Goal: Task Accomplishment & Management: Contribute content

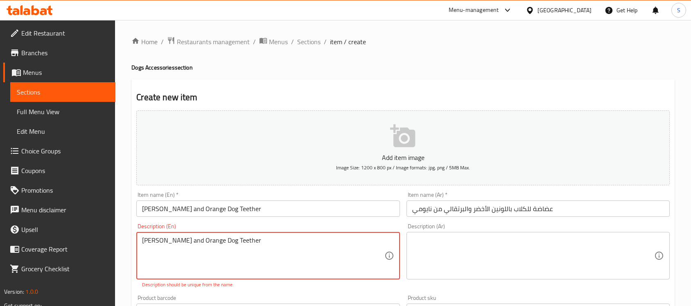
scroll to position [51, 0]
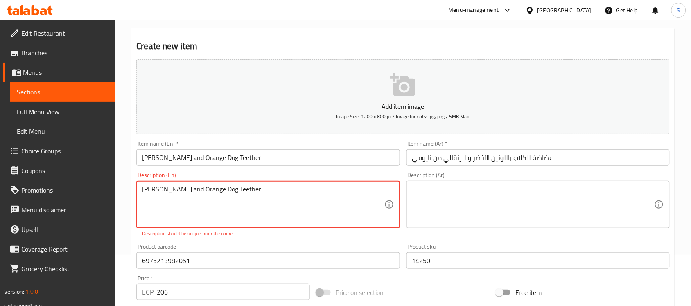
click at [280, 199] on textarea "[PERSON_NAME] and Orange Dog Teether" at bounding box center [263, 205] width 242 height 39
click at [270, 194] on textarea "[PERSON_NAME] and Orange Dog Teether" at bounding box center [263, 205] width 242 height 39
click at [276, 164] on input "[PERSON_NAME] and Orange Dog Teether" at bounding box center [267, 157] width 263 height 16
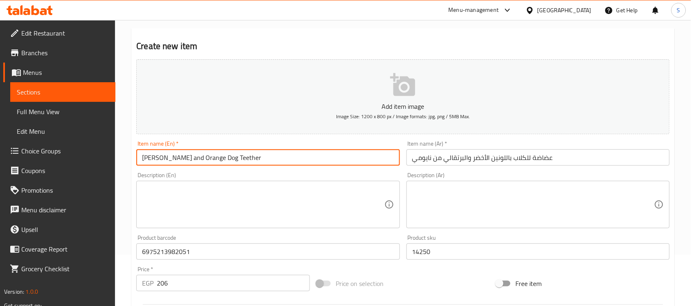
click at [570, 166] on input "عضاضة للكلاب باللونين الأخضر والبرتقالي من نايومي" at bounding box center [538, 157] width 263 height 16
click at [272, 157] on input "[PERSON_NAME] and Orange Dog Teether" at bounding box center [267, 157] width 263 height 16
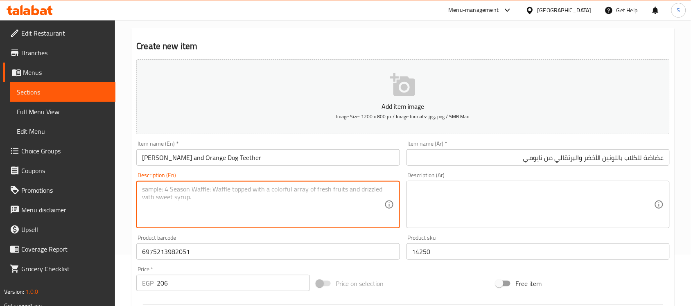
click at [226, 204] on textarea at bounding box center [263, 205] width 242 height 39
click at [506, 199] on textarea at bounding box center [533, 205] width 242 height 39
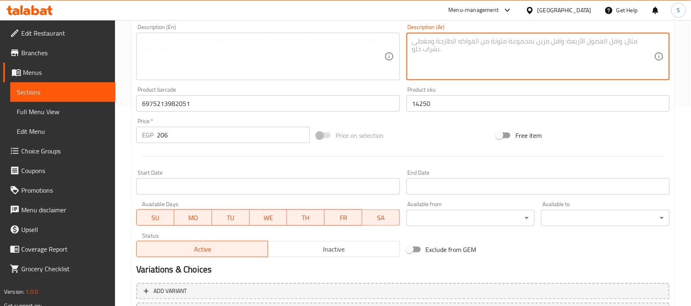
scroll to position [205, 0]
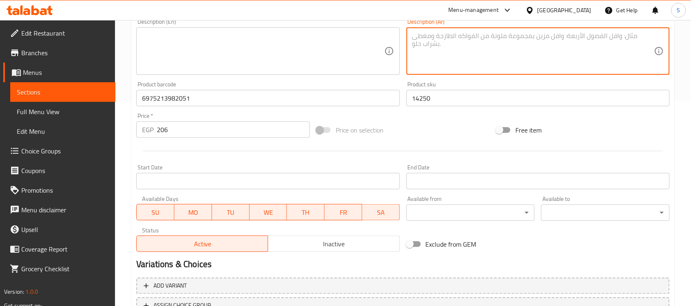
click at [449, 100] on input "14250" at bounding box center [538, 98] width 263 height 16
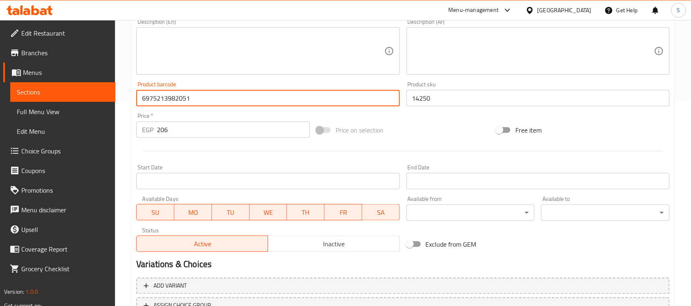
click at [217, 90] on input "6975213982051" at bounding box center [267, 98] width 263 height 16
click at [179, 133] on input "206" at bounding box center [233, 130] width 153 height 16
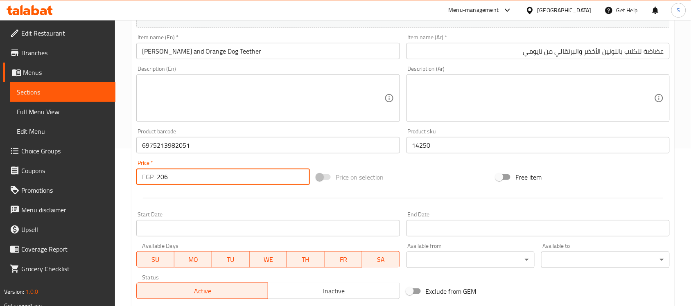
scroll to position [271, 0]
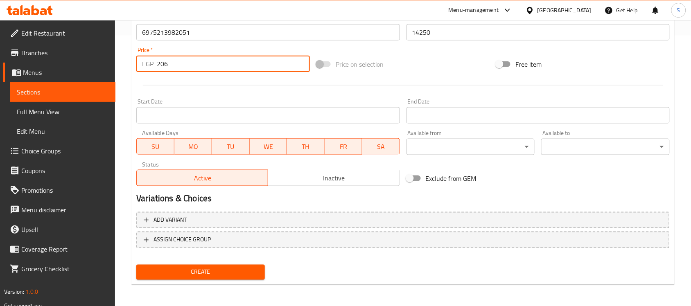
click at [211, 274] on span "Create" at bounding box center [200, 272] width 115 height 10
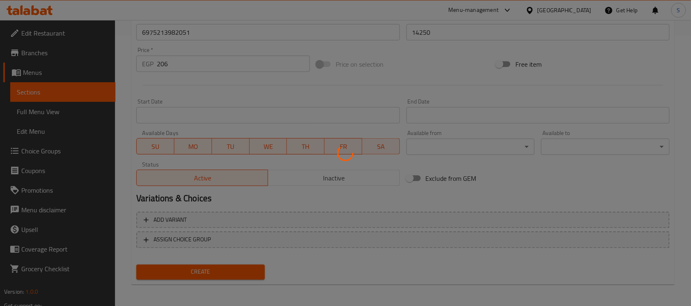
type input "0"
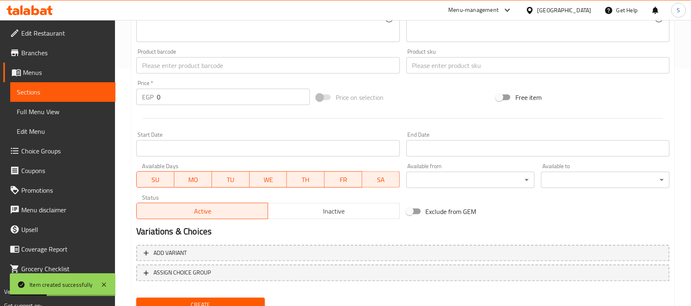
scroll to position [219, 0]
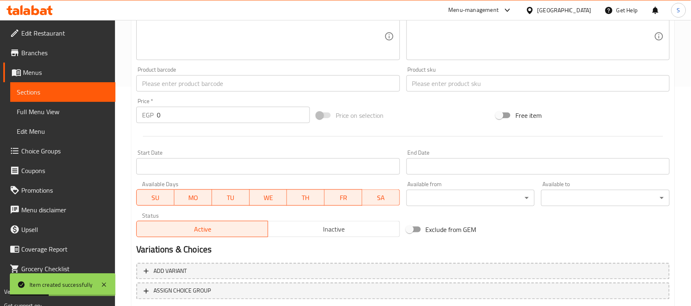
click at [166, 85] on input "text" at bounding box center [267, 83] width 263 height 16
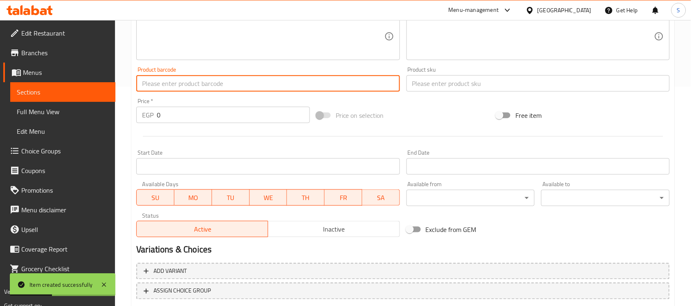
paste input "6975213982105"
type input "6975213982105"
click at [416, 82] on input "text" at bounding box center [538, 83] width 263 height 16
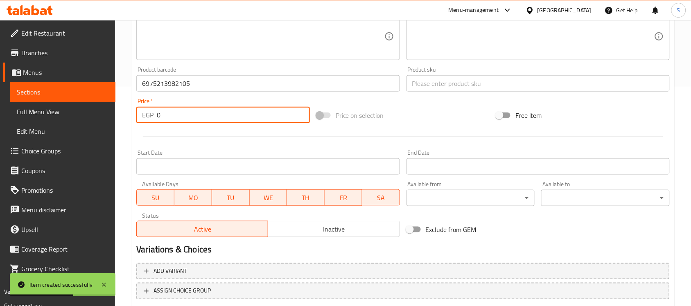
drag, startPoint x: 209, startPoint y: 120, endPoint x: 52, endPoint y: 71, distance: 164.2
click at [28, 99] on div "Edit Restaurant Branches Menus Sections Full Menu View Edit Menu Choice Groups …" at bounding box center [345, 80] width 691 height 559
paste input "231"
type input "231"
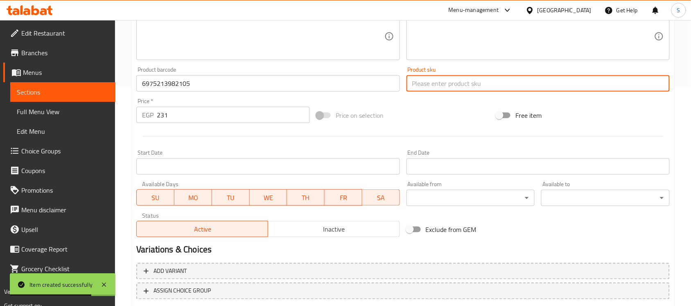
click at [439, 82] on input "text" at bounding box center [538, 83] width 263 height 16
paste input "14251"
type input "14251"
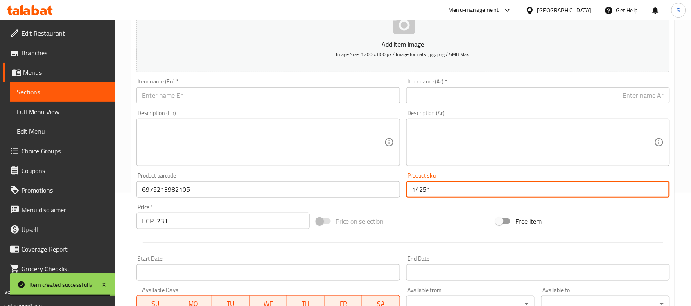
scroll to position [66, 0]
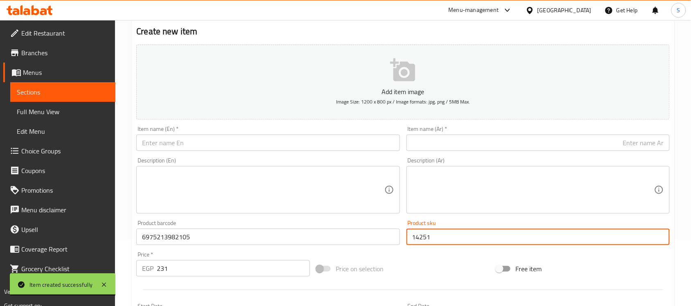
click at [470, 140] on input "text" at bounding box center [538, 143] width 263 height 16
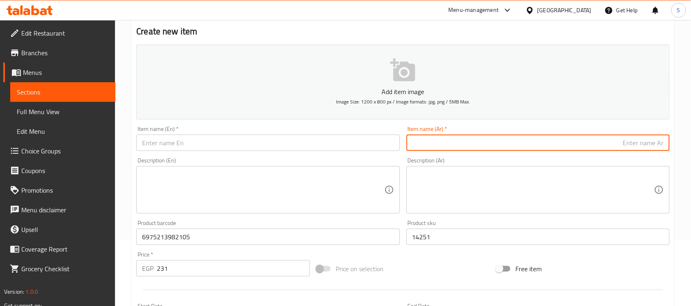
paste input "لعبة محشوة للكلاب بشكل ذئب باللونين الأصفر والبرتقالي من ناعومي"
type input "لعبة محشوة للكلاب بشكل ذئب باللونين الأصفر والبرتقالي من ناعومي"
click at [219, 147] on input "text" at bounding box center [267, 143] width 263 height 16
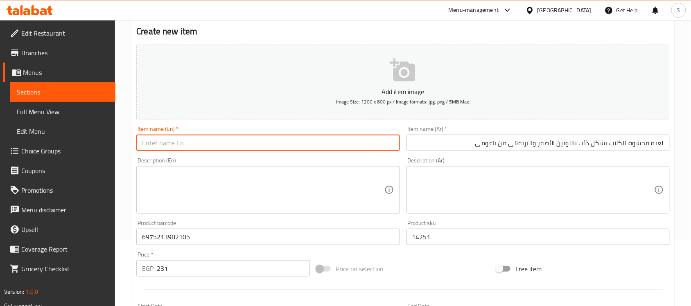
paste input "Naomi Yellow and Orange Wolf Stuffed Dog Toy"
type input "Naomi Yellow and Orange Wolf Stuffed Dog Toy"
click at [459, 188] on textarea at bounding box center [533, 190] width 242 height 39
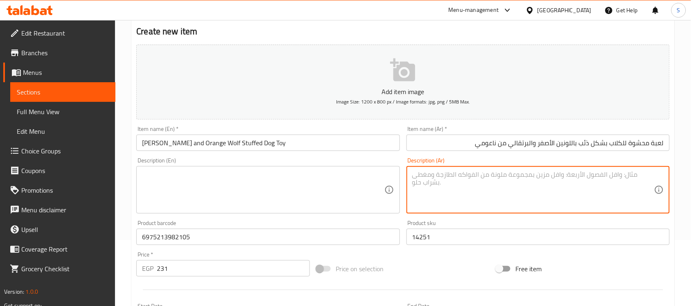
click at [319, 187] on textarea at bounding box center [263, 190] width 242 height 39
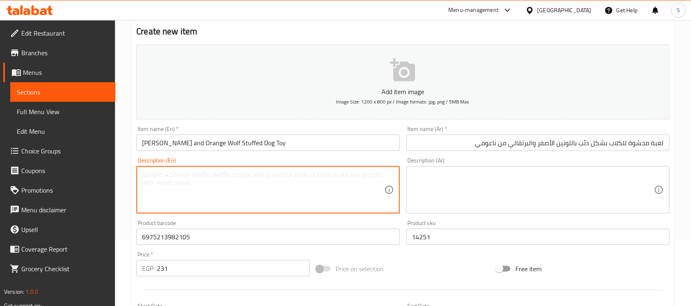
click at [201, 190] on textarea at bounding box center [263, 190] width 242 height 39
paste textarea "1pcs"
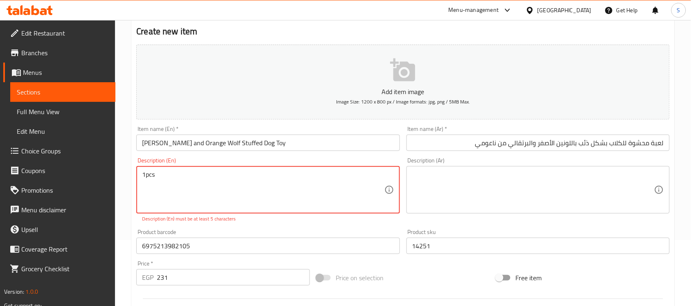
click at [147, 174] on textarea "1pcs" at bounding box center [263, 190] width 242 height 39
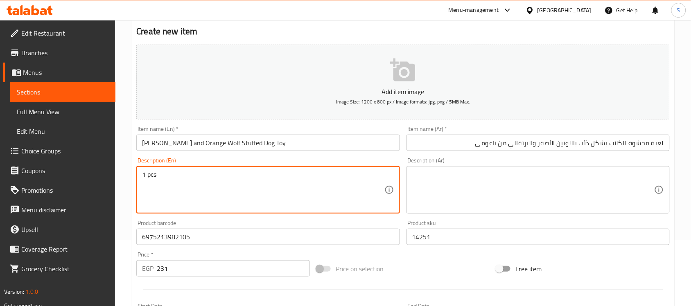
type textarea "1 pcs"
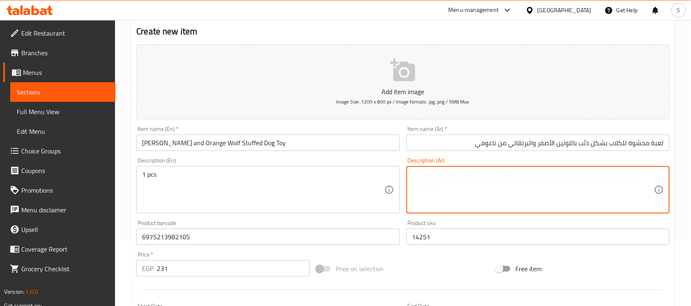
click at [516, 188] on textarea at bounding box center [533, 190] width 242 height 39
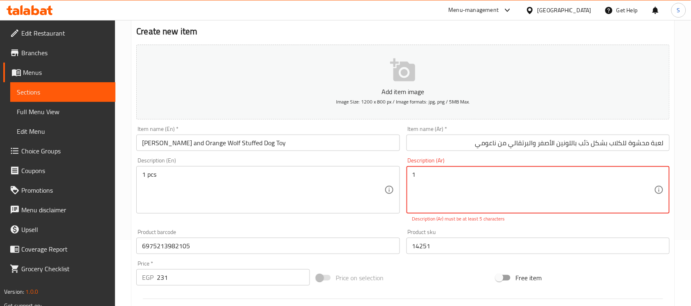
paste textarea "قطعة"
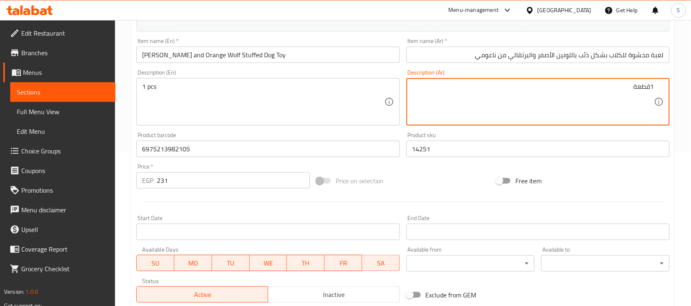
scroll to position [271, 0]
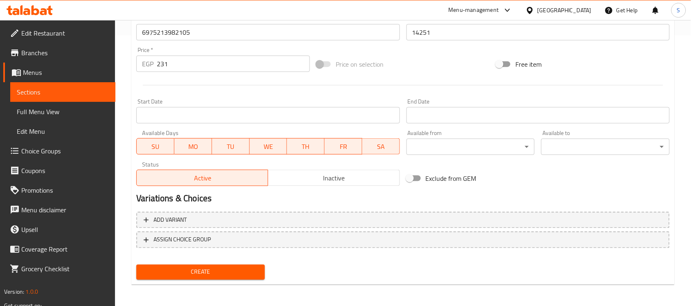
type textarea "1قطعة"
click at [238, 269] on span "Create" at bounding box center [200, 272] width 115 height 10
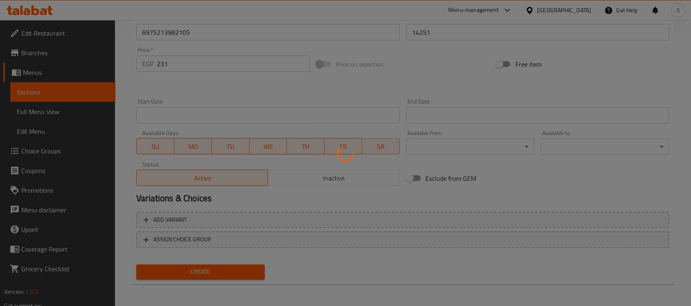
type input "0"
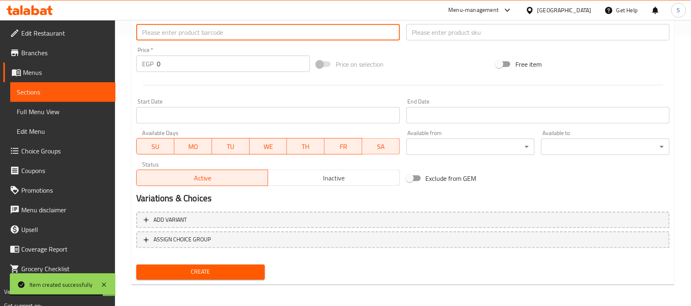
click at [161, 35] on input "text" at bounding box center [267, 32] width 263 height 16
paste input "6975213982532"
type input "6975213982532"
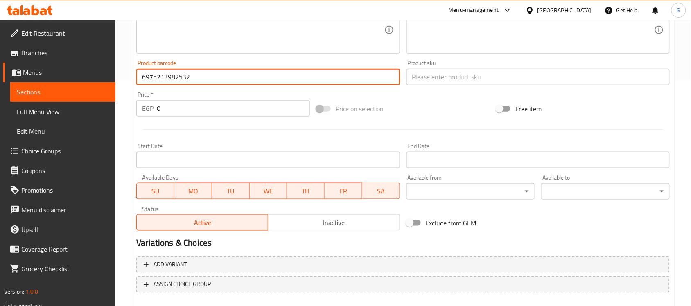
scroll to position [168, 0]
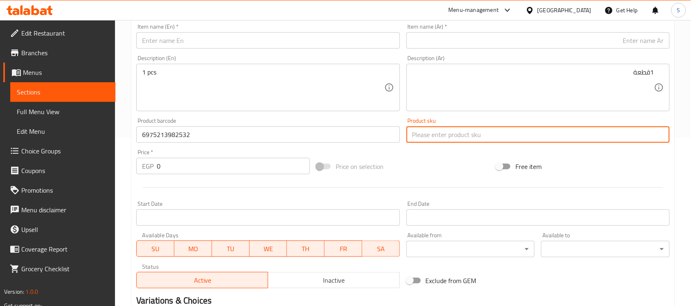
drag, startPoint x: 435, startPoint y: 142, endPoint x: 273, endPoint y: 154, distance: 162.6
click at [435, 142] on input "text" at bounding box center [538, 135] width 263 height 16
drag, startPoint x: 183, startPoint y: 170, endPoint x: 102, endPoint y: 154, distance: 83.4
click at [102, 154] on div "Edit Restaurant Branches Menus Sections Full Menu View Edit Menu Choice Groups …" at bounding box center [345, 131] width 691 height 559
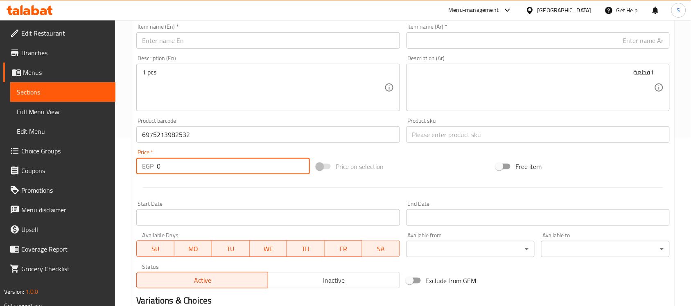
paste input "356"
type input "356"
click at [430, 143] on input "text" at bounding box center [538, 135] width 263 height 16
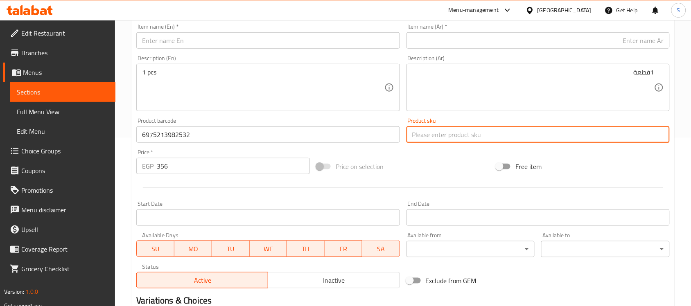
paste input "14252"
type input "14252"
click at [531, 45] on input "text" at bounding box center [538, 40] width 263 height 16
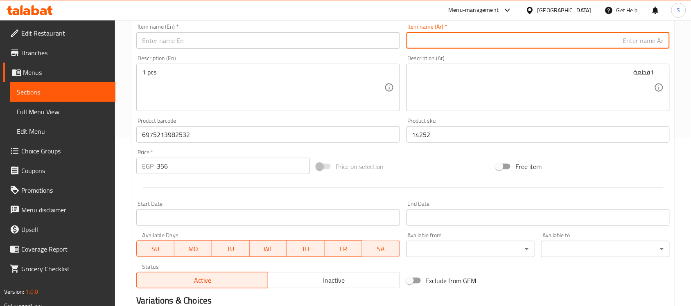
paste input "لعبة مضغ للكلاب بألوان متعددة بشكل أسد من نايومي"
type input "لعبة مضغ للكلاب بألوان متعددة بشكل أسد من نايومي"
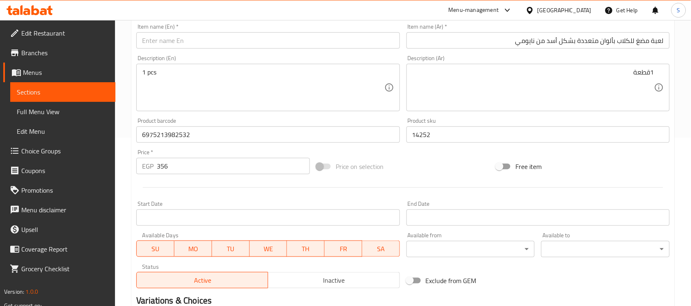
click at [235, 45] on input "text" at bounding box center [267, 40] width 263 height 16
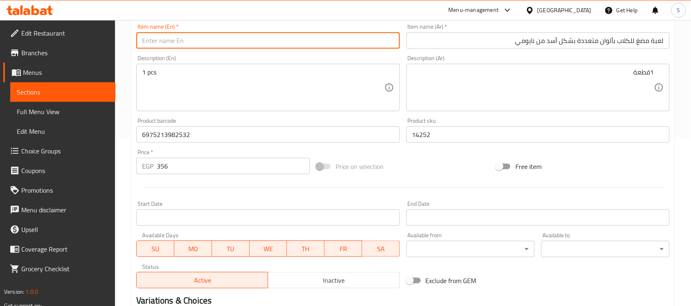
paste input "Naomi Multicolor Lion Dog Chew Toy"
type input "Naomi Multicolor Lion Dog Chew Toy"
click at [362, 83] on textarea "1 pcs" at bounding box center [263, 87] width 242 height 39
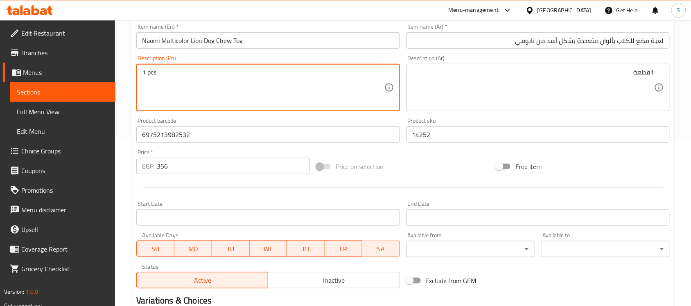
click at [322, 93] on textarea "1 pcs" at bounding box center [263, 87] width 242 height 39
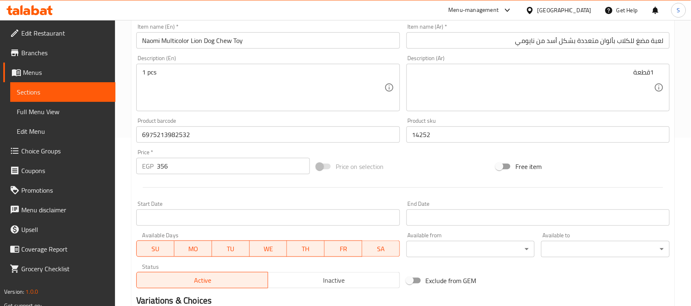
click at [169, 64] on div "1 pcs Description (En)" at bounding box center [267, 88] width 263 height 48
paste textarea "1pcs"
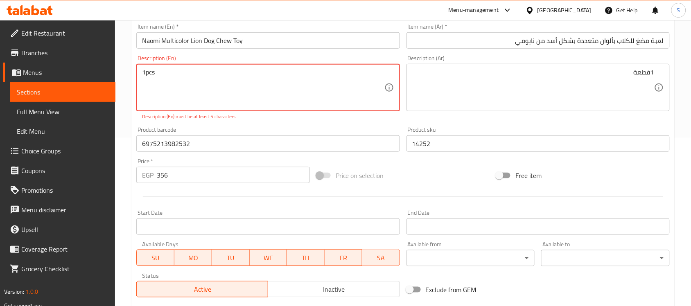
click at [146, 75] on textarea "1pcs" at bounding box center [263, 87] width 242 height 39
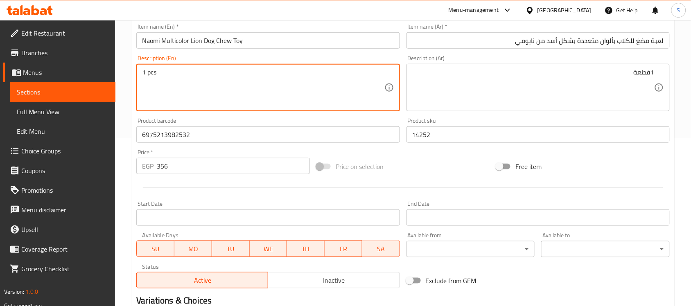
type textarea "1 pcs"
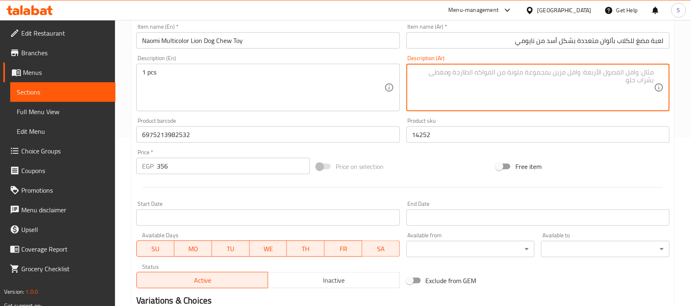
click at [520, 94] on textarea at bounding box center [533, 87] width 242 height 39
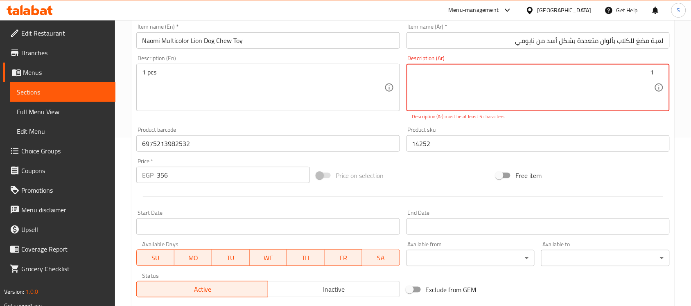
paste textarea "قطعة"
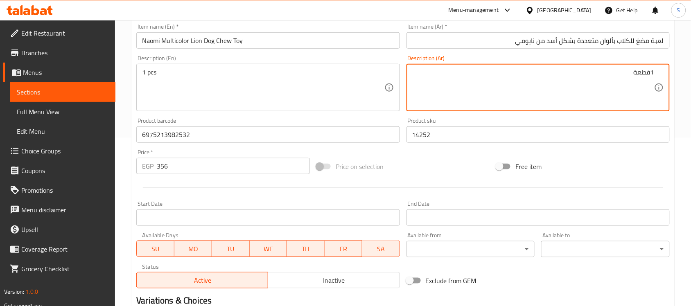
type textarea "1قطعة"
click at [226, 138] on input "6975213982532" at bounding box center [267, 135] width 263 height 16
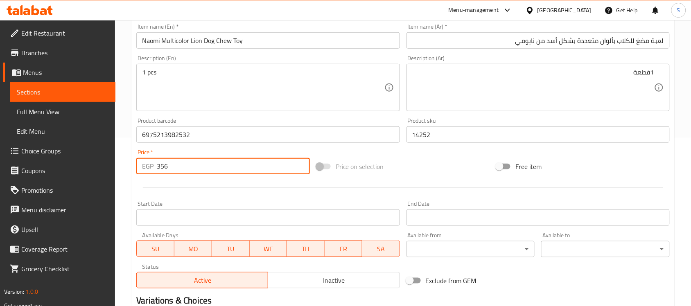
click at [195, 166] on input "356" at bounding box center [233, 166] width 153 height 16
click at [450, 134] on input "14252" at bounding box center [538, 135] width 263 height 16
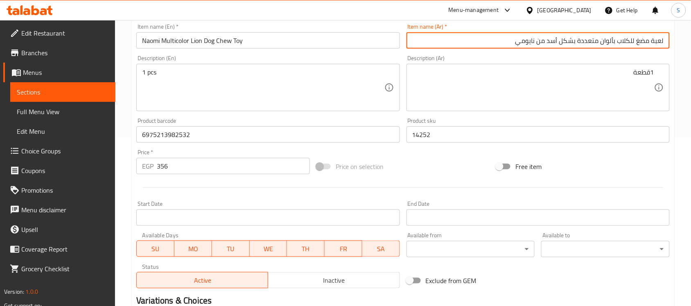
click at [513, 41] on input "لعبة مضغ للكلاب بألوان متعددة بشكل أسد من نايومي" at bounding box center [538, 40] width 263 height 16
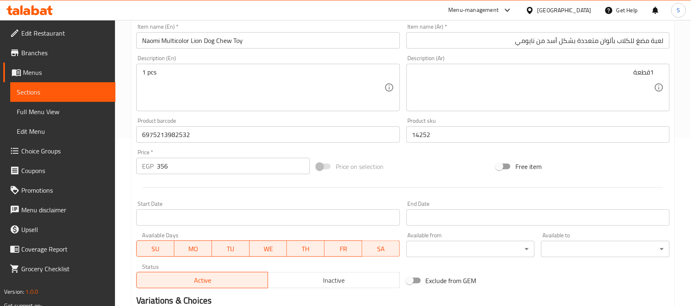
click at [249, 29] on div "Item name (En)   * Naomi Multicolor Lion Dog Chew Toy Item name (En) *" at bounding box center [267, 36] width 263 height 25
click at [247, 37] on input "Naomi Multicolor Lion Dog Chew Toy" at bounding box center [267, 40] width 263 height 16
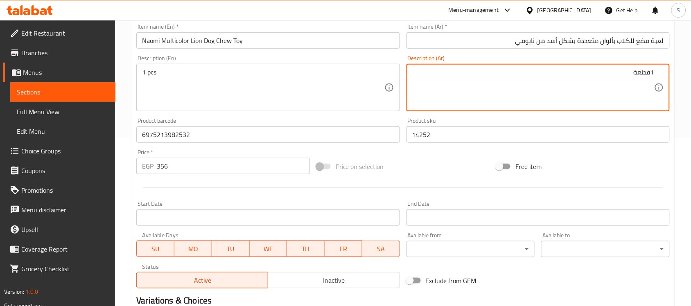
click at [511, 48] on input "لعبة مضغ للكلاب بألوان متعددة بشكل أسد من نايومي" at bounding box center [538, 40] width 263 height 16
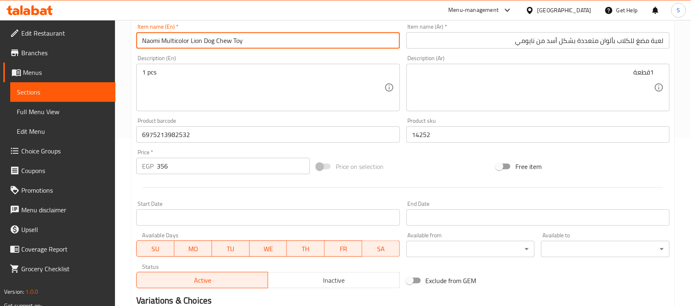
click at [312, 45] on input "Naomi Multicolor Lion Dog Chew Toy" at bounding box center [267, 40] width 263 height 16
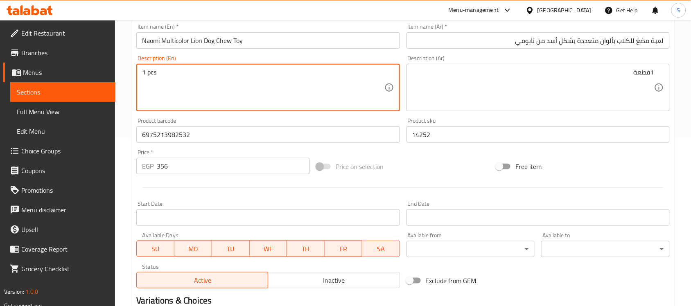
click at [230, 131] on input "6975213982532" at bounding box center [267, 135] width 263 height 16
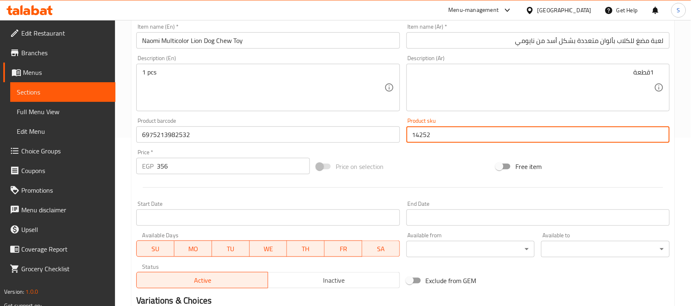
click at [433, 135] on input "14252" at bounding box center [538, 135] width 263 height 16
click at [218, 167] on input "356" at bounding box center [233, 166] width 153 height 16
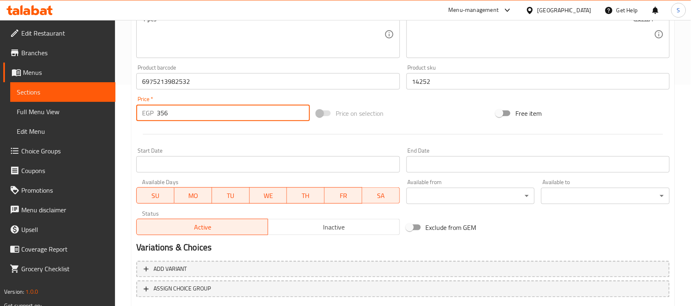
scroll to position [271, 0]
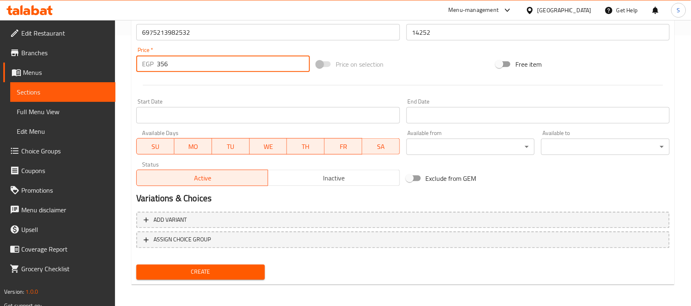
click at [186, 277] on button "Create" at bounding box center [200, 272] width 129 height 15
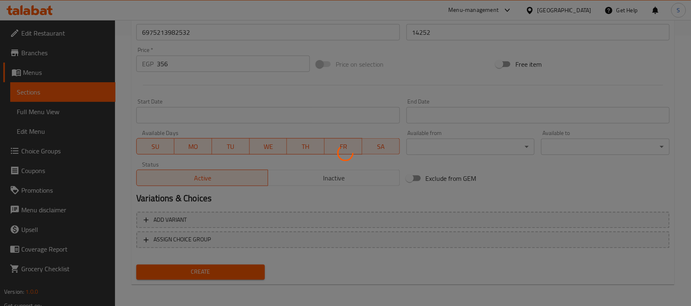
type input "0"
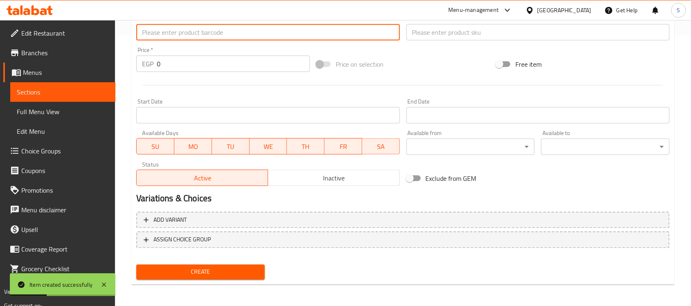
click at [185, 26] on input "text" at bounding box center [267, 32] width 263 height 16
paste input "5412087021659"
type input "5412087021659"
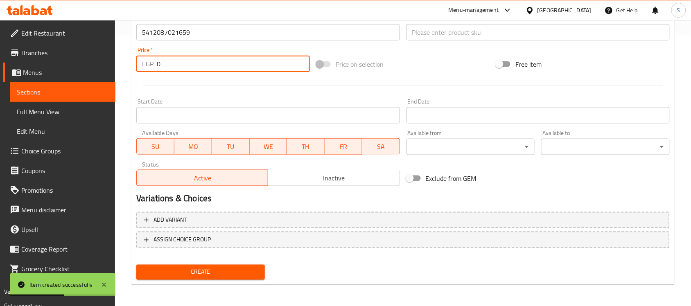
drag, startPoint x: 166, startPoint y: 61, endPoint x: 146, endPoint y: 61, distance: 20.1
click at [146, 62] on div "EGP 0 Price *" at bounding box center [223, 64] width 174 height 16
paste input "294"
type input "294"
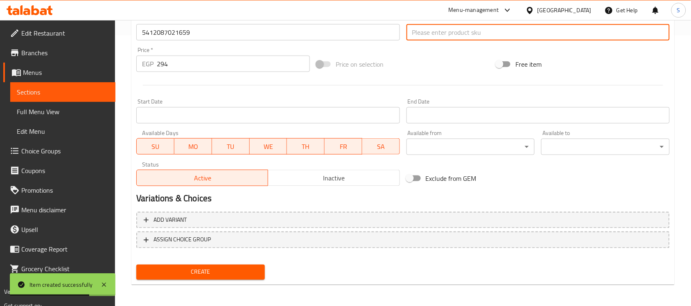
click at [450, 39] on input "text" at bounding box center [538, 32] width 263 height 16
paste input "14254"
type input "14254"
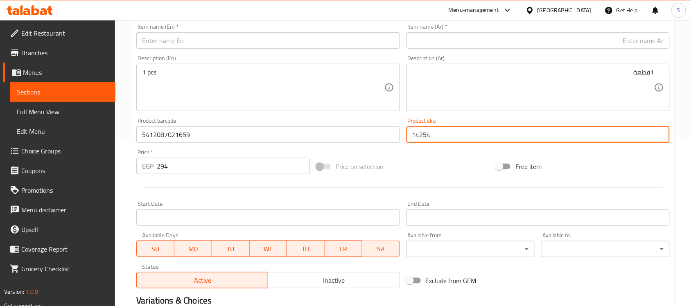
click at [310, 51] on div "Item name (En)   * Item name (En) *" at bounding box center [268, 36] width 270 height 32
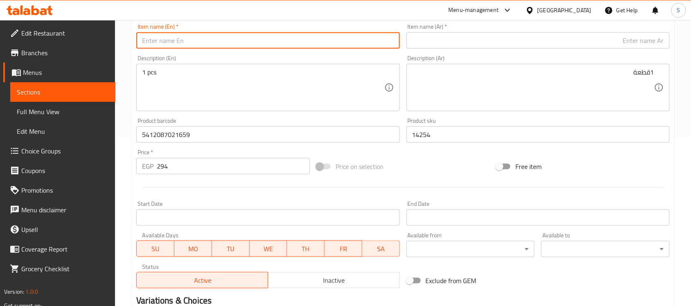
click at [318, 41] on input "text" at bounding box center [267, 40] width 263 height 16
paste input "Moderna Sensibowl Medium Gray 350ml Pet Bowl (19.9x14.8x6.1cm)"
type input "Moderna Sensibowl Medium Gray 350ml Pet Bowl (19.9x14.8x6.1cm)"
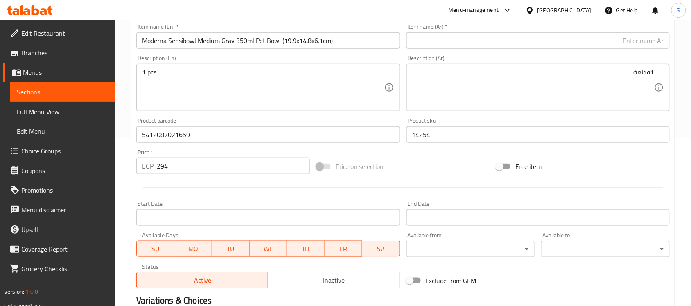
click at [580, 48] on input "text" at bounding box center [538, 40] width 263 height 16
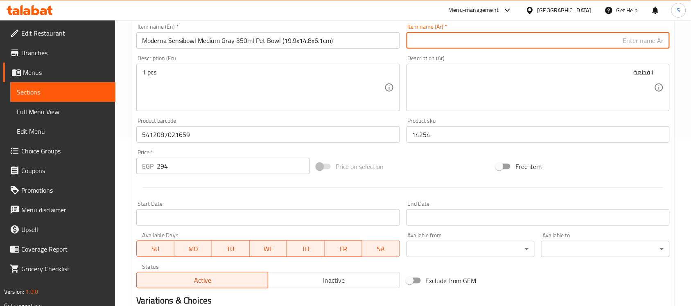
paste input "وعاء طعام للحيوانات الأليفة سينسيبول من موديرنا، رمادي متوسط، سعة 350 مل (19.9×…"
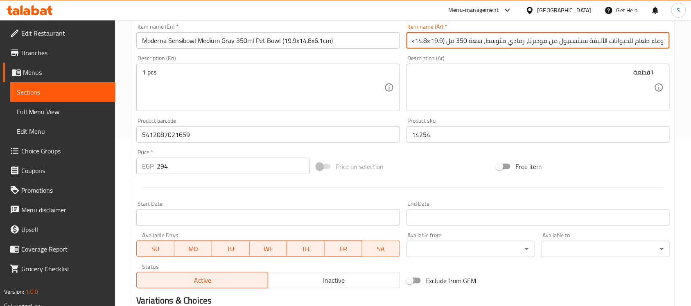
scroll to position [0, -20]
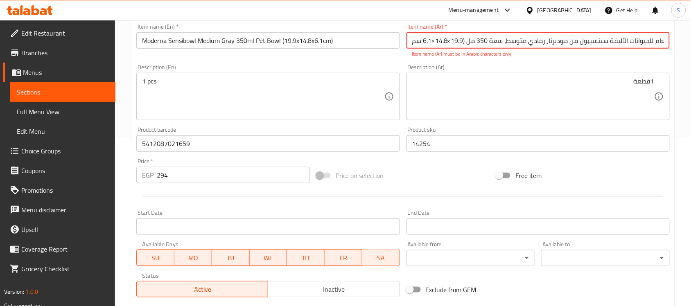
click at [483, 42] on input "وعاء طعام للحيوانات الأليفة سينسيبول من موديرنا، رمادي متوسط، سعة 350 مل (19.9×…" at bounding box center [538, 40] width 263 height 16
click at [464, 48] on input "وعاء طعام للحيوانات الأليفة سينسيبول من موديرنا، رمادي متوسط، سعة 350 مل (19.9×…" at bounding box center [538, 40] width 263 height 16
click at [450, 42] on input "وعاء طعام للحيوانات الأليفة سينسيبول من موديرنا، رمادي متوسط، سعة 350 مل (19.9×…" at bounding box center [538, 40] width 263 height 16
click at [435, 40] on input "وعاء طعام للحيوانات الأليفة سينسيبول من موديرنا، رمادي متوسط، سعة 350 مل (19.9*…" at bounding box center [538, 40] width 263 height 16
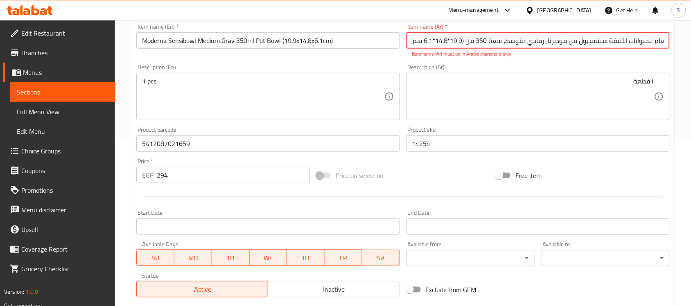
scroll to position [0, -18]
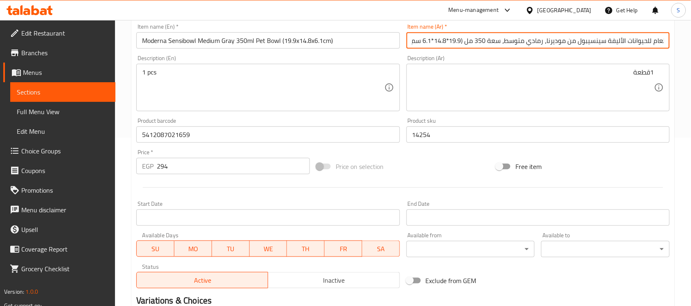
type input "وعاء طعام للحيوانات الأليفة سينسيبول من موديرنا، رمادي متوسط، سعة 350 مل (19.9*…"
click at [458, 71] on textarea "1قطعة" at bounding box center [533, 87] width 242 height 39
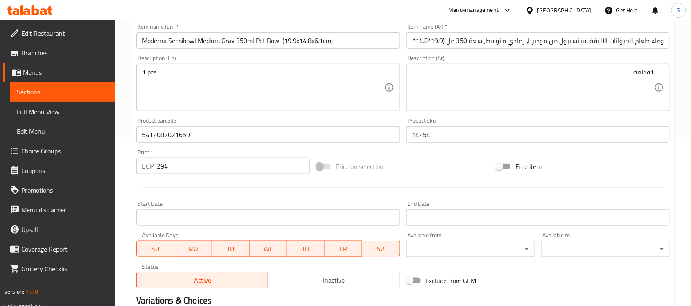
click at [214, 61] on div "Description (En) 1 pcs Description (En)" at bounding box center [267, 83] width 263 height 56
click at [420, 43] on input "وعاء طعام للحيوانات الأليفة سينسيبول من موديرنا، رمادي متوسط، سعة 350 مل (19.9*…" at bounding box center [538, 40] width 263 height 16
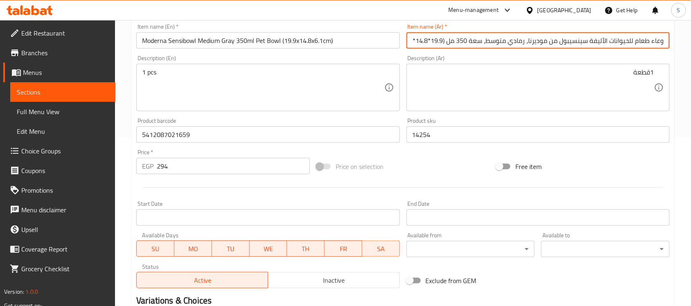
click at [488, 69] on textarea "1قطعة" at bounding box center [533, 87] width 242 height 39
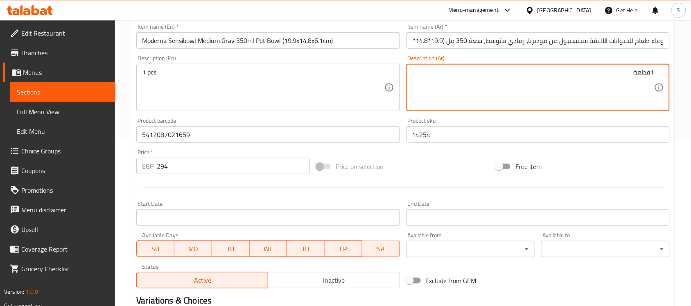
click at [268, 98] on textarea "1 pcs" at bounding box center [263, 87] width 242 height 39
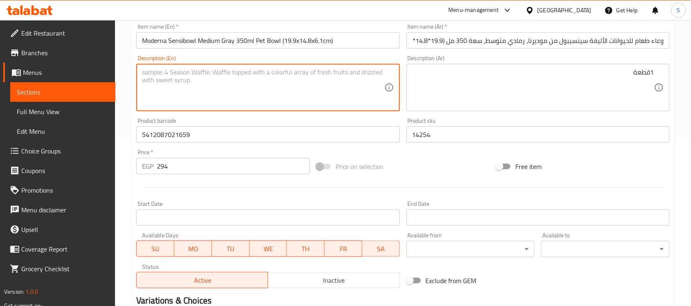
paste textarea "1pcs"
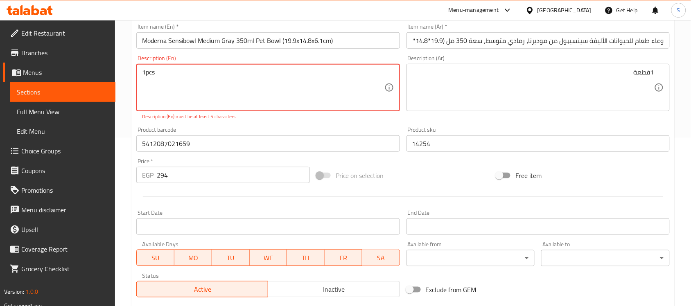
click at [147, 74] on textarea "1pcs" at bounding box center [263, 87] width 242 height 39
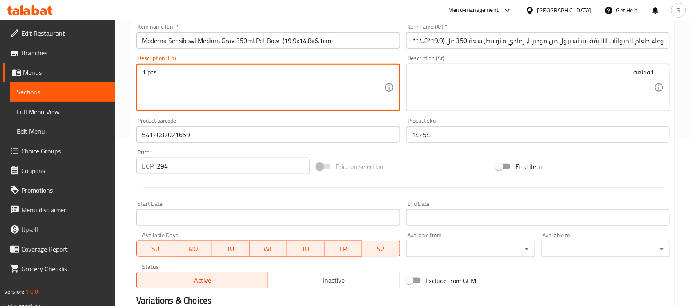
type textarea "1 pcs"
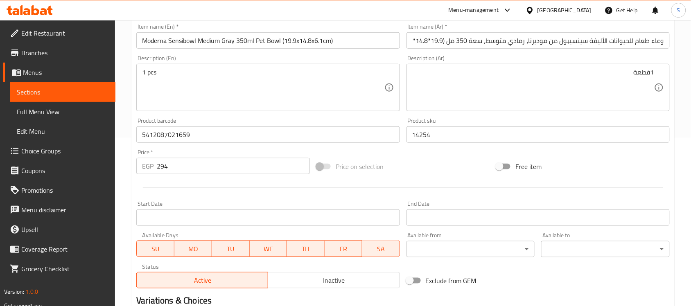
click at [472, 90] on textarea "1قطعة" at bounding box center [533, 87] width 242 height 39
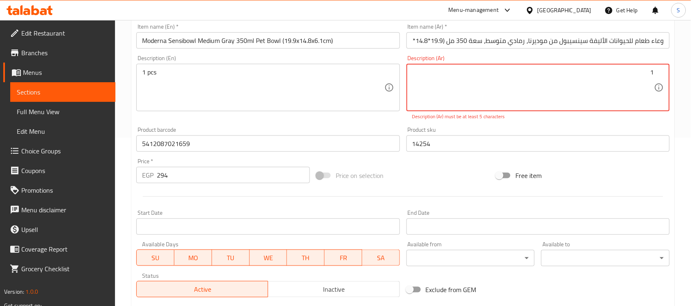
paste textarea "قطعة"
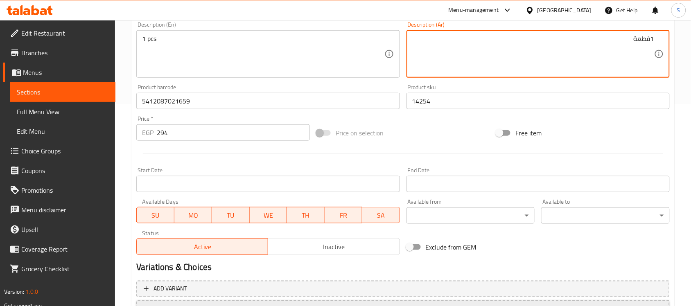
scroll to position [271, 0]
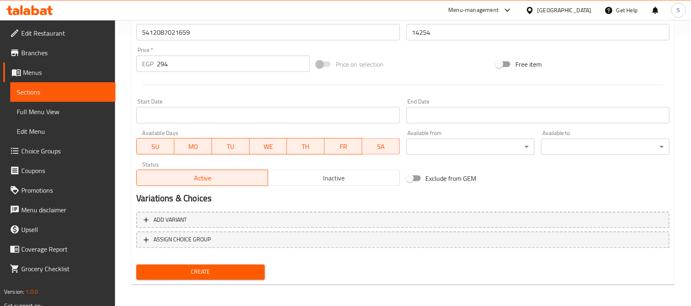
type textarea "1قطعة"
click at [186, 265] on button "Create" at bounding box center [200, 272] width 129 height 15
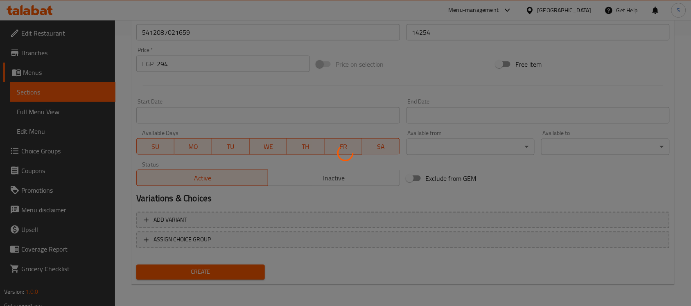
type input "0"
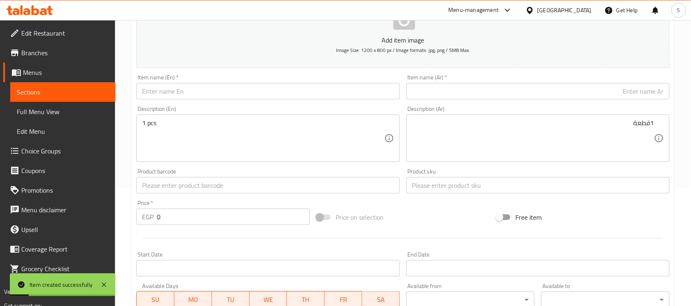
scroll to position [117, 0]
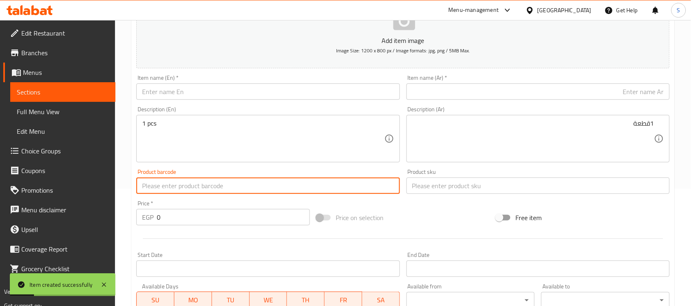
click at [198, 183] on input "text" at bounding box center [267, 186] width 263 height 16
paste input "5412087017881"
type input "5412087017881"
drag, startPoint x: 125, startPoint y: 191, endPoint x: 122, endPoint y: 186, distance: 6.6
click at [124, 191] on div "Home / Restaurants management / Menus / Sections / item / create Dogs Accessori…" at bounding box center [403, 182] width 576 height 559
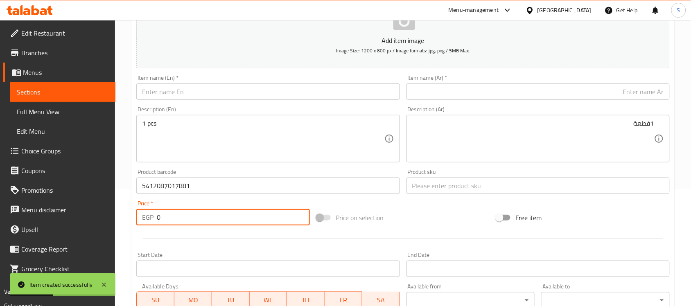
paste input "725"
type input "725"
click at [422, 189] on input "text" at bounding box center [538, 186] width 263 height 16
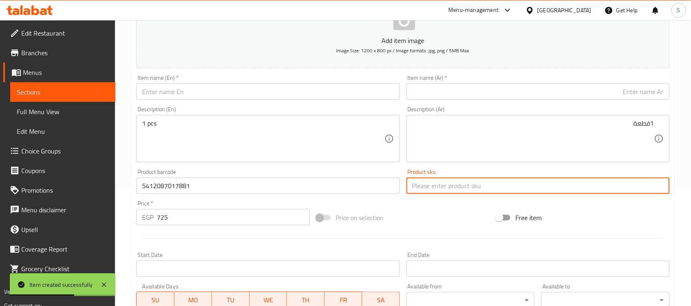
paste input "14255"
type input "14255"
click at [172, 102] on div "Item name (En)   * Item name (En) *" at bounding box center [268, 88] width 270 height 32
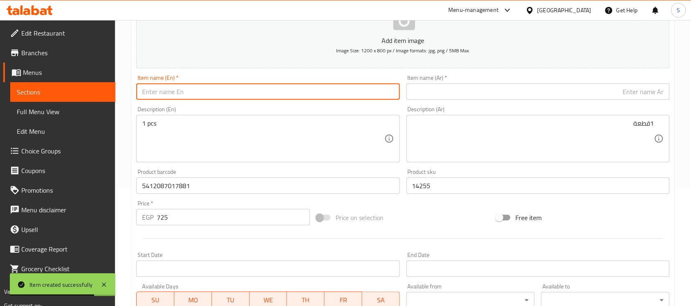
click at [181, 94] on input "text" at bounding box center [267, 92] width 263 height 16
paste input "Moderna XL White 2.2L Pet Bowl"
type input "Moderna XL White 2.2L Pet Bowl"
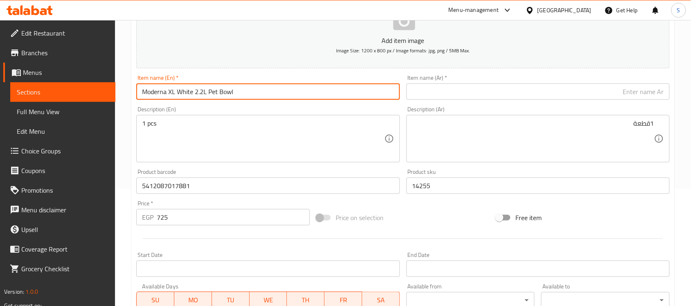
click at [590, 94] on input "text" at bounding box center [538, 92] width 263 height 16
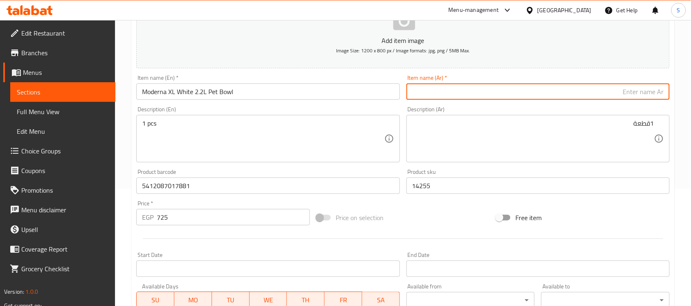
paste input "وعاء موديرنا XL أبيض للحيوانات الأليفة سعة 2.2 لتر"
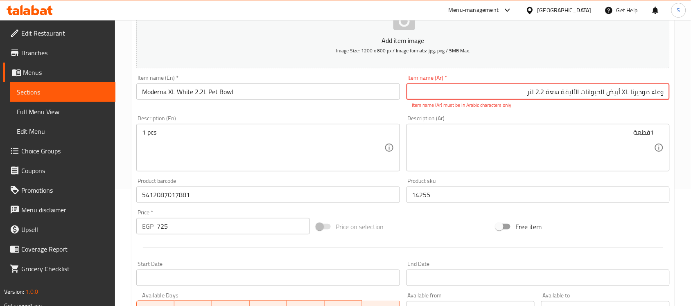
drag, startPoint x: 629, startPoint y: 93, endPoint x: 625, endPoint y: 93, distance: 4.1
click at [625, 93] on input "وعاء موديرنا XL أبيض للحيوانات الأليفة سعة 2.2 لتر" at bounding box center [538, 92] width 263 height 16
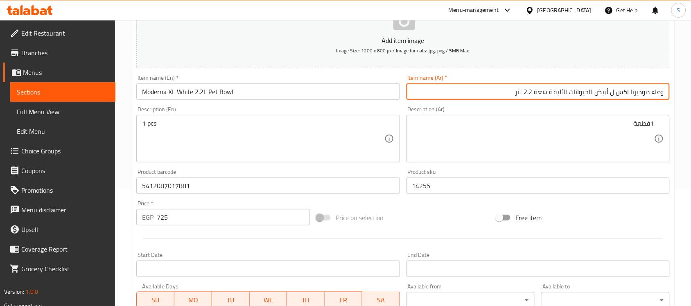
type input "وعاء موديرنا اكس ل أبيض للحيوانات الأليفة سعة 2.2 لتر"
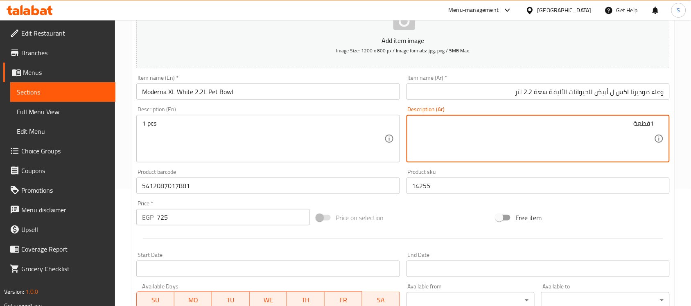
click at [467, 151] on textarea "1قطعة" at bounding box center [533, 139] width 242 height 39
click at [303, 163] on div "Description (En) 1 pcs Description (En)" at bounding box center [268, 134] width 270 height 63
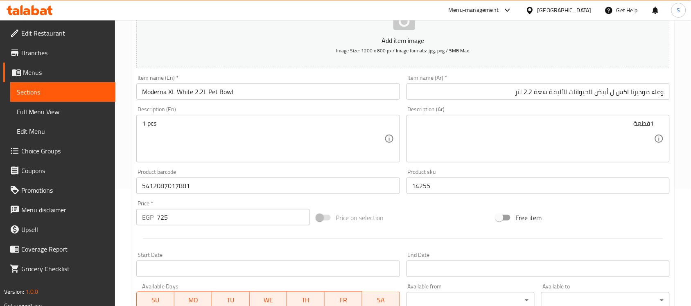
click at [308, 143] on textarea "1 pcs" at bounding box center [263, 139] width 242 height 39
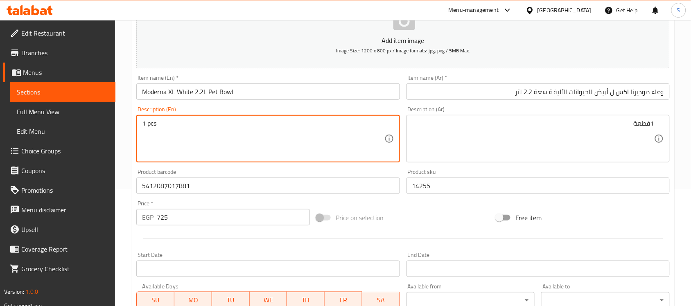
click at [318, 138] on textarea "1 pcs" at bounding box center [263, 139] width 242 height 39
paste textarea "1pcs"
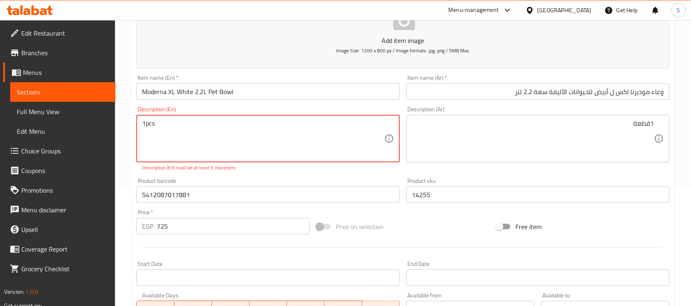
click at [147, 125] on textarea "1pcs" at bounding box center [263, 139] width 242 height 39
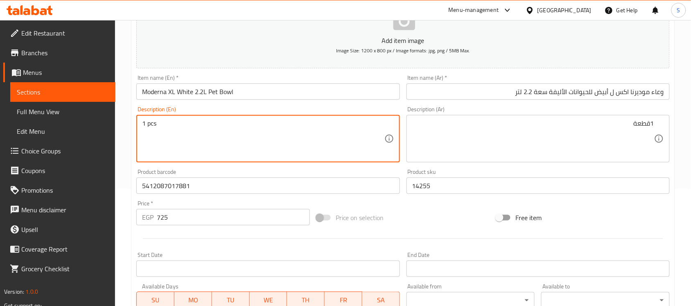
type textarea "1 pcs"
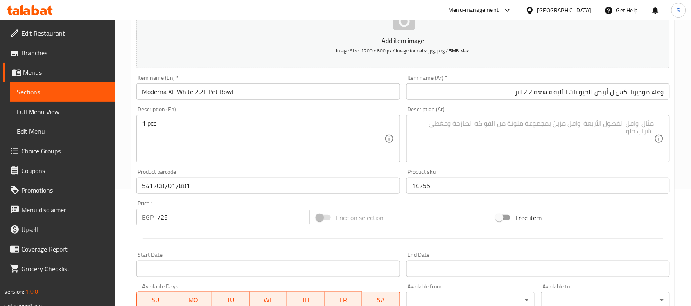
click at [478, 148] on textarea at bounding box center [533, 139] width 242 height 39
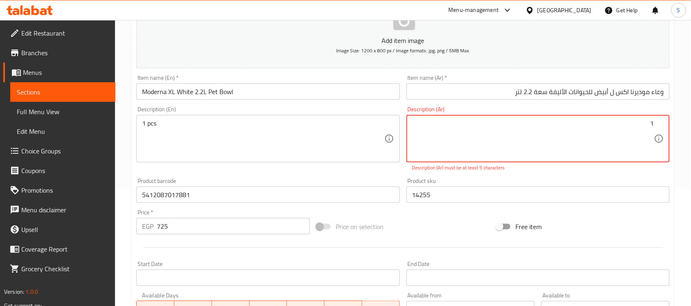
paste textarea "قطعة"
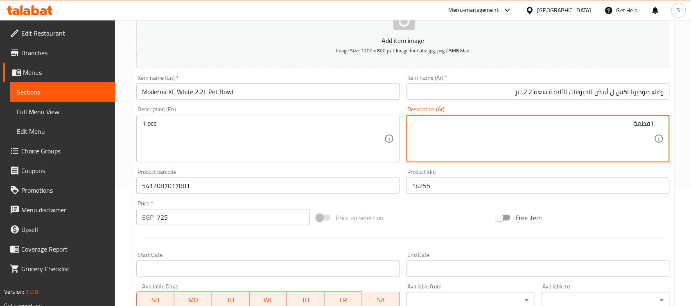
type textarea "1قطعة"
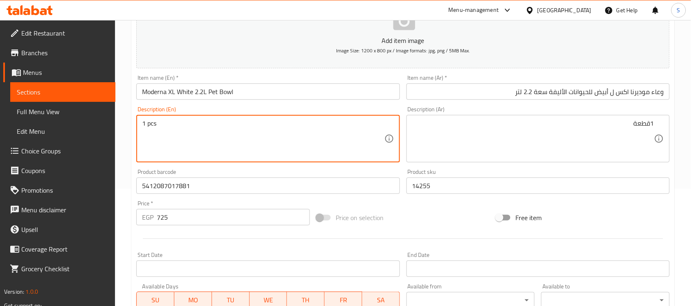
click at [201, 197] on div "Product barcode 5412087017881 Product barcode" at bounding box center [268, 182] width 270 height 32
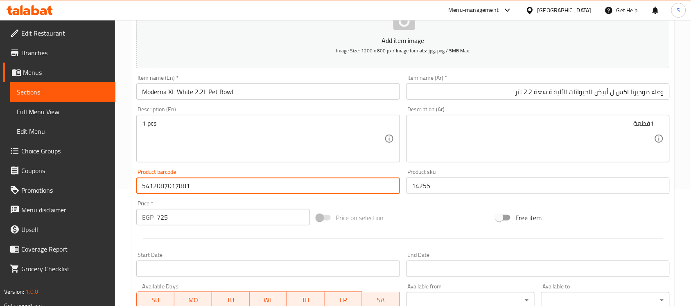
click at [210, 186] on input "5412087017881" at bounding box center [267, 186] width 263 height 16
click at [439, 184] on input "14255" at bounding box center [538, 186] width 263 height 16
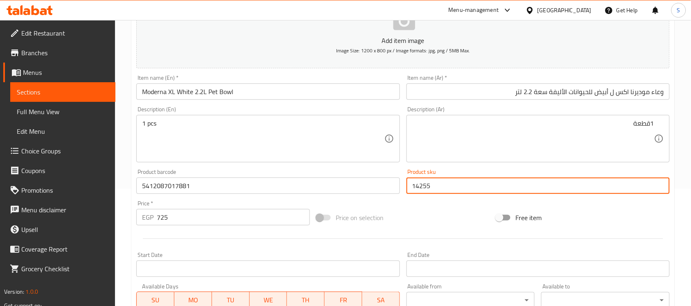
click at [254, 217] on input "725" at bounding box center [233, 217] width 153 height 16
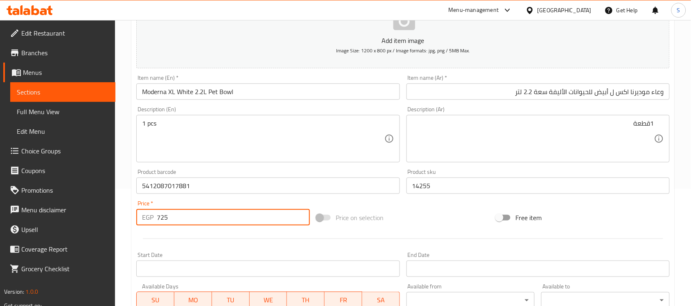
click at [189, 95] on input "Moderna XL White 2.2L Pet Bowl" at bounding box center [267, 92] width 263 height 16
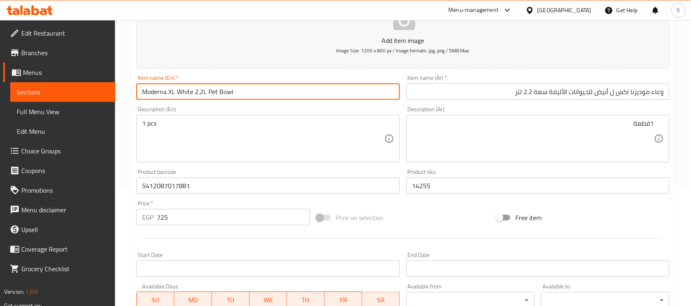
click at [525, 96] on input "وعاء موديرنا اكس ل أبيض للحيوانات الأليفة سعة 2.2 لتر" at bounding box center [538, 92] width 263 height 16
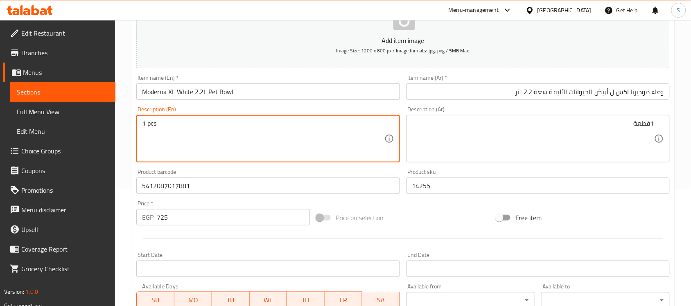
click at [223, 173] on div "Product barcode 5412087017881 Product barcode" at bounding box center [267, 181] width 263 height 25
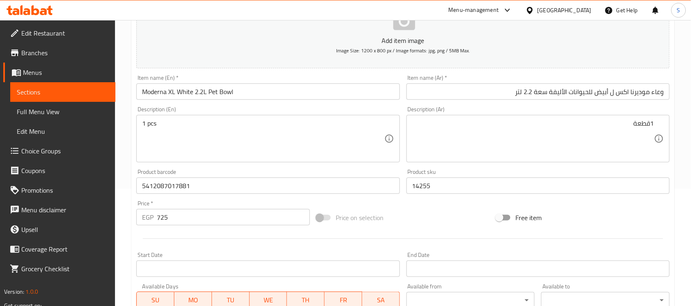
click at [223, 182] on input "5412087017881" at bounding box center [267, 186] width 263 height 16
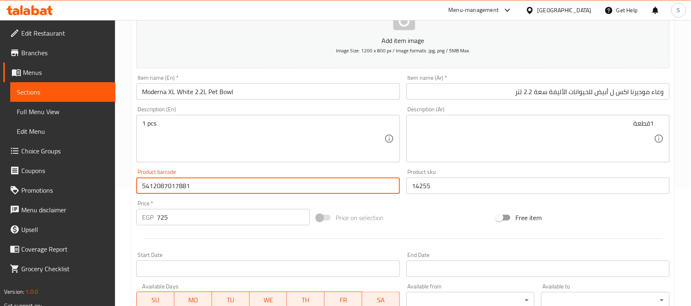
click at [404, 184] on div "Product sku 14255 Product sku" at bounding box center [538, 182] width 270 height 32
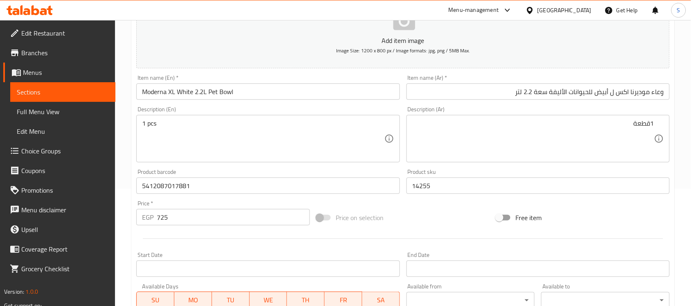
click at [428, 184] on input "14255" at bounding box center [538, 186] width 263 height 16
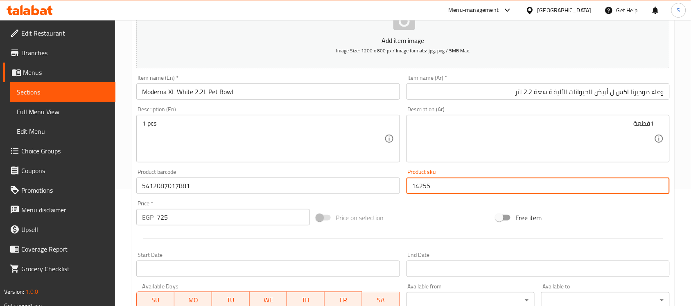
click at [219, 223] on input "725" at bounding box center [233, 217] width 153 height 16
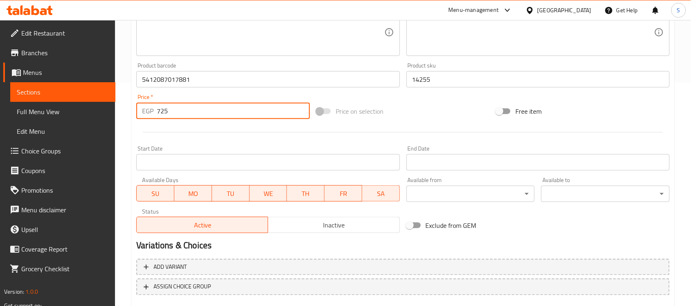
scroll to position [271, 0]
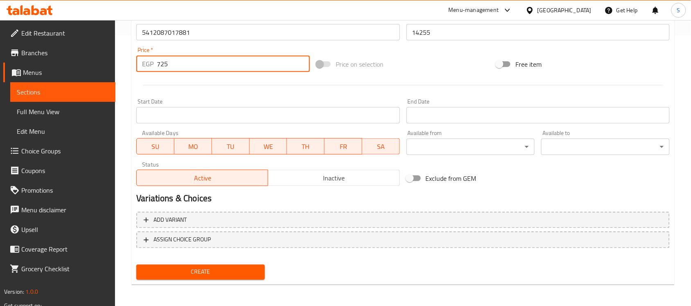
click at [223, 274] on span "Create" at bounding box center [200, 272] width 115 height 10
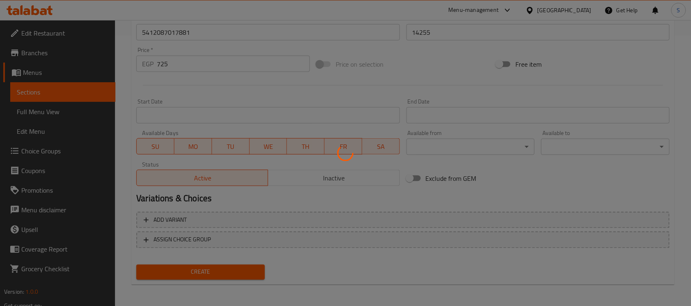
type input "0"
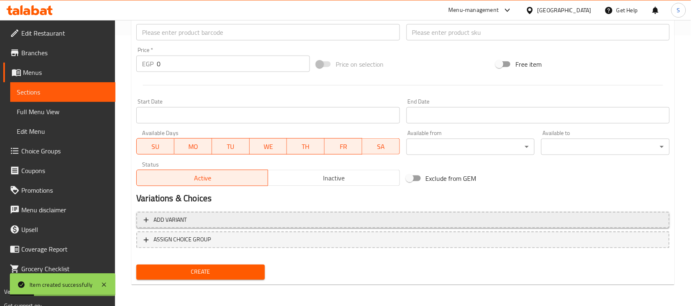
scroll to position [66, 0]
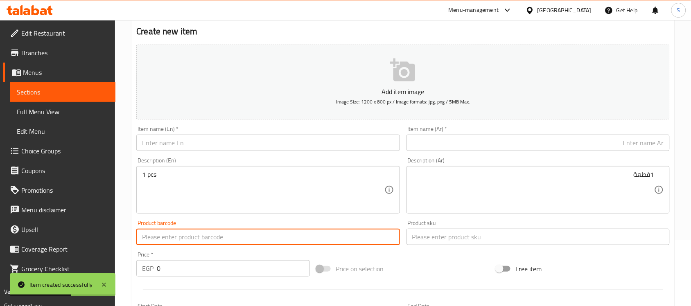
click at [193, 242] on input "text" at bounding box center [267, 237] width 263 height 16
paste input "5412087019809"
type input "5412087019809"
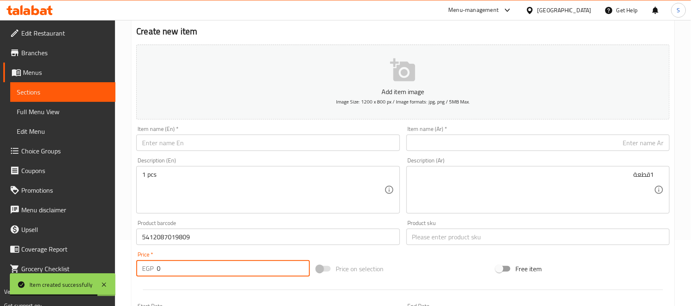
drag, startPoint x: 158, startPoint y: 270, endPoint x: 153, endPoint y: 267, distance: 6.0
click at [153, 268] on div "EGP 0 Price *" at bounding box center [223, 268] width 174 height 16
drag, startPoint x: 167, startPoint y: 271, endPoint x: 156, endPoint y: 271, distance: 10.7
click at [156, 271] on div "EGP 0 Price *" at bounding box center [223, 268] width 174 height 16
paste input "669"
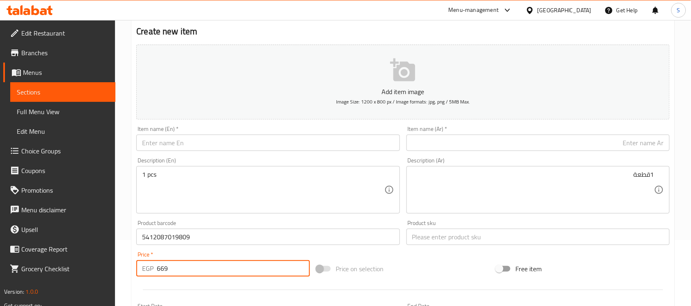
type input "669"
click at [430, 230] on input "text" at bounding box center [538, 237] width 263 height 16
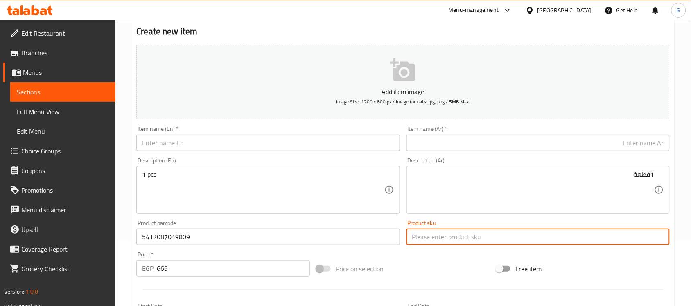
paste input "14256"
type input "14256"
click at [228, 145] on input "text" at bounding box center [267, 143] width 263 height 16
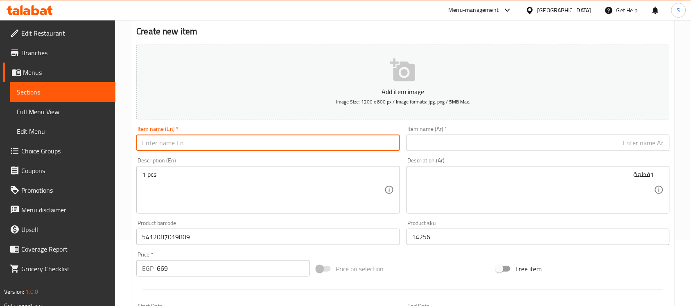
paste input "Moderna White 2x700ml Dual Pet Bowl"
type input "Moderna White 2x700ml Dual Pet Bowl"
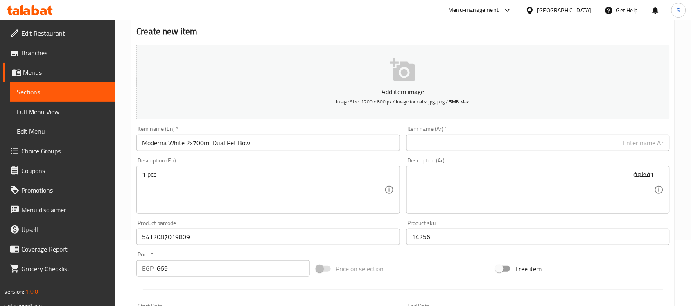
click at [534, 143] on input "text" at bounding box center [538, 143] width 263 height 16
paste input "موديرنا وايت، وعاء مزدوج للحيوانات الأليفة، سعة 700 مل، 2"
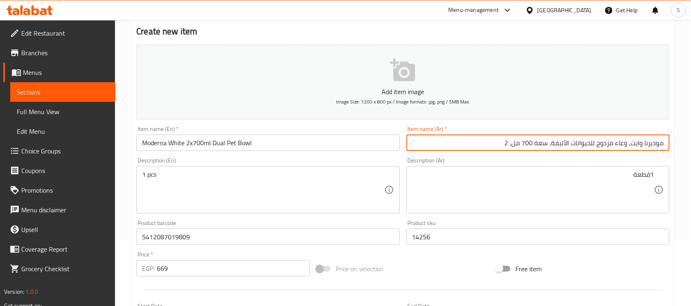
type input "موديرنا وايت، وعاء مزدوج للحيوانات الأليفة، سعة 700 مل، 2"
click at [476, 182] on textarea "1قطعة" at bounding box center [533, 190] width 242 height 39
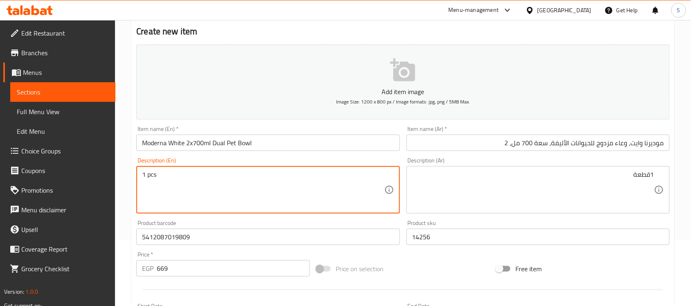
click at [244, 191] on textarea "1 pcs" at bounding box center [263, 190] width 242 height 39
paste textarea "1pcs"
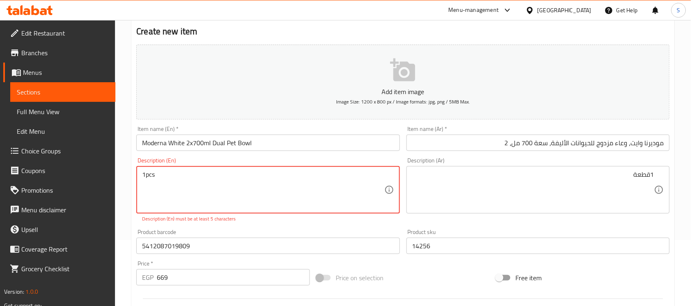
click at [144, 172] on textarea "1pcs" at bounding box center [263, 190] width 242 height 39
click at [146, 173] on textarea "1pcs" at bounding box center [263, 190] width 242 height 39
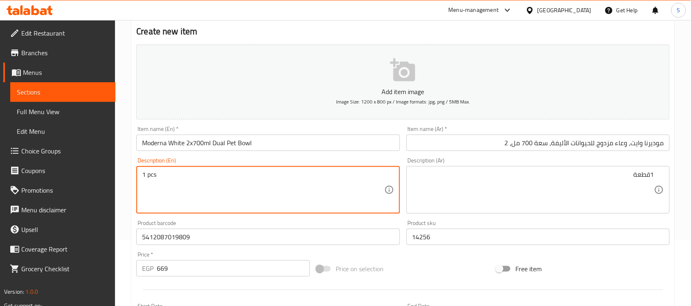
type textarea "1 pcs"
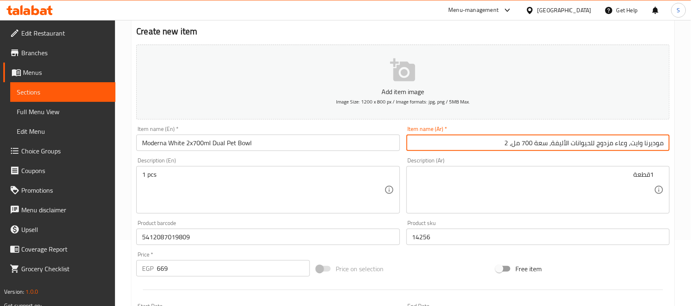
click at [560, 139] on input "موديرنا وايت، وعاء مزدوج للحيوانات الأليفة، سعة 700 مل، 2" at bounding box center [538, 143] width 263 height 16
click at [488, 151] on input "موديرنا وايت، وعاء مزدوج للحيوانات الأليفة، سعة 700 مل، 2" at bounding box center [538, 143] width 263 height 16
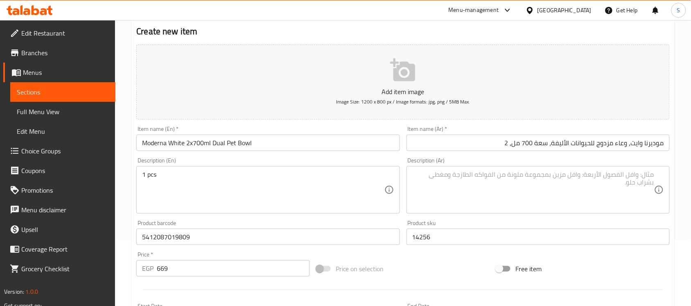
click at [524, 181] on textarea at bounding box center [533, 190] width 242 height 39
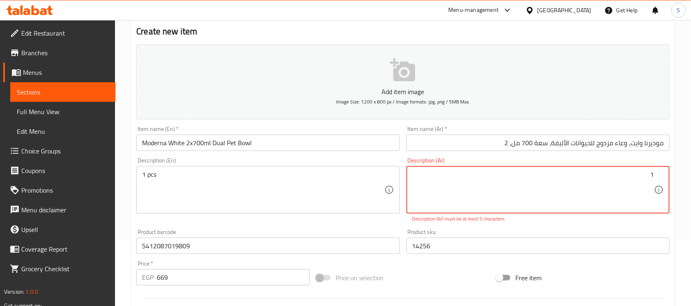
paste textarea "قطعة"
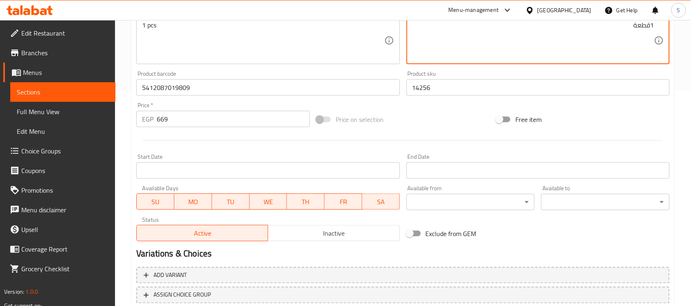
scroll to position [271, 0]
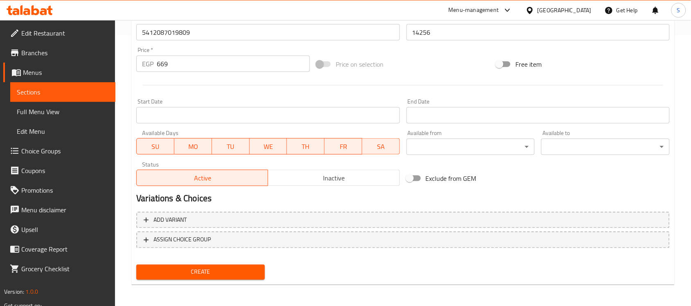
type textarea "1قطعة"
click at [246, 272] on span "Create" at bounding box center [200, 272] width 115 height 10
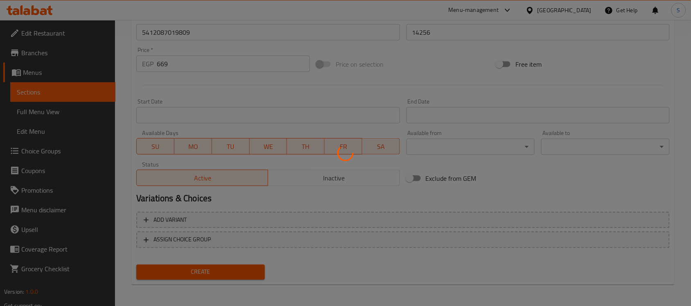
type input "0"
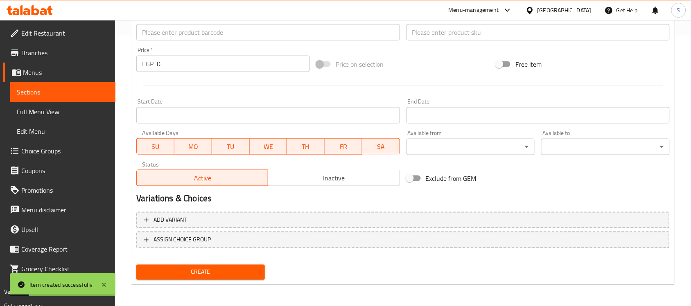
click at [176, 40] on input "text" at bounding box center [267, 32] width 263 height 16
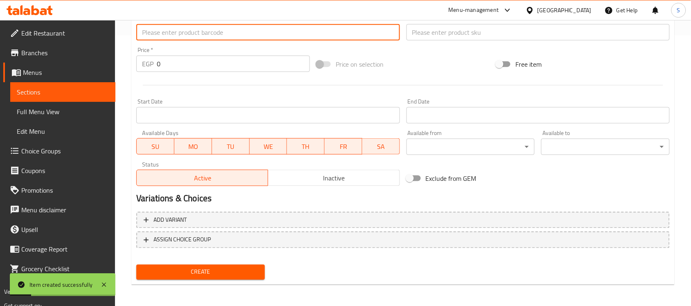
paste input "5412087018819"
type input "5412087018819"
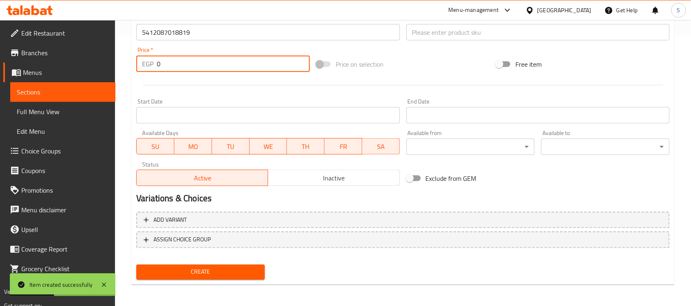
drag, startPoint x: 174, startPoint y: 66, endPoint x: 125, endPoint y: 55, distance: 50.3
click at [125, 55] on div "Home / Restaurants management / Menus / Sections / item / create Dogs Accessori…" at bounding box center [403, 28] width 576 height 559
paste input "156"
type input "156"
click at [458, 33] on input "text" at bounding box center [538, 32] width 263 height 16
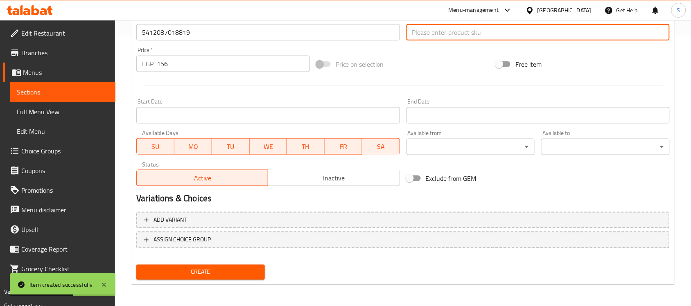
paste input "14267"
type input "14267"
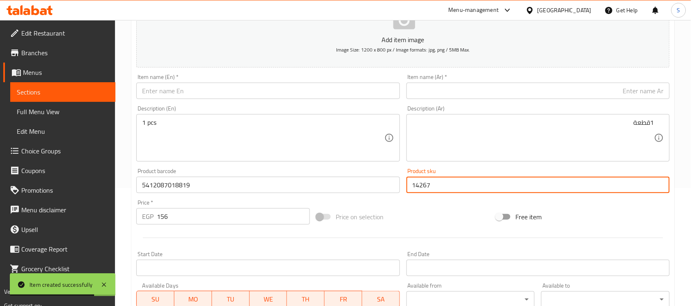
scroll to position [117, 0]
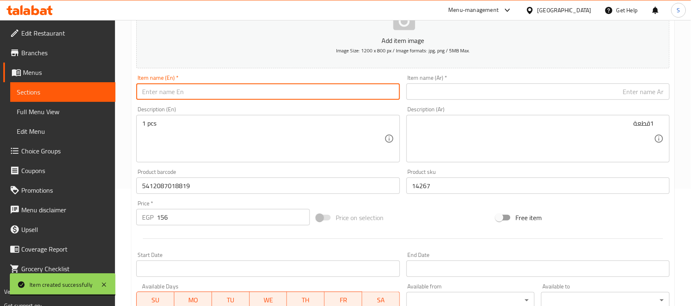
click at [179, 93] on input "text" at bounding box center [267, 92] width 263 height 16
paste input "Moderna Medium Light Blue 350ml Pet Bowl"
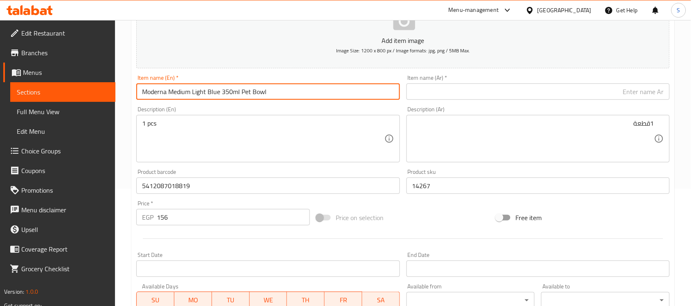
type input "Moderna Medium Light Blue 350ml Pet Bowl"
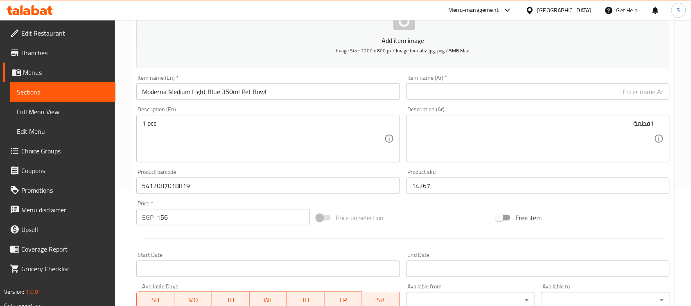
click at [584, 90] on input "text" at bounding box center [538, 92] width 263 height 16
paste input "وعاء موديرنا للحيوانات الأليفة متوسط ​​الحجم أزرق فاتح 350 مل"
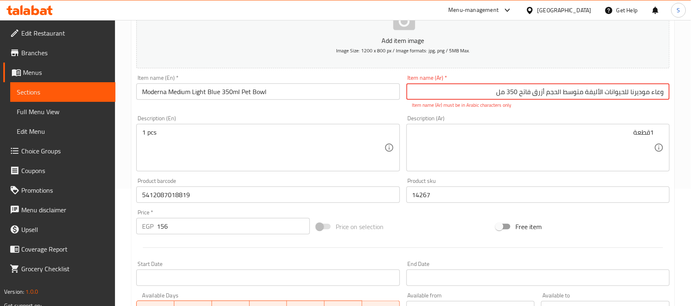
click at [486, 160] on textarea "1قطعة" at bounding box center [533, 148] width 242 height 39
click at [517, 93] on input "وعاء موديرنا للحيوانات الأليفة متوسط ​​الحجم أزرق فاتح 350 مل" at bounding box center [538, 92] width 263 height 16
click at [506, 93] on input "وعاء موديرنا للحيوانات الأليفة متوسط ​​الحجم أزرق فاتح 350 مل" at bounding box center [538, 92] width 263 height 16
type input "وعاء موديرنا للحيوانات الأليفة متوسط ​​الحجم أزرق فاتح 350 مل"
click at [545, 93] on input "وعاء موديرنا للحيوانات الأليفة متوسط ​​الحجم أزرق فاتح 350 مل" at bounding box center [538, 92] width 263 height 16
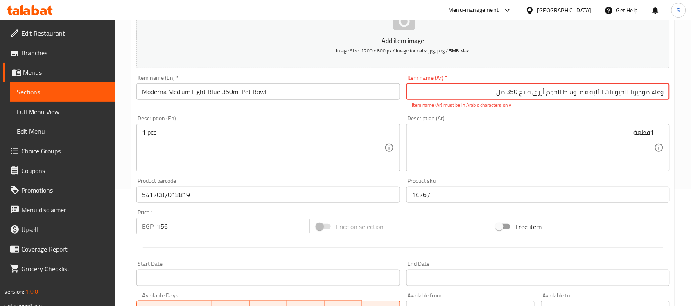
click at [545, 93] on input "وعاء موديرنا للحيوانات الأليفة متوسط ​​الحجم أزرق فاتح 350 مل" at bounding box center [538, 92] width 263 height 16
click at [525, 146] on textarea "1قطعة" at bounding box center [533, 148] width 242 height 39
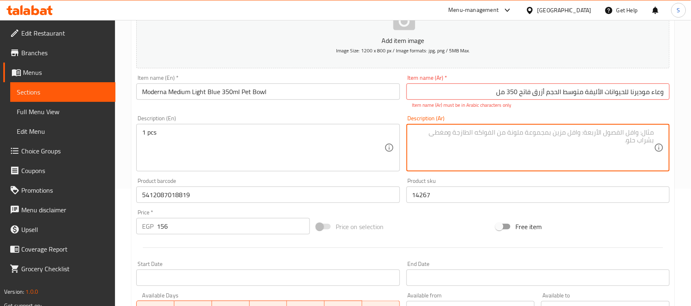
paste textarea "وعاء موديرنا للحيوانات الأليفة متوسط ​​الحجم أزرق فاتح 350 مل"
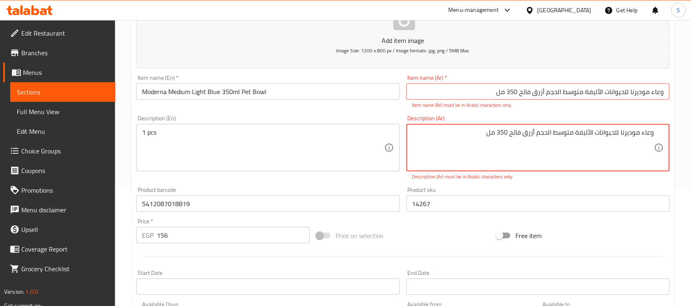
type textarea "وعاء موديرنا للحيوانات الأليفة متوسط ​​الحجم أزرق فاتح 350 مل"
click at [647, 134] on div "وعاء موديرنا للحيوانات الأليفة متوسط ​​الحجم أزرق فاتح 350 مل Description (Ar)" at bounding box center [538, 148] width 263 height 48
click at [654, 133] on textarea "وعاء موديرنا للحيوانات الأليفة متوسط ​​الحجم أزرق فاتح 350 مل" at bounding box center [533, 148] width 242 height 39
click at [655, 131] on div "وعاء موديرنا للحيوانات الأليفة متوسط ​​الحجم أزرق فاتح 350 مل Description (Ar)" at bounding box center [538, 148] width 263 height 48
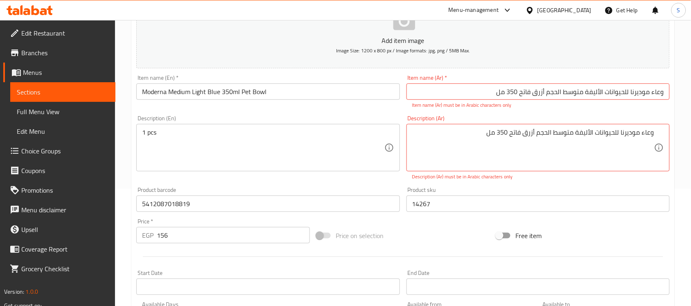
click at [655, 131] on div "وعاء موديرنا للحيوانات الأليفة متوسط ​​الحجم أزرق فاتح 350 مل Description (Ar)" at bounding box center [538, 148] width 263 height 48
drag, startPoint x: 656, startPoint y: 133, endPoint x: 532, endPoint y: 136, distance: 124.1
click at [532, 136] on div "وعاء موديرنا للحيوانات الأليفة متوسط ​​الحجم أزرق فاتح 350 مل Description (Ar)" at bounding box center [538, 148] width 263 height 48
click at [545, 132] on textarea "وعاء موديرنا للحيوانات الأليفة متوسط ​​الحجم أزرق فاتح 350 مل" at bounding box center [533, 148] width 242 height 39
drag, startPoint x: 524, startPoint y: 134, endPoint x: 654, endPoint y: 130, distance: 129.9
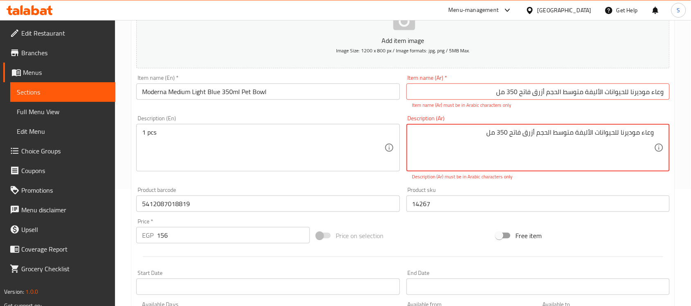
click at [654, 130] on textarea "وعاء موديرنا للحيوانات الأليفة متوسط ​​الحجم أزرق فاتح 350 مل" at bounding box center [533, 148] width 242 height 39
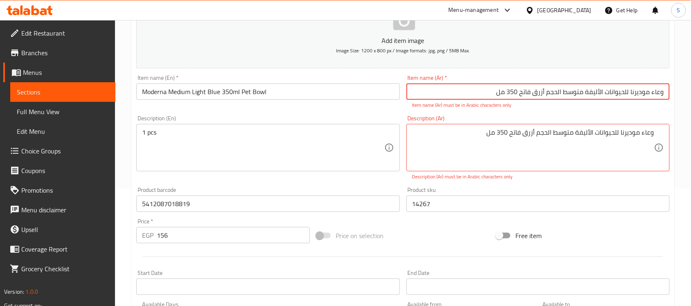
drag, startPoint x: 472, startPoint y: 92, endPoint x: 670, endPoint y: 92, distance: 198.2
click at [670, 92] on div "Item name (Ar)   * وعاء موديرنا للحيوانات الأليفة متوسط ​​الحجم أزرق فاتح 350 م…" at bounding box center [538, 92] width 270 height 41
paste input "text"
type input "وعاء موديرنا للحيوانات الأليفة متوسط ​​الحجم أزرق"
click at [471, 168] on div "وعاء موديرنا للحيوانات الأليفة متوسط ​​الحجم أزرق فاتح 350 مل Description (Ar)" at bounding box center [538, 148] width 263 height 48
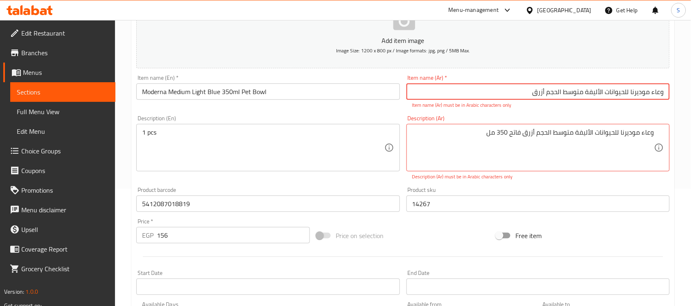
click at [502, 99] on input "وعاء موديرنا للحيوانات الأليفة متوسط ​​الحجم أزرق" at bounding box center [538, 92] width 263 height 16
click at [660, 95] on input "وعاء موديرنا للحيوانات الأليفة متوسط ​​الحجم أزرق" at bounding box center [538, 92] width 263 height 16
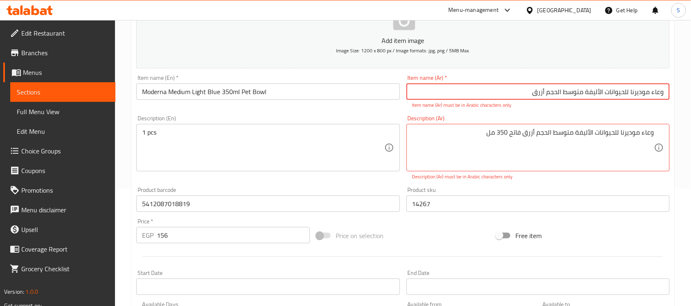
click at [660, 95] on input "وعاء موديرنا للحيوانات الأليفة متوسط ​​الحجم أزرق" at bounding box center [538, 92] width 263 height 16
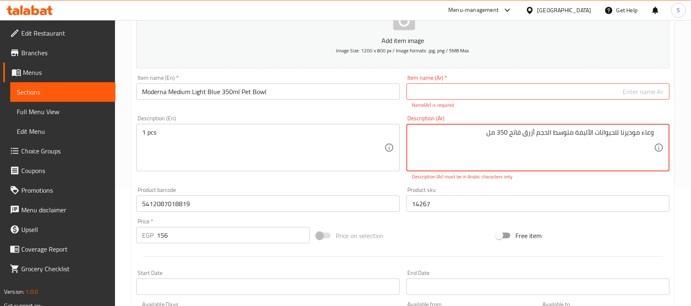
click at [581, 136] on textarea "وعاء موديرنا للحيوانات الأليفة متوسط ​​الحجم أزرق فاتح 350 مل" at bounding box center [533, 148] width 242 height 39
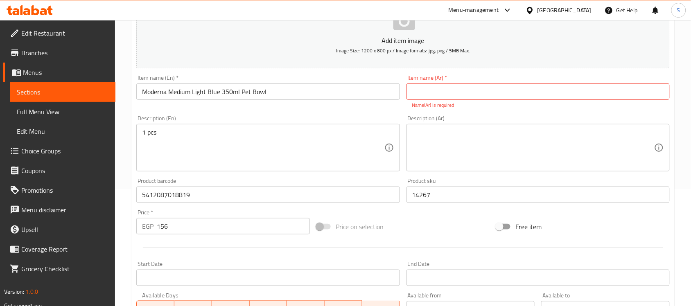
click at [559, 100] on div "Item name (Ar)   * Item name (Ar) * Name(Ar) is required" at bounding box center [538, 92] width 263 height 34
click at [568, 91] on input "text" at bounding box center [538, 92] width 263 height 16
paste input "وعاء موديرنا للحيوانات الأليفة متوسط ​​الحجم أزرق فاتح 350 مل"
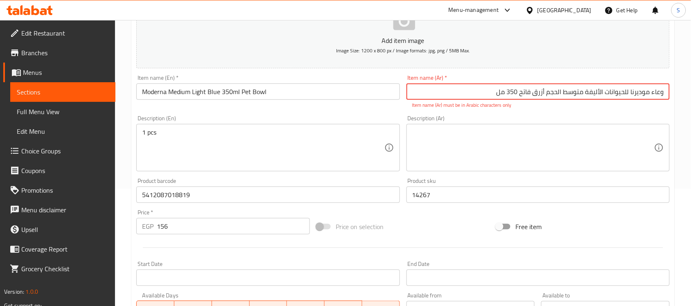
click at [505, 92] on input "وعاء موديرنا للحيوانات الأليفة متوسط ​​الحجم أزرق فاتح 350 مل" at bounding box center [538, 92] width 263 height 16
click at [516, 91] on input "وعاء موديرنا للحيوانات الأليفة متوسط ​​الحجم أزرق فاتح350مل" at bounding box center [538, 92] width 263 height 16
click at [545, 92] on input "وعاء موديرنا للحيوانات الأليفة متوسط ​​الحجم أزرق" at bounding box center [538, 92] width 263 height 16
click at [561, 91] on input "وعاء موديرنا للحيوانات الأليفة متوسط ​​الحجم أزرق" at bounding box center [538, 92] width 263 height 16
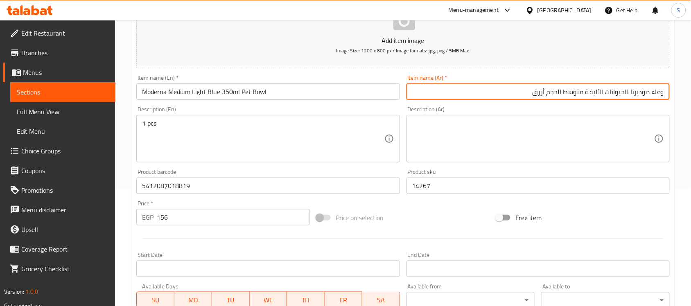
click at [491, 95] on input "وعاء موديرنا للحيوانات الأليفة متوسط الحجم أزرق" at bounding box center [538, 92] width 263 height 16
paste input "فاتح 350 مل"
type input "وعاء موديرنا للحيوانات الأليفة متوسط الحجم أزرق فاتح 350 مل"
click at [448, 140] on textarea at bounding box center [533, 139] width 242 height 39
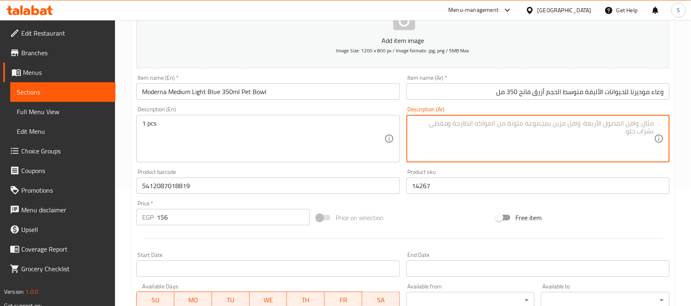
click at [186, 124] on textarea "1 pcs" at bounding box center [263, 139] width 242 height 39
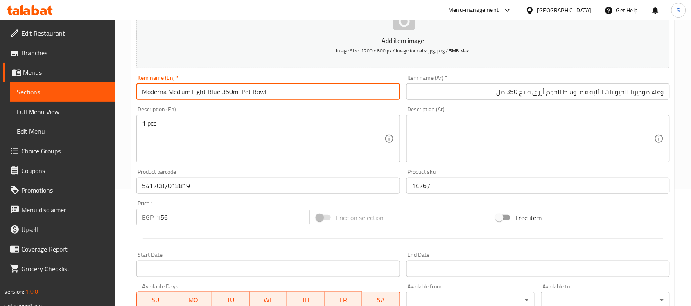
click at [275, 91] on input "Moderna Medium Light Blue 350ml Pet Bowl" at bounding box center [267, 92] width 263 height 16
click at [204, 190] on input "5412087018819" at bounding box center [267, 186] width 263 height 16
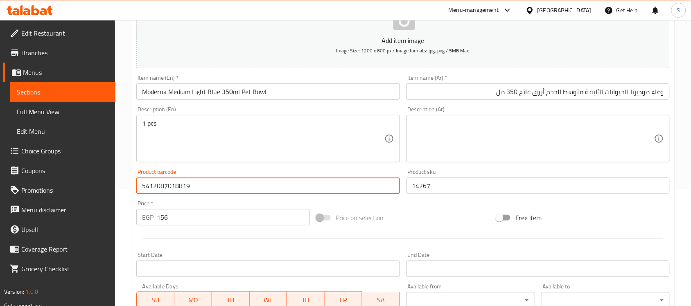
click at [206, 220] on input "156" at bounding box center [233, 217] width 153 height 16
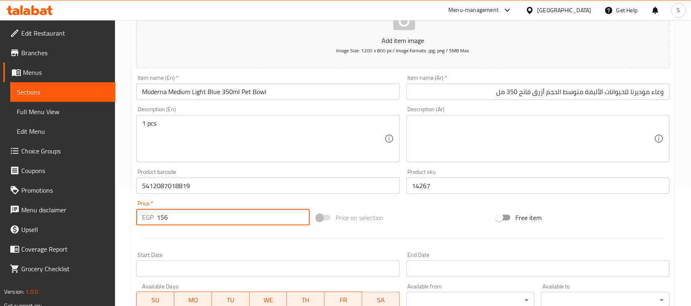
click at [466, 193] on input "14267" at bounding box center [538, 186] width 263 height 16
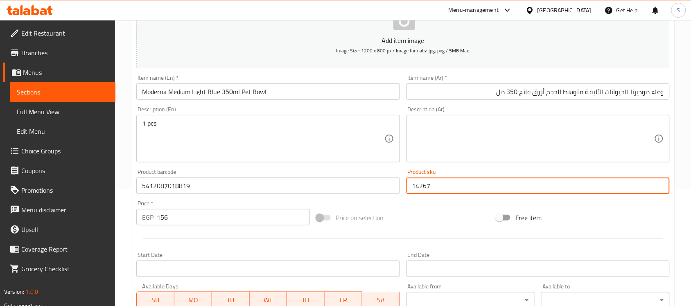
click at [298, 191] on input "5412087018819" at bounding box center [267, 186] width 263 height 16
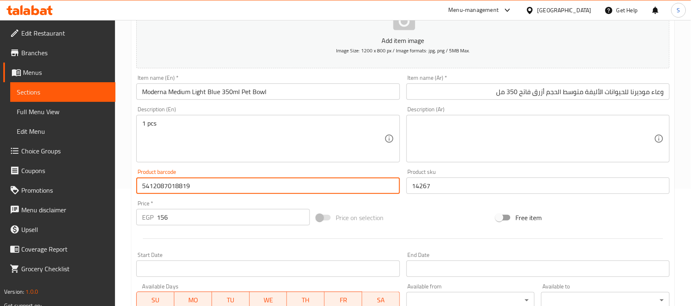
click at [315, 96] on input "Moderna Medium Light Blue 350ml Pet Bowl" at bounding box center [267, 92] width 263 height 16
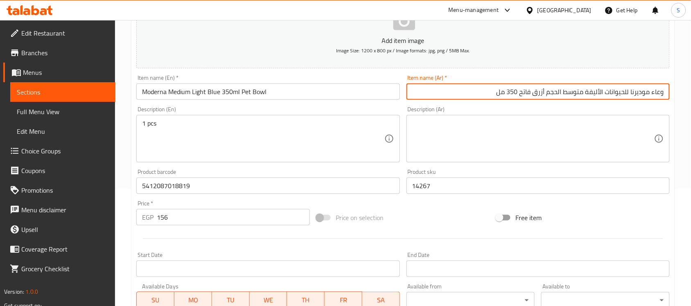
click at [496, 96] on input "وعاء موديرنا للحيوانات الأليفة متوسط الحجم أزرق فاتح 350 مل" at bounding box center [538, 92] width 263 height 16
click at [496, 136] on textarea at bounding box center [533, 139] width 242 height 39
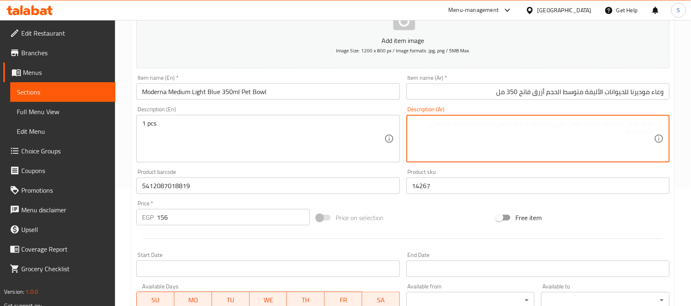
click at [289, 160] on div "1 pcs Description (En)" at bounding box center [267, 139] width 263 height 48
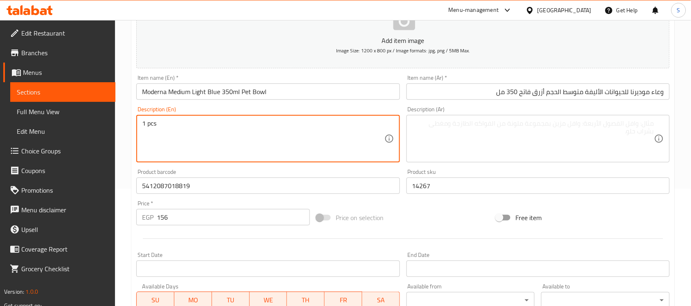
click at [227, 136] on textarea "1 pcs" at bounding box center [263, 139] width 242 height 39
click at [216, 130] on textarea "1 pcs" at bounding box center [263, 139] width 242 height 39
paste textarea "1pcs"
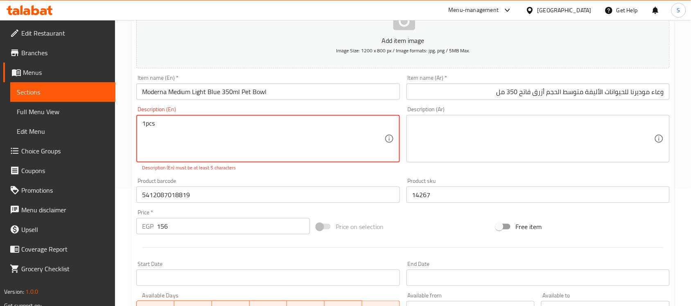
click at [144, 121] on textarea "1pcs" at bounding box center [263, 139] width 242 height 39
click at [147, 121] on textarea "1pcs" at bounding box center [263, 139] width 242 height 39
click at [146, 123] on textarea "1pcs" at bounding box center [263, 139] width 242 height 39
click at [145, 125] on textarea "1pcs" at bounding box center [263, 139] width 242 height 39
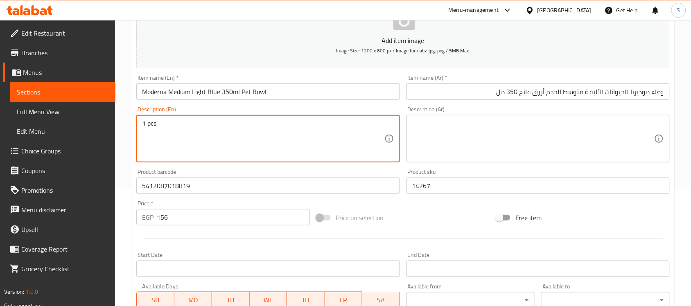
type textarea "1 pcs"
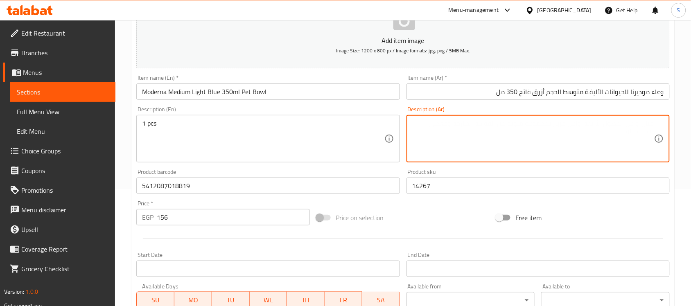
click at [497, 147] on textarea at bounding box center [533, 139] width 242 height 39
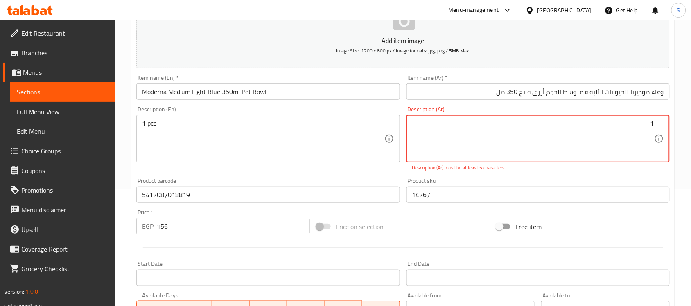
paste textarea "قطعة"
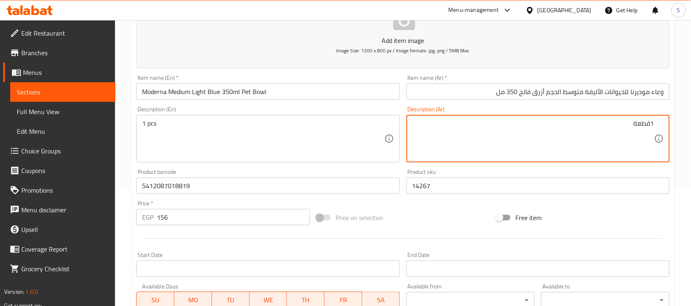
scroll to position [271, 0]
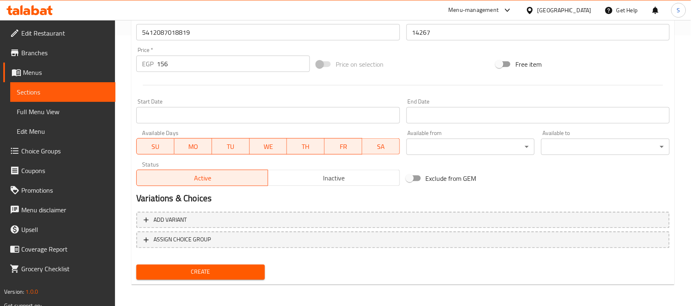
type textarea "1قطعة"
click at [186, 267] on span "Create" at bounding box center [200, 272] width 115 height 10
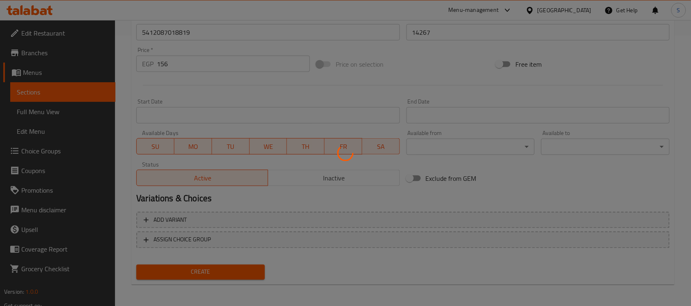
type input "0"
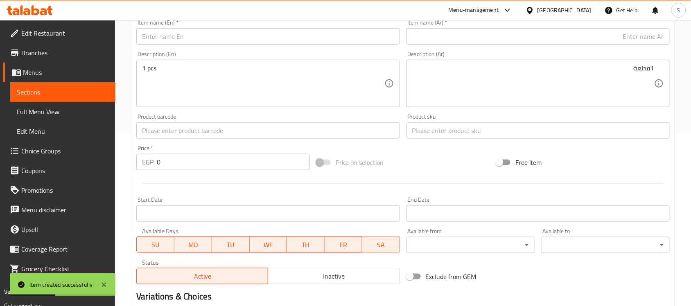
scroll to position [168, 0]
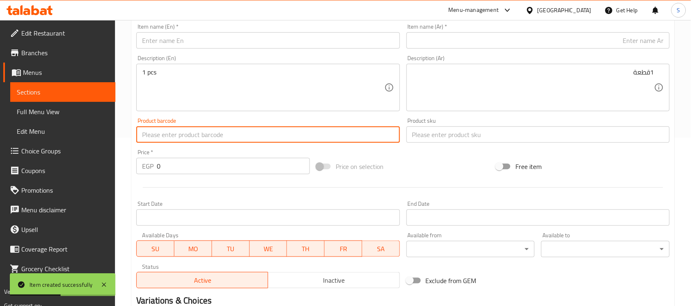
drag, startPoint x: 204, startPoint y: 136, endPoint x: 213, endPoint y: 79, distance: 57.8
click at [204, 136] on input "text" at bounding box center [267, 135] width 263 height 16
paste input "5412087018833"
type input "5412087018833"
drag, startPoint x: 183, startPoint y: 167, endPoint x: 79, endPoint y: 147, distance: 106.0
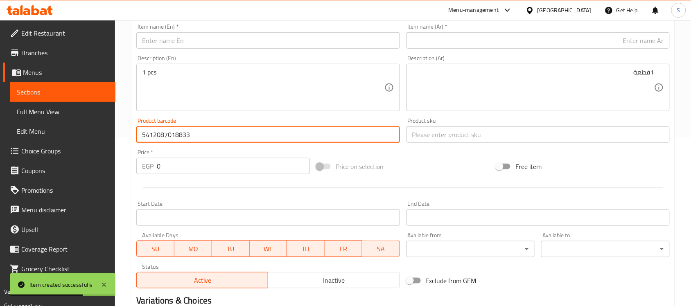
click at [79, 150] on div "Edit Restaurant Branches Menus Sections Full Menu View Edit Menu Choice Groups …" at bounding box center [345, 131] width 691 height 559
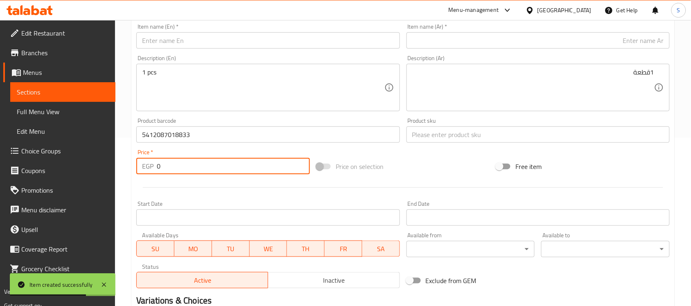
paste input "30"
type input "300"
click at [439, 139] on input "text" at bounding box center [538, 135] width 263 height 16
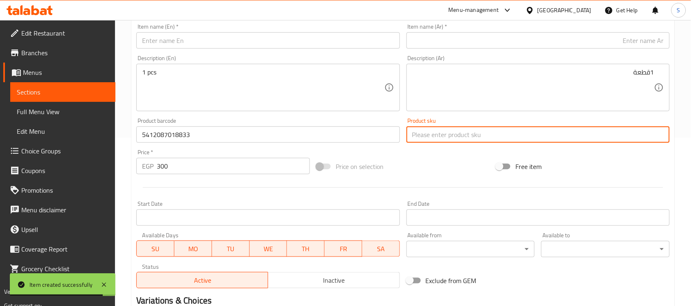
paste input "14268"
type input "14268"
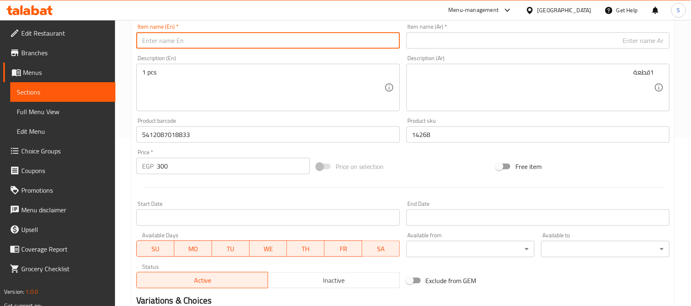
click at [220, 48] on input "text" at bounding box center [267, 40] width 263 height 16
paste input "Moderna XL Sky Blue 1.3L Pet Bowl"
type input "Moderna XL Sky Blue 1.3L Pet Bowl"
click at [273, 93] on textarea "1 pcs" at bounding box center [263, 87] width 242 height 39
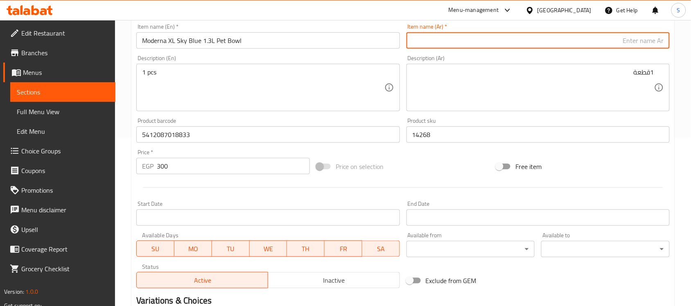
click at [620, 38] on input "text" at bounding box center [538, 40] width 263 height 16
paste input "وعاء طعام للحيوانات الأليفة موديرنا XL أزرق سماوي سعة 1.3 لتر"
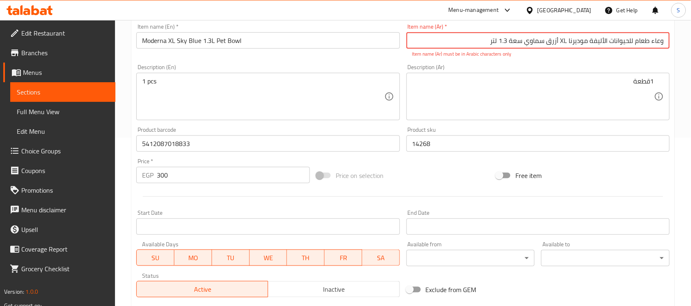
drag, startPoint x: 569, startPoint y: 39, endPoint x: 562, endPoint y: 41, distance: 7.3
click at [562, 41] on input "وعاء طعام للحيوانات الأليفة موديرنا XL أزرق سماوي سعة 1.3 لتر" at bounding box center [538, 40] width 263 height 16
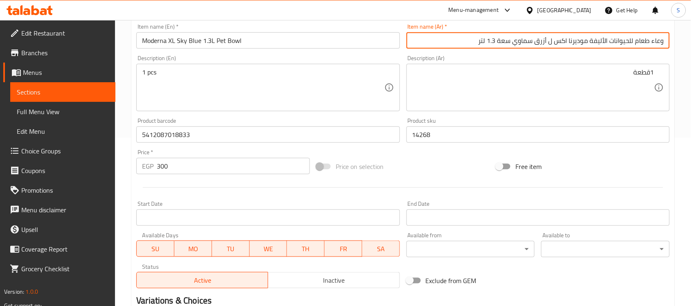
type input "وعاء طعام للحيوانات الأليفة موديرنا اكس ل أزرق سماوي سعة 1.3 لتر"
click at [234, 88] on textarea "1 pcs" at bounding box center [263, 87] width 242 height 39
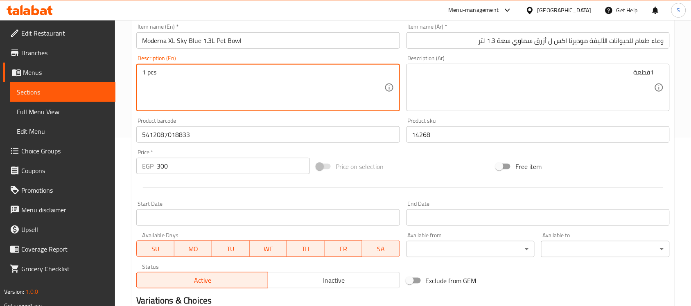
click at [315, 77] on textarea "1 pcs" at bounding box center [263, 87] width 242 height 39
paste textarea "1pcs"
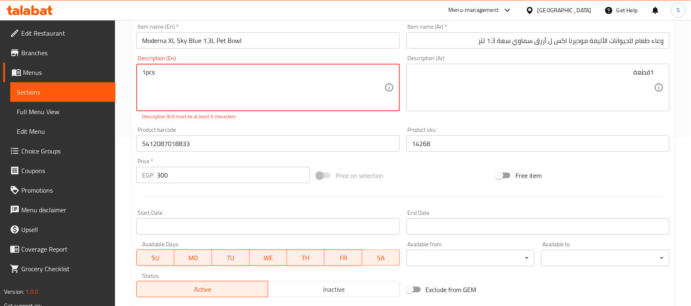
click at [146, 72] on textarea "1pcs" at bounding box center [263, 87] width 242 height 39
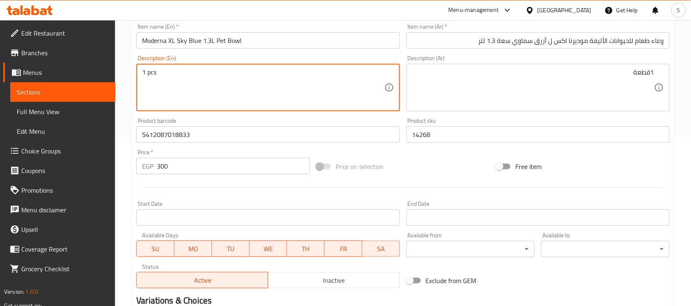
type textarea "1 pcs"
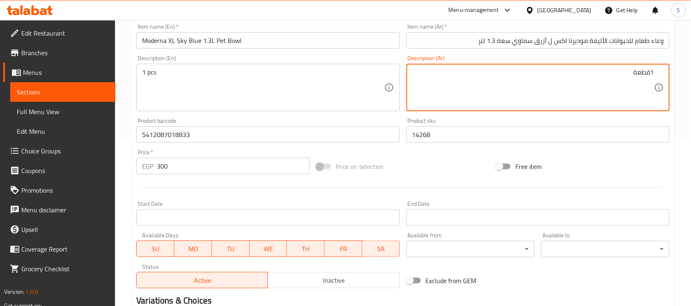
click at [508, 77] on textarea "1قطعة" at bounding box center [533, 87] width 242 height 39
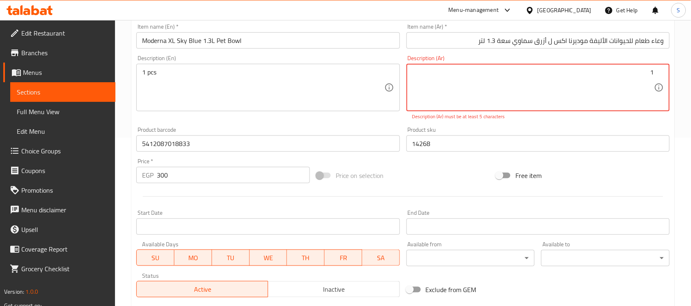
paste textarea "قطعة"
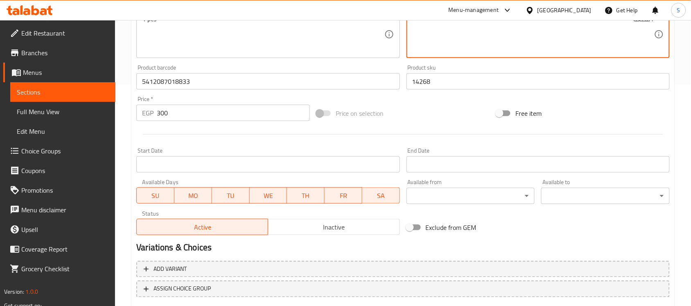
scroll to position [271, 0]
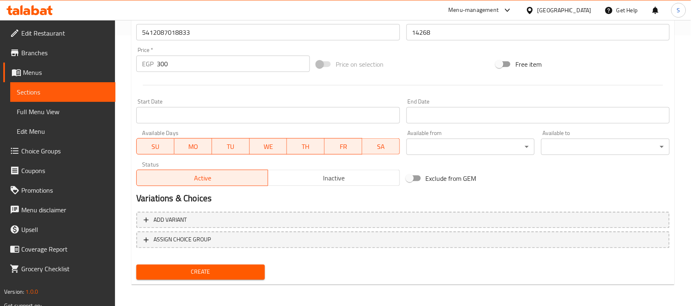
type textarea "1قطعة"
click at [190, 272] on span "Create" at bounding box center [200, 272] width 115 height 10
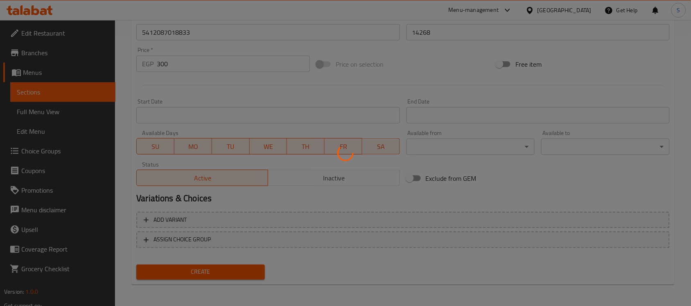
type input "0"
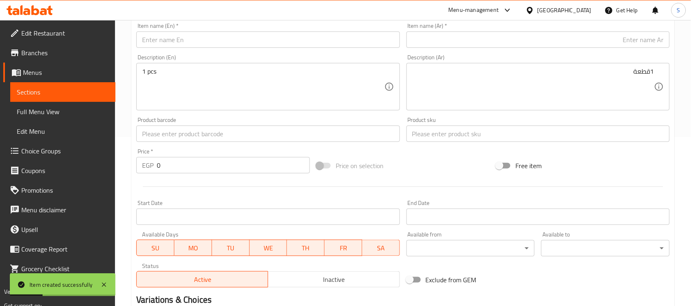
scroll to position [168, 0]
click at [169, 126] on div "Product barcode Product barcode" at bounding box center [267, 130] width 263 height 25
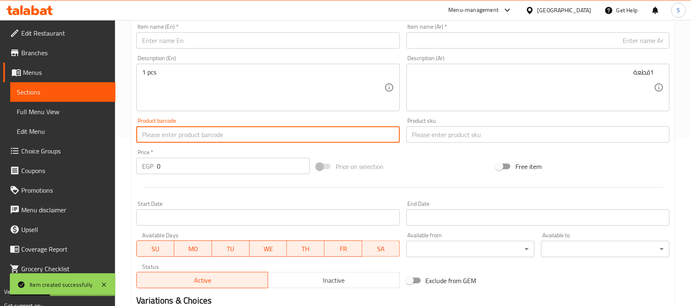
click at [165, 131] on input "text" at bounding box center [267, 135] width 263 height 16
paste input "5412087021758"
type input "5412087021758"
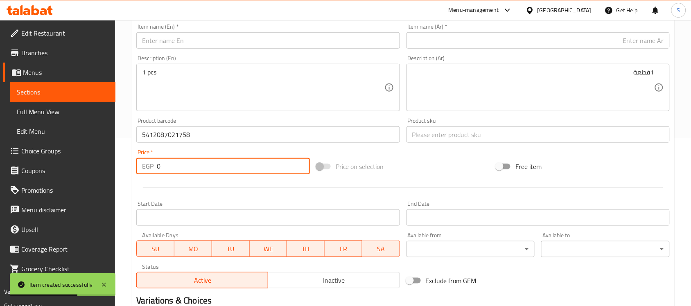
drag, startPoint x: 211, startPoint y: 172, endPoint x: 122, endPoint y: 112, distance: 107.7
click at [118, 150] on div "Home / Restaurants management / Menus / Sections / item / create Dogs Accessori…" at bounding box center [403, 131] width 576 height 559
paste input "669"
type input "669"
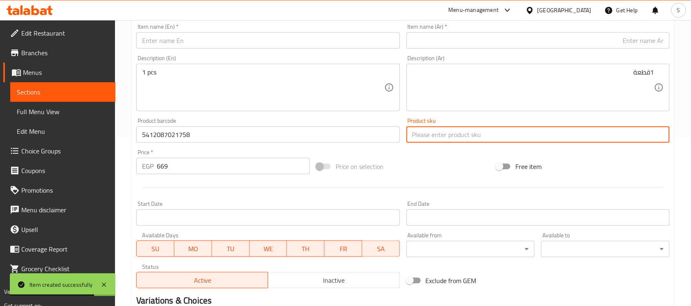
drag, startPoint x: 439, startPoint y: 134, endPoint x: 427, endPoint y: 114, distance: 23.9
click at [439, 134] on input "text" at bounding box center [538, 135] width 263 height 16
paste input "14270"
type input "14270"
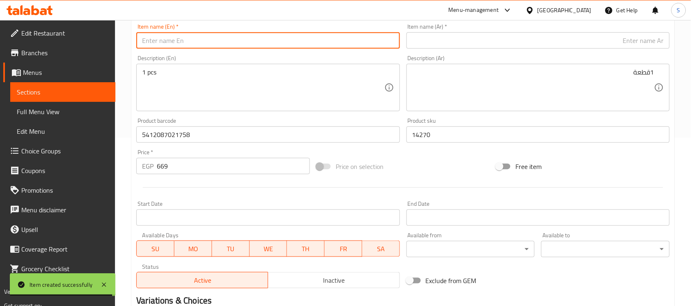
click at [193, 36] on input "text" at bounding box center [267, 40] width 263 height 16
paste input "dinner time 2in700ml"
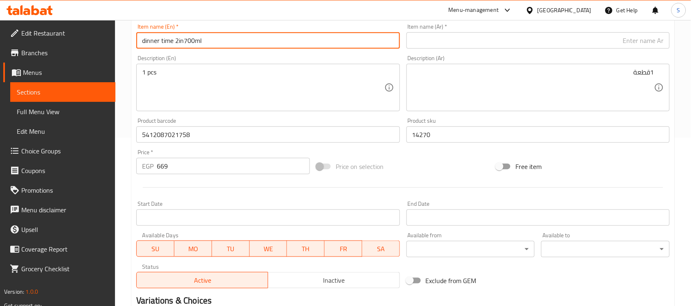
type input "dinner time 2in700ml"
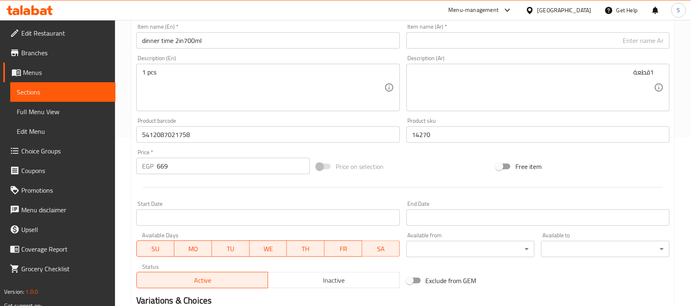
click at [661, 52] on div "Item name (Ar)   * Item name (Ar) *" at bounding box center [538, 36] width 270 height 32
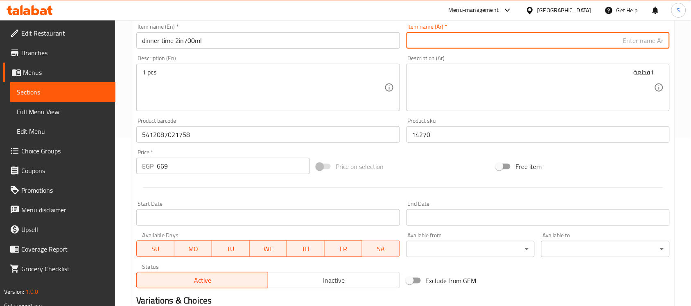
click at [658, 44] on input "text" at bounding box center [538, 40] width 263 height 16
paste input "وقت العشاء 2 في 700 مل"
drag, startPoint x: 631, startPoint y: 41, endPoint x: 691, endPoint y: 40, distance: 59.8
click at [648, 43] on input "دينير تايم 2 في 700 مل" at bounding box center [538, 40] width 263 height 16
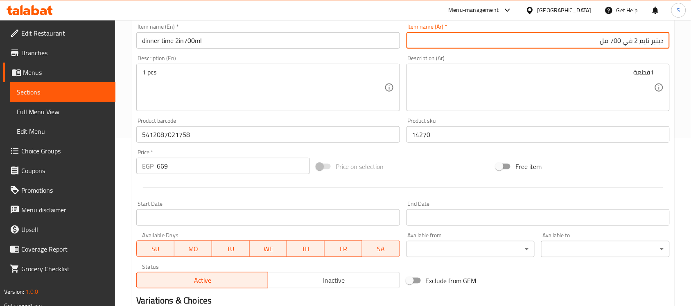
click at [648, 43] on input "دينير تايم 2 في 700 مل" at bounding box center [538, 40] width 263 height 16
click at [655, 41] on input "دينير تايم 2 في 700 مل" at bounding box center [538, 40] width 263 height 16
type input "دينير تايم 2 في 700 مل"
click at [157, 40] on input "dinner time 2in700ml" at bounding box center [267, 40] width 263 height 16
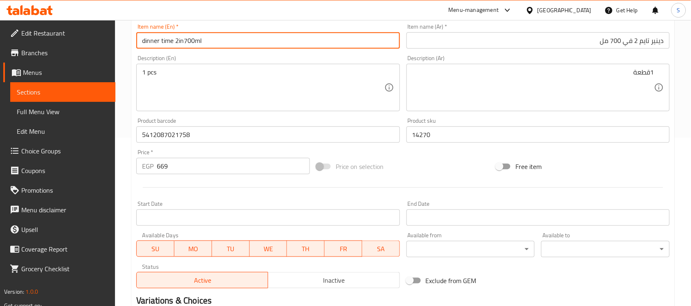
click at [157, 40] on input "dinner time 2in700ml" at bounding box center [267, 40] width 263 height 16
click at [173, 40] on input "dinner time 2in700ml" at bounding box center [267, 40] width 263 height 16
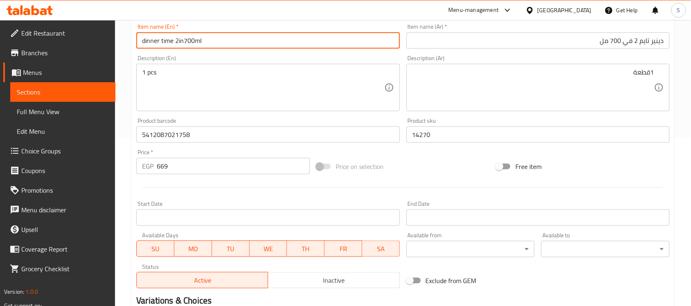
click at [173, 40] on input "dinner time 2in700ml" at bounding box center [267, 40] width 263 height 16
drag, startPoint x: 206, startPoint y: 142, endPoint x: 113, endPoint y: 131, distance: 92.7
click at [113, 131] on div "Edit Restaurant Branches Menus Sections Full Menu View Edit Menu Choice Groups …" at bounding box center [345, 131] width 691 height 559
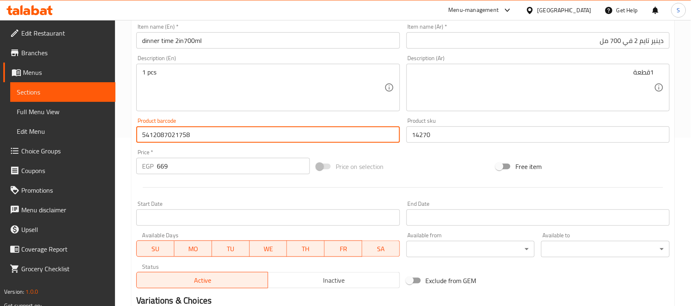
paste input "19410"
type input "5412087019410"
drag, startPoint x: 173, startPoint y: 169, endPoint x: 122, endPoint y: 143, distance: 57.7
click at [129, 161] on div "Home / Restaurants management / Menus / Sections / item / create Dogs Accessori…" at bounding box center [403, 131] width 576 height 559
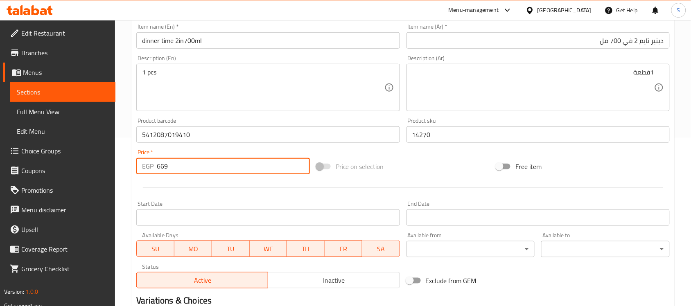
paste input "188"
type input "188"
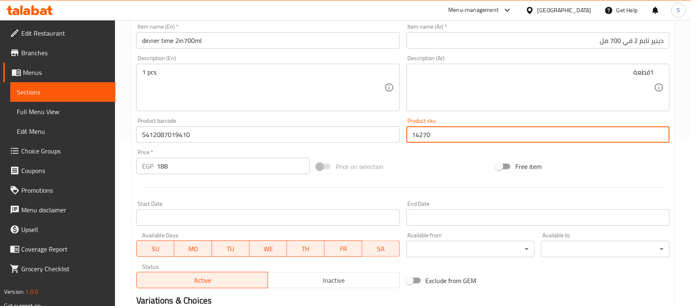
drag, startPoint x: 435, startPoint y: 131, endPoint x: 375, endPoint y: 132, distance: 60.6
click at [375, 132] on div "Add item image Image Size: 1200 x 800 px / Image formats: jpg, png / 5MB Max. I…" at bounding box center [403, 115] width 540 height 353
paste input "1"
type input "14271"
click at [214, 42] on input "dinner time 2in700ml" at bounding box center [267, 40] width 263 height 16
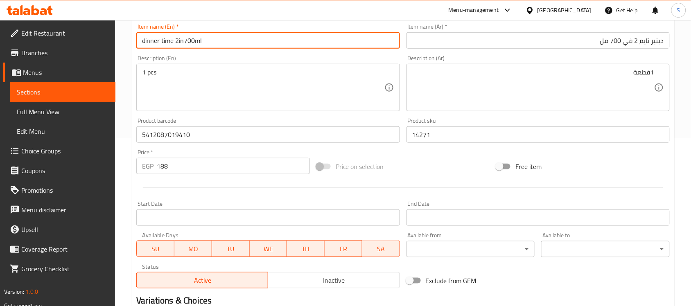
click at [214, 42] on input "dinner time 2in700ml" at bounding box center [267, 40] width 263 height 16
paste input "Moderna Handy Max Gray Pet Litter Scoop"
click at [220, 39] on input "Moderna Handy Max Gray Pet Litter Scoop" at bounding box center [267, 40] width 263 height 16
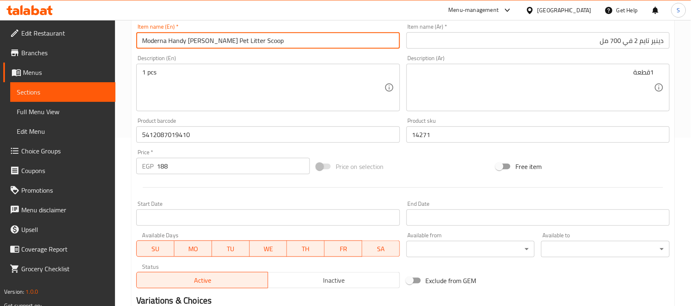
click at [220, 39] on input "Moderna Handy Max Gray Pet Litter Scoop" at bounding box center [267, 40] width 263 height 16
type input "Moderna Handy Max Gray Pet Litter Scoop"
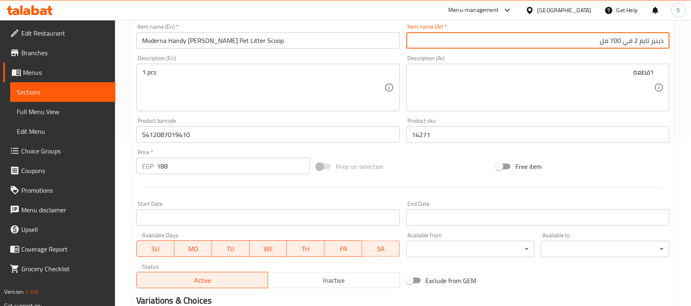
click at [641, 39] on input "دينير تايم 2 في 700 مل" at bounding box center [538, 40] width 263 height 16
paste input "مغرفة فضلات الحيوانات الأليفة هاندي ماكس جراي من موديرنا"
type input "مغرفة فضلات الحيوانات الأليفة هاندي ماكس جراي من موديرنا"
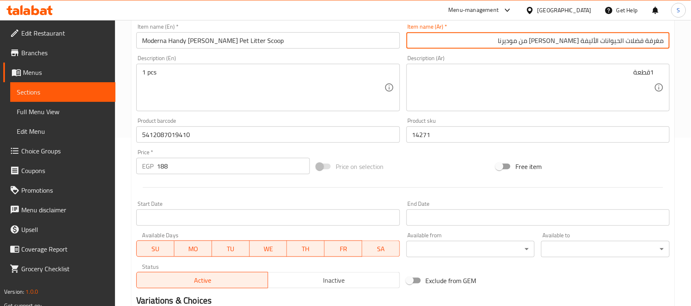
click at [164, 66] on div "1 pcs Description (En)" at bounding box center [267, 88] width 263 height 48
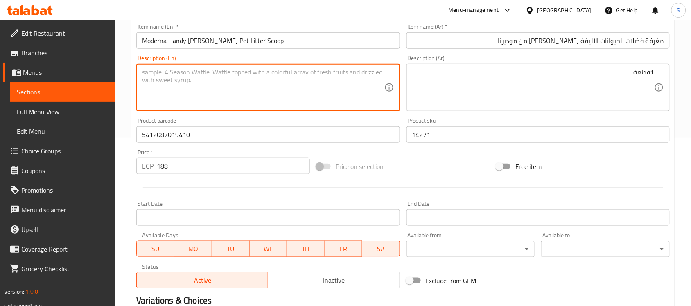
paste textarea "1pcs"
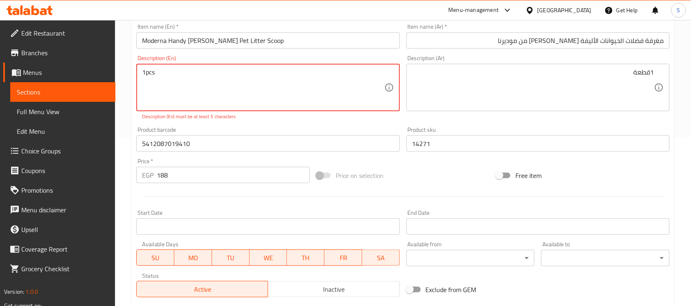
click at [146, 75] on textarea "1pcs" at bounding box center [263, 87] width 242 height 39
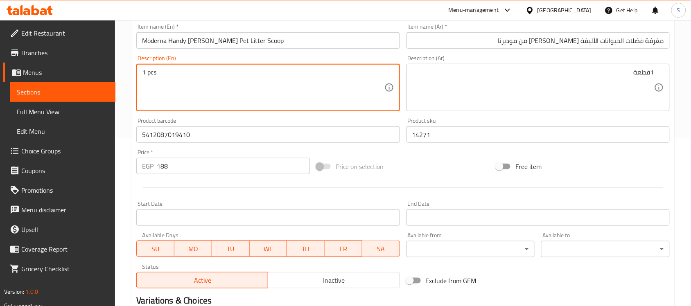
type textarea "1 pcs"
click at [512, 93] on textarea "1قطعة" at bounding box center [533, 87] width 242 height 39
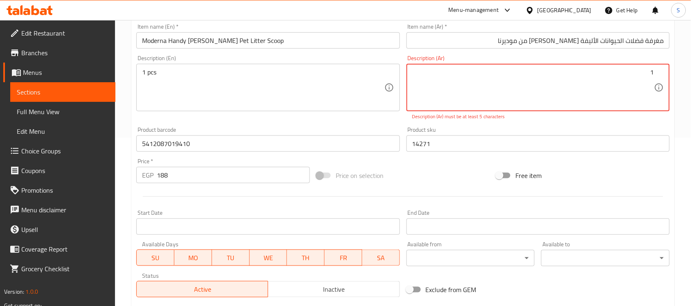
paste textarea "قطعة"
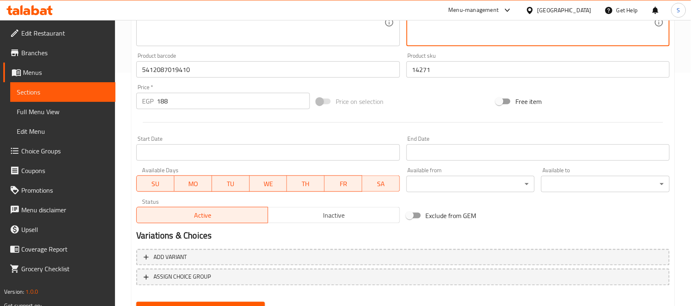
scroll to position [271, 0]
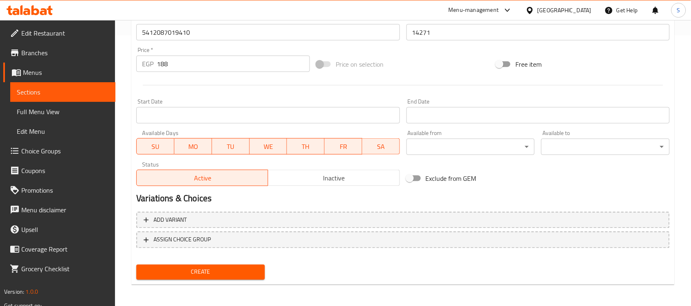
type textarea "1قطعة"
click at [228, 262] on div "Create" at bounding box center [200, 273] width 135 height 22
click at [220, 276] on span "Create" at bounding box center [200, 272] width 115 height 10
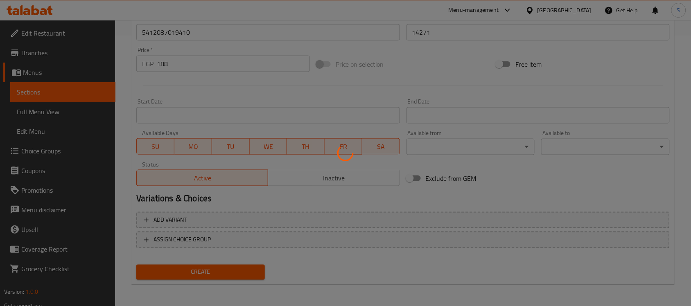
type input "0"
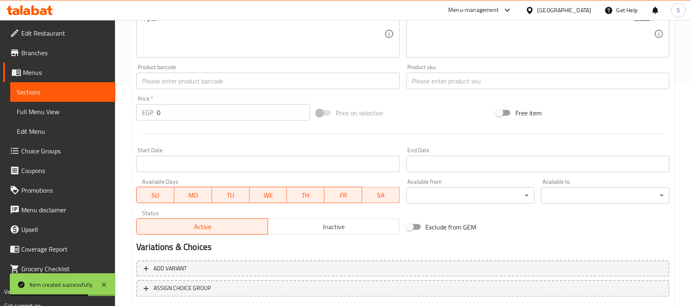
scroll to position [219, 0]
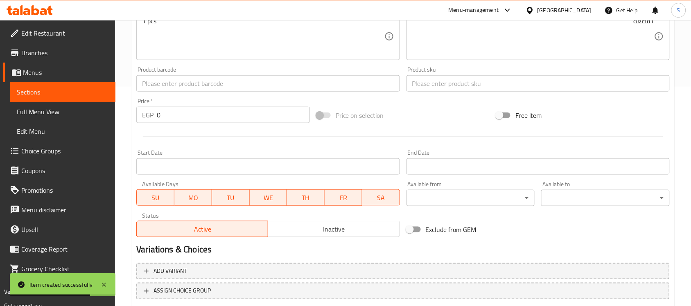
click at [177, 91] on input "text" at bounding box center [267, 83] width 263 height 16
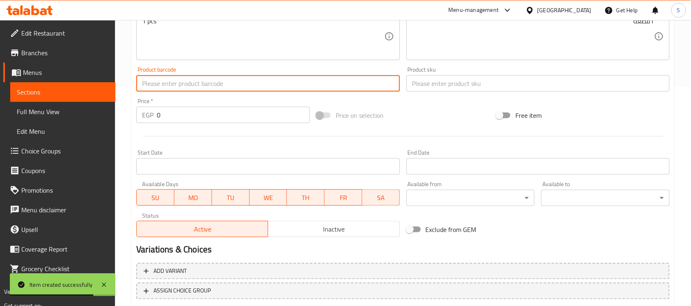
paste input "5412087017485"
type input "5412087017485"
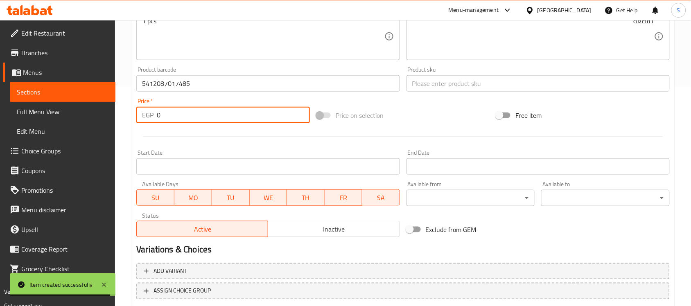
drag, startPoint x: 164, startPoint y: 113, endPoint x: 138, endPoint y: 107, distance: 26.3
click at [138, 107] on div "EGP 0 Price *" at bounding box center [223, 115] width 174 height 16
paste input "381"
type input "381"
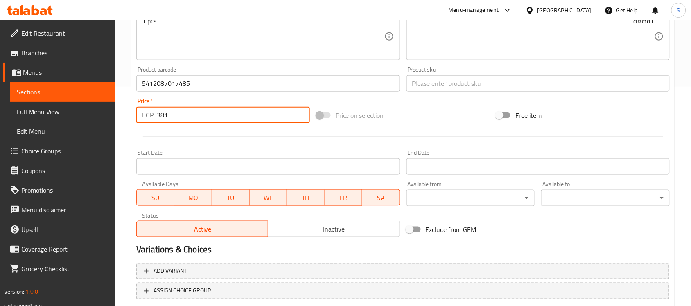
click at [424, 88] on input "text" at bounding box center [538, 83] width 263 height 16
paste input "14274"
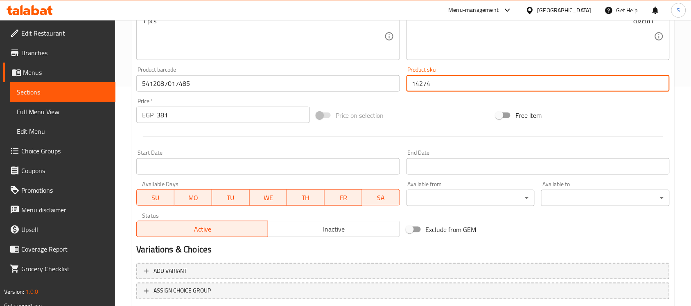
type input "14274"
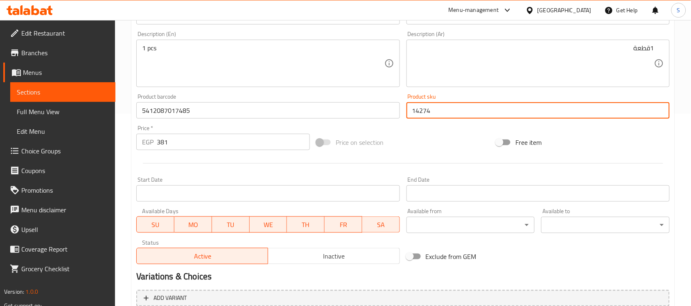
scroll to position [168, 0]
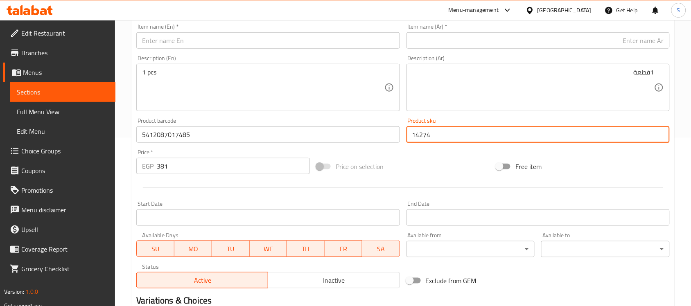
click at [183, 36] on input "text" at bounding box center [267, 40] width 263 height 16
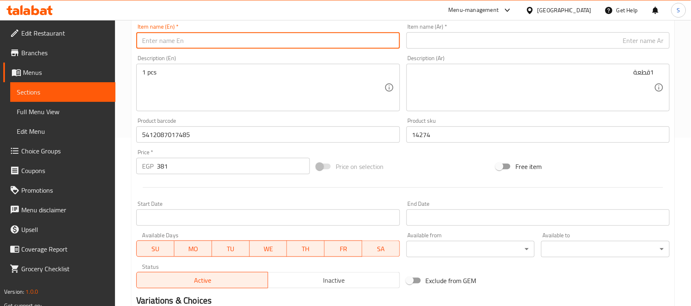
paste input "Moderna Large Black 700ml Pet Bowl"
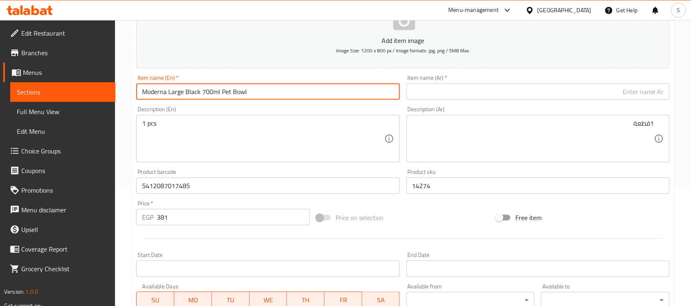
click at [271, 96] on input "Moderna Large Black 700ml Pet Bowl" at bounding box center [267, 92] width 263 height 16
type input "Moderna Large Black 700ml Pet Bowl"
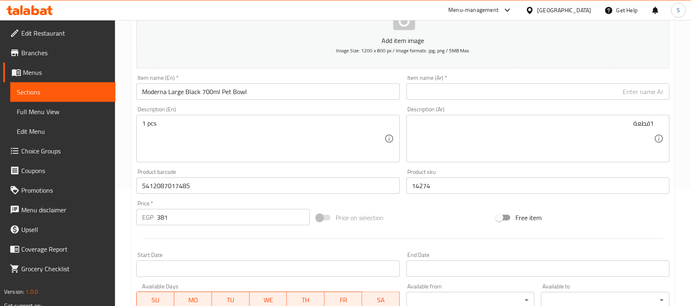
click at [582, 87] on input "text" at bounding box center [538, 92] width 263 height 16
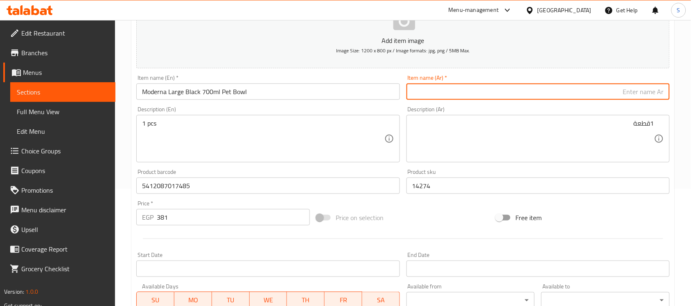
paste input "وعاء موديرنا كبير أسود للحيوانات الأليفة سعة 700 مل"
type input "وعاء موديرنا كبير أسود للحيوانات الأليفة سعة 700 مل"
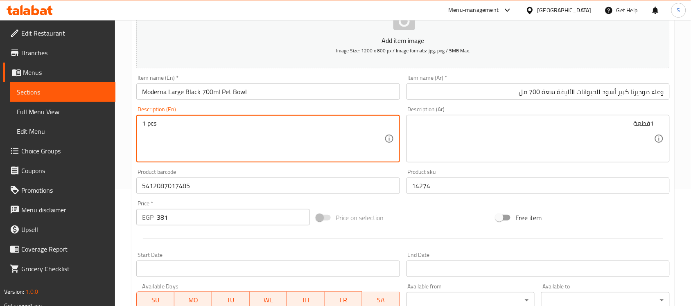
click at [231, 129] on textarea "1 pcs" at bounding box center [263, 139] width 242 height 39
paste textarea "1pcs"
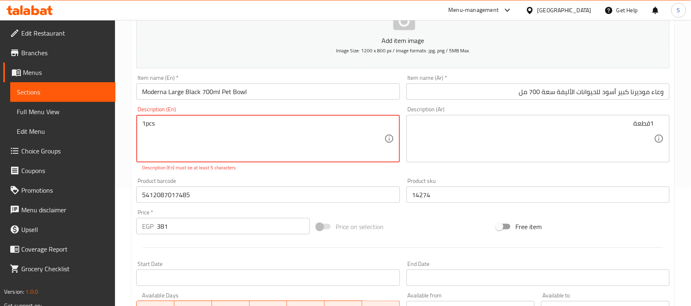
click at [145, 126] on textarea "1pcs" at bounding box center [263, 139] width 242 height 39
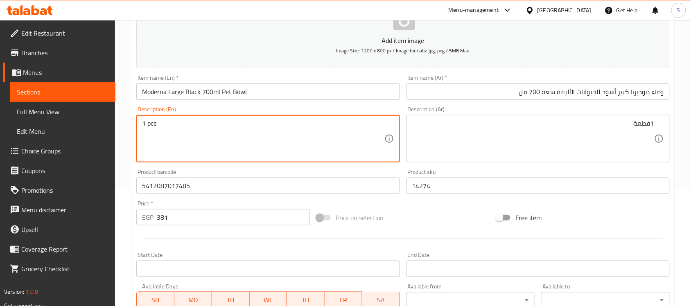
type textarea "1 pcs"
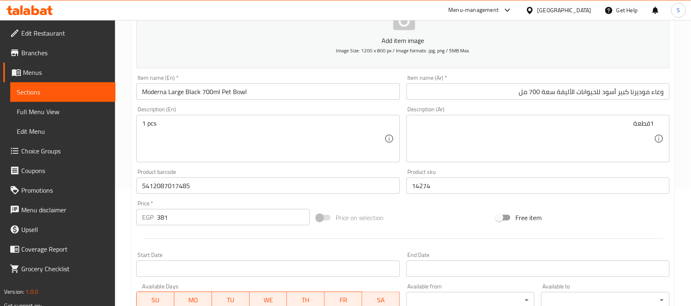
click at [499, 131] on textarea "1قطعة" at bounding box center [533, 139] width 242 height 39
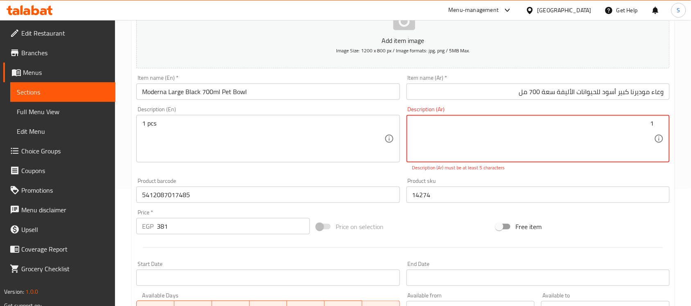
paste textarea "قطعة"
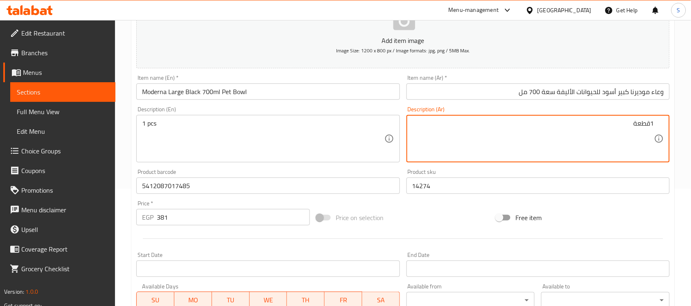
type textarea "1قطعة"
click at [450, 187] on input "14274" at bounding box center [538, 186] width 263 height 16
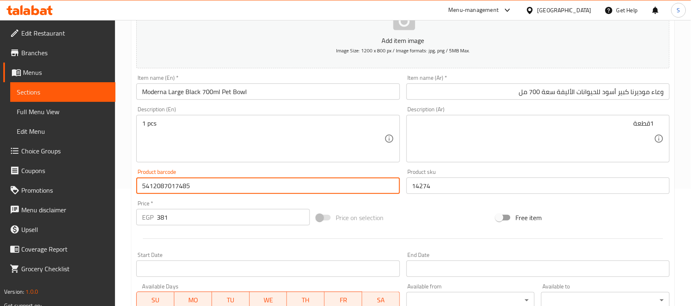
click at [283, 189] on input "5412087017485" at bounding box center [267, 186] width 263 height 16
click at [199, 212] on input "381" at bounding box center [233, 217] width 153 height 16
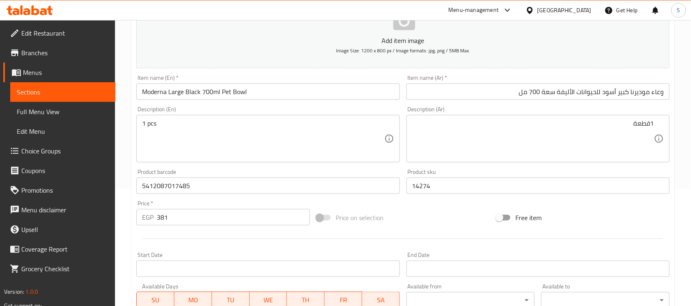
click at [484, 80] on div "Item name (Ar)   * وعاء موديرنا كبير أسود للحيوانات الأليفة سعة 700 مل Item nam…" at bounding box center [538, 87] width 263 height 25
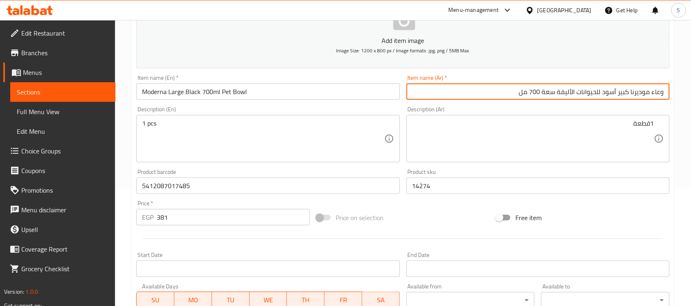
click at [479, 88] on input "وعاء موديرنا كبير أسود للحيوانات الأليفة سعة 700 مل" at bounding box center [538, 92] width 263 height 16
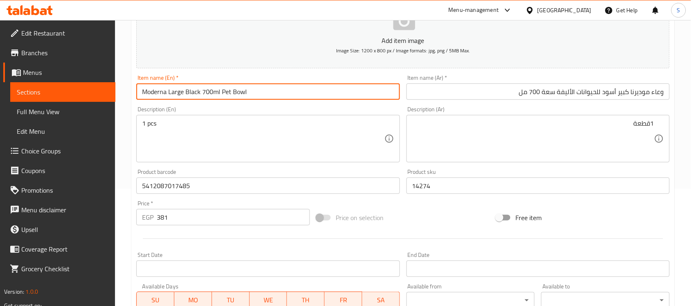
click at [275, 96] on input "Moderna Large Black 700ml Pet Bowl" at bounding box center [267, 92] width 263 height 16
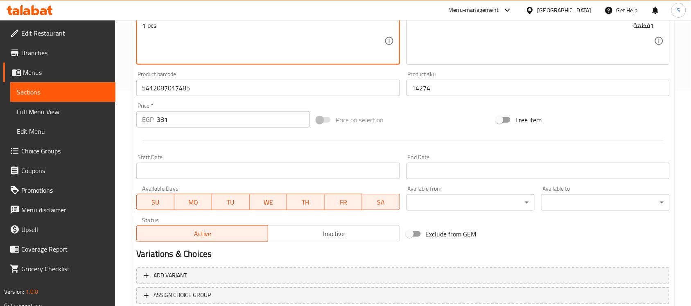
scroll to position [271, 0]
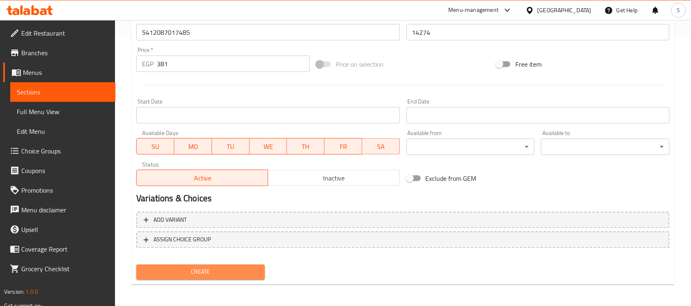
click at [201, 269] on span "Create" at bounding box center [200, 272] width 115 height 10
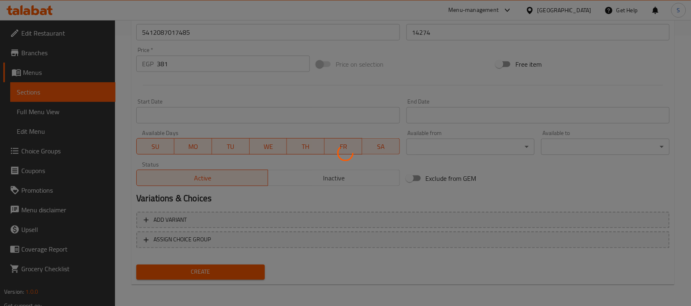
type input "0"
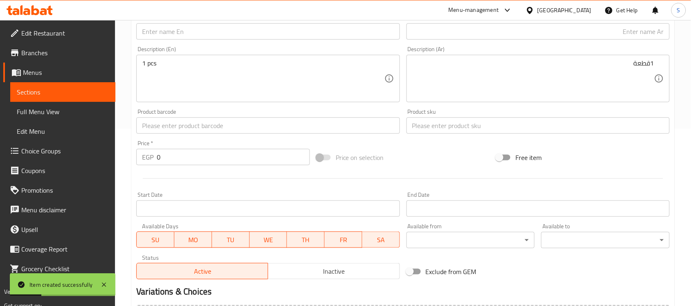
scroll to position [168, 0]
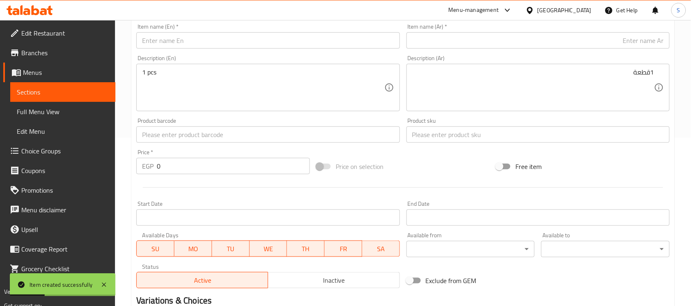
click at [181, 122] on div "Product barcode Product barcode" at bounding box center [267, 130] width 263 height 25
click at [172, 133] on input "text" at bounding box center [267, 135] width 263 height 16
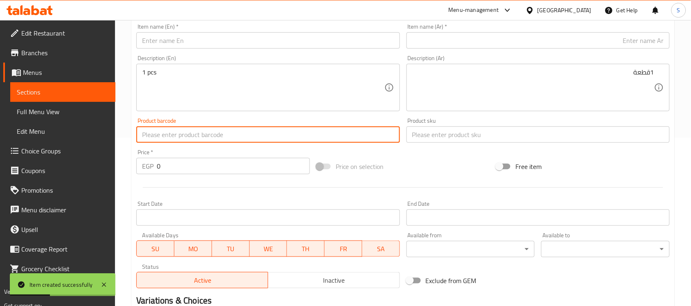
paste input "5412087021680"
type input "5412087021680"
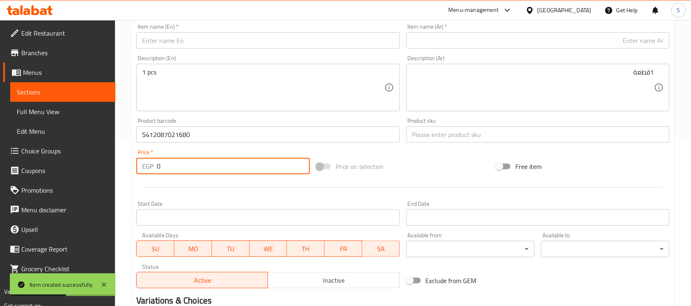
drag, startPoint x: 167, startPoint y: 166, endPoint x: 136, endPoint y: 125, distance: 51.4
click at [128, 154] on div "Home / Restaurants management / Menus / Sections / item / create Dogs Accessori…" at bounding box center [403, 131] width 576 height 559
paste input "381"
type input "381"
click at [434, 132] on input "text" at bounding box center [538, 135] width 263 height 16
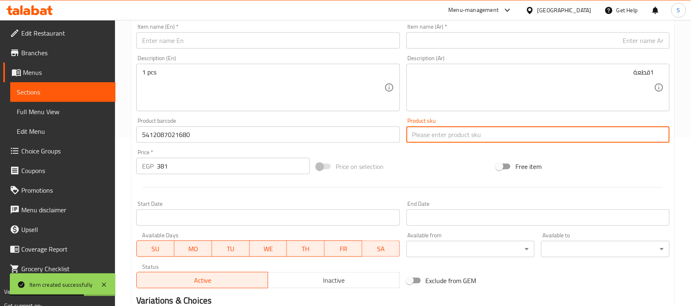
paste input "14275"
type input "14275"
click at [472, 45] on input "text" at bounding box center [538, 40] width 263 height 16
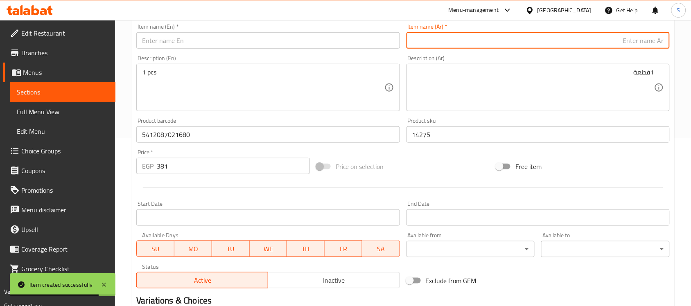
paste input "طبق سينسي بول للحيوانات الأليفة حجم كبير سعة 700 مل باللون البنفسجي الفاتح من م…"
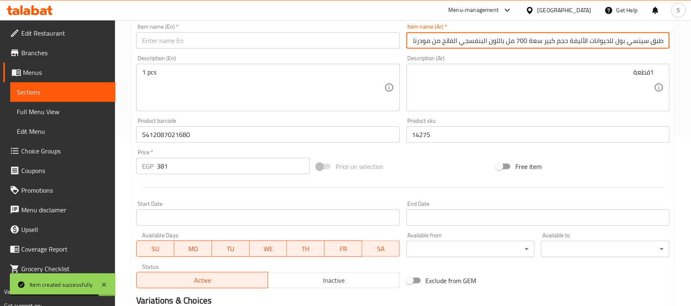
scroll to position [0, -49]
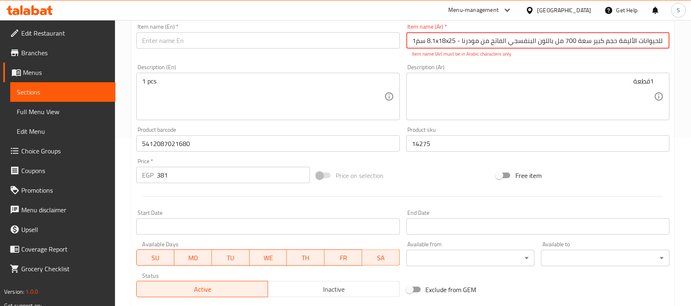
type input "طبق سينسي بول للحيوانات الأليفة حجم كبير سعة 700 مل باللون البنفسجي الفاتح من م…"
click at [176, 41] on input "text" at bounding box center [267, 40] width 263 height 16
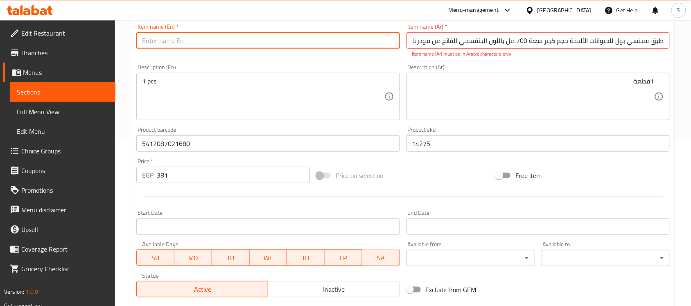
paste input "Moderna Sensi Boldt Large 700ml Electric Canister Light Purple - 8.1x18x25 cm01"
type input "Moderna Sensi Boldt Large 700ml Electric Canister Light Purple - 8.1x18x25 cm01"
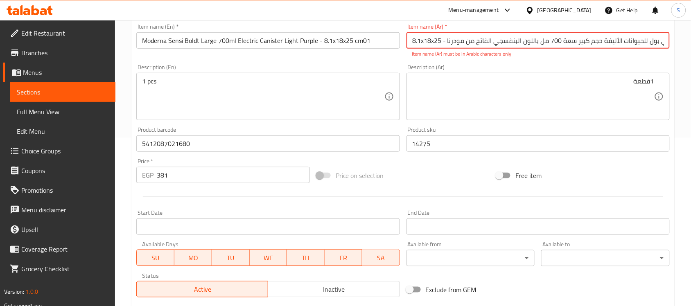
scroll to position [0, -49]
drag, startPoint x: 619, startPoint y: 41, endPoint x: 414, endPoint y: 46, distance: 205.2
click at [414, 46] on input "طبق سينسي بول للحيوانات الأليفة حجم كبير سعة 700 مل باللون البنفسجي الفاتح من م…" at bounding box center [538, 40] width 263 height 16
click at [459, 39] on input "طبق سينسي بول للحيوانات الأليفة حجم كبير سعة 700 مل باللون البنفسجي الفاتح من م…" at bounding box center [538, 40] width 263 height 16
click at [452, 42] on input "طبق سينسي بول للحيوانات الأليفة حجم كبير سعة 700 مل باللون البنفسجي الفاتح من م…" at bounding box center [538, 40] width 263 height 16
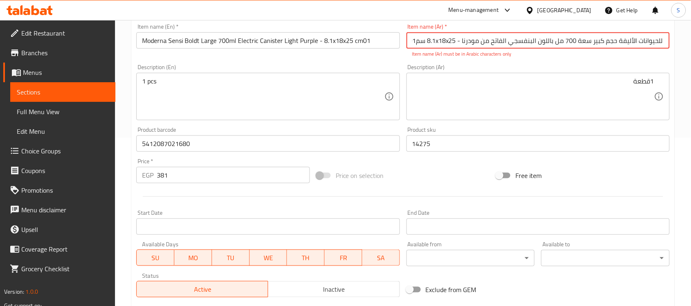
click at [453, 42] on input "طبق سينسي بول للحيوانات الأليفة حجم كبير سعة 700 مل باللون البنفسجي الفاتح من م…" at bounding box center [538, 40] width 263 height 16
click at [450, 43] on input "طبق سينسي بول للحيوانات الأليفة حجم كبير سعة 700 مل باللون البنفسجي الفاتح من م…" at bounding box center [538, 40] width 263 height 16
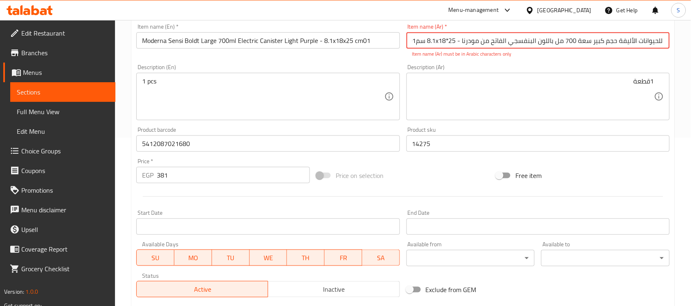
drag, startPoint x: 443, startPoint y: 41, endPoint x: 439, endPoint y: 42, distance: 4.2
click at [439, 42] on input "طبق سينسي بول للحيوانات الأليفة حجم كبير سعة 700 مل باللون البنفسجي الفاتح من م…" at bounding box center [538, 40] width 263 height 16
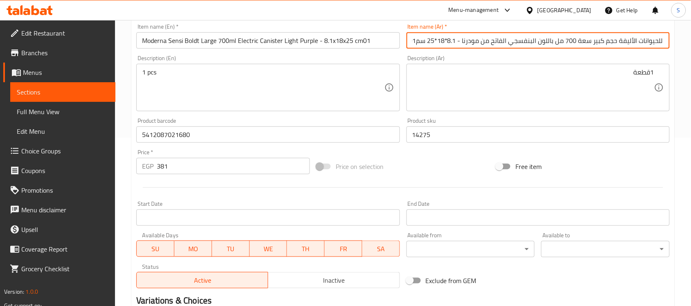
drag, startPoint x: 467, startPoint y: 42, endPoint x: 387, endPoint y: 46, distance: 80.4
click at [387, 46] on div "Add item image Image Size: 1200 x 800 px / Image formats: jpg, png / 5MB Max. I…" at bounding box center [403, 115] width 540 height 353
type input "طبق سينسي بول للحيوانات الأليفة حجم كبير سعة 700 مل باللون البنفسجي الفاتح من م…"
click at [476, 83] on textarea "1قطعة" at bounding box center [533, 87] width 242 height 39
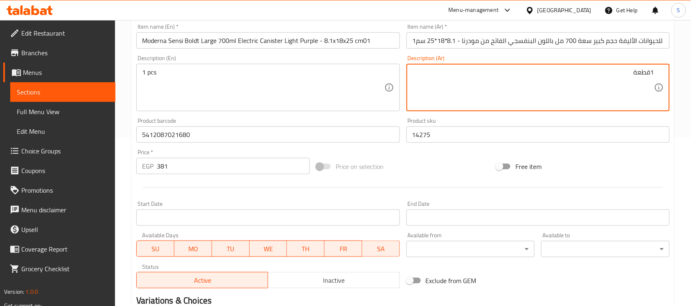
scroll to position [0, 0]
click at [533, 81] on textarea "1قطعة" at bounding box center [533, 87] width 242 height 39
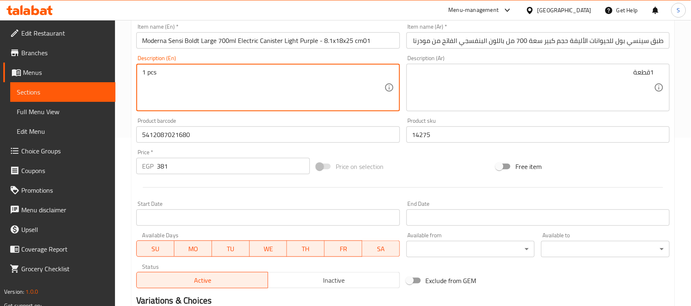
click at [269, 95] on textarea "1 pcs" at bounding box center [263, 87] width 242 height 39
click at [305, 84] on textarea "1 pcs" at bounding box center [263, 87] width 242 height 39
paste textarea "1pcs"
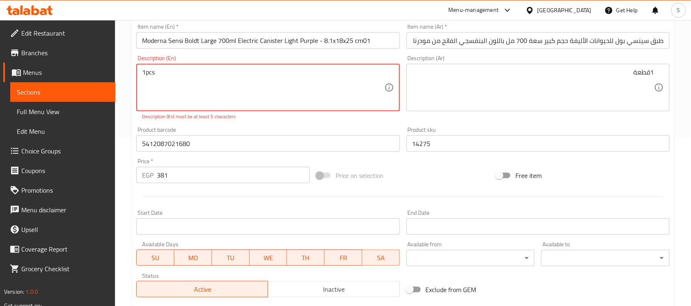
click at [145, 70] on textarea "1pcs" at bounding box center [263, 87] width 242 height 39
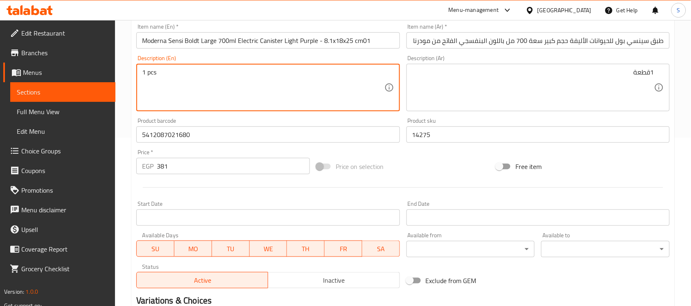
type textarea "1 pcs"
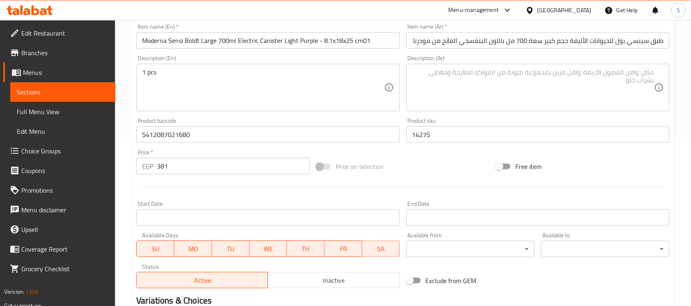
click at [509, 87] on textarea at bounding box center [533, 87] width 242 height 39
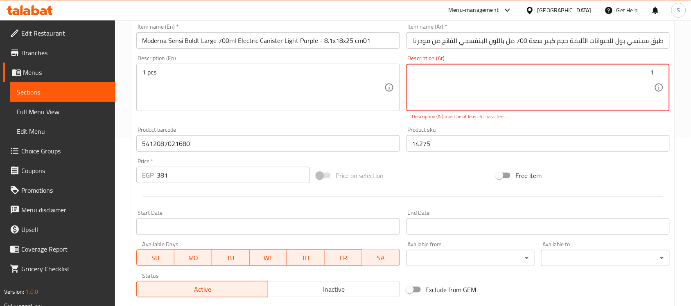
paste textarea "قطعة"
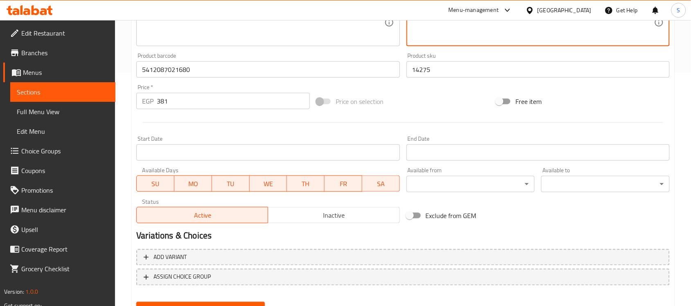
scroll to position [271, 0]
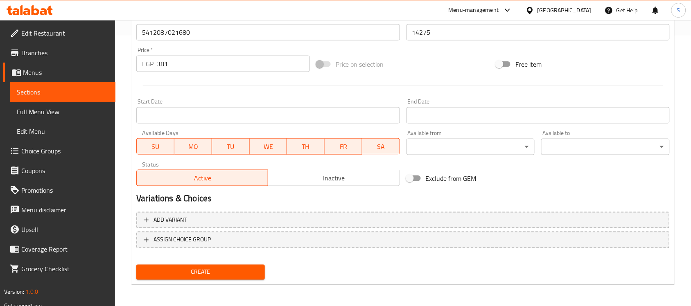
type textarea "1قطعة"
click at [185, 262] on div "Create" at bounding box center [200, 273] width 135 height 22
click at [180, 277] on button "Create" at bounding box center [200, 272] width 129 height 15
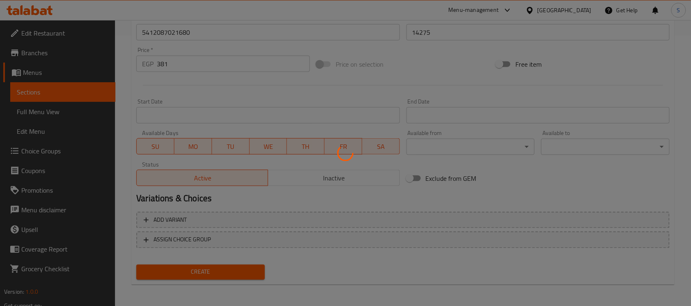
type input "0"
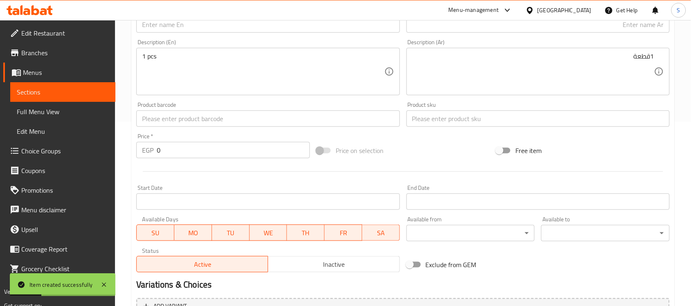
scroll to position [168, 0]
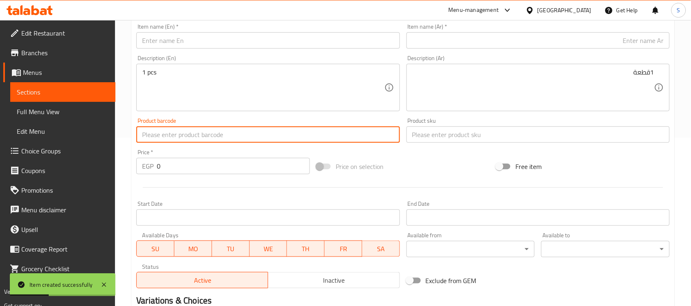
click at [161, 136] on input "text" at bounding box center [267, 135] width 263 height 16
paste input "5412087021727"
type input "5412087021727"
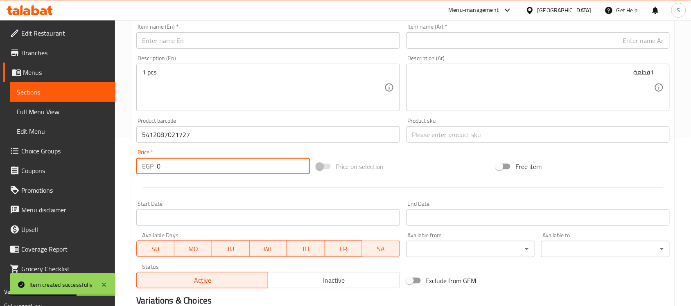
drag, startPoint x: 176, startPoint y: 165, endPoint x: 160, endPoint y: 155, distance: 19.1
click at [157, 163] on input "0" at bounding box center [233, 166] width 153 height 16
paste input "725"
type input "725"
click at [443, 142] on input "text" at bounding box center [538, 135] width 263 height 16
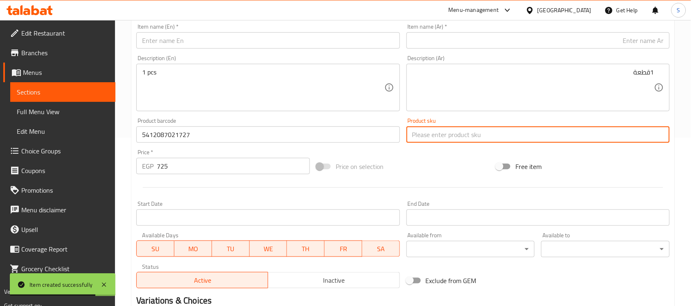
paste input "14276"
type input "14276"
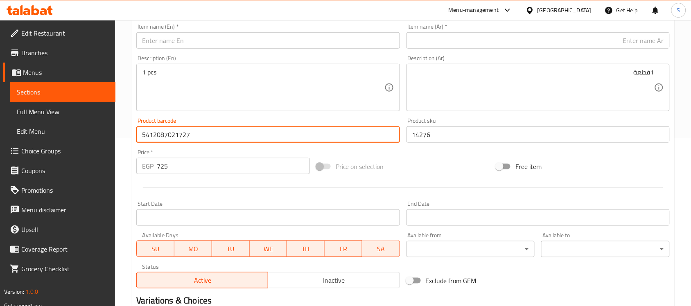
drag, startPoint x: 195, startPoint y: 139, endPoint x: 175, endPoint y: 7, distance: 133.4
click at [118, 119] on div "Home / Restaurants management / Menus / Sections / item / create Dogs Accessori…" at bounding box center [403, 131] width 576 height 559
paste input "19816"
type input "5412087019816"
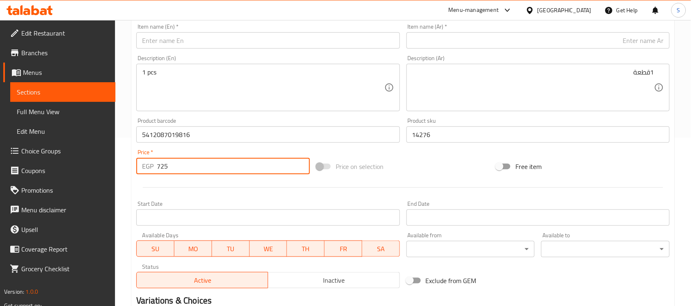
drag, startPoint x: 171, startPoint y: 165, endPoint x: 123, endPoint y: 124, distance: 63.0
click at [128, 149] on div "Home / Restaurants management / Menus / Sections / item / create Dogs Accessori…" at bounding box center [403, 131] width 576 height 559
paste input "669"
type input "669"
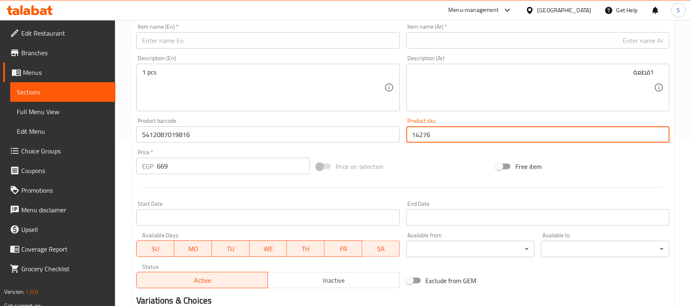
drag, startPoint x: 428, startPoint y: 139, endPoint x: 388, endPoint y: 144, distance: 40.8
click at [388, 144] on div "Add item image Image Size: 1200 x 800 px / Image formats: jpg, png / 5MB Max. I…" at bounding box center [403, 115] width 540 height 353
paste input "7"
type input "14277"
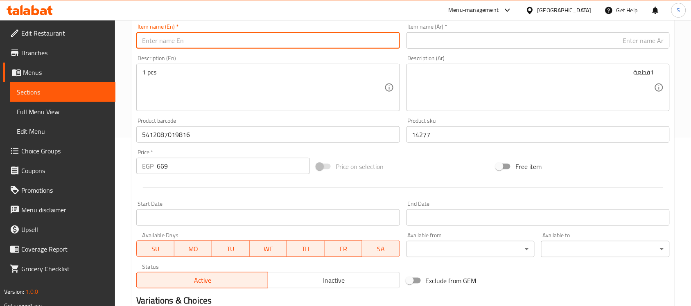
click at [148, 41] on input "text" at bounding box center [267, 40] width 263 height 16
paste input "Moderna Black 2x700ml Dual Pet Bowl"
type input "Moderna Black 2x700ml Dual Pet Bowl"
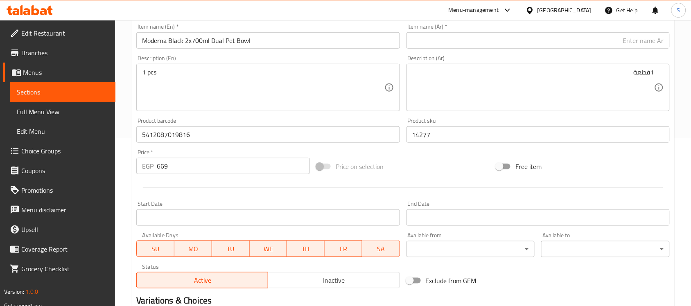
click at [635, 31] on div "Item name (Ar)   * Item name (Ar) *" at bounding box center [538, 36] width 263 height 25
click at [625, 35] on input "text" at bounding box center [538, 40] width 263 height 16
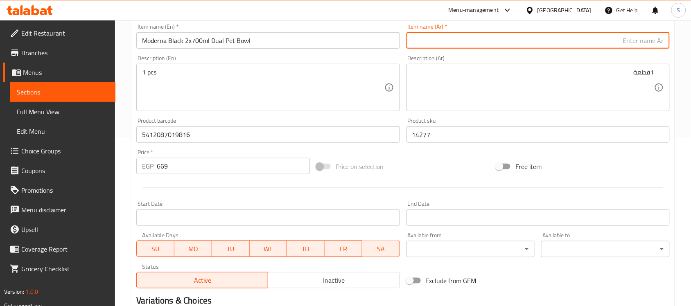
paste input "موديرنا بلاك، وعاء مزدوج للحيوانات الأليفة، سعة 700 مل، 2"
type input "موديرنا بلاك، وعاء مزدوج للحيوانات الأليفة، سعة 700 مل، 2"
click at [563, 88] on textarea "1قطعة" at bounding box center [533, 87] width 242 height 39
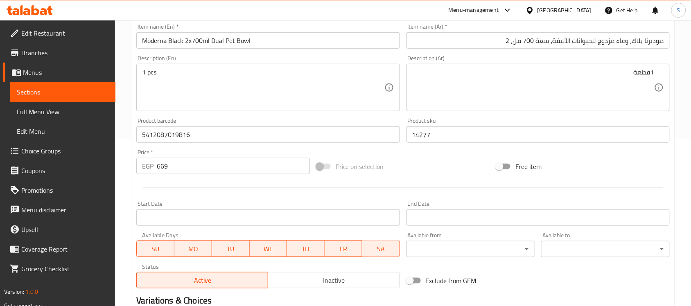
click at [193, 66] on div "1 pcs Description (En)" at bounding box center [267, 88] width 263 height 48
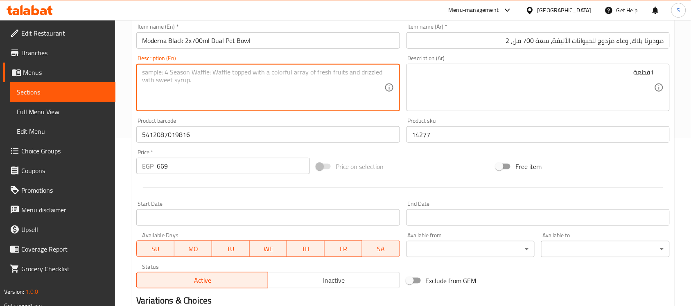
paste textarea "1pcs"
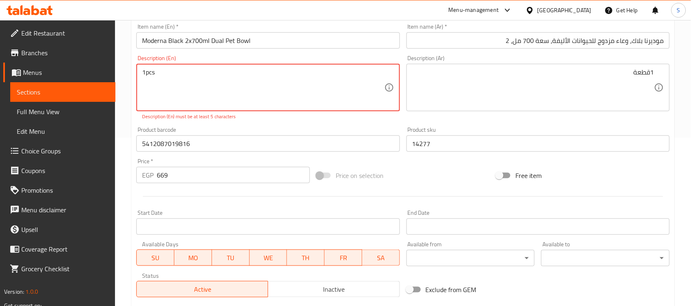
click at [146, 70] on textarea "1pcs" at bounding box center [263, 87] width 242 height 39
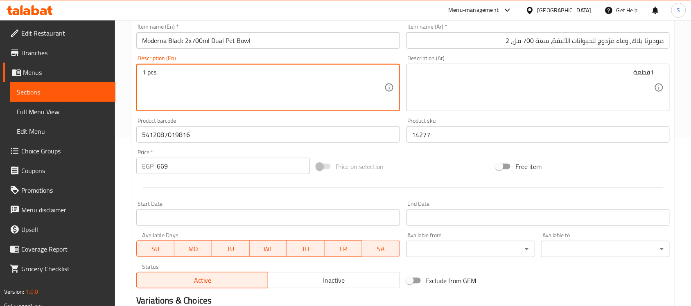
type textarea "1 pcs"
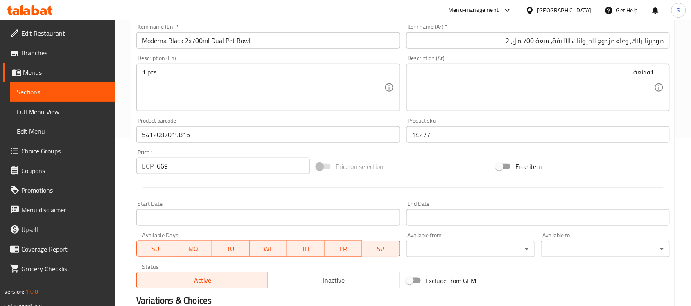
click at [496, 91] on textarea "1قطعة" at bounding box center [533, 87] width 242 height 39
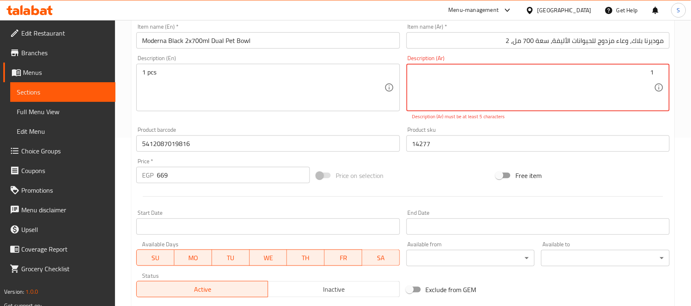
paste textarea "قطعة"
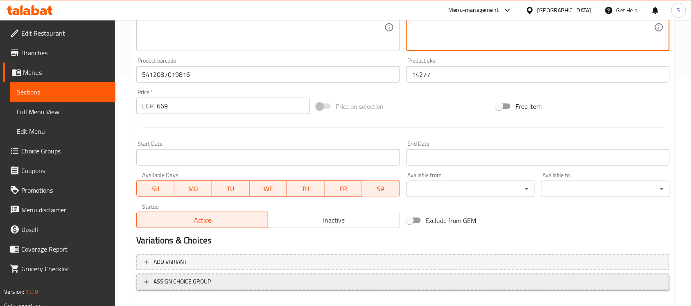
scroll to position [271, 0]
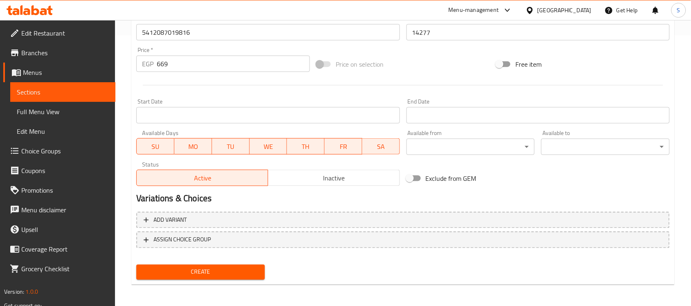
type textarea "1قطعة"
click at [224, 269] on span "Create" at bounding box center [200, 272] width 115 height 10
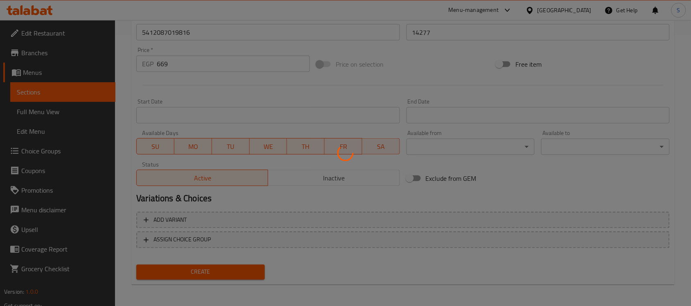
type input "0"
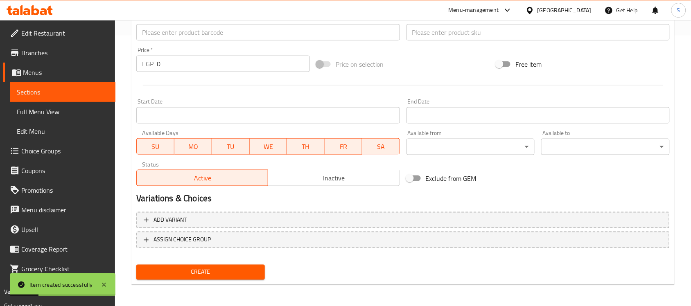
click at [183, 28] on input "text" at bounding box center [267, 32] width 263 height 16
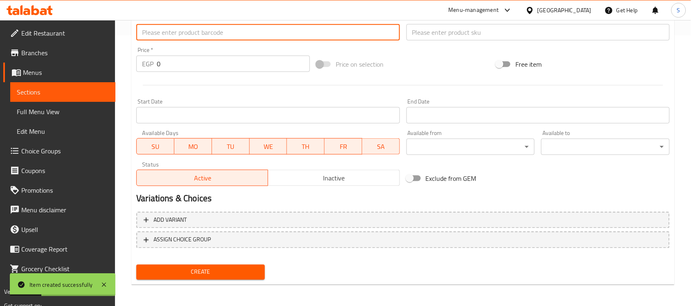
paste input "5412087021710"
type input "5412087021710"
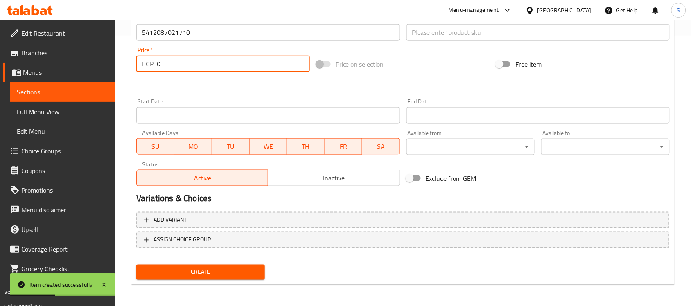
drag, startPoint x: 188, startPoint y: 65, endPoint x: 119, endPoint y: 60, distance: 68.9
click at [119, 60] on div "Home / Restaurants management / Menus / Sections / item / create Dogs Accessori…" at bounding box center [403, 28] width 576 height 559
paste input "725"
type input "725"
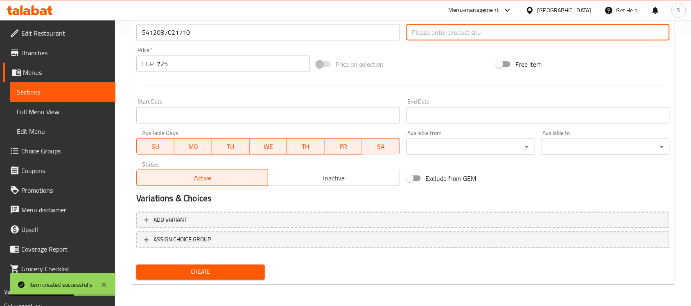
click at [442, 24] on input "text" at bounding box center [538, 32] width 263 height 16
paste input "14291"
type input "14291"
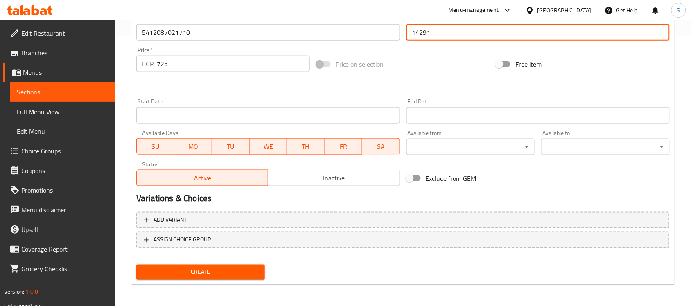
click at [199, 31] on input "5412087021710" at bounding box center [267, 32] width 263 height 16
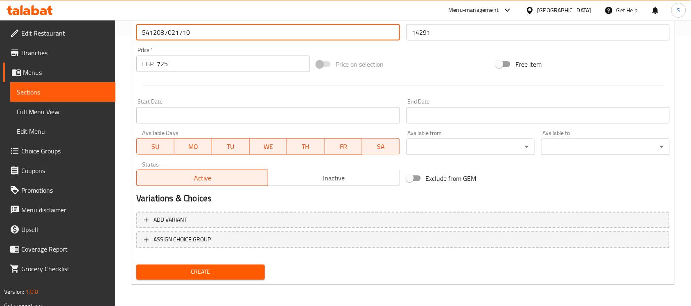
click at [199, 31] on input "5412087021710" at bounding box center [267, 32] width 263 height 16
paste input "888886013211"
type input "888886013211"
click at [207, 64] on input "725" at bounding box center [233, 64] width 153 height 16
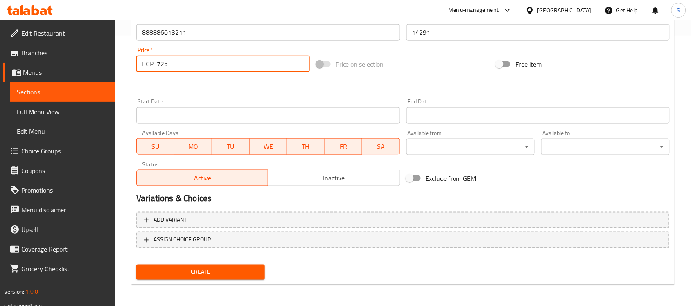
click at [207, 64] on input "725" at bounding box center [233, 64] width 153 height 16
click at [197, 60] on input "725" at bounding box center [233, 64] width 153 height 16
drag, startPoint x: 179, startPoint y: 59, endPoint x: 108, endPoint y: 33, distance: 75.7
click at [109, 38] on div "Edit Restaurant Branches Menus Sections Full Menu View Edit Menu Choice Groups …" at bounding box center [345, 28] width 691 height 559
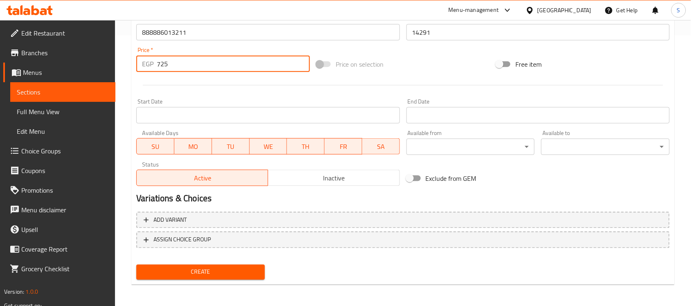
paste input "363"
type input "363"
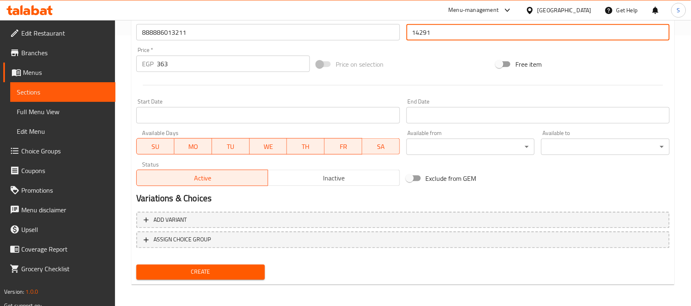
click at [447, 40] on input "14291" at bounding box center [538, 32] width 263 height 16
paste input "054"
type input "14054"
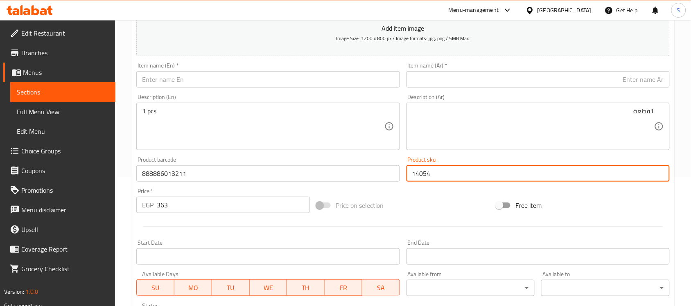
scroll to position [117, 0]
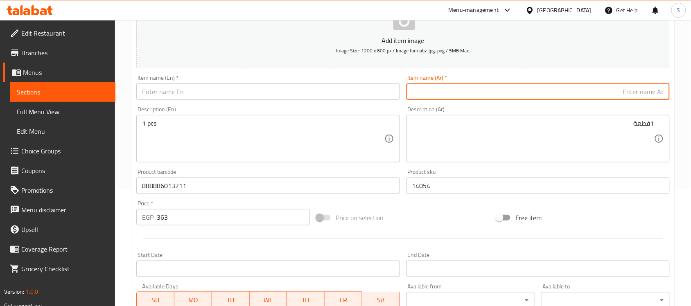
click at [466, 95] on input "text" at bounding box center [538, 92] width 263 height 16
paste input "طوق شبكي للكلاب مقاس صغير باللون الوردي من دوكو - من 27 إلى 37 سم 2x سم"
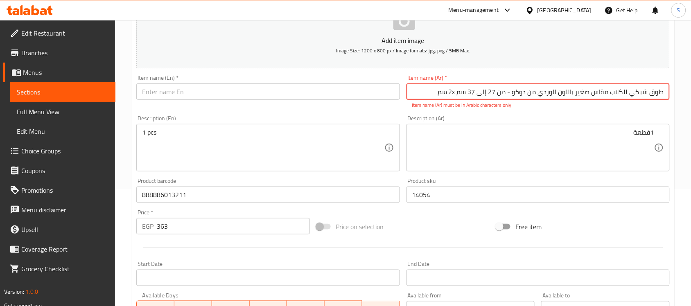
type input "طوق شبكي للكلاب مقاس صغير باللون الوردي من دوكو - من 27 إلى 37 سم 2x سم"
click at [334, 79] on div "Item name (En)   * Item name (En) *" at bounding box center [267, 87] width 263 height 25
click at [333, 84] on input "text" at bounding box center [267, 92] width 263 height 16
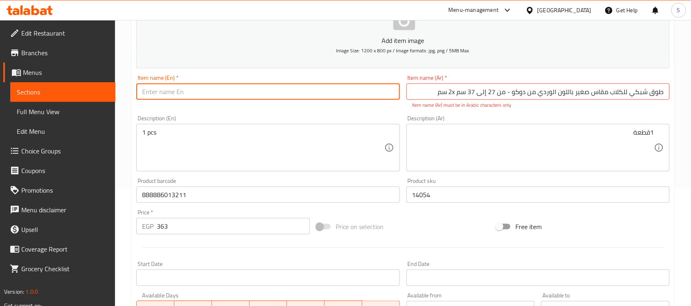
paste input "Doko Small Mesh Dog Collar in Pink - 27-37 cm 2x cm"
type input "Doko Small Mesh Dog Collar in Pink - 27-37 cm 2x cm"
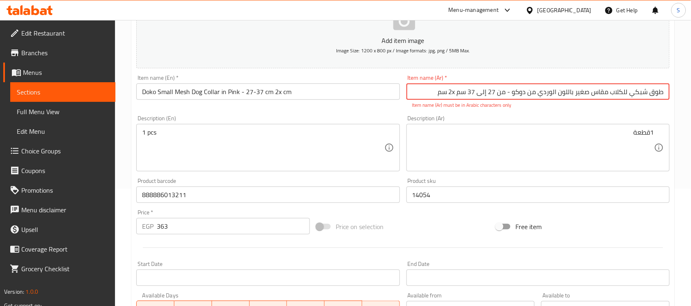
click at [459, 93] on input "طوق شبكي للكلاب مقاس صغير باللون الوردي من دوكو - من 27 إلى 37 سم 2x سم" at bounding box center [538, 92] width 263 height 16
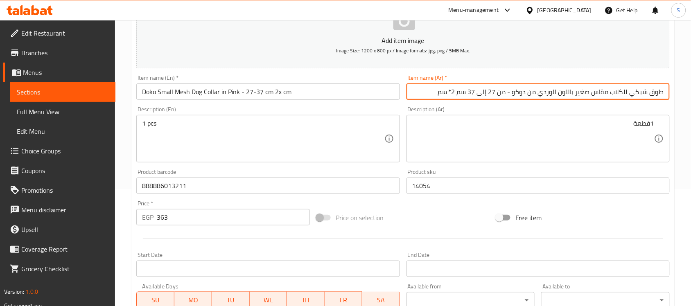
type input "طوق شبكي للكلاب مقاس صغير باللون الوردي من دوكو - من 27 إلى 37 سم 2* سم"
click at [180, 130] on textarea "1 pcs" at bounding box center [263, 139] width 242 height 39
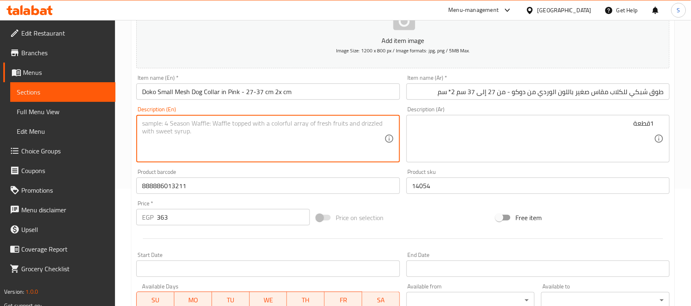
paste textarea "1pcs"
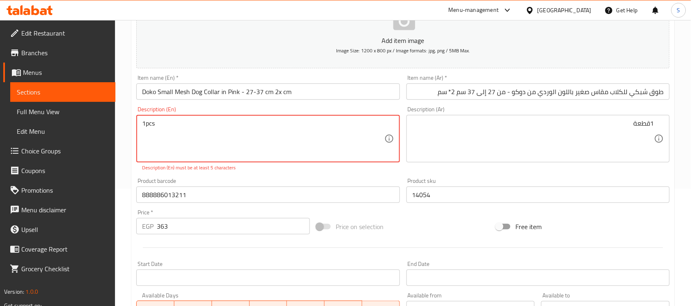
click at [147, 125] on textarea "1pcs" at bounding box center [263, 139] width 242 height 39
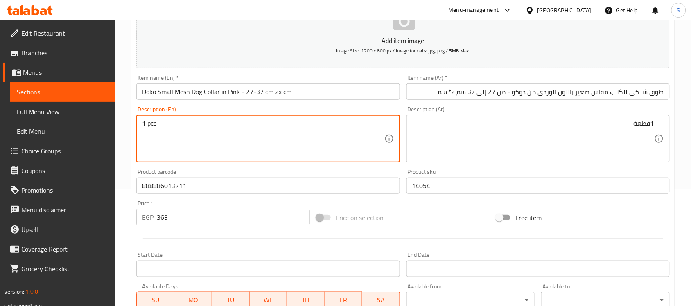
type textarea "1 pcs"
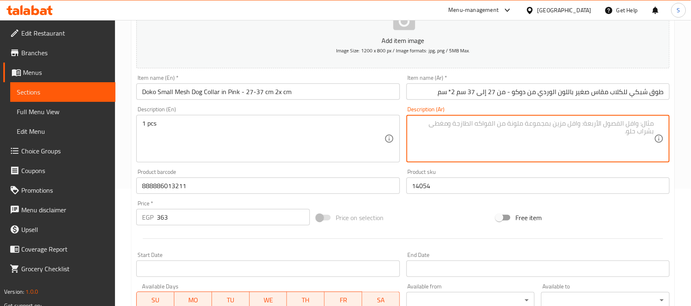
click at [492, 136] on textarea at bounding box center [533, 139] width 242 height 39
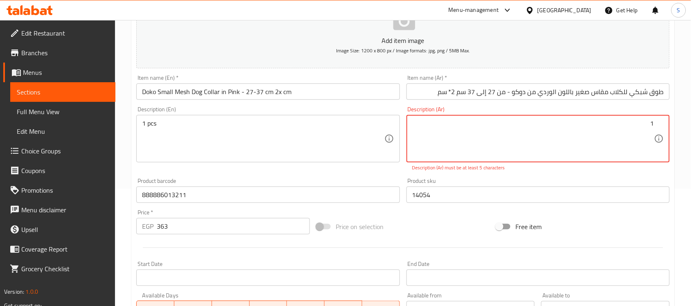
paste textarea "قطعة"
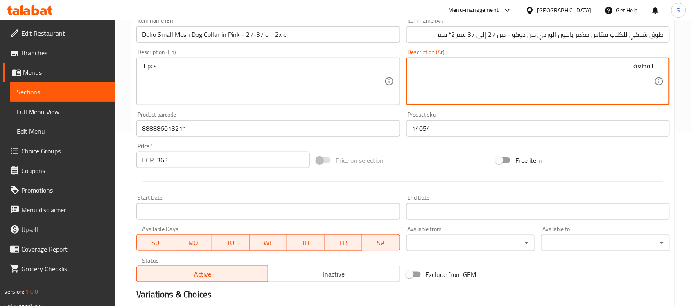
scroll to position [271, 0]
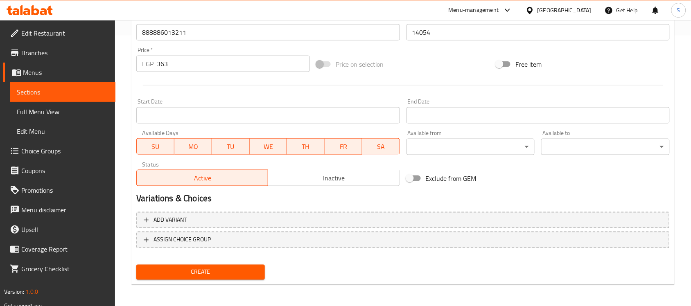
type textarea "1قطعة"
click at [260, 275] on button "Create" at bounding box center [200, 272] width 129 height 15
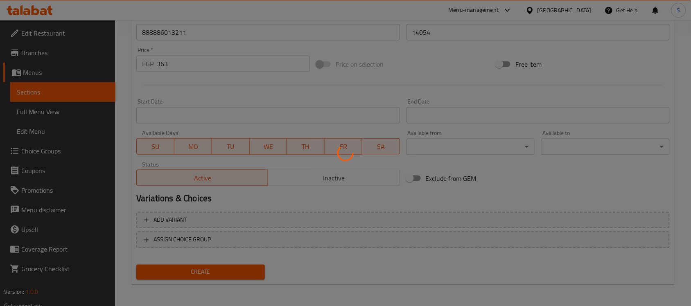
type input "0"
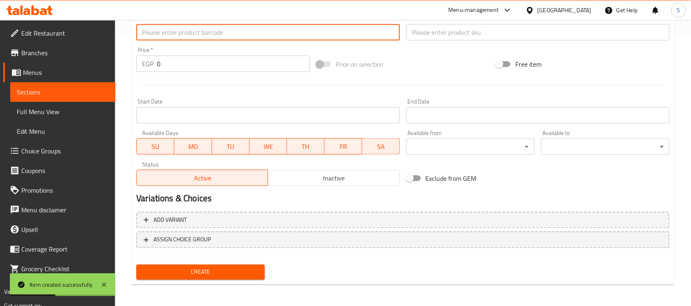
click at [179, 33] on input "text" at bounding box center [267, 32] width 263 height 16
paste input "888886013693"
type input "888886013693"
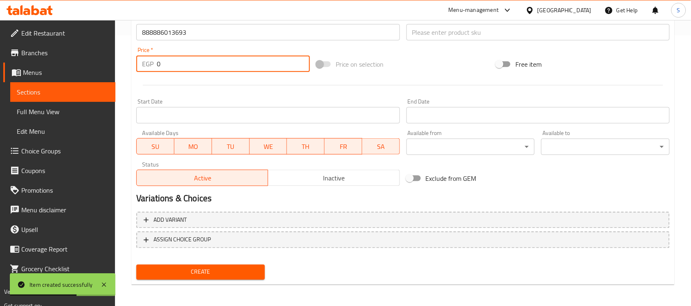
drag, startPoint x: 231, startPoint y: 69, endPoint x: 43, endPoint y: 42, distance: 190.2
click at [39, 43] on div "Edit Restaurant Branches Menus Sections Full Menu View Edit Menu Choice Groups …" at bounding box center [345, 28] width 691 height 559
paste
type input "350"
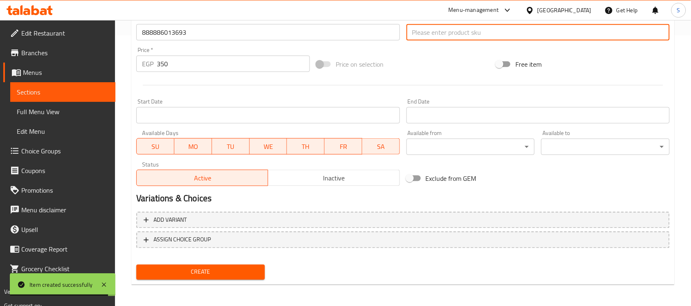
click at [422, 32] on input "text" at bounding box center [538, 32] width 263 height 16
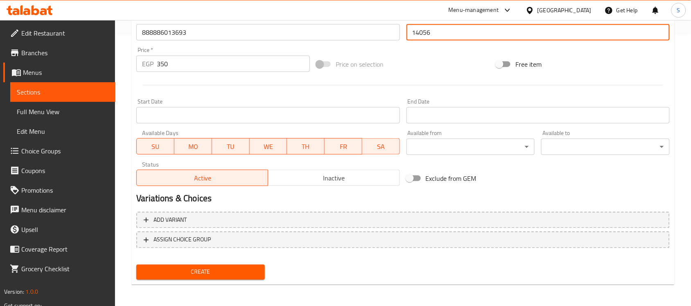
type input "14056"
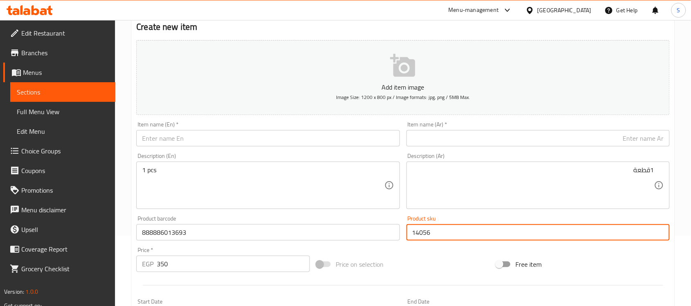
scroll to position [66, 0]
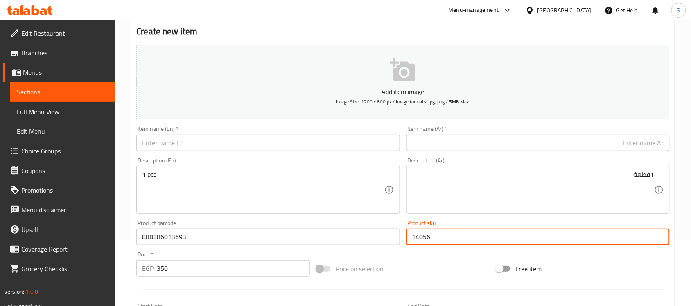
click at [544, 146] on input "text" at bounding box center [538, 143] width 263 height 16
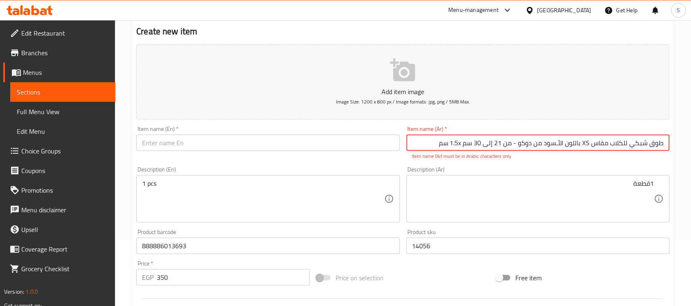
type input "طوق شبكي للكلاب مقاس XS باللون الأـسود من دوكو - من 21 إلى 30 سم 1.5x سم"
click at [170, 143] on input "text" at bounding box center [267, 143] width 263 height 16
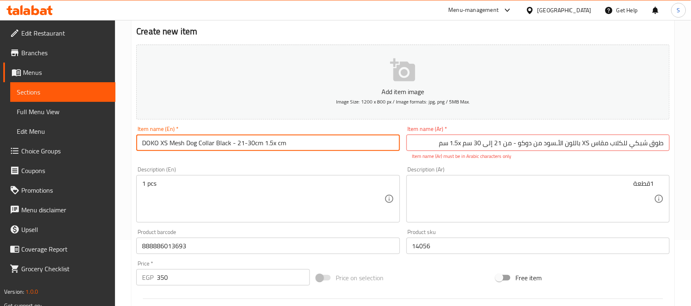
type input "DOKO XS Mesh Dog Collar Black - 21-30cm 1.5x cm"
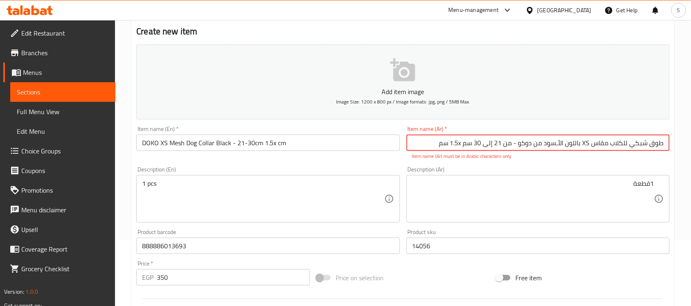
drag, startPoint x: 591, startPoint y: 141, endPoint x: 585, endPoint y: 142, distance: 6.2
click at [585, 142] on input "طوق شبكي للكلاب مقاس XS باللون الأـسود من دوكو - من 21 إلى 30 سم 1.5x سم" at bounding box center [538, 143] width 263 height 16
click at [448, 144] on input "طوق شبكي للكلاب مقاس اكس اس باللون الأـسود من دوكو - من 21 إلى 30 سم 1.5x سم" at bounding box center [538, 143] width 263 height 16
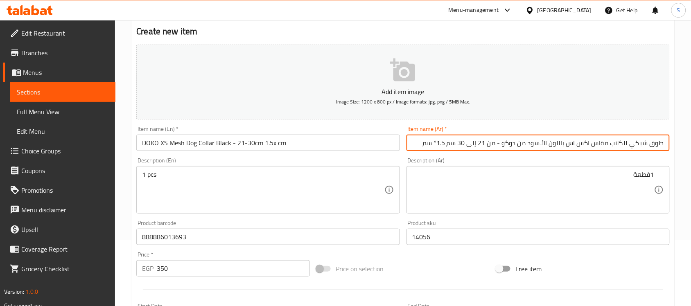
type input "طوق شبكي للكلاب مقاس اكس اس باللون الأـسود من دوكو - من 21 إلى 30 سم 1.5* سم"
click at [220, 187] on textarea "1 pcs" at bounding box center [263, 190] width 242 height 39
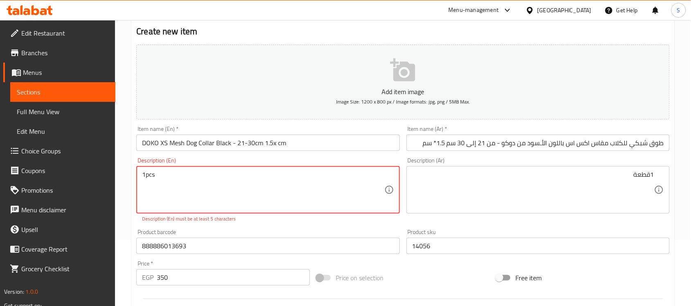
click at [145, 176] on textarea "1pcs" at bounding box center [263, 190] width 242 height 39
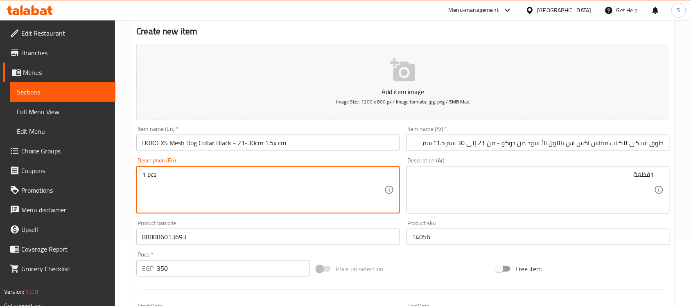
type textarea "1 pcs"
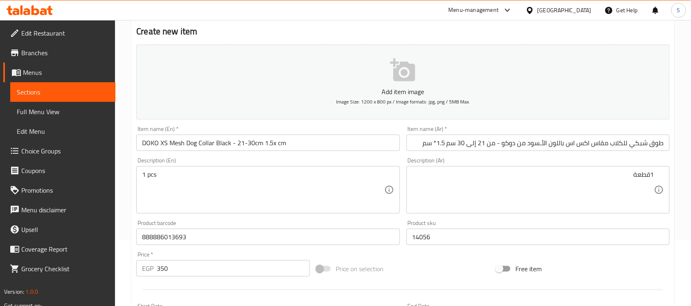
click at [487, 197] on textarea "1قطعة" at bounding box center [533, 190] width 242 height 39
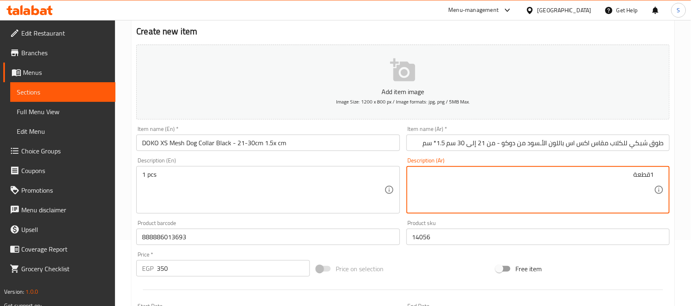
type textarea "1قطعة"
click at [459, 232] on input "14056" at bounding box center [538, 237] width 263 height 16
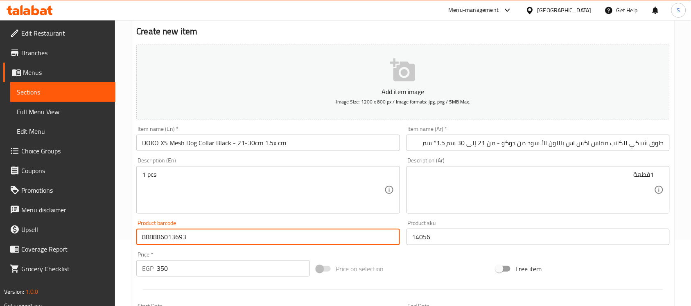
click at [263, 240] on input "888886013693" at bounding box center [267, 237] width 263 height 16
click at [212, 279] on div "Price   * EGP 350 Price *" at bounding box center [223, 265] width 180 height 32
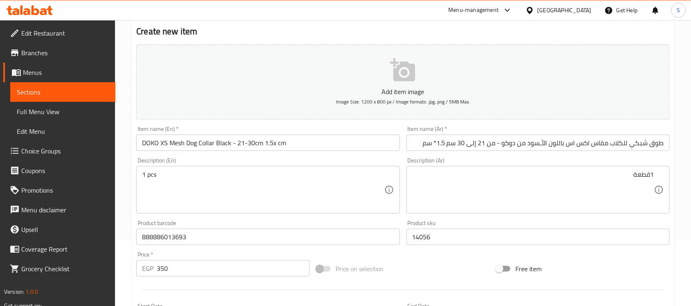
click at [210, 274] on input "350" at bounding box center [233, 268] width 153 height 16
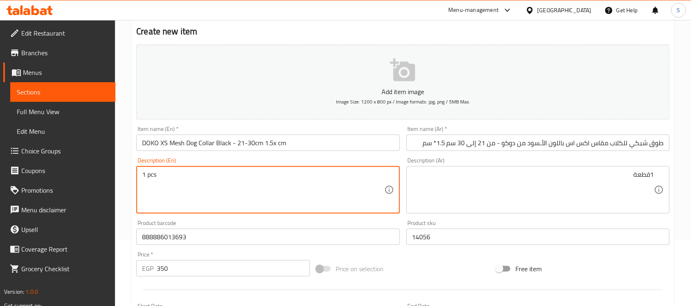
click at [412, 143] on input "طوق شبكي للكلاب مقاس اكس اس باللون الأـسود من دوكو - من 21 إلى 30 سم 1.5* سم" at bounding box center [538, 143] width 263 height 16
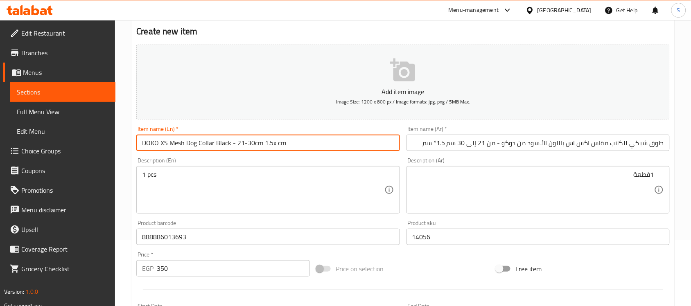
click at [306, 136] on input "DOKO XS Mesh Dog Collar Black - 21-30cm 1.5x cm" at bounding box center [267, 143] width 263 height 16
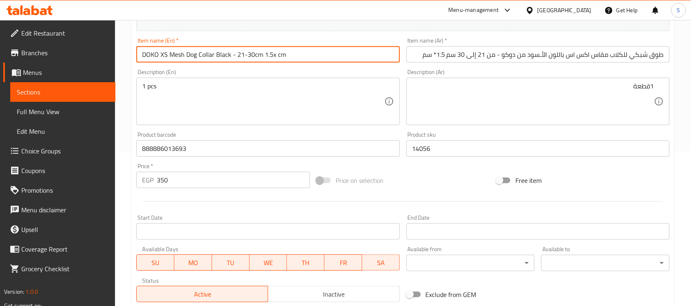
scroll to position [271, 0]
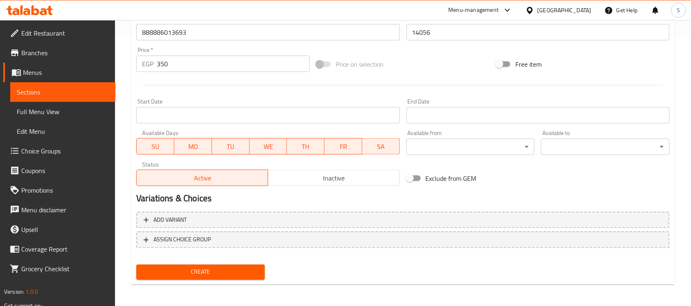
click at [204, 265] on button "Create" at bounding box center [200, 272] width 129 height 15
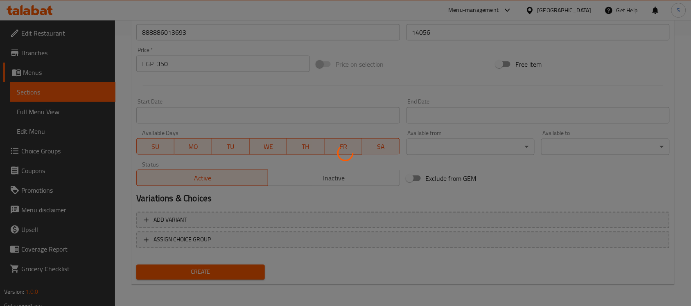
type input "0"
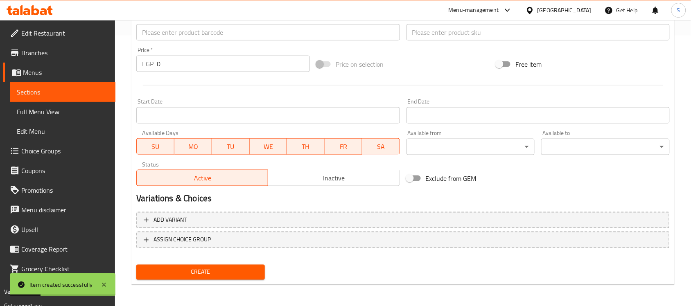
click at [48, 91] on span "Sections" at bounding box center [63, 92] width 92 height 10
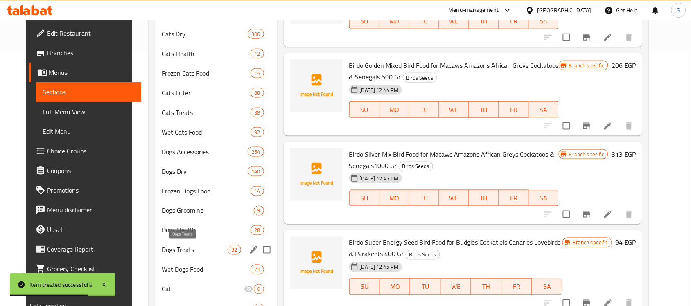
scroll to position [256, 0]
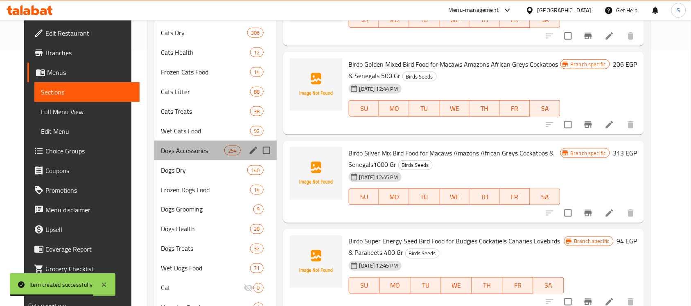
click at [168, 156] on div "Dogs Accessories 254" at bounding box center [215, 151] width 122 height 20
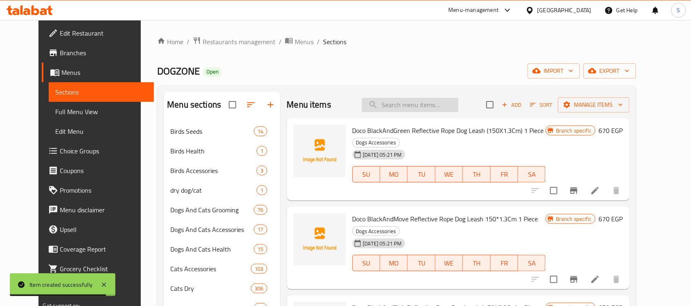
click at [431, 100] on input "search" at bounding box center [410, 105] width 97 height 14
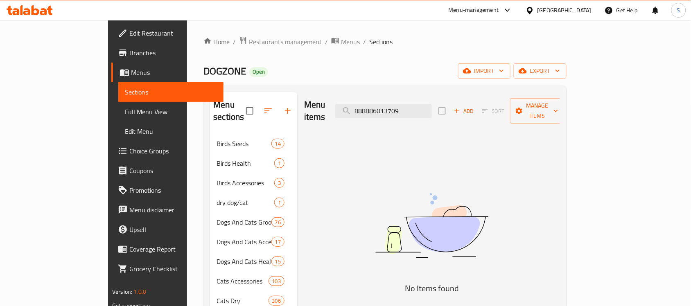
type input "888886013709"
click at [475, 109] on span "Add" at bounding box center [464, 110] width 22 height 9
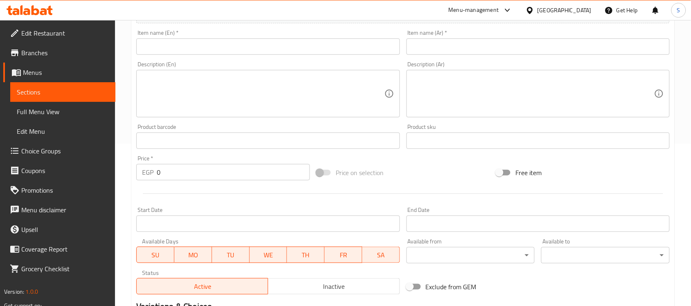
scroll to position [205, 0]
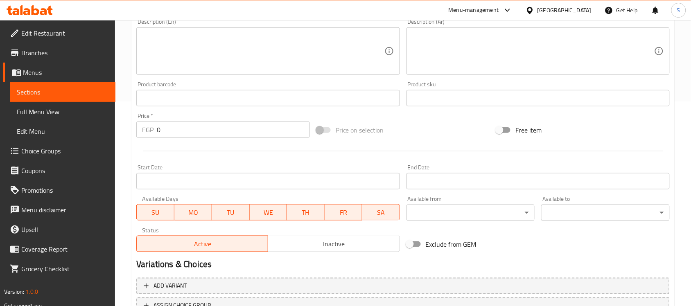
drag, startPoint x: 152, startPoint y: 95, endPoint x: 167, endPoint y: 72, distance: 27.8
click at [152, 95] on input "text" at bounding box center [267, 98] width 263 height 16
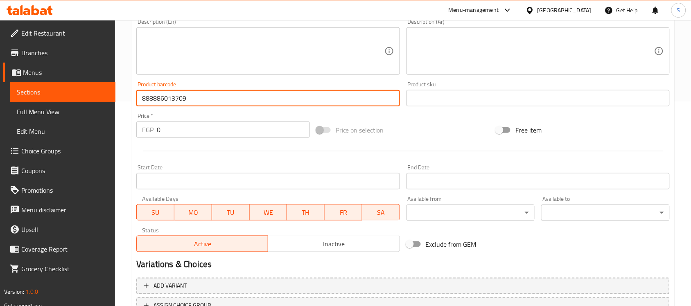
type input "888886013709"
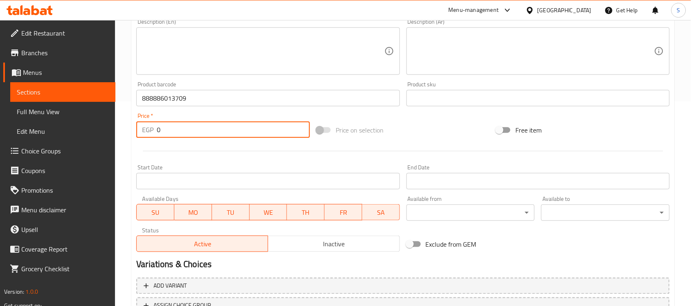
drag, startPoint x: 166, startPoint y: 136, endPoint x: 122, endPoint y: 113, distance: 49.4
click at [120, 121] on div "Home / Restaurants management / Menus / Sections / item / create Dogs Accessori…" at bounding box center [403, 94] width 576 height 559
type input "350"
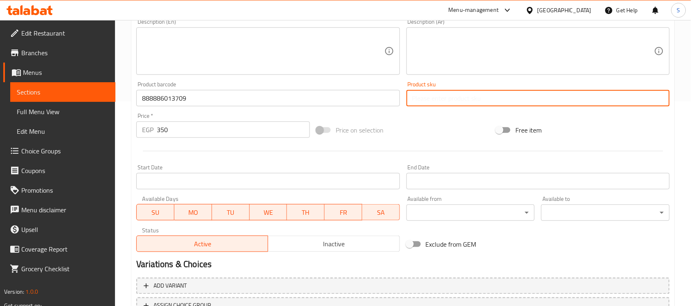
click at [432, 99] on input "text" at bounding box center [538, 98] width 263 height 16
type input "14057"
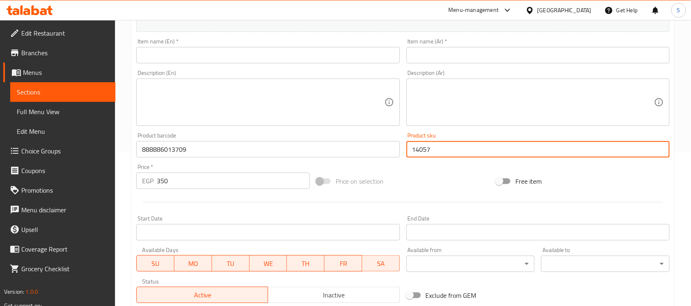
scroll to position [102, 0]
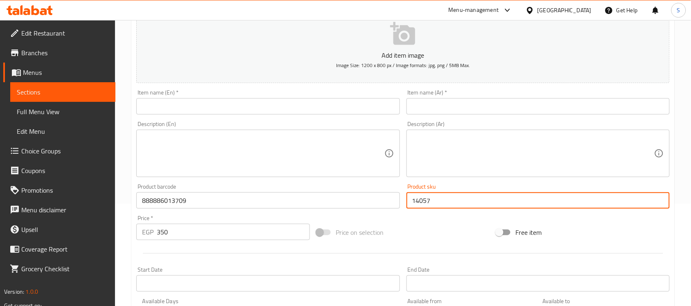
click at [205, 106] on input "text" at bounding box center [267, 106] width 263 height 16
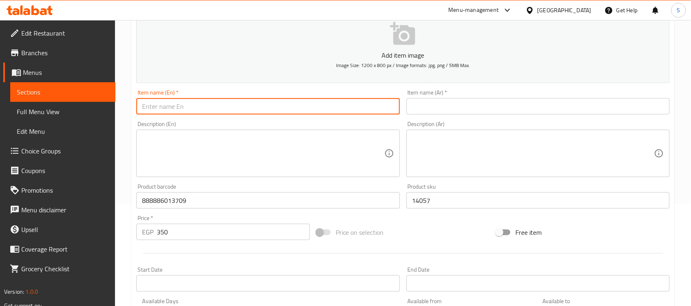
click at [455, 111] on input "text" at bounding box center [538, 106] width 263 height 16
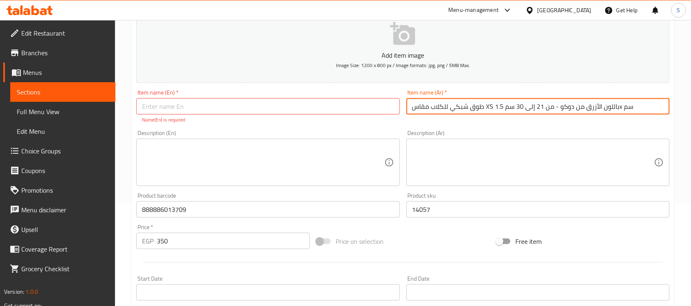
type input "طوق شبكي للكلاب مقاس XS باللون الأزرق من دوكو - من 21 إلى 30 سم 1.5x سم"
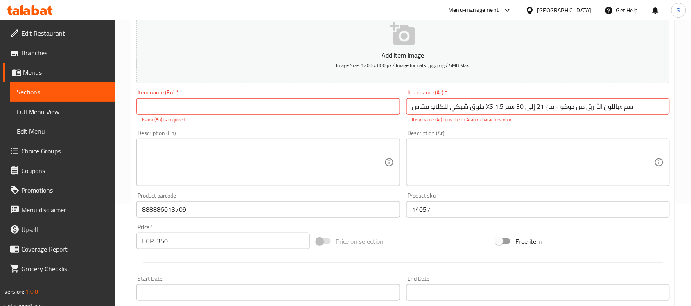
click at [240, 111] on input "text" at bounding box center [267, 106] width 263 height 16
type input "Doko Mesh Dog Collar XS Blue - 21-30cm 1.5x cm"
drag, startPoint x: 494, startPoint y: 107, endPoint x: 482, endPoint y: 108, distance: 11.9
click at [482, 108] on input "طوق شبكي للكلاب مقاس XS باللون الأزرق من دوكو - من 21 إلى 30 سم 1.5x سم" at bounding box center [538, 106] width 263 height 16
click at [568, 112] on input "طوق شبكي للكلاب مقاس XS باللون الأزرق من دوكو - من 21 إلى 30 سم 1.5x سم" at bounding box center [538, 106] width 263 height 16
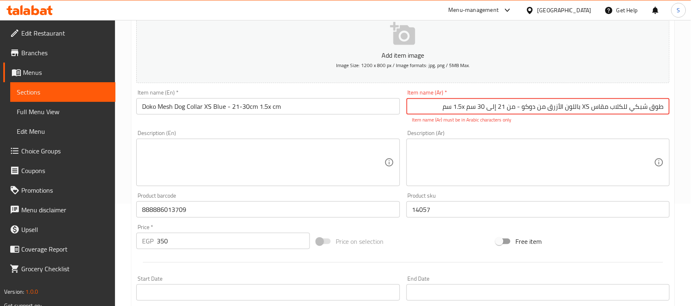
drag, startPoint x: 591, startPoint y: 105, endPoint x: 586, endPoint y: 107, distance: 4.8
click at [586, 107] on input "طوق شبكي للكلاب مقاس XS باللون الأزرق من دوكو - من 21 إلى 30 سم 1.5x سم" at bounding box center [538, 106] width 263 height 16
click at [455, 107] on input "طوق شبكي للكلاب مقاس اكس اس باللون الأزرق من دوكو - من 21 إلى 30 سم 1.5x سم" at bounding box center [538, 106] width 263 height 16
click at [450, 108] on input "طوق شبكي للكلاب مقاس اكس اس باللون الأزرق من دوكو - من 21 إلى 30 سم 1.5x سم" at bounding box center [538, 106] width 263 height 16
type input "طوق شبكي للكلاب مقاس اكس اس باللون الأزرق من دوكو - من 21 إلى 30 سم 1.5* سم"
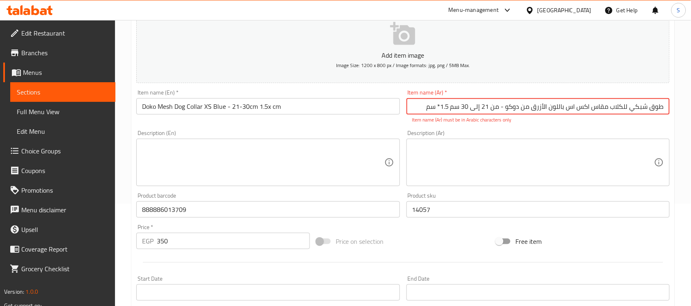
click at [490, 165] on textarea at bounding box center [533, 162] width 242 height 39
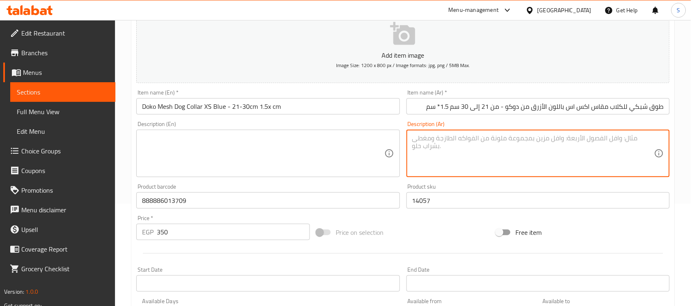
click at [319, 142] on textarea at bounding box center [263, 153] width 242 height 39
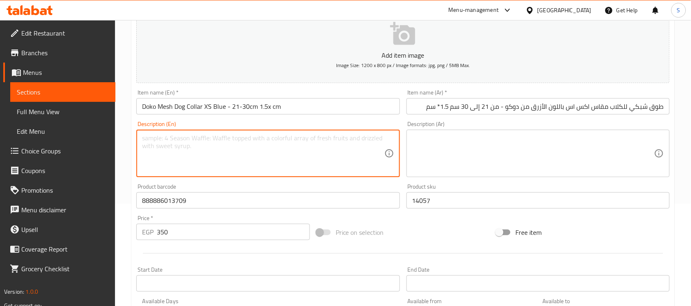
click at [260, 140] on textarea at bounding box center [263, 153] width 242 height 39
click at [147, 140] on textarea "1pcs" at bounding box center [263, 153] width 242 height 39
type textarea "1 pcs"
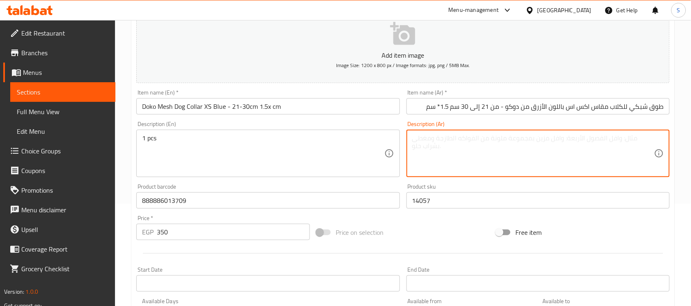
click at [486, 144] on textarea at bounding box center [533, 153] width 242 height 39
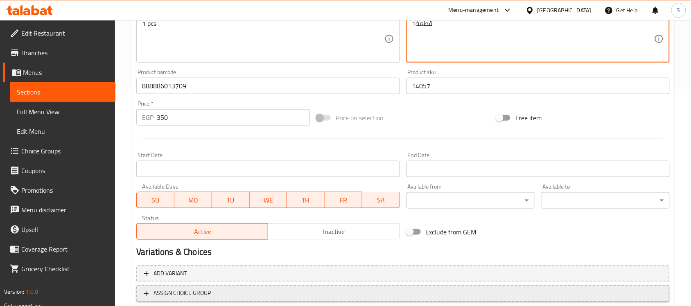
scroll to position [271, 0]
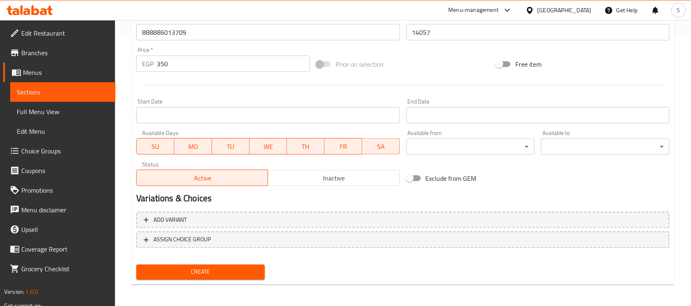
type textarea "1قطعة"
click at [226, 274] on span "Create" at bounding box center [200, 272] width 115 height 10
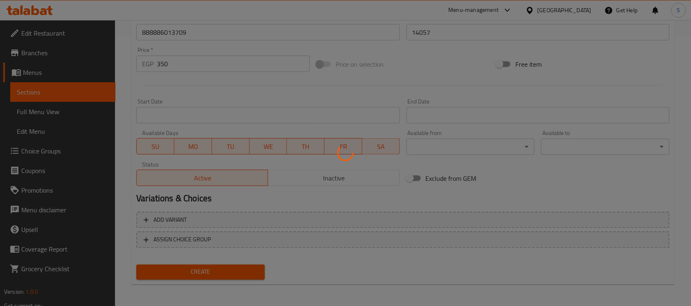
type input "0"
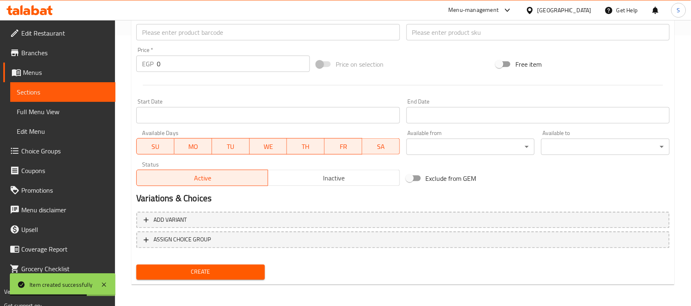
click at [47, 95] on span "Sections" at bounding box center [63, 92] width 92 height 10
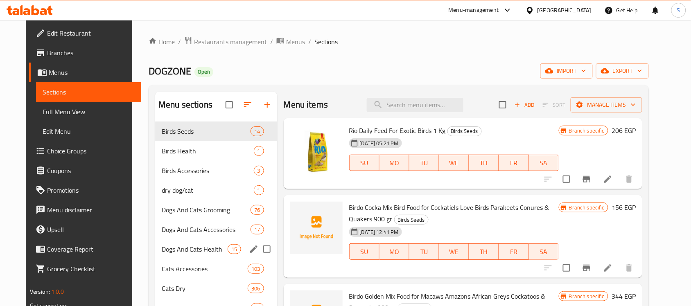
scroll to position [51, 0]
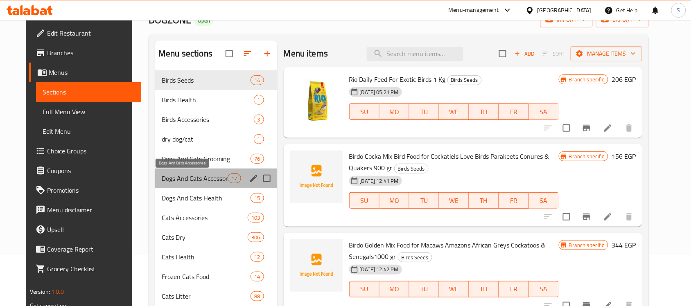
click at [168, 177] on span "Dogs And Cats Accessories" at bounding box center [195, 179] width 66 height 10
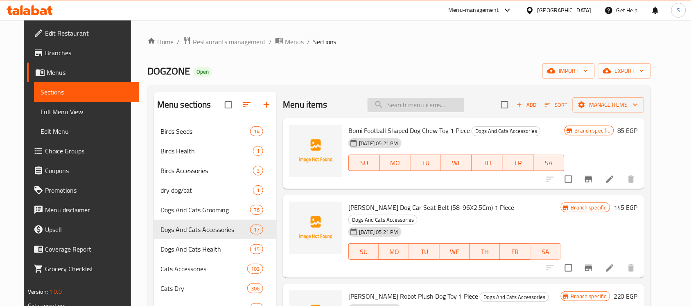
click at [432, 109] on input "search" at bounding box center [416, 105] width 97 height 14
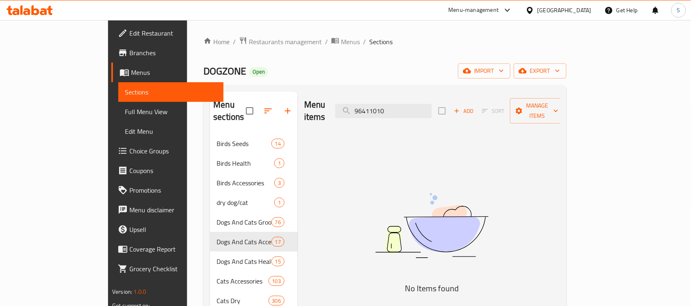
type input "96411010"
click at [463, 220] on img at bounding box center [432, 226] width 205 height 109
click at [432, 108] on input "96411010" at bounding box center [383, 111] width 97 height 14
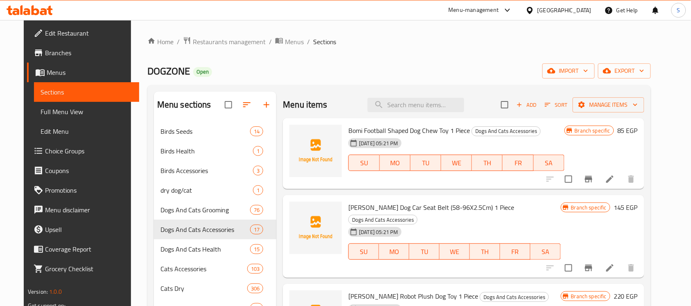
click at [536, 110] on span "Add" at bounding box center [527, 104] width 22 height 9
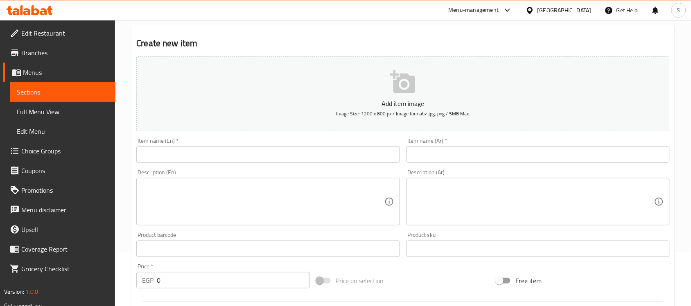
scroll to position [102, 0]
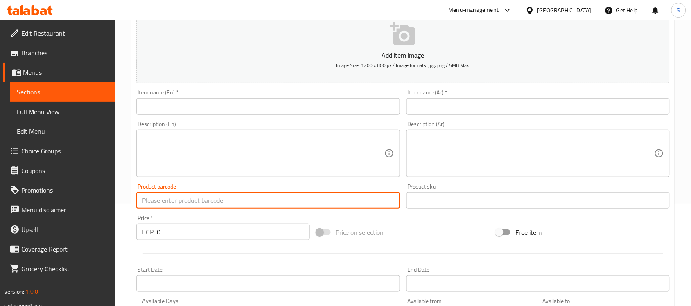
click at [151, 195] on input "text" at bounding box center [267, 200] width 263 height 16
type input "96411010"
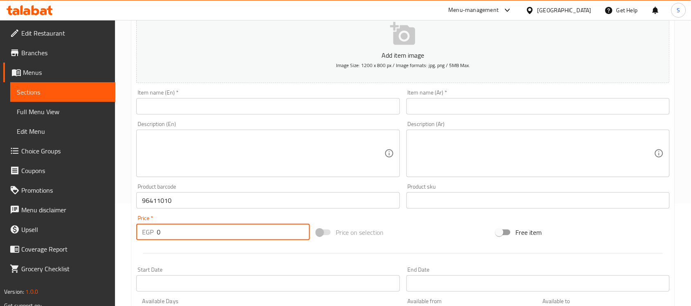
drag, startPoint x: 177, startPoint y: 232, endPoint x: 132, endPoint y: 221, distance: 46.0
click at [136, 230] on div "Price   * EGP 0 Price *" at bounding box center [223, 228] width 180 height 32
click at [436, 204] on input "text" at bounding box center [538, 200] width 263 height 16
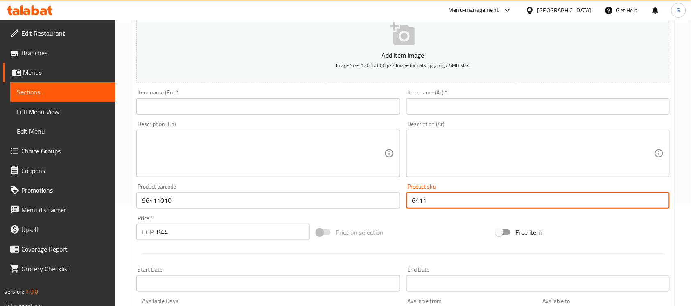
click at [175, 106] on input "text" at bounding box center [267, 106] width 263 height 16
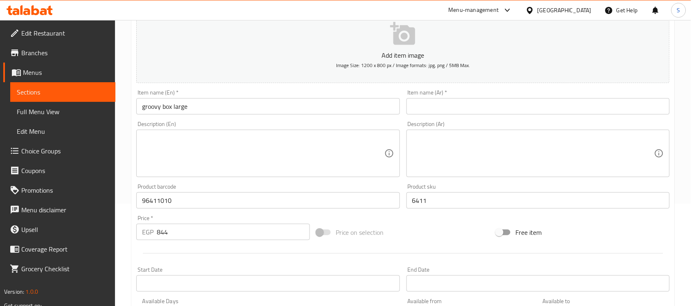
click at [583, 103] on input "text" at bounding box center [538, 106] width 263 height 16
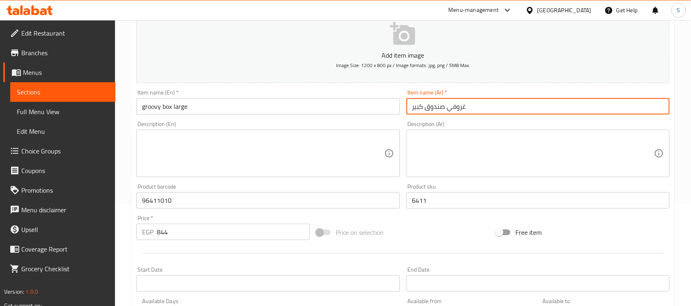
click at [263, 162] on textarea at bounding box center [263, 153] width 242 height 39
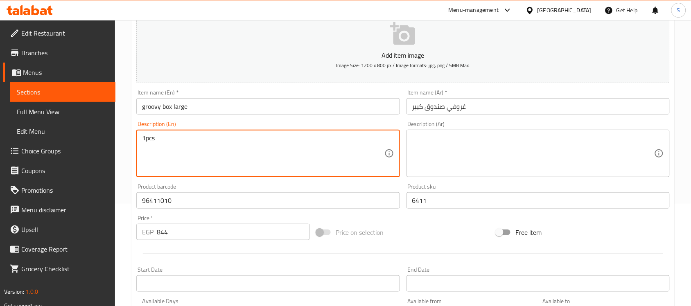
click at [145, 139] on textarea "1pcs" at bounding box center [263, 153] width 242 height 39
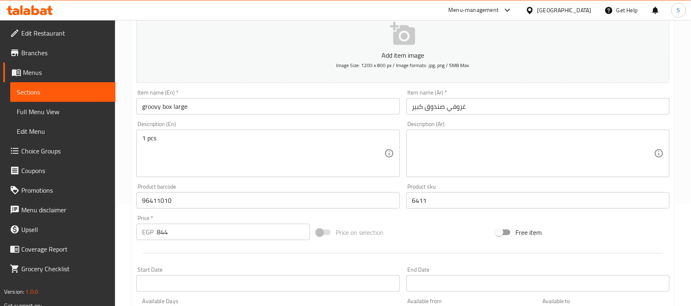
click at [512, 157] on textarea at bounding box center [533, 153] width 242 height 39
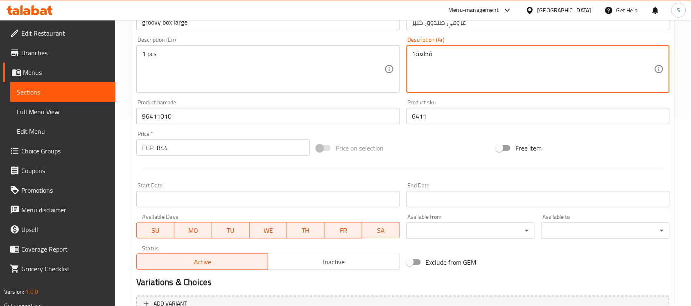
scroll to position [271, 0]
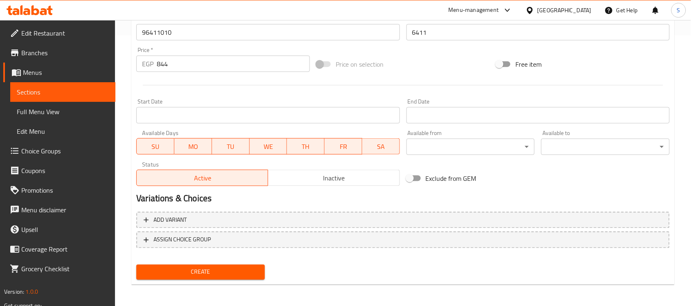
click at [204, 267] on span "Create" at bounding box center [200, 272] width 115 height 10
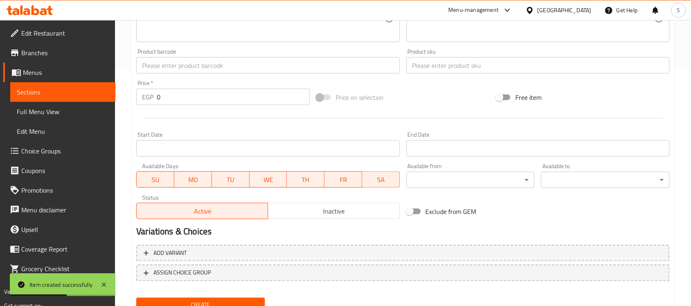
scroll to position [219, 0]
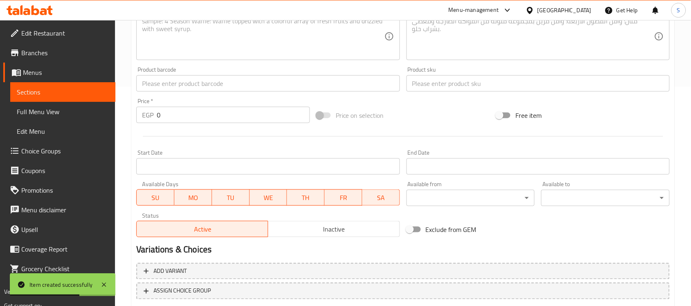
click at [166, 88] on input "text" at bounding box center [267, 83] width 263 height 16
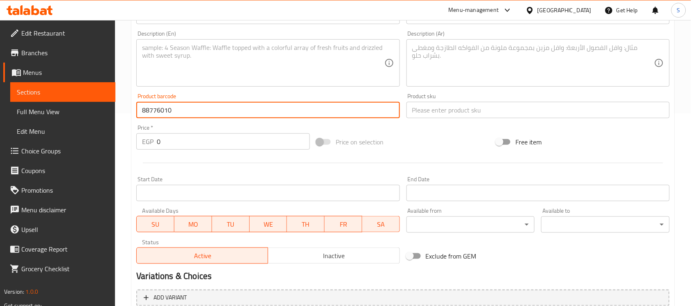
scroll to position [168, 0]
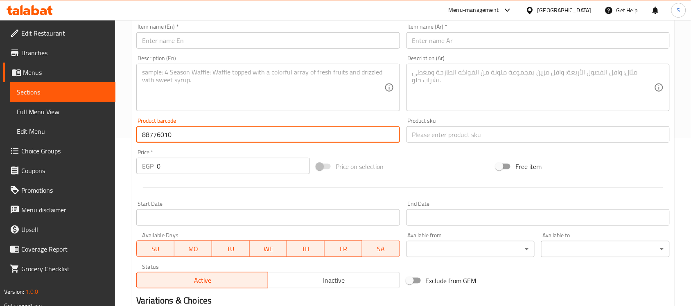
click at [199, 138] on input "88776010" at bounding box center [267, 135] width 263 height 16
click at [167, 138] on input "88776010" at bounding box center [267, 135] width 263 height 16
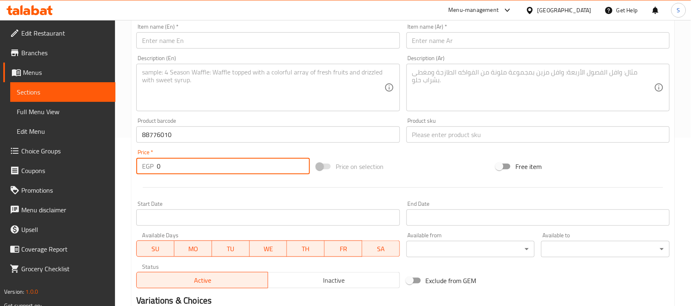
drag, startPoint x: 154, startPoint y: 164, endPoint x: 200, endPoint y: 8, distance: 162.7
click at [137, 159] on div "EGP 0 Price *" at bounding box center [223, 166] width 174 height 16
click at [429, 134] on input "text" at bounding box center [538, 135] width 263 height 16
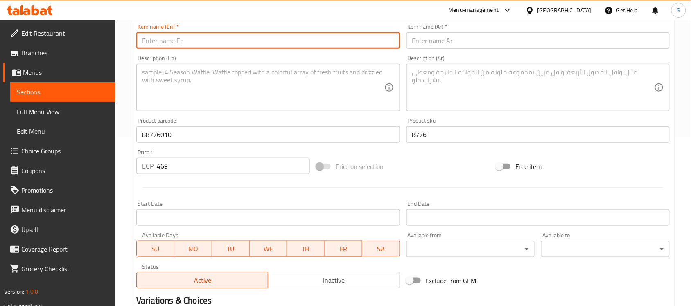
click at [195, 45] on input "text" at bounding box center [267, 40] width 263 height 16
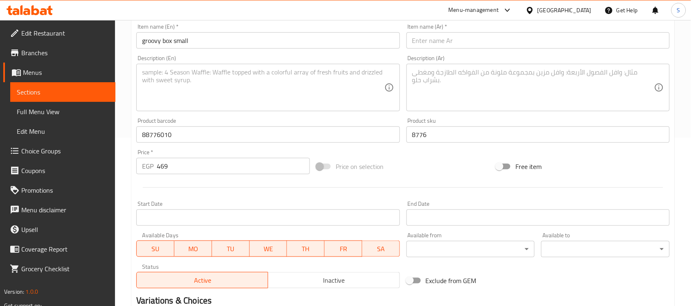
click at [558, 35] on input "text" at bounding box center [538, 40] width 263 height 16
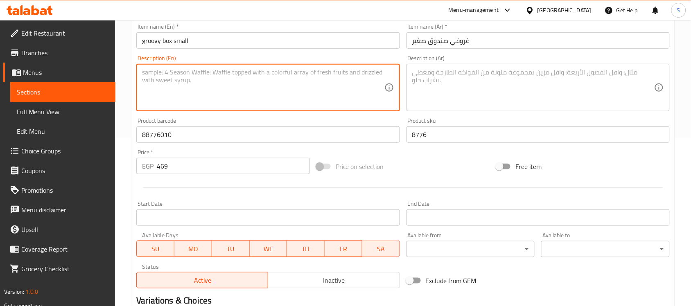
click at [192, 91] on textarea at bounding box center [263, 87] width 242 height 39
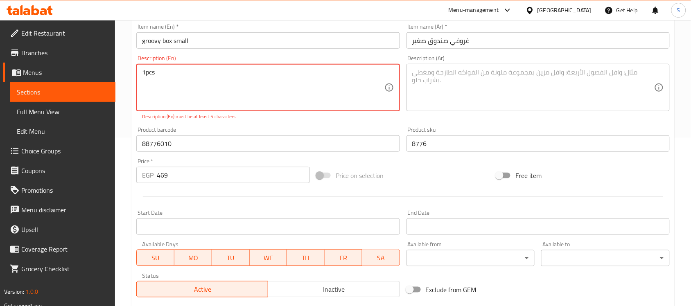
click at [146, 69] on textarea "1pcs" at bounding box center [263, 87] width 242 height 39
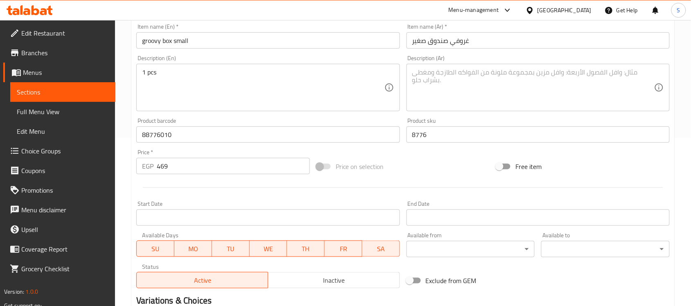
click at [463, 88] on textarea at bounding box center [533, 87] width 242 height 39
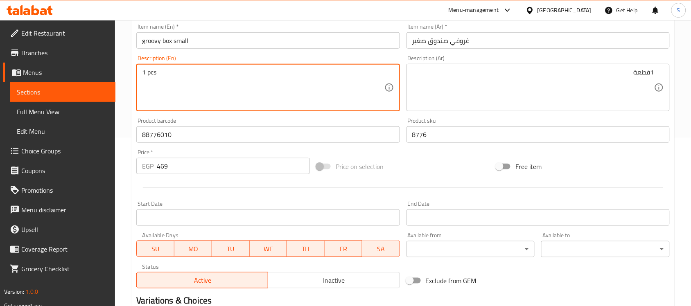
click at [217, 39] on input "groovy box small" at bounding box center [267, 40] width 263 height 16
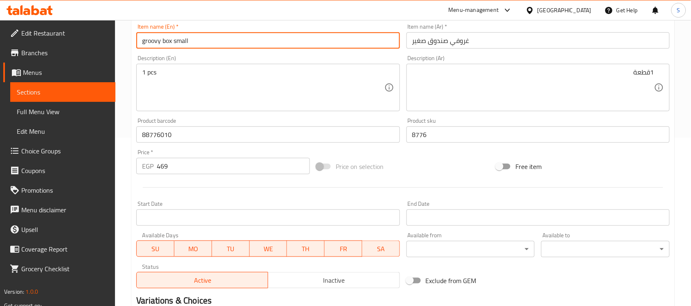
click at [448, 48] on input "غروفي صندوق صغير" at bounding box center [538, 40] width 263 height 16
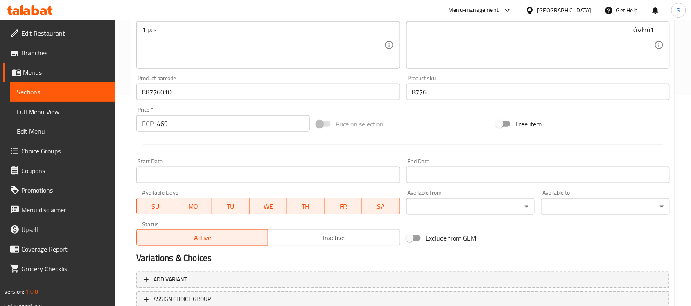
scroll to position [271, 0]
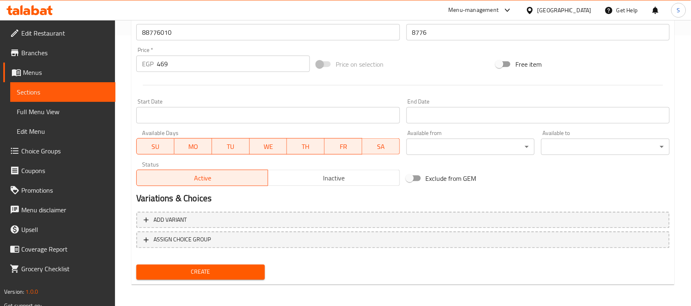
click at [235, 277] on button "Create" at bounding box center [200, 272] width 129 height 15
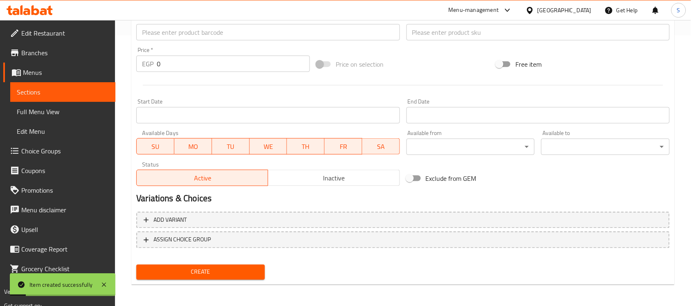
scroll to position [66, 0]
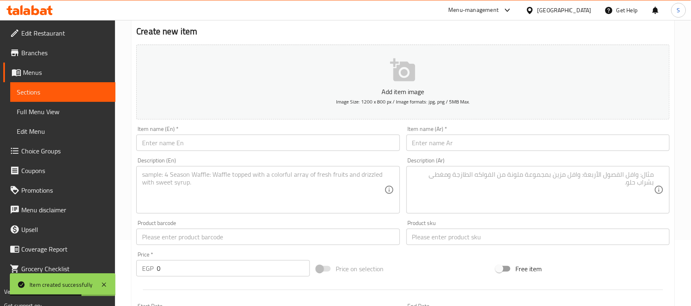
click at [201, 238] on input "text" at bounding box center [267, 237] width 263 height 16
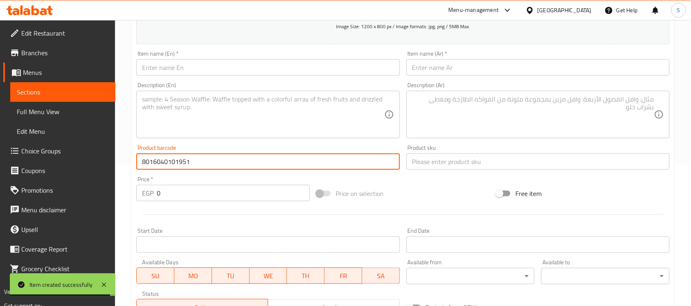
scroll to position [219, 0]
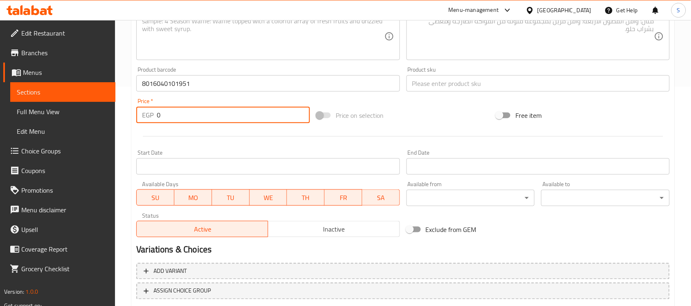
drag, startPoint x: 160, startPoint y: 120, endPoint x: 152, endPoint y: 64, distance: 55.8
click at [141, 111] on div "EGP 0 Price *" at bounding box center [223, 115] width 174 height 16
click at [443, 88] on input "text" at bounding box center [538, 83] width 263 height 16
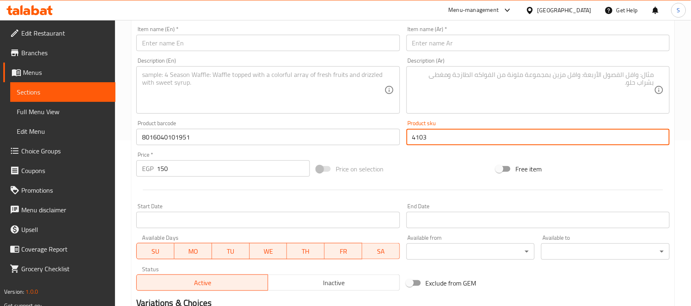
scroll to position [66, 0]
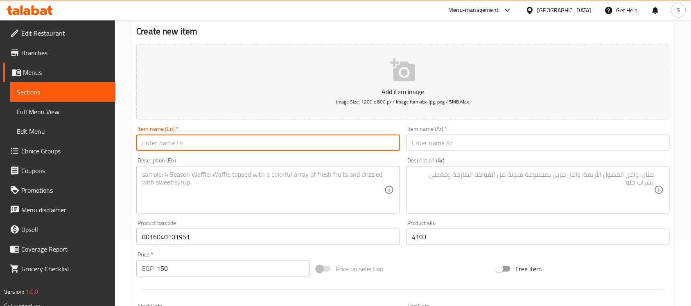
drag, startPoint x: 183, startPoint y: 142, endPoint x: 195, endPoint y: 148, distance: 14.3
click at [183, 142] on input "text" at bounding box center [267, 143] width 263 height 16
click at [232, 146] on input "Dog&cat toy Treat ball The RollingBall 12,5 cm" at bounding box center [267, 143] width 263 height 16
click at [234, 142] on input "Dog&cat toy Treat ball The RollingBall 12,5 cm" at bounding box center [267, 143] width 263 height 16
click at [156, 144] on input "Dog&cat toy Treat ball The Rolling Ball 12,5 cm" at bounding box center [267, 143] width 263 height 16
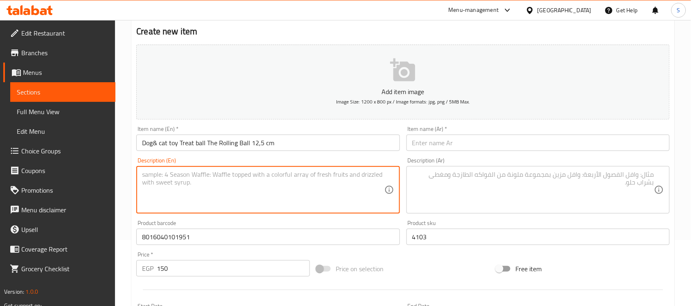
click at [224, 201] on textarea at bounding box center [263, 190] width 242 height 39
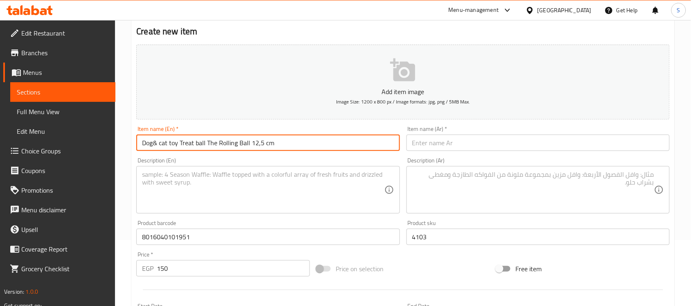
click at [159, 143] on input "Dog& cat toy Treat ball The Rolling Ball 12,5 cm" at bounding box center [267, 143] width 263 height 16
click at [263, 175] on textarea at bounding box center [263, 190] width 242 height 39
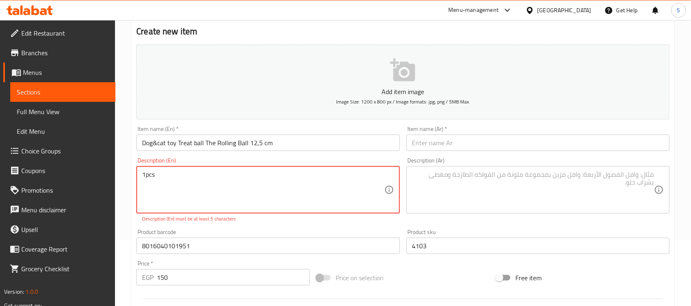
click at [147, 175] on textarea "1pcs" at bounding box center [263, 190] width 242 height 39
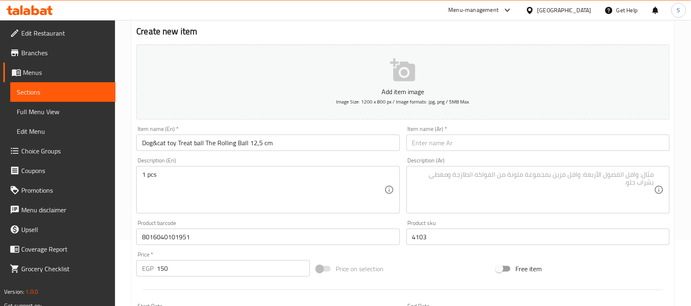
click at [478, 186] on textarea at bounding box center [533, 190] width 242 height 39
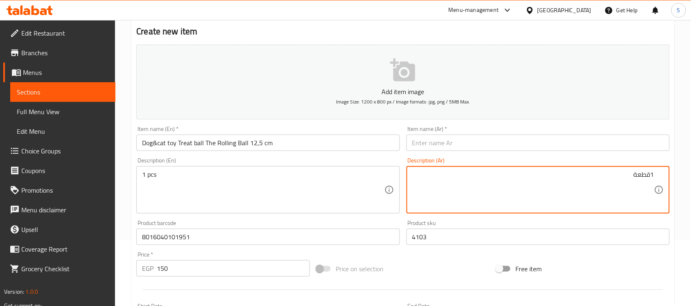
click at [223, 161] on div "Description (En) 1 pcs Description (En)" at bounding box center [267, 186] width 263 height 56
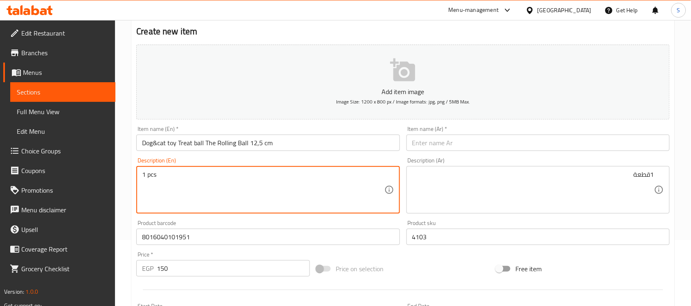
click at [259, 143] on input "Dog&cat toy Treat ball The Rolling Ball 12,5 cm" at bounding box center [267, 143] width 263 height 16
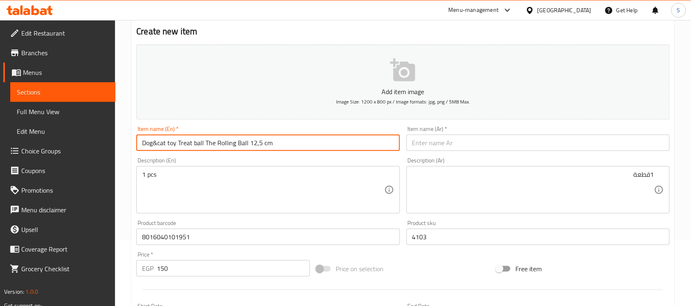
click at [330, 146] on input "Dog&cat toy Treat ball The Rolling Ball 12,5 cm" at bounding box center [267, 143] width 263 height 16
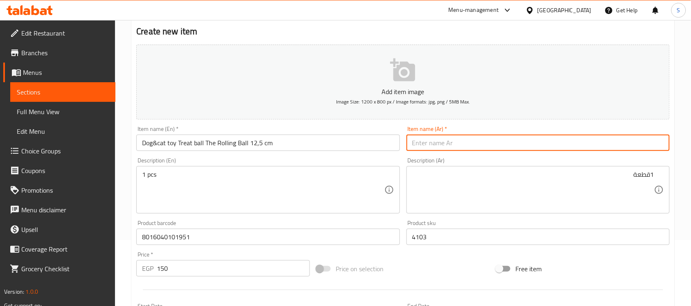
click at [541, 145] on input "text" at bounding box center [538, 143] width 263 height 16
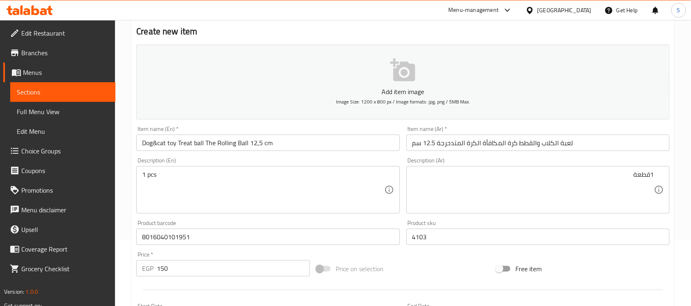
click at [196, 271] on input "150" at bounding box center [233, 268] width 153 height 16
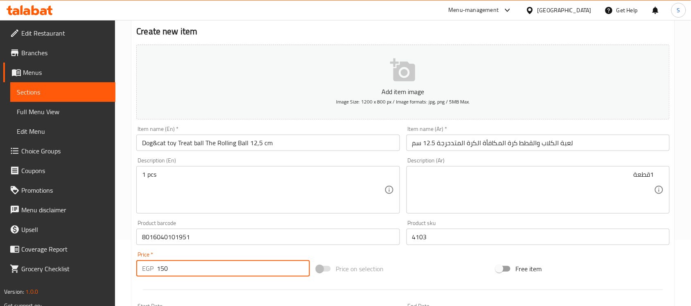
click at [177, 242] on input "8016040101951" at bounding box center [267, 237] width 263 height 16
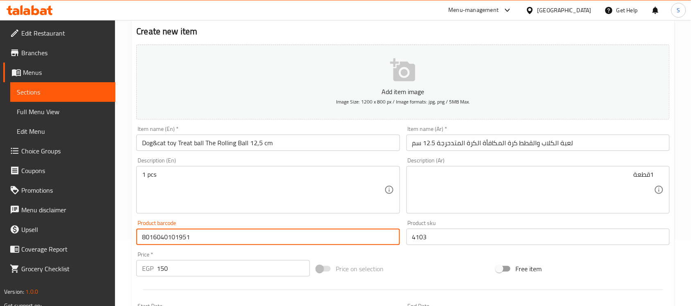
click at [177, 242] on input "8016040101951" at bounding box center [267, 237] width 263 height 16
click at [187, 236] on input "8016040101951" at bounding box center [267, 237] width 263 height 16
drag, startPoint x: 210, startPoint y: 233, endPoint x: 131, endPoint y: 227, distance: 78.4
click at [131, 227] on div "Create new item Add item image Image Size: 1200 x 800 px / Image formats: jpg, …" at bounding box center [402, 252] width 543 height 477
drag, startPoint x: 230, startPoint y: 261, endPoint x: 18, endPoint y: 219, distance: 216.3
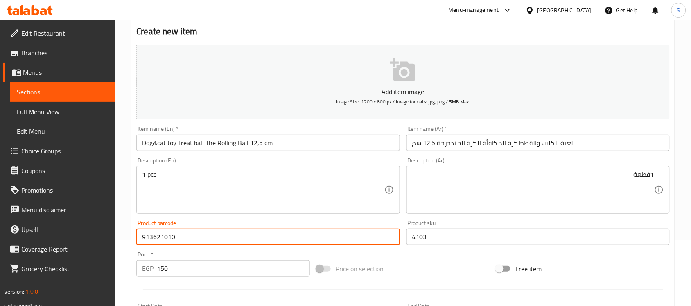
click at [18, 219] on div "Edit Restaurant Branches Menus Sections Full Menu View Edit Menu Choice Groups …" at bounding box center [345, 233] width 691 height 559
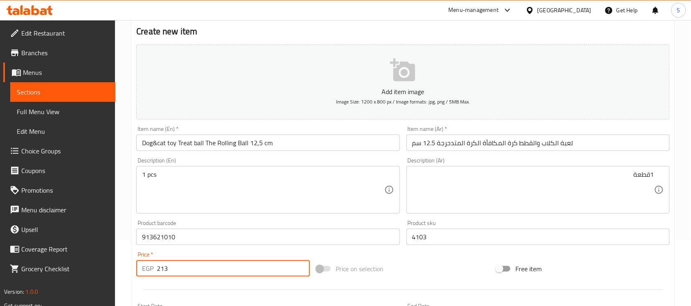
drag, startPoint x: 412, startPoint y: 239, endPoint x: 365, endPoint y: 207, distance: 57.2
click at [380, 233] on div "Add item image Image Size: 1200 x 800 px / Image formats: jpg, png / 5MB Max. I…" at bounding box center [403, 217] width 540 height 353
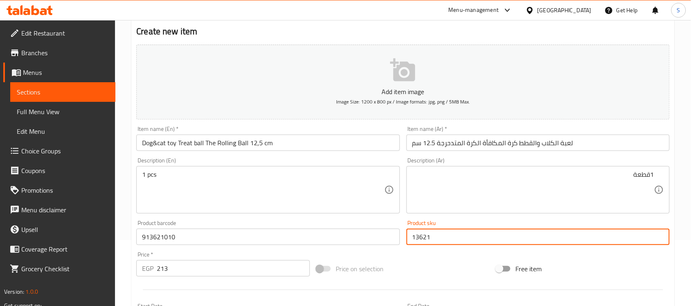
drag, startPoint x: 190, startPoint y: 240, endPoint x: 192, endPoint y: 271, distance: 31.2
click at [190, 240] on input "913621010" at bounding box center [267, 237] width 263 height 16
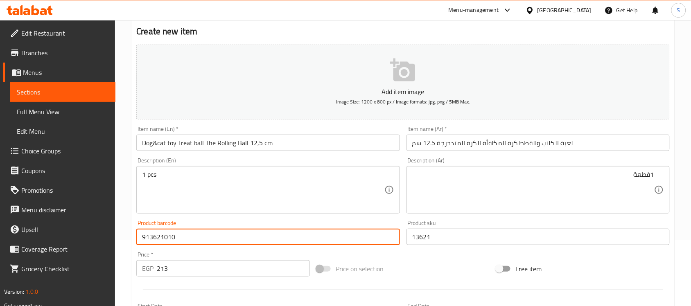
click at [192, 272] on input "213" at bounding box center [233, 268] width 153 height 16
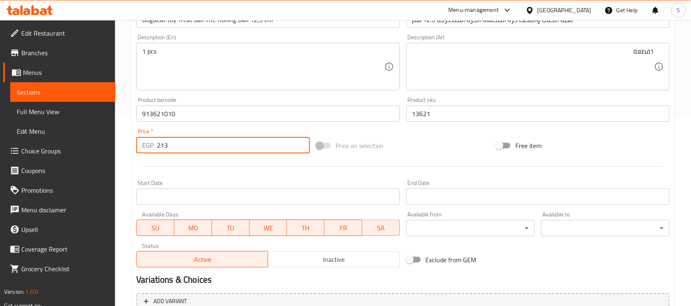
scroll to position [271, 0]
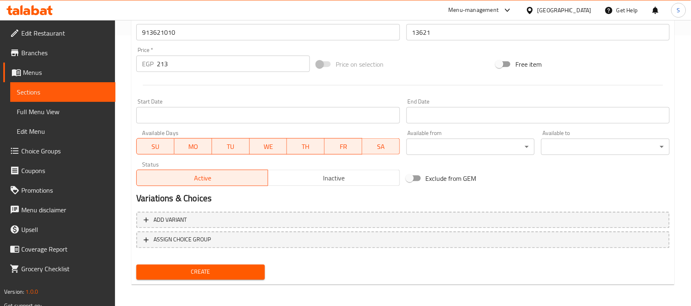
click at [222, 290] on div "Home / Restaurants management / Menus / Sections / item / create Dogs And Cats …" at bounding box center [402, 29] width 543 height 526
click at [226, 278] on button "Create" at bounding box center [200, 272] width 129 height 15
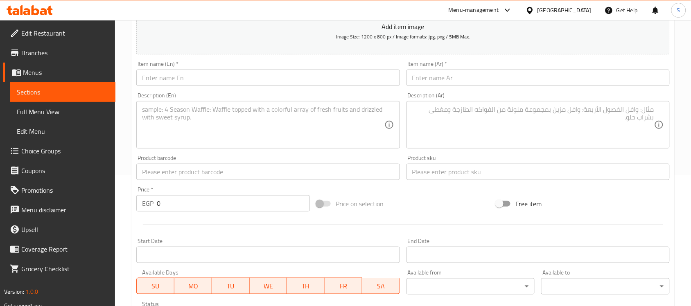
scroll to position [168, 0]
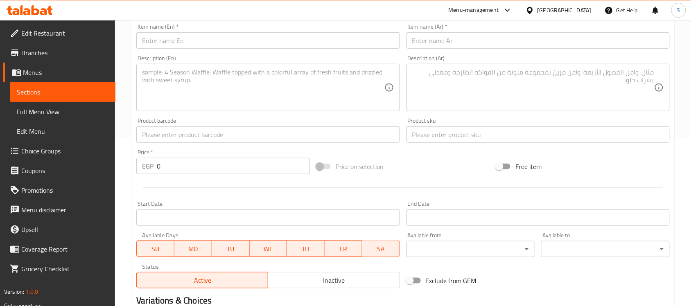
click at [170, 142] on input "text" at bounding box center [267, 135] width 263 height 16
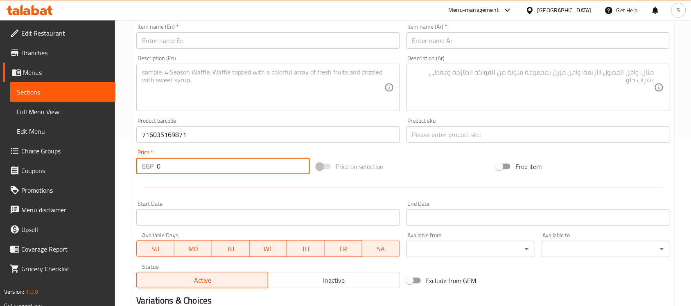
click at [196, 172] on input "0" at bounding box center [233, 166] width 153 height 16
click at [459, 134] on input "text" at bounding box center [538, 135] width 263 height 16
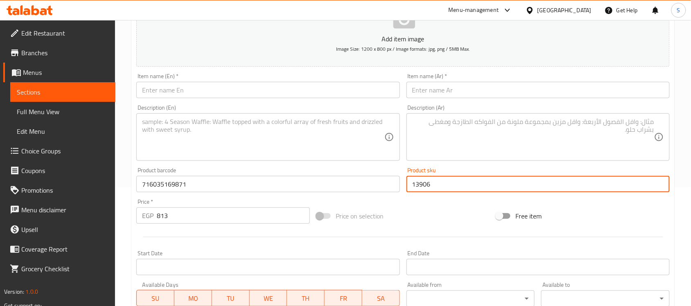
scroll to position [117, 0]
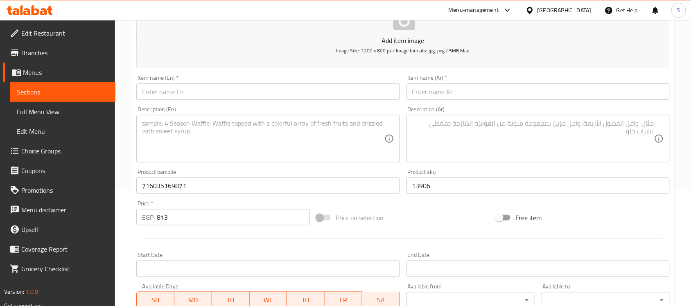
click at [229, 79] on div "Item name (En)   * Item name (En) *" at bounding box center [267, 87] width 263 height 25
click at [218, 100] on input "text" at bounding box center [267, 92] width 263 height 16
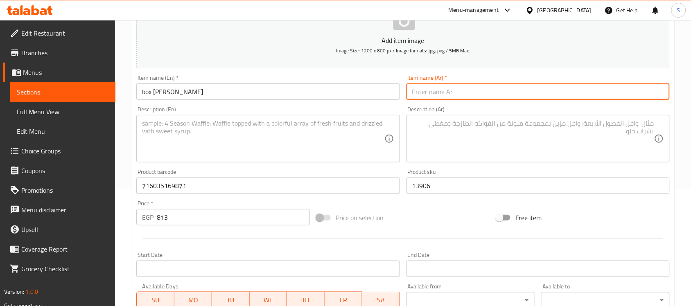
click at [562, 100] on input "text" at bounding box center [538, 92] width 263 height 16
click at [218, 127] on textarea at bounding box center [263, 139] width 242 height 39
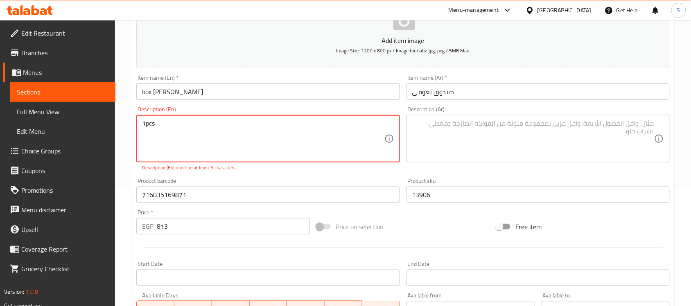
click at [464, 98] on input "صندوق نعومي" at bounding box center [538, 92] width 263 height 16
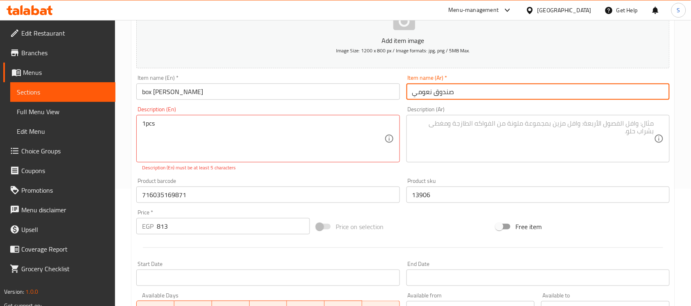
click at [464, 98] on input "صندوق نعومي" at bounding box center [538, 92] width 263 height 16
click at [464, 97] on input "صندوق نعومي" at bounding box center [538, 92] width 263 height 16
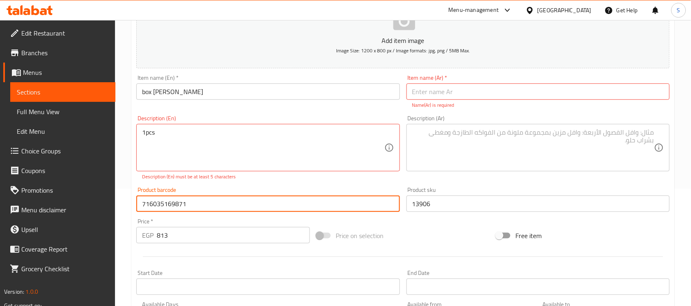
drag, startPoint x: 196, startPoint y: 207, endPoint x: 7, endPoint y: 177, distance: 190.7
click at [7, 178] on div "Edit Restaurant Branches Menus Sections Full Menu View Edit Menu Choice Groups …" at bounding box center [345, 191] width 691 height 577
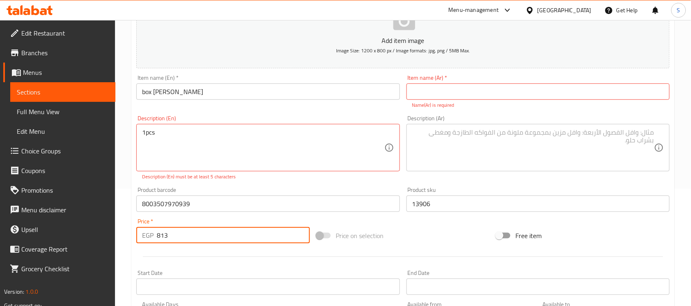
drag, startPoint x: 176, startPoint y: 232, endPoint x: 132, endPoint y: 236, distance: 44.4
click at [132, 236] on div "Create new item Add item image Image Size: 1200 x 800 px / Image formats: jpg, …" at bounding box center [402, 209] width 543 height 495
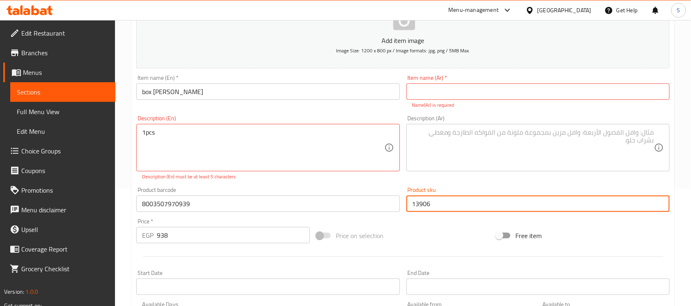
drag, startPoint x: 446, startPoint y: 206, endPoint x: 371, endPoint y: 201, distance: 75.1
click at [371, 201] on div "Add item image Image Size: 1200 x 800 px / Image formats: jpg, png / 5MB Max. I…" at bounding box center [403, 175] width 540 height 371
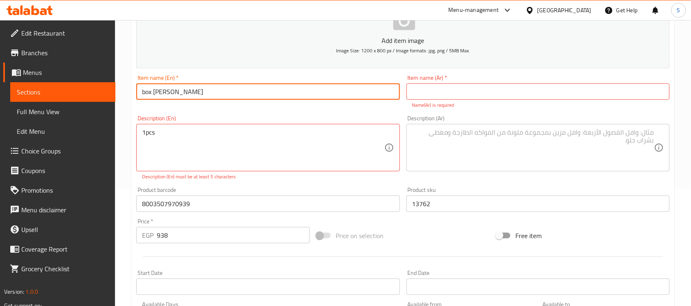
click at [201, 97] on input "box naomi" at bounding box center [267, 92] width 263 height 16
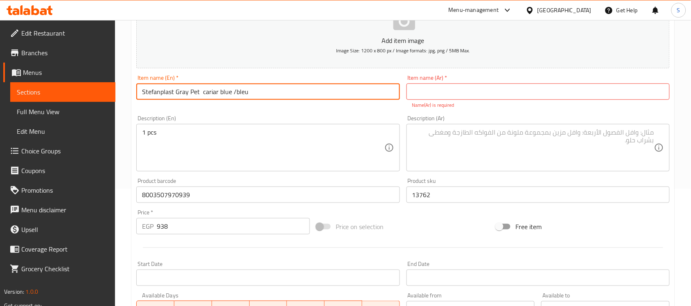
click at [221, 96] on input "Stefanplast Gray Pet cariar blue /bleu" at bounding box center [267, 92] width 263 height 16
click at [273, 88] on input "Stefanplast Gray Pet cariar blue /bleu" at bounding box center [267, 92] width 263 height 16
click at [253, 93] on input "Stefanplast Gray Pet cariar blue /bleu" at bounding box center [267, 92] width 263 height 16
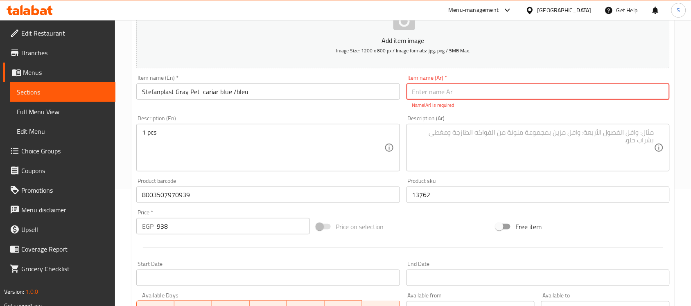
click at [517, 87] on input "text" at bounding box center [538, 92] width 263 height 16
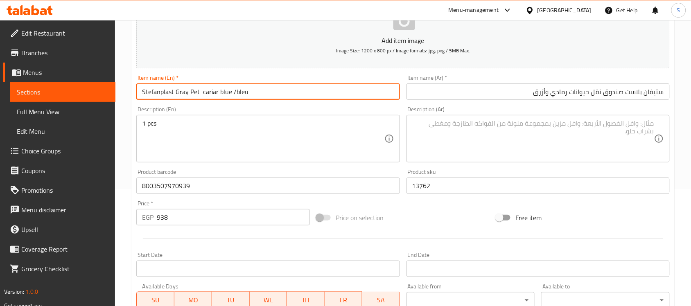
drag, startPoint x: 218, startPoint y: 92, endPoint x: 253, endPoint y: 94, distance: 34.5
click at [253, 94] on input "Stefanplast Gray Pet cariar blue /bleu" at bounding box center [267, 92] width 263 height 16
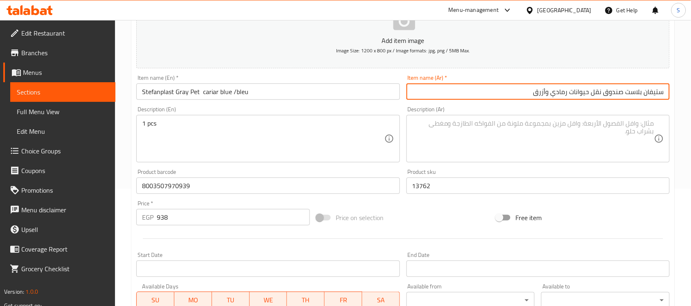
drag, startPoint x: 534, startPoint y: 95, endPoint x: 570, endPoint y: 95, distance: 36.0
click at [570, 95] on input "ستيفان بلاست صندوق نقل حيوانات رمادي وأزرق" at bounding box center [538, 92] width 263 height 16
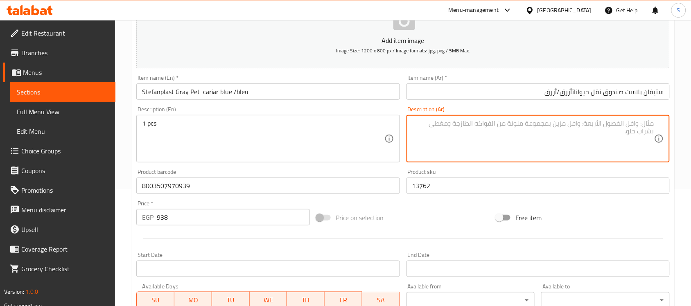
click at [527, 147] on textarea at bounding box center [533, 139] width 242 height 39
click at [574, 93] on input "ستيفان بلاست صندوق نقل حيواناتأزرق/أزرق" at bounding box center [538, 92] width 263 height 16
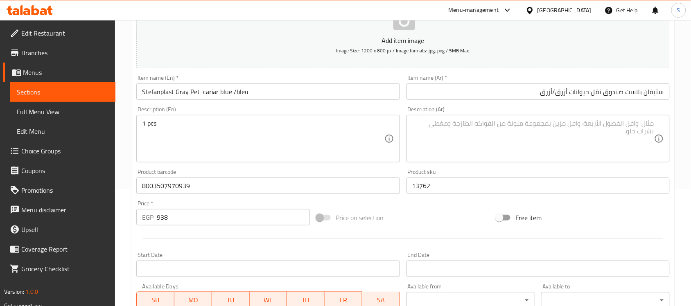
click at [489, 140] on textarea at bounding box center [533, 139] width 242 height 39
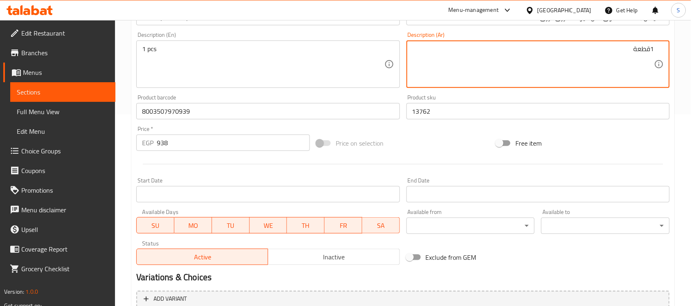
scroll to position [271, 0]
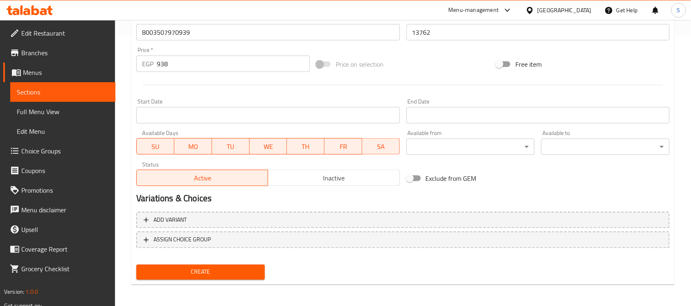
click at [243, 283] on div "Create new item Add item image Image Size: 1200 x 800 px / Image formats: jpg, …" at bounding box center [402, 47] width 543 height 477
click at [248, 277] on button "Create" at bounding box center [200, 272] width 129 height 15
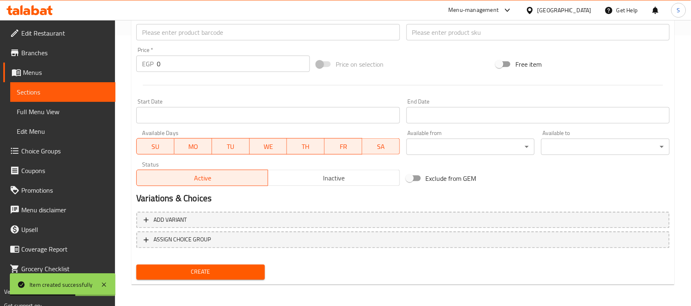
click at [179, 34] on input "text" at bounding box center [267, 32] width 263 height 16
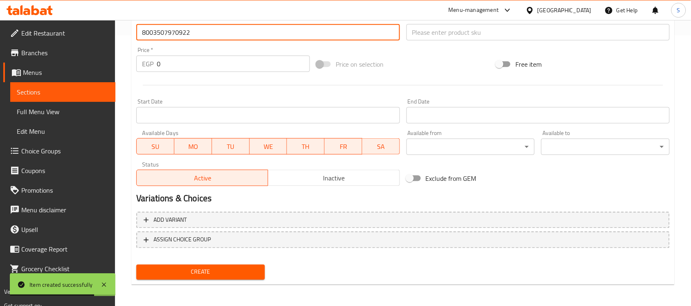
drag, startPoint x: 213, startPoint y: 66, endPoint x: 58, endPoint y: 44, distance: 157.1
click at [58, 44] on div "Edit Restaurant Branches Menus Sections Full Menu View Edit Menu Choice Groups …" at bounding box center [345, 28] width 691 height 559
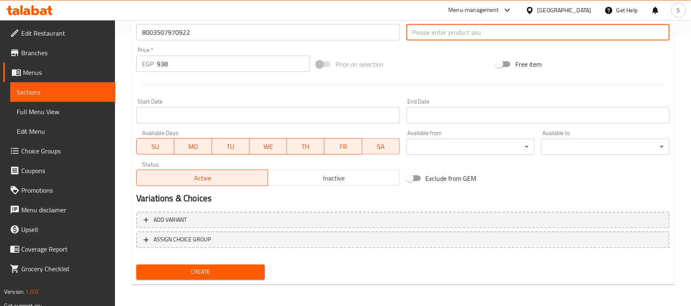
click at [439, 34] on input "text" at bounding box center [538, 32] width 263 height 16
click at [426, 37] on input "text" at bounding box center [538, 32] width 263 height 16
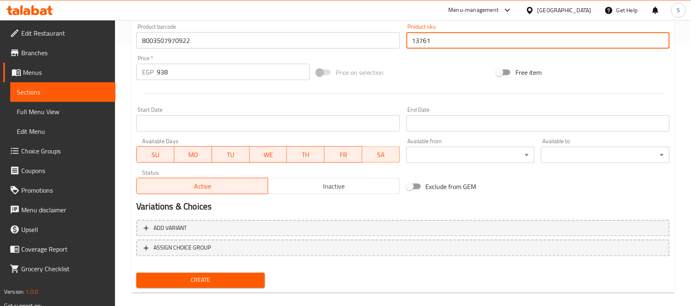
scroll to position [117, 0]
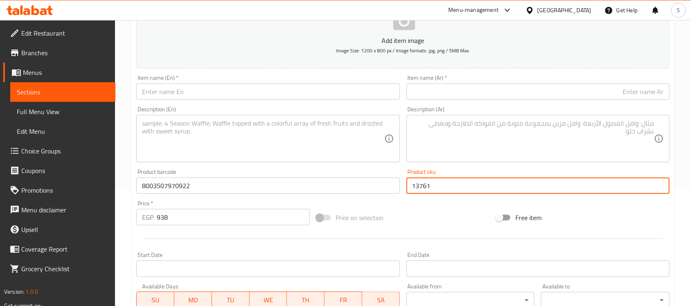
click at [162, 82] on div "Item name (En)   * Item name (En) *" at bounding box center [267, 87] width 263 height 25
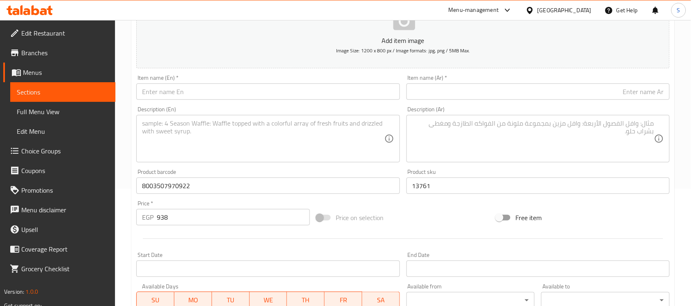
click at [161, 88] on input "text" at bounding box center [267, 92] width 263 height 16
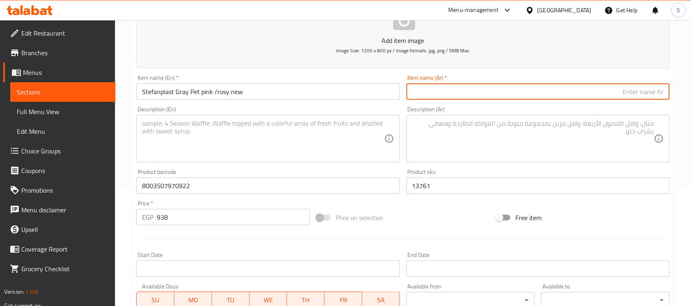
click at [570, 88] on input "text" at bounding box center [538, 92] width 263 height 16
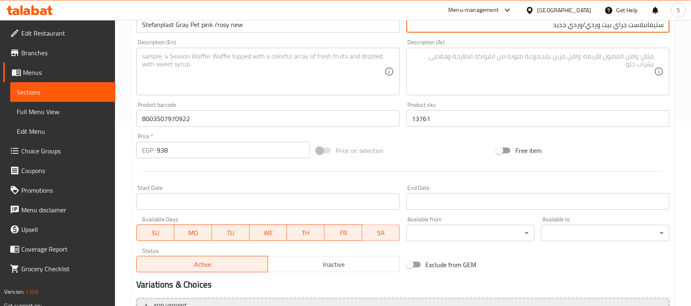
scroll to position [271, 0]
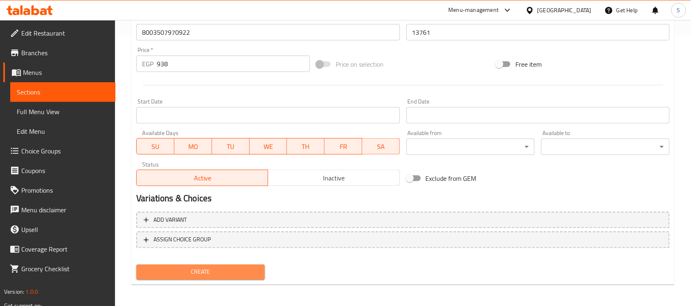
click at [255, 269] on span "Create" at bounding box center [200, 272] width 115 height 10
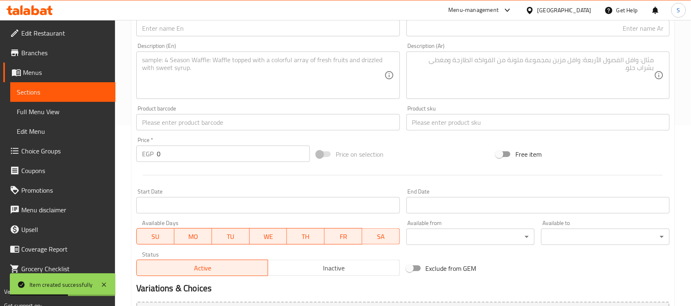
scroll to position [168, 0]
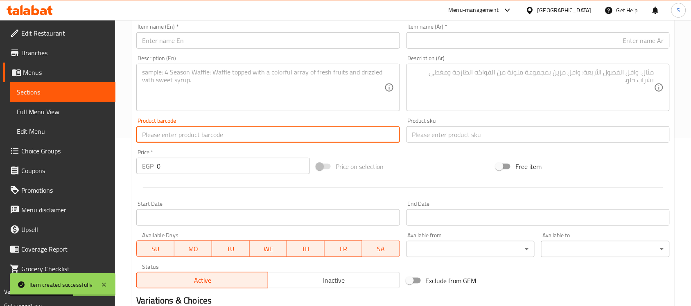
click at [180, 135] on input "text" at bounding box center [267, 135] width 263 height 16
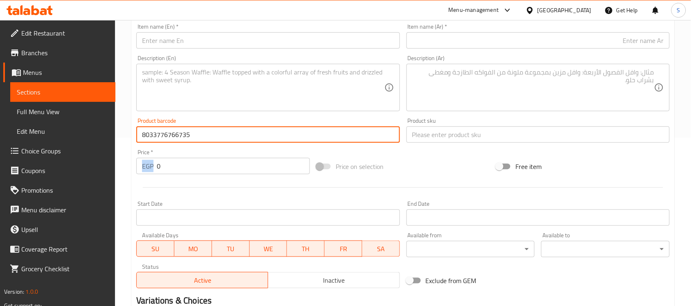
drag, startPoint x: 142, startPoint y: 164, endPoint x: 147, endPoint y: 165, distance: 5.1
click at [141, 164] on div "EGP 0 Price *" at bounding box center [223, 166] width 174 height 16
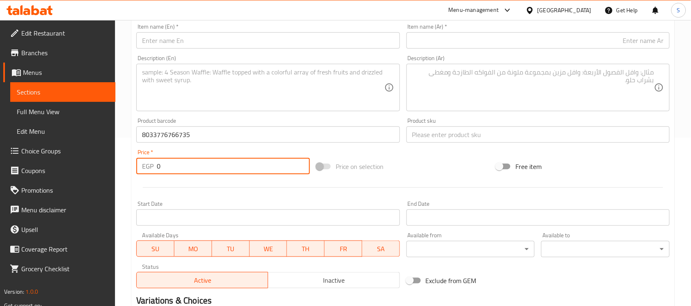
drag, startPoint x: 172, startPoint y: 165, endPoint x: 140, endPoint y: 161, distance: 33.1
click at [140, 161] on div "EGP 0 Price *" at bounding box center [223, 166] width 174 height 16
click at [439, 143] on div "Product sku Product sku" at bounding box center [538, 131] width 270 height 32
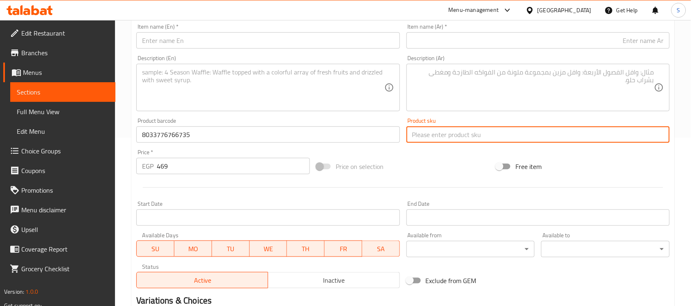
click at [439, 138] on input "text" at bounding box center [538, 135] width 263 height 16
click at [426, 138] on input "11191" at bounding box center [538, 135] width 263 height 16
click at [207, 46] on input "text" at bounding box center [267, 40] width 263 height 16
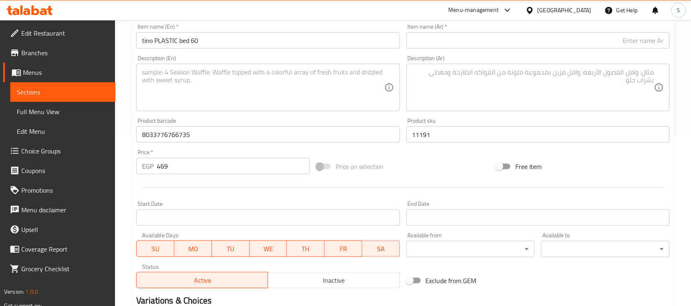
click at [568, 38] on input "text" at bounding box center [538, 40] width 263 height 16
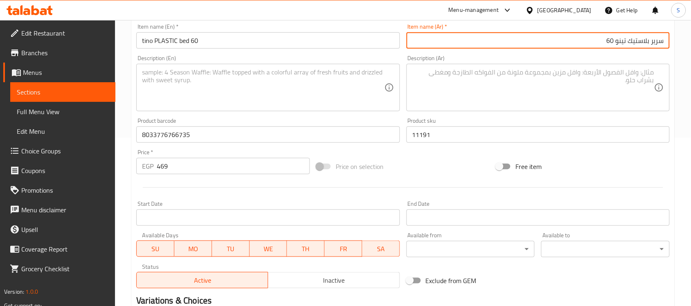
click at [165, 75] on textarea at bounding box center [263, 87] width 242 height 39
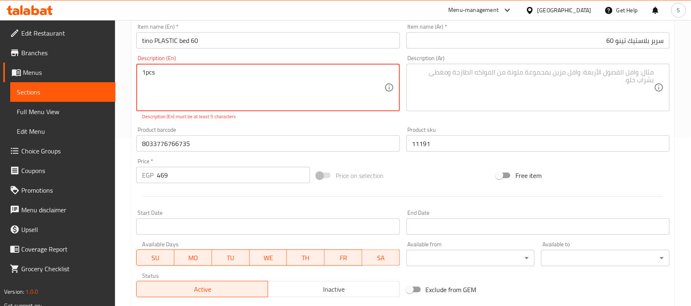
click at [147, 72] on textarea "1pcs" at bounding box center [263, 87] width 242 height 39
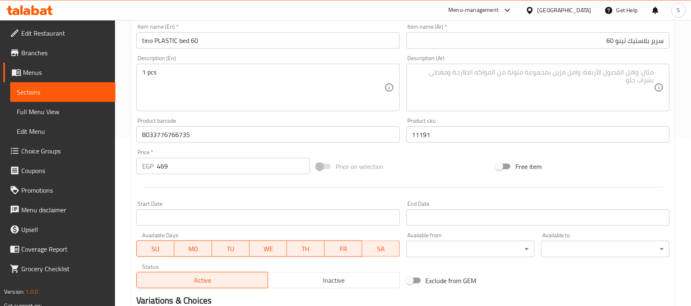
click at [495, 70] on textarea at bounding box center [533, 87] width 242 height 39
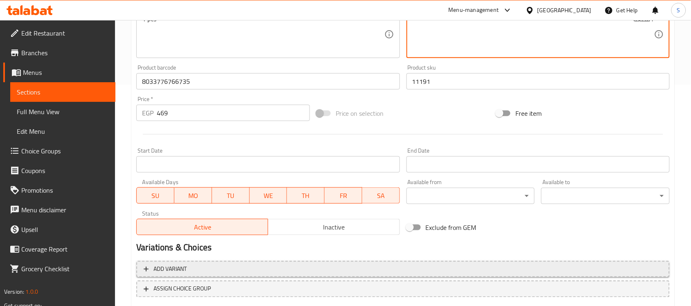
scroll to position [271, 0]
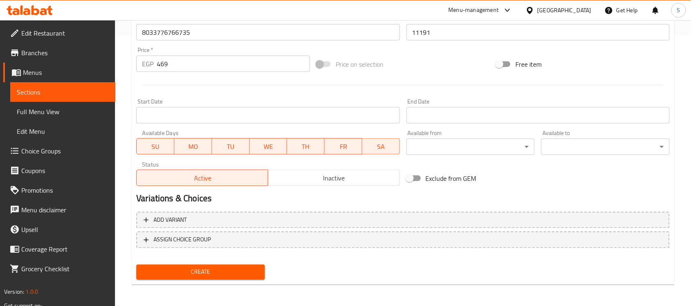
click at [156, 271] on span "Create" at bounding box center [200, 272] width 115 height 10
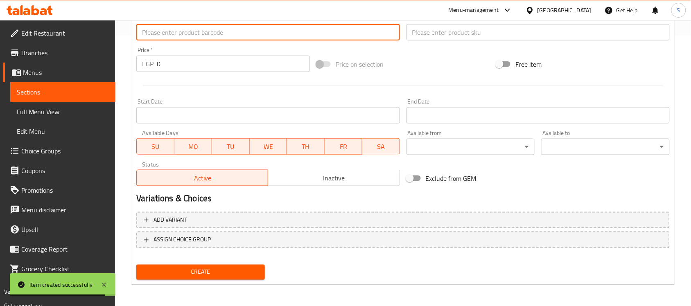
click at [189, 29] on input "text" at bounding box center [267, 32] width 263 height 16
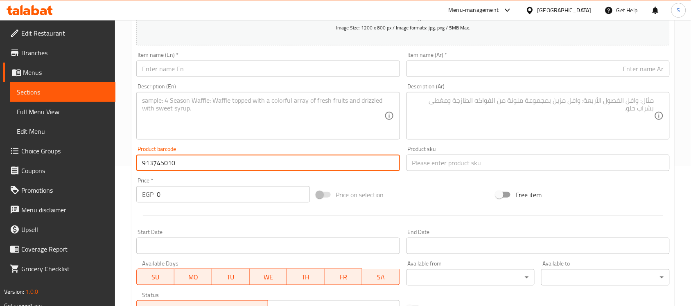
scroll to position [117, 0]
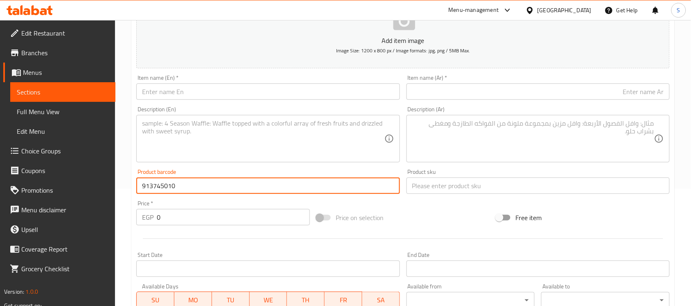
click at [326, 134] on textarea at bounding box center [263, 139] width 242 height 39
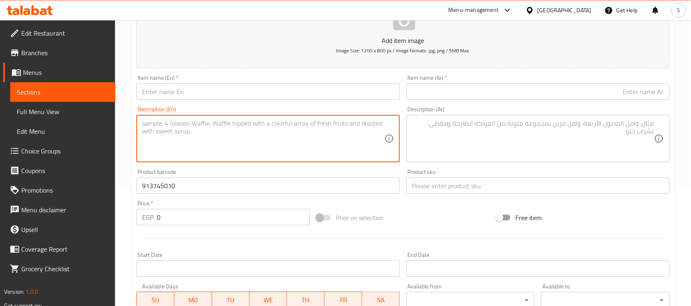
click at [206, 197] on div "Product barcode 913745010 Product barcode" at bounding box center [268, 182] width 270 height 32
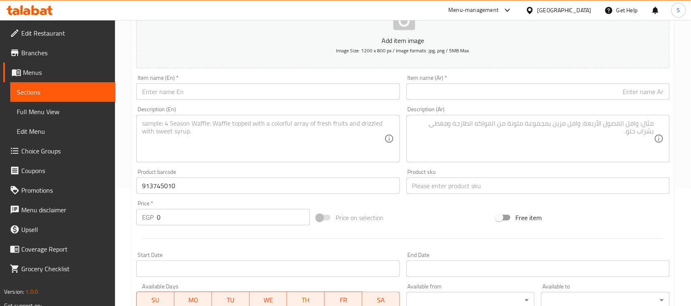
click at [207, 187] on input "913745010" at bounding box center [267, 186] width 263 height 16
drag, startPoint x: 179, startPoint y: 218, endPoint x: 152, endPoint y: 204, distance: 31.1
click at [152, 204] on div "Price   * EGP 0 Price *" at bounding box center [223, 213] width 174 height 25
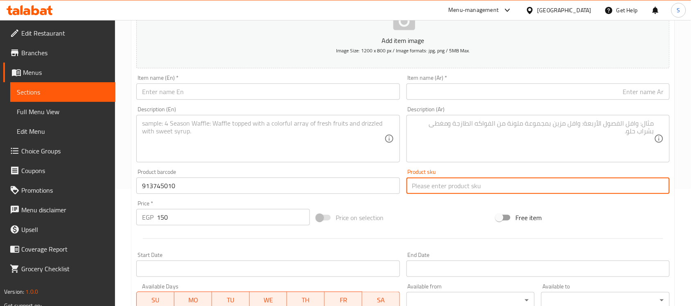
click at [425, 183] on input "text" at bounding box center [538, 186] width 263 height 16
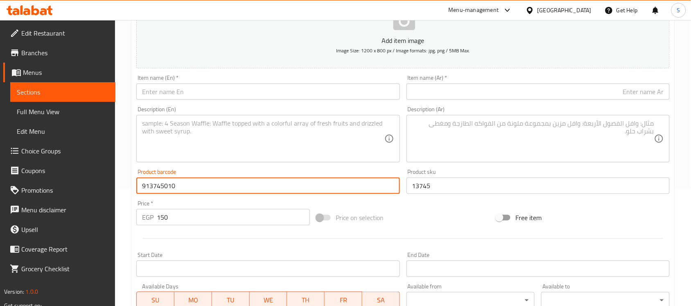
click at [171, 186] on input "913745010" at bounding box center [267, 186] width 263 height 16
drag, startPoint x: 187, startPoint y: 189, endPoint x: 91, endPoint y: 171, distance: 98.2
click at [93, 172] on div "Edit Restaurant Branches Menus Sections Full Menu View Edit Menu Choice Groups …" at bounding box center [345, 182] width 691 height 559
click at [177, 188] on input "63858010" at bounding box center [267, 186] width 263 height 16
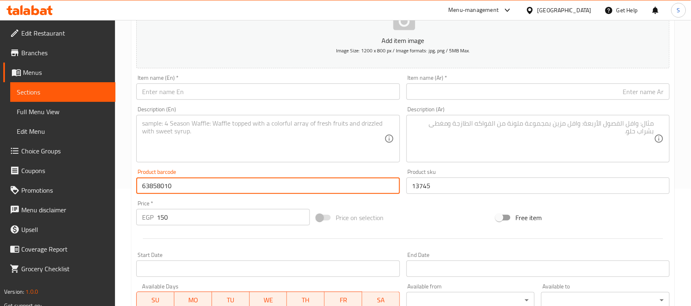
click at [177, 188] on input "63858010" at bounding box center [267, 186] width 263 height 16
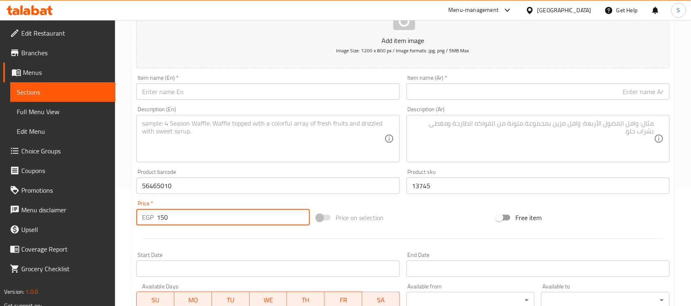
drag, startPoint x: 179, startPoint y: 212, endPoint x: 124, endPoint y: 205, distance: 54.9
click at [125, 205] on div "Home / Restaurants management / Menus / Sections / item / create Dogs And Cats …" at bounding box center [403, 182] width 576 height 559
click at [439, 191] on input "13745" at bounding box center [538, 186] width 263 height 16
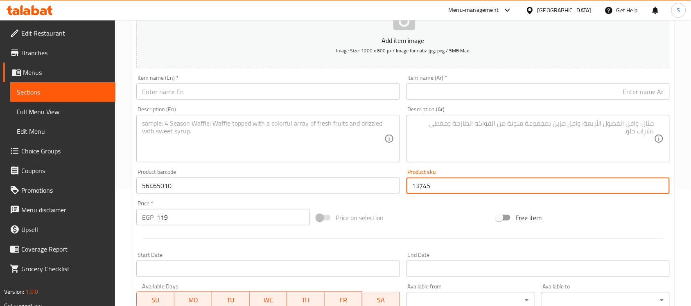
click at [439, 191] on input "13745" at bounding box center [538, 186] width 263 height 16
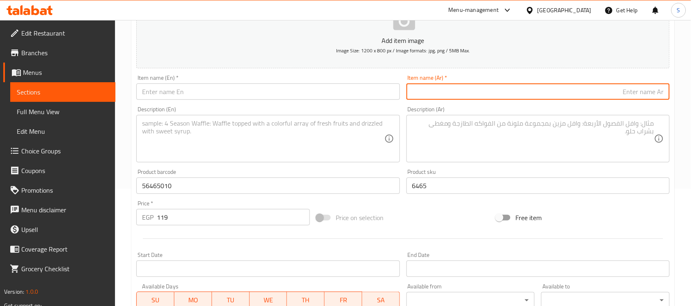
click at [440, 86] on input "text" at bounding box center [538, 92] width 263 height 16
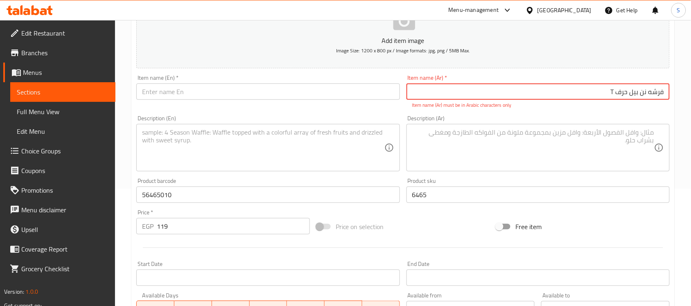
drag, startPoint x: 598, startPoint y: 97, endPoint x: 616, endPoint y: 95, distance: 18.1
click at [616, 95] on input "فرشه نن بيل حرف T" at bounding box center [538, 92] width 263 height 16
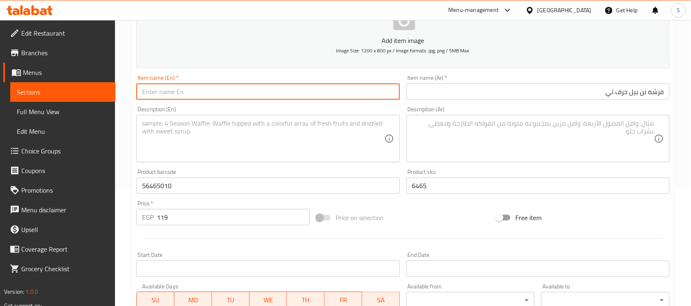
click at [214, 95] on input "text" at bounding box center [267, 92] width 263 height 16
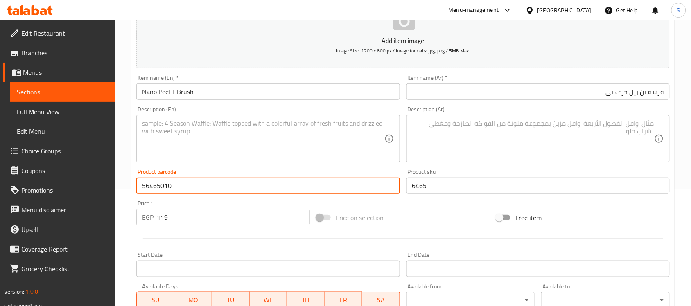
drag, startPoint x: 189, startPoint y: 181, endPoint x: 97, endPoint y: 174, distance: 92.8
click at [101, 176] on div "Edit Restaurant Branches Menus Sections Full Menu View Edit Menu Choice Groups …" at bounding box center [345, 182] width 691 height 559
drag, startPoint x: 181, startPoint y: 216, endPoint x: 107, endPoint y: 206, distance: 74.5
click at [109, 206] on div "Edit Restaurant Branches Menus Sections Full Menu View Edit Menu Choice Groups …" at bounding box center [345, 182] width 691 height 559
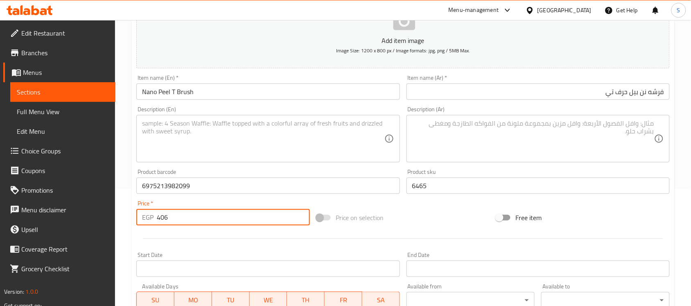
click at [426, 181] on input "6465" at bounding box center [538, 186] width 263 height 16
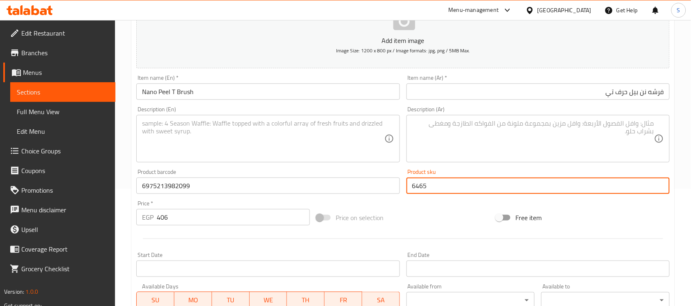
click at [426, 181] on input "6465" at bounding box center [538, 186] width 263 height 16
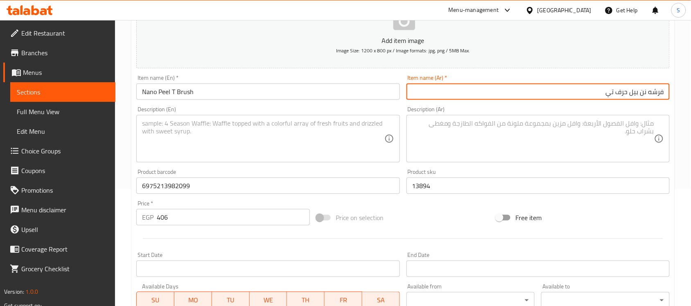
click at [532, 97] on input "فرشه نن بيل حرف تي" at bounding box center [538, 92] width 263 height 16
click at [534, 93] on input "فرشه نن بيل حرف تي" at bounding box center [538, 92] width 263 height 16
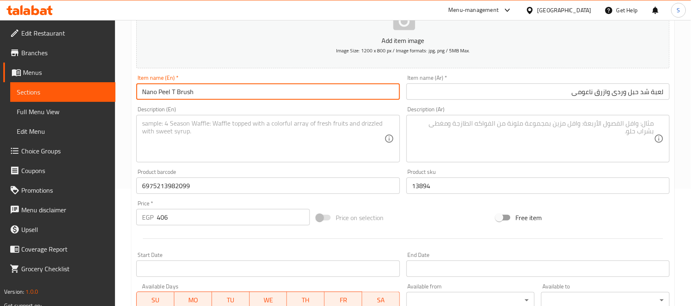
click at [192, 91] on input "Nano Peel T Brush" at bounding box center [267, 92] width 263 height 16
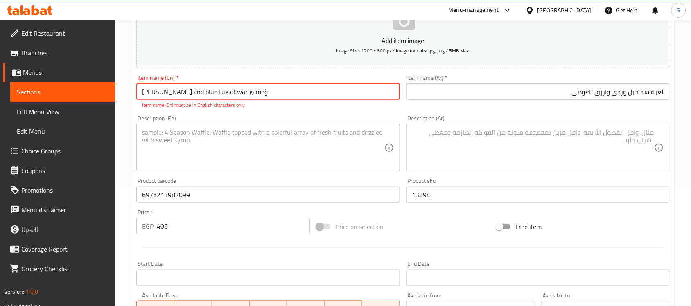
click at [195, 152] on textarea at bounding box center [263, 148] width 242 height 39
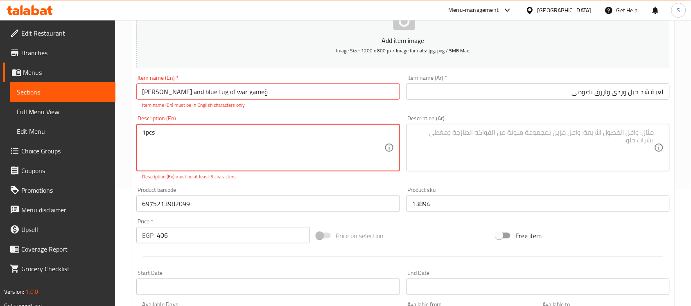
click at [146, 135] on textarea "1pcs" at bounding box center [263, 148] width 242 height 39
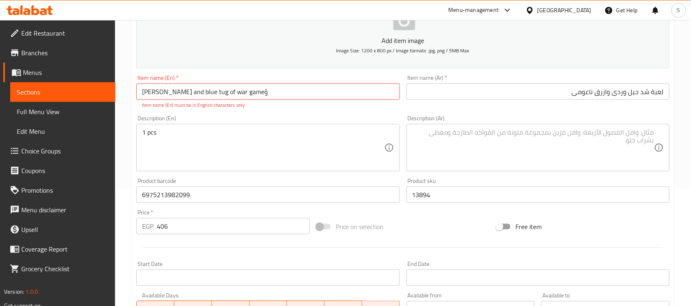
click at [484, 156] on textarea at bounding box center [533, 148] width 242 height 39
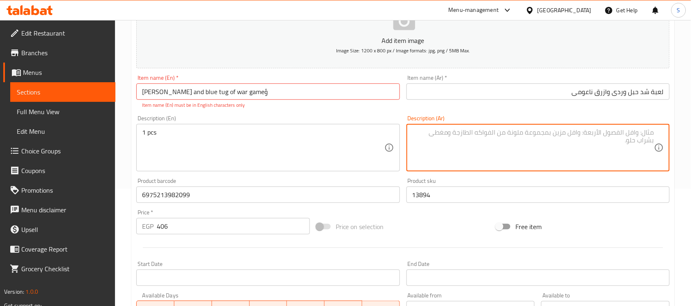
click at [502, 140] on textarea at bounding box center [533, 148] width 242 height 39
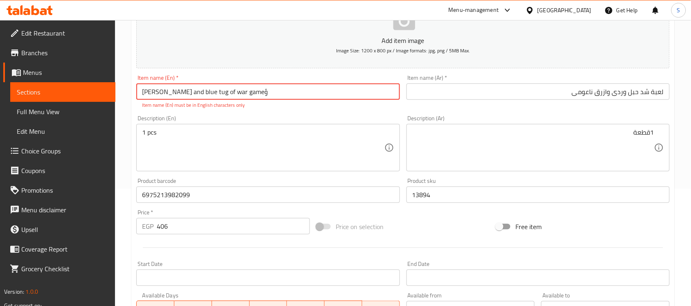
drag, startPoint x: 244, startPoint y: 93, endPoint x: 249, endPoint y: 93, distance: 4.6
click at [249, 93] on input "Naomi pink and blue tug of war gameؤ" at bounding box center [267, 92] width 263 height 16
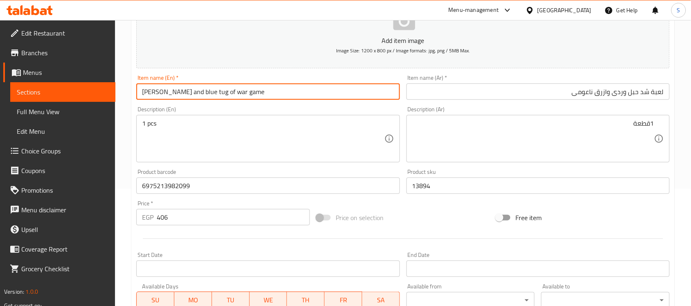
click at [618, 181] on input "13894" at bounding box center [538, 186] width 263 height 16
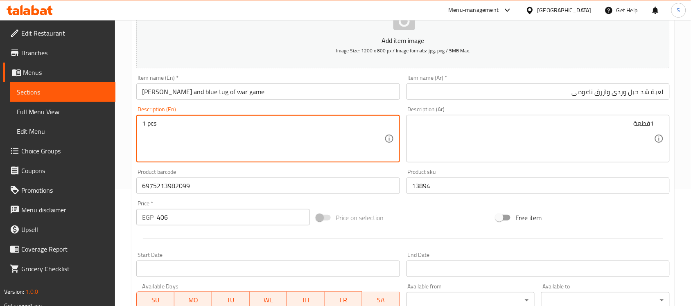
click at [199, 187] on input "6975213982099" at bounding box center [267, 186] width 263 height 16
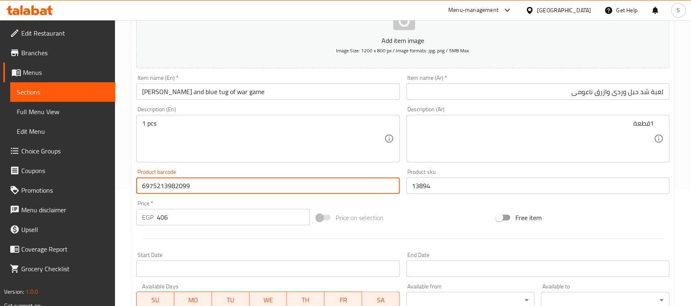
click at [197, 212] on input "406" at bounding box center [233, 217] width 153 height 16
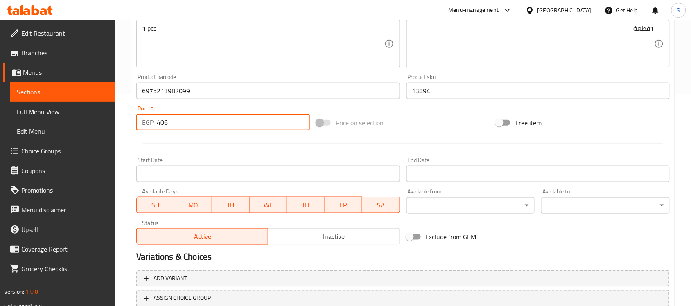
scroll to position [271, 0]
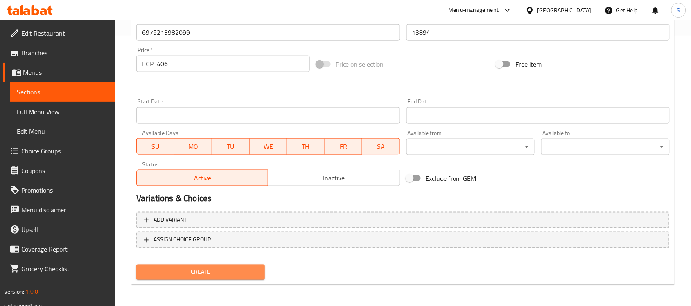
click at [197, 273] on span "Create" at bounding box center [200, 272] width 115 height 10
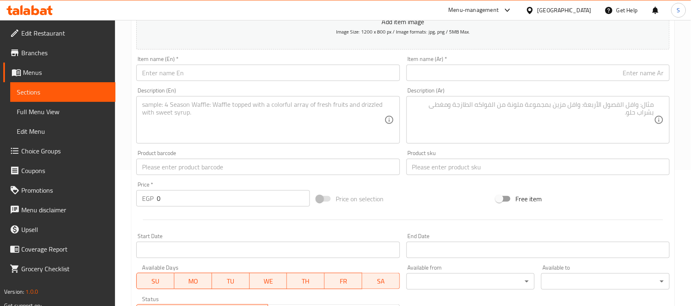
scroll to position [117, 0]
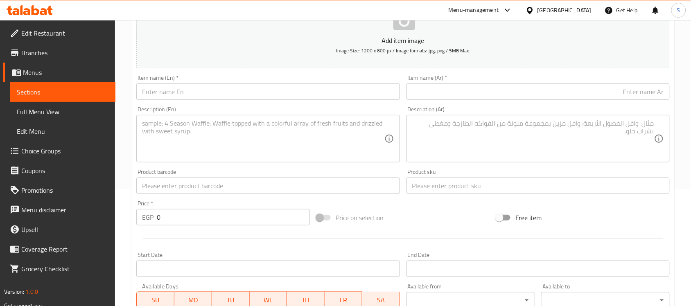
click at [183, 187] on input "text" at bounding box center [267, 186] width 263 height 16
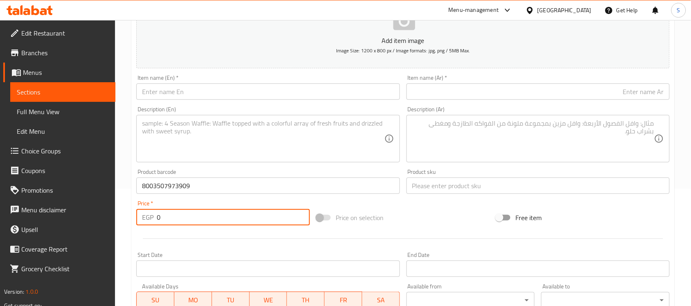
drag, startPoint x: 182, startPoint y: 211, endPoint x: 121, endPoint y: 167, distance: 75.1
click at [130, 214] on div "Home / Restaurants management / Menus / Sections / item / create Dogs And Cats …" at bounding box center [403, 182] width 576 height 559
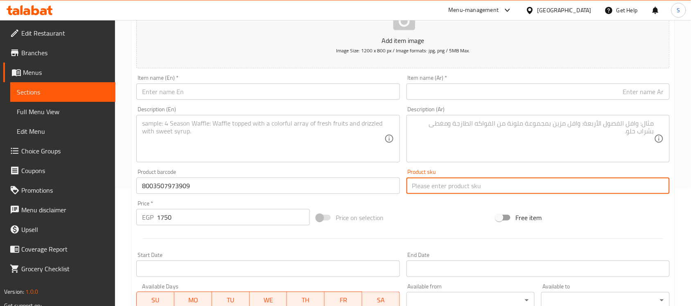
click at [422, 186] on input "text" at bounding box center [538, 186] width 263 height 16
click at [478, 95] on input "text" at bounding box center [538, 92] width 263 height 16
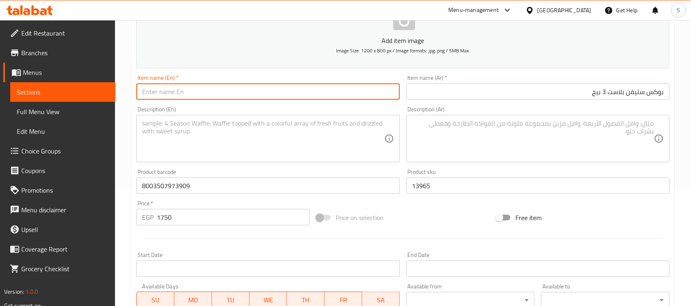
click at [241, 97] on input "text" at bounding box center [267, 92] width 263 height 16
drag, startPoint x: 320, startPoint y: 152, endPoint x: 402, endPoint y: 138, distance: 82.7
click at [323, 150] on textarea at bounding box center [263, 139] width 242 height 39
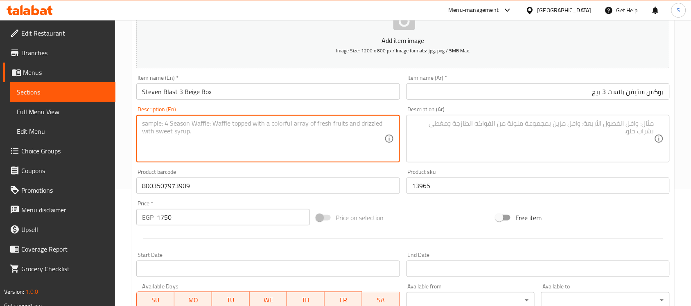
click at [474, 138] on textarea at bounding box center [533, 139] width 242 height 39
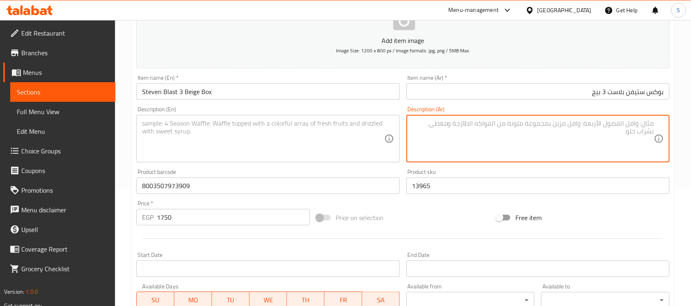
click at [201, 128] on textarea at bounding box center [263, 139] width 242 height 39
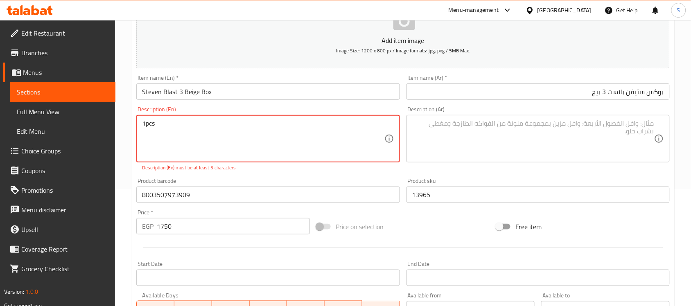
click at [145, 126] on textarea "1pcs" at bounding box center [263, 139] width 242 height 39
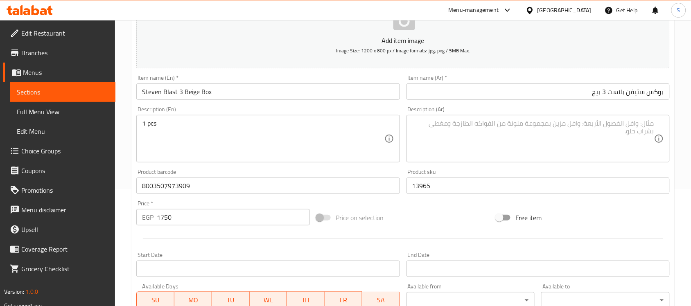
click at [478, 138] on textarea at bounding box center [533, 139] width 242 height 39
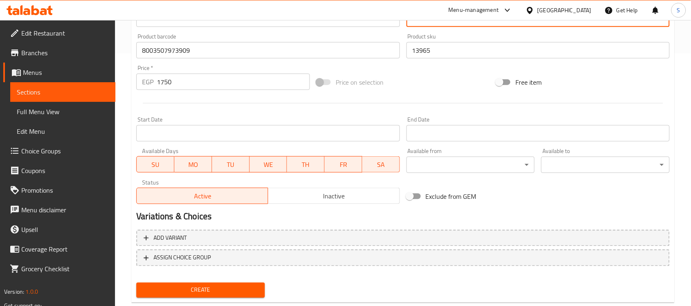
scroll to position [271, 0]
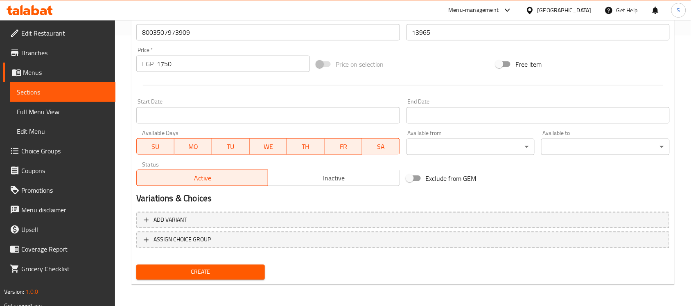
click at [208, 279] on div "Create" at bounding box center [200, 273] width 135 height 22
click at [217, 265] on button "Create" at bounding box center [200, 272] width 129 height 15
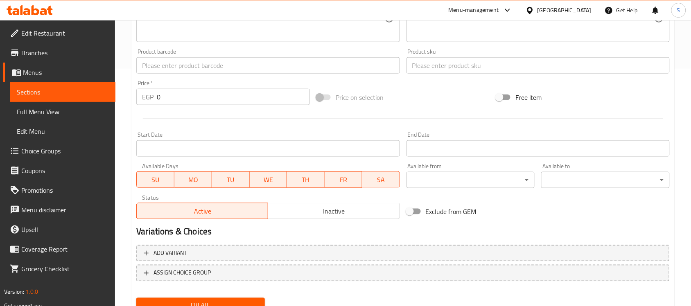
scroll to position [168, 0]
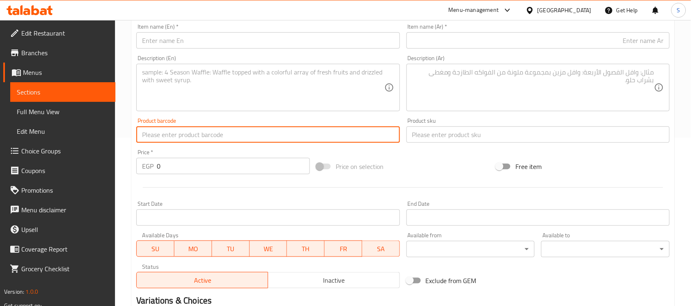
click at [203, 142] on input "text" at bounding box center [267, 135] width 263 height 16
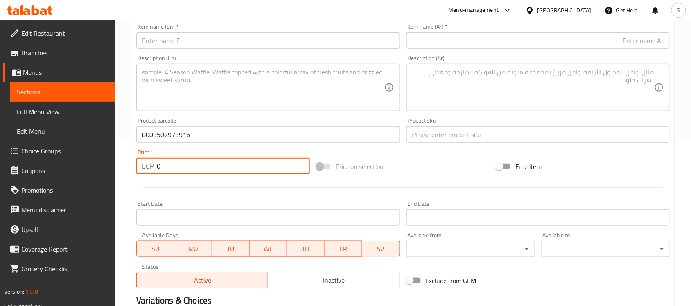
drag, startPoint x: 171, startPoint y: 168, endPoint x: 129, endPoint y: 160, distance: 42.2
click at [128, 161] on div "Home / Restaurants management / Menus / Sections / item / create Dogs And Cats …" at bounding box center [403, 131] width 576 height 559
click at [440, 129] on input "text" at bounding box center [538, 135] width 263 height 16
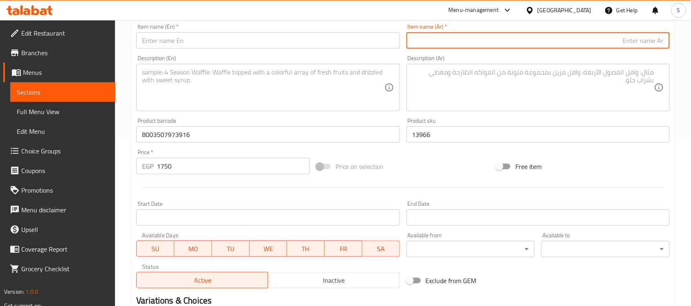
click at [441, 45] on input "text" at bounding box center [538, 40] width 263 height 16
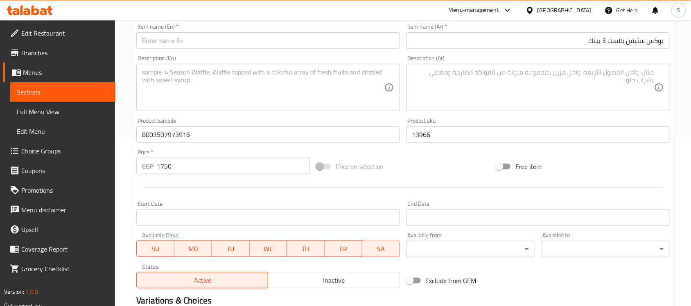
click at [276, 47] on input "text" at bounding box center [267, 40] width 263 height 16
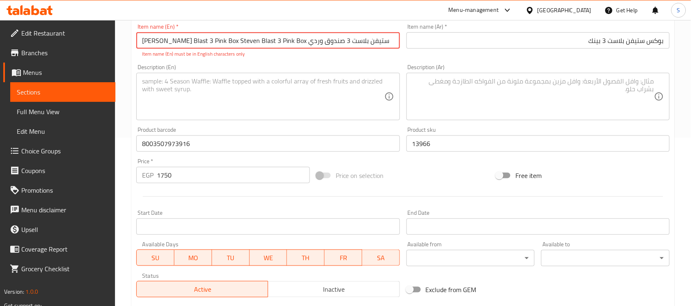
click at [192, 152] on input "8003507973916" at bounding box center [267, 144] width 263 height 16
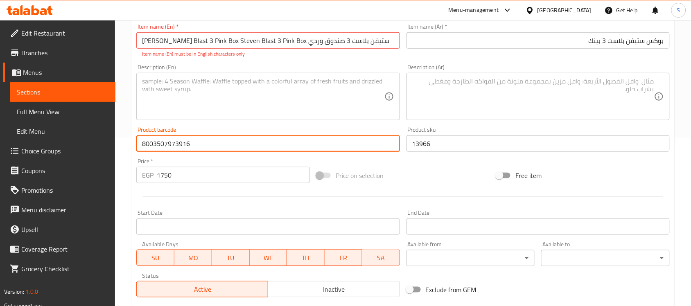
drag, startPoint x: 191, startPoint y: 152, endPoint x: 96, endPoint y: 146, distance: 95.2
click at [96, 146] on div "Edit Restaurant Branches Menus Sections Full Menu View Edit Menu Choice Groups …" at bounding box center [345, 136] width 691 height 568
click at [179, 145] on input "6975213982228" at bounding box center [267, 144] width 263 height 16
drag, startPoint x: 181, startPoint y: 171, endPoint x: 138, endPoint y: 154, distance: 46.5
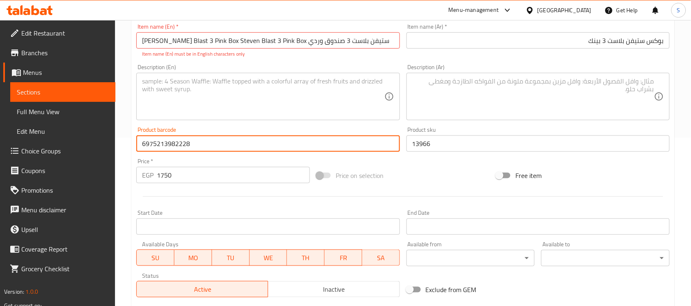
click at [145, 158] on div "Price   * EGP 1750 Price *" at bounding box center [223, 171] width 180 height 32
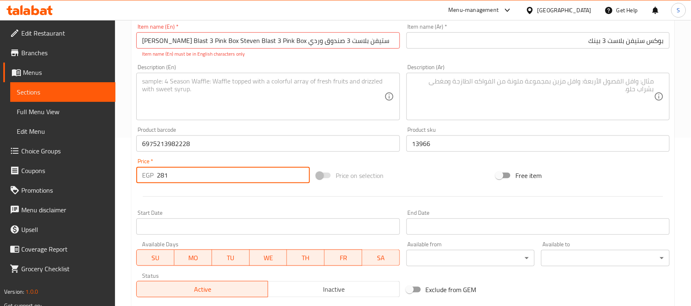
drag, startPoint x: 188, startPoint y: 174, endPoint x: 156, endPoint y: 159, distance: 35.7
click at [156, 159] on div "Price   * EGP 281 Price *" at bounding box center [223, 170] width 174 height 25
click at [285, 41] on input "Steven Blast 3 Pink Box Steven Blast 3 Pink Box ستيفن بلاست 3 صندوق وردي" at bounding box center [267, 40] width 263 height 16
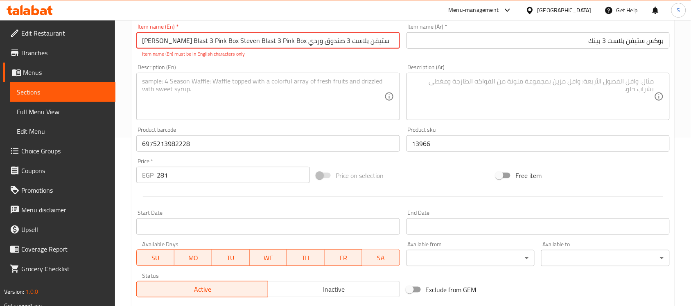
click at [377, 41] on input "Steven Blast 3 Pink Box Steven Blast 3 Pink Box ستيفن بلاست 3 صندوق وردي" at bounding box center [267, 40] width 263 height 16
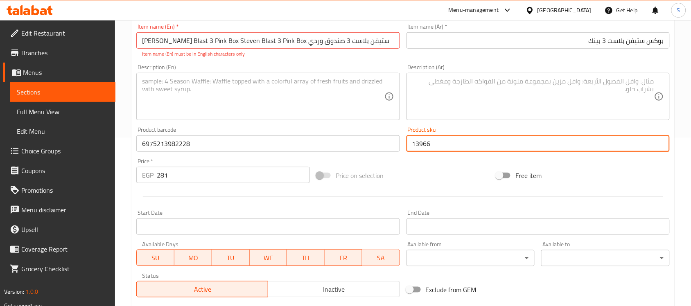
click at [437, 146] on input "13966" at bounding box center [538, 144] width 263 height 16
drag, startPoint x: 437, startPoint y: 146, endPoint x: 366, endPoint y: 141, distance: 71.8
click at [366, 141] on div "Add item image Image Size: 1200 x 800 px / Image formats: jpg, png / 5MB Max. I…" at bounding box center [403, 120] width 540 height 362
click at [172, 185] on div "Price   * EGP 281 Price *" at bounding box center [223, 171] width 180 height 32
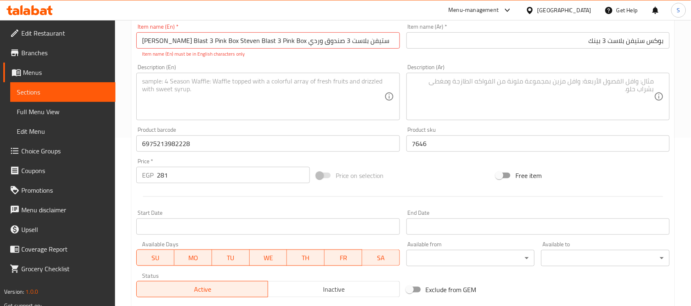
click at [239, 44] on input "Steven Blast 3 Pink Box Steven Blast 3 Pink Box ستيفن بلاست 3 صندوق وردي" at bounding box center [267, 40] width 263 height 16
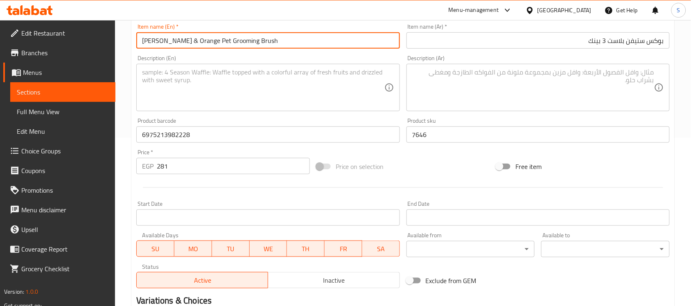
click at [154, 39] on input "Naomi Black & Orange Pet Grooming Brush" at bounding box center [267, 40] width 263 height 16
click at [265, 46] on input "Naomi Black & Orange Pet Grooming Brush" at bounding box center [267, 40] width 263 height 16
click at [285, 40] on input "Naomi Black & Orange Pet Grooming Brush" at bounding box center [267, 40] width 263 height 16
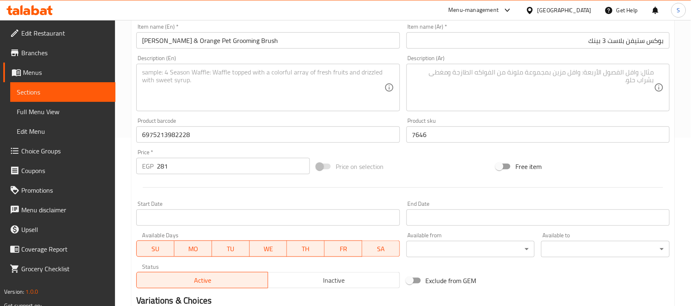
click at [597, 49] on div "Item name (Ar)   * بوكس ستيفن بلاست 3 بينك Item name (Ar) *" at bounding box center [538, 36] width 270 height 32
click at [600, 41] on input "بوكس ستيفن بلاست 3 بينك" at bounding box center [538, 40] width 263 height 16
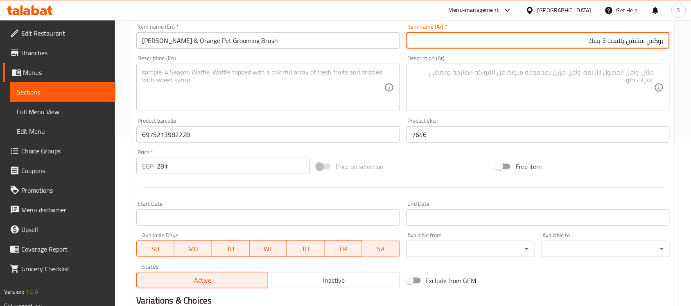
click at [600, 41] on input "بوكس ستيفن بلاست 3 بينك" at bounding box center [538, 40] width 263 height 16
click at [201, 85] on textarea at bounding box center [263, 87] width 242 height 39
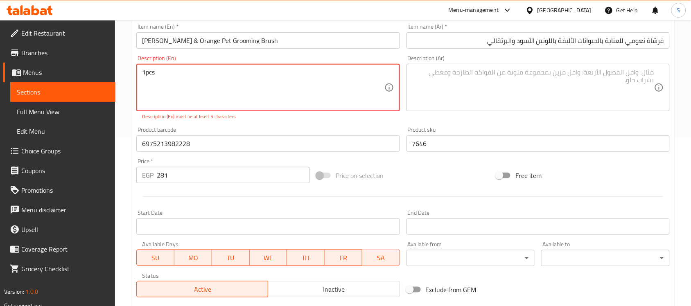
click at [146, 72] on textarea "1pcs" at bounding box center [263, 87] width 242 height 39
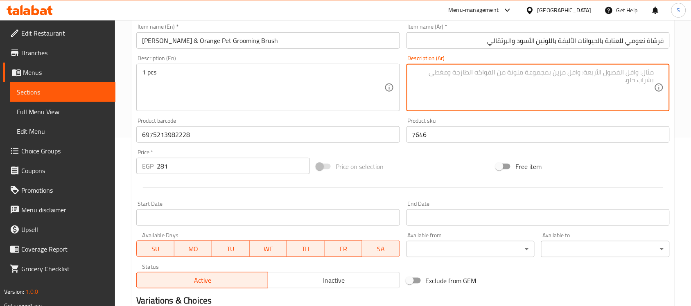
click at [512, 80] on textarea at bounding box center [533, 87] width 242 height 39
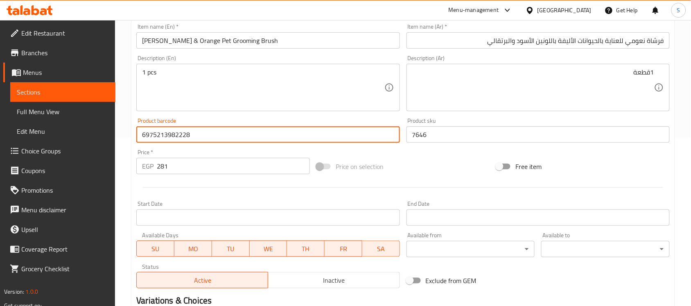
click at [269, 139] on input "6975213982228" at bounding box center [267, 135] width 263 height 16
click at [228, 164] on input "281" at bounding box center [233, 166] width 153 height 16
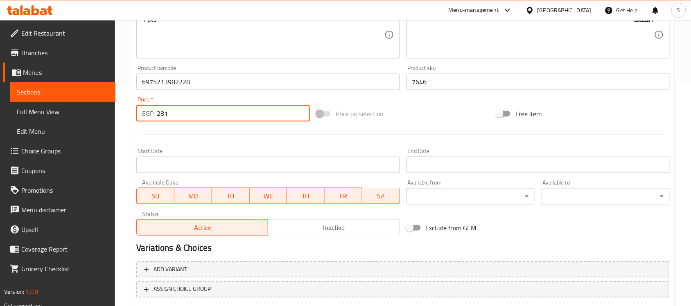
scroll to position [271, 0]
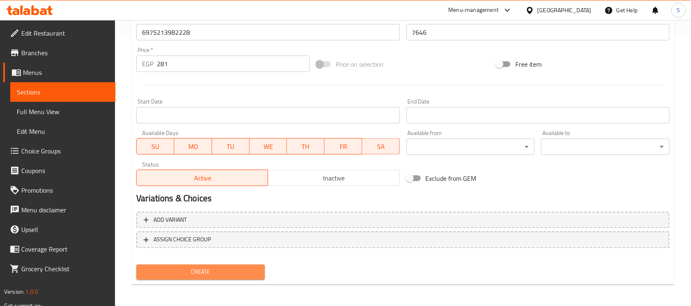
click at [197, 273] on span "Create" at bounding box center [200, 272] width 115 height 10
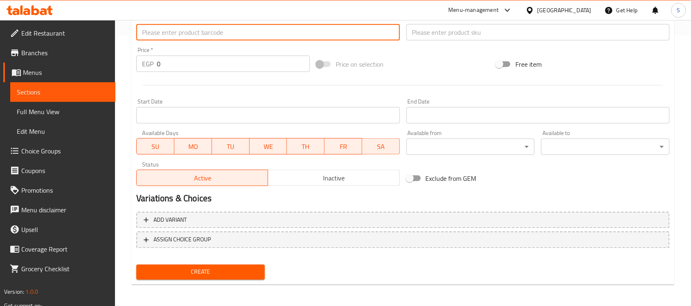
click at [199, 37] on input "text" at bounding box center [267, 32] width 263 height 16
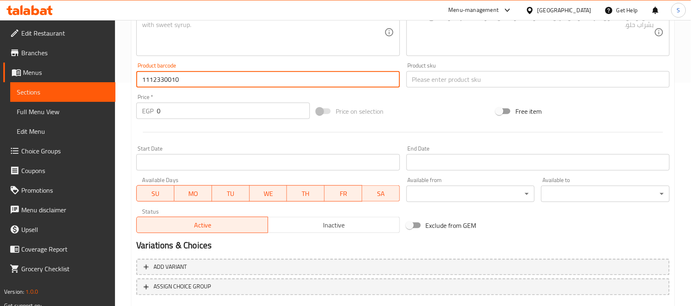
scroll to position [168, 0]
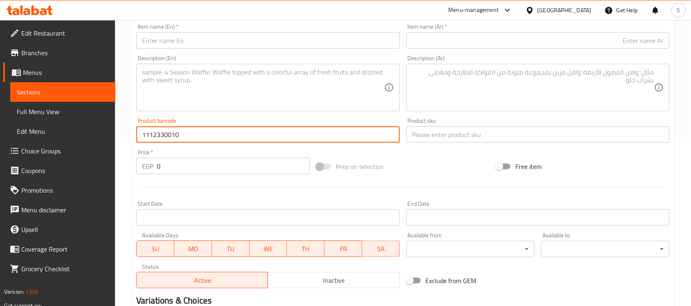
click at [188, 138] on input "1112330010" at bounding box center [267, 135] width 263 height 16
drag, startPoint x: 195, startPoint y: 160, endPoint x: 88, endPoint y: 156, distance: 106.6
click at [91, 156] on div "Edit Restaurant Branches Menus Sections Full Menu View Edit Menu Choice Groups …" at bounding box center [345, 131] width 691 height 559
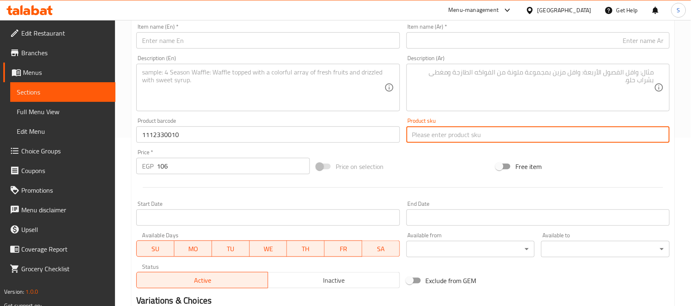
click at [455, 137] on input "text" at bounding box center [538, 135] width 263 height 16
click at [429, 136] on input "12330" at bounding box center [538, 135] width 263 height 16
click at [175, 173] on input "106" at bounding box center [233, 166] width 153 height 16
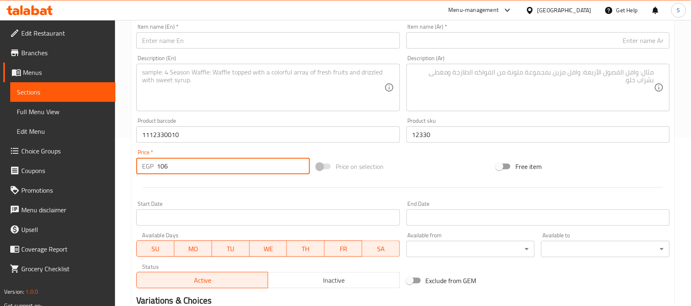
click at [175, 172] on input "106" at bounding box center [233, 166] width 153 height 16
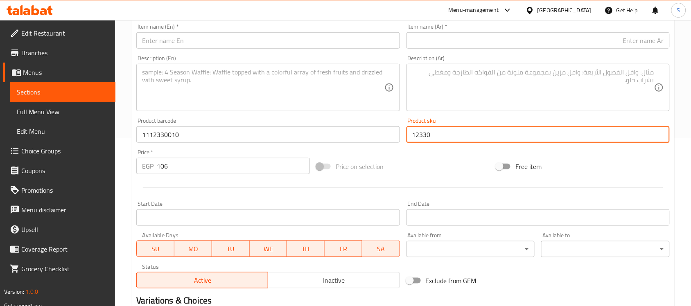
click at [445, 139] on input "12330" at bounding box center [538, 135] width 263 height 16
click at [445, 47] on input "text" at bounding box center [538, 40] width 263 height 16
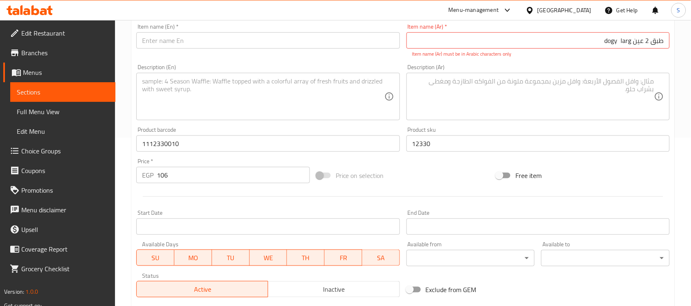
click at [635, 40] on input "طبق 2 عين dogy larg" at bounding box center [538, 40] width 263 height 16
click at [662, 39] on input "طبق 2 عين dogy larg" at bounding box center [538, 40] width 263 height 16
click at [668, 40] on input "طبق 2 عين dogy larg" at bounding box center [538, 40] width 263 height 16
drag, startPoint x: 617, startPoint y: 39, endPoint x: 549, endPoint y: 38, distance: 67.6
click at [549, 38] on input "دوغي طبق 2 عين dogy larg" at bounding box center [538, 40] width 263 height 16
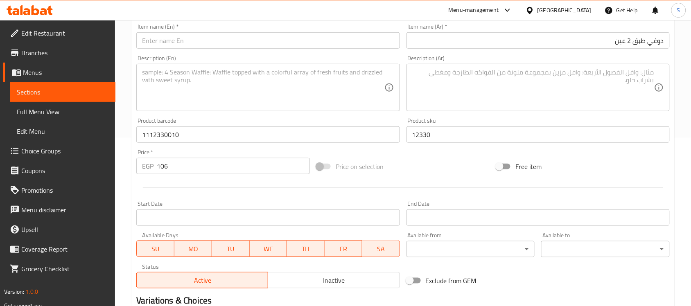
click at [572, 36] on input "دوغي طبق 2 عين" at bounding box center [538, 40] width 263 height 16
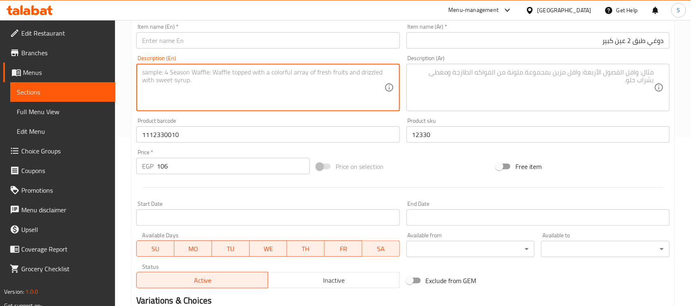
click at [160, 88] on textarea at bounding box center [263, 87] width 242 height 39
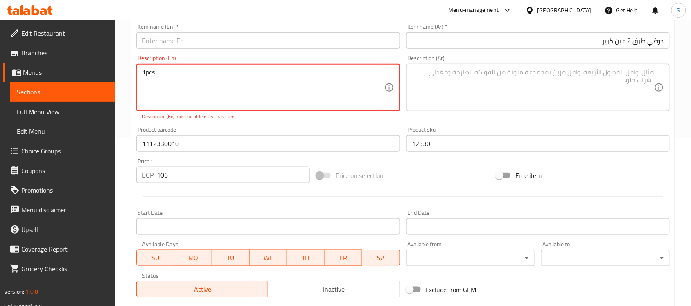
click at [146, 70] on textarea "1pcs" at bounding box center [263, 87] width 242 height 39
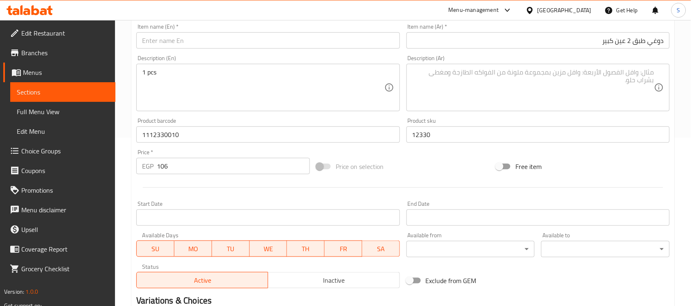
click at [492, 84] on textarea at bounding box center [533, 87] width 242 height 39
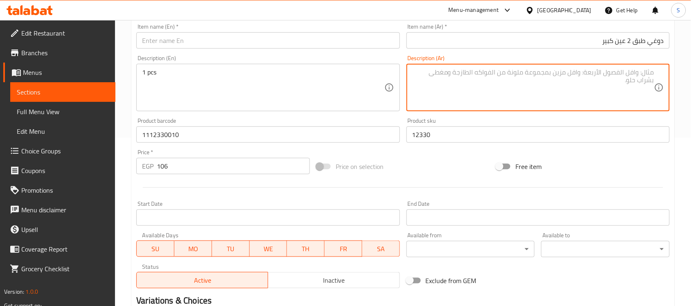
click at [597, 88] on textarea at bounding box center [533, 87] width 242 height 39
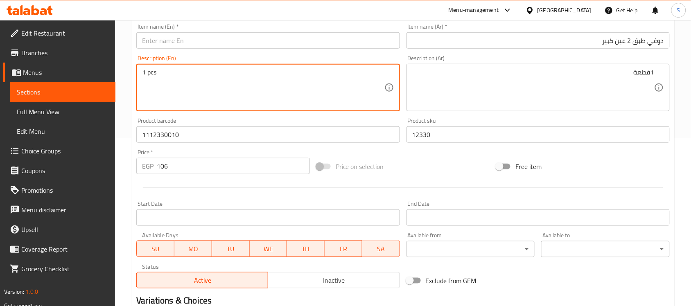
click at [301, 43] on input "text" at bounding box center [267, 40] width 263 height 16
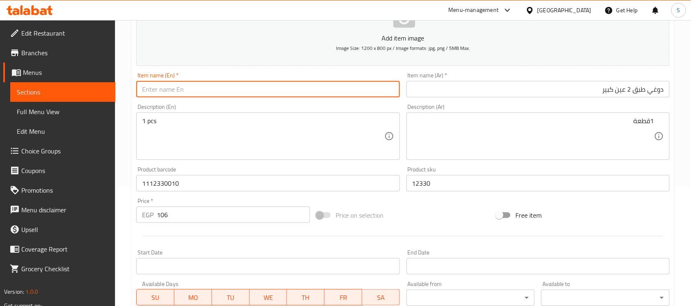
scroll to position [66, 0]
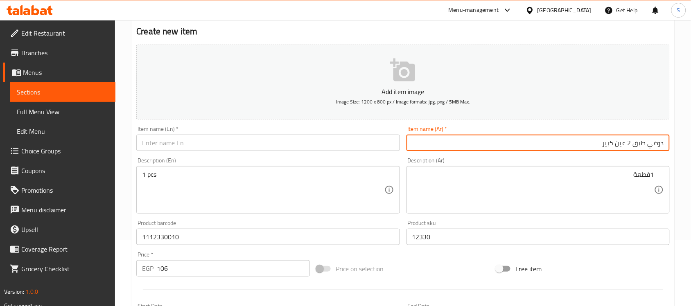
click at [601, 140] on input "دوغي طبق 2 عين كبير" at bounding box center [538, 143] width 263 height 16
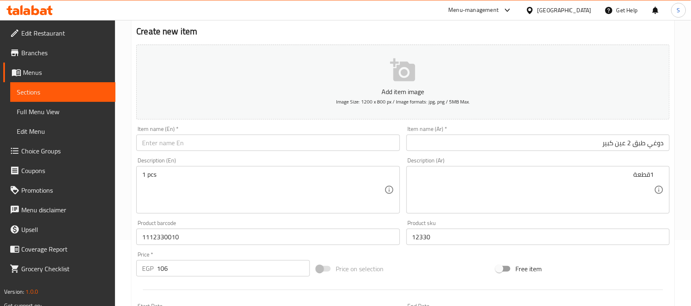
click at [231, 130] on div "Item name (En)   * Item name (En) *" at bounding box center [267, 138] width 263 height 25
click at [221, 142] on input "text" at bounding box center [267, 143] width 263 height 16
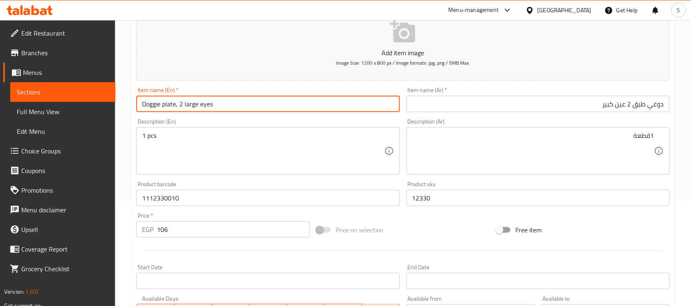
scroll to position [168, 0]
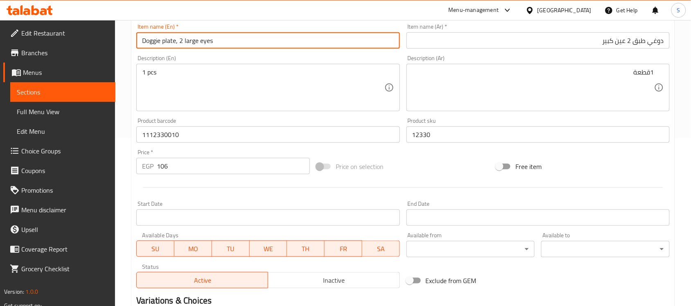
click at [437, 138] on input "12330" at bounding box center [538, 135] width 263 height 16
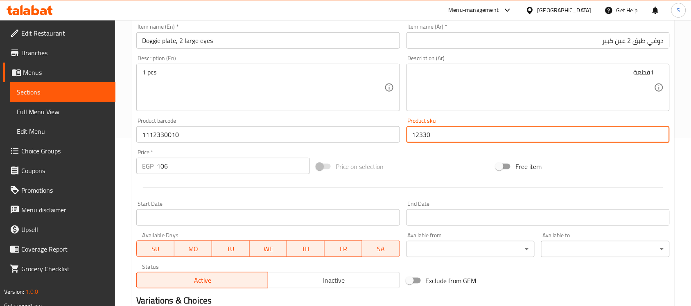
click at [280, 138] on input "1112330010" at bounding box center [267, 135] width 263 height 16
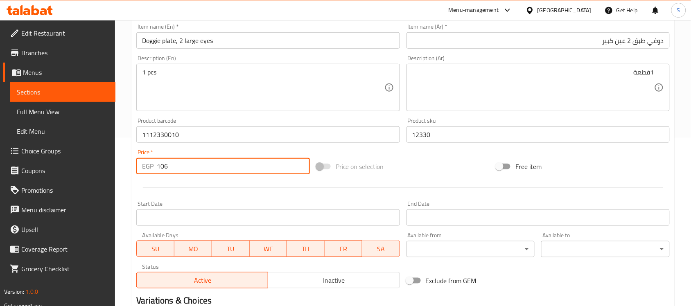
click at [203, 171] on input "106" at bounding box center [233, 166] width 153 height 16
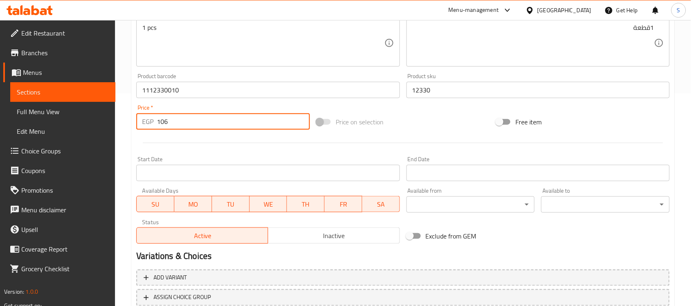
scroll to position [271, 0]
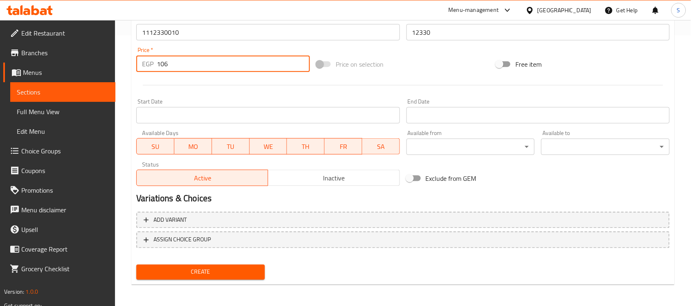
click at [216, 271] on span "Create" at bounding box center [200, 272] width 115 height 10
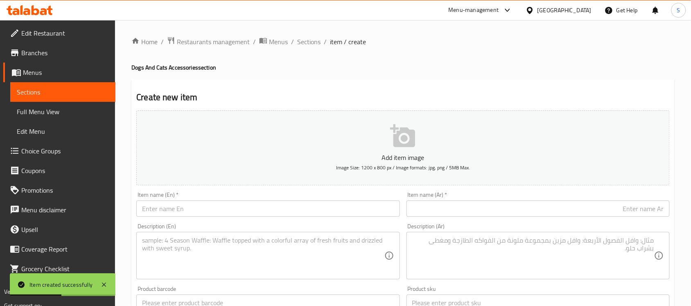
scroll to position [154, 0]
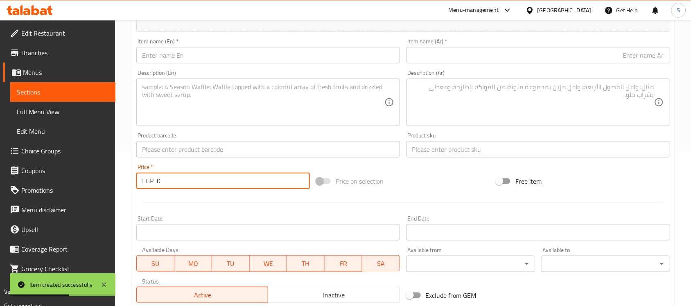
click at [168, 183] on input "0" at bounding box center [233, 181] width 153 height 16
drag, startPoint x: 455, startPoint y: 150, endPoint x: 436, endPoint y: 151, distance: 18.9
click at [455, 150] on input "text" at bounding box center [538, 149] width 263 height 16
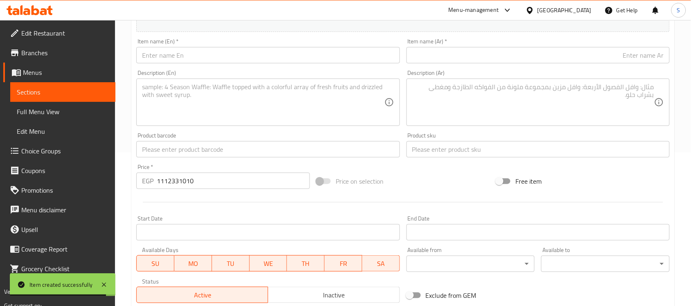
click at [283, 140] on div "Product barcode Product barcode" at bounding box center [267, 145] width 263 height 25
drag, startPoint x: 265, startPoint y: 152, endPoint x: 264, endPoint y: 143, distance: 8.3
click at [265, 152] on input "text" at bounding box center [267, 149] width 263 height 16
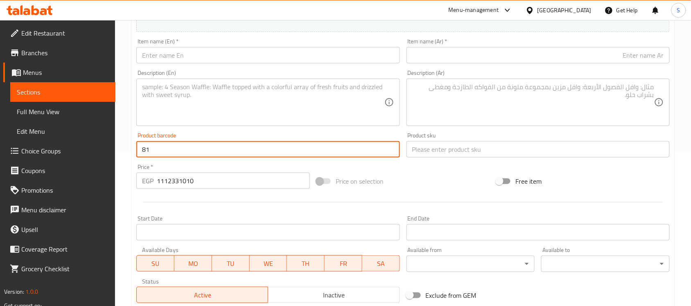
click at [441, 154] on input "text" at bounding box center [538, 149] width 263 height 16
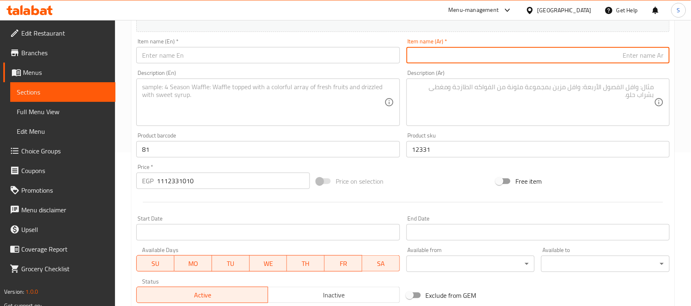
click at [499, 62] on input "text" at bounding box center [538, 55] width 263 height 16
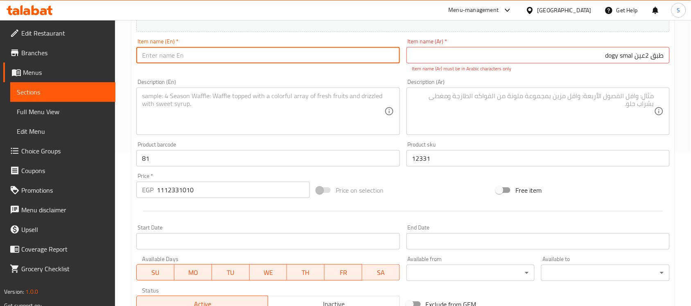
click at [184, 53] on input "text" at bounding box center [267, 55] width 263 height 16
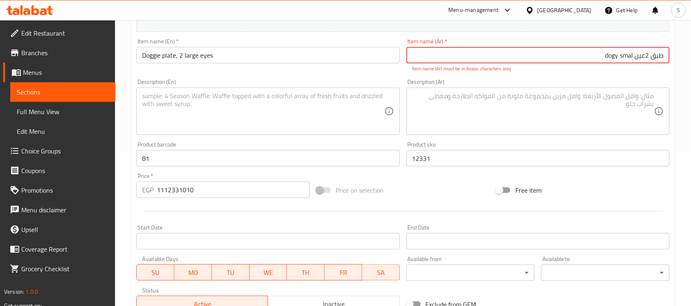
click at [624, 57] on input "طبق 2عين dogy smal" at bounding box center [538, 55] width 263 height 16
click at [188, 57] on input "Doggie plate, 2 large eyes" at bounding box center [267, 55] width 263 height 16
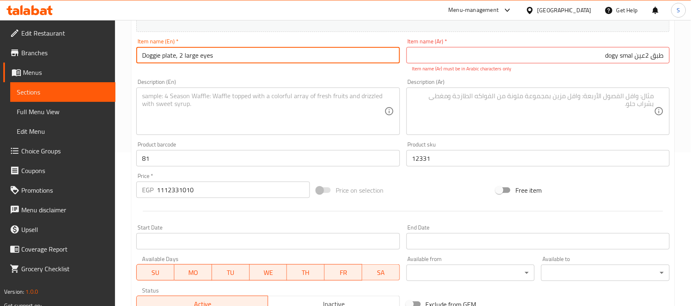
click at [188, 57] on input "Doggie plate, 2 large eyes" at bounding box center [267, 55] width 263 height 16
click at [191, 58] on input "Doggie plate, 2 smal eyes" at bounding box center [267, 55] width 263 height 16
click at [161, 60] on input "Doggie plate, 2 eyes" at bounding box center [267, 55] width 263 height 16
click at [162, 58] on input "Doggie plate, 2 eyes" at bounding box center [267, 55] width 263 height 16
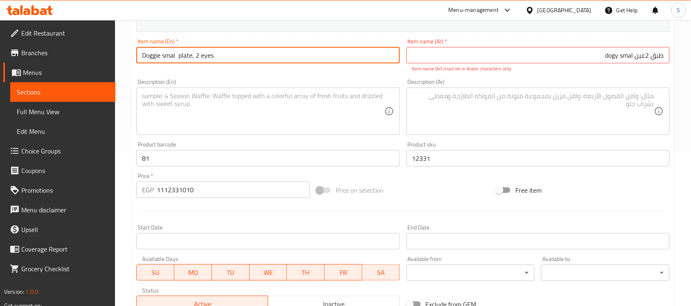
click at [620, 52] on input "طبق 2عين dogy smal" at bounding box center [538, 55] width 263 height 16
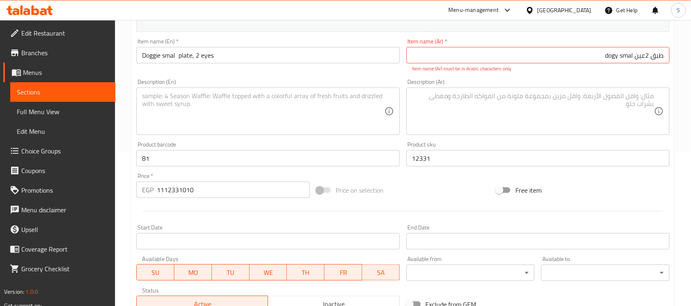
click at [666, 56] on input "طبق 2عين dogy smal" at bounding box center [538, 55] width 263 height 16
drag, startPoint x: 617, startPoint y: 56, endPoint x: 584, endPoint y: 57, distance: 32.8
click at [584, 57] on input "دوغي طبق 2عين dogy smal" at bounding box center [538, 55] width 263 height 16
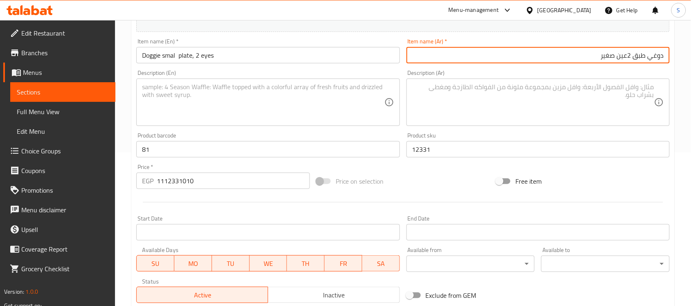
click at [290, 41] on div "Item name (En)   * Doggie smal plate, 2 eyes Item name (En) *" at bounding box center [267, 50] width 263 height 25
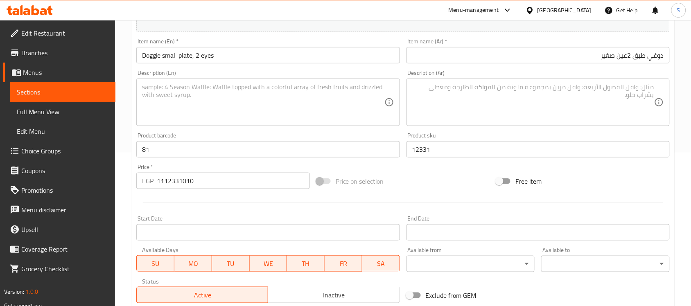
click at [273, 55] on input "Doggie smal plate, 2 eyes" at bounding box center [267, 55] width 263 height 16
click at [263, 75] on div "Description (En) Description (En)" at bounding box center [267, 98] width 263 height 56
click at [520, 57] on input "دوغي طبق 2عين صغير" at bounding box center [538, 55] width 263 height 16
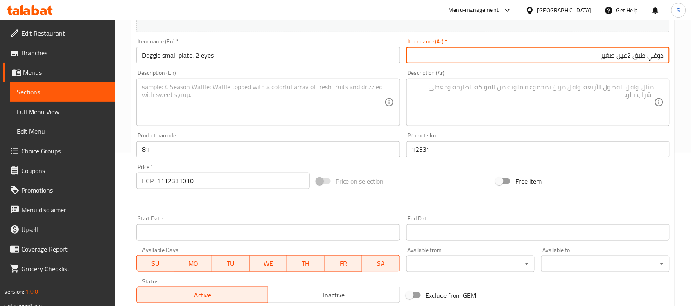
click at [533, 83] on textarea at bounding box center [533, 102] width 242 height 39
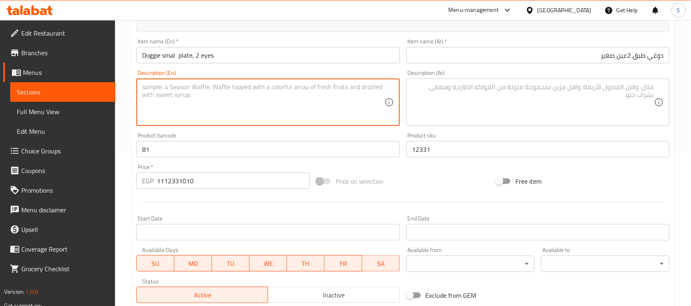
click at [317, 102] on textarea at bounding box center [263, 102] width 242 height 39
click at [192, 109] on textarea at bounding box center [263, 102] width 242 height 39
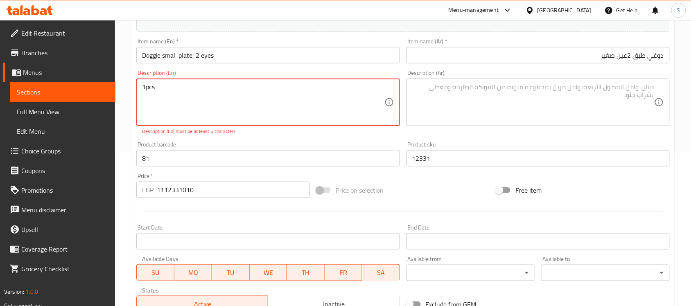
click at [146, 89] on textarea "1pcs" at bounding box center [263, 102] width 242 height 39
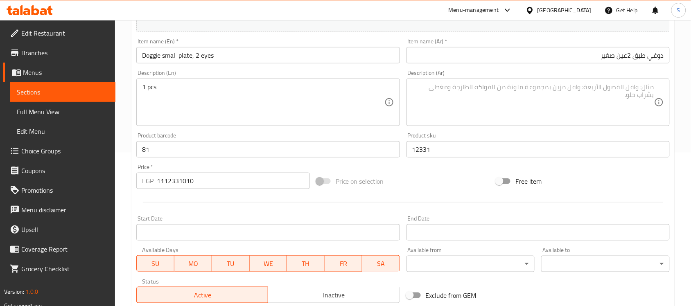
click at [491, 97] on textarea at bounding box center [533, 102] width 242 height 39
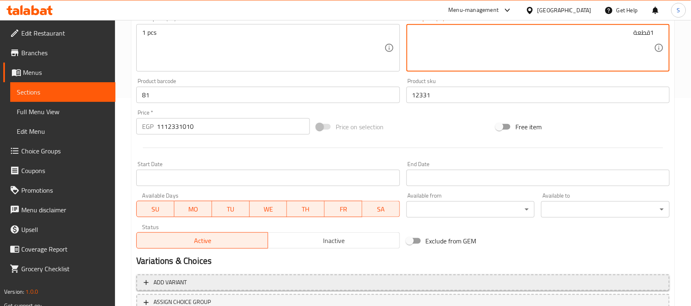
scroll to position [271, 0]
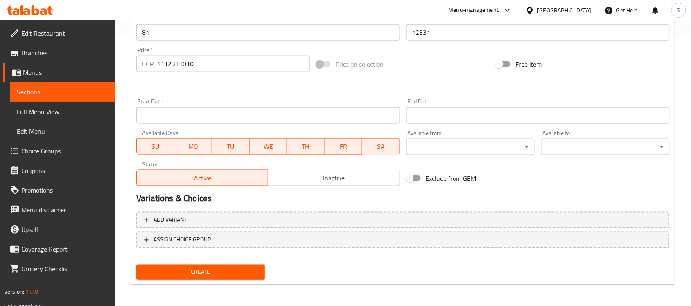
click at [253, 268] on span "Create" at bounding box center [200, 272] width 115 height 10
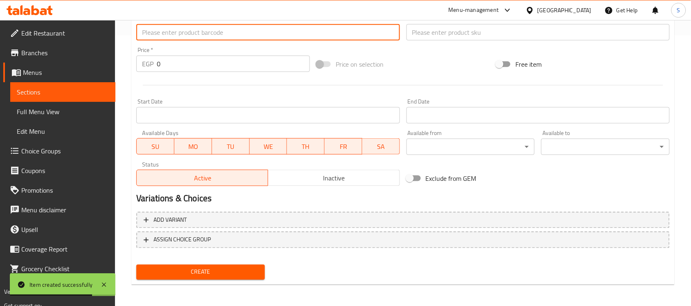
click at [199, 38] on input "text" at bounding box center [267, 32] width 263 height 16
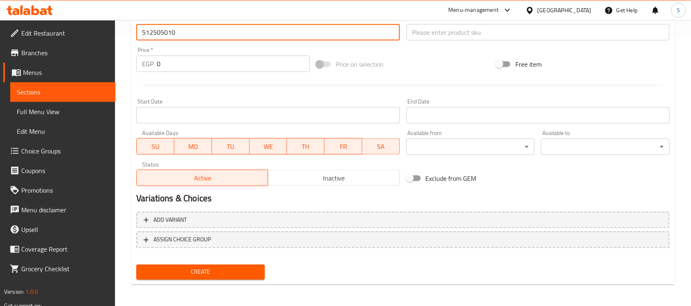
click at [199, 40] on input "512505010" at bounding box center [267, 32] width 263 height 16
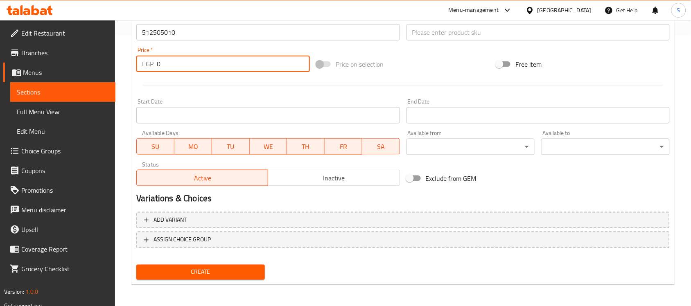
drag, startPoint x: 183, startPoint y: 62, endPoint x: 111, endPoint y: 61, distance: 72.9
click at [111, 61] on div "Edit Restaurant Branches Menus Sections Full Menu View Edit Menu Choice Groups …" at bounding box center [345, 28] width 691 height 559
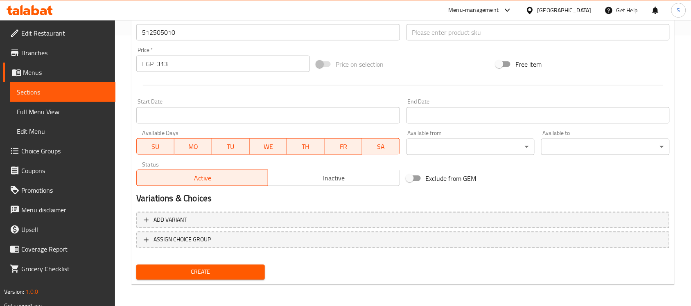
click at [440, 41] on div "Product sku Product sku" at bounding box center [538, 28] width 270 height 32
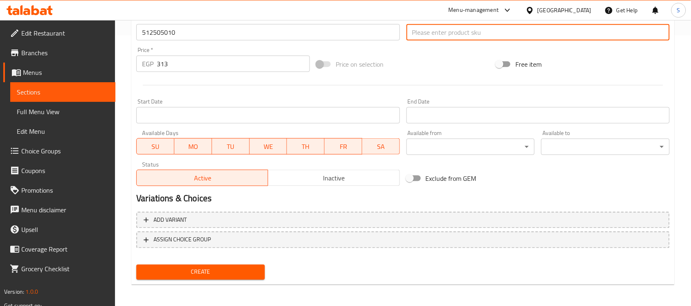
click at [446, 32] on input "text" at bounding box center [538, 32] width 263 height 16
click at [190, 34] on input "512505010" at bounding box center [267, 32] width 263 height 16
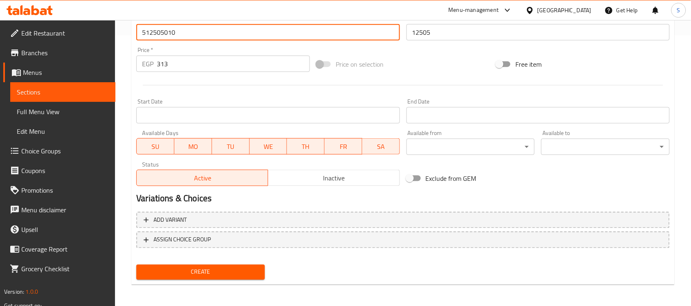
click at [190, 34] on input "512505010" at bounding box center [267, 32] width 263 height 16
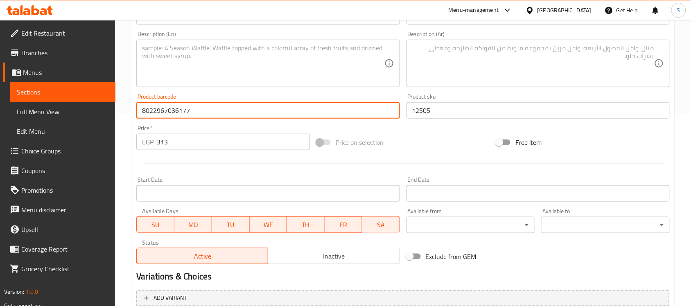
scroll to position [117, 0]
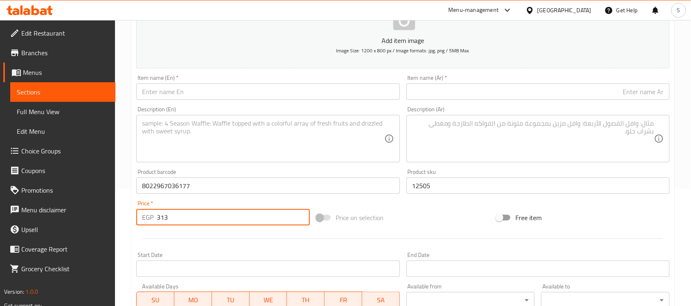
drag, startPoint x: 154, startPoint y: 217, endPoint x: 168, endPoint y: 121, distance: 96.8
click at [98, 208] on div "Edit Restaurant Branches Menus Sections Full Menu View Edit Menu Choice Groups …" at bounding box center [345, 182] width 691 height 559
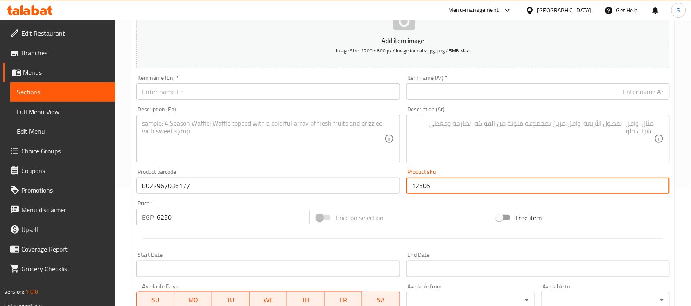
drag, startPoint x: 398, startPoint y: 184, endPoint x: 371, endPoint y: 182, distance: 26.3
click at [371, 182] on div "Add item image Image Size: 1200 x 800 px / Image formats: jpg, png / 5MB Max. I…" at bounding box center [403, 166] width 540 height 353
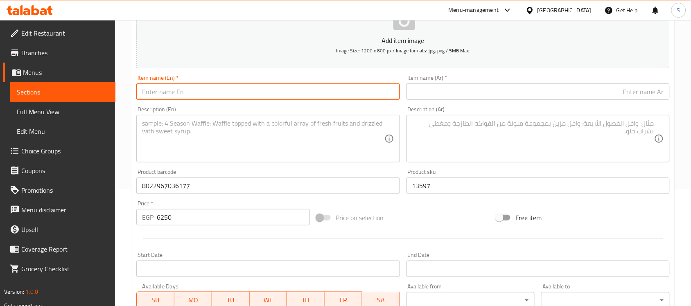
click at [218, 85] on input "text" at bounding box center [267, 92] width 263 height 16
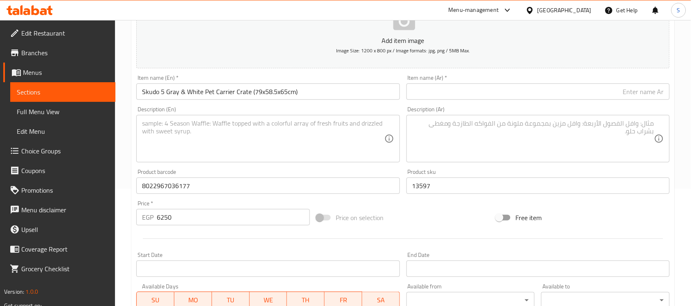
click at [556, 105] on div "Description (Ar) Description (Ar)" at bounding box center [538, 134] width 270 height 63
click at [560, 95] on input "text" at bounding box center [538, 92] width 263 height 16
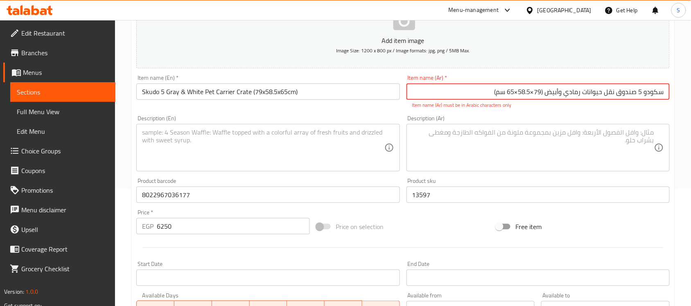
click at [534, 93] on input "سكودو 5 صندوق نقل حيوانات رمادي وأبيض ‏(79×58.5×65 سم)" at bounding box center [538, 92] width 263 height 16
click at [519, 92] on input "سكودو 5 صندوق نقل حيوانات رمادي وأبيض ‏(79*58.5×65 سم)" at bounding box center [538, 92] width 263 height 16
click at [544, 91] on input "سكودو 5 صندوق نقل حيوانات رمادي وأبيض ‏(79*58.5*65 سم)" at bounding box center [538, 92] width 263 height 16
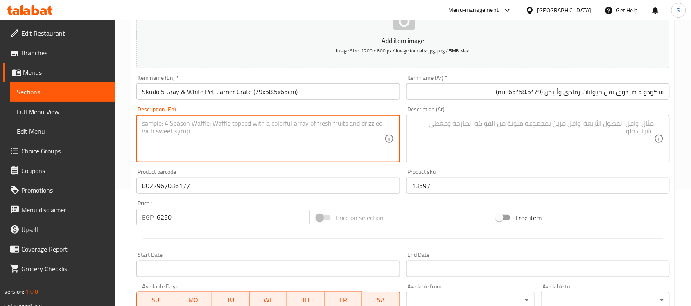
click at [320, 140] on textarea at bounding box center [263, 139] width 242 height 39
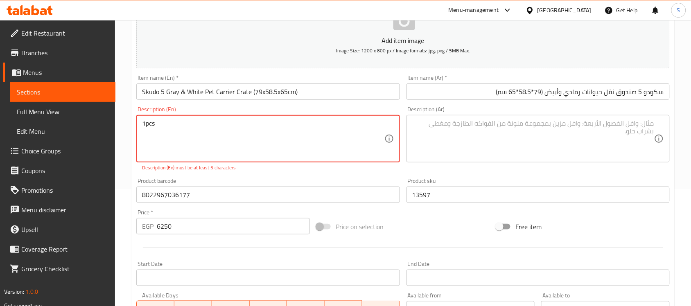
click at [145, 120] on textarea "1pcs" at bounding box center [263, 139] width 242 height 39
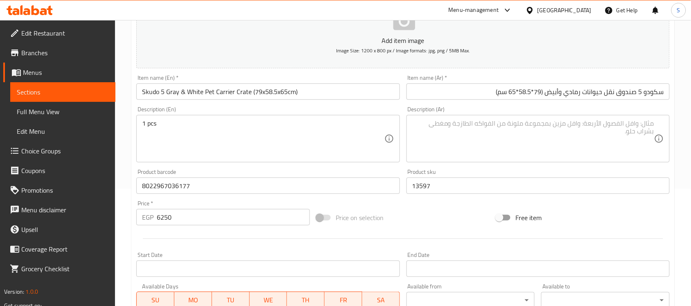
click at [461, 130] on textarea at bounding box center [533, 139] width 242 height 39
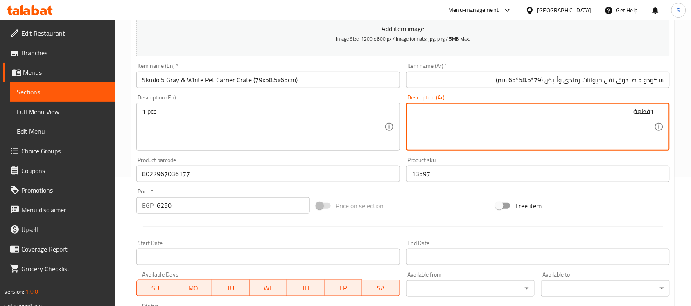
scroll to position [271, 0]
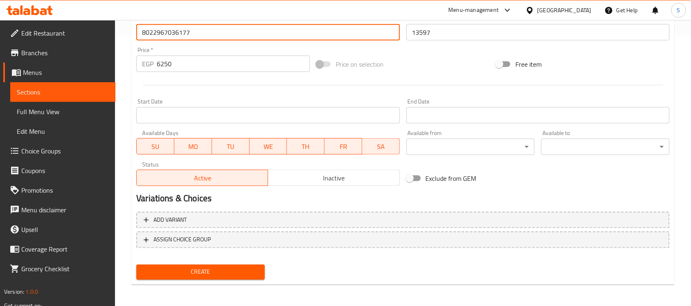
click at [189, 33] on input "8022967036177" at bounding box center [267, 32] width 263 height 16
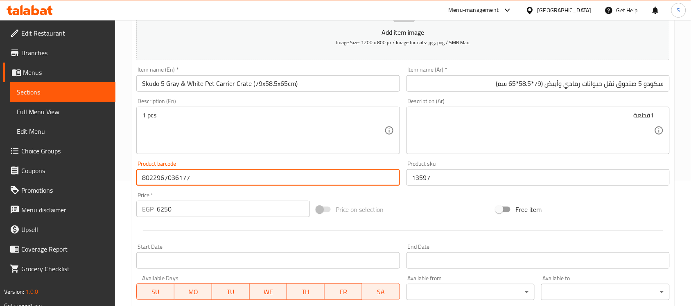
scroll to position [117, 0]
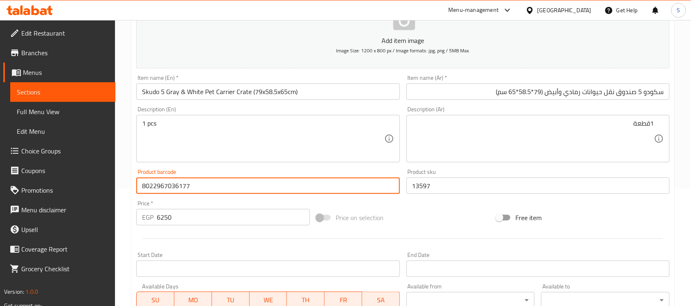
click at [516, 91] on input "سكودو 5 صندوق نقل حيوانات رمادي وأبيض (79*58.5*65 سم)" at bounding box center [538, 92] width 263 height 16
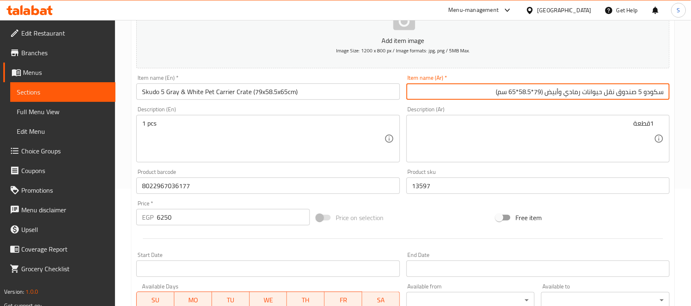
click at [349, 89] on input "Skudo 5 Gray & White Pet Carrier Crate (79x58.5x65cm)" at bounding box center [267, 92] width 263 height 16
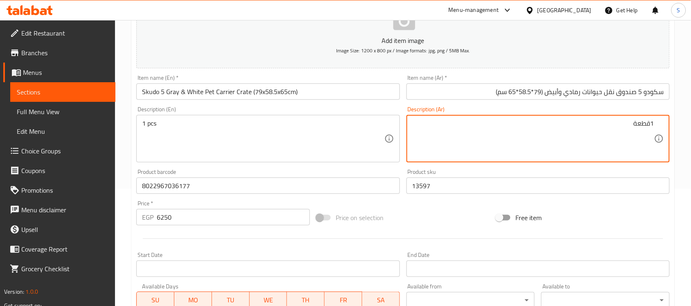
scroll to position [271, 0]
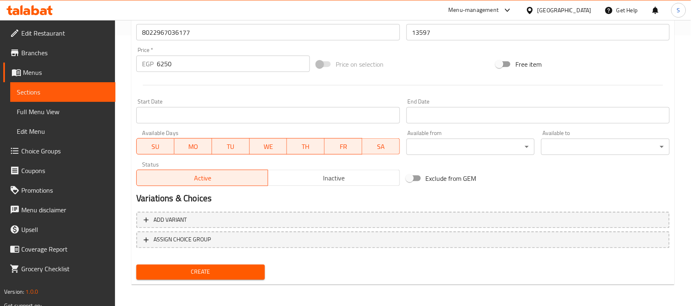
click at [206, 269] on span "Create" at bounding box center [200, 272] width 115 height 10
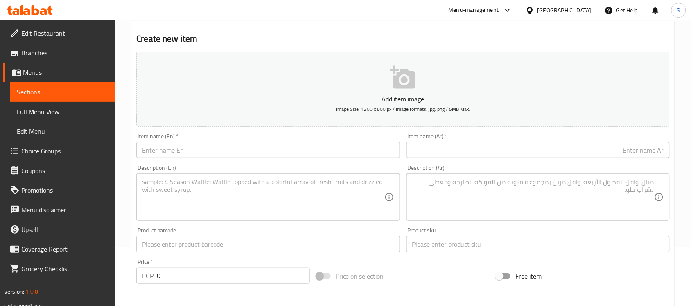
scroll to position [117, 0]
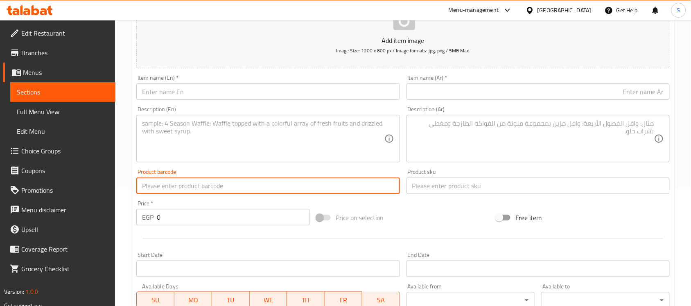
click at [181, 183] on input "text" at bounding box center [267, 186] width 263 height 16
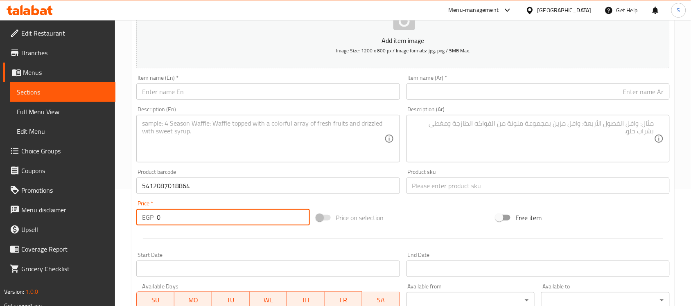
drag, startPoint x: 163, startPoint y: 217, endPoint x: 144, endPoint y: 214, distance: 18.8
click at [154, 217] on div "EGP 0 Price *" at bounding box center [223, 217] width 174 height 16
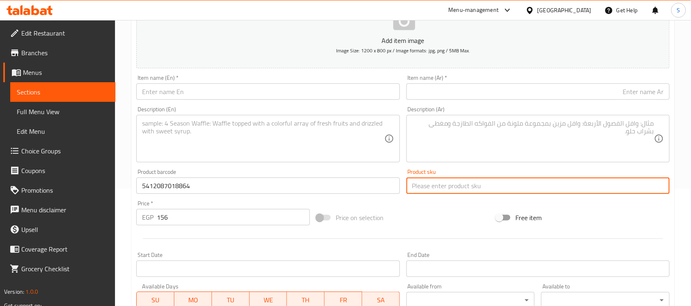
click at [424, 192] on input "text" at bounding box center [538, 186] width 263 height 16
click at [523, 95] on input "text" at bounding box center [538, 92] width 263 height 16
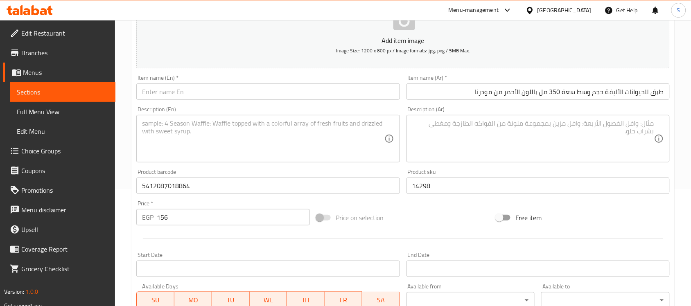
click at [263, 102] on div "Item name (En)   * Item name (En) *" at bounding box center [268, 88] width 270 height 32
click at [265, 95] on input "text" at bounding box center [267, 92] width 263 height 16
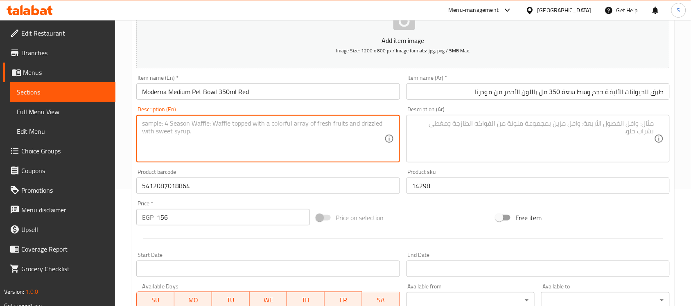
click at [228, 132] on textarea at bounding box center [263, 139] width 242 height 39
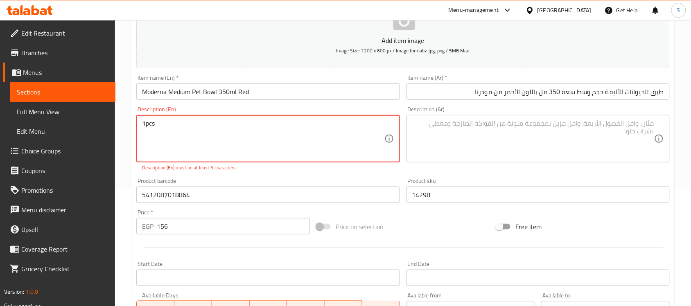
click at [147, 120] on textarea "1pcs" at bounding box center [263, 139] width 242 height 39
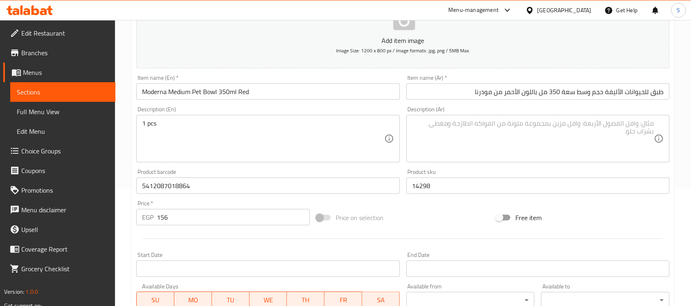
click at [449, 138] on textarea at bounding box center [533, 139] width 242 height 39
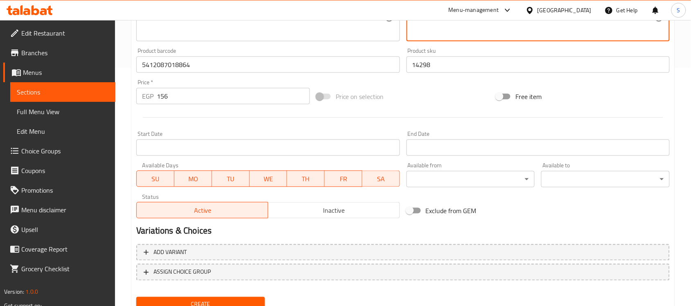
scroll to position [271, 0]
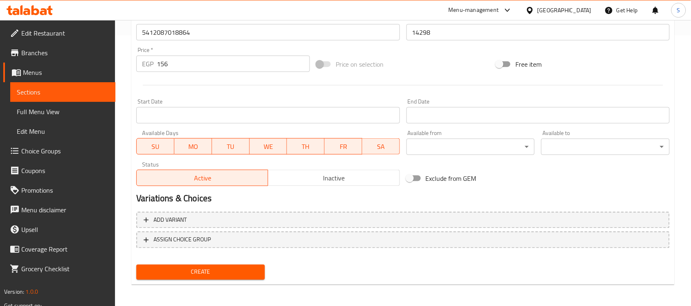
click at [207, 276] on button "Create" at bounding box center [200, 272] width 129 height 15
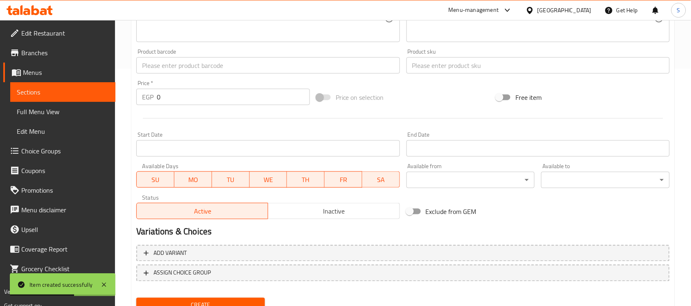
scroll to position [219, 0]
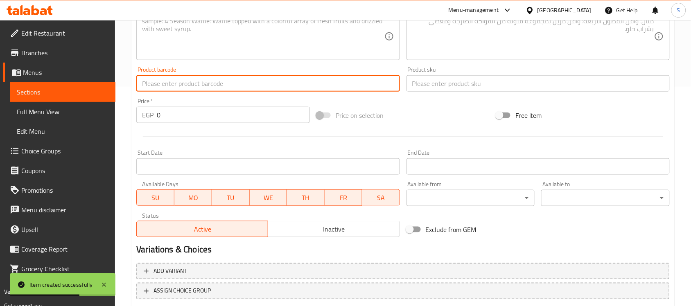
click at [197, 82] on input "text" at bounding box center [267, 83] width 263 height 16
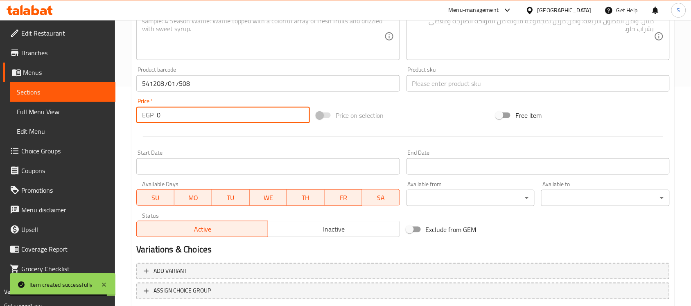
drag, startPoint x: 185, startPoint y: 111, endPoint x: 135, endPoint y: 81, distance: 58.2
click at [141, 105] on div "Price   * EGP 0 Price *" at bounding box center [223, 110] width 174 height 25
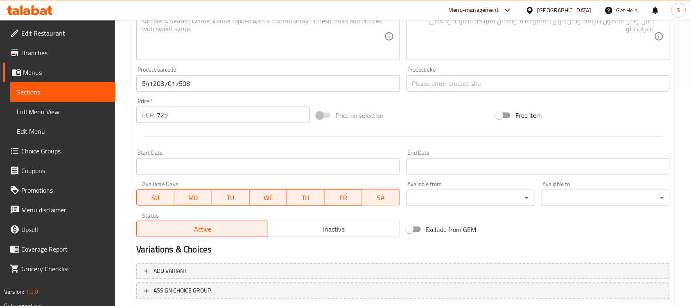
click at [421, 75] on div "Product sku Product sku" at bounding box center [538, 79] width 263 height 25
click at [420, 78] on input "text" at bounding box center [538, 83] width 263 height 16
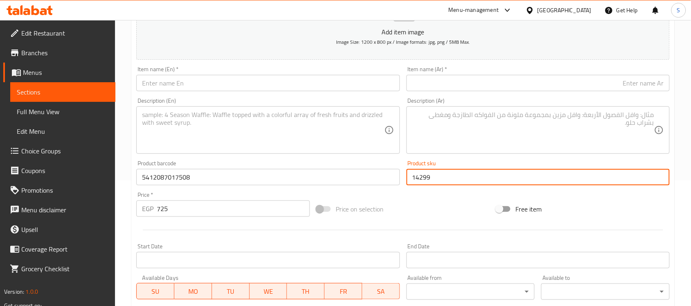
scroll to position [117, 0]
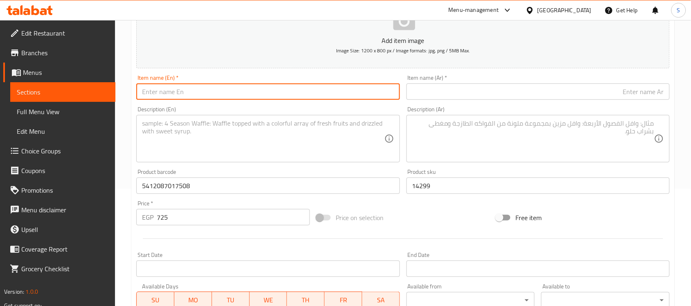
click at [211, 91] on input "text" at bounding box center [267, 92] width 263 height 16
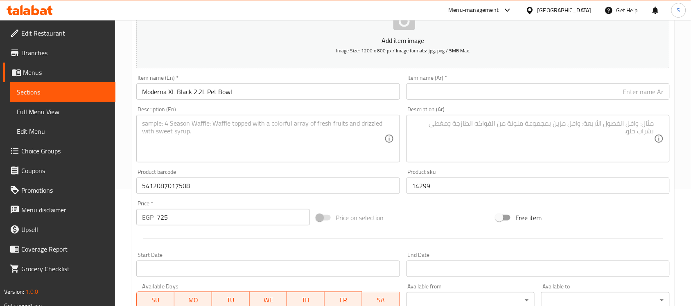
click at [501, 86] on input "text" at bounding box center [538, 92] width 263 height 16
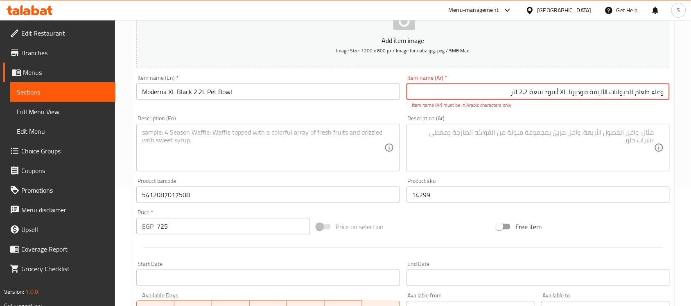
drag, startPoint x: 568, startPoint y: 93, endPoint x: 562, endPoint y: 94, distance: 5.9
click at [562, 94] on input "وعاء طعام للحيوانات الأليفة موديرنا XL أسود سعة 2.2 لتر" at bounding box center [538, 92] width 263 height 16
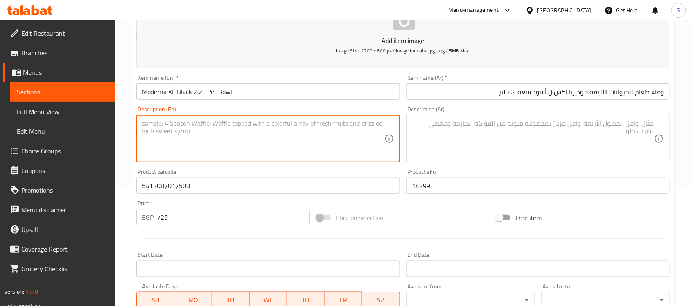
click at [313, 153] on textarea at bounding box center [263, 139] width 242 height 39
click at [489, 162] on div "Description (Ar) Description (Ar)" at bounding box center [538, 134] width 270 height 63
click at [358, 127] on textarea at bounding box center [263, 139] width 242 height 39
click at [441, 183] on input "14299" at bounding box center [538, 186] width 263 height 16
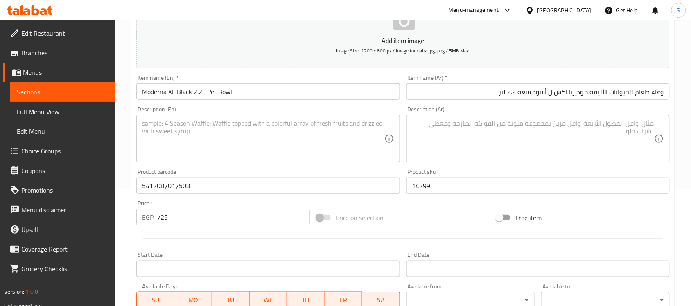
click at [167, 174] on div "Product barcode 5412087017508 Product barcode" at bounding box center [267, 181] width 263 height 25
click at [209, 189] on input "5412087017508" at bounding box center [267, 186] width 263 height 16
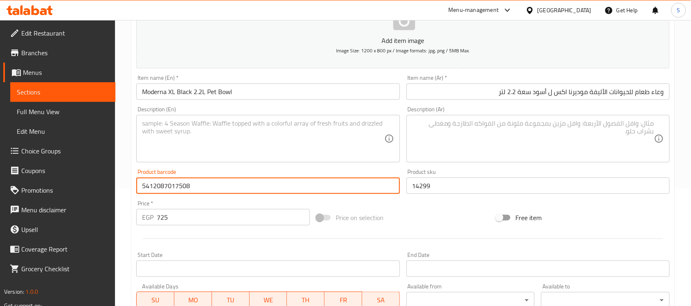
click at [193, 213] on input "725" at bounding box center [233, 217] width 153 height 16
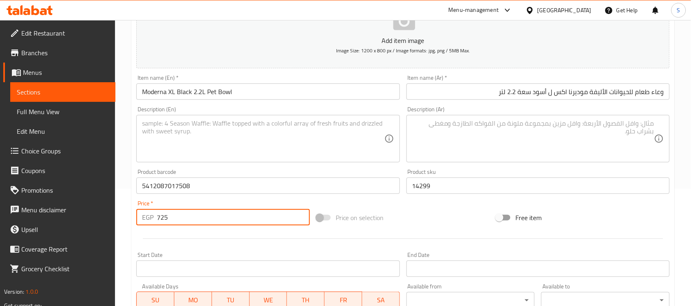
click at [240, 127] on textarea at bounding box center [263, 139] width 242 height 39
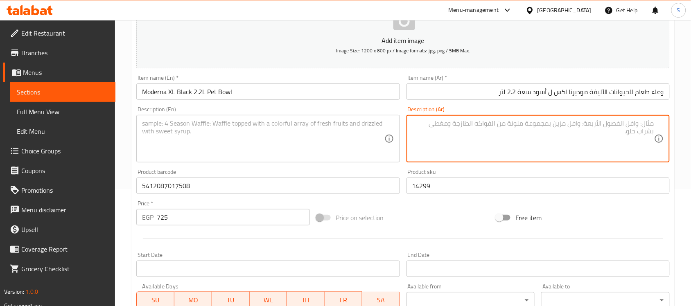
click at [558, 128] on textarea at bounding box center [533, 139] width 242 height 39
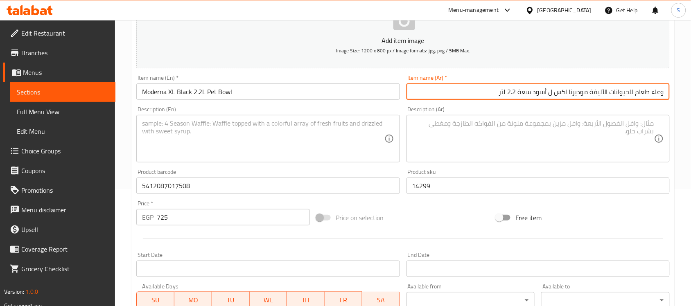
click at [511, 89] on input "وعاء طعام للحيوانات الأليفة موديرنا اكس ل أسود سعة 2.2 لتر" at bounding box center [538, 92] width 263 height 16
click at [287, 84] on input "Moderna XL Black 2.2L Pet Bowl" at bounding box center [267, 92] width 263 height 16
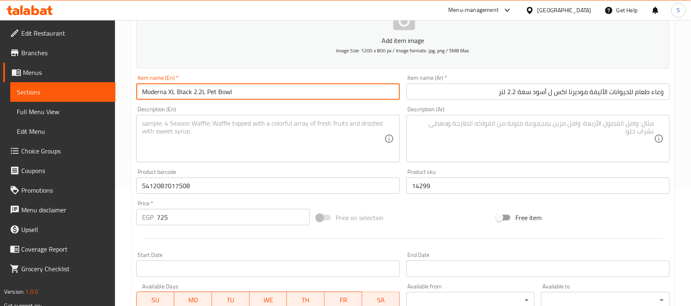
click at [226, 127] on textarea at bounding box center [263, 139] width 242 height 39
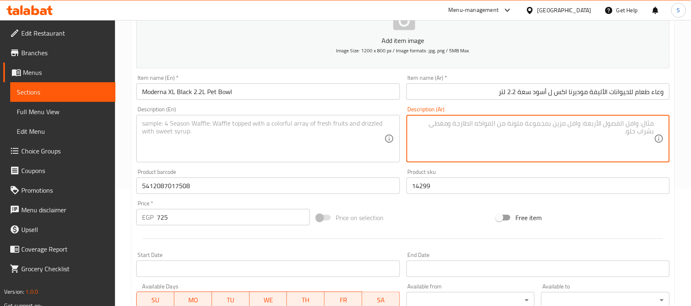
click at [430, 138] on textarea at bounding box center [533, 139] width 242 height 39
click at [293, 134] on textarea at bounding box center [263, 139] width 242 height 39
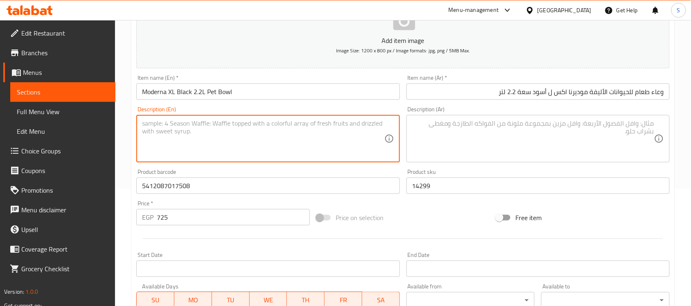
click at [171, 138] on textarea at bounding box center [263, 139] width 242 height 39
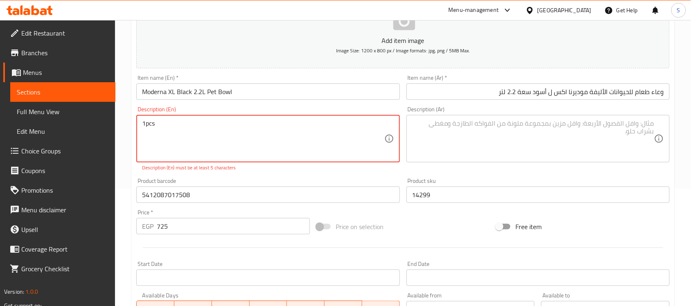
click at [147, 125] on textarea "1pcs" at bounding box center [263, 139] width 242 height 39
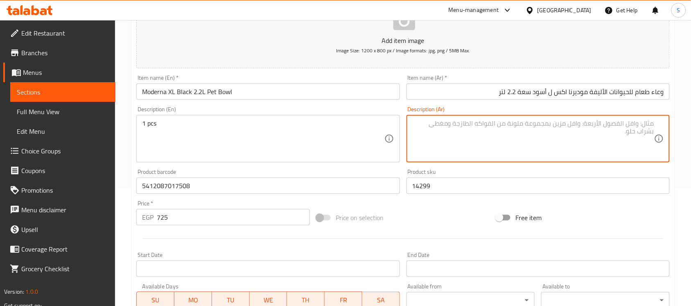
click at [513, 132] on textarea at bounding box center [533, 139] width 242 height 39
drag, startPoint x: 630, startPoint y: 129, endPoint x: 695, endPoint y: 121, distance: 66.1
click at [691, 121] on html "​ Menu-management Egypt Get Help S Edit Restaurant Branches Menus Sections Full…" at bounding box center [345, 36] width 691 height 306
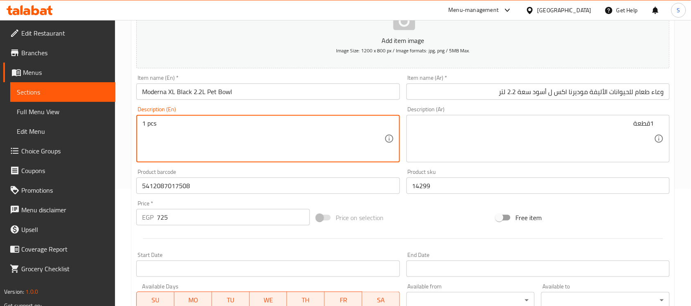
click at [278, 93] on input "Moderna XL Black 2.2L Pet Bowl" at bounding box center [267, 92] width 263 height 16
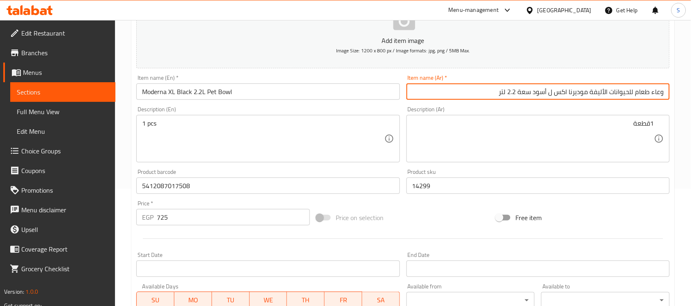
click at [440, 90] on input "وعاء طعام للحيوانات الأليفة موديرنا اكس ل أسود سعة 2.2 لتر" at bounding box center [538, 92] width 263 height 16
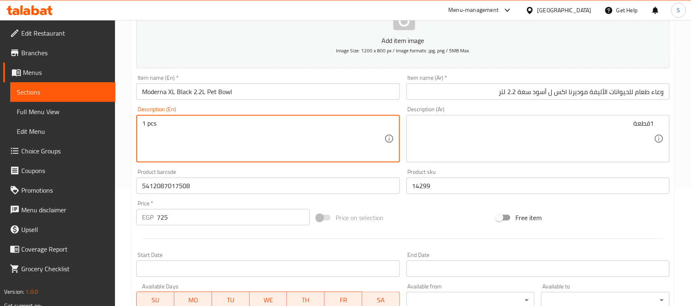
click at [195, 126] on textarea "1 pcs" at bounding box center [263, 139] width 242 height 39
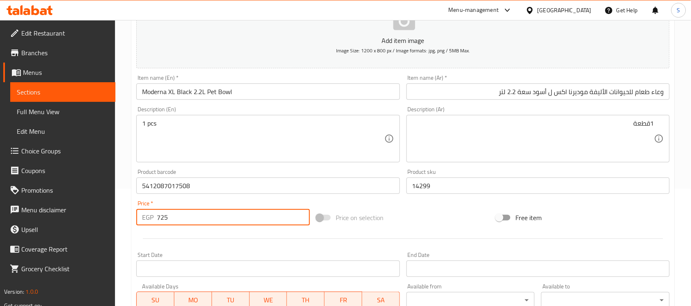
click at [224, 210] on input "725" at bounding box center [233, 217] width 153 height 16
click at [231, 197] on div "Price   * EGP 725 Price *" at bounding box center [223, 213] width 180 height 32
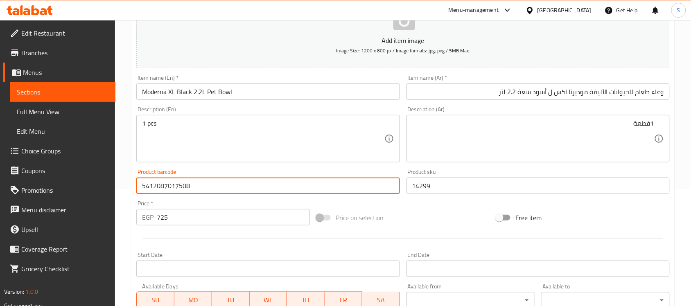
click at [228, 188] on input "5412087017508" at bounding box center [267, 186] width 263 height 16
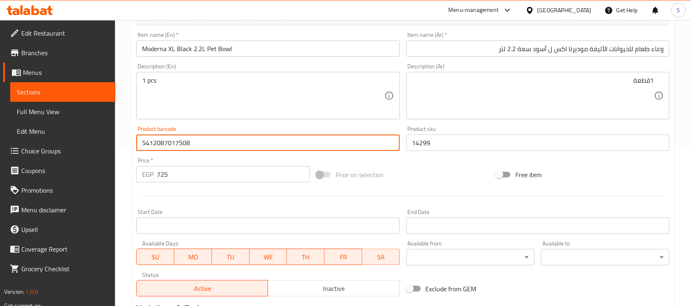
scroll to position [271, 0]
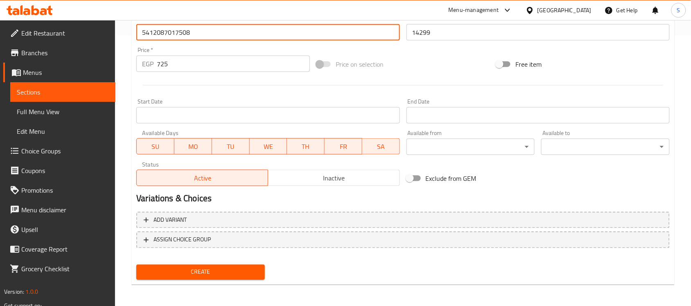
click at [218, 277] on button "Create" at bounding box center [200, 272] width 129 height 15
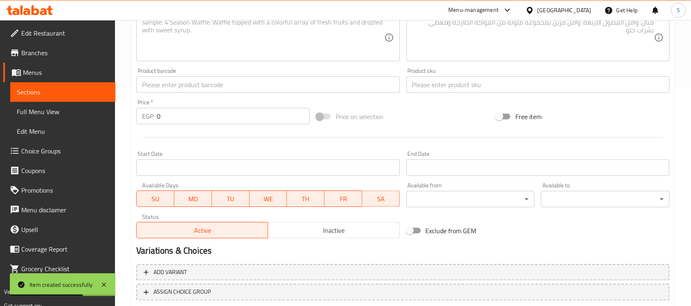
scroll to position [168, 0]
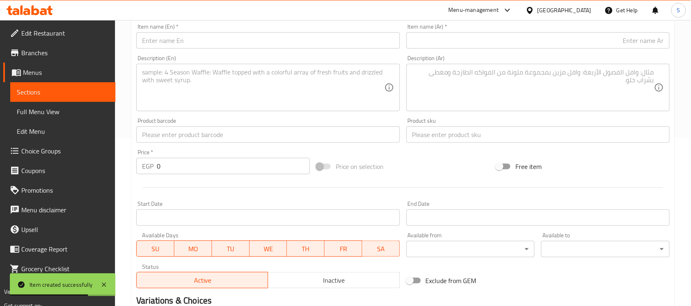
click at [72, 95] on span "Sections" at bounding box center [63, 92] width 92 height 10
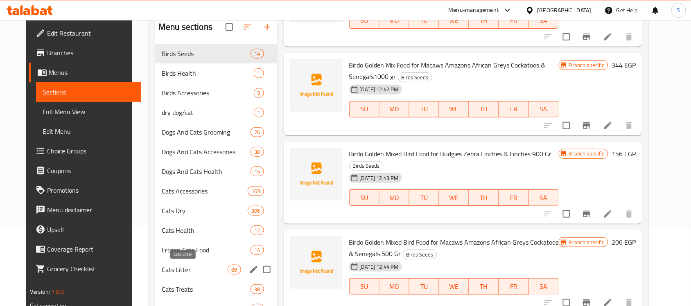
scroll to position [51, 0]
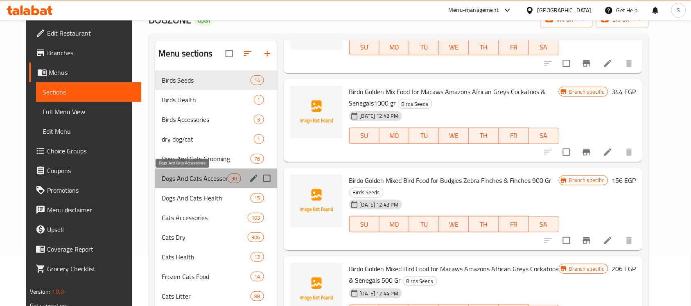
click at [181, 180] on span "Dogs And Cats Accessories" at bounding box center [195, 179] width 66 height 10
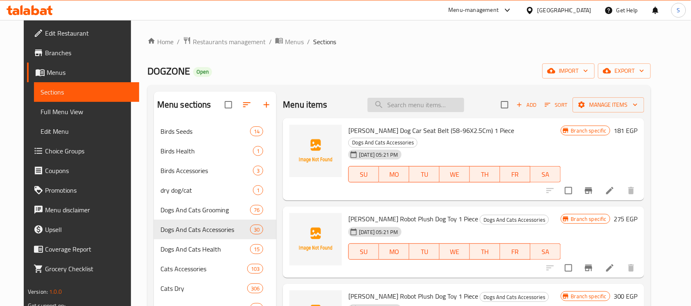
click at [431, 101] on input "search" at bounding box center [416, 105] width 97 height 14
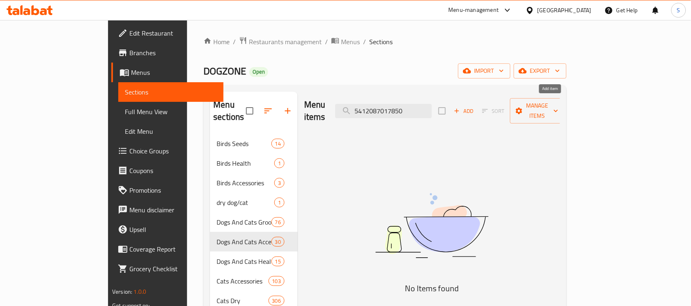
click at [475, 106] on span "Add" at bounding box center [464, 110] width 22 height 9
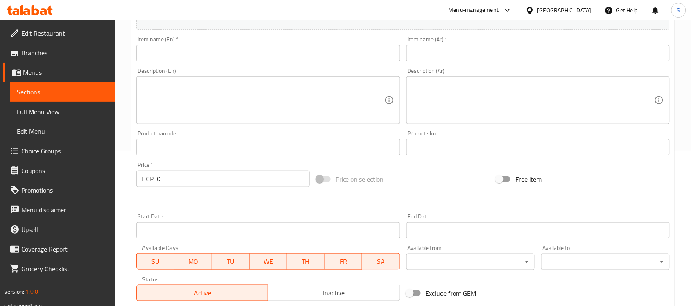
scroll to position [205, 0]
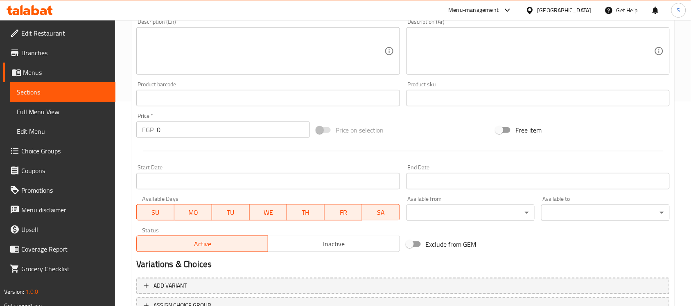
click at [176, 85] on div "Product barcode Product barcode" at bounding box center [267, 93] width 263 height 25
click at [167, 99] on input "text" at bounding box center [267, 98] width 263 height 16
drag, startPoint x: 177, startPoint y: 141, endPoint x: 166, endPoint y: 69, distance: 73.3
click at [136, 132] on div "Add item image Image Size: 1200 x 800 px / Image formats: jpg, png / 5MB Max. I…" at bounding box center [403, 79] width 540 height 353
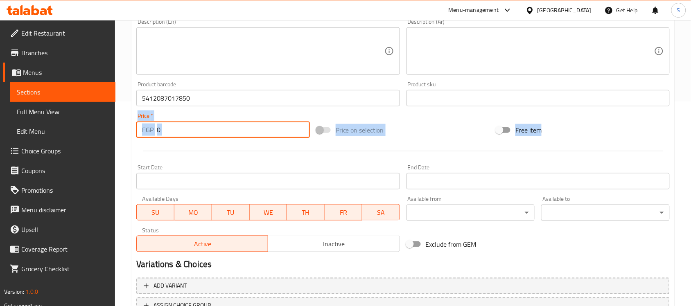
click at [170, 128] on input "0" at bounding box center [233, 130] width 153 height 16
drag, startPoint x: 176, startPoint y: 128, endPoint x: 138, endPoint y: 120, distance: 39.0
click at [140, 126] on div "EGP 0 Price *" at bounding box center [223, 130] width 174 height 16
click at [441, 103] on input "text" at bounding box center [538, 98] width 263 height 16
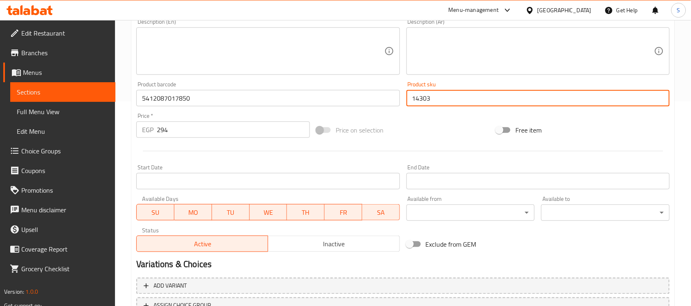
click at [445, 107] on div "Product sku 14303 Product sku" at bounding box center [538, 94] width 270 height 32
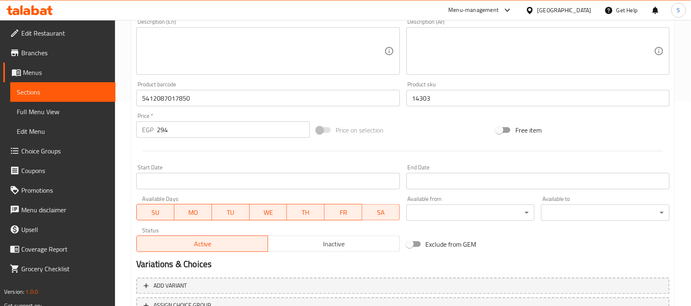
click at [445, 103] on input "14303" at bounding box center [538, 98] width 263 height 16
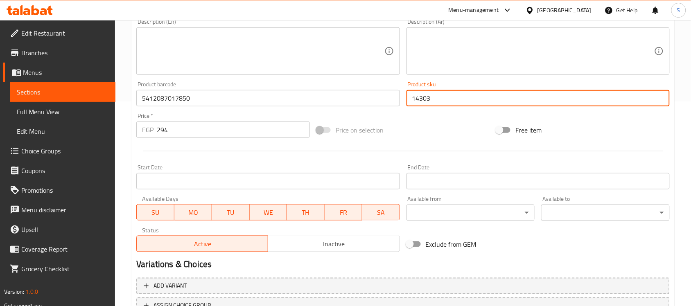
click at [445, 103] on input "14303" at bounding box center [538, 98] width 263 height 16
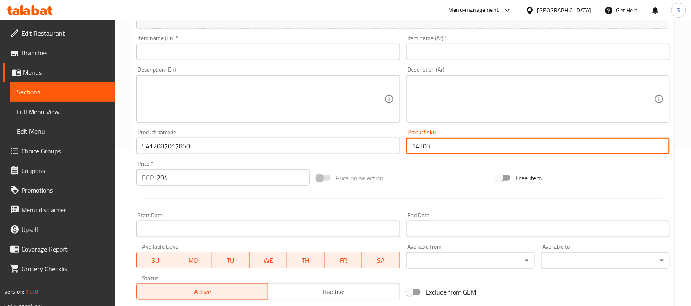
scroll to position [102, 0]
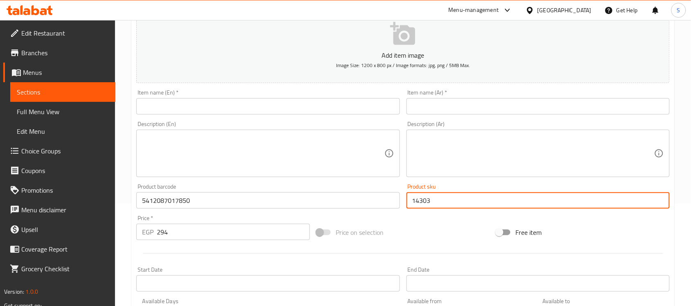
click at [195, 109] on input "text" at bounding box center [267, 106] width 263 height 16
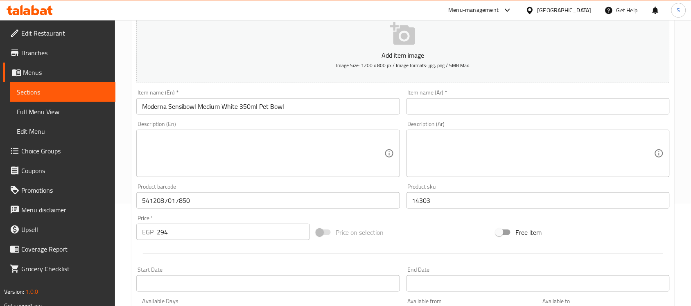
click at [475, 107] on input "text" at bounding box center [538, 106] width 263 height 16
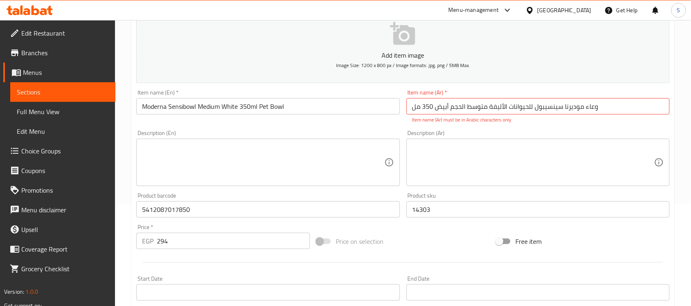
drag, startPoint x: 477, startPoint y: 103, endPoint x: 484, endPoint y: 101, distance: 6.5
click at [477, 103] on input "وعاء موديرنا سينسيبول للحيوانات الأليفة متوسط ​​الحجم أبيض 350 مل" at bounding box center [538, 106] width 263 height 16
click at [613, 102] on input "وعاء موديرنا سينسيبول للحيوانات الأليفة متوسط ​​الحجم أبيض 350 مل" at bounding box center [538, 106] width 263 height 16
click at [529, 99] on input "وعاء موديرنا سينسيبول للحيوانات الأليفة متوسط ​​الحجم أبيض 350 مل" at bounding box center [538, 106] width 263 height 16
click at [508, 102] on input "وعاء موديرنا سينسيبول للحيوانات الأليفة متوسط ​​الحجم أبيض 350 مل" at bounding box center [538, 106] width 263 height 16
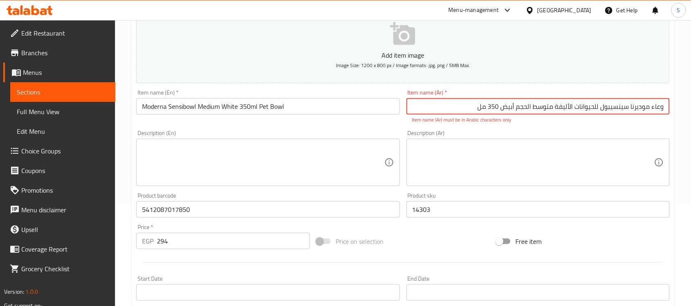
click at [596, 115] on div "Item name (Ar)   * وعاء موديرنا سينسيبول للحيوانات الأليفة متوسط ​​الحجم أبيض 3…" at bounding box center [538, 107] width 263 height 34
click at [563, 111] on input "وعاء موديرنا سينسيبول للحيوانات الأليفة متوسط ​​الحجم أبيض 350 مل" at bounding box center [538, 106] width 263 height 16
click at [564, 111] on input "وعاء موديرنا سينسيبول للحيوانات الأليفة متوسط ​​الحجم أبيض 350 مل" at bounding box center [538, 106] width 263 height 16
click at [507, 107] on input "وعاء موديرنا سينسيبول للحيوانات الأليفة متوسط ​​الحجم أبيض 350 مل" at bounding box center [538, 106] width 263 height 16
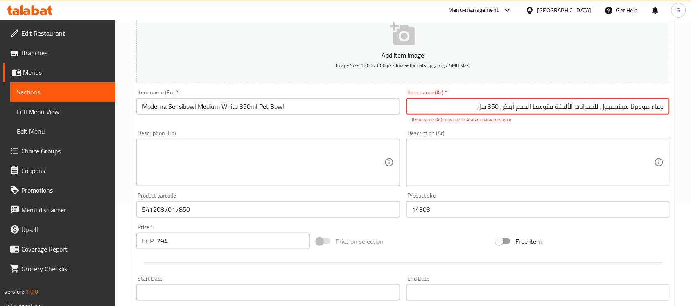
click at [500, 109] on input "وعاء موديرنا سينسيبول للحيوانات الأليفة متوسط ​​الحجم أبيض 350 مل" at bounding box center [538, 106] width 263 height 16
drag, startPoint x: 663, startPoint y: 108, endPoint x: 670, endPoint y: 108, distance: 7.0
click at [670, 108] on input "وعاء موديرنا سينسيبول للحيوانات الأليفة متوسط ​​الحجم أبيض 350 مل" at bounding box center [538, 106] width 263 height 16
click at [650, 107] on input "وعاء موديرنا سينسيبول للحيوانات الأليفة متوسط ​​الحجم أبيض 350 مل" at bounding box center [538, 106] width 263 height 16
click at [629, 107] on input "وعاء موديرنا سينسيبول للحيوانات الأليفة متوسط ​​الحجم أبيض 350 مل" at bounding box center [538, 106] width 263 height 16
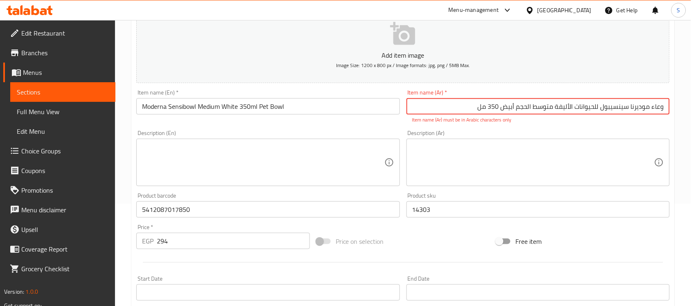
click at [599, 108] on input "وعاء موديرنا سينسيبول للحيوانات الأليفة متوسط ​​الحجم أبيض 350 مل" at bounding box center [538, 106] width 263 height 16
click at [573, 107] on input "وعاء موديرنا سينسيبول للحيوانات الأليفة متوسط ​​الحجم أبيض 350 مل" at bounding box center [538, 106] width 263 height 16
click at [554, 105] on input "وعاء موديرنا سينسيبول للحيوانات الأليفة متوسط ​​الحجم أبيض 350 مل" at bounding box center [538, 106] width 263 height 16
click at [531, 106] on input "وعاء موديرنا سينسيبول للحيوانات الأليفة متوسط ​​الحجم أبيض 350 مل" at bounding box center [538, 106] width 263 height 16
click at [484, 109] on input "وعاء موديرنا سينسيبول للحيوانات الأليفة متوسط ​ الحجم أبيض 350 مل" at bounding box center [538, 106] width 263 height 16
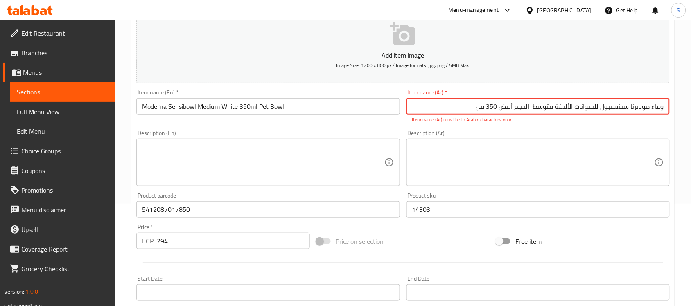
click at [484, 109] on input "وعاء موديرنا سينسيبول للحيوانات الأليفة متوسط ​ الحجم أبيض 350 مل" at bounding box center [538, 106] width 263 height 16
click at [537, 130] on div "Description (Ar) Description (Ar)" at bounding box center [538, 158] width 270 height 63
click at [534, 159] on textarea at bounding box center [533, 162] width 242 height 39
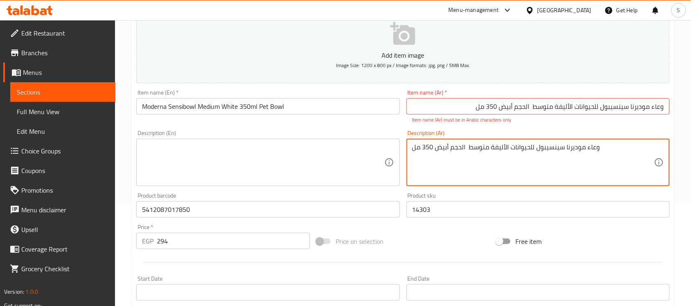
click at [520, 155] on textarea "وعاء موديرنا سينسيبول للحيوانات الأليفة متوسط ​ الحجم أبيض 350 مل" at bounding box center [533, 162] width 242 height 39
click at [523, 151] on textarea "وعاء موديرنا سينسيبول للحيوانات الأليفة متوسط ​ الحجم أبيض 350 مل" at bounding box center [533, 162] width 242 height 39
click at [523, 109] on input "وعاء موديرنا سينسيبول للحيوانات الأليفة متوسط ​ الحجم أبيض 350 مل" at bounding box center [538, 106] width 263 height 16
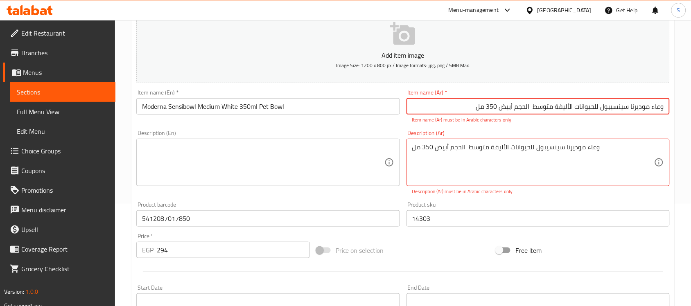
click at [523, 109] on input "وعاء موديرنا سينسيبول للحيوانات الأليفة متوسط ​ الحجم أبيض 350 مل" at bounding box center [538, 106] width 263 height 16
click at [432, 148] on textarea "وعاء موديرنا سينسيبول للحيوانات الأليفة متوسط ​ الحجم أبيض 350 مل" at bounding box center [533, 162] width 242 height 39
drag, startPoint x: 493, startPoint y: 107, endPoint x: 531, endPoint y: 106, distance: 37.3
click at [531, 106] on input "وعاء موديرنا سينسيبول للحيوانات الأليفة متوسط ​ الحجم أبيض 350 مل" at bounding box center [538, 106] width 263 height 16
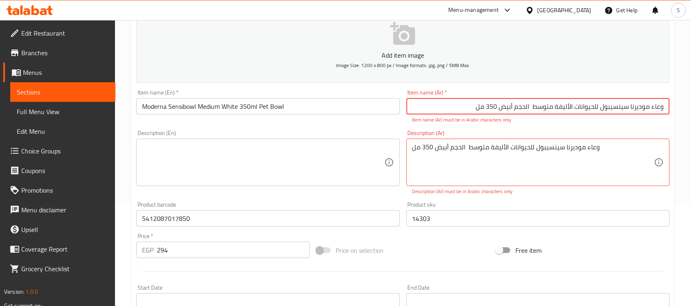
click at [529, 108] on input "وعاء موديرنا سينسيبول للحيوانات الأليفة متوسط ​ الحجم أبيض 350 مل" at bounding box center [538, 106] width 263 height 16
click at [531, 108] on input "وعاء موديرنا سينسيبول للحيوانات الأليفة متوسط ​ الحجم أبيض 350 مل" at bounding box center [538, 106] width 263 height 16
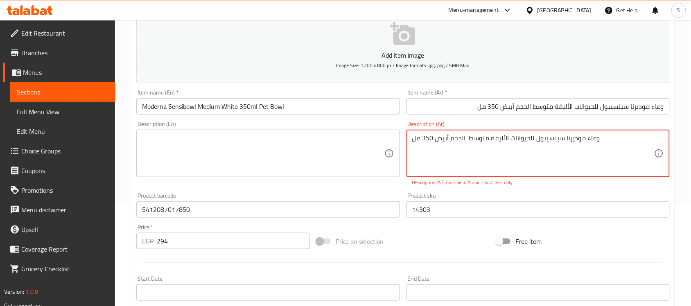
drag, startPoint x: 614, startPoint y: 152, endPoint x: 333, endPoint y: 157, distance: 281.4
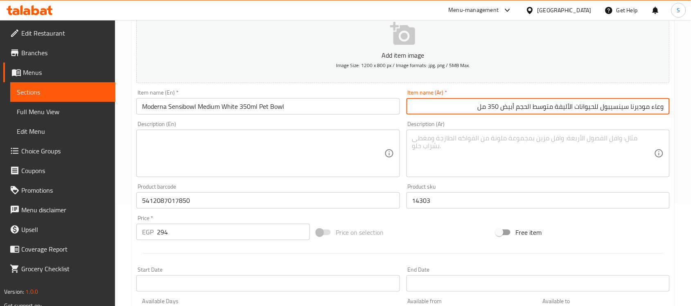
drag, startPoint x: 467, startPoint y: 102, endPoint x: 554, endPoint y: 106, distance: 86.9
click at [554, 106] on input "وعاء موديرنا سينسيبول للحيوانات الأليفة متوسط الحجم أبيض 350 مل" at bounding box center [538, 106] width 263 height 16
click at [520, 150] on textarea at bounding box center [533, 153] width 242 height 39
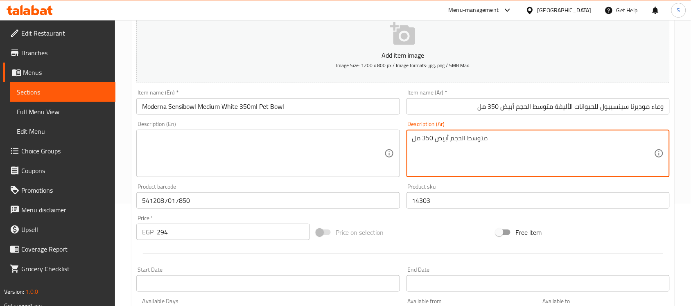
click at [506, 145] on textarea "متوسط الحجم أبيض 350 مل" at bounding box center [533, 153] width 242 height 39
click at [349, 163] on textarea at bounding box center [263, 153] width 242 height 39
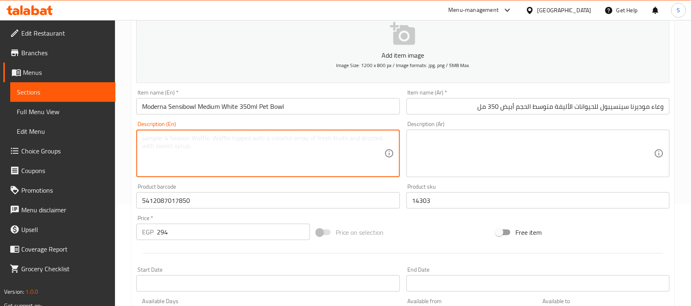
click at [302, 158] on textarea at bounding box center [263, 153] width 242 height 39
click at [148, 142] on textarea "1pcs" at bounding box center [263, 153] width 242 height 39
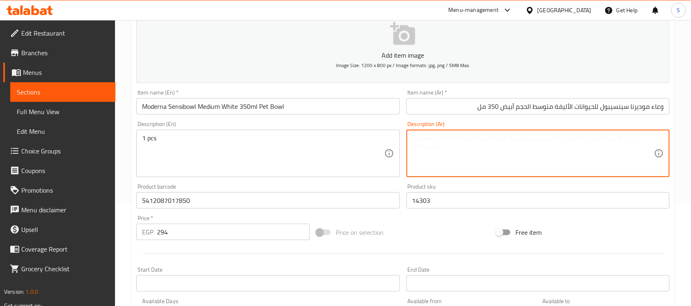
click at [484, 160] on textarea at bounding box center [533, 153] width 242 height 39
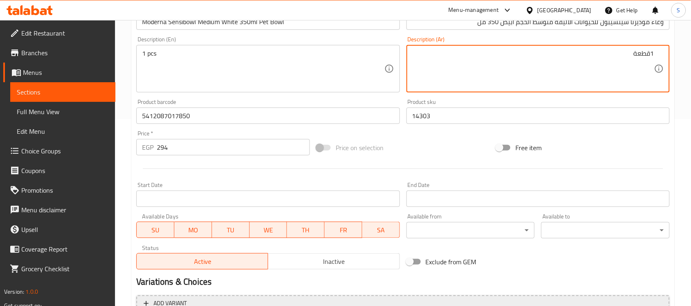
scroll to position [271, 0]
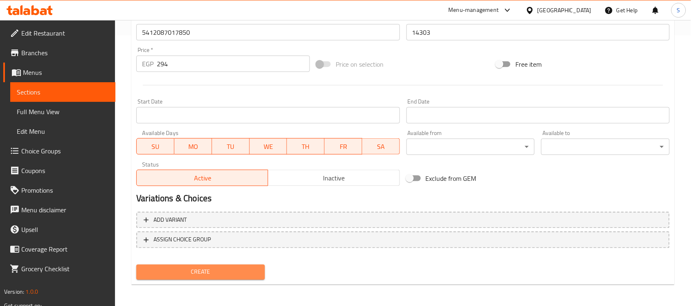
click at [211, 273] on span "Create" at bounding box center [200, 272] width 115 height 10
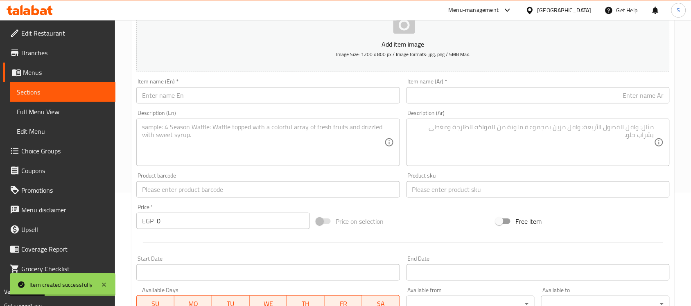
scroll to position [168, 0]
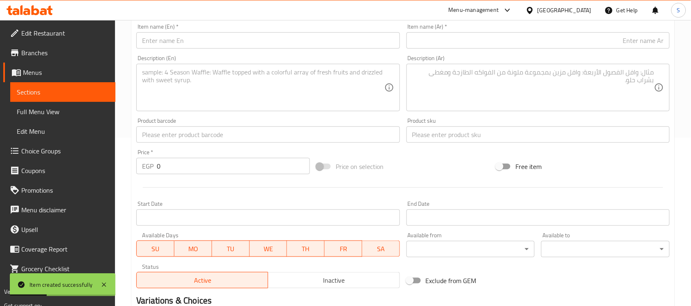
click at [185, 139] on input "text" at bounding box center [267, 135] width 263 height 16
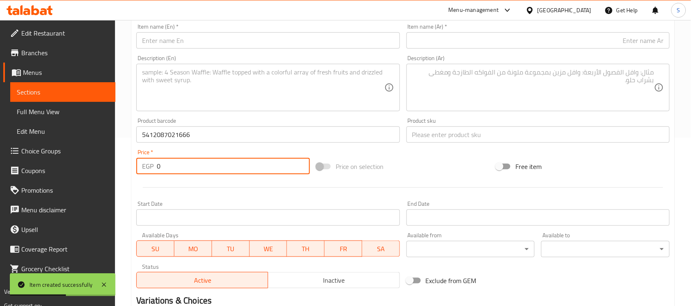
drag, startPoint x: 156, startPoint y: 164, endPoint x: 113, endPoint y: 143, distance: 47.8
click at [116, 144] on div "Home / Restaurants management / Menus / Sections / item / create Dogs And Cats …" at bounding box center [403, 131] width 576 height 559
drag, startPoint x: 478, startPoint y: 138, endPoint x: 451, endPoint y: 107, distance: 40.3
click at [478, 138] on input "text" at bounding box center [538, 135] width 263 height 16
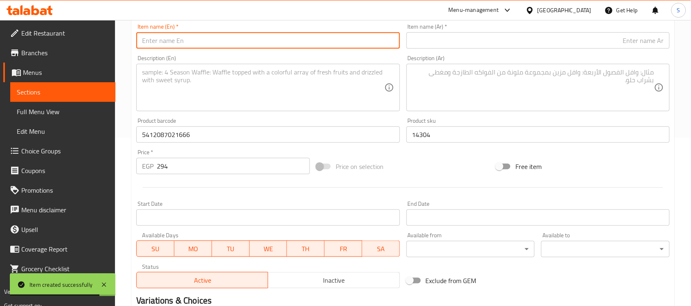
click at [235, 48] on input "text" at bounding box center [267, 40] width 263 height 16
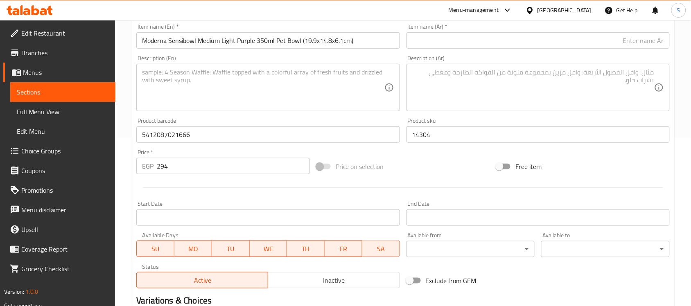
click at [527, 35] on input "text" at bounding box center [538, 40] width 263 height 16
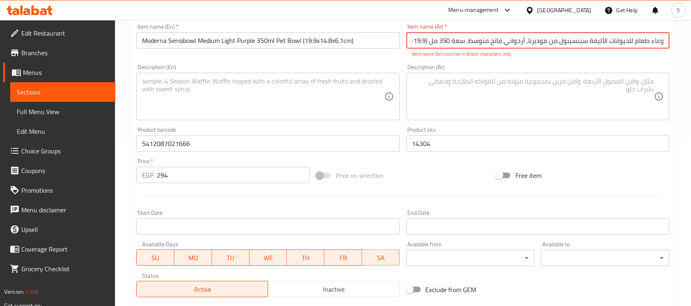
scroll to position [0, -37]
click at [450, 41] on input "وعاء طعام للحيوانات الأليفة سينسيبول من موديرنا، أرجواني فاتح متوسط، سعة 350 مل…" at bounding box center [538, 40] width 263 height 16
click at [437, 41] on input "وعاء طعام للحيوانات الأليفة سينسيبول من موديرنا، أرجواني فاتح متوسط، سعة 350 مل…" at bounding box center [538, 40] width 263 height 16
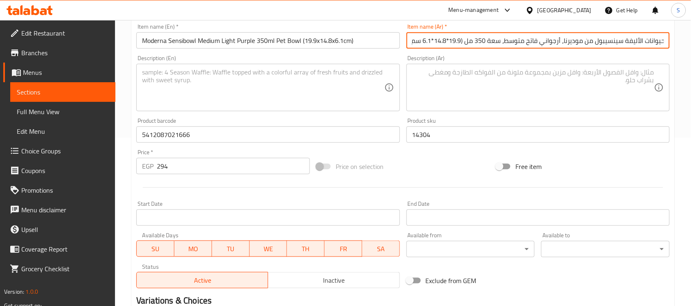
click at [318, 80] on textarea at bounding box center [263, 87] width 242 height 39
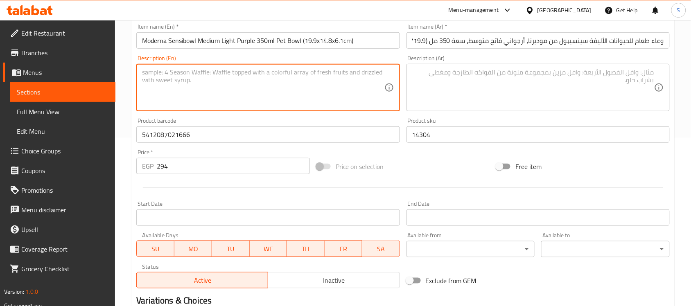
click at [487, 72] on textarea at bounding box center [533, 87] width 242 height 39
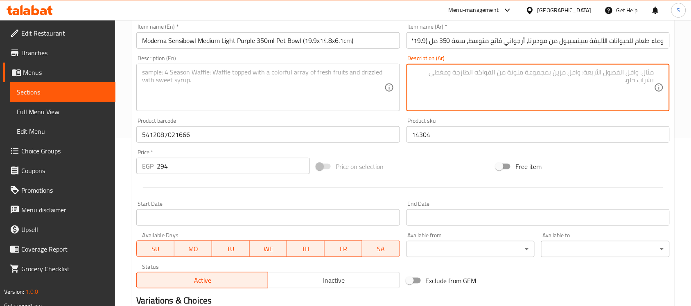
click at [496, 40] on input "وعاء طعام للحيوانات الأليفة سينسيبول من موديرنا، أرجواني فاتح متوسط، سعة 350 مل…" at bounding box center [538, 40] width 263 height 16
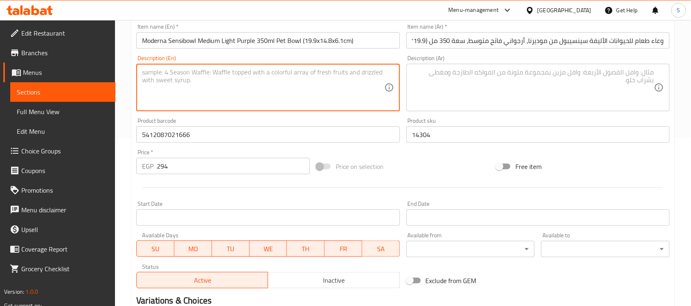
click at [275, 82] on textarea at bounding box center [263, 87] width 242 height 39
click at [323, 83] on textarea at bounding box center [263, 87] width 242 height 39
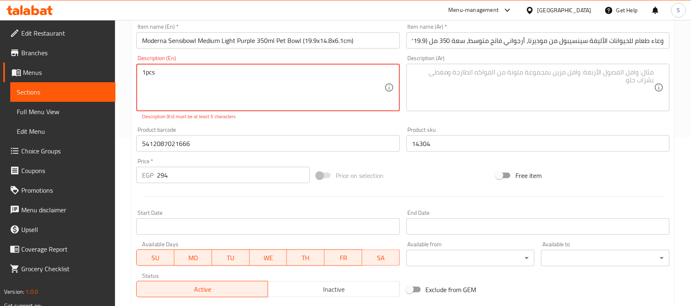
click at [145, 74] on textarea "1pcs" at bounding box center [263, 87] width 242 height 39
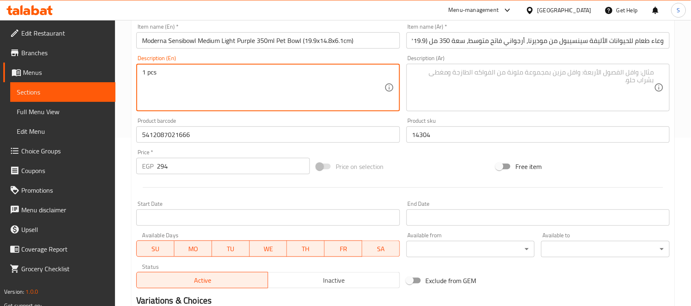
click at [479, 89] on textarea at bounding box center [533, 87] width 242 height 39
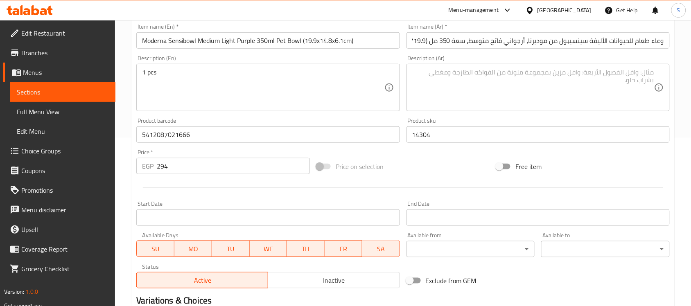
drag, startPoint x: 474, startPoint y: 81, endPoint x: 496, endPoint y: 81, distance: 21.7
click at [474, 81] on textarea at bounding box center [533, 87] width 242 height 39
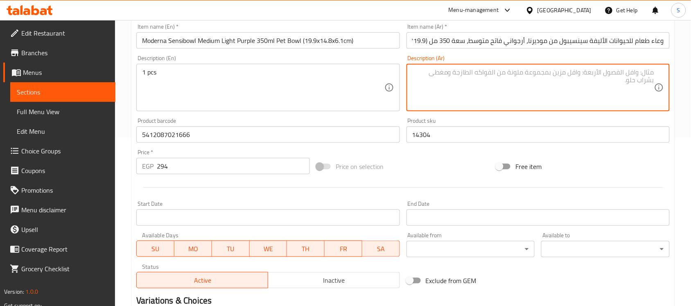
click at [620, 81] on textarea at bounding box center [533, 87] width 242 height 39
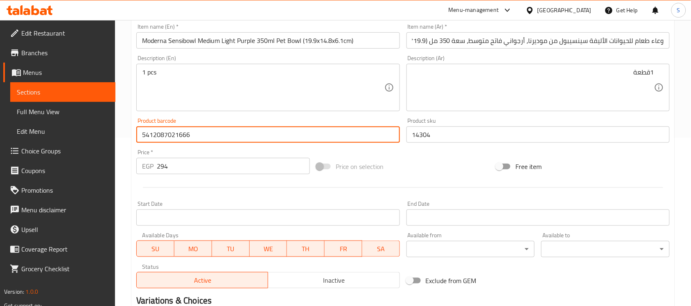
click at [214, 140] on input "5412087021666" at bounding box center [267, 135] width 263 height 16
click at [203, 168] on input "294" at bounding box center [233, 166] width 153 height 16
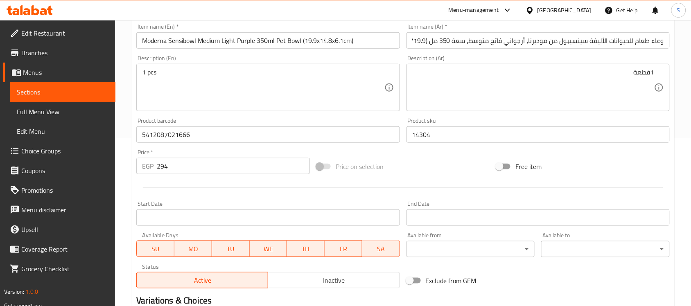
click at [440, 144] on div "Product sku 14304 Product sku" at bounding box center [538, 131] width 270 height 32
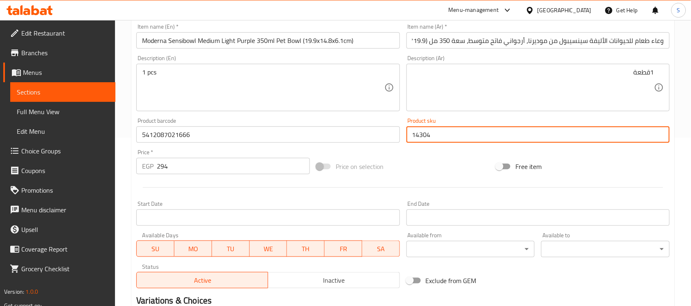
click at [447, 138] on input "14304" at bounding box center [538, 135] width 263 height 16
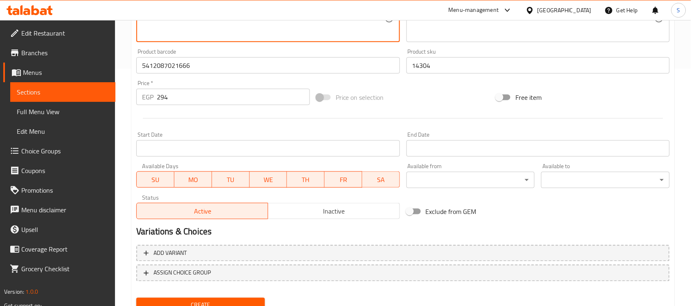
scroll to position [271, 0]
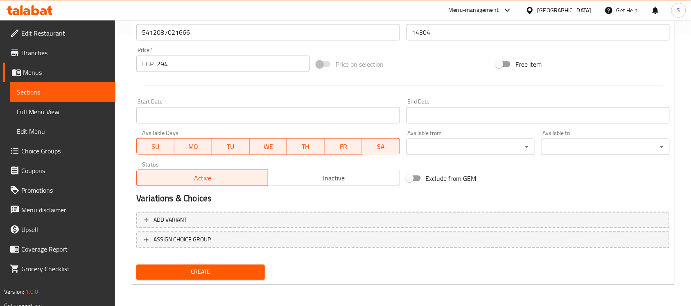
click at [242, 273] on span "Create" at bounding box center [200, 272] width 115 height 10
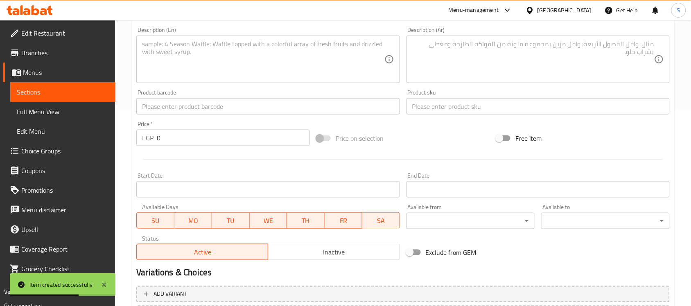
scroll to position [66, 0]
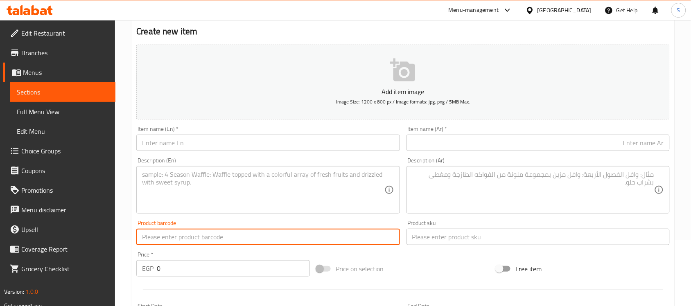
click at [171, 241] on input "text" at bounding box center [267, 237] width 263 height 16
drag, startPoint x: 185, startPoint y: 267, endPoint x: 148, endPoint y: 261, distance: 37.4
click at [149, 261] on div "EGP 0 Price *" at bounding box center [223, 268] width 174 height 16
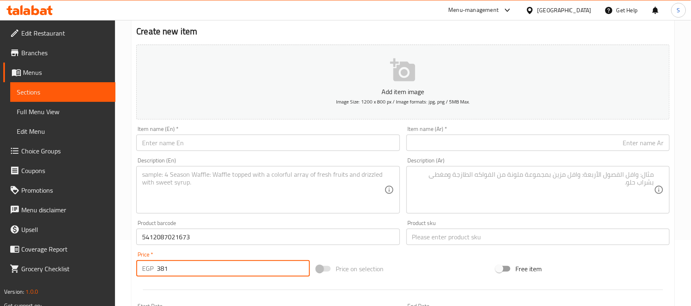
click at [423, 236] on input "text" at bounding box center [538, 237] width 263 height 16
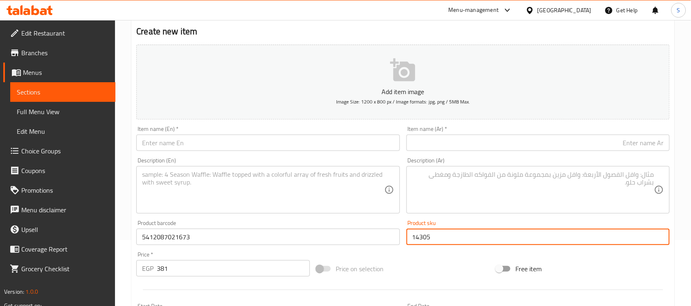
click at [447, 137] on input "text" at bounding box center [538, 143] width 263 height 16
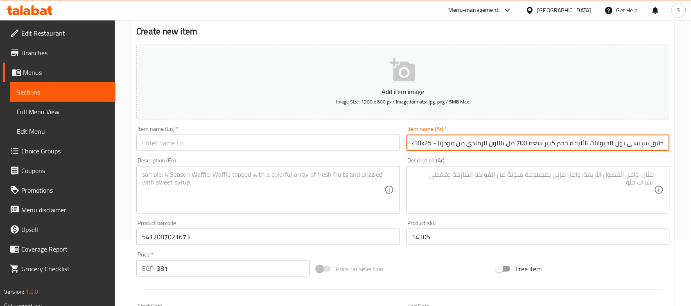
scroll to position [0, -18]
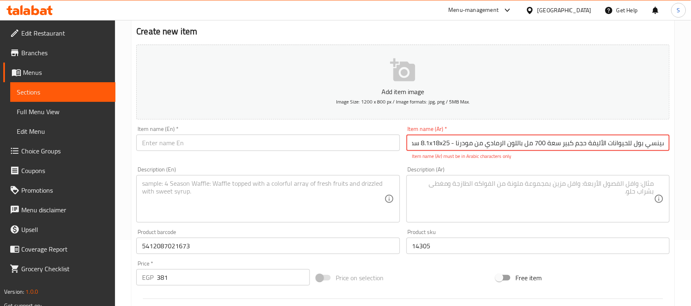
click at [443, 145] on input "طبق سينسي بول للحيوانات الأليفة حجم كبير سعة 700 مل باللون الرمادي من مودرنا - …" at bounding box center [538, 143] width 263 height 16
click at [432, 147] on input "طبق سينسي بول للحيوانات الأليفة حجم كبير سعة 700 مل باللون الرمادي من مودرنا - …" at bounding box center [538, 143] width 263 height 16
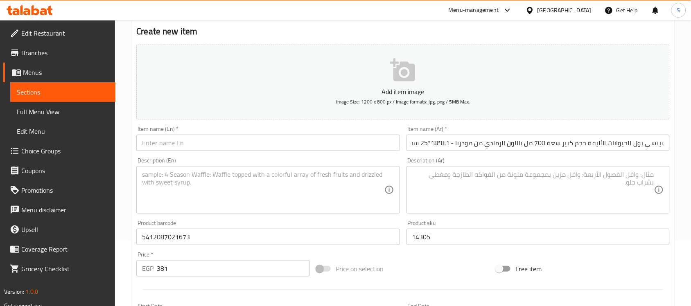
scroll to position [0, 0]
click at [198, 151] on input "text" at bounding box center [267, 143] width 263 height 16
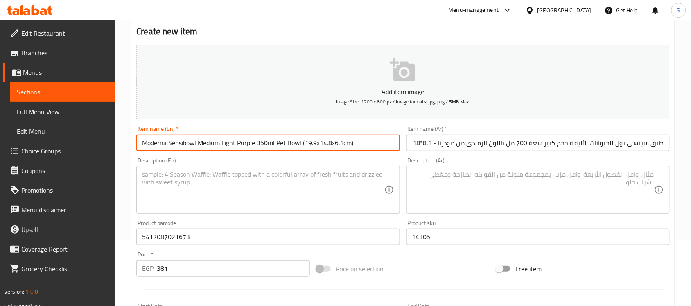
click at [216, 181] on textarea at bounding box center [263, 190] width 242 height 39
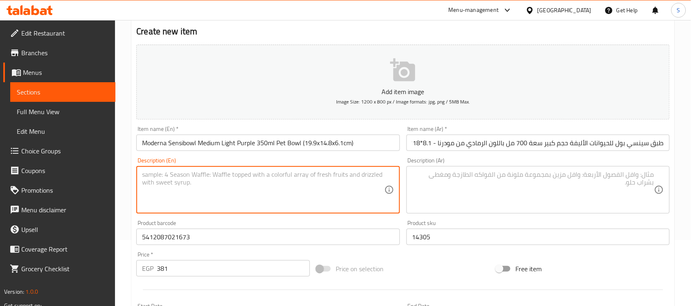
click at [175, 179] on textarea at bounding box center [263, 190] width 242 height 39
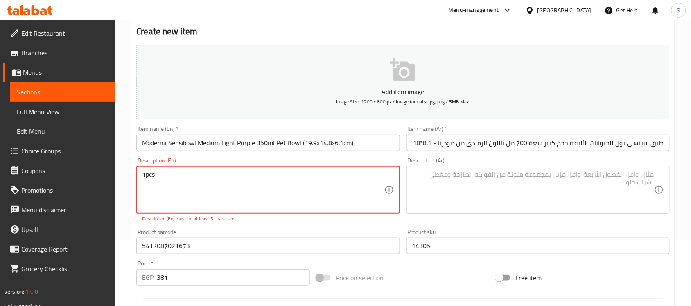
click at [146, 174] on textarea "1pcs" at bounding box center [263, 190] width 242 height 39
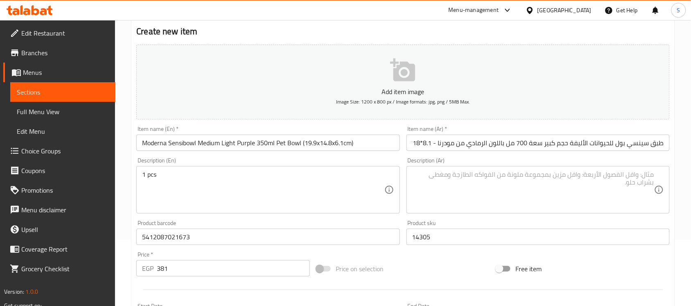
click at [475, 187] on textarea at bounding box center [533, 190] width 242 height 39
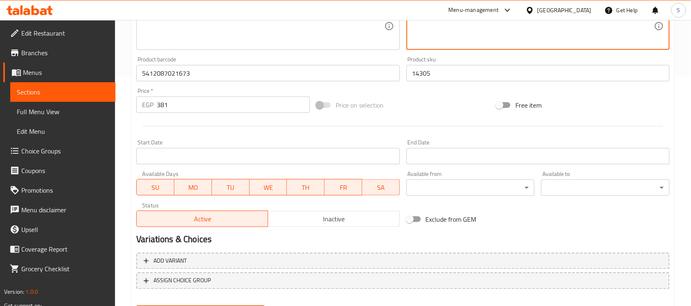
scroll to position [271, 0]
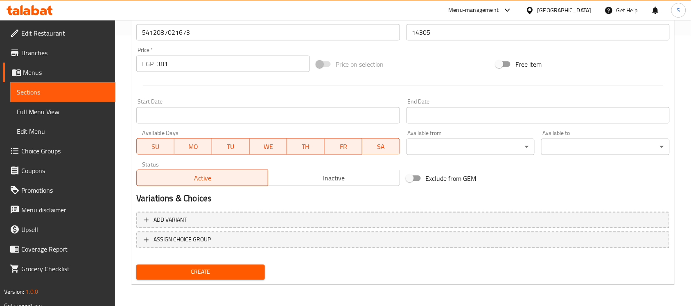
click at [200, 267] on span "Create" at bounding box center [200, 272] width 115 height 10
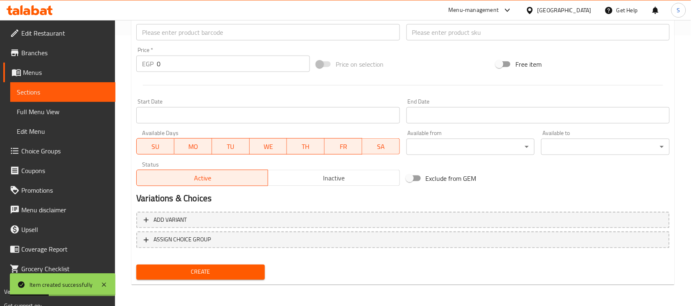
click at [156, 44] on div "Price   * EGP 0 Price *" at bounding box center [223, 60] width 180 height 32
click at [164, 40] on input "text" at bounding box center [267, 32] width 263 height 16
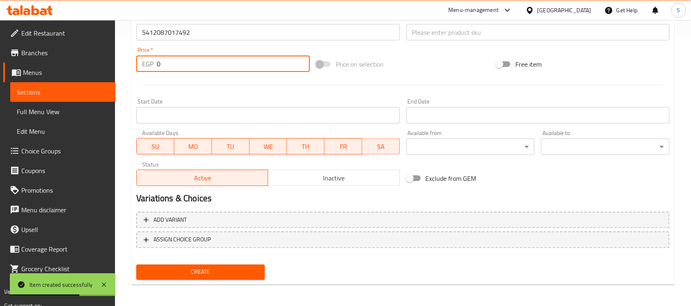
drag, startPoint x: 197, startPoint y: 58, endPoint x: 109, endPoint y: 59, distance: 88.9
click at [109, 59] on div "Edit Restaurant Branches Menus Sections Full Menu View Edit Menu Choice Groups …" at bounding box center [345, 28] width 691 height 559
click at [453, 33] on input "text" at bounding box center [538, 32] width 263 height 16
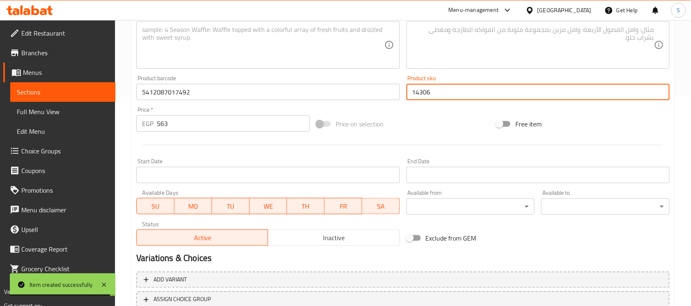
scroll to position [117, 0]
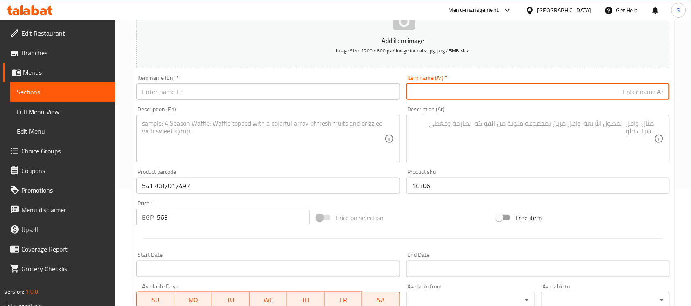
click at [477, 90] on input "text" at bounding box center [538, 92] width 263 height 16
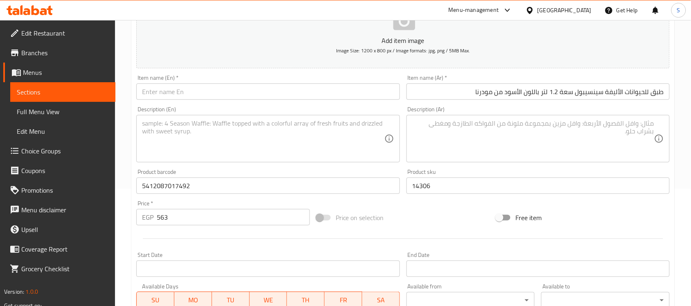
click at [232, 86] on input "text" at bounding box center [267, 92] width 263 height 16
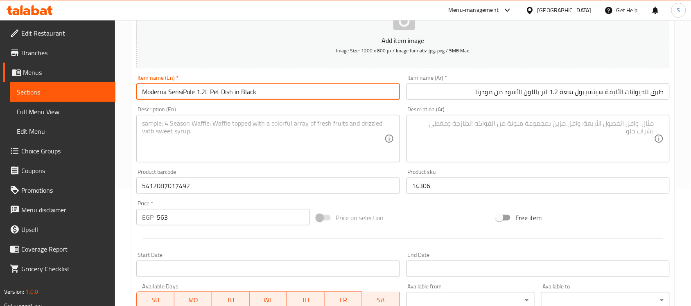
click at [589, 100] on div "Item name (Ar)   * طبق للحيوانات الأليفة سينسيبول سعة 1.2 لتر باللون الأسود من …" at bounding box center [538, 88] width 270 height 32
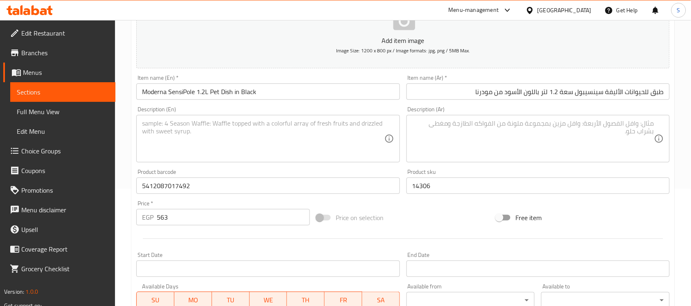
click at [527, 129] on textarea at bounding box center [533, 139] width 242 height 39
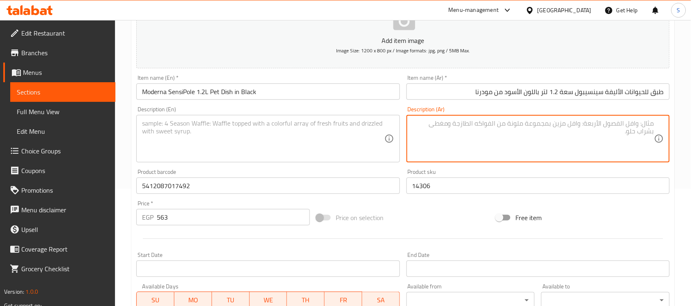
click at [499, 125] on textarea at bounding box center [533, 139] width 242 height 39
click at [500, 95] on input "طبق للحيوانات الأليفة سينسيبول سعة 1.2 لتر باللون الأسود من مودرنا" at bounding box center [538, 92] width 263 height 16
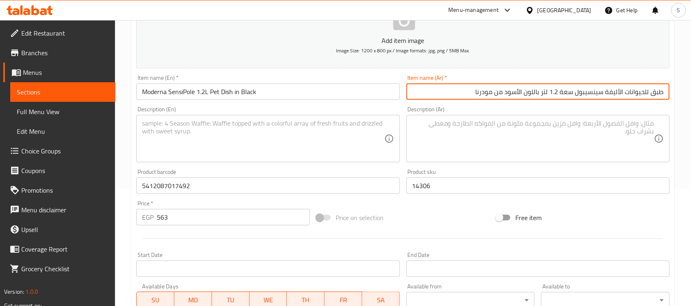
click at [337, 95] on input "Moderna SensiPole 1.2L Pet Dish in Black" at bounding box center [267, 92] width 263 height 16
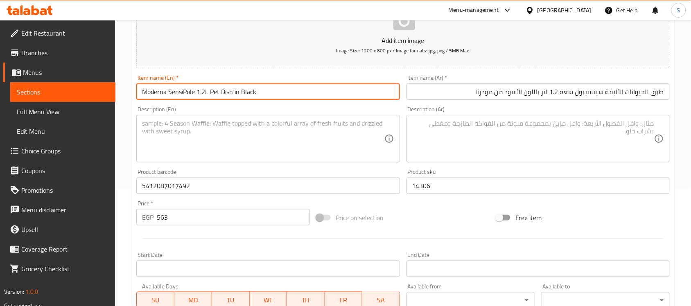
click at [306, 129] on textarea at bounding box center [263, 139] width 242 height 39
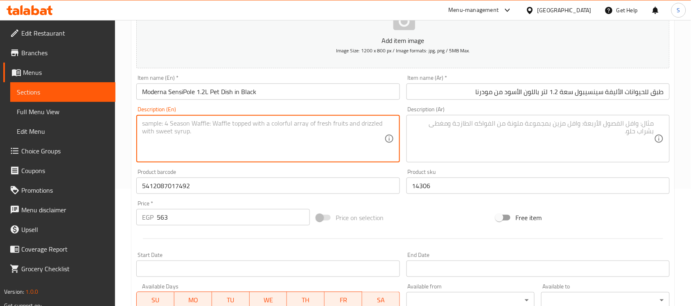
click at [242, 165] on div "Description (En) Description (En)" at bounding box center [268, 134] width 270 height 63
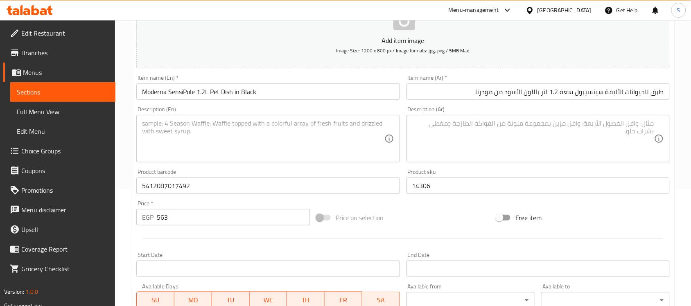
click at [233, 143] on textarea at bounding box center [263, 139] width 242 height 39
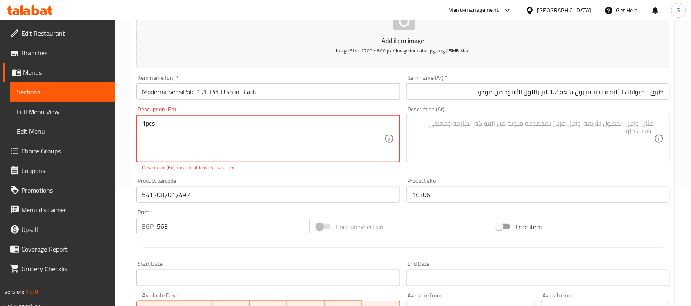
click at [145, 124] on textarea "1pcs" at bounding box center [263, 139] width 242 height 39
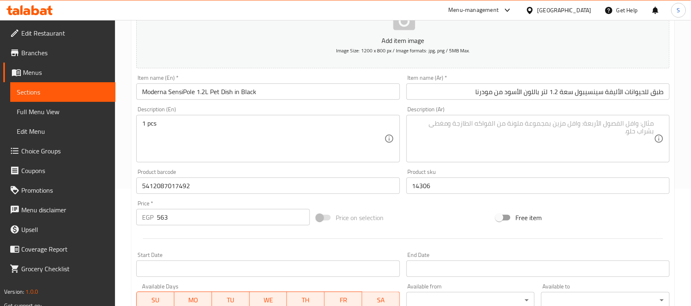
click at [510, 134] on textarea at bounding box center [533, 139] width 242 height 39
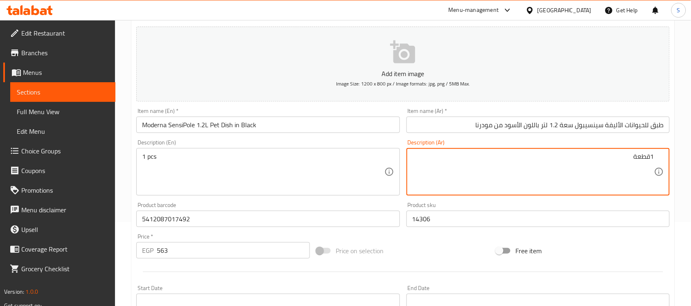
scroll to position [66, 0]
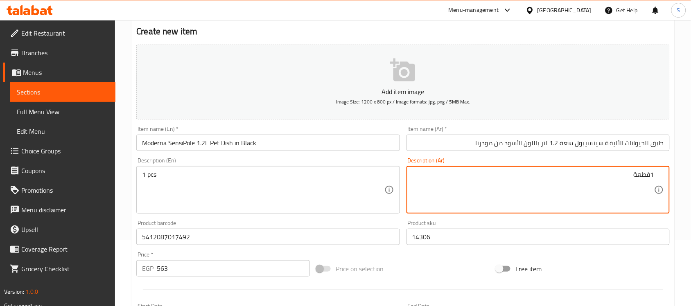
click at [497, 238] on input "14306" at bounding box center [538, 237] width 263 height 16
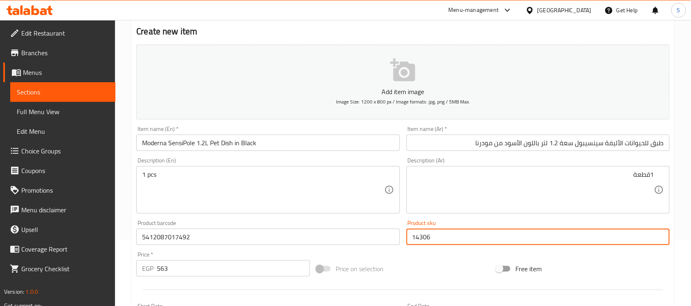
click at [318, 245] on div "Product barcode 5412087017492 Product barcode" at bounding box center [268, 233] width 270 height 32
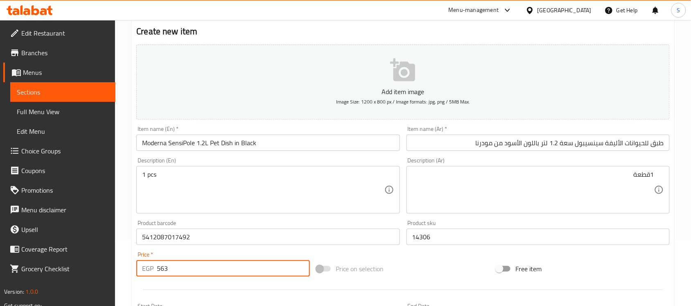
click at [240, 267] on input "563" at bounding box center [233, 268] width 153 height 16
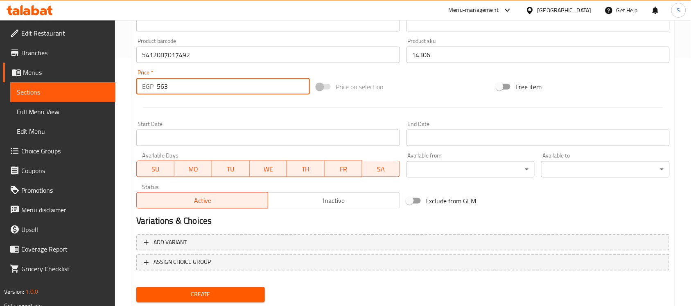
scroll to position [271, 0]
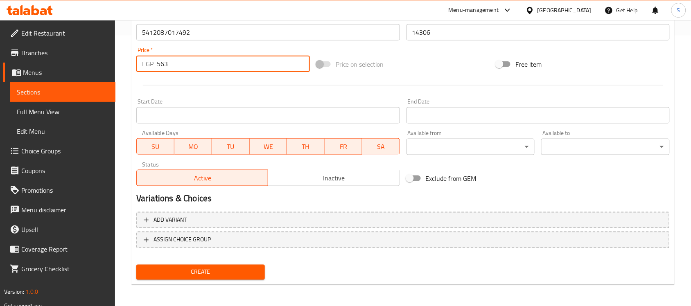
click at [199, 267] on span "Create" at bounding box center [200, 272] width 115 height 10
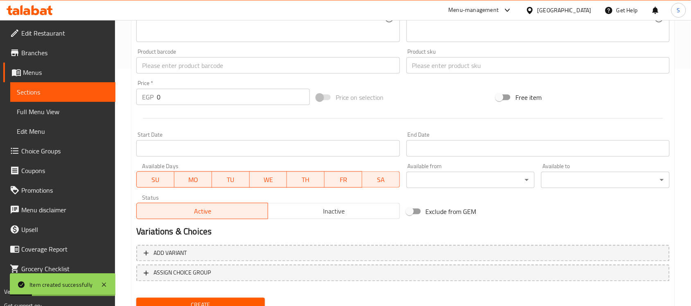
scroll to position [219, 0]
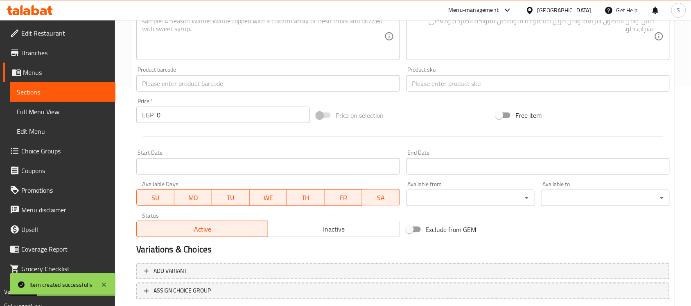
click at [171, 93] on div "Product barcode Product barcode" at bounding box center [268, 79] width 270 height 32
click at [177, 77] on input "text" at bounding box center [267, 83] width 263 height 16
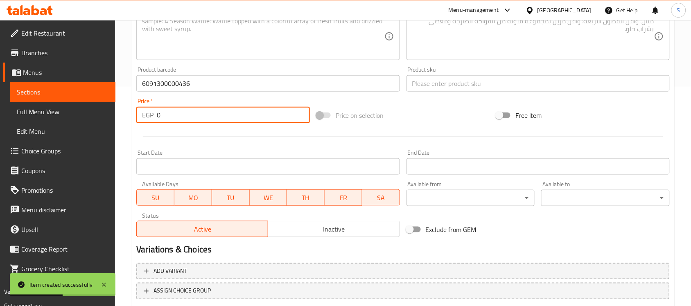
drag, startPoint x: 185, startPoint y: 113, endPoint x: 135, endPoint y: 113, distance: 50.0
click at [136, 113] on div "Price   * EGP 0 Price *" at bounding box center [223, 111] width 180 height 32
click at [482, 93] on div "Product sku Product sku" at bounding box center [538, 79] width 270 height 32
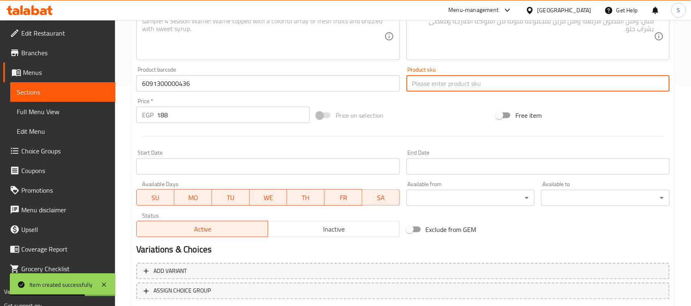
click at [480, 86] on input "text" at bounding box center [538, 83] width 263 height 16
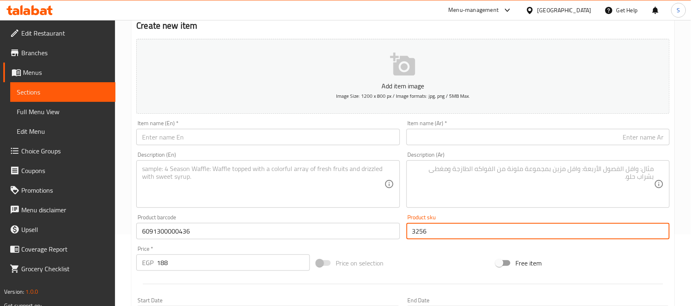
scroll to position [66, 0]
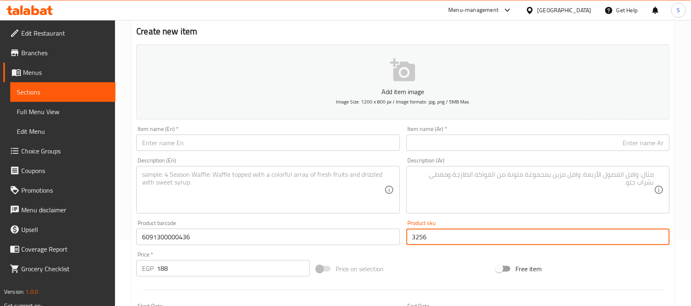
click at [197, 138] on input "text" at bounding box center [267, 143] width 263 height 16
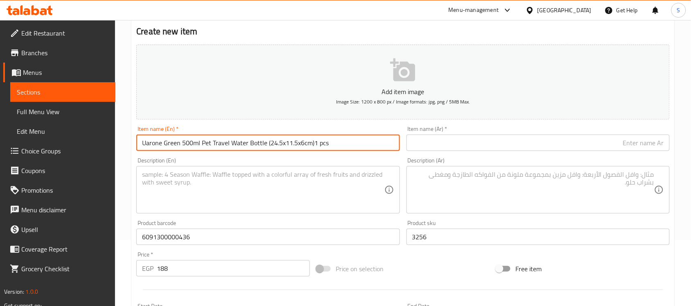
click at [336, 143] on input "Uarone Green 500ml Pet Travel Water Bottle (24.5x11.5x6cm)1 pcs" at bounding box center [267, 143] width 263 height 16
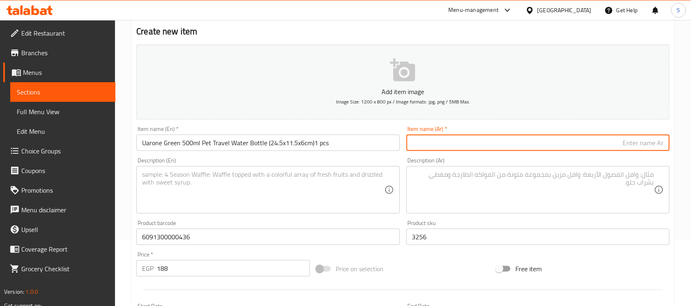
click at [613, 147] on input "text" at bounding box center [538, 143] width 263 height 16
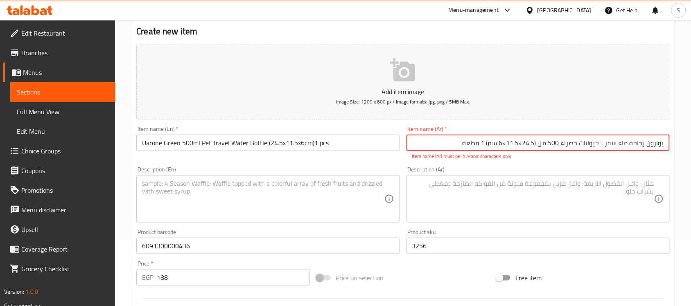
click at [505, 143] on input "يوارون زجاجة ماء سفر للحيوانات خضراء 500 مل ‏(24.5×11.5×6 سم) ‎1 قطعة" at bounding box center [538, 143] width 263 height 16
click at [522, 144] on input "يوارون زجاجة ماء سفر للحيوانات خضراء 500 مل ‏(24.5×11.5*6 سم) ‎1 قطعة" at bounding box center [538, 143] width 263 height 16
click at [537, 143] on input "يوارون زجاجة ماء سفر للحيوانات خضراء 500 مل ‏(24.5*11.5*6 سم) ‎1 قطعة" at bounding box center [538, 143] width 263 height 16
click at [486, 143] on input "يوارون زجاجة ماء سفر للحيوانات خضراء 500 مل (24.5*11.5*6 سم) ‎1 قطعة" at bounding box center [538, 143] width 263 height 16
drag, startPoint x: 664, startPoint y: 143, endPoint x: 562, endPoint y: 150, distance: 101.8
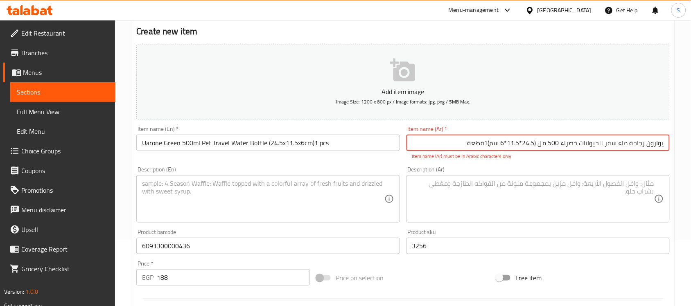
click at [562, 150] on input "يوارون زجاجة ماء سفر للحيوانات خضراء 500 مل (24.5*11.5*6 سم)‎1قطعة" at bounding box center [538, 143] width 263 height 16
click at [561, 181] on textarea at bounding box center [533, 199] width 242 height 39
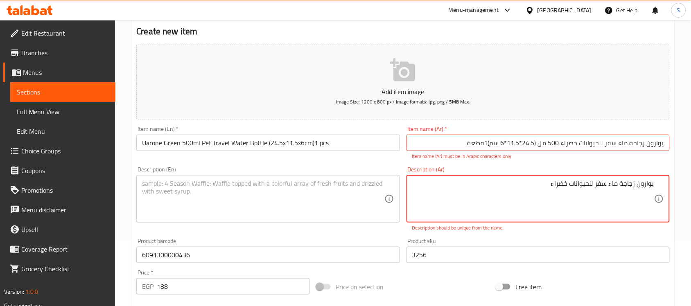
click at [569, 186] on textarea "يوارون زجاجة ماء سفر للحيوانات خضراء" at bounding box center [533, 199] width 242 height 39
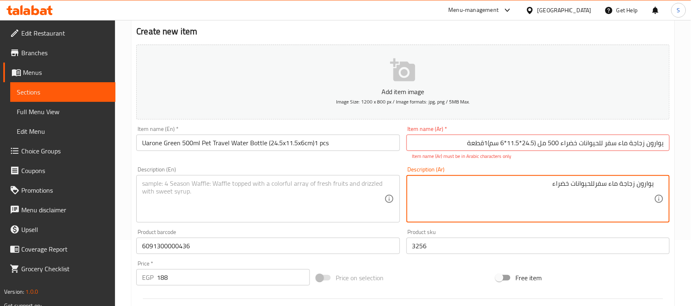
click at [569, 186] on textarea "يوارون زجاجة ماء سفرللحيوانات خضراء" at bounding box center [533, 199] width 242 height 39
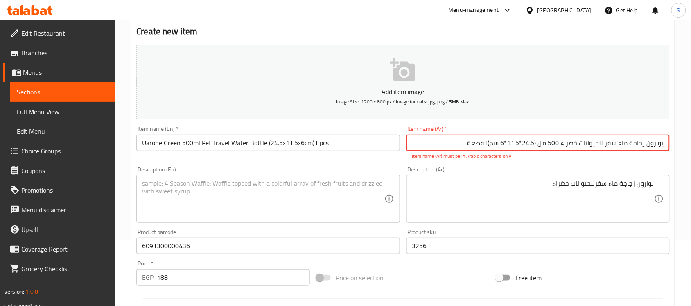
drag, startPoint x: 561, startPoint y: 144, endPoint x: 679, endPoint y: 136, distance: 117.8
click at [679, 136] on div "Home / Restaurants management / Menus / Sections / item / create Dogs And Cats …" at bounding box center [403, 238] width 576 height 568
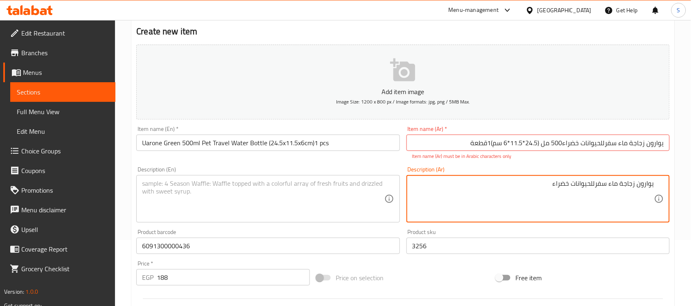
click at [559, 188] on textarea "يوارون زجاجة ماء سفرللحيوانات خضراء" at bounding box center [533, 199] width 242 height 39
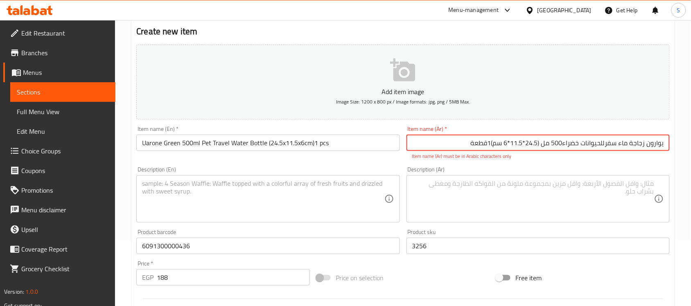
click at [562, 143] on input "يوارون زجاجة ماء سفرللحيوانات خضراء500 مل (24.5*11.5*6 سم)‎1قطعة" at bounding box center [538, 143] width 263 height 16
click at [618, 144] on input "يوارون زجاجة ماء سفرللحيوانات خضراء 500 مل (24.5*11.5*6 سم)‎1قطعة" at bounding box center [538, 143] width 263 height 16
click at [466, 142] on input "يوارون زجاجة ماءسفرللحيوانات خضراء 500 مل (24.5*11.5*6 سم)‎1قطعة" at bounding box center [538, 143] width 263 height 16
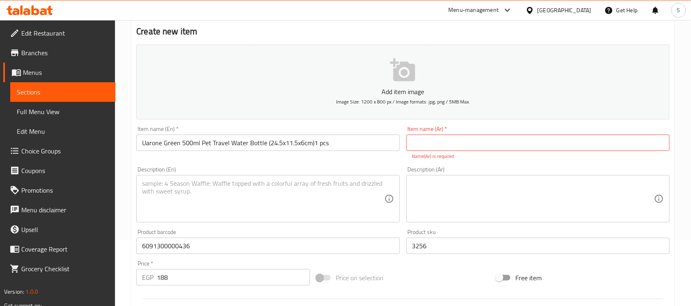
click at [525, 224] on div "Description (Ar) Description (Ar)" at bounding box center [538, 194] width 270 height 63
click at [532, 210] on textarea at bounding box center [533, 199] width 242 height 39
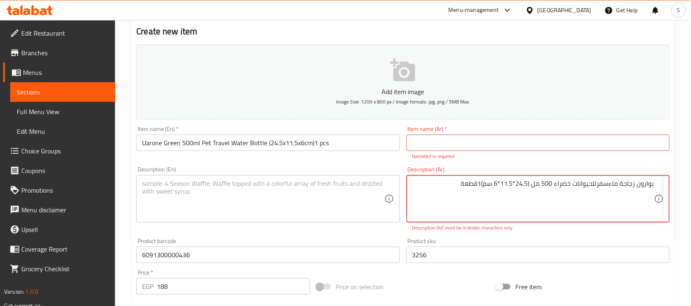
click at [531, 181] on textarea "يوارون زجاجة ماءسفرللحيوانات خضراء 500 مل (24.5*11.5*6 سم)‎1قطعة" at bounding box center [533, 199] width 242 height 39
click at [631, 183] on textarea "يوارون زجاجة ماءسفرللحيوانات خضراء 500 مل(24.5*11.5*6 سم)‎1قطعة" at bounding box center [533, 199] width 242 height 39
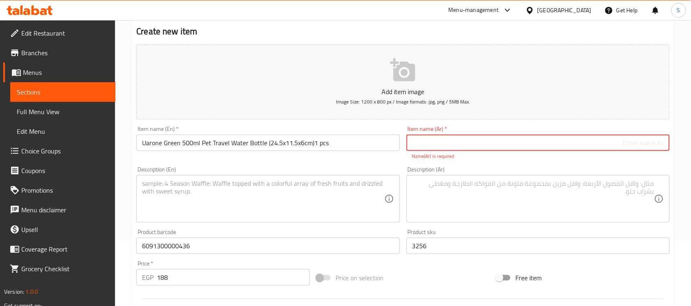
click at [573, 136] on input "text" at bounding box center [538, 143] width 263 height 16
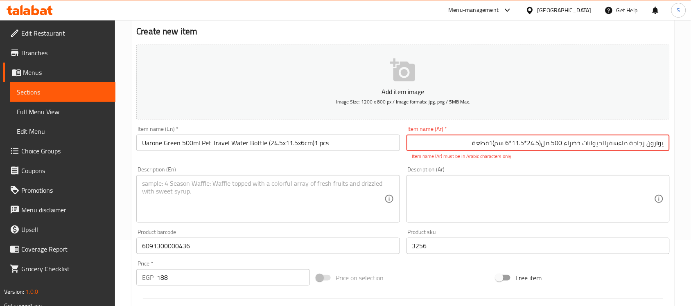
click at [645, 144] on input "يوارون زجاجة ماءسفرللحيوانات خضراء 500 مل(24.5*11.5*6 سم)‎1قطعة" at bounding box center [538, 143] width 263 height 16
click at [547, 140] on input "يوارون زجاجة ماء سفر للحيوانات خضراء 500 مل (24.5*11.5*6 سم) ‎1قطعة" at bounding box center [538, 143] width 263 height 16
click at [321, 198] on textarea at bounding box center [263, 199] width 242 height 39
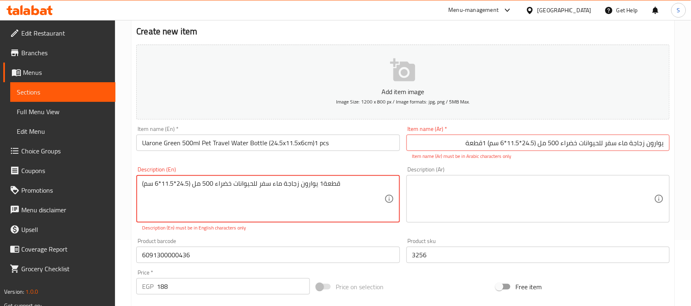
click at [530, 197] on textarea at bounding box center [533, 199] width 242 height 39
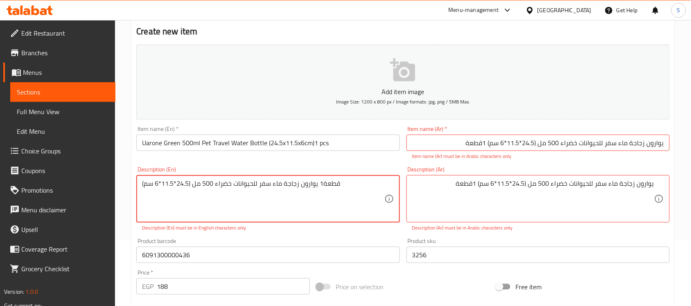
click at [351, 180] on textarea "يوارون زجاجة ماء سفر للحيوانات خضراء 500 مل (24.5*11.5*6 سم) ‎1قطعة" at bounding box center [263, 199] width 242 height 39
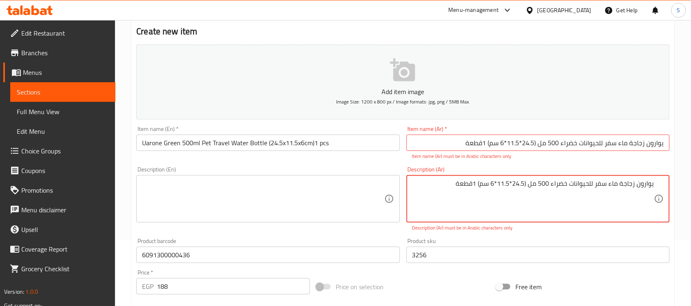
click at [546, 181] on textarea "يوارون زجاجة ماء سفر للحيوانات خضراء 500 مل (24.5*11.5*6 سم) ‎1قطعة" at bounding box center [533, 199] width 242 height 39
click at [658, 182] on div "يوارون زجاجة ماء سفر للحيوانات خضراء 500 مل (24.5*11.5*6 سم) ‎1قطعة Description…" at bounding box center [538, 199] width 263 height 48
click at [525, 178] on div "يوارون زجاجة ماء سفر للحيوانات خضراء 500 مل (24.5*11.5*6 سم) ‎1قطعة Description…" at bounding box center [538, 199] width 263 height 48
click at [498, 183] on textarea "يوارون زجاجة ماء سفر للحيوانات خضراء 500 مل (24.5*11.5*6 سم) ‎1قطعة" at bounding box center [533, 199] width 242 height 39
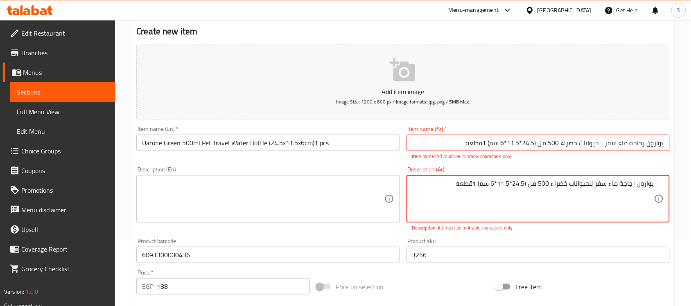
click at [498, 183] on textarea "يوارون زجاجة ماء سفر للحيوانات خضراء 500 مل (24.5*11.5*6 سم) ‎1قطعة" at bounding box center [533, 199] width 242 height 39
drag, startPoint x: 637, startPoint y: 189, endPoint x: 689, endPoint y: 187, distance: 52.1
click at [689, 187] on div "Home / Restaurants management / Menus / Sections / item / create Dogs And Cats …" at bounding box center [403, 242] width 576 height 577
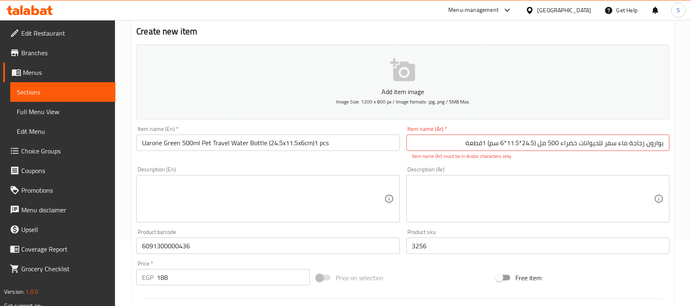
click at [649, 146] on input "يوارون زجاجة ماء سفر للحيوانات خضراء 500 مل (24.5*11.5*6 سم) ‎1قطعة" at bounding box center [538, 143] width 263 height 16
click at [584, 148] on input "يوارون زجاجة ماء سفر للحيوانات خضراء 500 مل (24.5*11.5*6 سم) ‎1قطعة" at bounding box center [538, 143] width 263 height 16
click at [533, 147] on input "يوارون زجاجة ماء سفر للحيوانات خضراء 500 مل (24.5*11.5*6 سم) ‎1قطعة" at bounding box center [538, 143] width 263 height 16
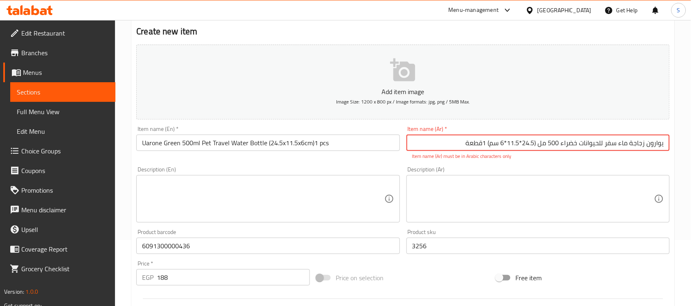
click at [502, 148] on input "يوارون زجاجة ماء سفر للحيوانات خضراء 500 مل (24.5*11.5*6 سم) ‎1قطعة" at bounding box center [538, 143] width 263 height 16
click at [536, 143] on input "يوارون زجاجة ماء سفر للحيوانات خضراء 500 مل (24.5*11.5*6 سم) ‎1قطعة" at bounding box center [538, 143] width 263 height 16
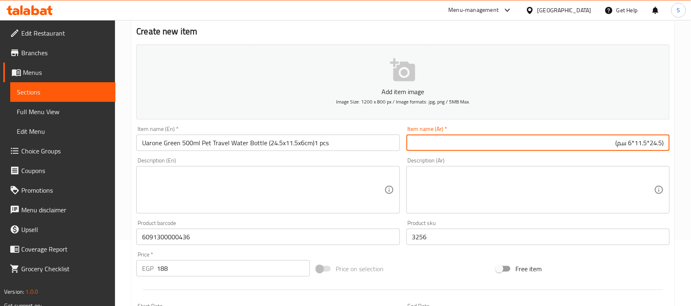
click at [644, 145] on input "(24.5*11.5*6 سم)" at bounding box center [538, 143] width 263 height 16
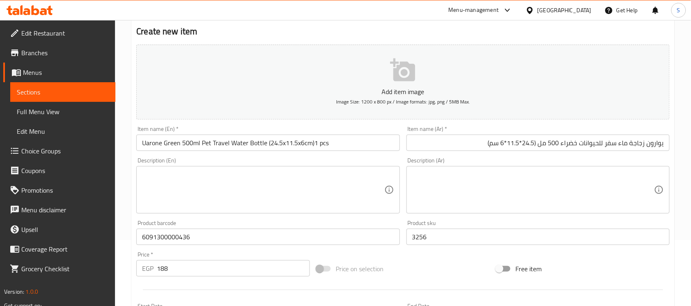
click at [476, 145] on input "يوارون زجاجة ماء سفر للحيوانات خضراء 500 مل (24.5*11.5*6 سم)" at bounding box center [538, 143] width 263 height 16
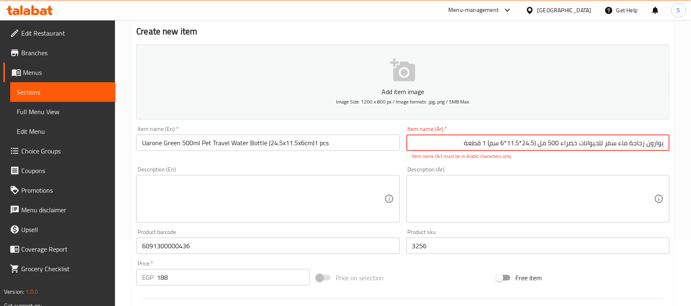
click at [482, 144] on input "يوارون زجاجة ماء سفر للحيوانات خضراء 500 مل (24.5*11.5*6 سم) ‎1 قطعة" at bounding box center [538, 143] width 263 height 16
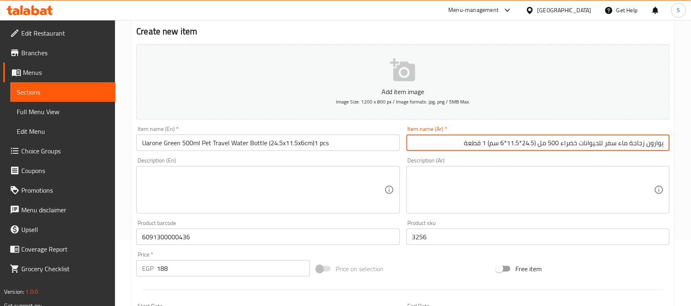
click at [298, 177] on textarea at bounding box center [263, 190] width 242 height 39
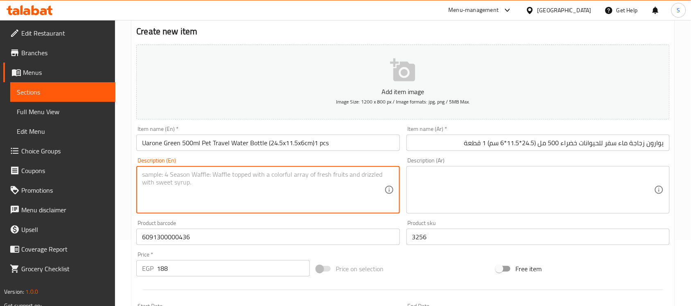
click at [486, 188] on textarea at bounding box center [533, 190] width 242 height 39
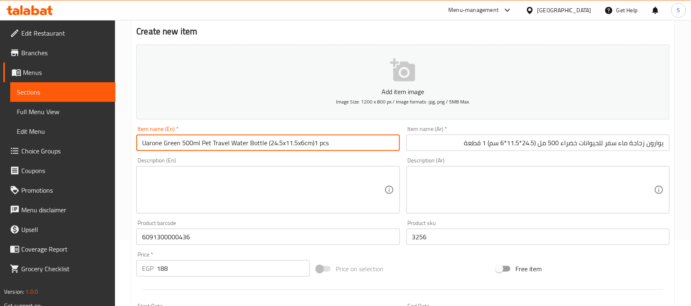
click at [336, 143] on input "Uarone Green 500ml Pet Travel Water Bottle (24.5x11.5x6cm)1 pcs" at bounding box center [267, 143] width 263 height 16
click at [252, 207] on textarea at bounding box center [263, 190] width 242 height 39
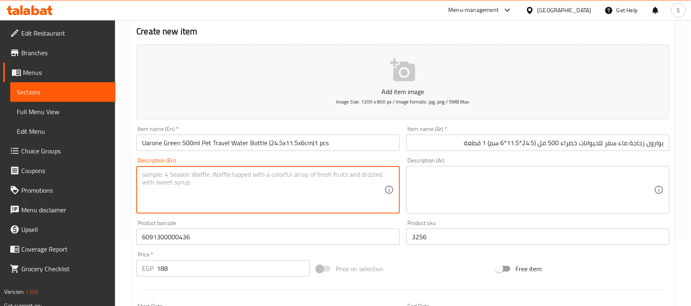
click at [183, 187] on textarea at bounding box center [263, 190] width 242 height 39
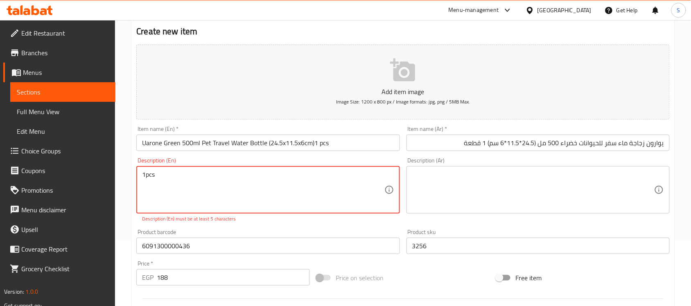
click at [146, 174] on textarea "1pcs" at bounding box center [263, 190] width 242 height 39
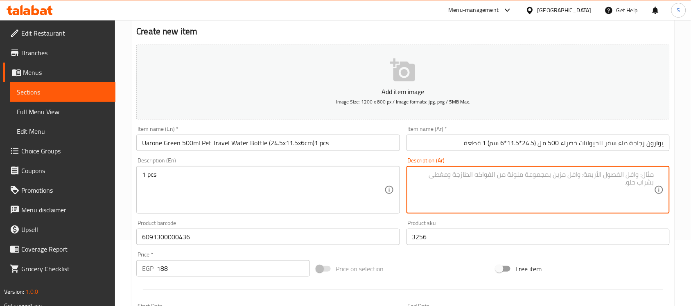
click at [475, 182] on textarea at bounding box center [533, 190] width 242 height 39
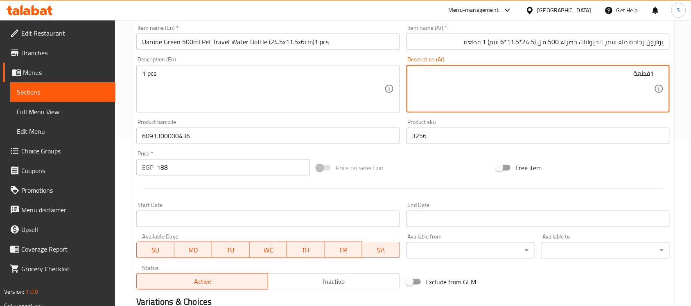
scroll to position [271, 0]
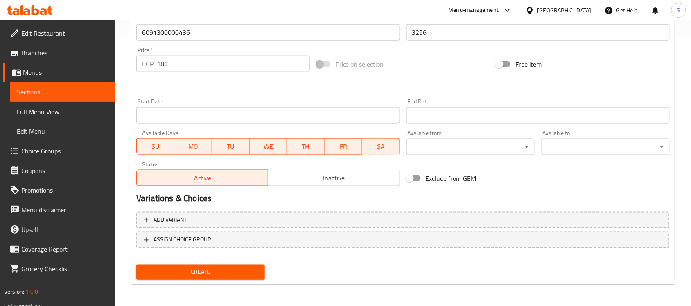
click at [191, 278] on button "Create" at bounding box center [200, 272] width 129 height 15
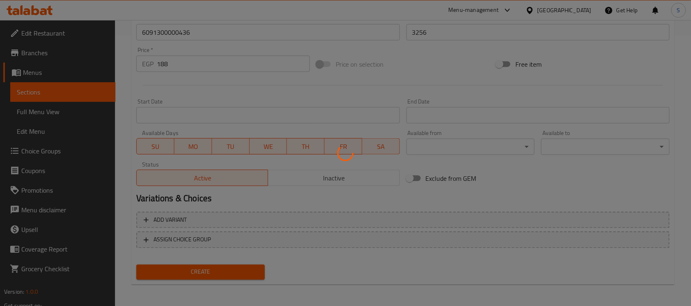
click at [203, 273] on div at bounding box center [345, 153] width 691 height 306
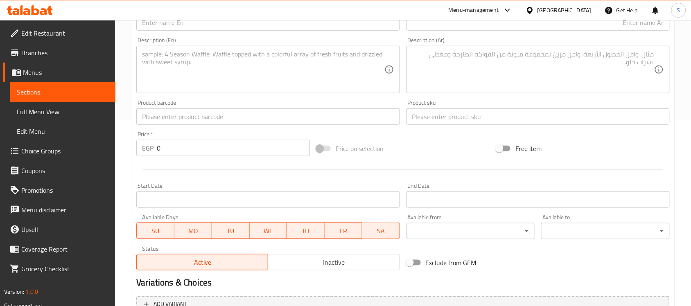
scroll to position [168, 0]
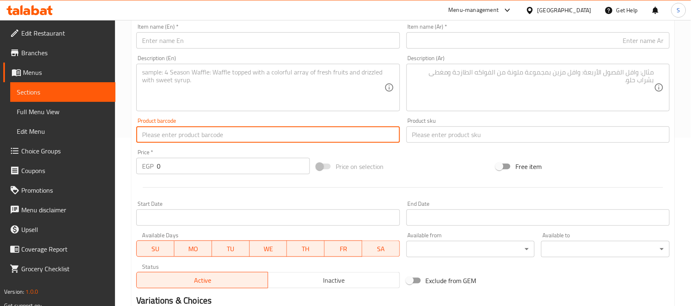
click at [156, 131] on input "text" at bounding box center [267, 135] width 263 height 16
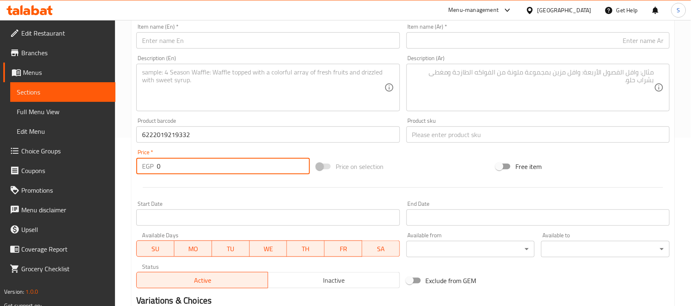
drag, startPoint x: 172, startPoint y: 173, endPoint x: 154, endPoint y: 170, distance: 19.1
click at [154, 170] on div "EGP 0 Price *" at bounding box center [223, 166] width 174 height 16
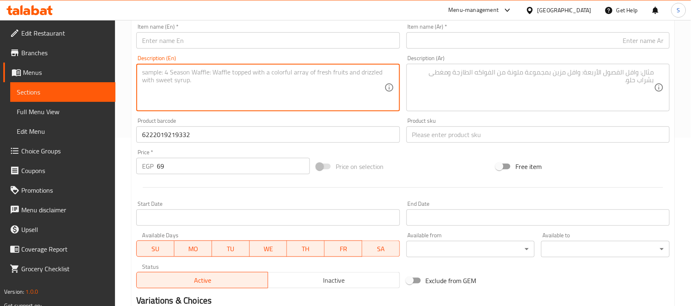
click at [240, 95] on textarea at bounding box center [263, 87] width 242 height 39
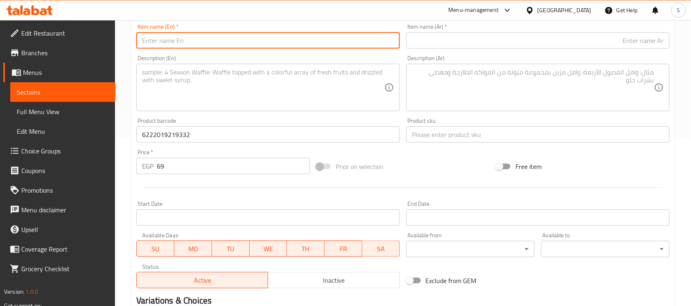
click at [162, 44] on input "text" at bounding box center [267, 40] width 263 height 16
click at [261, 39] on input "Orgo Black Pen Pet Clamp & Tick Remover" at bounding box center [267, 40] width 263 height 16
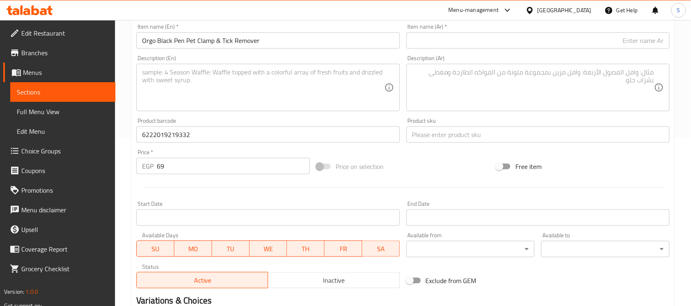
click at [649, 52] on div "Description (Ar) Description (Ar)" at bounding box center [538, 83] width 270 height 63
click at [660, 44] on input "text" at bounding box center [538, 40] width 263 height 16
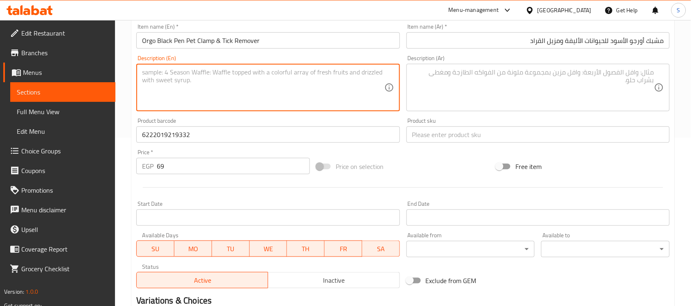
click at [263, 82] on textarea at bounding box center [263, 87] width 242 height 39
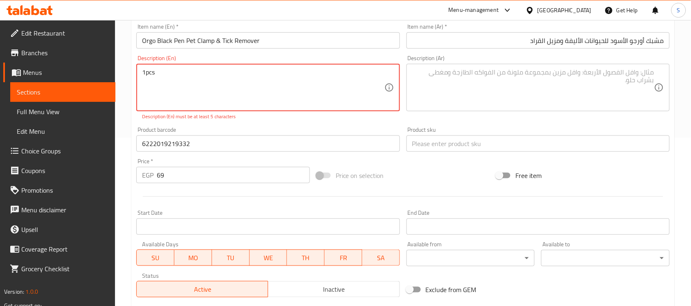
click at [148, 72] on textarea "1pcs" at bounding box center [263, 87] width 242 height 39
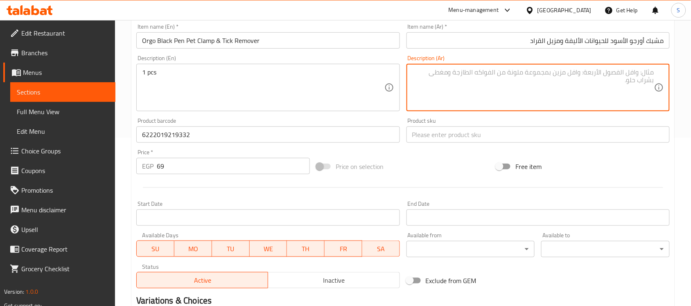
click at [494, 88] on textarea at bounding box center [533, 87] width 242 height 39
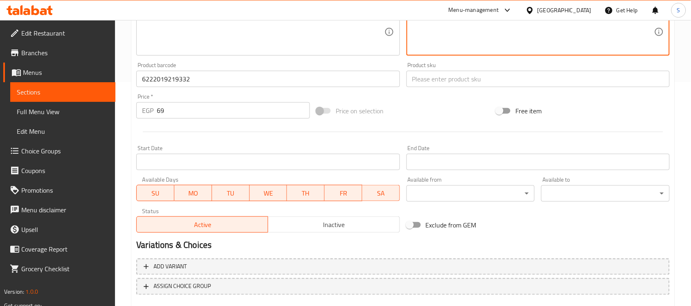
scroll to position [271, 0]
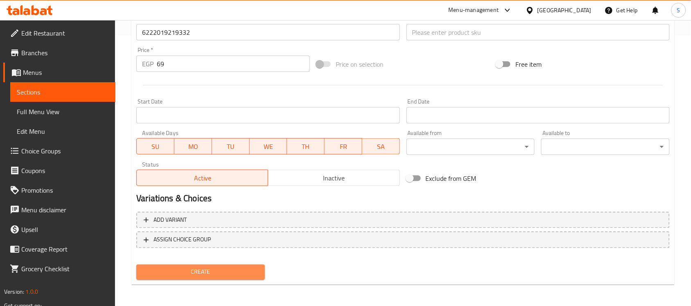
click at [189, 265] on button "Create" at bounding box center [200, 272] width 129 height 15
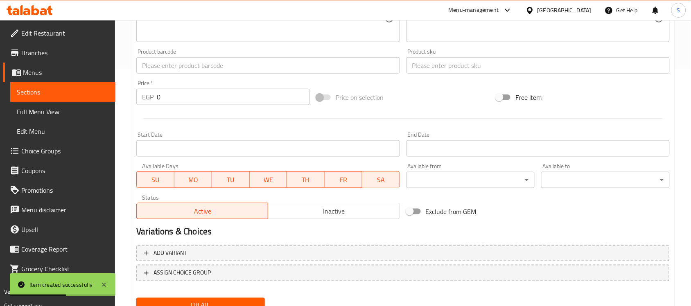
scroll to position [219, 0]
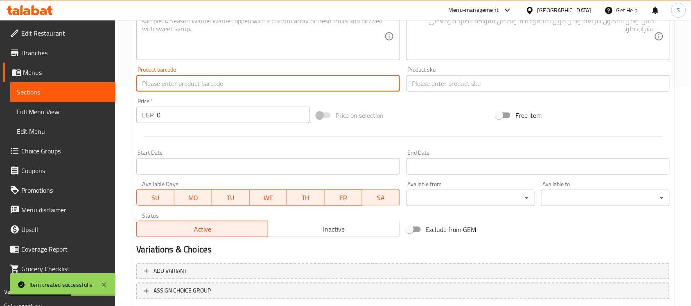
click at [189, 80] on input "text" at bounding box center [267, 83] width 263 height 16
drag, startPoint x: 145, startPoint y: 109, endPoint x: 152, endPoint y: 50, distance: 59.0
click at [138, 102] on div "Price   * EGP 0 Price *" at bounding box center [223, 110] width 174 height 25
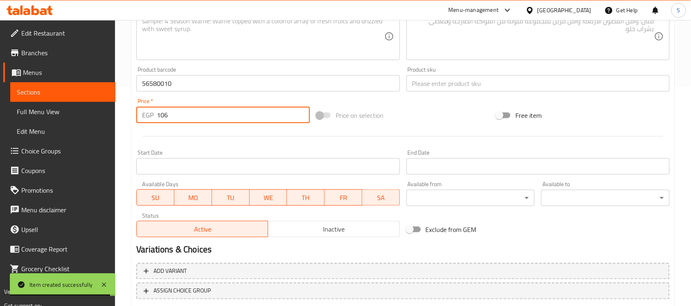
click at [443, 79] on input "text" at bounding box center [538, 83] width 263 height 16
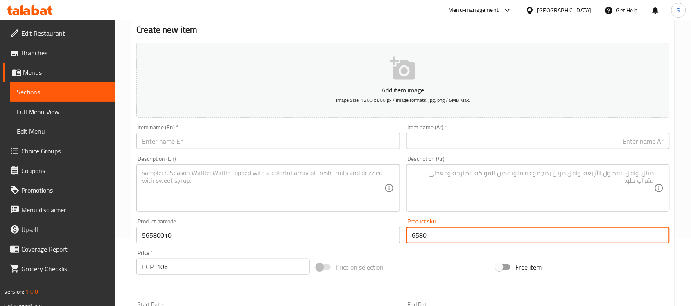
scroll to position [66, 0]
click at [551, 140] on input "text" at bounding box center [538, 143] width 263 height 16
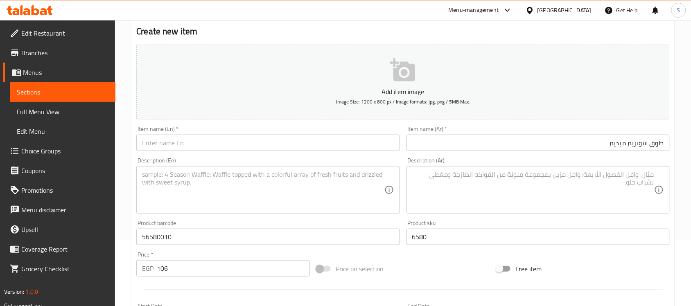
click at [195, 135] on input "text" at bounding box center [267, 143] width 263 height 16
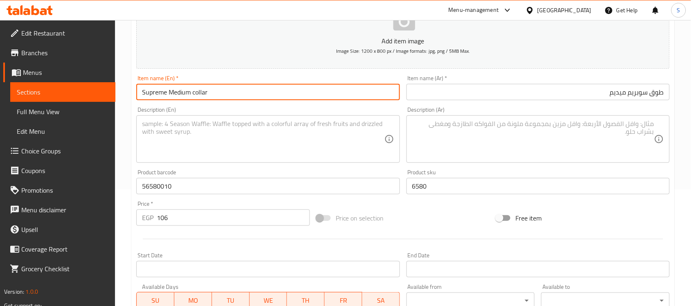
scroll to position [117, 0]
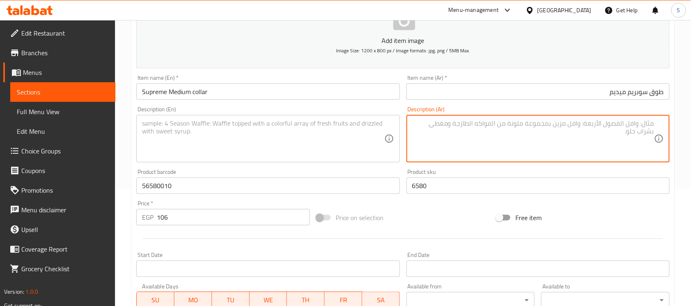
click at [539, 153] on textarea at bounding box center [533, 139] width 242 height 39
click at [184, 124] on textarea at bounding box center [263, 139] width 242 height 39
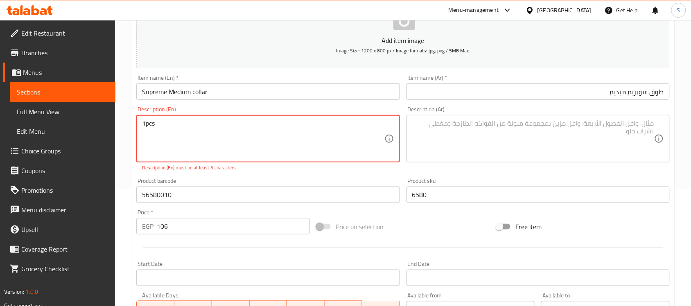
click at [145, 124] on textarea "1pcs" at bounding box center [263, 139] width 242 height 39
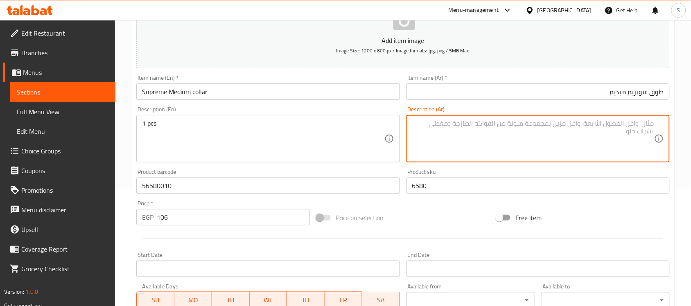
click at [471, 136] on textarea at bounding box center [533, 139] width 242 height 39
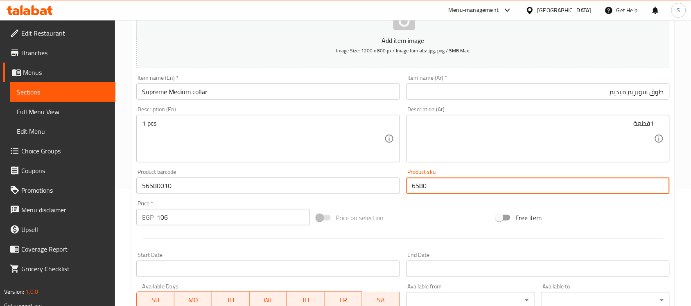
click at [438, 189] on input "6580" at bounding box center [538, 186] width 263 height 16
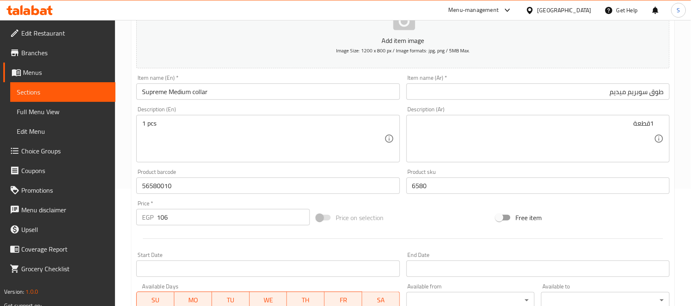
click at [478, 159] on div "1قطعة Description (Ar)" at bounding box center [538, 139] width 263 height 48
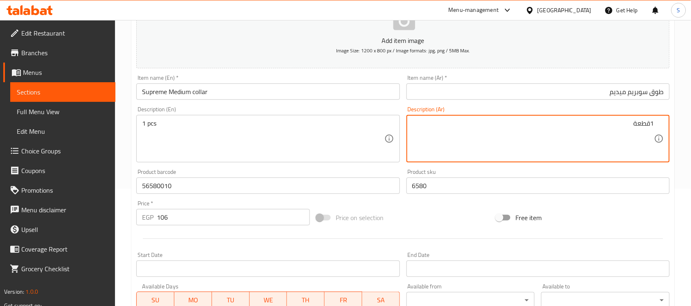
click at [268, 114] on div "Description (En) 1 pcs Description (En)" at bounding box center [267, 134] width 263 height 56
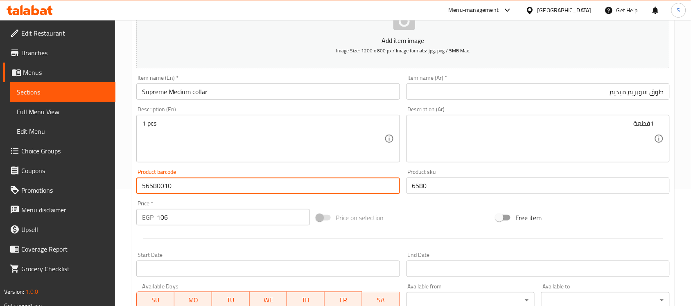
click at [213, 179] on input "56580010" at bounding box center [267, 186] width 263 height 16
click at [198, 225] on input "106" at bounding box center [233, 217] width 153 height 16
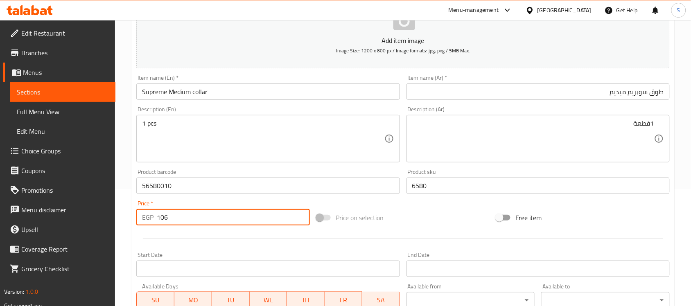
click at [290, 102] on div "Item name (En)   * Supreme Medium collar Item name (En) *" at bounding box center [268, 88] width 270 height 32
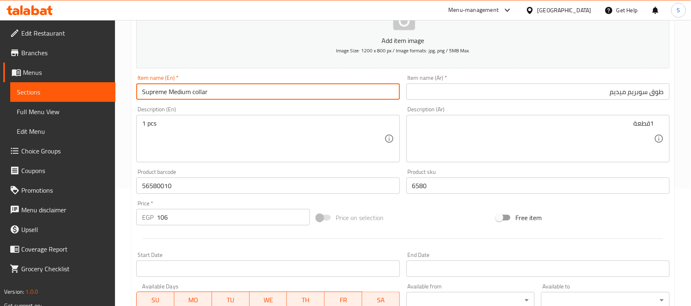
click at [305, 92] on input "Supreme Medium collar" at bounding box center [267, 92] width 263 height 16
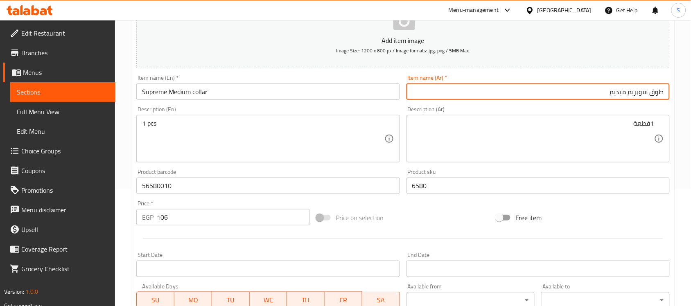
click at [477, 93] on input "طوق سوبريم ميديم" at bounding box center [538, 92] width 263 height 16
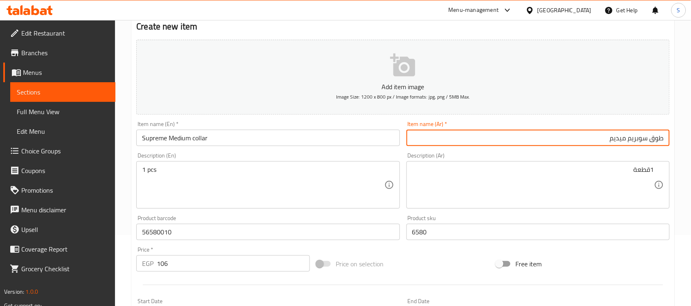
scroll to position [66, 0]
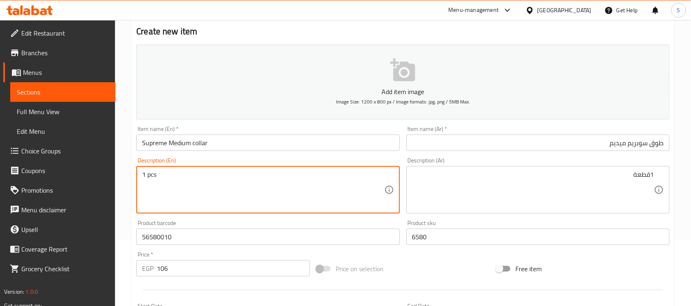
drag, startPoint x: 199, startPoint y: 189, endPoint x: 45, endPoint y: 148, distance: 159.3
drag, startPoint x: 174, startPoint y: 238, endPoint x: 130, endPoint y: 226, distance: 45.4
click at [130, 226] on div "Home / Restaurants management / Menus / Sections / item / create Dogs And Cats …" at bounding box center [403, 233] width 576 height 559
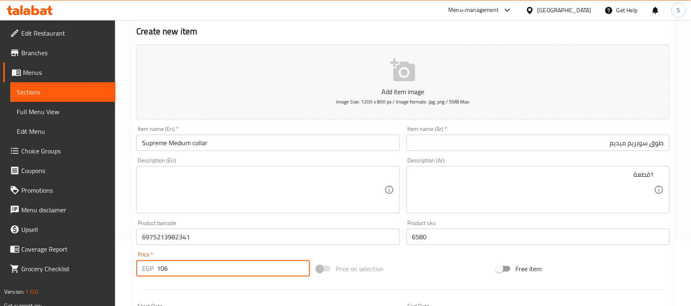
drag, startPoint x: 181, startPoint y: 261, endPoint x: 147, endPoint y: 257, distance: 33.8
click at [147, 257] on div "Price   * EGP 106 Price *" at bounding box center [223, 264] width 174 height 25
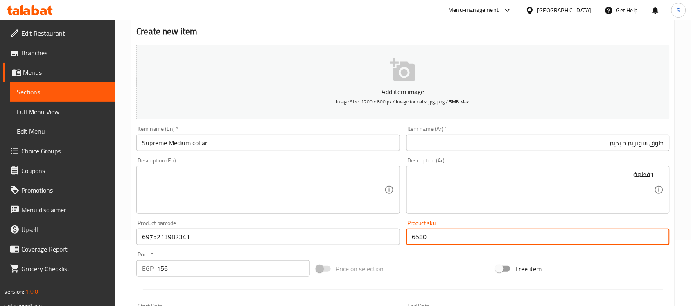
drag, startPoint x: 435, startPoint y: 235, endPoint x: 361, endPoint y: 228, distance: 74.9
click at [361, 228] on div "Add item image Image Size: 1200 x 800 px / Image formats: jpg, png / 5MB Max. I…" at bounding box center [403, 217] width 540 height 353
click at [213, 139] on input "Supreme Medium collar" at bounding box center [267, 143] width 263 height 16
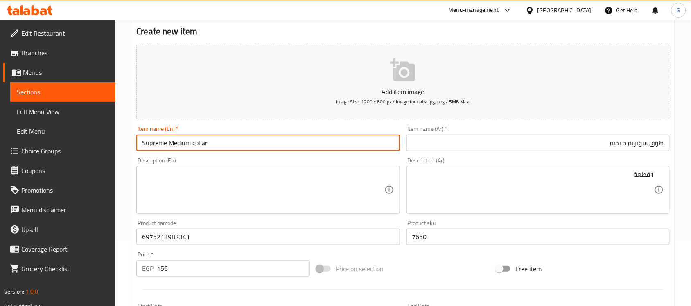
click at [213, 139] on input "Supreme Medium collar" at bounding box center [267, 143] width 263 height 16
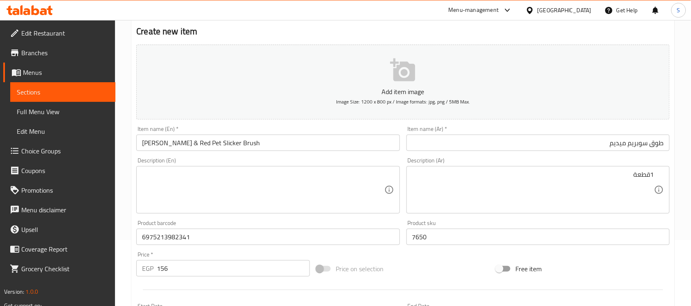
click at [575, 138] on input "طوق سوبريم ميديم" at bounding box center [538, 143] width 263 height 16
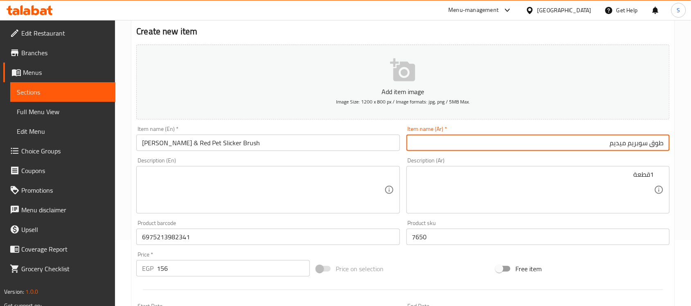
click at [575, 138] on input "طوق سوبريم ميديم" at bounding box center [538, 143] width 263 height 16
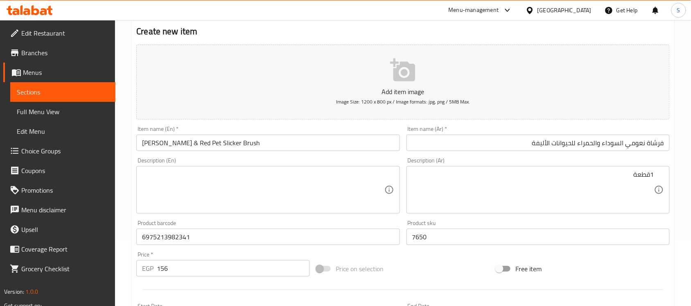
click at [244, 186] on textarea at bounding box center [263, 190] width 242 height 39
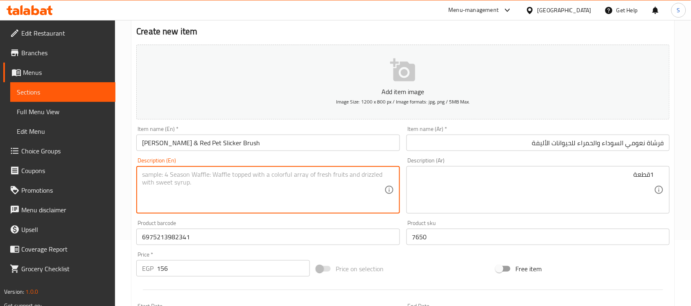
click at [232, 177] on textarea at bounding box center [263, 190] width 242 height 39
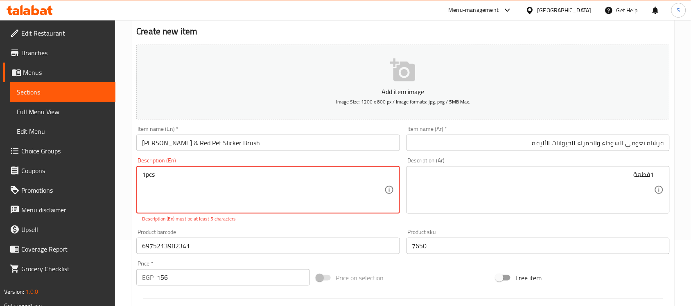
click at [147, 177] on textarea "1pcs" at bounding box center [263, 190] width 242 height 39
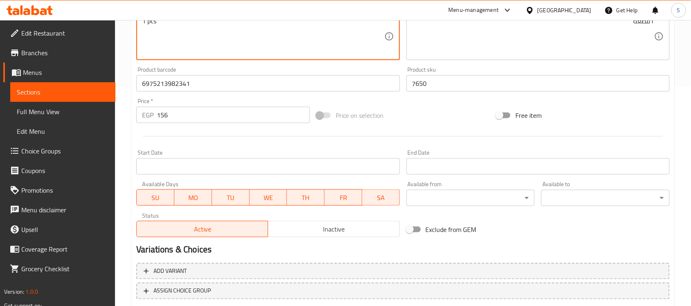
scroll to position [271, 0]
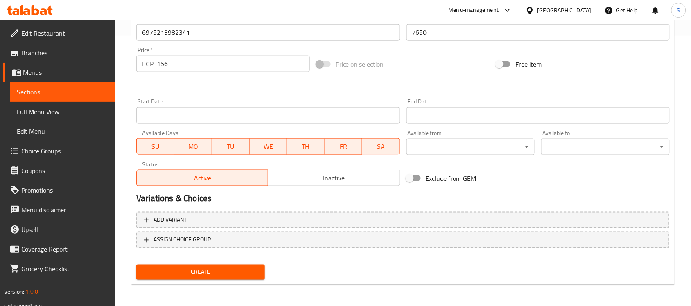
click at [228, 265] on button "Create" at bounding box center [200, 272] width 129 height 15
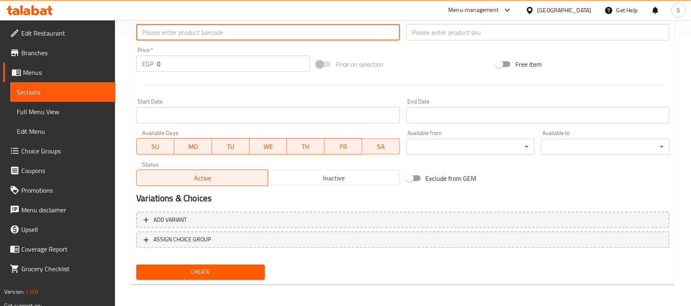
click at [231, 38] on input "text" at bounding box center [267, 32] width 263 height 16
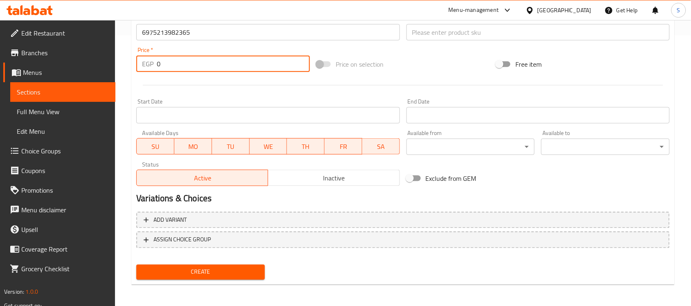
drag, startPoint x: 191, startPoint y: 71, endPoint x: 160, endPoint y: 66, distance: 31.1
click at [160, 66] on input "0" at bounding box center [233, 64] width 153 height 16
drag, startPoint x: 124, startPoint y: 51, endPoint x: 128, endPoint y: 40, distance: 12.2
click at [101, 49] on div "Edit Restaurant Branches Menus Sections Full Menu View Edit Menu Choice Groups …" at bounding box center [345, 28] width 691 height 559
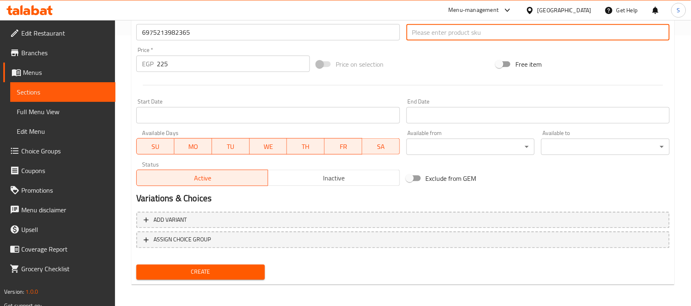
click at [443, 35] on input "text" at bounding box center [538, 32] width 263 height 16
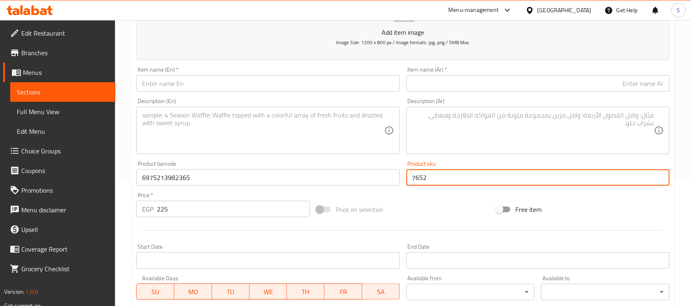
scroll to position [117, 0]
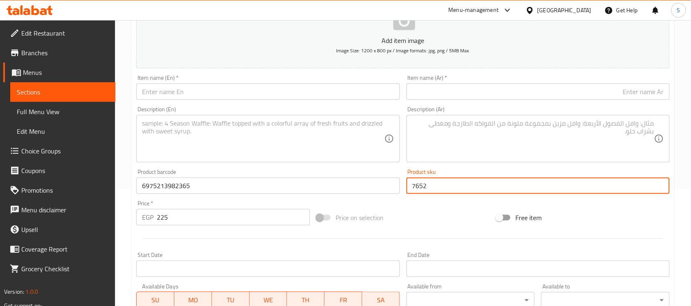
click at [201, 89] on input "text" at bounding box center [267, 92] width 263 height 16
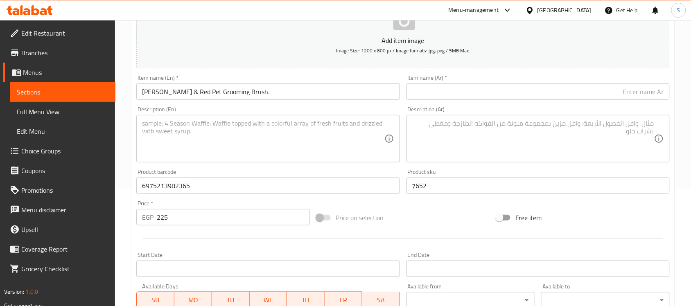
click at [293, 91] on input "Naomi Black & Red Pet Grooming Brush." at bounding box center [267, 92] width 263 height 16
click at [550, 103] on div "Description (Ar) Description (Ar)" at bounding box center [538, 134] width 270 height 63
click at [561, 93] on input "text" at bounding box center [538, 92] width 263 height 16
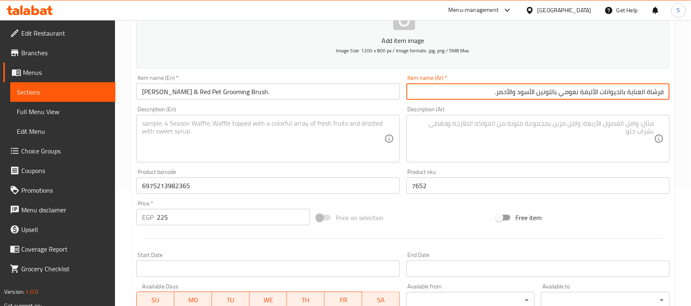
click at [488, 101] on div "Item name (Ar)   * فرشاة العناية بالحيوانات الأليفة نعومي باللونين الأسود والأح…" at bounding box center [538, 88] width 270 height 32
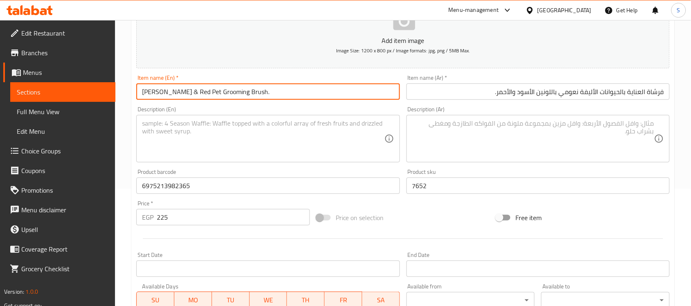
click at [324, 89] on input "Naomi Black & Red Pet Grooming Brush." at bounding box center [267, 92] width 263 height 16
click at [289, 138] on textarea at bounding box center [263, 139] width 242 height 39
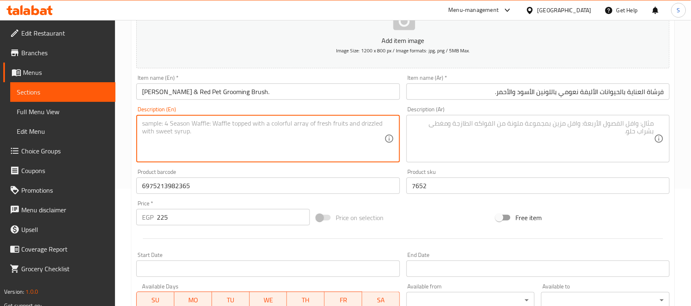
click at [187, 138] on textarea at bounding box center [263, 139] width 242 height 39
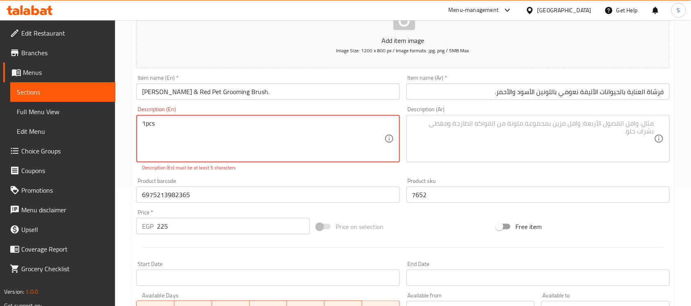
click at [145, 124] on textarea "1pcs" at bounding box center [263, 139] width 242 height 39
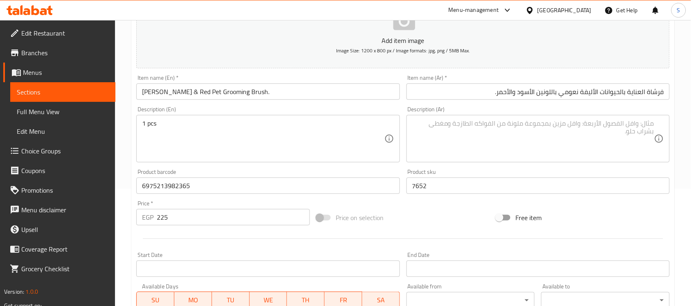
click at [481, 140] on textarea at bounding box center [533, 139] width 242 height 39
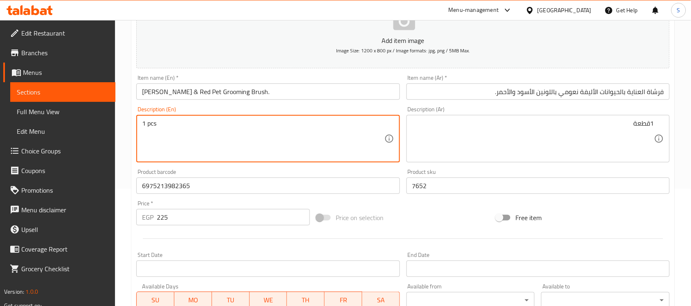
click at [296, 148] on textarea "1 pcs" at bounding box center [263, 139] width 242 height 39
click at [204, 186] on input "6975213982365" at bounding box center [267, 186] width 263 height 16
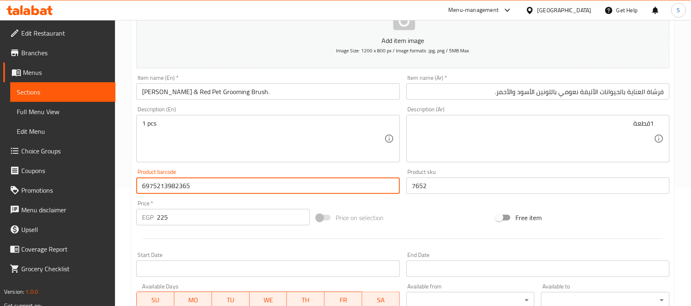
click at [471, 181] on input "7652" at bounding box center [538, 186] width 263 height 16
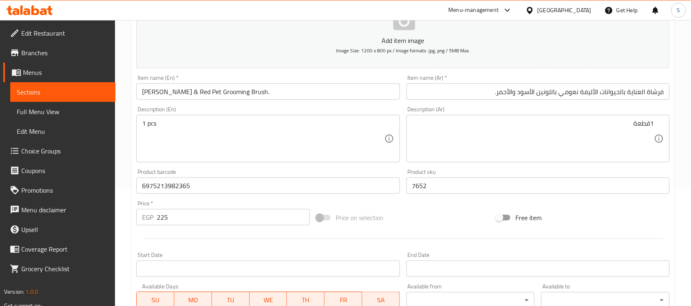
click at [165, 202] on div "Price   * EGP 225 Price *" at bounding box center [223, 213] width 174 height 25
click at [222, 179] on input "6975213982365" at bounding box center [267, 186] width 263 height 16
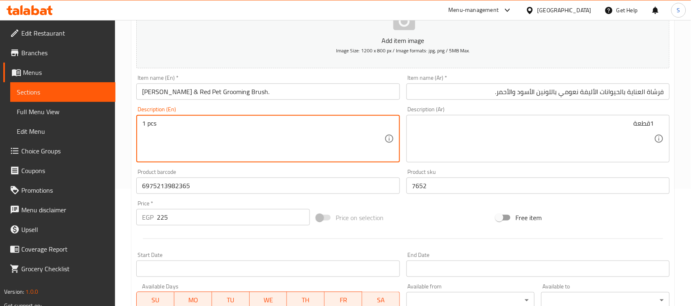
click at [194, 169] on div "Product barcode 6975213982365 Product barcode" at bounding box center [267, 181] width 263 height 25
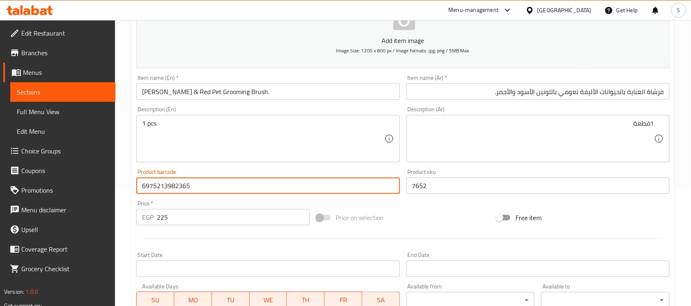
click at [217, 185] on input "6975213982365" at bounding box center [267, 186] width 263 height 16
click at [446, 188] on input "7652" at bounding box center [538, 186] width 263 height 16
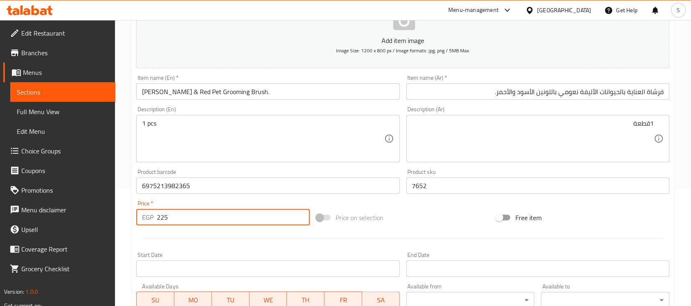
click at [158, 219] on input "225" at bounding box center [233, 217] width 153 height 16
click at [586, 136] on textarea "1قطعة" at bounding box center [533, 139] width 242 height 39
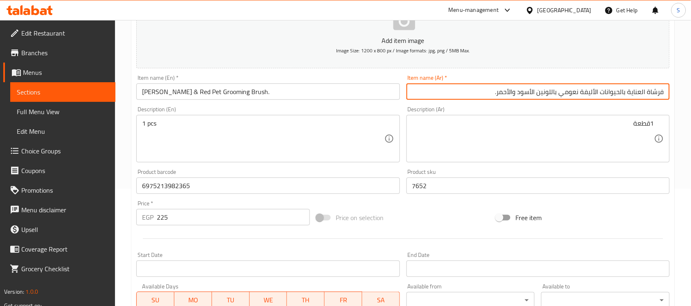
click at [509, 89] on input "فرشاة العناية بالحيوانات الأليفة نعومي باللونين الأسود والأحمر." at bounding box center [538, 92] width 263 height 16
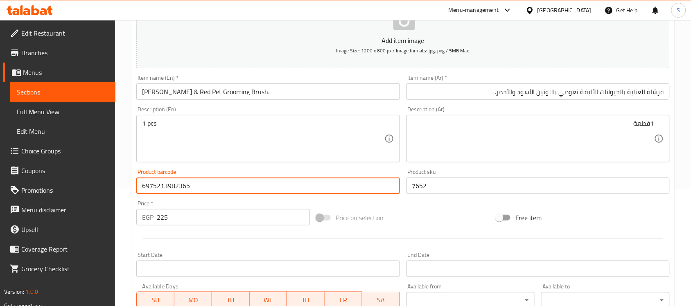
drag, startPoint x: 252, startPoint y: 187, endPoint x: 290, endPoint y: 184, distance: 37.8
click at [253, 186] on input "6975213982365" at bounding box center [267, 186] width 263 height 16
click at [434, 186] on input "7652" at bounding box center [538, 186] width 263 height 16
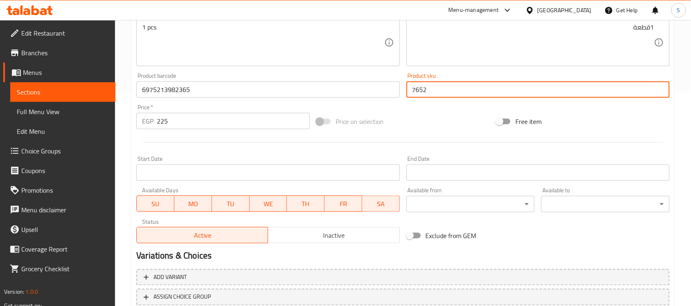
scroll to position [271, 0]
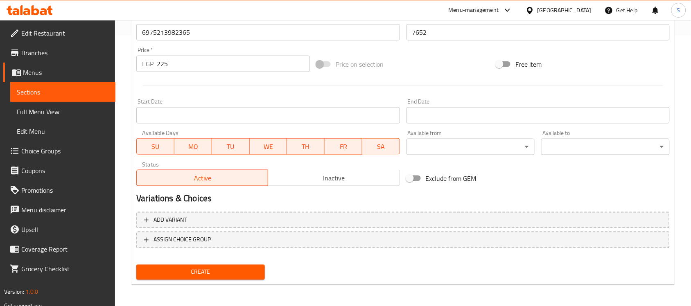
click at [229, 283] on div "Create new item Add item image Image Size: 1200 x 800 px / Image formats: jpg, …" at bounding box center [402, 47] width 543 height 477
click at [230, 275] on span "Create" at bounding box center [200, 272] width 115 height 10
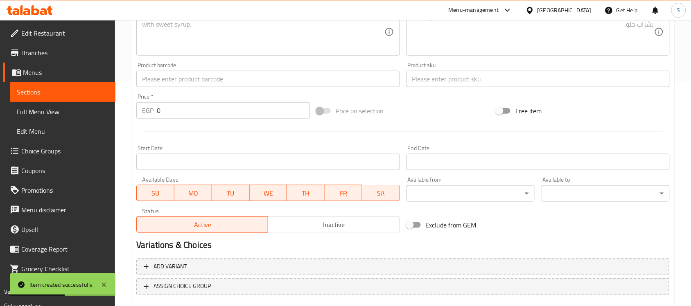
scroll to position [168, 0]
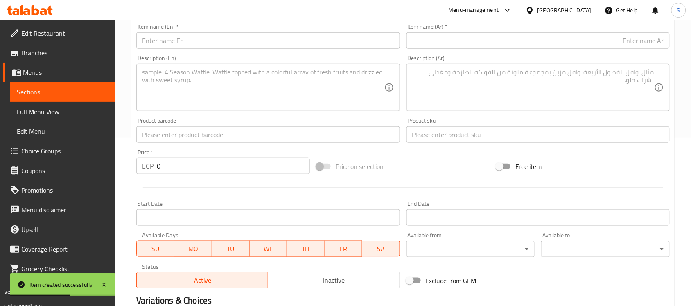
click at [174, 39] on input "text" at bounding box center [267, 40] width 263 height 16
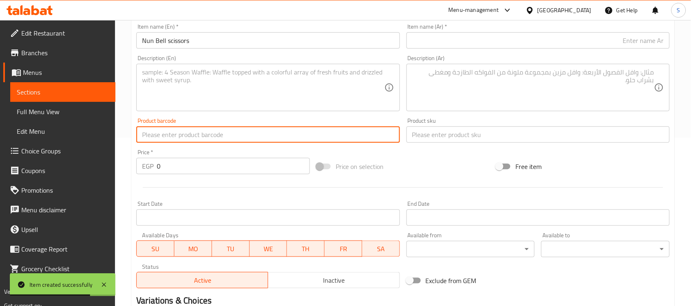
drag, startPoint x: 175, startPoint y: 138, endPoint x: 150, endPoint y: 72, distance: 69.7
click at [116, 125] on div "Home / Restaurants management / Menus / Sections / item / create Dogs And Cats …" at bounding box center [403, 131] width 576 height 559
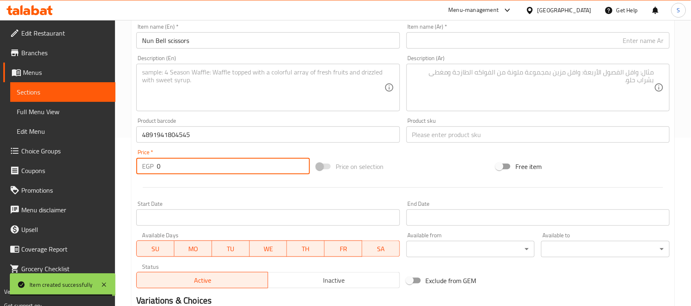
drag, startPoint x: 165, startPoint y: 174, endPoint x: 118, endPoint y: 167, distance: 48.0
click at [120, 168] on div "Home / Restaurants management / Menus / Sections / item / create Dogs And Cats …" at bounding box center [403, 131] width 576 height 559
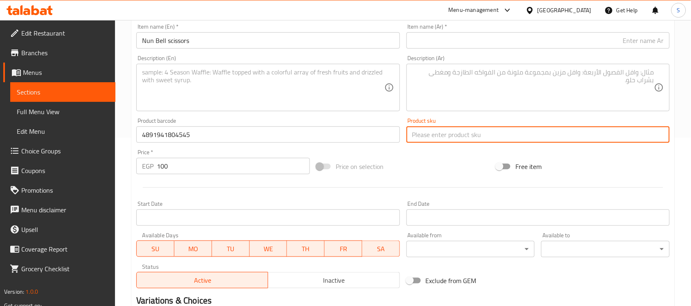
click at [453, 133] on input "text" at bounding box center [538, 135] width 263 height 16
click at [459, 72] on textarea at bounding box center [533, 87] width 242 height 39
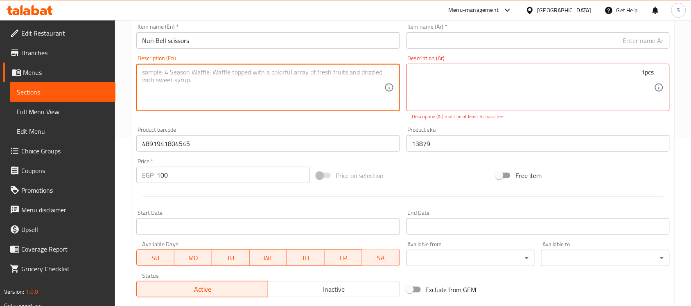
click at [292, 88] on textarea at bounding box center [263, 87] width 242 height 39
click at [147, 74] on textarea "1pcs" at bounding box center [263, 87] width 242 height 39
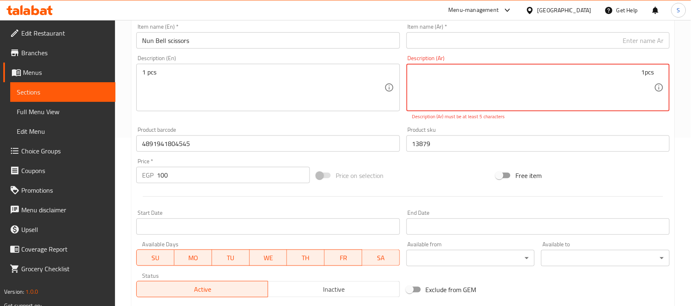
click at [649, 76] on textarea "1pcs" at bounding box center [533, 87] width 242 height 39
click at [463, 75] on textarea "1pcs" at bounding box center [533, 87] width 242 height 39
click at [617, 68] on textarea "1pcs1قطعة" at bounding box center [533, 87] width 242 height 39
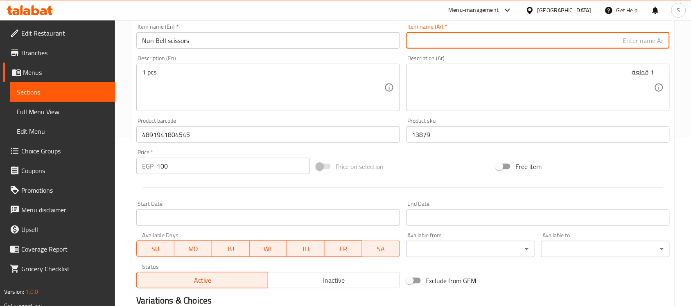
click at [611, 35] on input "text" at bounding box center [538, 40] width 263 height 16
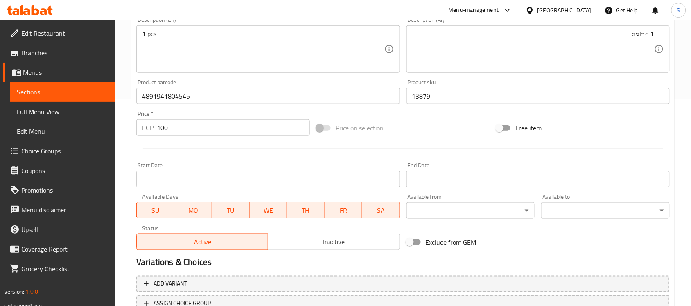
scroll to position [271, 0]
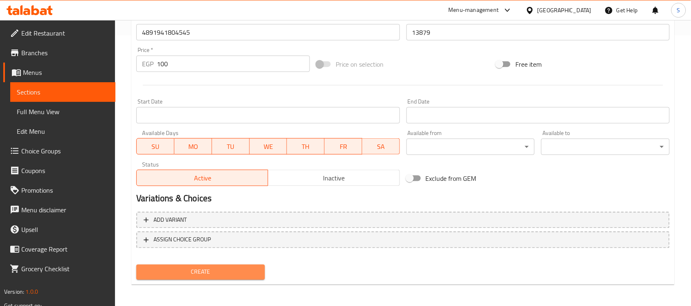
click at [216, 267] on span "Create" at bounding box center [200, 272] width 115 height 10
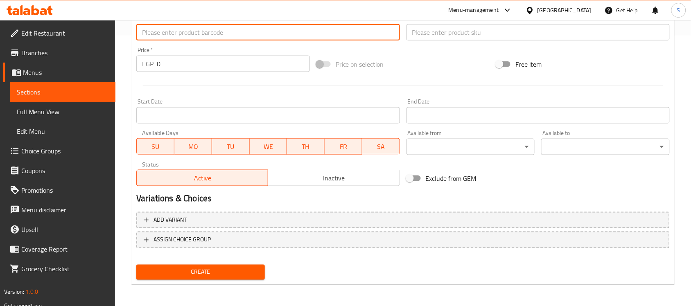
click at [198, 39] on input "text" at bounding box center [267, 32] width 263 height 16
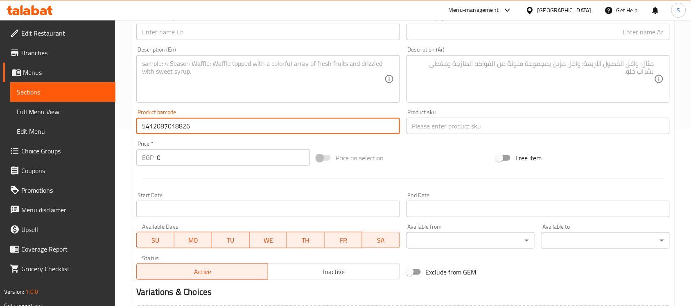
scroll to position [168, 0]
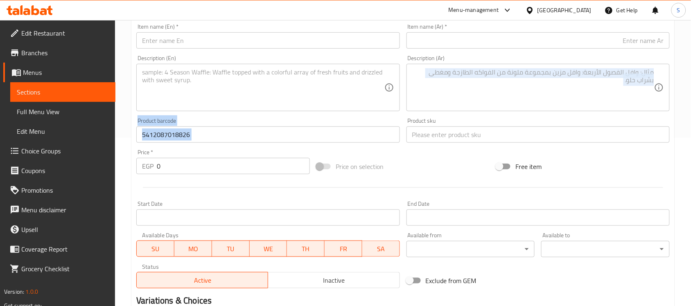
drag, startPoint x: 430, startPoint y: 117, endPoint x: 412, endPoint y: 108, distance: 20.1
click at [414, 109] on div "Add item image Image Size: 1200 x 800 px / Image formats: jpg, png / 5MB Max. I…" at bounding box center [403, 115] width 540 height 353
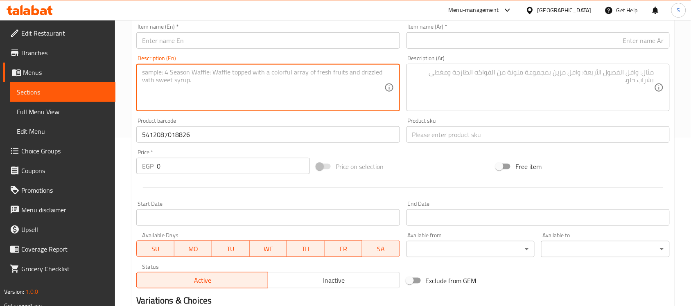
click at [310, 70] on textarea at bounding box center [263, 87] width 242 height 39
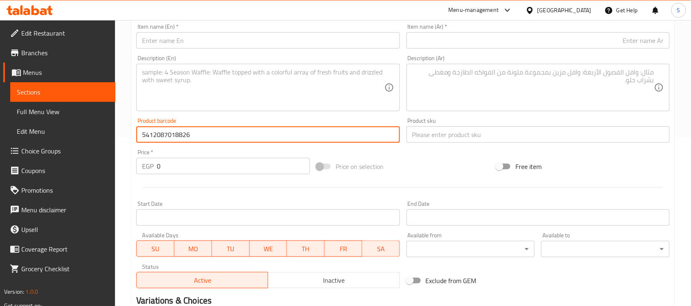
click at [201, 132] on input "5412087018826" at bounding box center [267, 135] width 263 height 16
click at [192, 132] on input "5412087018826" at bounding box center [267, 135] width 263 height 16
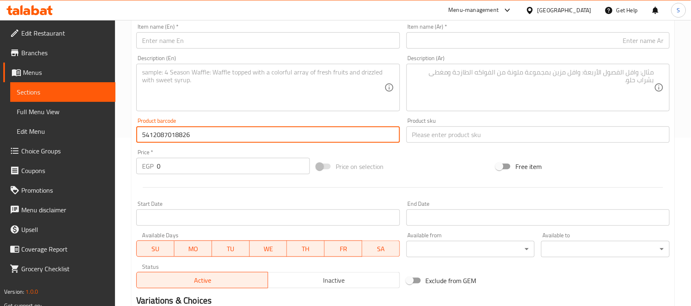
click at [192, 132] on input "5412087018826" at bounding box center [267, 135] width 263 height 16
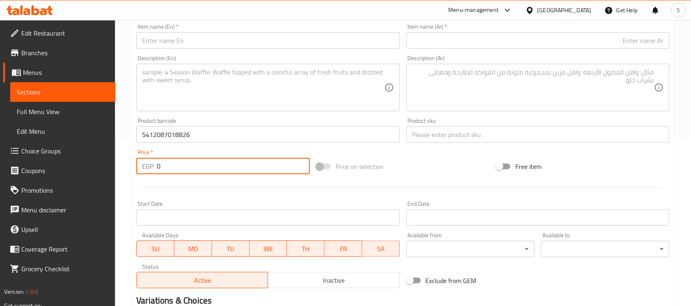
drag, startPoint x: 173, startPoint y: 173, endPoint x: 111, endPoint y: 162, distance: 62.7
click at [113, 163] on div "Edit Restaurant Branches Menus Sections Full Menu View Edit Menu Choice Groups …" at bounding box center [345, 131] width 691 height 559
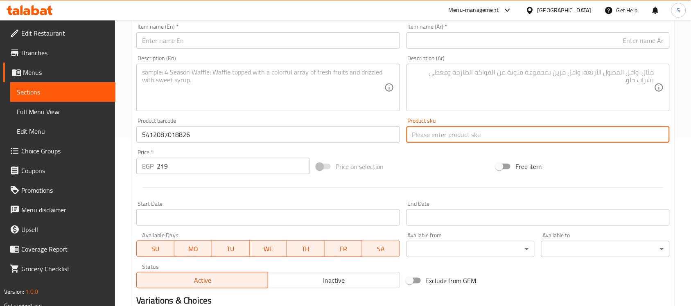
click at [433, 133] on input "text" at bounding box center [538, 135] width 263 height 16
click at [580, 38] on input "text" at bounding box center [538, 40] width 263 height 16
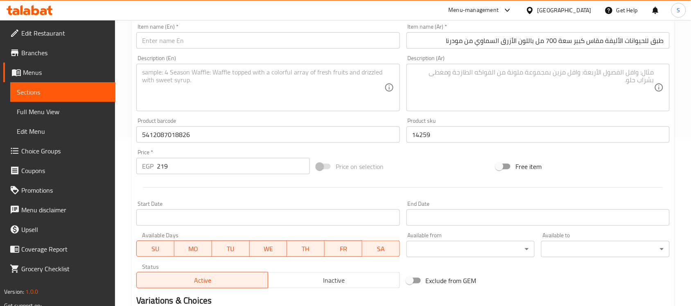
click at [559, 61] on div "Description (Ar) Description (Ar)" at bounding box center [538, 83] width 263 height 56
click at [263, 97] on textarea at bounding box center [263, 87] width 242 height 39
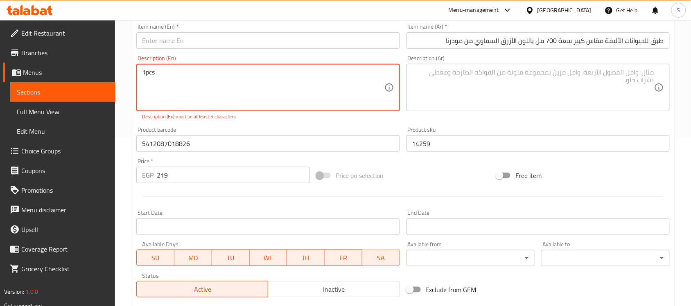
click at [147, 73] on textarea "1pcs" at bounding box center [263, 87] width 242 height 39
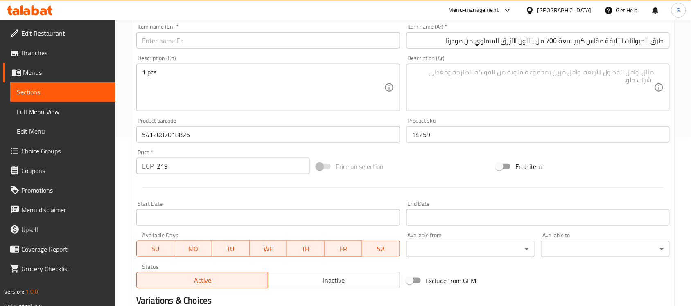
click at [508, 89] on textarea at bounding box center [533, 87] width 242 height 39
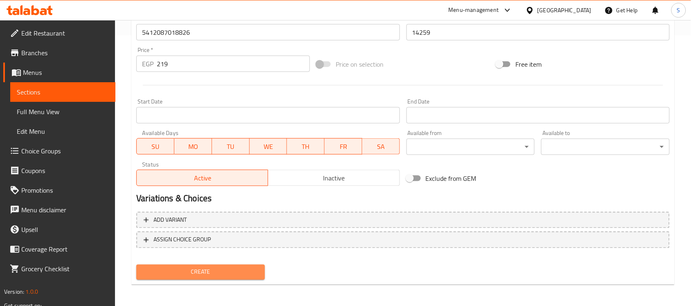
click at [187, 267] on span "Create" at bounding box center [200, 272] width 115 height 10
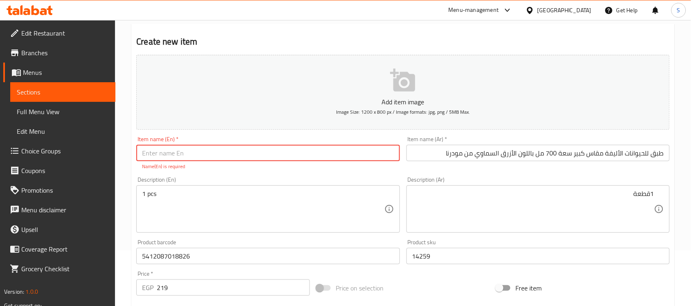
click at [488, 154] on input "طبق للحيوانات الأليفة مقاس كبير سعة 700 مل باللون الأزرق السماوي من مودرنا" at bounding box center [538, 153] width 263 height 16
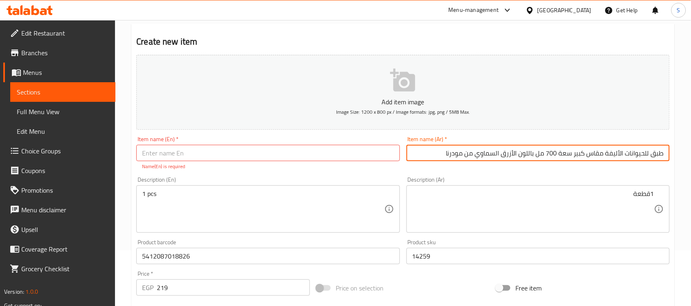
click at [488, 154] on input "طبق للحيوانات الأليفة مقاس كبير سعة 700 مل باللون الأزرق السماوي من مودرنا" at bounding box center [538, 153] width 263 height 16
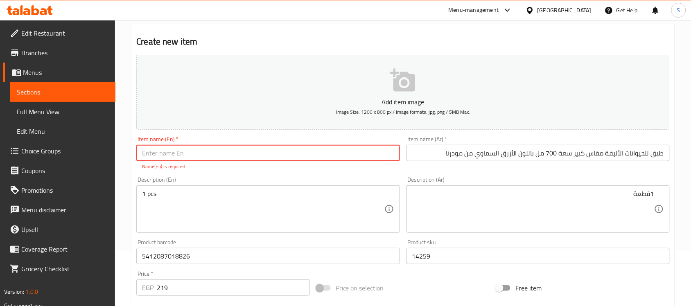
click at [314, 146] on input "text" at bounding box center [267, 153] width 263 height 16
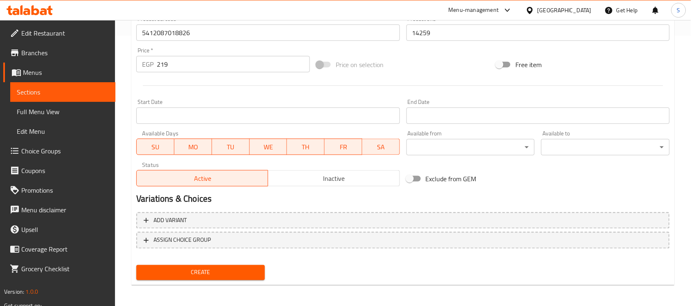
scroll to position [271, 0]
click at [260, 267] on button "Create" at bounding box center [200, 272] width 129 height 15
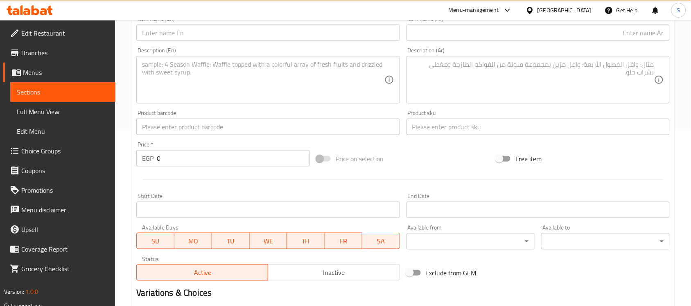
scroll to position [168, 0]
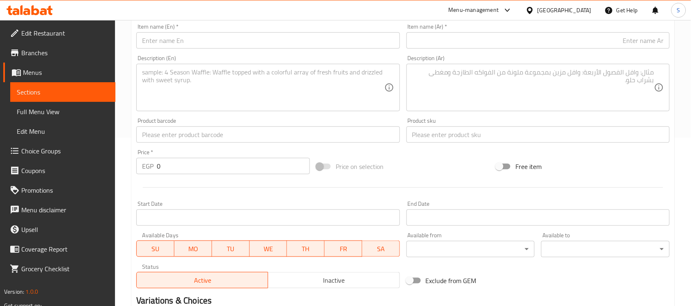
click at [181, 141] on input "text" at bounding box center [267, 135] width 263 height 16
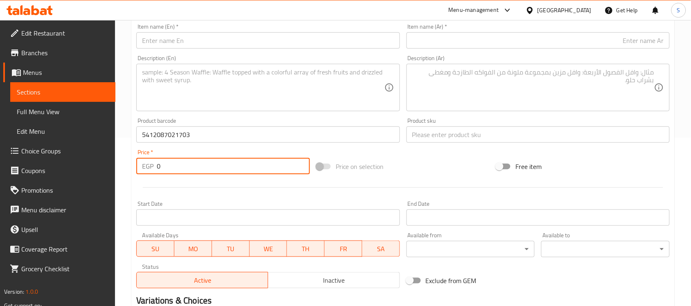
drag, startPoint x: 221, startPoint y: 173, endPoint x: 147, endPoint y: 164, distance: 75.1
click at [147, 164] on div "EGP 0 Price *" at bounding box center [223, 166] width 174 height 16
click at [512, 136] on input "text" at bounding box center [538, 135] width 263 height 16
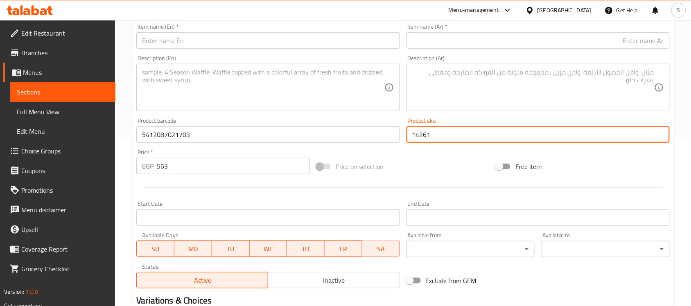
click at [519, 52] on div "Description (Ar) Description (Ar)" at bounding box center [538, 83] width 270 height 63
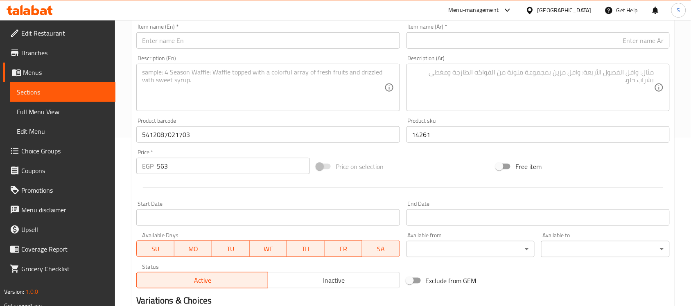
click at [528, 43] on input "text" at bounding box center [538, 40] width 263 height 16
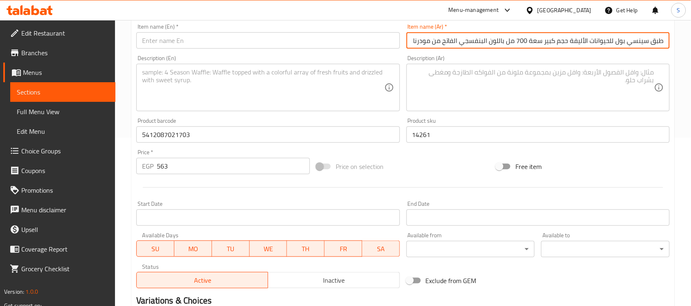
scroll to position [0, -42]
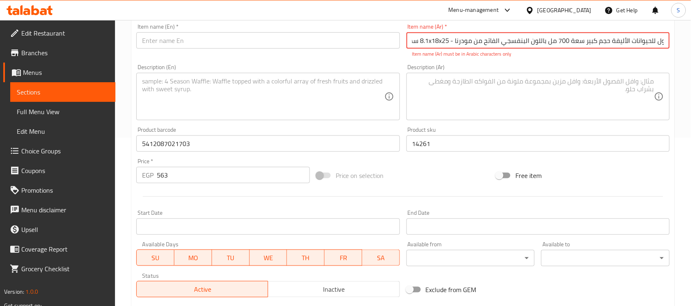
click at [443, 41] on input "طبق سينسي بول للحيوانات الأليفة حجم كبير سعة 700 مل باللون البنفسجي الفاتح من م…" at bounding box center [538, 40] width 263 height 16
click at [435, 42] on input "طبق سينسي بول للحيوانات الأليفة حجم كبير سعة 700 مل باللون البنفسجي الفاتح من م…" at bounding box center [538, 40] width 263 height 16
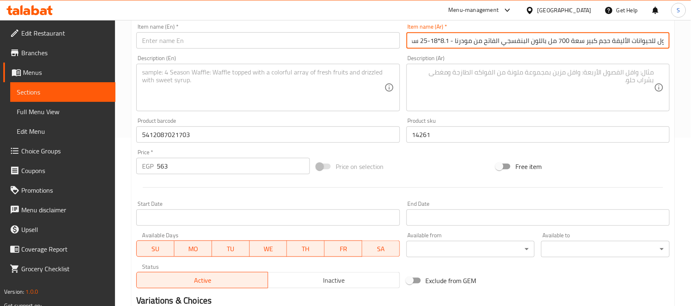
scroll to position [0, -41]
click at [642, 74] on textarea at bounding box center [533, 87] width 242 height 39
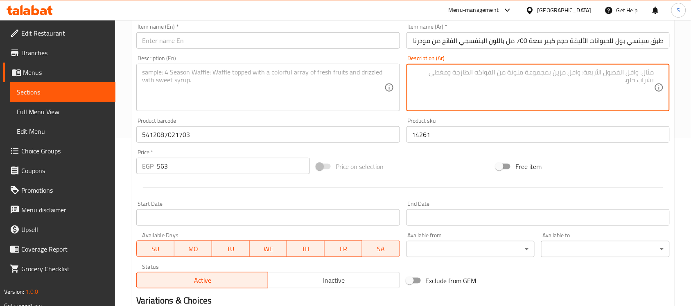
click at [520, 85] on textarea at bounding box center [533, 87] width 242 height 39
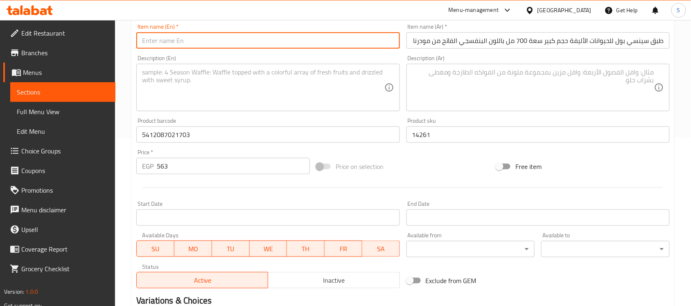
click at [250, 46] on input "text" at bounding box center [267, 40] width 263 height 16
click at [545, 56] on div "Description (Ar) Description (Ar)" at bounding box center [538, 83] width 263 height 56
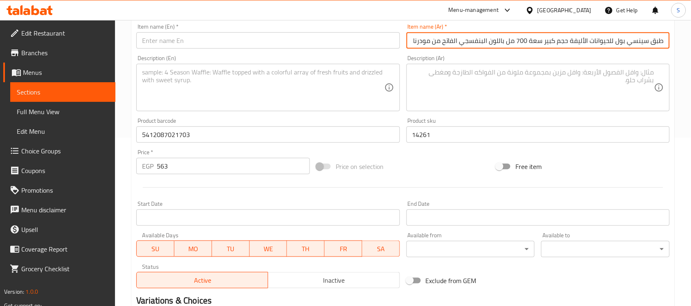
click at [555, 40] on input "طبق سينسي بول للحيوانات الأليفة حجم كبير سعة 700 مل باللون البنفسجي الفاتح من م…" at bounding box center [538, 40] width 263 height 16
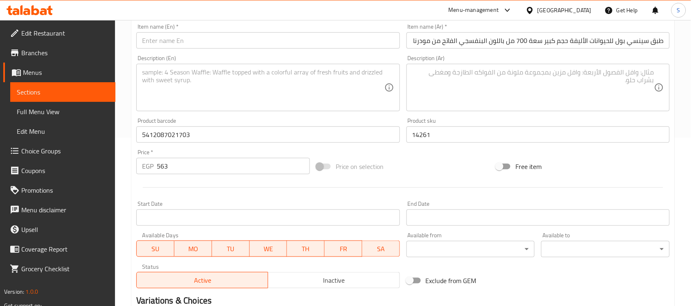
click at [519, 52] on div "Item name (Ar)   * طبق سينسي بول للحيوانات الأليفة حجم كبير سعة 700 مل باللون ا…" at bounding box center [538, 36] width 270 height 32
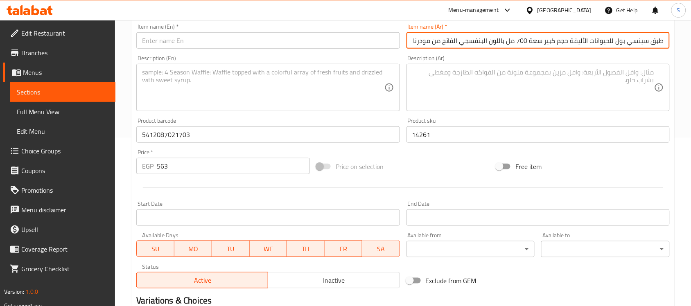
click at [527, 41] on input "طبق سينسي بول للحيوانات الأليفة حجم كبير سعة 700 مل باللون البنفسجي الفاتح من م…" at bounding box center [538, 40] width 263 height 16
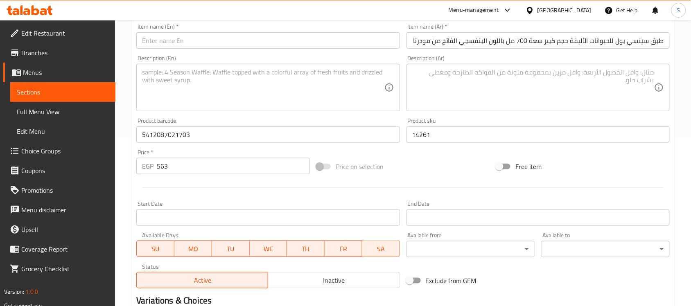
click at [286, 39] on input "text" at bounding box center [267, 40] width 263 height 16
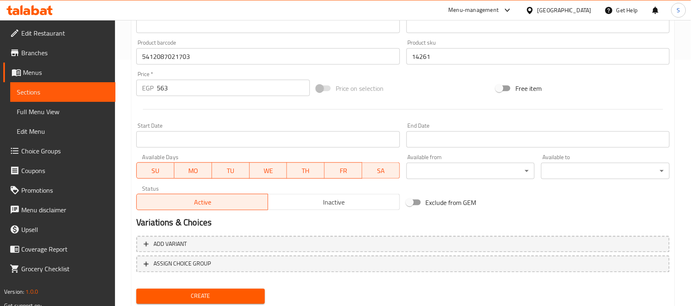
scroll to position [271, 0]
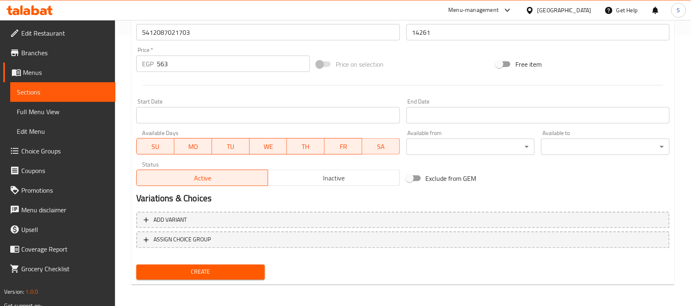
click at [207, 265] on button "Create" at bounding box center [200, 272] width 129 height 15
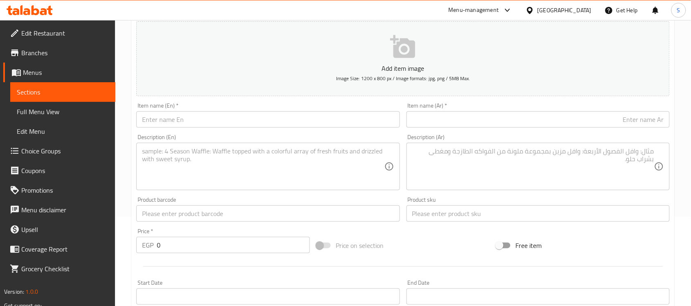
scroll to position [168, 0]
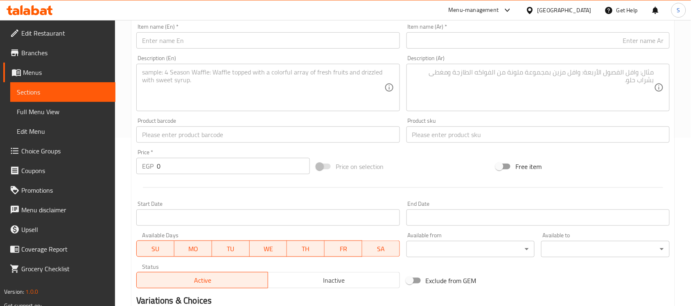
click at [196, 143] on input "text" at bounding box center [267, 135] width 263 height 16
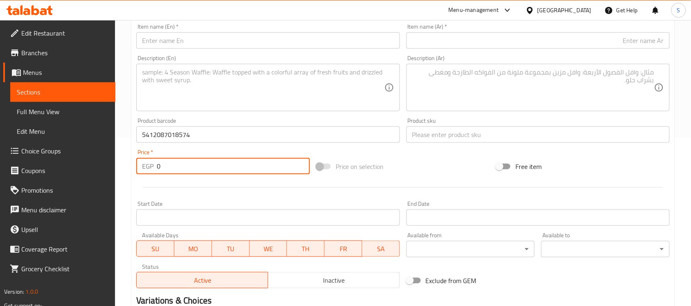
drag, startPoint x: 176, startPoint y: 163, endPoint x: 153, endPoint y: 159, distance: 24.1
click at [153, 159] on div "EGP 0 Price *" at bounding box center [223, 166] width 174 height 16
click at [455, 143] on input "text" at bounding box center [538, 135] width 263 height 16
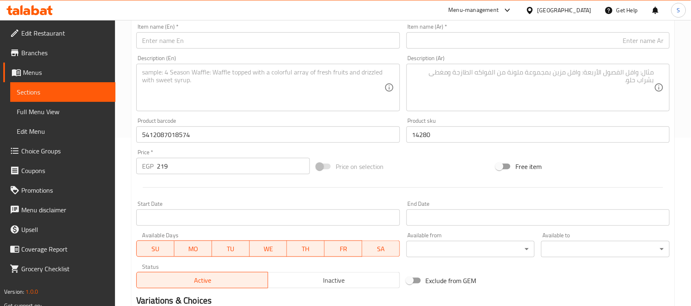
click at [253, 52] on div "Description (En) Description (En)" at bounding box center [268, 83] width 270 height 63
click at [255, 45] on input "text" at bounding box center [267, 40] width 263 height 16
click at [661, 44] on input "text" at bounding box center [538, 40] width 263 height 16
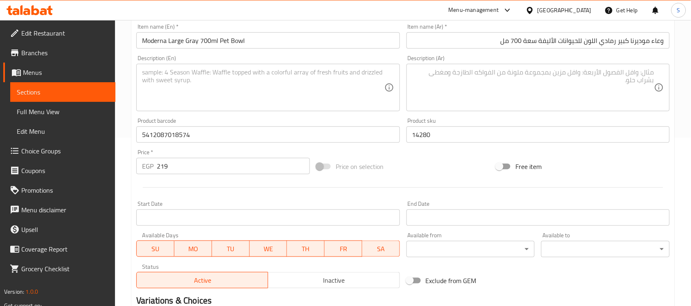
click at [278, 50] on div "Item name (En)   * Moderna Large Gray 700ml Pet Bowl Item name (En) *" at bounding box center [268, 36] width 270 height 32
click at [208, 83] on textarea at bounding box center [263, 87] width 242 height 39
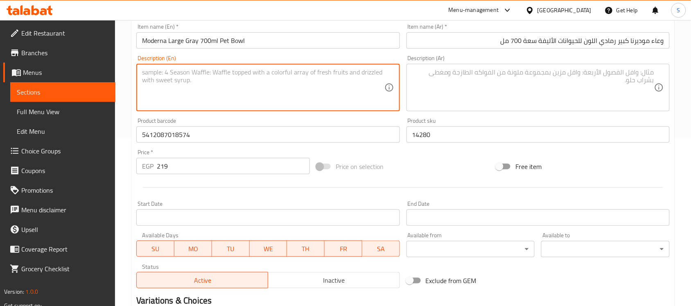
click at [275, 72] on textarea at bounding box center [263, 87] width 242 height 39
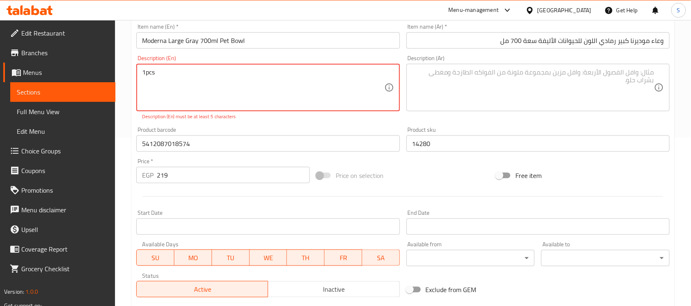
click at [145, 72] on textarea "1pcs" at bounding box center [263, 87] width 242 height 39
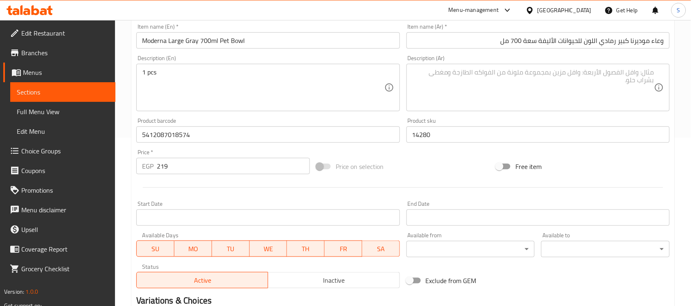
click at [411, 85] on div "Description (Ar)" at bounding box center [538, 88] width 263 height 48
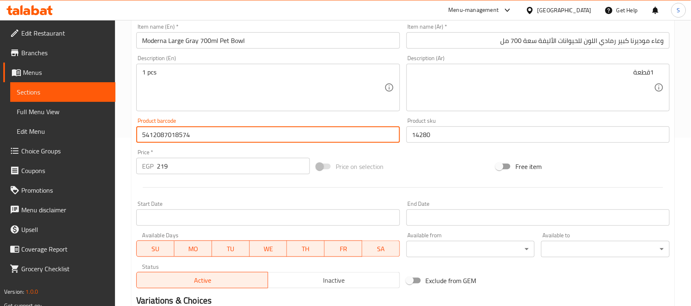
click at [196, 136] on input "5412087018574" at bounding box center [267, 135] width 263 height 16
click at [189, 169] on input "219" at bounding box center [233, 166] width 153 height 16
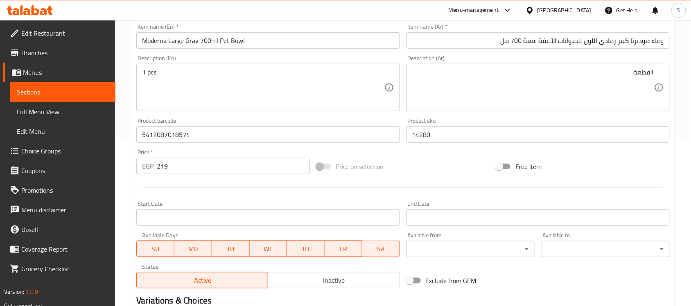
drag, startPoint x: 270, startPoint y: 50, endPoint x: 285, endPoint y: 47, distance: 15.4
click at [271, 50] on div "Item name (En)   * Moderna Large Gray 700ml Pet Bowl Item name (En) *" at bounding box center [268, 36] width 270 height 32
click at [304, 45] on input "Moderna Large Gray 700ml Pet Bowl" at bounding box center [267, 40] width 263 height 16
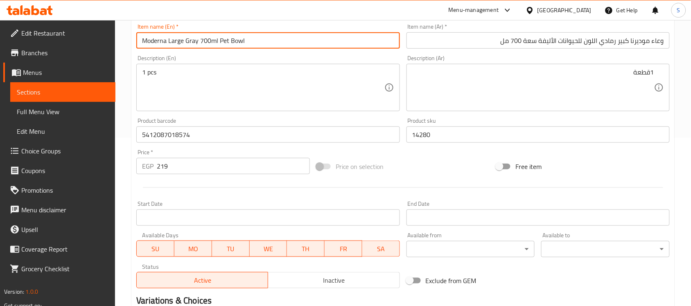
click at [473, 45] on input "وعاء موديرنا كبير رمادي اللون للحيوانات الأليفة سعة 700 مل" at bounding box center [538, 40] width 263 height 16
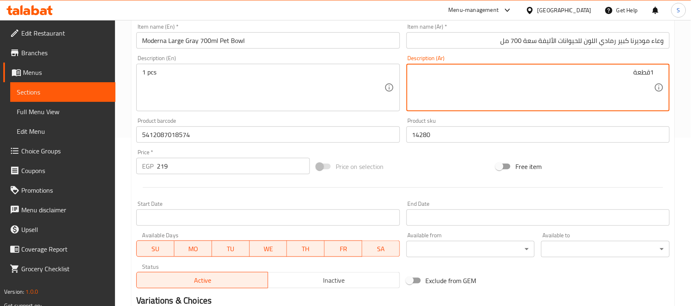
click at [460, 138] on input "14280" at bounding box center [538, 135] width 263 height 16
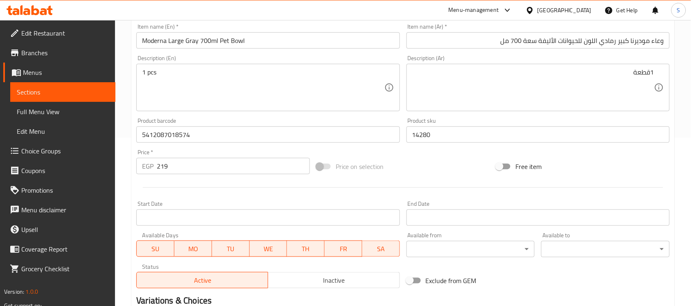
click at [303, 145] on div "Product barcode 5412087018574 Product barcode" at bounding box center [268, 131] width 270 height 32
click at [303, 140] on input "5412087018574" at bounding box center [267, 135] width 263 height 16
click at [238, 177] on div "Price   * EGP 219 Price *" at bounding box center [223, 162] width 180 height 32
click at [256, 168] on input "219" at bounding box center [233, 166] width 153 height 16
click at [328, 136] on input "5412087018574" at bounding box center [267, 135] width 263 height 16
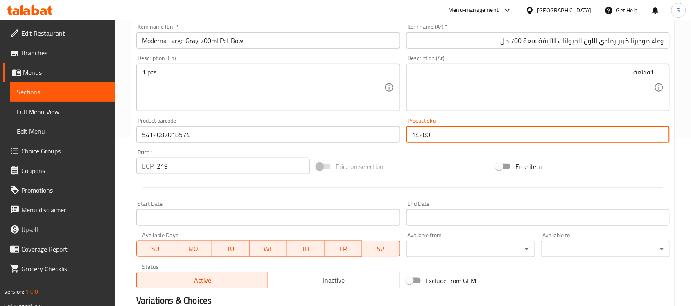
click at [459, 139] on input "14280" at bounding box center [538, 135] width 263 height 16
drag, startPoint x: 465, startPoint y: 102, endPoint x: 476, endPoint y: 41, distance: 61.5
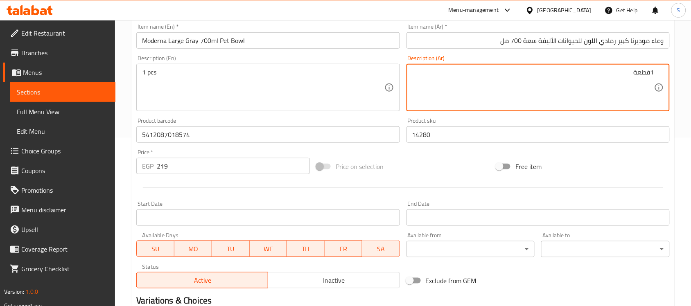
click at [477, 36] on input "وعاء موديرنا كبير رمادي اللون للحيوانات الأليفة سعة 700 مل" at bounding box center [538, 40] width 263 height 16
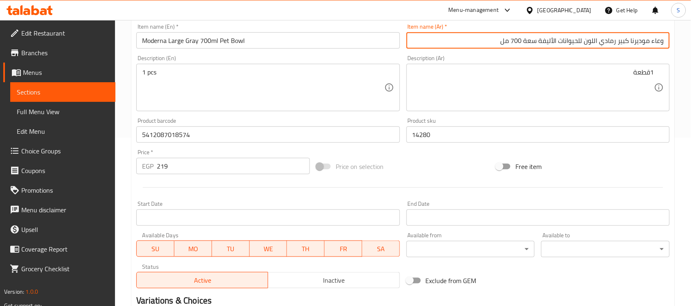
click at [342, 41] on input "Moderna Large Gray 700ml Pet Bowl" at bounding box center [267, 40] width 263 height 16
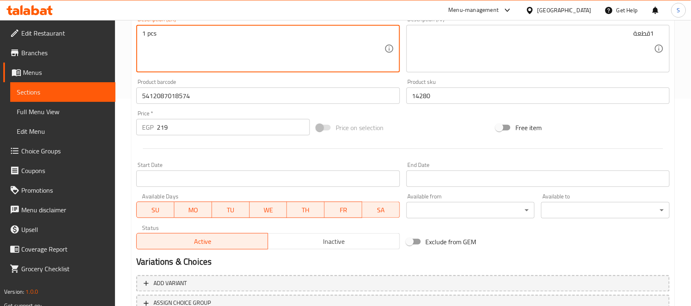
scroll to position [271, 0]
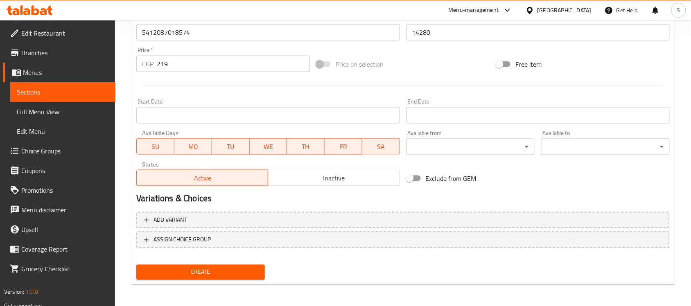
click at [205, 271] on span "Create" at bounding box center [200, 272] width 115 height 10
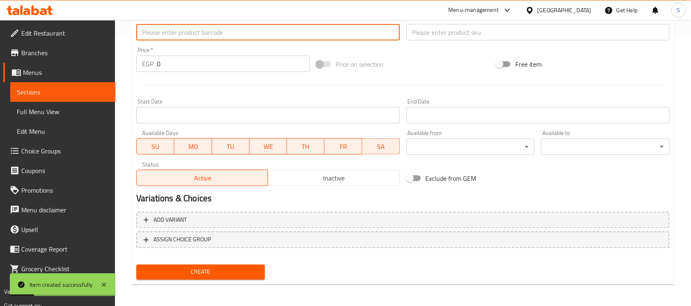
click at [199, 32] on input "text" at bounding box center [267, 32] width 263 height 16
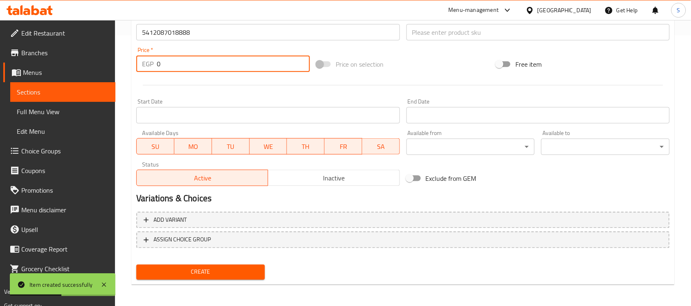
drag, startPoint x: 212, startPoint y: 70, endPoint x: 138, endPoint y: 56, distance: 76.0
click at [146, 59] on div "EGP 0 Price *" at bounding box center [223, 64] width 174 height 16
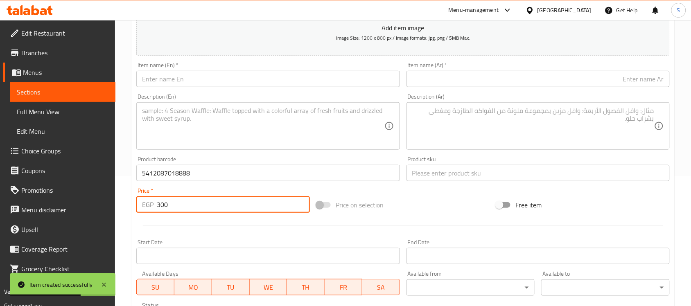
scroll to position [117, 0]
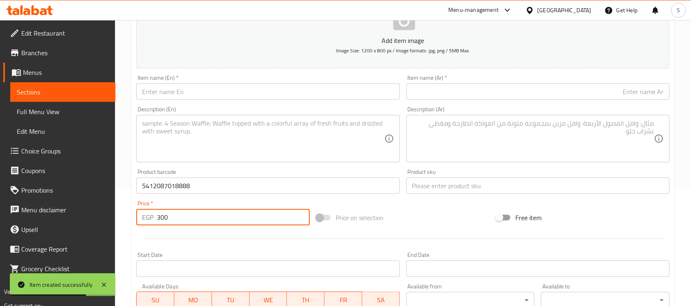
click at [433, 185] on input "text" at bounding box center [538, 186] width 263 height 16
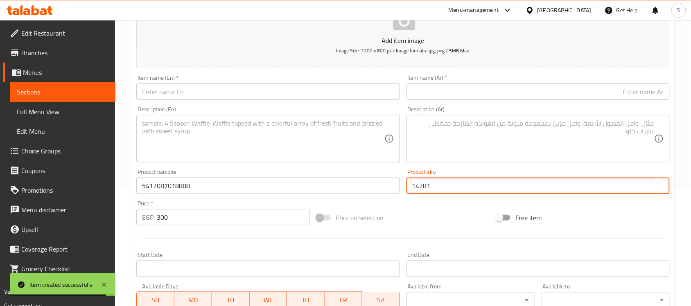
click at [247, 81] on div "Item name (En)   * Item name (En) *" at bounding box center [267, 87] width 263 height 25
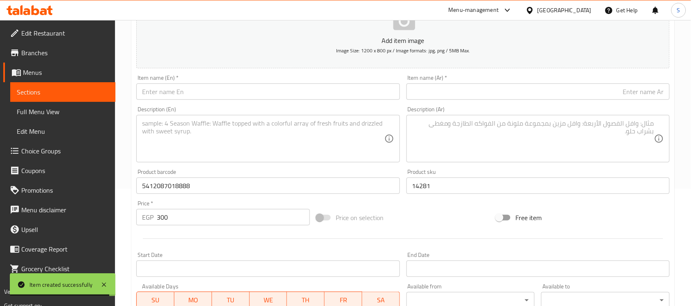
click at [235, 97] on input "text" at bounding box center [267, 92] width 263 height 16
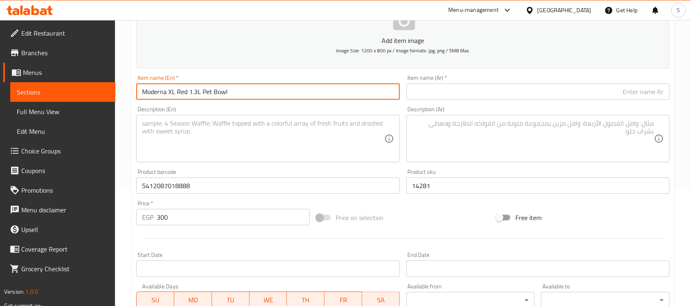
click at [477, 92] on input "text" at bounding box center [538, 92] width 263 height 16
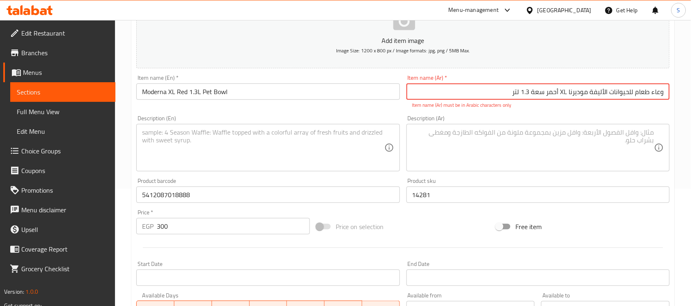
click at [568, 93] on input "وعاء طعام للحيوانات الأليفة موديرنا XL أحمر سعة 1.3 لتر" at bounding box center [538, 92] width 263 height 16
click at [563, 93] on input "وعاء طعام للحيوانات الأليفة موديرنا XL أحمر سعة 1.3 لتر" at bounding box center [538, 92] width 263 height 16
click at [566, 94] on input "وعاء طعام للحيوانات الأليفة موديرنا XL أحمر سعة 1.3 لتر" at bounding box center [538, 92] width 263 height 16
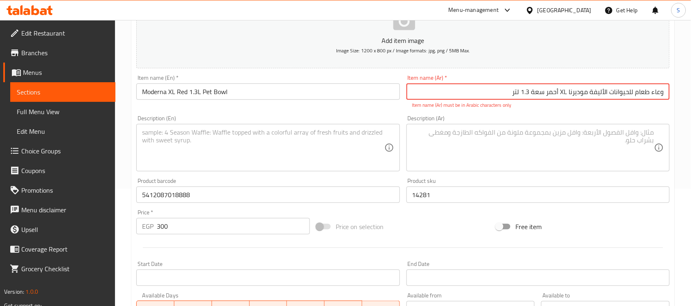
click at [566, 94] on input "وعاء طعام للحيوانات الأليفة موديرنا XL أحمر سعة 1.3 لتر" at bounding box center [538, 92] width 263 height 16
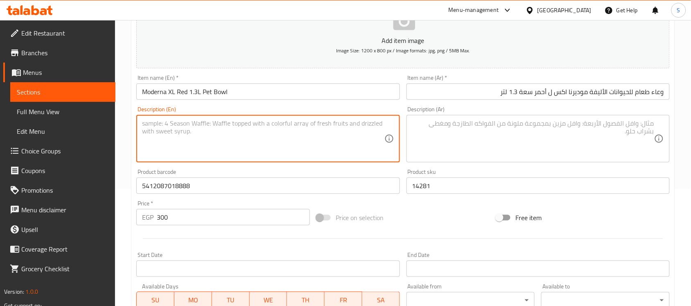
click at [179, 143] on textarea at bounding box center [263, 139] width 242 height 39
click at [205, 120] on textarea at bounding box center [263, 139] width 242 height 39
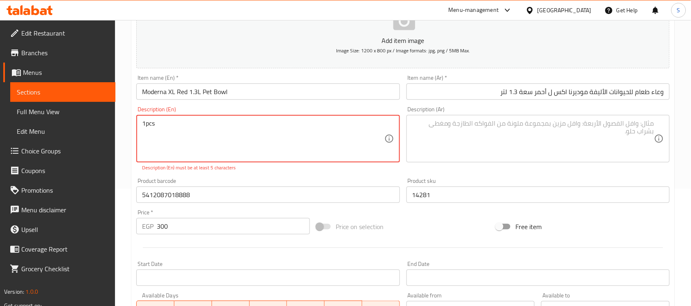
click at [146, 125] on textarea "1pcs" at bounding box center [263, 139] width 242 height 39
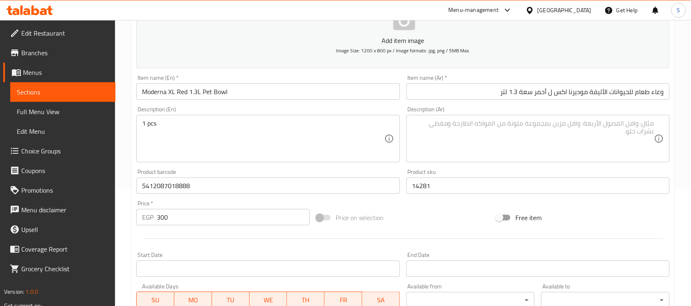
click at [500, 133] on textarea at bounding box center [533, 139] width 242 height 39
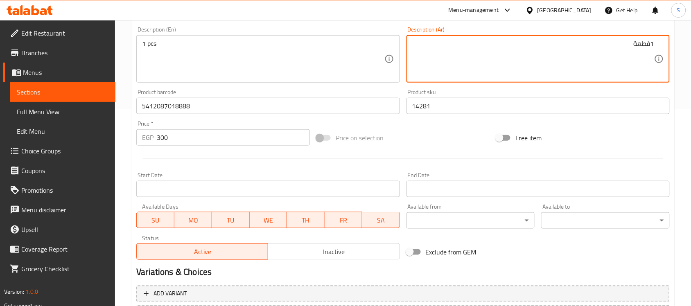
scroll to position [271, 0]
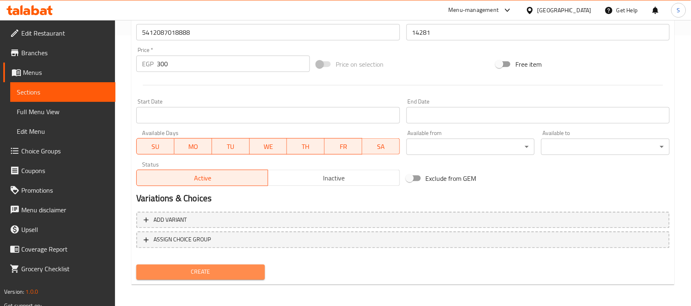
click at [215, 277] on button "Create" at bounding box center [200, 272] width 129 height 15
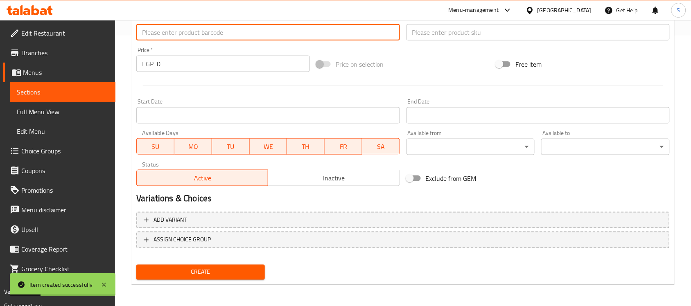
click at [168, 33] on input "text" at bounding box center [267, 32] width 263 height 16
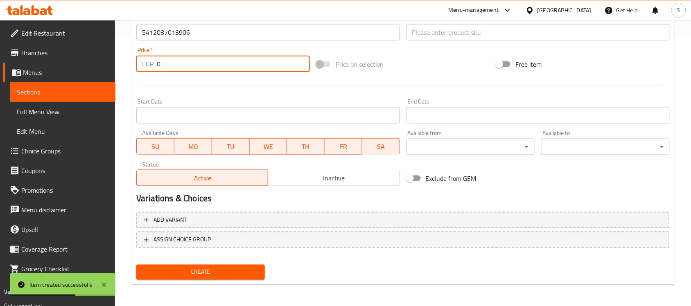
drag, startPoint x: 170, startPoint y: 63, endPoint x: 150, endPoint y: 59, distance: 20.7
click at [152, 60] on div "EGP 0 Price *" at bounding box center [223, 64] width 174 height 16
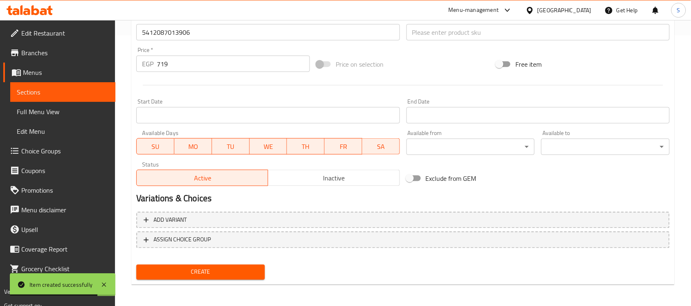
click at [429, 42] on div "Product sku Product sku" at bounding box center [538, 28] width 270 height 32
click at [433, 33] on input "text" at bounding box center [538, 32] width 263 height 16
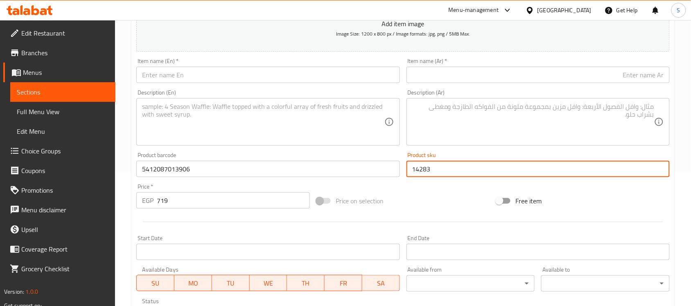
scroll to position [117, 0]
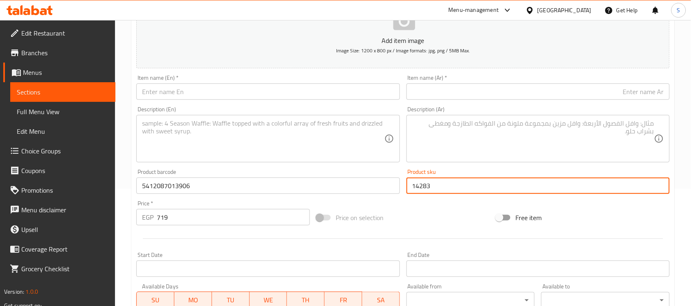
click at [197, 91] on input "text" at bounding box center [267, 92] width 263 height 16
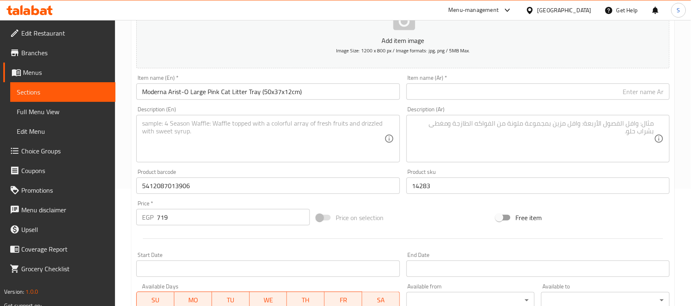
click at [541, 83] on div "Item name (Ar)   * Item name (Ar) *" at bounding box center [538, 87] width 263 height 25
click at [536, 91] on input "text" at bounding box center [538, 92] width 263 height 16
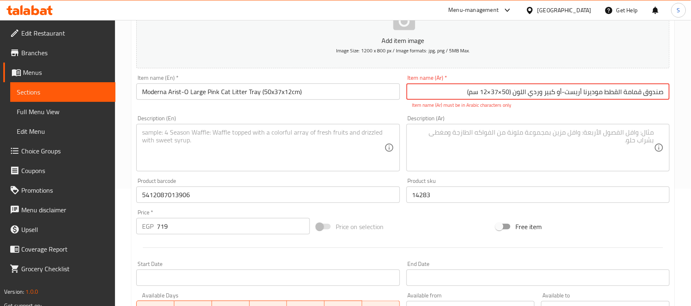
click at [502, 92] on input "صندوق قمامة القطط موديرنا أريست-أو كبير وردي اللون (50×37×12 سم)" at bounding box center [538, 92] width 263 height 16
click at [491, 92] on input "صندوق قمامة القطط موديرنا أريست-أو كبير وردي اللون (50*37×12 سم)" at bounding box center [538, 92] width 263 height 16
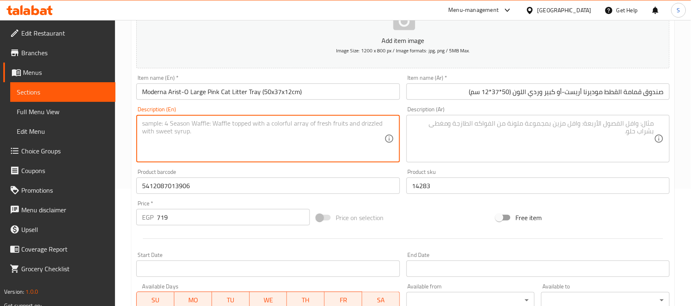
click at [251, 152] on textarea at bounding box center [263, 139] width 242 height 39
click at [195, 120] on textarea at bounding box center [263, 139] width 242 height 39
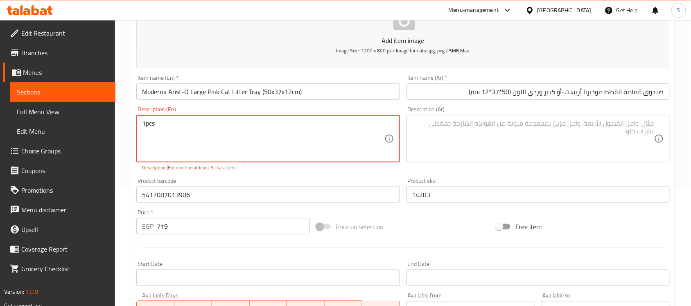
click at [148, 125] on textarea "1pcs" at bounding box center [263, 139] width 242 height 39
click at [145, 125] on textarea "1pcs" at bounding box center [263, 139] width 242 height 39
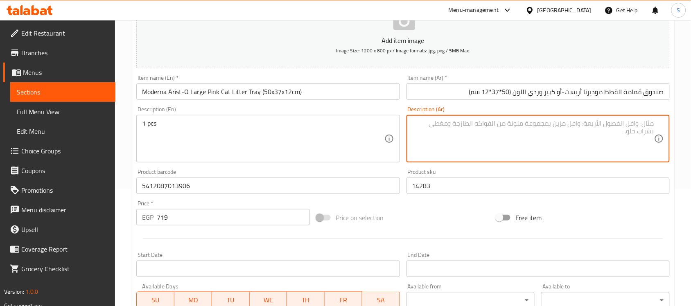
click at [532, 135] on textarea at bounding box center [533, 139] width 242 height 39
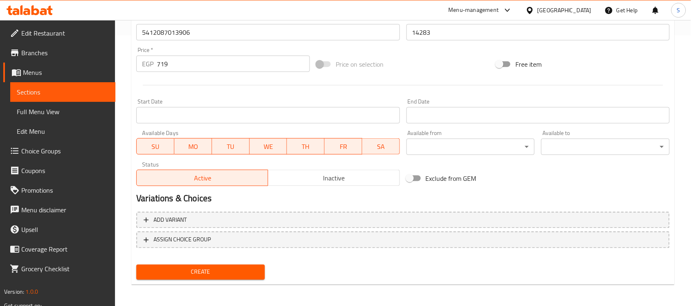
click at [214, 276] on button "Create" at bounding box center [200, 272] width 129 height 15
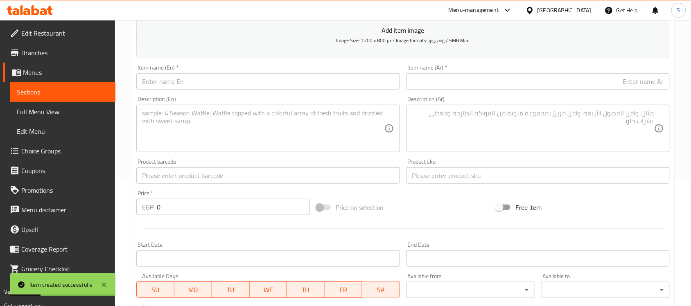
scroll to position [117, 0]
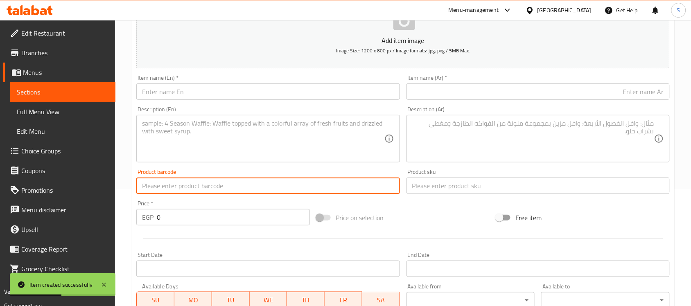
click at [175, 192] on input "text" at bounding box center [267, 186] width 263 height 16
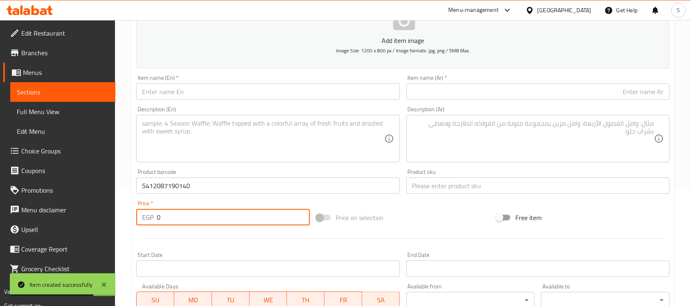
drag, startPoint x: 190, startPoint y: 214, endPoint x: 148, endPoint y: 189, distance: 49.0
click at [148, 199] on div "Price   * EGP 0 Price *" at bounding box center [223, 213] width 180 height 32
click at [438, 193] on input "text" at bounding box center [538, 186] width 263 height 16
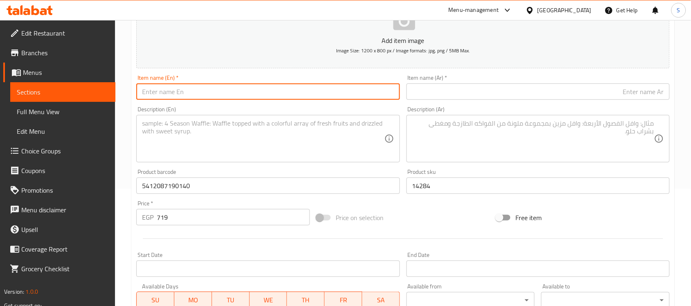
click at [187, 91] on input "text" at bounding box center [267, 92] width 263 height 16
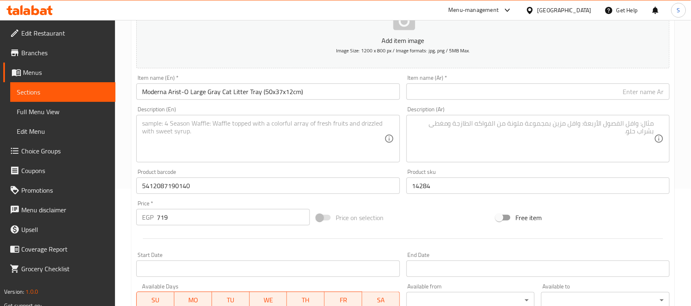
click at [624, 97] on input "text" at bounding box center [538, 92] width 263 height 16
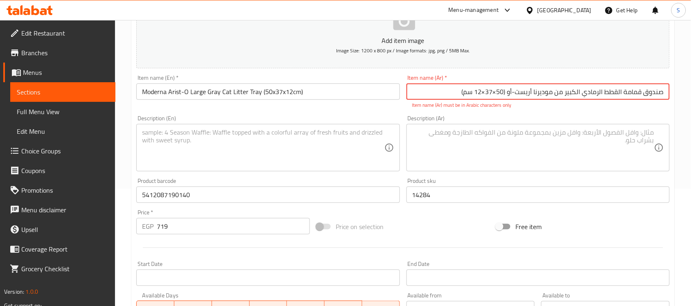
click at [498, 89] on input "صندوق قمامة القطط الرمادي الكبير من موديرنا أريست-أو (50×37×12 سم)" at bounding box center [538, 92] width 263 height 16
click at [485, 93] on input "صندوق قمامة القطط الرمادي الكبير من موديرنا أريست-أو (50*37×12 سم)" at bounding box center [538, 92] width 263 height 16
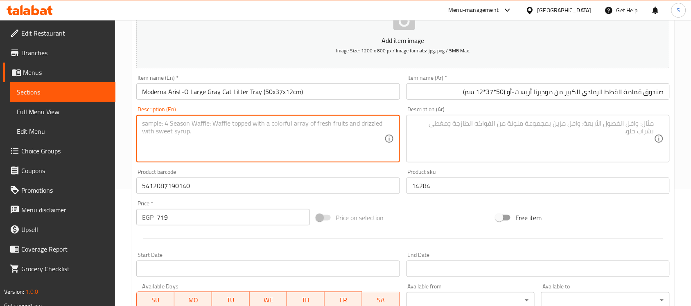
click at [352, 123] on textarea at bounding box center [263, 139] width 242 height 39
click at [469, 136] on textarea at bounding box center [533, 139] width 242 height 39
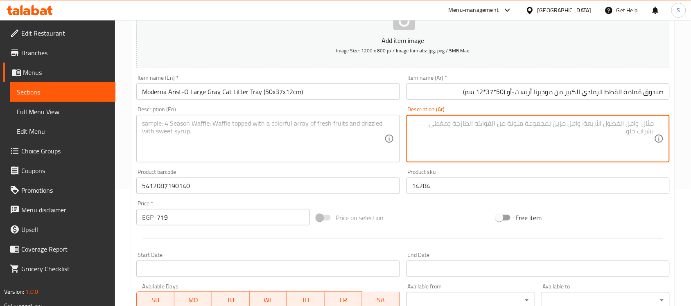
click at [242, 221] on input "719" at bounding box center [233, 217] width 153 height 16
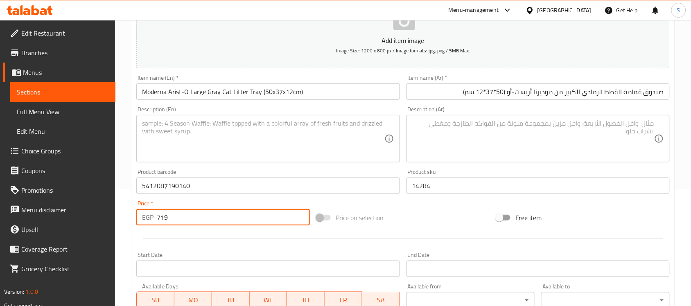
click at [261, 193] on input "5412087190140" at bounding box center [267, 186] width 263 height 16
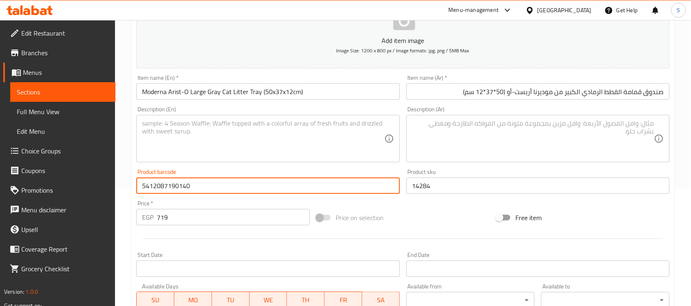
click at [322, 145] on textarea at bounding box center [263, 139] width 242 height 39
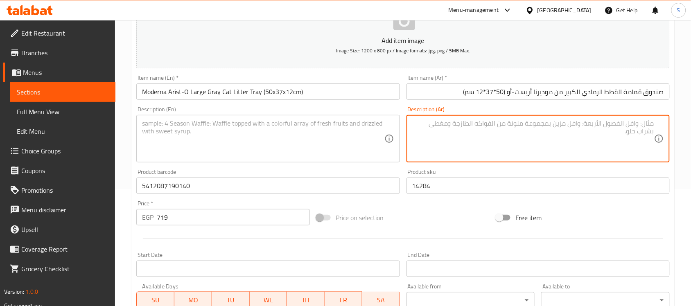
drag, startPoint x: 433, startPoint y: 133, endPoint x: 440, endPoint y: 109, distance: 25.3
click at [434, 131] on textarea at bounding box center [533, 139] width 242 height 39
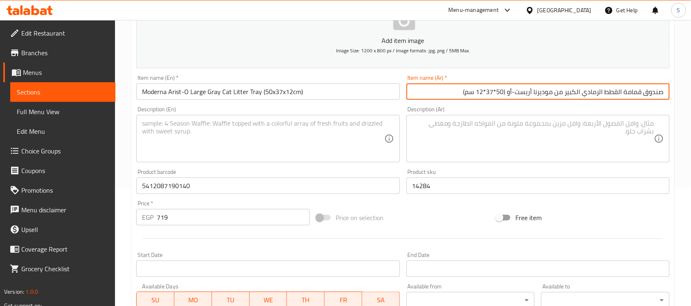
click at [441, 99] on input "صندوق قمامة القطط الرمادي الكبير من موديرنا أريست-أو (50*37*12 سم)" at bounding box center [538, 92] width 263 height 16
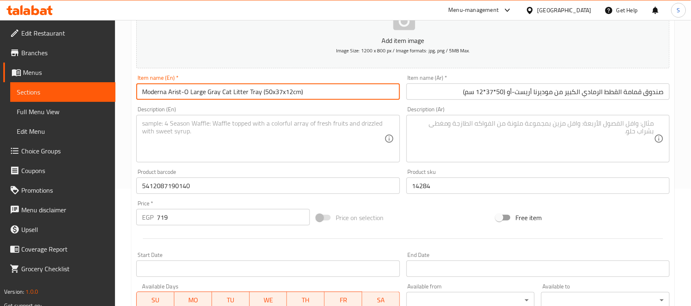
click at [323, 86] on input "Moderna Arist-O Large Gray Cat Litter Tray (50x37x12cm)" at bounding box center [267, 92] width 263 height 16
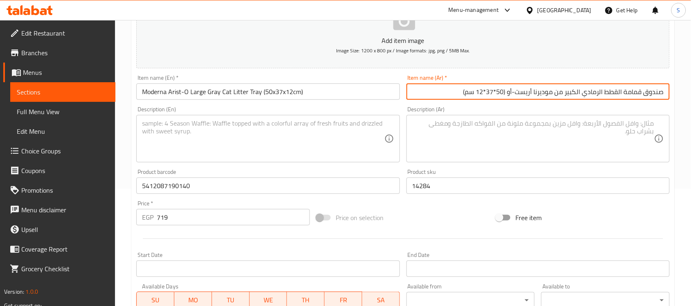
click at [519, 88] on input "صندوق قمامة القطط الرمادي الكبير من موديرنا أريست-أو (50*37*12 سم)" at bounding box center [538, 92] width 263 height 16
click at [484, 136] on textarea at bounding box center [533, 139] width 242 height 39
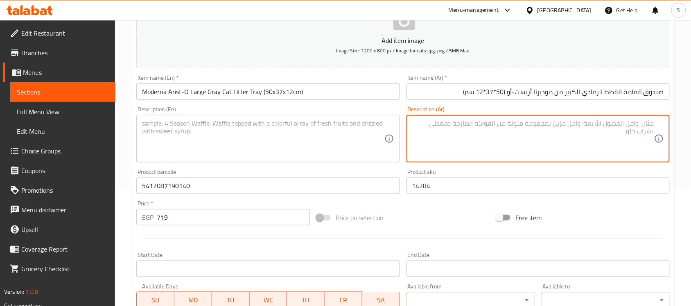
click at [319, 139] on textarea at bounding box center [263, 139] width 242 height 39
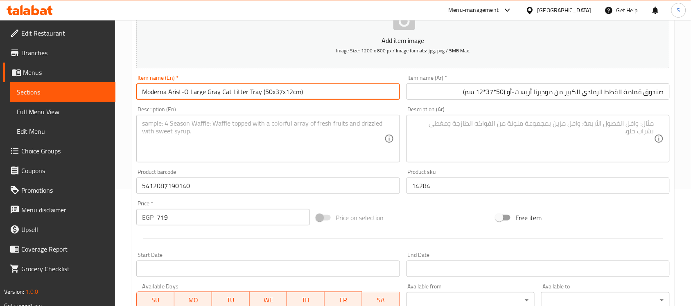
click at [302, 88] on input "Moderna Arist-O Large Gray Cat Litter Tray (50x37x12cm)" at bounding box center [267, 92] width 263 height 16
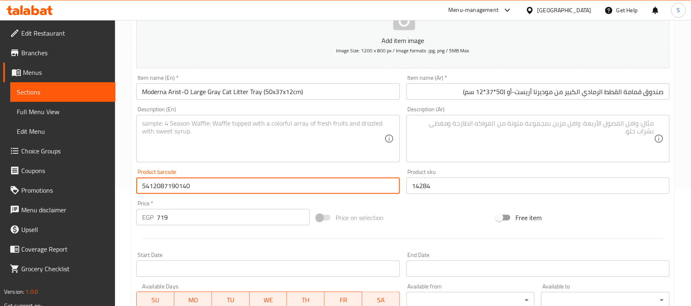
click at [230, 185] on input "5412087190140" at bounding box center [267, 186] width 263 height 16
click at [445, 186] on input "14284" at bounding box center [538, 186] width 263 height 16
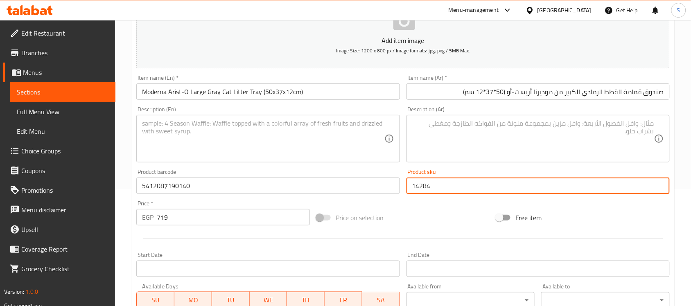
click at [242, 214] on input "719" at bounding box center [233, 217] width 153 height 16
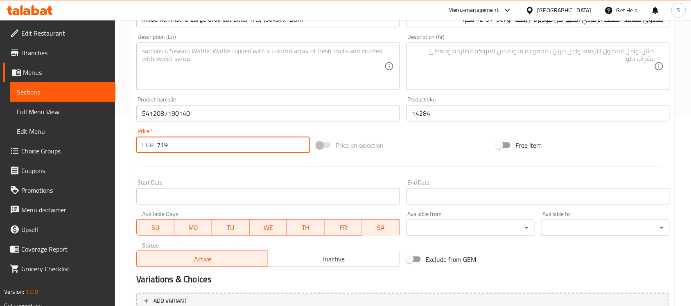
scroll to position [66, 0]
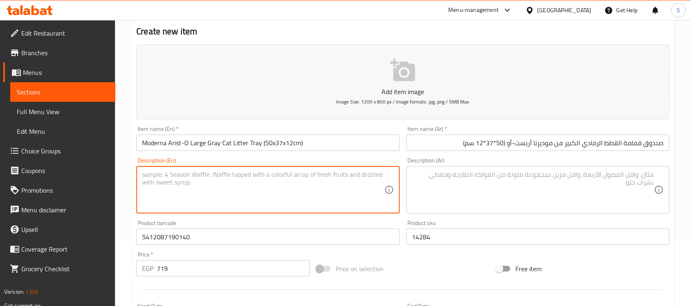
click at [210, 186] on textarea at bounding box center [263, 190] width 242 height 39
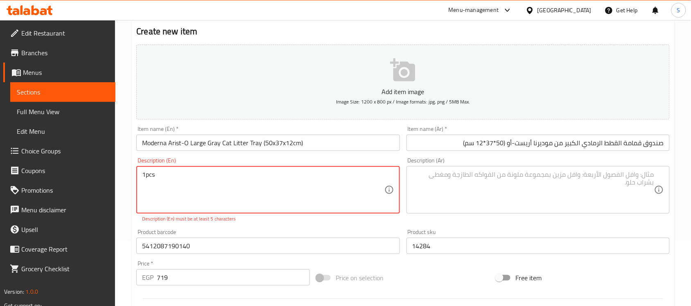
click at [145, 176] on textarea "1pcs" at bounding box center [263, 190] width 242 height 39
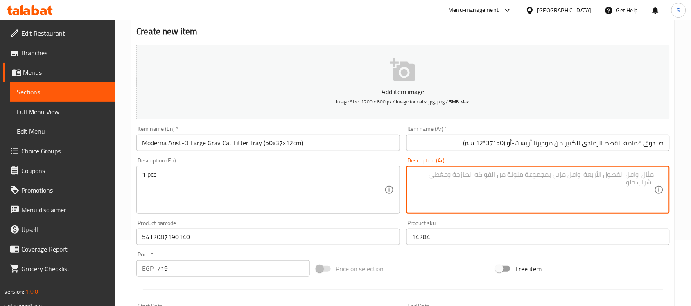
click at [500, 181] on textarea at bounding box center [533, 190] width 242 height 39
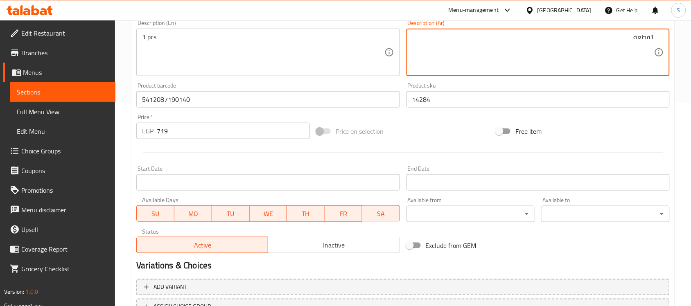
scroll to position [271, 0]
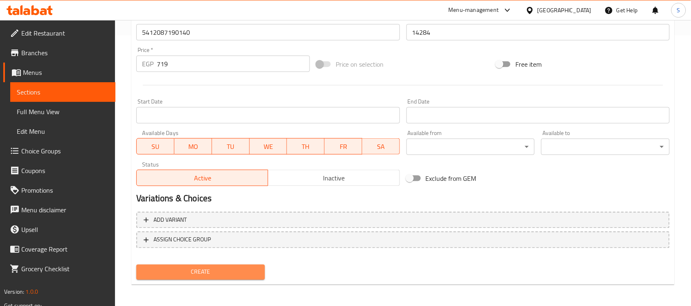
click at [176, 275] on span "Create" at bounding box center [200, 272] width 115 height 10
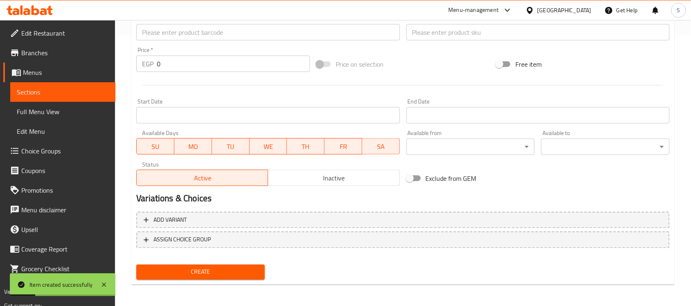
click at [181, 38] on input "text" at bounding box center [267, 32] width 263 height 16
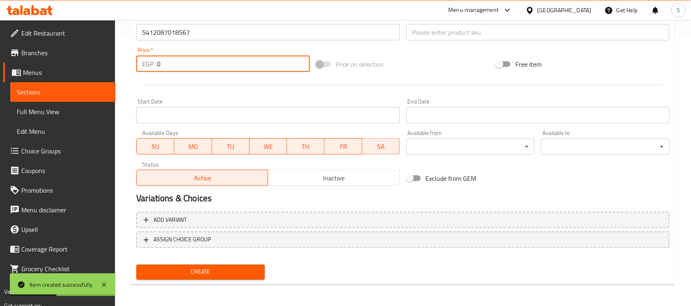
drag, startPoint x: 199, startPoint y: 68, endPoint x: 123, endPoint y: 91, distance: 79.5
click at [163, 82] on div "Add item image Image Size: 1200 x 800 px / Image formats: jpg, png / 5MB Max. I…" at bounding box center [403, 13] width 540 height 353
drag, startPoint x: 165, startPoint y: 68, endPoint x: 125, endPoint y: 64, distance: 39.9
click at [125, 64] on div "Home / Restaurants management / Menus / Sections / item / create Dogs And Cats …" at bounding box center [403, 28] width 576 height 559
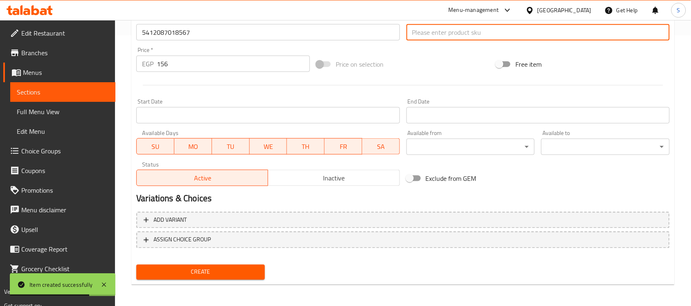
click at [430, 28] on input "text" at bounding box center [538, 32] width 263 height 16
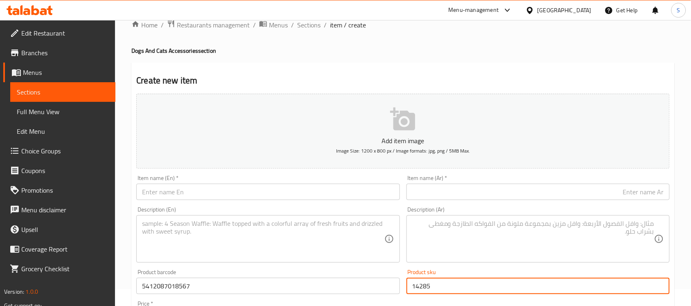
scroll to position [15, 0]
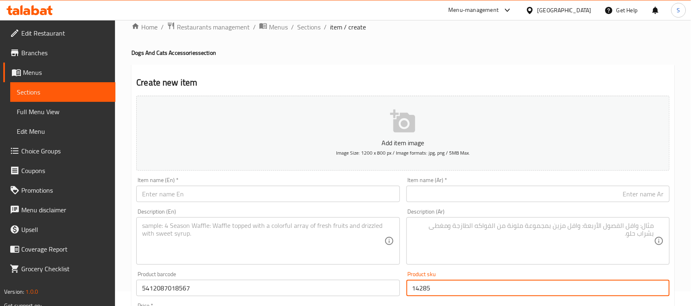
click at [183, 197] on input "text" at bounding box center [267, 194] width 263 height 16
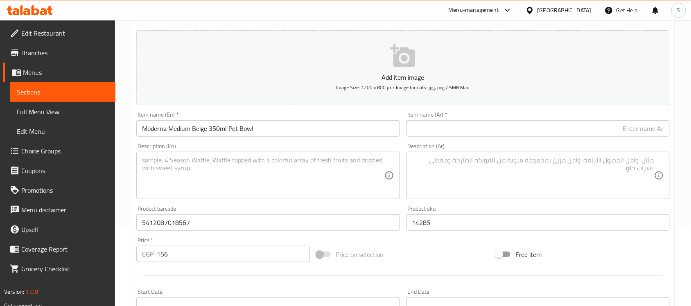
scroll to position [117, 0]
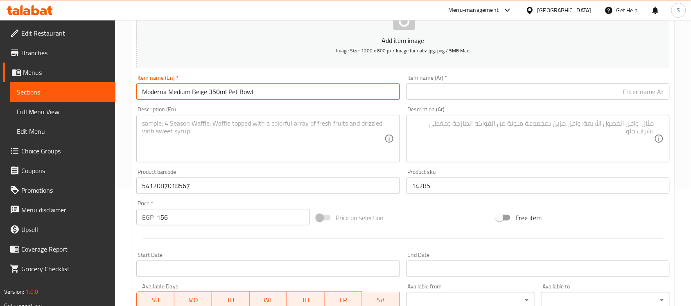
click at [240, 126] on textarea at bounding box center [263, 139] width 242 height 39
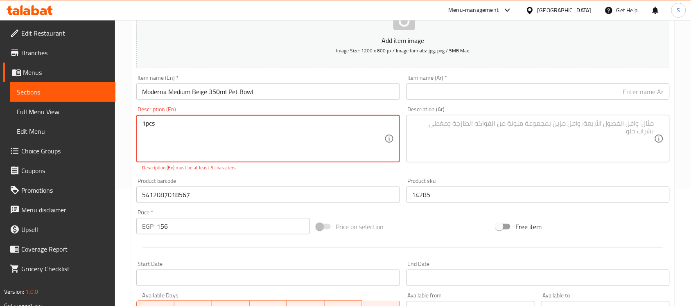
click at [146, 120] on textarea "1pcs" at bounding box center [263, 139] width 242 height 39
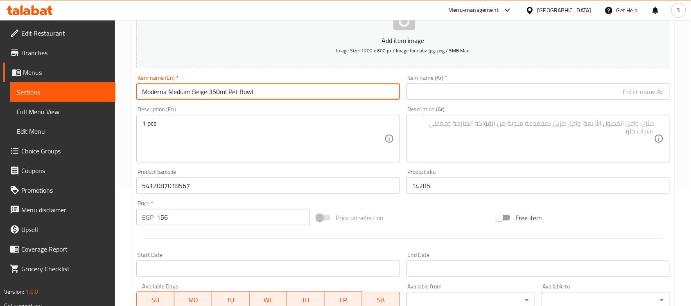
click at [171, 97] on input "Moderna Medium Beige 350ml Pet Bowl" at bounding box center [267, 92] width 263 height 16
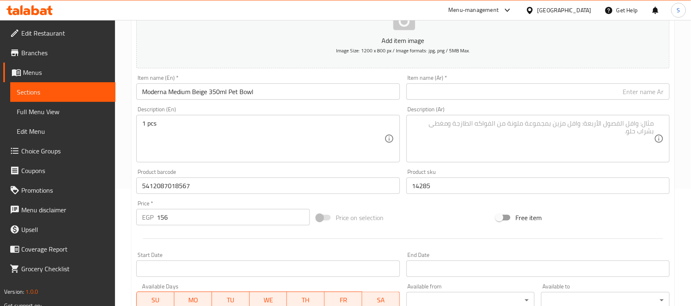
click at [565, 93] on input "text" at bounding box center [538, 92] width 263 height 16
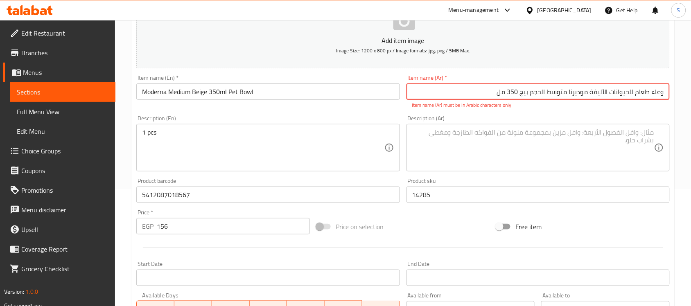
click at [505, 95] on input "وعاء طعام للحيوانات الأليفة موديرنا متوسط ​​الحجم بيج 350 مل" at bounding box center [538, 92] width 263 height 16
click at [506, 95] on input "وعاء طعام للحيوانات الأليفة موديرنا متوسط ​​الحجم بيج 350 مل" at bounding box center [538, 92] width 263 height 16
click at [518, 93] on input "وعاء طعام للحيوانات الأليفة موديرنا متوسط ​​الحجم بيج 350مل" at bounding box center [538, 92] width 263 height 16
click at [528, 91] on input "وعاء طعام للحيوانات الأليفة موديرنا متوسط ​​الحجم بيج350مل" at bounding box center [538, 92] width 263 height 16
click at [545, 94] on input "وعاء طعام للحيوانات الأليفة موديرنا متوسط ​​الحجم بيج350مل" at bounding box center [538, 92] width 263 height 16
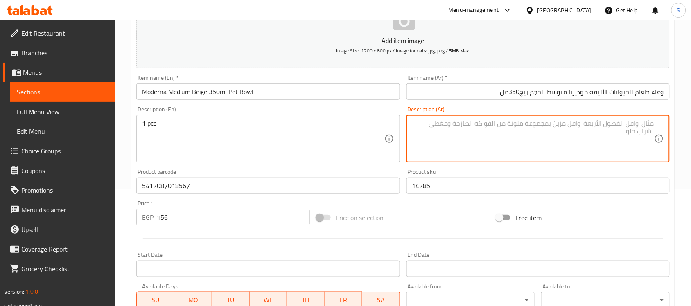
click at [493, 125] on textarea at bounding box center [533, 139] width 242 height 39
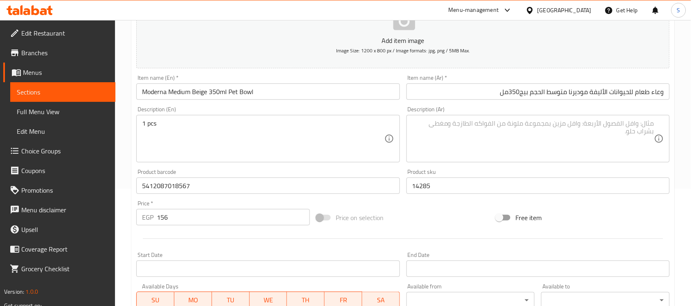
click at [486, 140] on textarea at bounding box center [533, 139] width 242 height 39
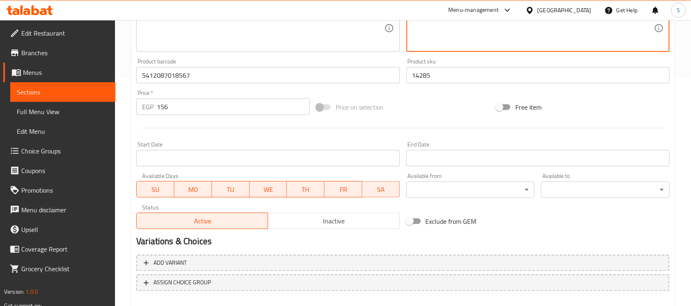
scroll to position [271, 0]
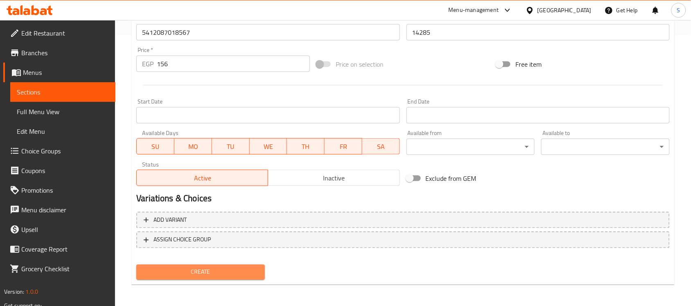
click at [232, 270] on span "Create" at bounding box center [200, 272] width 115 height 10
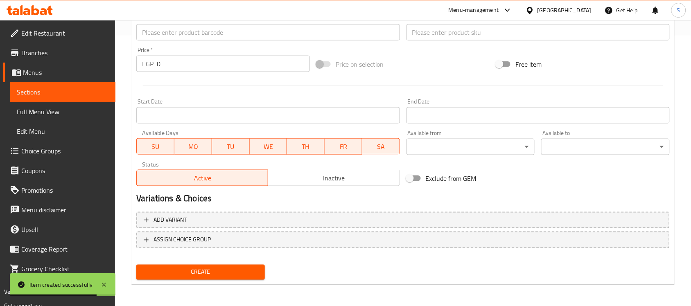
click at [205, 41] on div "Product barcode Product barcode" at bounding box center [268, 28] width 270 height 32
click at [210, 34] on input "text" at bounding box center [267, 32] width 263 height 16
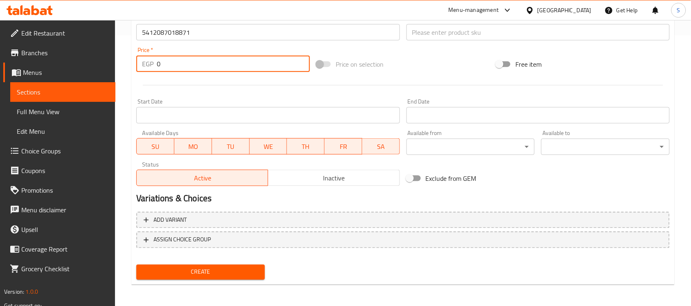
drag, startPoint x: 188, startPoint y: 68, endPoint x: 134, endPoint y: 66, distance: 54.9
click at [131, 70] on div "Create new item Add item image Image Size: 1200 x 800 px / Image formats: jpg, …" at bounding box center [402, 47] width 543 height 477
click at [442, 33] on input "text" at bounding box center [538, 32] width 263 height 16
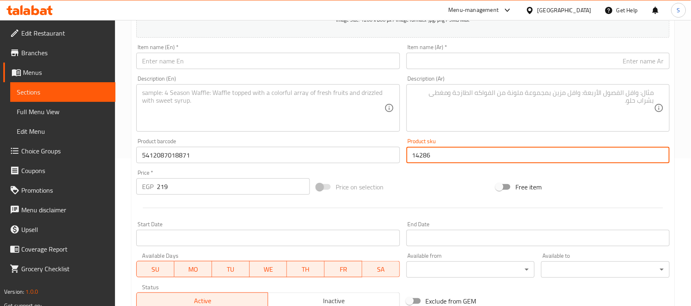
scroll to position [117, 0]
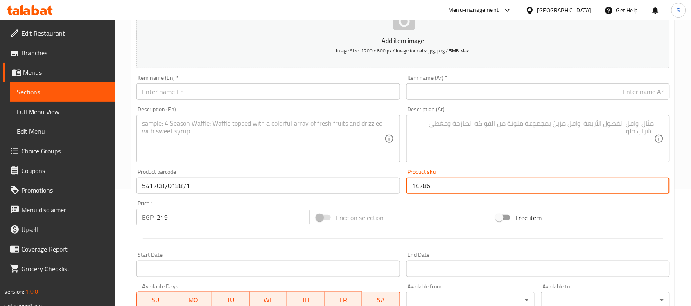
click at [285, 88] on input "text" at bounding box center [267, 92] width 263 height 16
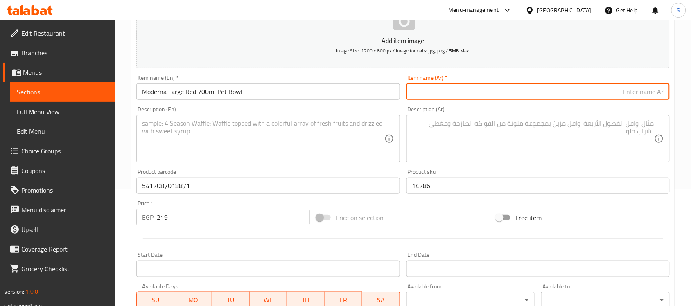
click at [493, 86] on input "text" at bounding box center [538, 92] width 263 height 16
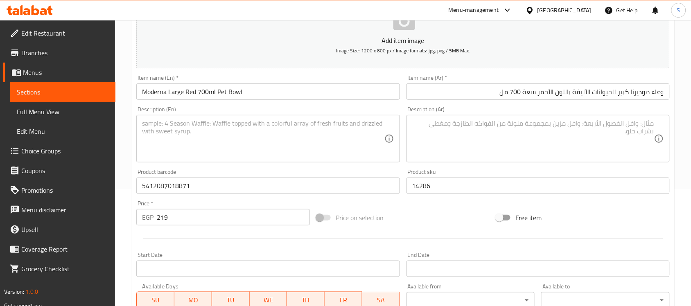
click at [312, 161] on div "Description (En)" at bounding box center [267, 139] width 263 height 48
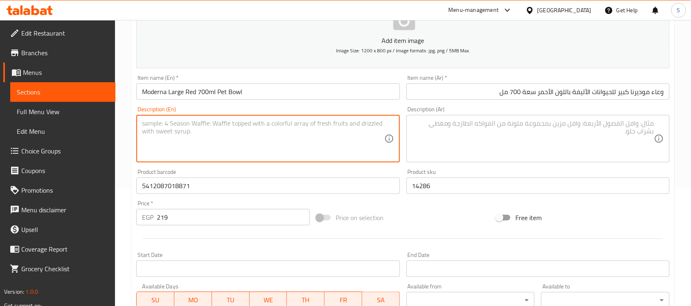
click at [486, 170] on div "Product sku 14286 Product sku" at bounding box center [538, 181] width 263 height 25
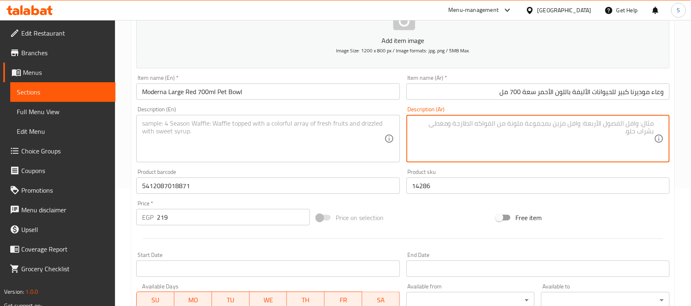
click at [493, 144] on textarea at bounding box center [533, 139] width 242 height 39
click at [474, 99] on input "وعاء موديرنا كبير للحيوانات الأليفة باللون الأحمر سعة 700 مل" at bounding box center [538, 92] width 263 height 16
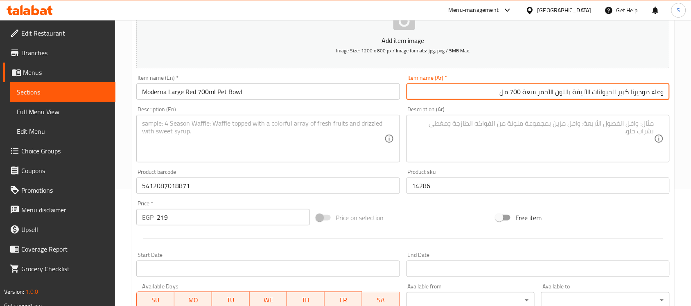
click at [279, 79] on div "Item name (En)   * Moderna Large Red 700ml Pet Bowl Item name (En) *" at bounding box center [267, 87] width 263 height 25
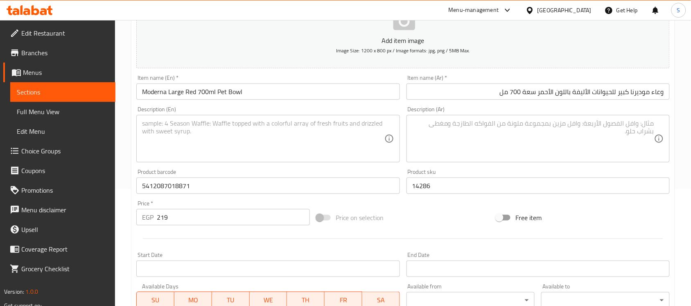
click at [268, 95] on input "Moderna Large Red 700ml Pet Bowl" at bounding box center [267, 92] width 263 height 16
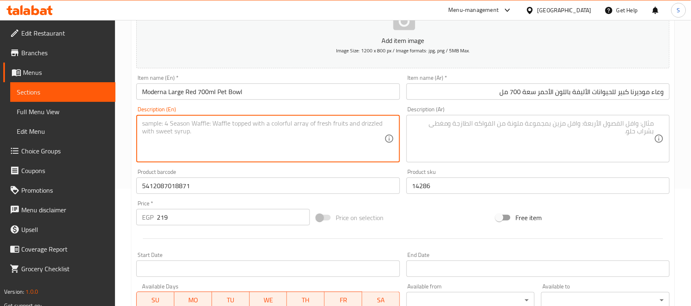
drag, startPoint x: 248, startPoint y: 131, endPoint x: 250, endPoint y: 2, distance: 129.0
click at [246, 128] on textarea at bounding box center [263, 139] width 242 height 39
click at [224, 157] on textarea at bounding box center [263, 139] width 242 height 39
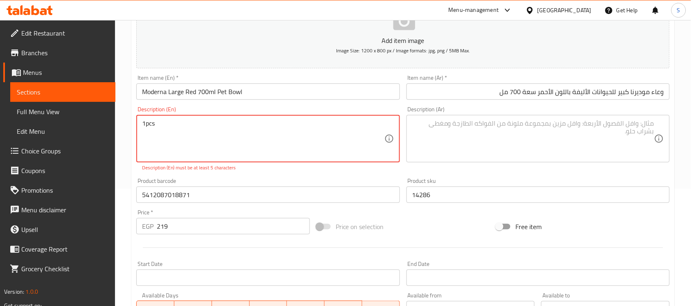
click at [147, 125] on textarea "1pcs" at bounding box center [263, 139] width 242 height 39
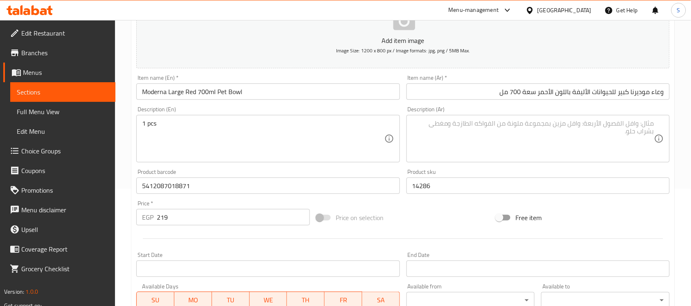
click at [517, 131] on textarea at bounding box center [533, 139] width 242 height 39
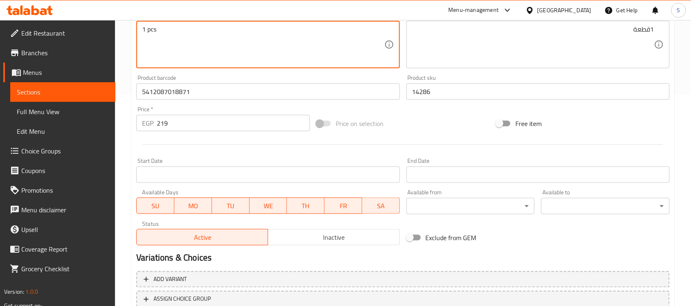
scroll to position [271, 0]
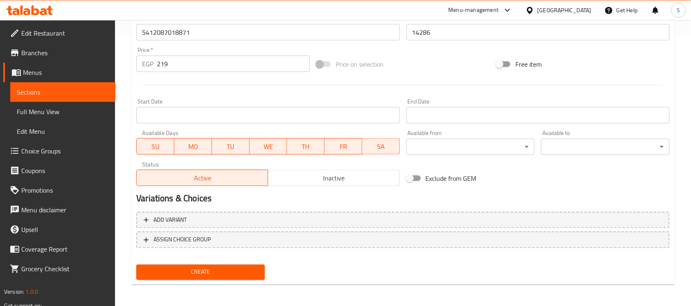
click at [174, 268] on span "Create" at bounding box center [200, 272] width 115 height 10
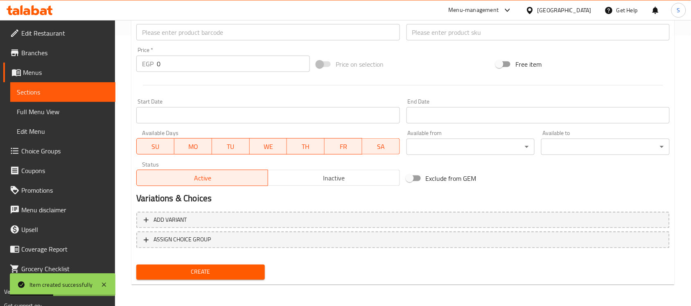
click at [200, 38] on input "text" at bounding box center [267, 32] width 263 height 16
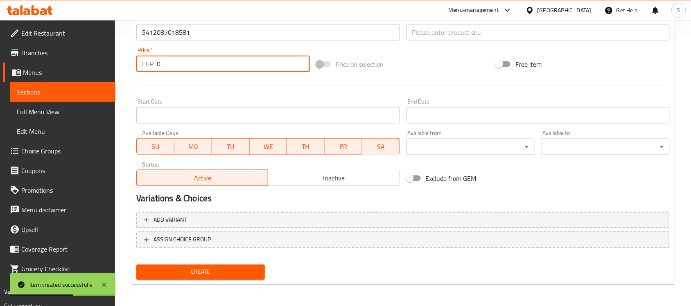
drag, startPoint x: 170, startPoint y: 64, endPoint x: 100, endPoint y: 51, distance: 71.2
click at [100, 51] on div "Edit Restaurant Branches Menus Sections Full Menu View Edit Menu Choice Groups …" at bounding box center [345, 28] width 691 height 559
click at [418, 26] on input "text" at bounding box center [538, 32] width 263 height 16
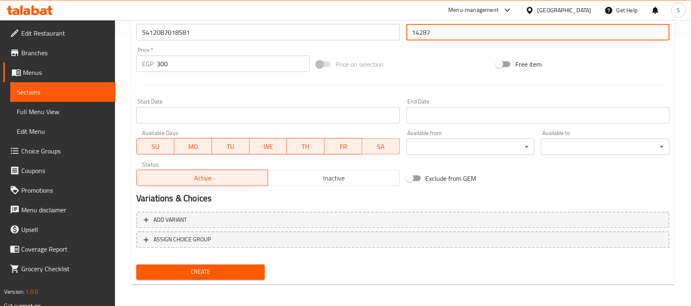
scroll to position [168, 0]
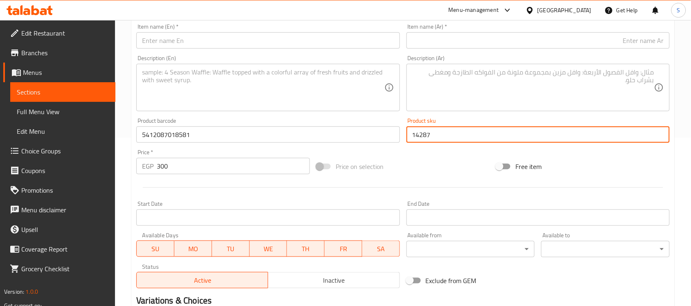
click at [251, 22] on div "Item name (En)   * Item name (En) *" at bounding box center [268, 36] width 270 height 32
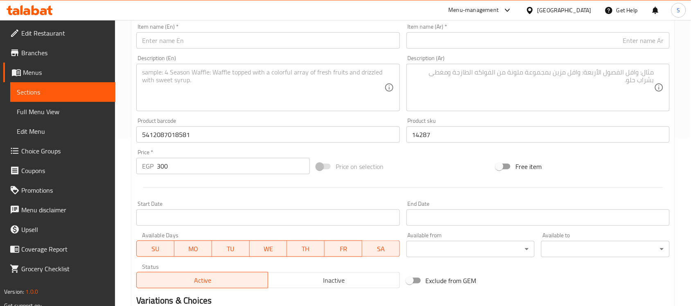
click at [230, 29] on div "Item name (En)   * Item name (En) *" at bounding box center [267, 36] width 263 height 25
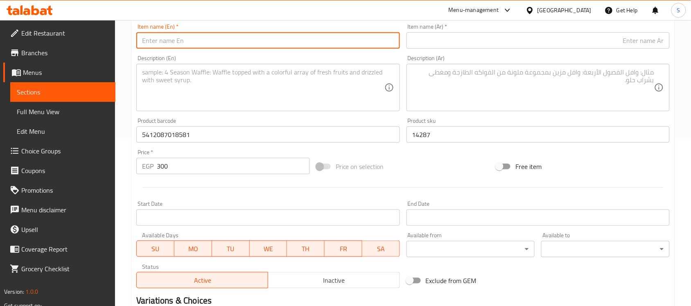
click at [208, 40] on input "text" at bounding box center [267, 40] width 263 height 16
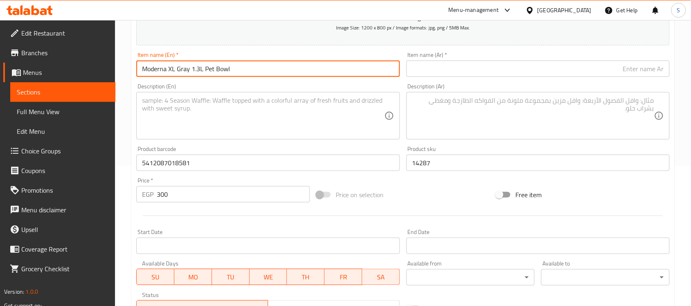
scroll to position [117, 0]
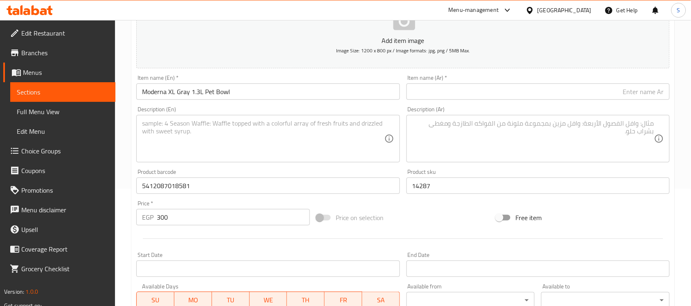
click at [559, 87] on input "text" at bounding box center [538, 92] width 263 height 16
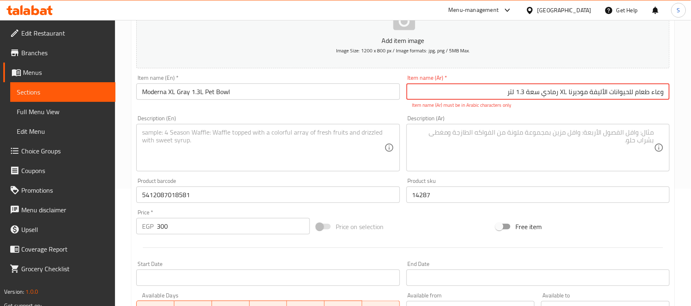
drag, startPoint x: 568, startPoint y: 92, endPoint x: 562, endPoint y: 93, distance: 6.2
click at [562, 93] on input "وعاء طعام للحيوانات الأليفة موديرنا XL رمادي سعة 1.3 لتر" at bounding box center [538, 92] width 263 height 16
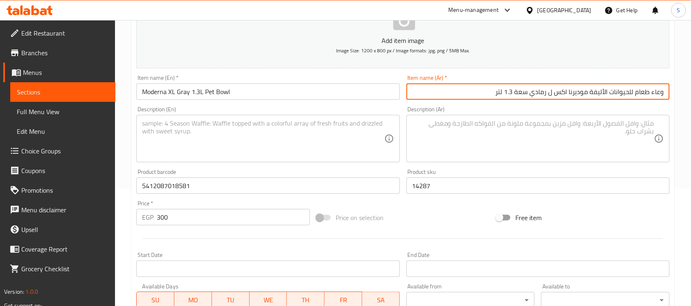
click at [467, 122] on textarea at bounding box center [533, 139] width 242 height 39
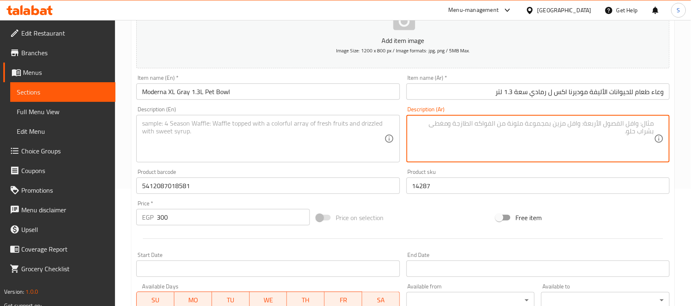
click at [286, 125] on textarea at bounding box center [263, 139] width 242 height 39
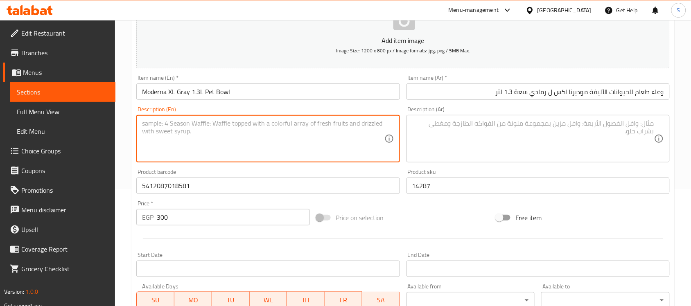
click at [238, 148] on textarea at bounding box center [263, 139] width 242 height 39
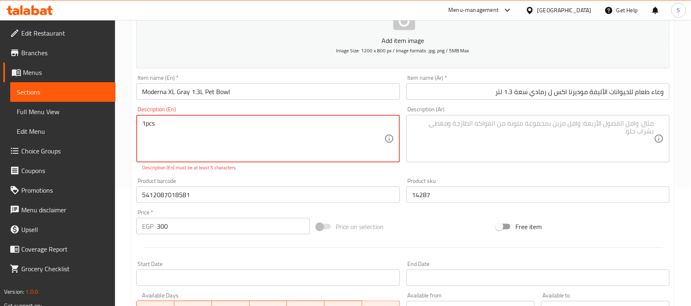
click at [146, 126] on textarea "1pcs" at bounding box center [263, 139] width 242 height 39
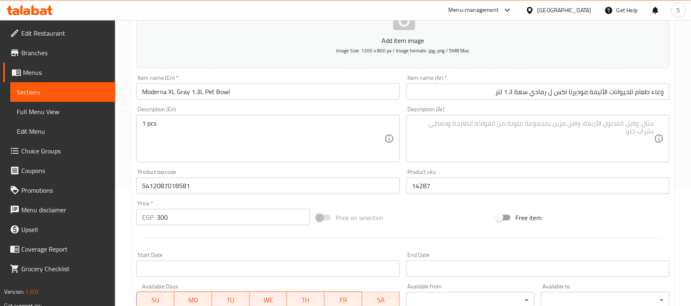
click at [497, 136] on textarea at bounding box center [533, 139] width 242 height 39
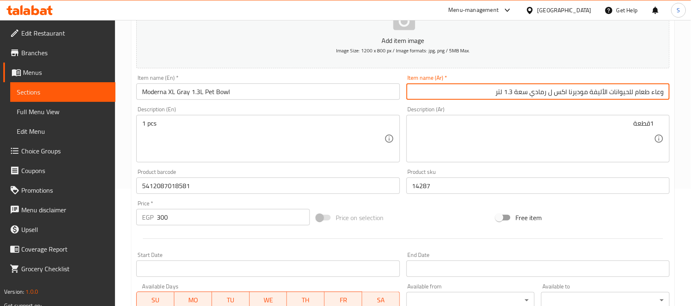
click at [452, 95] on input "وعاء طعام للحيوانات الأليفة موديرنا اكس ل رمادي سعة 1.3 لتر" at bounding box center [538, 92] width 263 height 16
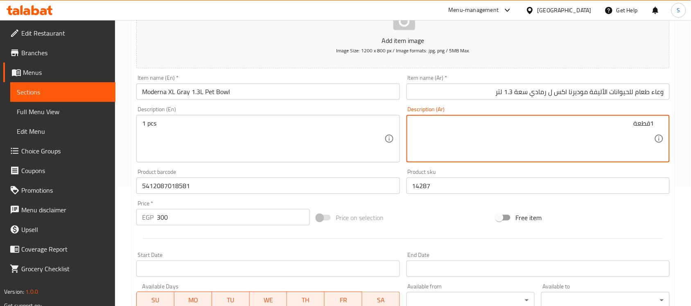
click at [457, 156] on textarea "1قطعة" at bounding box center [533, 139] width 242 height 39
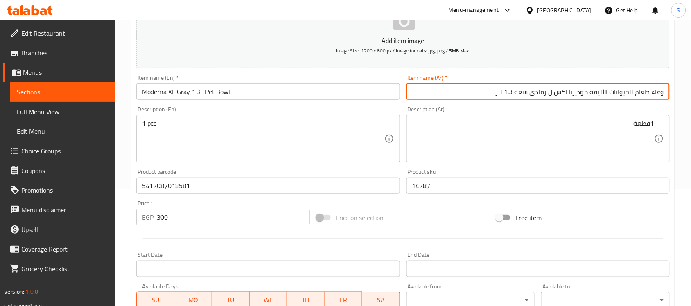
click at [492, 93] on input "وعاء طعام للحيوانات الأليفة موديرنا اكس ل رمادي سعة 1.3 لتر" at bounding box center [538, 92] width 263 height 16
click at [338, 97] on input "Moderna XL Gray 1.3L Pet Bowl" at bounding box center [267, 92] width 263 height 16
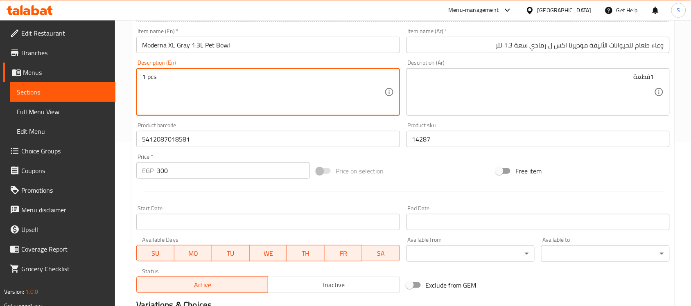
scroll to position [271, 0]
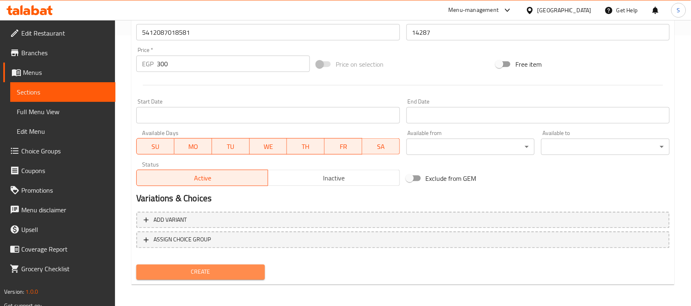
click at [208, 273] on span "Create" at bounding box center [200, 272] width 115 height 10
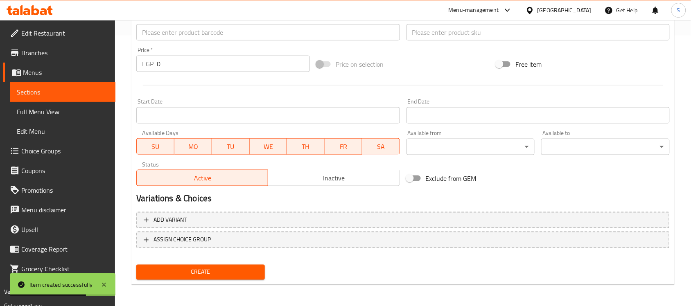
click at [173, 43] on div "Product barcode Product barcode" at bounding box center [268, 28] width 270 height 32
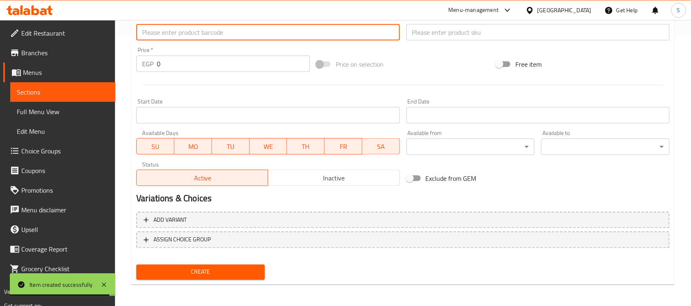
click at [179, 35] on input "text" at bounding box center [267, 32] width 263 height 16
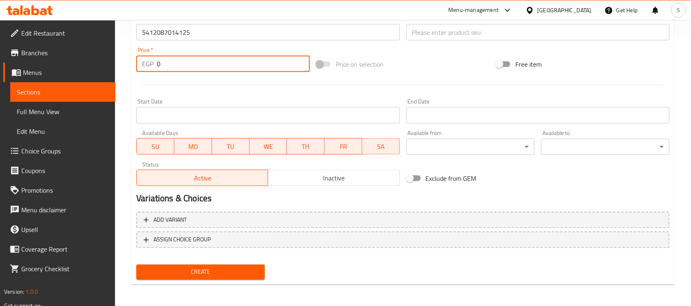
click at [159, 58] on input "0" at bounding box center [233, 64] width 153 height 16
drag, startPoint x: 165, startPoint y: 62, endPoint x: 139, endPoint y: 61, distance: 25.4
click at [140, 61] on div "EGP 0 Price *" at bounding box center [223, 64] width 174 height 16
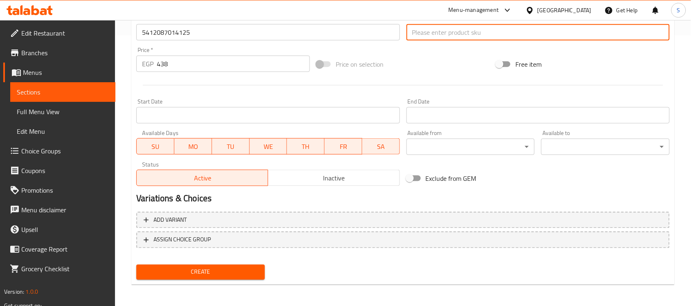
click at [430, 31] on input "text" at bounding box center [538, 32] width 263 height 16
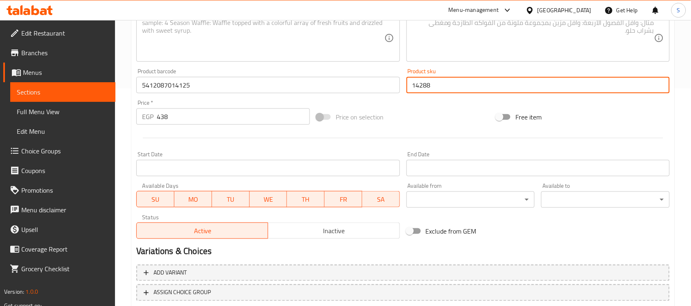
scroll to position [168, 0]
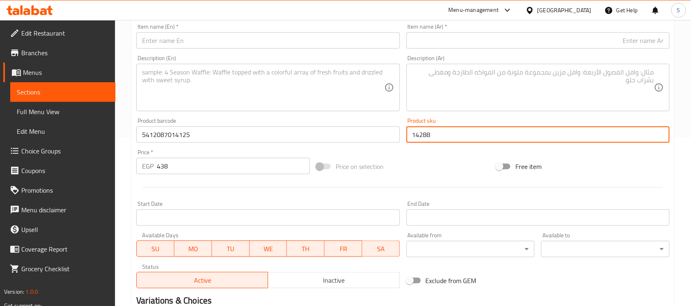
click at [211, 41] on input "text" at bounding box center [267, 40] width 263 height 16
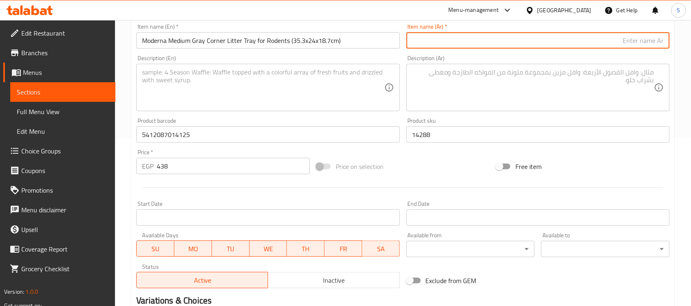
click at [563, 42] on input "text" at bounding box center [538, 40] width 263 height 16
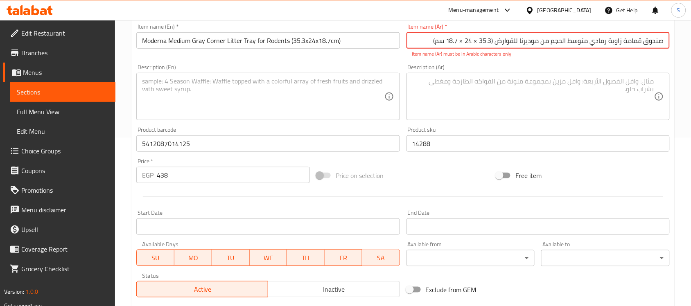
click at [475, 40] on input "صندوق قمامة زاوية رمادي متوسط ​​الحجم من موديرنا للقوارض (35.3 × 24 × 18.7 سم)" at bounding box center [538, 40] width 263 height 16
click at [466, 42] on input "صندوق قمامة زاوية رمادي متوسط ​​الحجم من موديرنا للقوارض (35.3 * 24 × 18.7 سم)" at bounding box center [538, 40] width 263 height 16
click at [495, 41] on input "صندوق قمامة زاوية رمادي متوسط ​​الحجم من موديرنا للقوارض (35.3 * 24 * 18.7 سم)" at bounding box center [538, 40] width 263 height 16
click at [517, 41] on input "صندوق قمامة زاوية رمادي متوسط ​​الحجم من موديرنا للقوارض (35.3 * 24 * 18.7 سم)" at bounding box center [538, 40] width 263 height 16
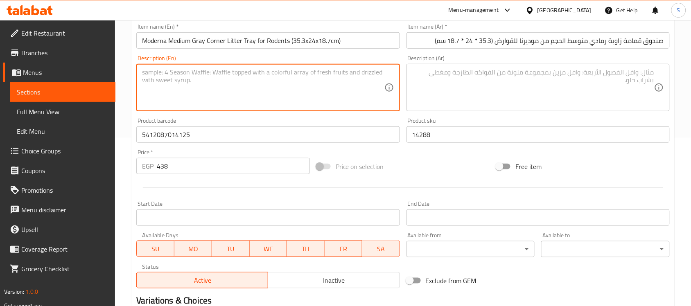
click at [191, 89] on textarea at bounding box center [263, 87] width 242 height 39
click at [213, 93] on textarea at bounding box center [263, 87] width 242 height 39
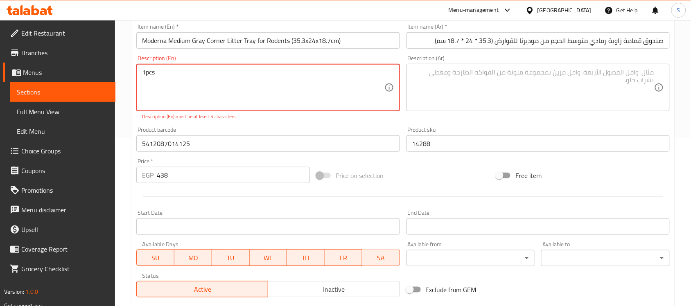
click at [148, 72] on textarea "1pcs" at bounding box center [263, 87] width 242 height 39
click at [145, 72] on textarea "1pcs" at bounding box center [263, 87] width 242 height 39
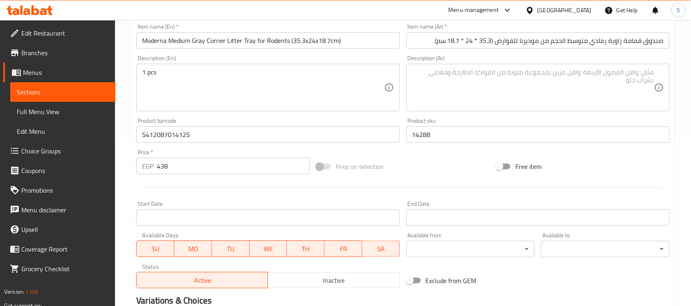
click at [533, 93] on textarea at bounding box center [533, 87] width 242 height 39
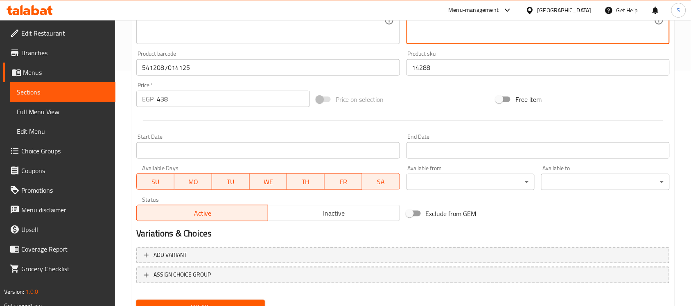
scroll to position [271, 0]
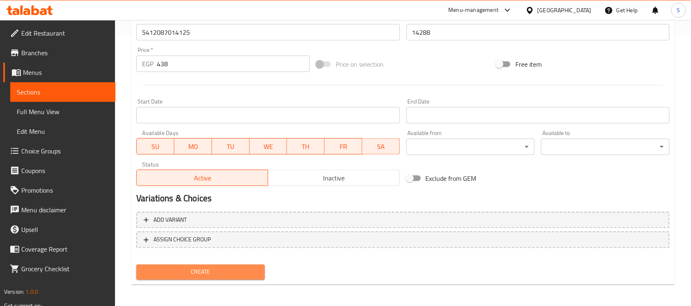
click at [214, 276] on span "Create" at bounding box center [200, 272] width 115 height 10
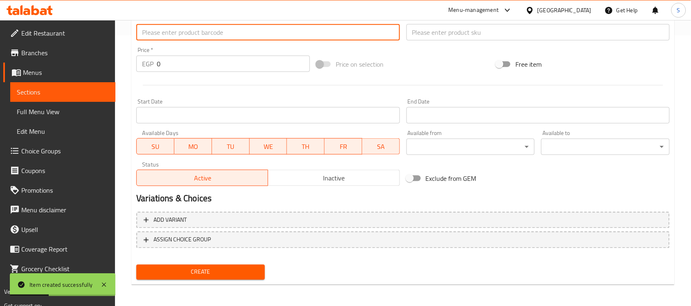
click at [240, 38] on input "text" at bounding box center [267, 32] width 263 height 16
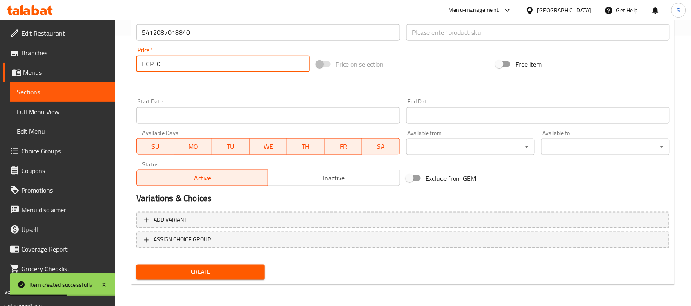
drag, startPoint x: 165, startPoint y: 62, endPoint x: 140, endPoint y: 61, distance: 24.6
click at [142, 62] on div "EGP 0 Price *" at bounding box center [223, 64] width 174 height 16
click at [433, 38] on input "text" at bounding box center [538, 32] width 263 height 16
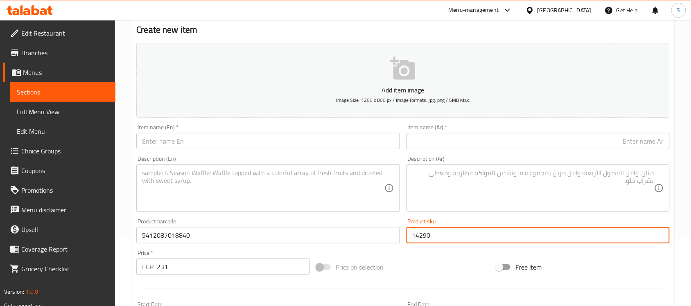
scroll to position [66, 0]
click at [538, 139] on input "text" at bounding box center [538, 143] width 263 height 16
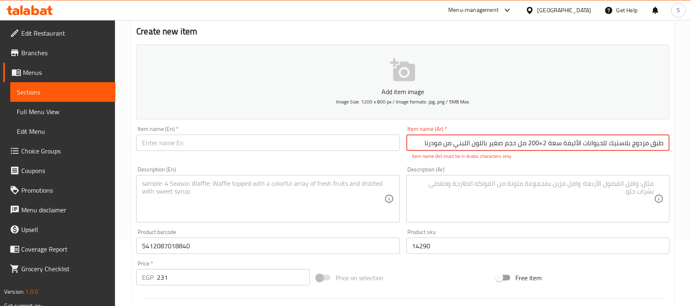
click at [541, 142] on input "طبق مزدوج بلاستيك للحيوانات الأليفة سعة 2×200 مل حجم صغير باللون اللبني من مودر…" at bounding box center [538, 143] width 263 height 16
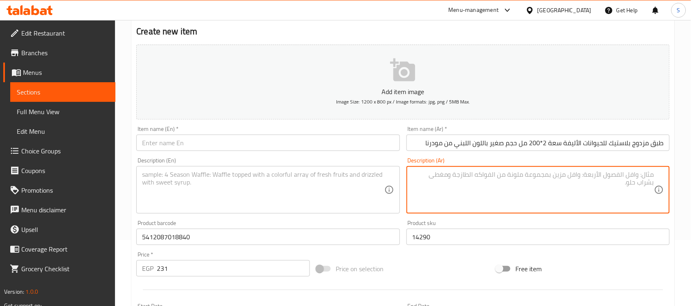
click at [547, 179] on textarea at bounding box center [533, 190] width 242 height 39
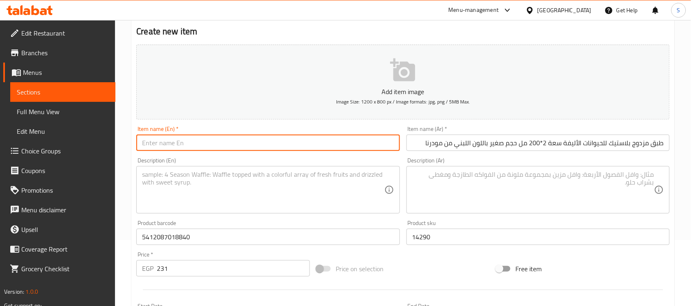
click at [292, 144] on input "text" at bounding box center [267, 143] width 263 height 16
click at [202, 211] on div "Description (En)" at bounding box center [267, 190] width 263 height 48
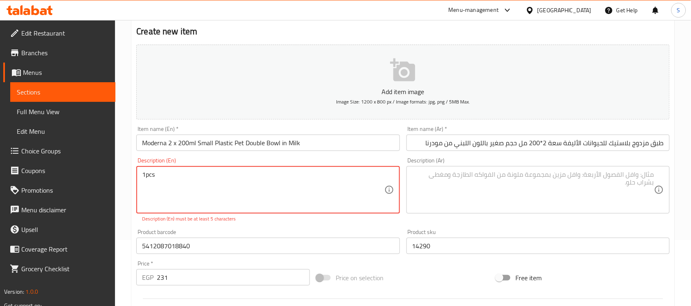
click at [148, 174] on textarea "1pcs" at bounding box center [263, 190] width 242 height 39
click at [147, 175] on textarea "1pcs" at bounding box center [263, 190] width 242 height 39
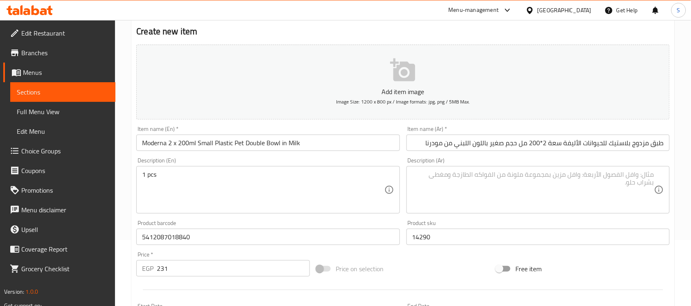
click at [474, 186] on textarea at bounding box center [533, 190] width 242 height 39
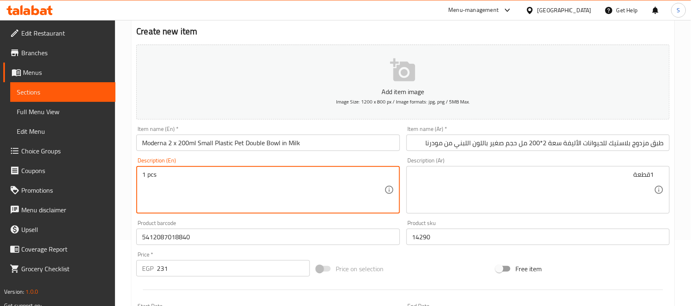
click at [413, 242] on input "14290" at bounding box center [538, 237] width 263 height 16
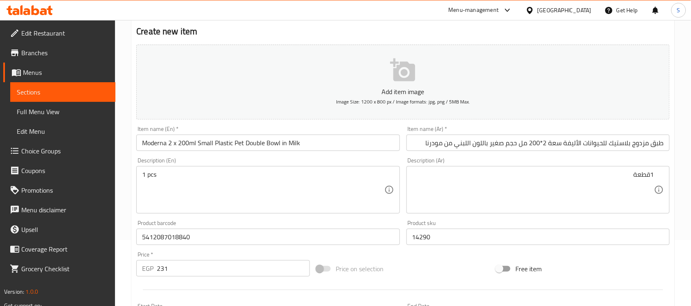
click at [344, 247] on div "Product barcode 5412087018840 Product barcode" at bounding box center [268, 233] width 270 height 32
click at [200, 260] on input "231" at bounding box center [233, 268] width 153 height 16
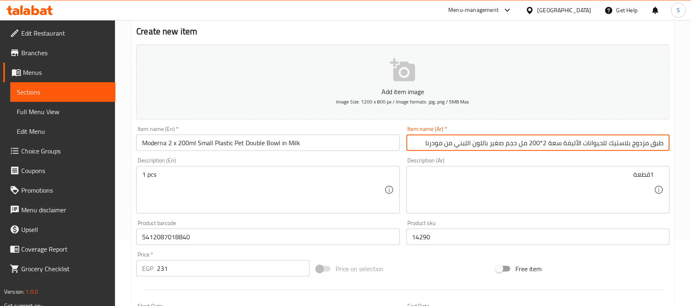
click at [452, 148] on input "طبق مزدوج بلاستيك للحيوانات الأليفة سعة 2*200 مل حجم صغير باللون اللبني من مودر…" at bounding box center [538, 143] width 263 height 16
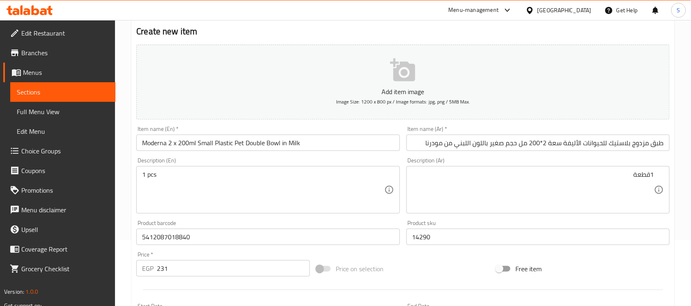
click at [315, 152] on div "Item name (En)   * Moderna 2 x 200ml Small Plastic Pet Double Bowl in Milk Item…" at bounding box center [268, 139] width 270 height 32
click at [322, 149] on input "Moderna 2 x 200ml Small Plastic Pet Double Bowl in Milk" at bounding box center [267, 143] width 263 height 16
click at [278, 167] on div "1 pcs Description (En)" at bounding box center [267, 190] width 263 height 48
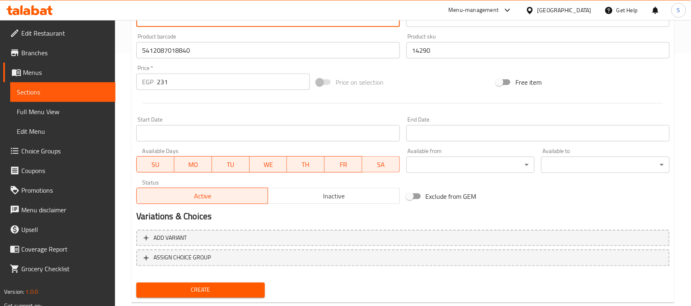
scroll to position [271, 0]
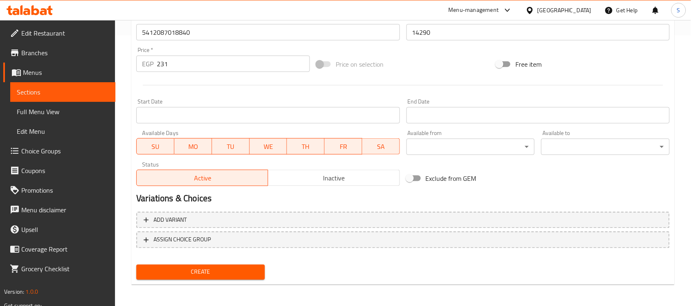
click at [203, 267] on span "Create" at bounding box center [200, 272] width 115 height 10
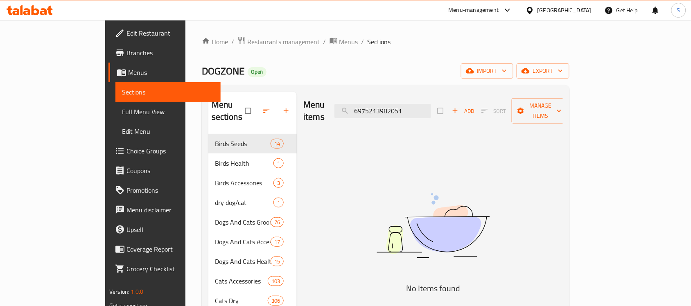
click at [431, 111] on input "6975213982051" at bounding box center [383, 111] width 97 height 14
paste input "105"
click at [394, 210] on img at bounding box center [433, 226] width 205 height 109
click at [412, 104] on input "6975213982105" at bounding box center [383, 111] width 97 height 14
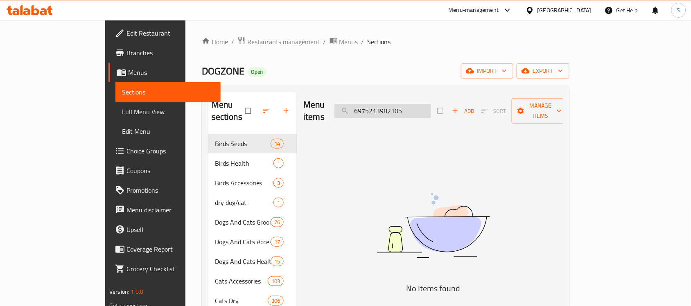
click at [412, 104] on input "6975213982105" at bounding box center [383, 111] width 97 height 14
paste input "532"
click at [431, 108] on input "6975213982532" at bounding box center [383, 111] width 97 height 14
paste input "5412087021659"
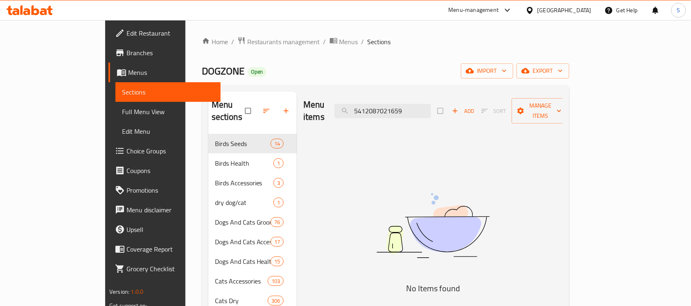
click at [401, 178] on img at bounding box center [433, 226] width 205 height 109
click at [428, 104] on input "5412087021659" at bounding box center [383, 111] width 97 height 14
paste input "17881"
click at [399, 172] on img at bounding box center [433, 226] width 205 height 109
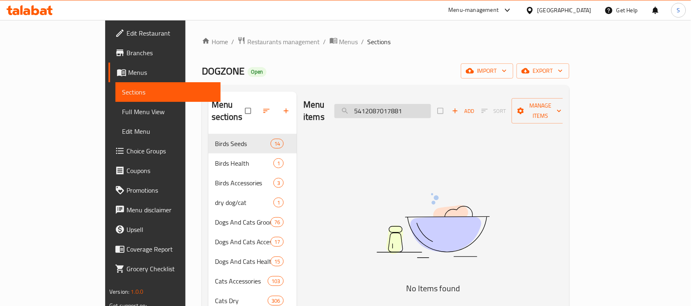
click at [407, 104] on input "5412087017881" at bounding box center [383, 111] width 97 height 14
paste input "9809"
click at [383, 208] on img at bounding box center [433, 226] width 205 height 109
click at [423, 104] on input "5412087019809" at bounding box center [383, 111] width 97 height 14
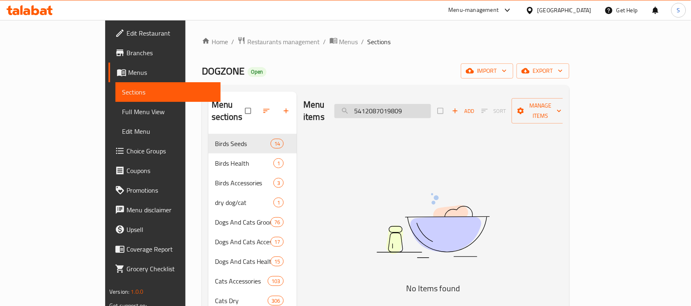
click at [423, 104] on input "5412087019809" at bounding box center [383, 111] width 97 height 14
click at [410, 105] on input "5412087019809" at bounding box center [383, 111] width 97 height 14
paste input "881"
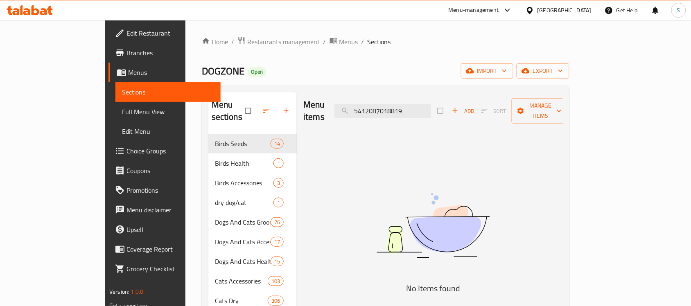
click at [414, 109] on input "5412087018819" at bounding box center [383, 111] width 97 height 14
paste input "33"
click at [383, 208] on img at bounding box center [433, 226] width 205 height 109
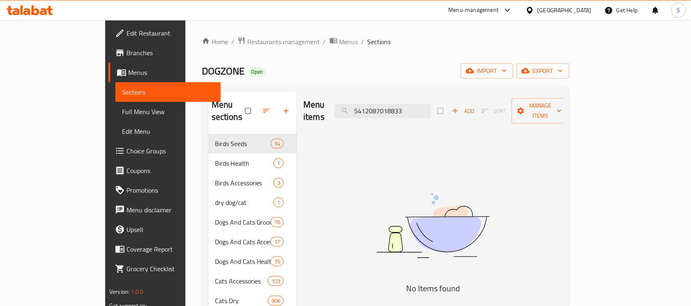
click at [431, 105] on input "5412087018833" at bounding box center [383, 111] width 97 height 14
click at [431, 104] on input "5412087018833" at bounding box center [383, 111] width 97 height 14
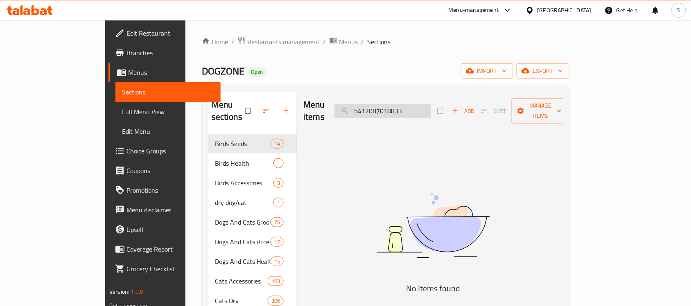
click at [431, 104] on input "5412087018833" at bounding box center [383, 111] width 97 height 14
paste input "21758"
click at [422, 172] on img at bounding box center [433, 226] width 205 height 109
click at [406, 105] on input "5412087021758" at bounding box center [383, 111] width 97 height 14
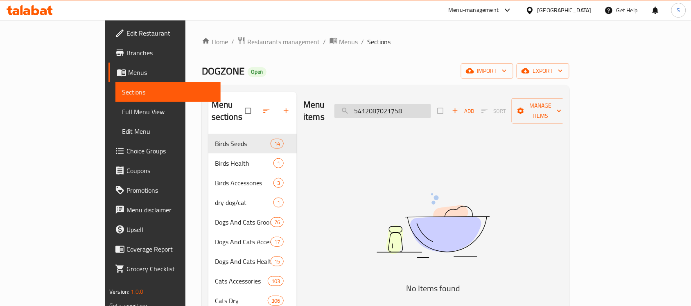
click at [406, 105] on input "5412087021758" at bounding box center [383, 111] width 97 height 14
paste input "19410"
click at [431, 107] on input "5412087019410" at bounding box center [383, 111] width 97 height 14
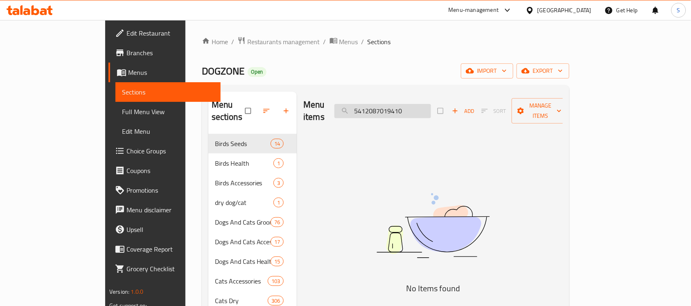
paste input "7485"
click at [411, 227] on img at bounding box center [433, 226] width 205 height 109
click at [412, 113] on div "Menu items 5412087017485 Add Sort Manage items" at bounding box center [433, 111] width 260 height 39
click at [414, 105] on input "5412087017485" at bounding box center [383, 111] width 97 height 14
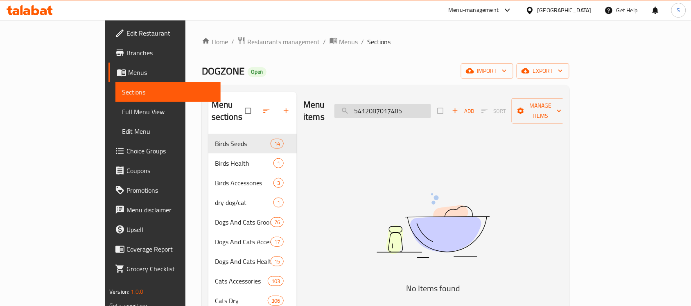
click at [414, 105] on input "5412087017485" at bounding box center [383, 111] width 97 height 14
paste input "21680"
click at [414, 105] on input "5412087021680" at bounding box center [383, 111] width 97 height 14
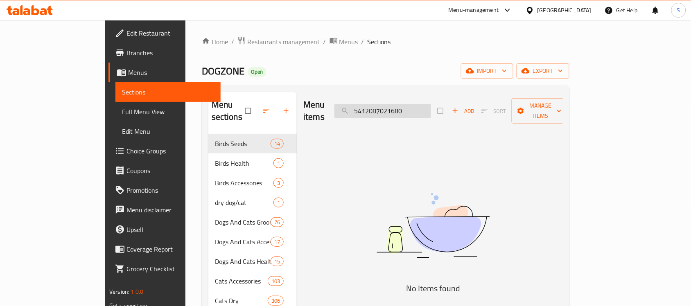
paste input "search"
click at [426, 107] on input "5412087021680" at bounding box center [383, 111] width 97 height 14
paste input "727"
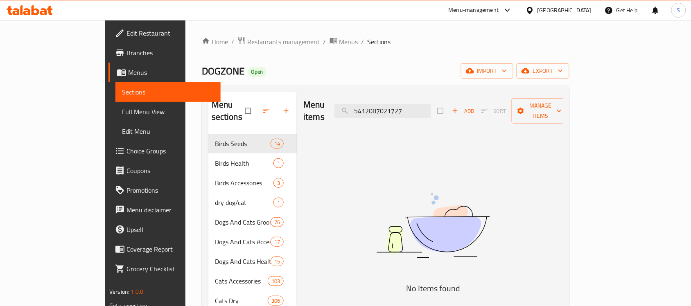
click at [447, 175] on img at bounding box center [433, 226] width 205 height 109
click at [414, 113] on div "Menu items 5412087021727 Add Sort Manage items" at bounding box center [433, 111] width 260 height 39
click at [416, 105] on input "5412087021727" at bounding box center [383, 111] width 97 height 14
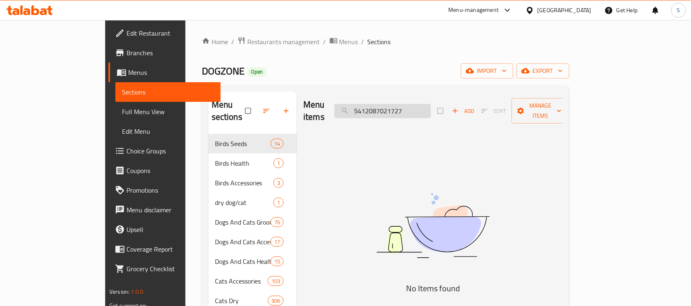
paste input "19816"
click at [414, 104] on input "5412087019816" at bounding box center [383, 111] width 97 height 14
paste input "search"
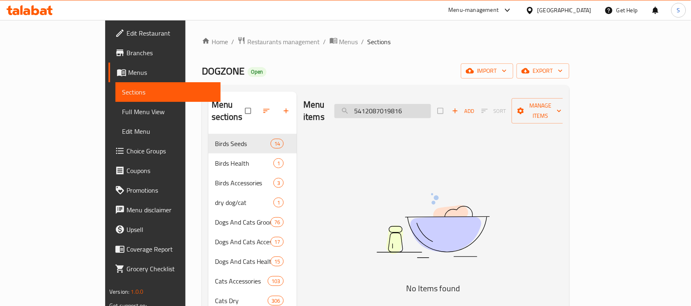
click at [431, 106] on input "5412087019816" at bounding box center [383, 111] width 97 height 14
paste input "21710"
click at [453, 216] on img at bounding box center [433, 226] width 205 height 109
click at [431, 106] on input "5412087021710" at bounding box center [383, 111] width 97 height 14
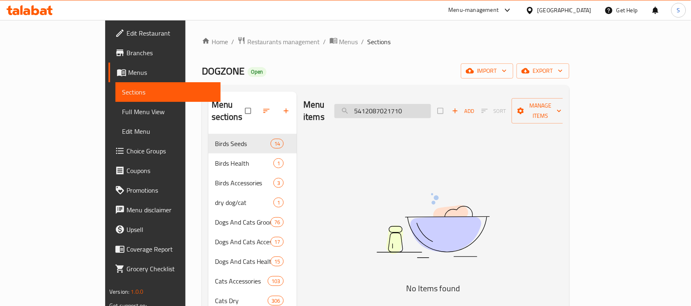
click at [431, 106] on input "5412087021710" at bounding box center [383, 111] width 97 height 14
click at [414, 113] on div "Menu items 5412087021710 Add Sort Manage items" at bounding box center [433, 111] width 260 height 39
click at [418, 104] on input "5412087021710" at bounding box center [383, 111] width 97 height 14
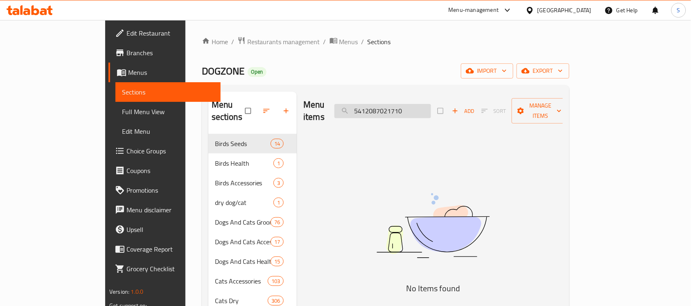
paste input "141240"
click at [406, 111] on input "514124010" at bounding box center [383, 111] width 97 height 14
paste input "ليش بهرنيز صغير"
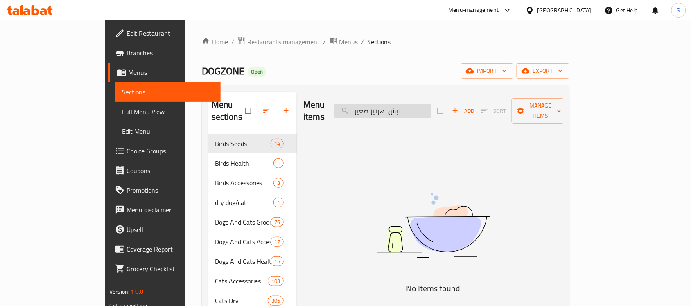
click at [414, 104] on input "ليش بهرنيز صغير" at bounding box center [383, 111] width 97 height 14
click at [414, 107] on input "ليش بهرنيز صغير" at bounding box center [383, 111] width 97 height 14
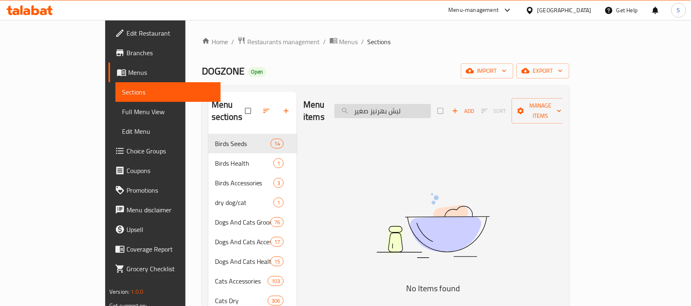
click at [414, 107] on input "ليش بهرنيز صغير" at bounding box center [383, 111] width 97 height 14
paste input "888886013211"
click at [405, 117] on div "Menu items 888886013211 Add Sort Manage items" at bounding box center [433, 111] width 260 height 39
click at [416, 109] on input "888886013211" at bounding box center [383, 111] width 97 height 14
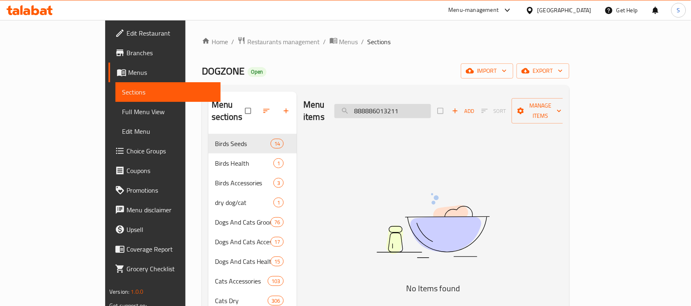
click at [416, 109] on input "888886013211" at bounding box center [383, 111] width 97 height 14
paste input "693"
click at [429, 104] on input "888886013693" at bounding box center [383, 111] width 97 height 14
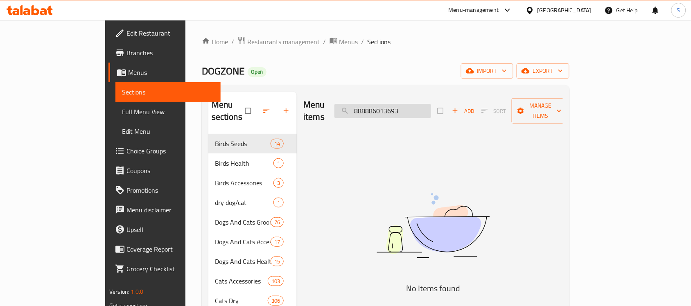
paste input "709"
click at [414, 177] on img at bounding box center [433, 226] width 205 height 109
click at [404, 107] on input "888886013709" at bounding box center [383, 111] width 97 height 14
paste input "96411010"
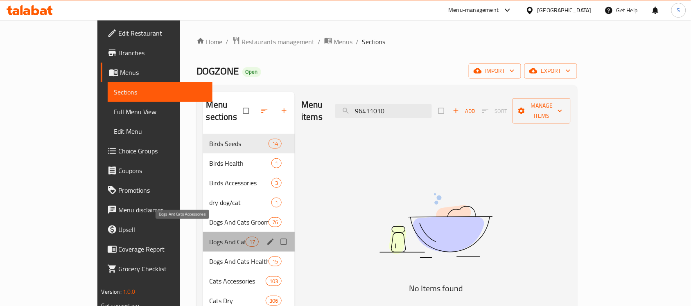
click at [210, 237] on span "Dogs And Cats Accessories" at bounding box center [228, 242] width 36 height 10
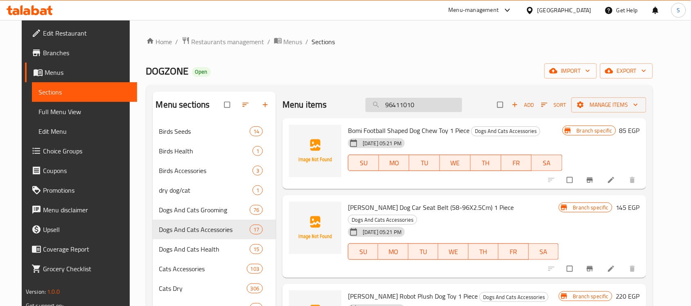
click at [416, 109] on input "96411010" at bounding box center [414, 105] width 97 height 14
click at [403, 115] on div "Menu items 96411010 Add Sort Manage items" at bounding box center [465, 105] width 364 height 27
click at [407, 105] on input "96411010" at bounding box center [414, 105] width 97 height 14
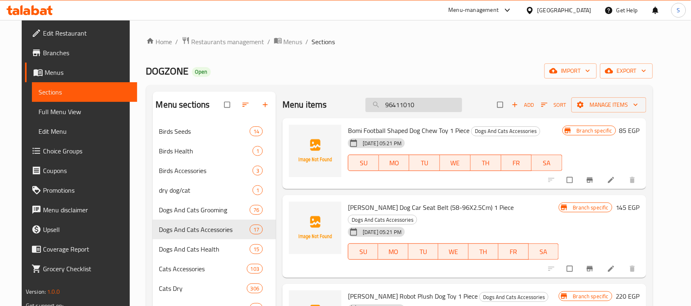
click at [407, 105] on input "96411010" at bounding box center [414, 105] width 97 height 14
paste input "88776"
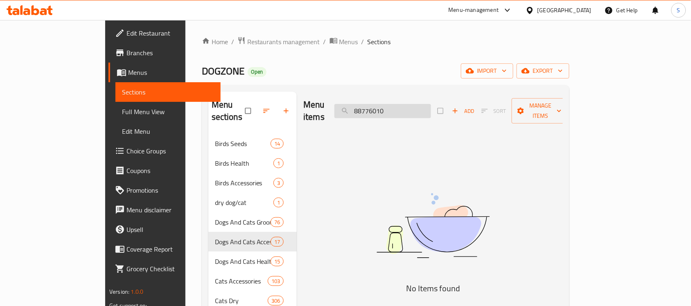
click at [396, 104] on input "88776010" at bounding box center [383, 111] width 97 height 14
paste input "016040101951"
type input "8016040101951"
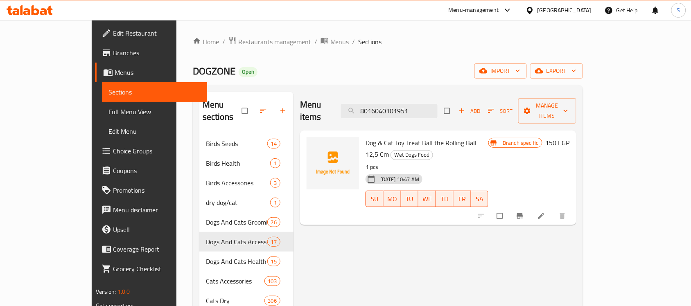
click at [545, 212] on icon at bounding box center [541, 216] width 8 height 8
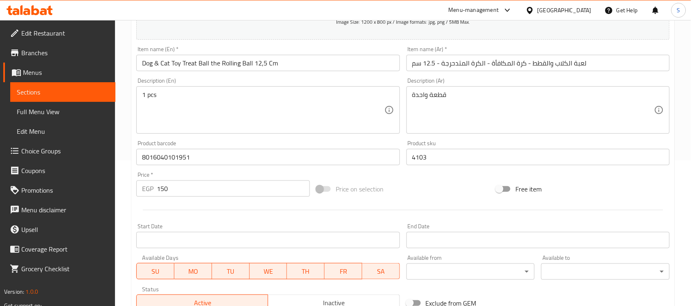
scroll to position [154, 0]
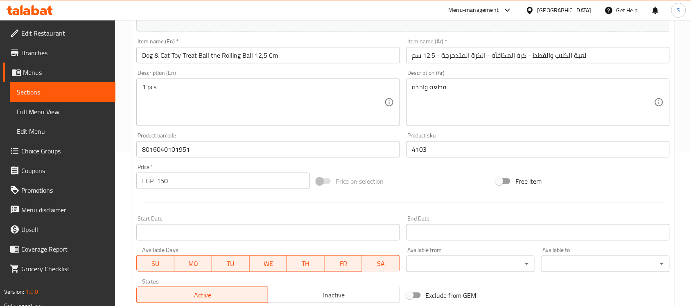
click at [4, 89] on div "Sections" at bounding box center [58, 92] width 115 height 20
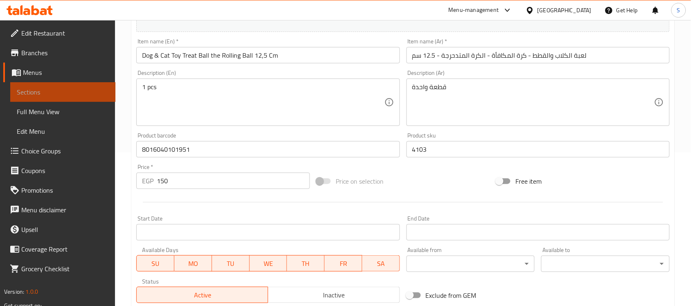
click at [47, 96] on span "Sections" at bounding box center [63, 92] width 92 height 10
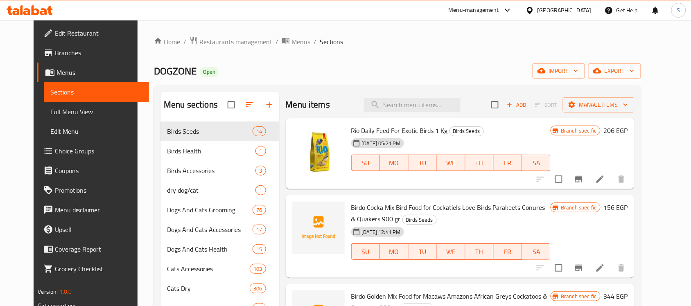
click at [425, 113] on div "Menu items Add Sort Manage items" at bounding box center [460, 105] width 349 height 27
click at [427, 109] on input "search" at bounding box center [412, 105] width 97 height 14
paste input "8016040101951"
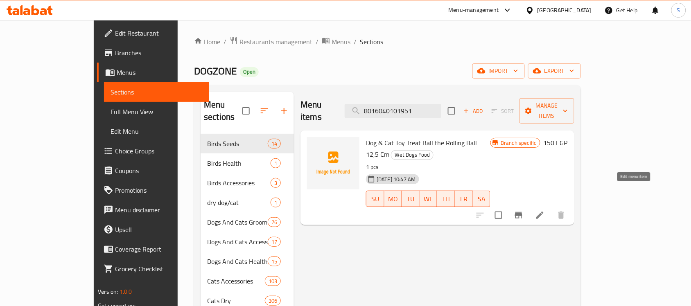
type input "8016040101951"
click at [544, 212] on icon at bounding box center [539, 215] width 7 height 7
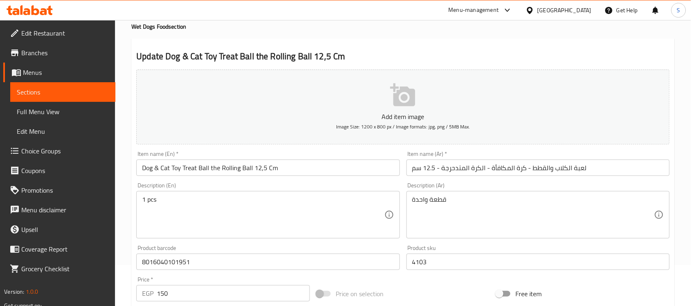
scroll to position [205, 0]
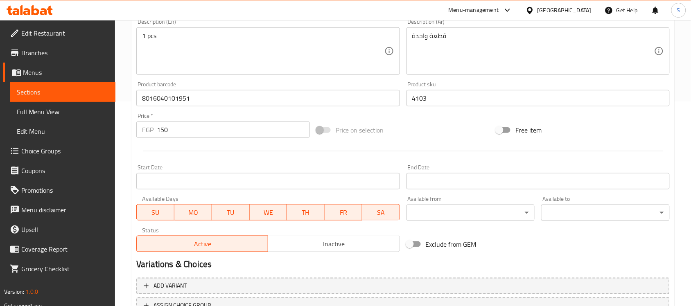
click at [82, 88] on span "Sections" at bounding box center [63, 92] width 92 height 10
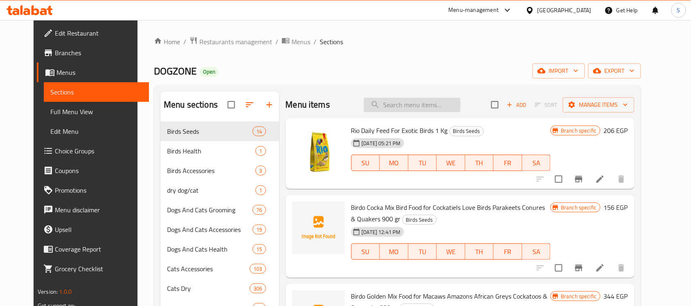
click at [437, 101] on input "search" at bounding box center [412, 105] width 97 height 14
paste input "58824010"
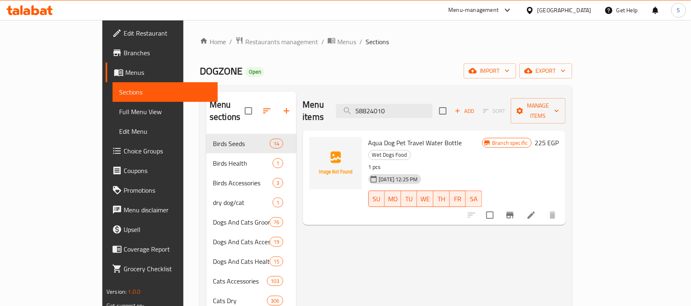
type input "58824010"
click at [543, 208] on li at bounding box center [531, 215] width 23 height 15
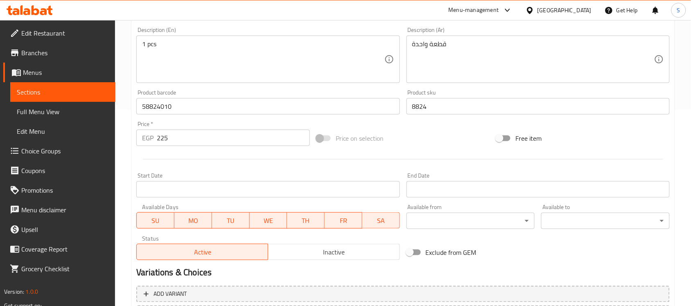
scroll to position [256, 0]
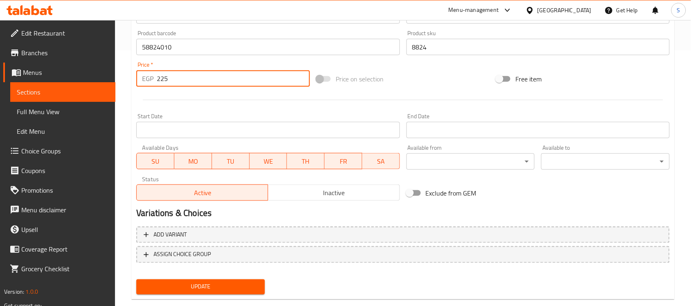
drag, startPoint x: 179, startPoint y: 75, endPoint x: 135, endPoint y: 75, distance: 44.2
click at [139, 73] on div "EGP 225 Price *" at bounding box center [223, 78] width 174 height 16
click at [187, 287] on span "Update" at bounding box center [200, 287] width 115 height 10
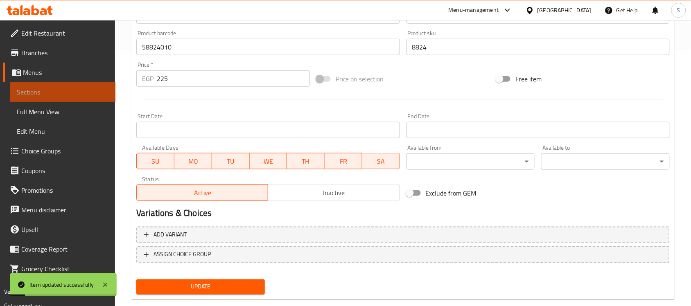
click at [48, 99] on link "Sections" at bounding box center [62, 92] width 105 height 20
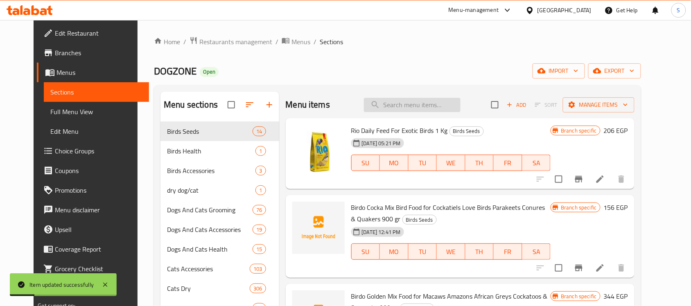
click at [432, 111] on input "search" at bounding box center [412, 105] width 97 height 14
paste input "6984541100808"
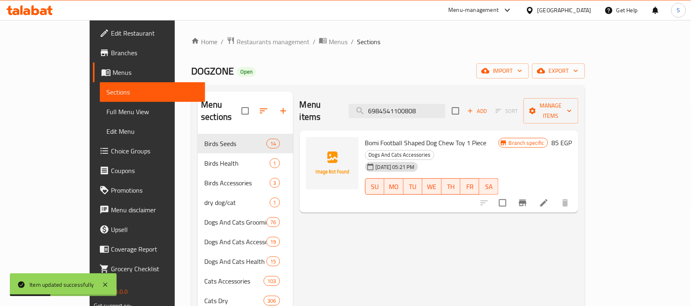
type input "6984541100808"
click at [533, 193] on button "Branch-specific-item" at bounding box center [523, 203] width 20 height 20
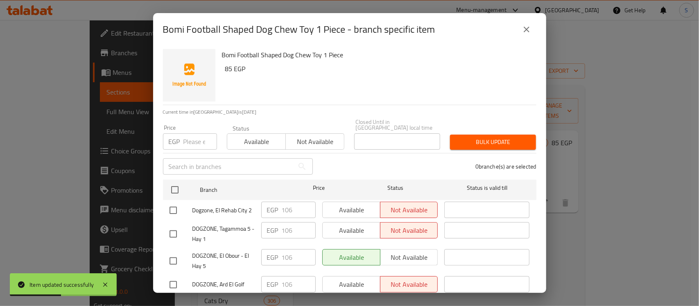
click at [615, 218] on div "Bomi Football Shaped Dog Chew Toy 1 Piece - branch specific item Bomi Football …" at bounding box center [349, 153] width 699 height 306
click at [532, 31] on button "close" at bounding box center [527, 30] width 20 height 20
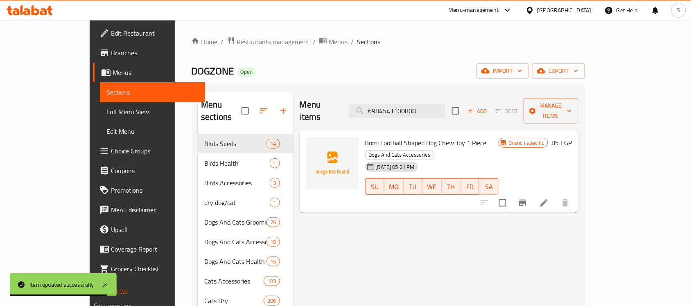
click at [548, 199] on icon at bounding box center [544, 202] width 7 height 7
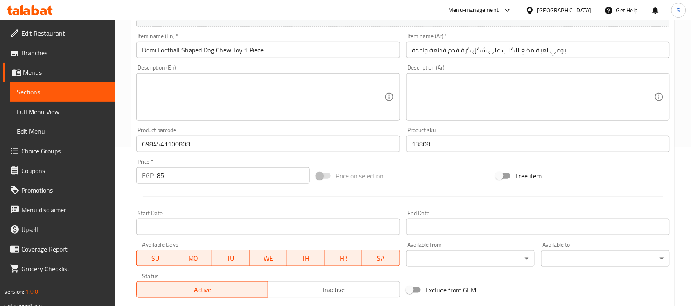
scroll to position [256, 0]
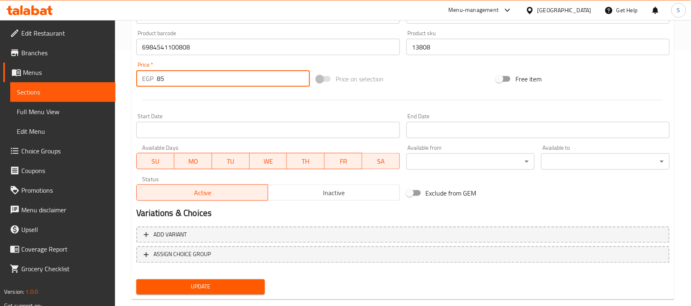
drag, startPoint x: 182, startPoint y: 76, endPoint x: 129, endPoint y: 62, distance: 54.6
click at [149, 74] on div "EGP 85 Price *" at bounding box center [223, 78] width 174 height 16
paste input "106"
type input "106"
click at [177, 282] on span "Update" at bounding box center [200, 287] width 115 height 10
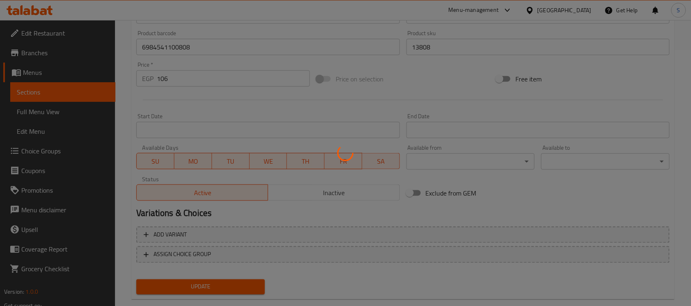
click at [177, 282] on div at bounding box center [345, 153] width 691 height 306
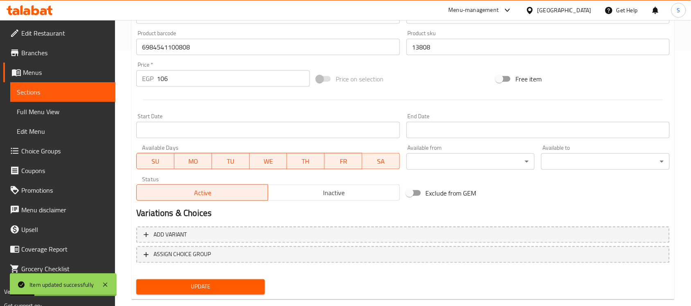
click at [63, 100] on link "Sections" at bounding box center [62, 92] width 105 height 20
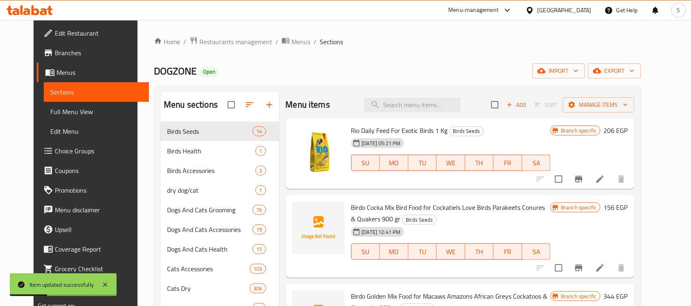
click at [422, 113] on div "Menu items Add Sort Manage items" at bounding box center [460, 105] width 349 height 27
click at [424, 109] on input "search" at bounding box center [412, 105] width 97 height 14
paste input "913621010"
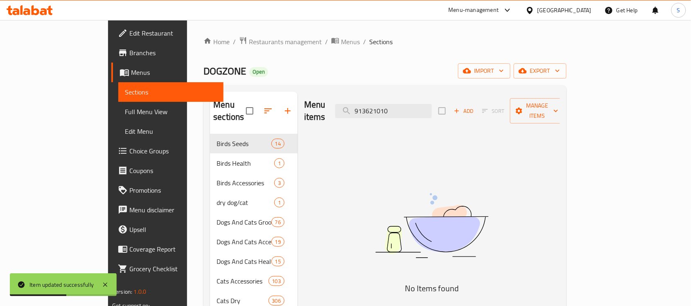
click at [473, 241] on img at bounding box center [432, 226] width 205 height 109
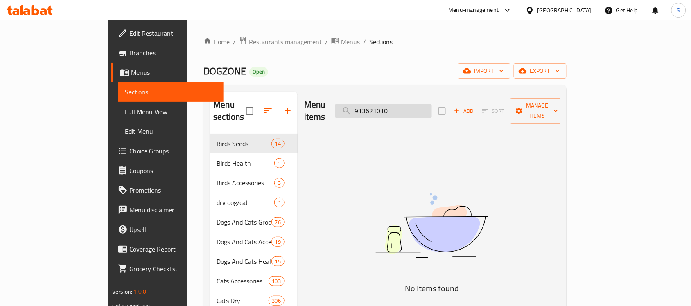
click at [408, 107] on input "913621010" at bounding box center [383, 111] width 97 height 14
paste input "942"
type input "913942010"
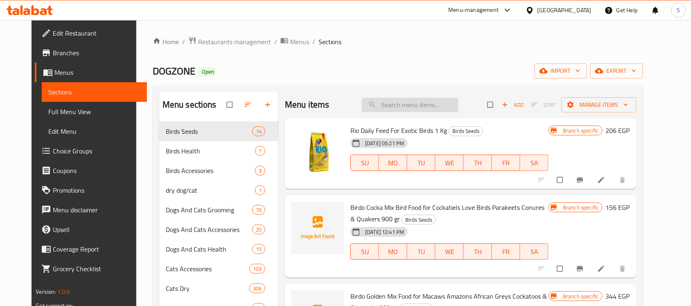
click at [403, 102] on input "search" at bounding box center [410, 105] width 97 height 14
paste input "913942010"
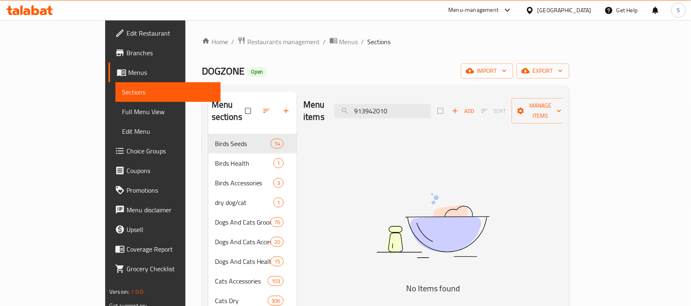
click at [481, 190] on img at bounding box center [433, 226] width 205 height 109
click at [431, 104] on input "913942010" at bounding box center [383, 111] width 97 height 14
paste input "621"
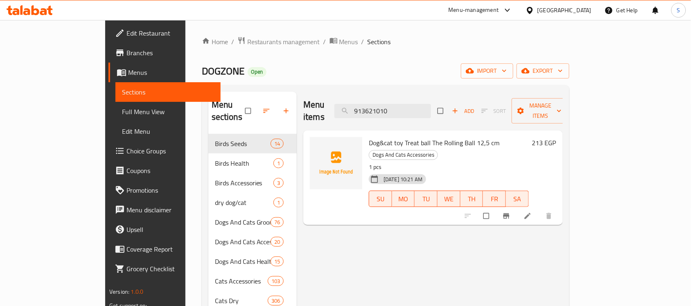
type input "913621010"
click at [456, 115] on div "Menu items 913621010 Add Sort Manage items" at bounding box center [433, 111] width 260 height 39
copy div "Add Sort Manage items"
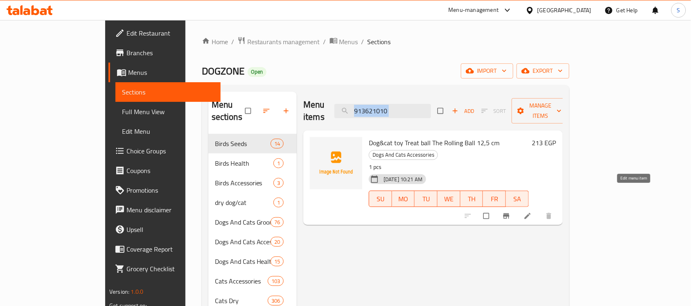
click at [531, 213] on icon at bounding box center [528, 216] width 6 height 6
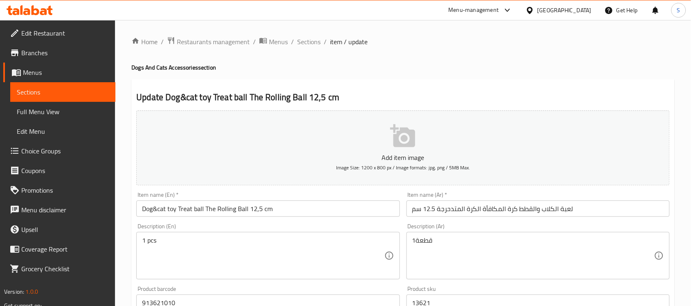
click at [40, 87] on span "Sections" at bounding box center [63, 92] width 92 height 10
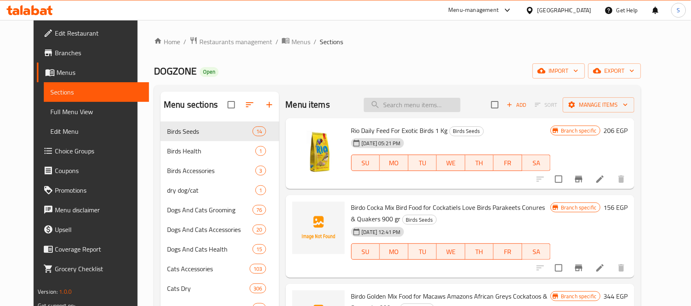
click at [441, 103] on input "search" at bounding box center [412, 105] width 97 height 14
paste input "6984541100808"
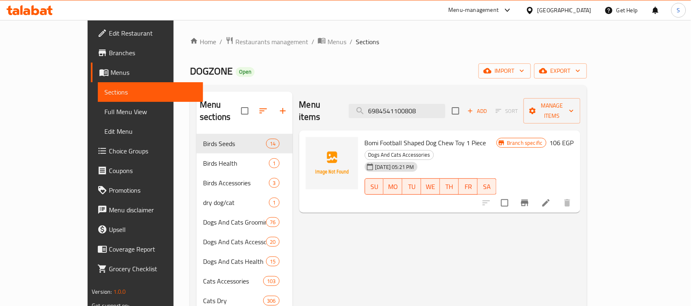
type input "6984541100808"
click at [365, 137] on span "Bomi Football Shaped Dog Chew Toy 1 Piece" at bounding box center [426, 143] width 122 height 12
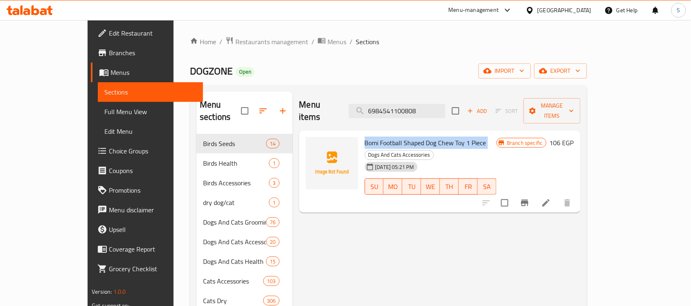
copy h6 "Bomi Football Shaped Dog Chew Toy 1 Piece"
click at [412, 104] on input "6984541100808" at bounding box center [397, 111] width 97 height 14
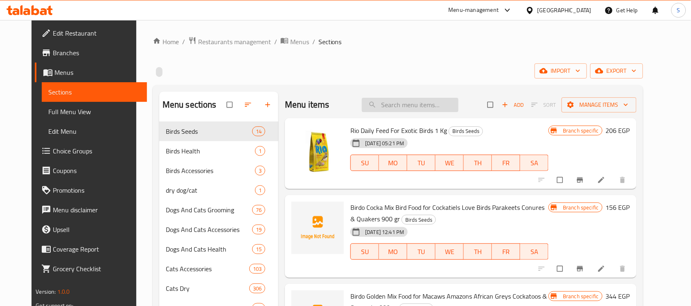
click at [410, 111] on input "search" at bounding box center [410, 105] width 97 height 14
paste input "6984541100808"
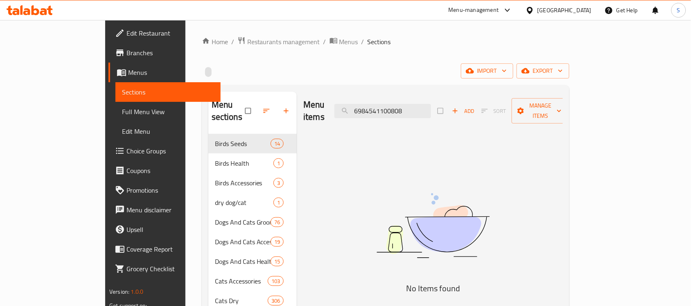
click at [406, 204] on img at bounding box center [433, 226] width 205 height 109
click at [416, 104] on input "6984541100808" at bounding box center [383, 111] width 97 height 14
paste input "58824010"
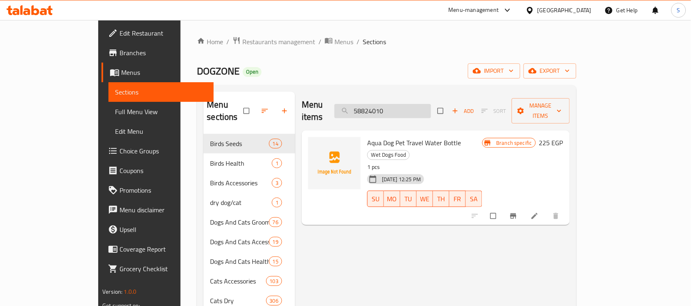
click at [431, 104] on input "58824010" at bounding box center [383, 111] width 97 height 14
paste input "8016040101951"
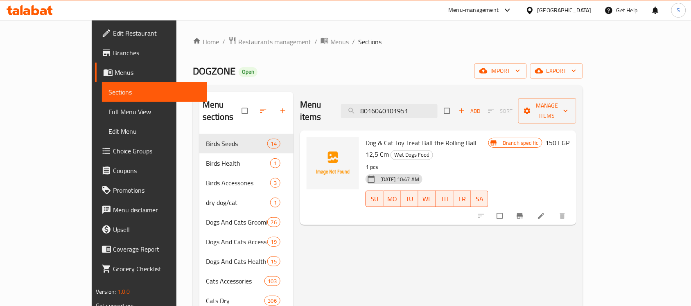
type input "8016040101951"
click at [554, 210] on li at bounding box center [542, 216] width 23 height 13
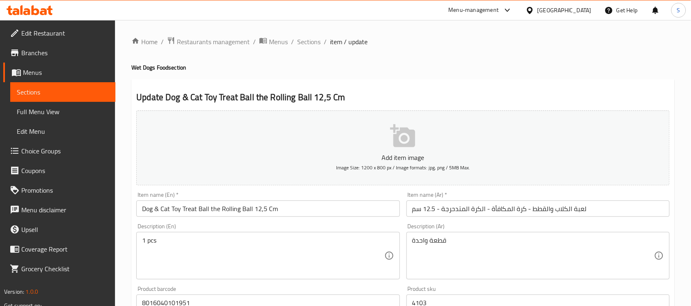
click at [79, 86] on link "Sections" at bounding box center [62, 92] width 105 height 20
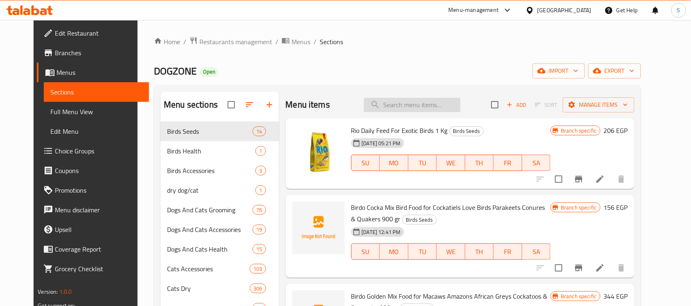
click at [426, 101] on input "search" at bounding box center [412, 105] width 97 height 14
paste input "913621010"
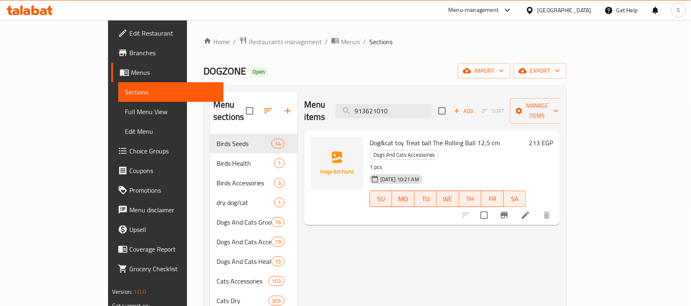
type input "913621010"
drag, startPoint x: 436, startPoint y: 105, endPoint x: 424, endPoint y: 103, distance: 12.5
click at [426, 104] on input "913621010" at bounding box center [383, 111] width 97 height 14
click at [424, 104] on input "913621010" at bounding box center [383, 111] width 97 height 14
click at [421, 104] on input "913621010" at bounding box center [383, 111] width 97 height 14
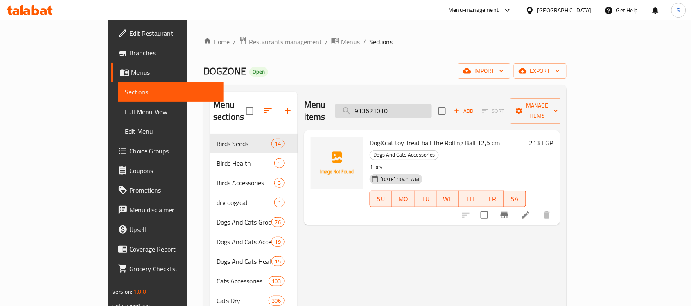
click at [421, 104] on input "913621010" at bounding box center [383, 111] width 97 height 14
click at [531, 210] on icon at bounding box center [526, 215] width 10 height 10
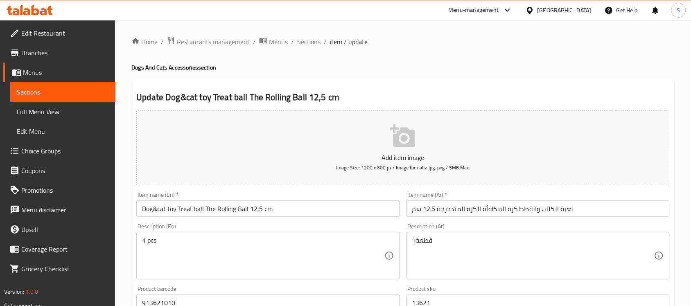
click at [48, 85] on link "Sections" at bounding box center [62, 92] width 105 height 20
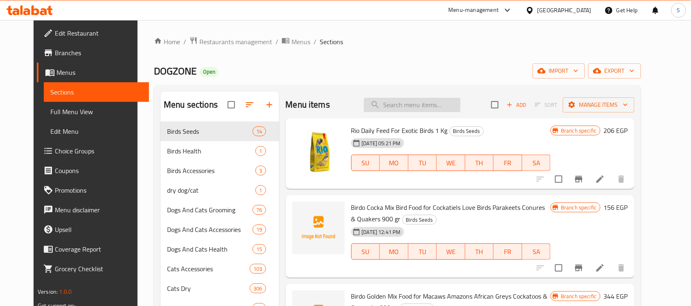
click at [418, 100] on input "search" at bounding box center [412, 105] width 97 height 14
paste input "913621010"
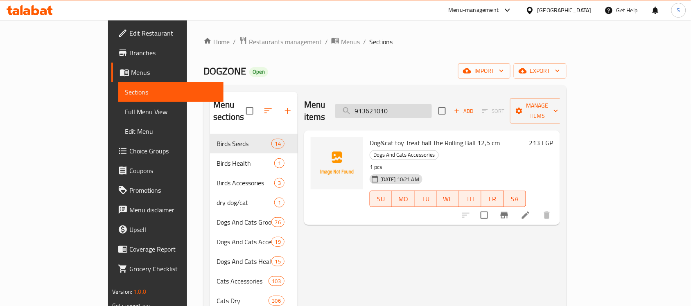
click at [432, 104] on input "913621010" at bounding box center [383, 111] width 97 height 14
click at [423, 107] on input "913621010" at bounding box center [383, 111] width 97 height 14
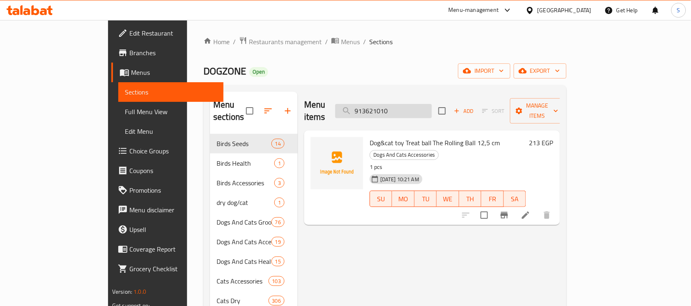
click at [432, 107] on input "913621010" at bounding box center [383, 111] width 97 height 14
click at [462, 115] on div "Menu items 913621010 Add Sort Manage items" at bounding box center [432, 111] width 256 height 39
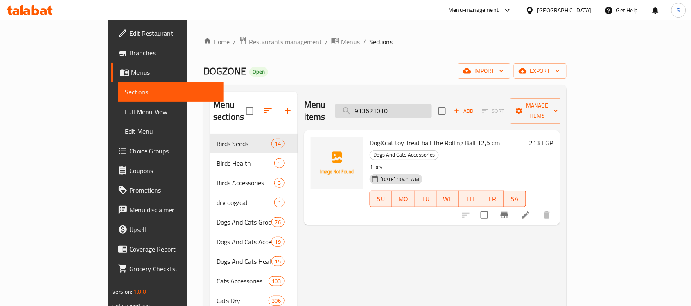
click at [432, 109] on input "913621010" at bounding box center [383, 111] width 97 height 14
click at [432, 106] on input "913621010" at bounding box center [383, 111] width 97 height 14
click at [432, 104] on input "913621010" at bounding box center [383, 111] width 97 height 14
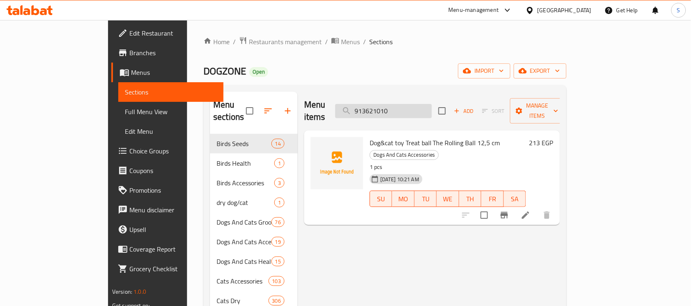
click at [432, 104] on input "913621010" at bounding box center [383, 111] width 97 height 14
paste input "942"
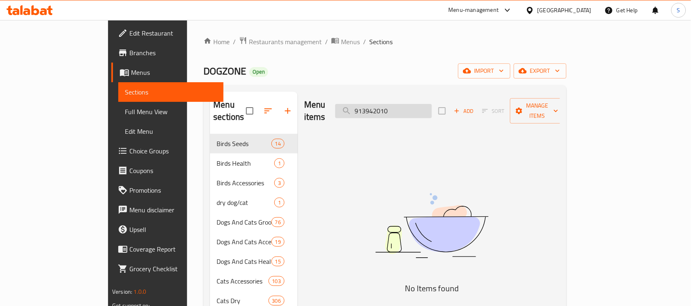
click at [432, 112] on input "913942010" at bounding box center [383, 111] width 97 height 14
paste input "627"
click at [421, 112] on input "913627010" at bounding box center [383, 111] width 97 height 14
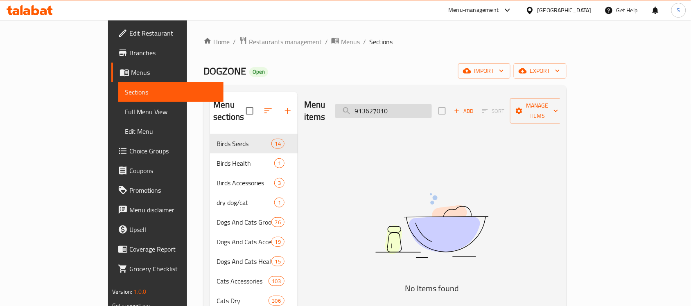
click at [421, 112] on input "913627010" at bounding box center [383, 111] width 97 height 14
paste input "716035169871"
drag, startPoint x: 364, startPoint y: 251, endPoint x: 313, endPoint y: 27, distance: 229.2
click at [410, 104] on input "716035169871" at bounding box center [383, 111] width 97 height 14
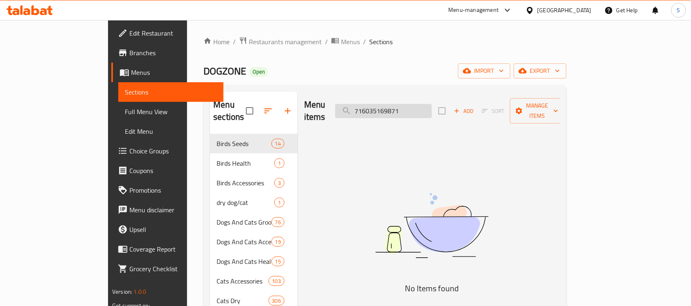
click at [410, 104] on input "716035169871" at bounding box center [383, 111] width 97 height 14
paste input "6975213981504"
click at [410, 104] on input "6975213981504" at bounding box center [383, 111] width 97 height 14
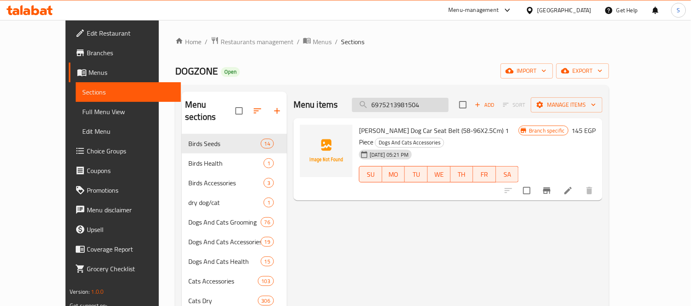
click at [410, 103] on input "6975213981504" at bounding box center [400, 105] width 97 height 14
paste input "search"
type input "6975213981504"
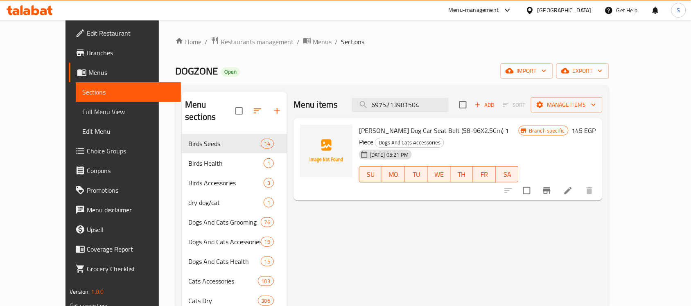
click at [573, 186] on icon at bounding box center [568, 191] width 10 height 10
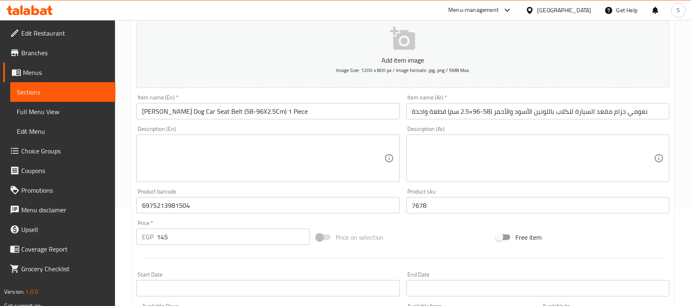
scroll to position [154, 0]
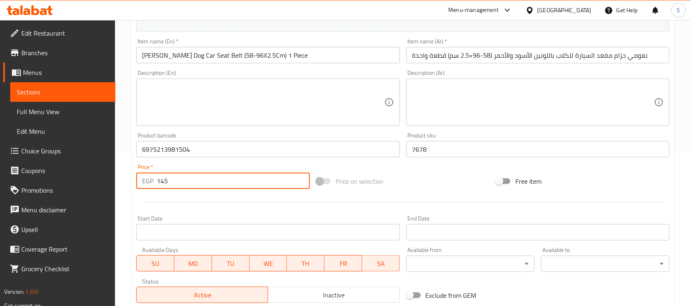
drag, startPoint x: 171, startPoint y: 183, endPoint x: 147, endPoint y: 186, distance: 24.3
click at [147, 186] on div "EGP 145 Price *" at bounding box center [223, 181] width 174 height 16
paste input "81"
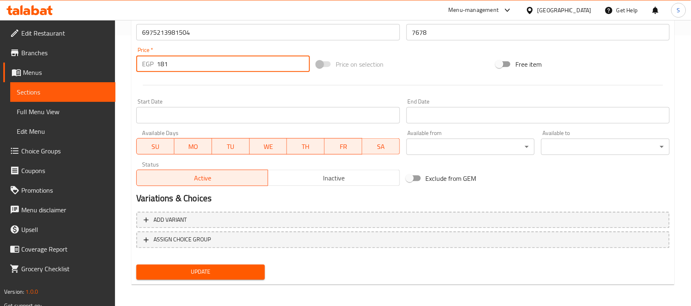
type input "181"
click at [210, 265] on button "Update" at bounding box center [200, 272] width 129 height 15
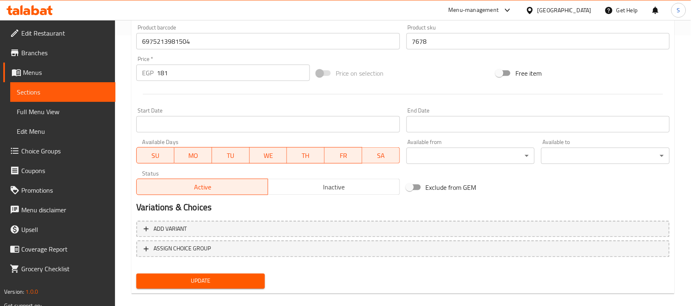
scroll to position [56, 0]
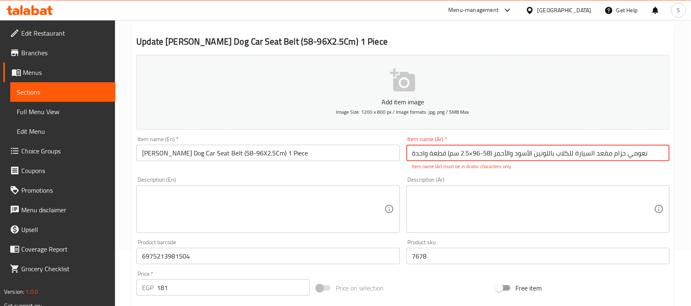
click at [475, 154] on input "نعومي حزام مقعد السيارة للكلاب باللونين الأسود والأحمر (58-96×2.5 سم) قطعة واحدة" at bounding box center [538, 153] width 263 height 16
click at [488, 154] on input "نعومي حزام مقعد السيارة للكلاب باللونين الأسود والأحمر (58-96×2.5 سم) قطعة واحدة" at bounding box center [538, 153] width 263 height 16
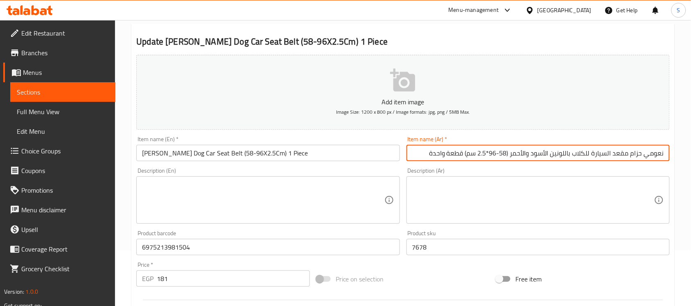
type input "نعومي حزام مقعد السيارة للكلاب باللونين الأسود والأحمر (58-96*2.5 سم) قطعة واحدة"
click at [278, 220] on div "Description (En)" at bounding box center [267, 200] width 263 height 48
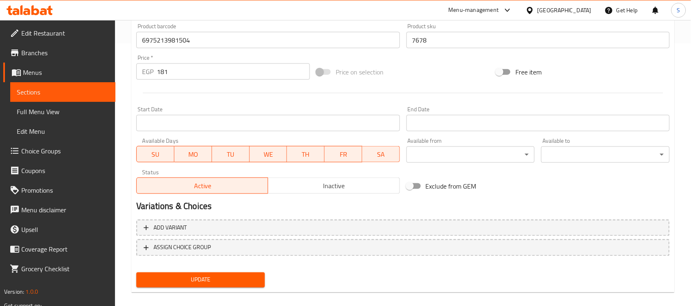
scroll to position [271, 0]
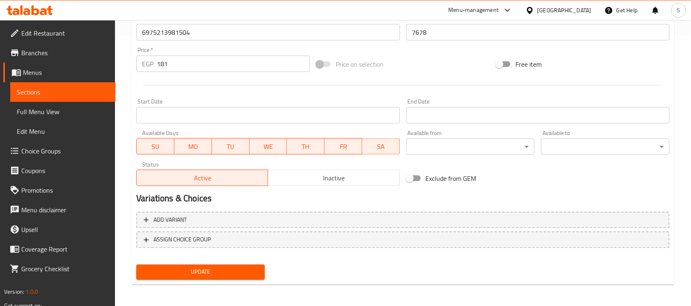
click at [204, 273] on span "Update" at bounding box center [200, 272] width 115 height 10
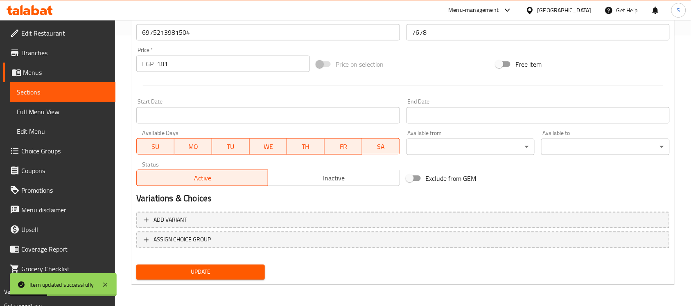
click at [101, 91] on span "Sections" at bounding box center [63, 92] width 92 height 10
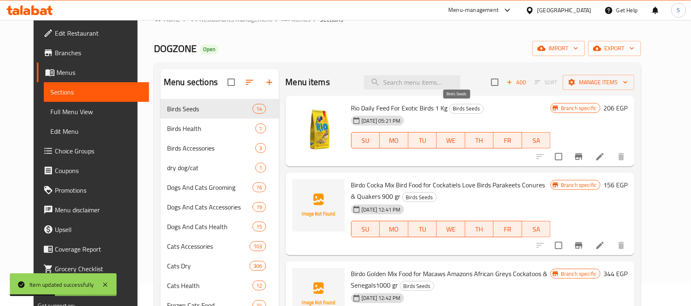
scroll to position [15, 0]
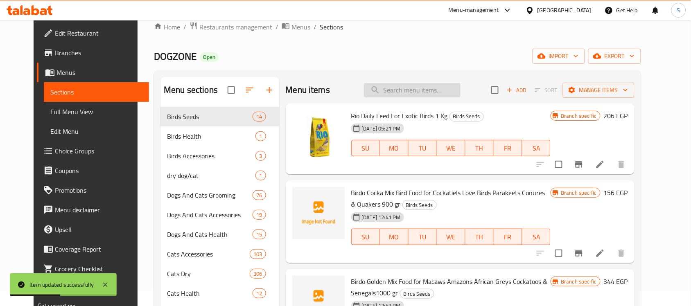
click at [456, 96] on input "search" at bounding box center [412, 90] width 97 height 14
paste input "6975213982136"
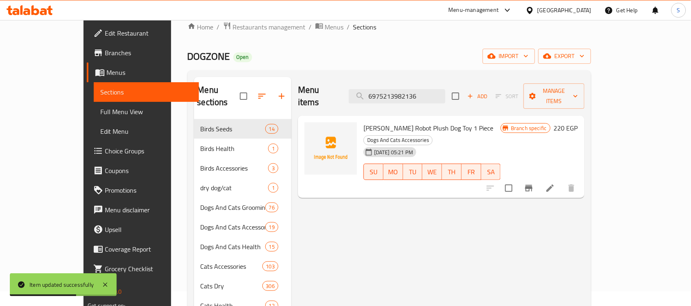
type input "6975213982136"
click at [555, 183] on icon at bounding box center [550, 188] width 10 height 10
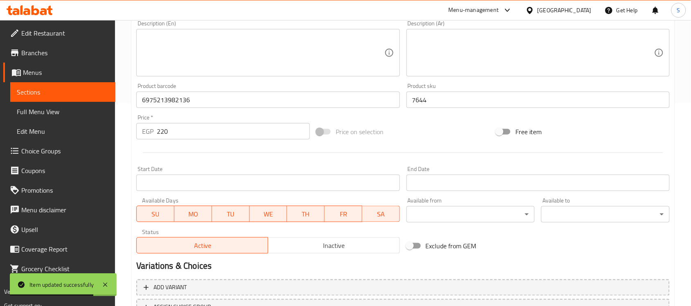
scroll to position [205, 0]
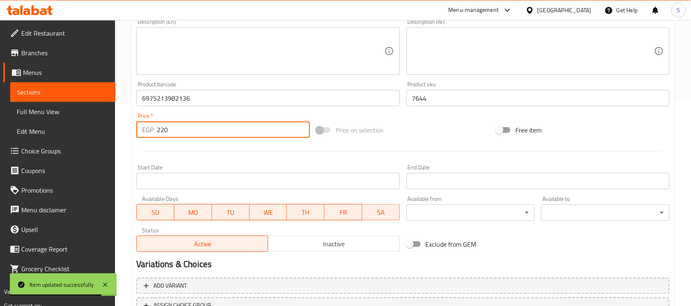
drag, startPoint x: 172, startPoint y: 134, endPoint x: 149, endPoint y: 133, distance: 22.9
click at [149, 133] on div "EGP 220 Price *" at bounding box center [223, 130] width 174 height 16
paste input "75"
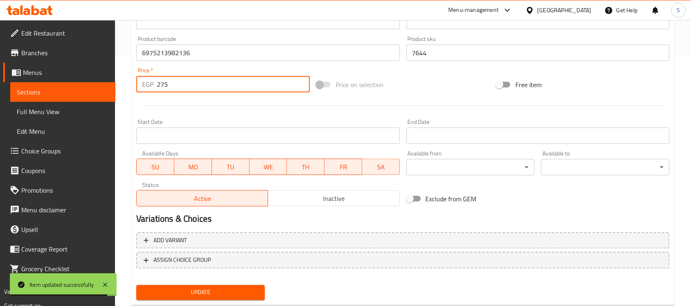
scroll to position [271, 0]
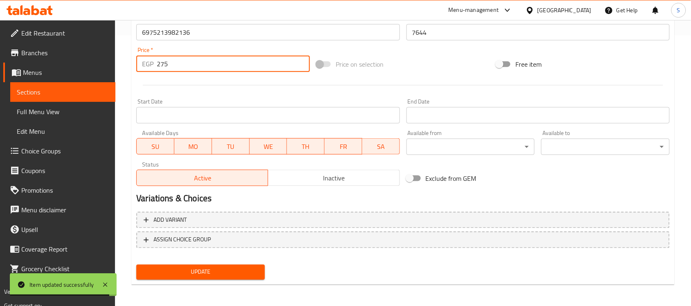
type input "275"
click at [202, 274] on span "Update" at bounding box center [200, 272] width 115 height 10
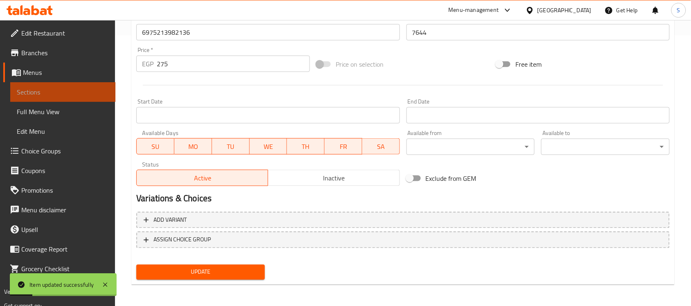
click at [66, 86] on link "Sections" at bounding box center [62, 92] width 105 height 20
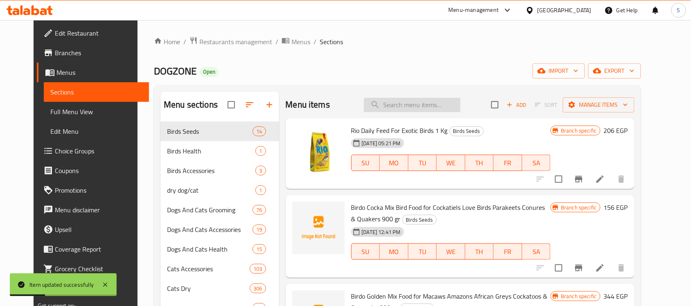
click at [457, 104] on input "search" at bounding box center [412, 105] width 97 height 14
paste input "6975213982143"
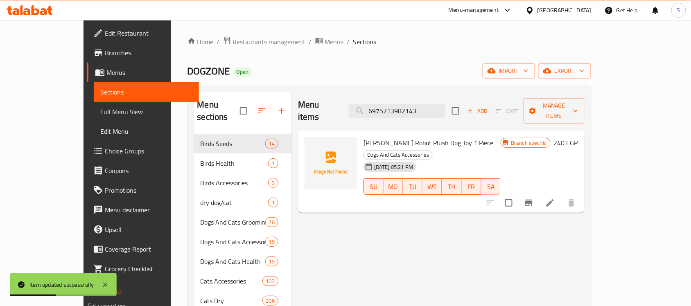
type input "6975213982143"
click at [555, 198] on icon at bounding box center [550, 203] width 10 height 10
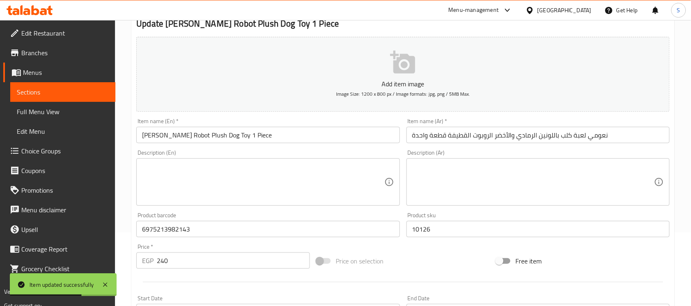
scroll to position [154, 0]
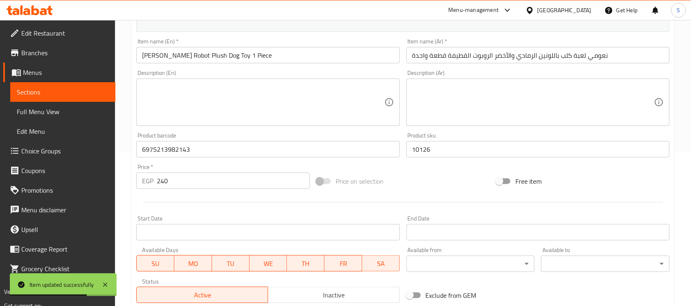
drag, startPoint x: 170, startPoint y: 184, endPoint x: 152, endPoint y: 183, distance: 18.4
click at [152, 183] on div "EGP 240 Price *" at bounding box center [223, 181] width 174 height 16
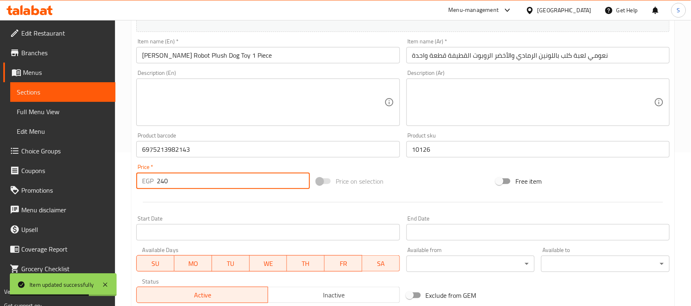
paste input "30"
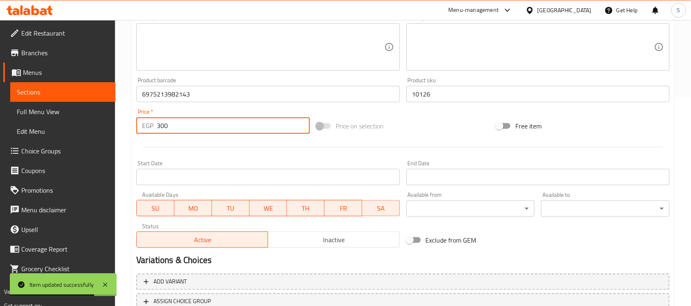
scroll to position [271, 0]
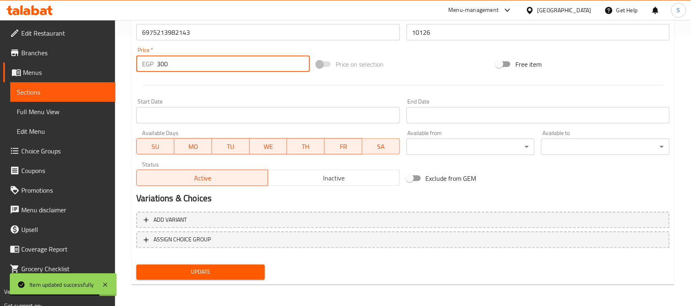
type input "300"
click at [233, 265] on button "Update" at bounding box center [200, 272] width 129 height 15
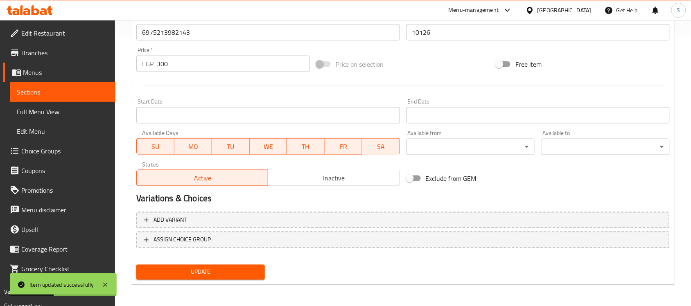
drag, startPoint x: 84, startPoint y: 91, endPoint x: 104, endPoint y: 91, distance: 20.1
click at [85, 91] on span "Sections" at bounding box center [63, 92] width 92 height 10
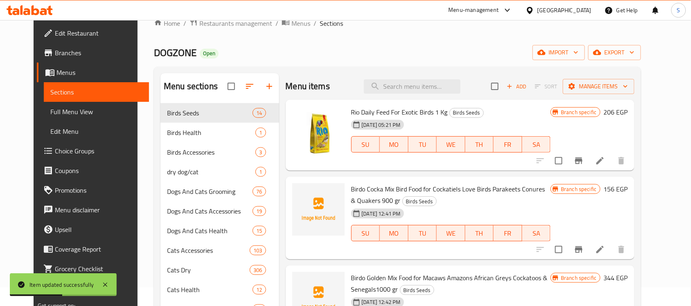
scroll to position [15, 0]
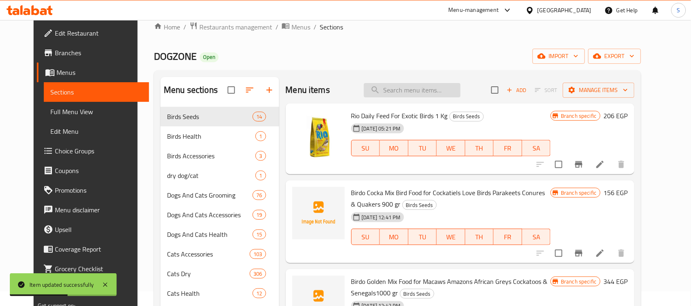
click at [412, 93] on input "search" at bounding box center [412, 90] width 97 height 14
paste input "6975213981436"
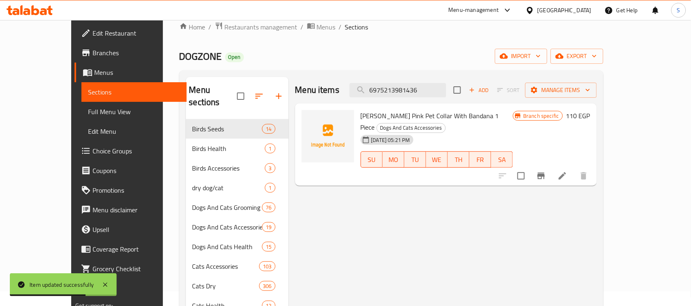
type input "6975213981436"
click at [568, 171] on icon at bounding box center [563, 176] width 10 height 10
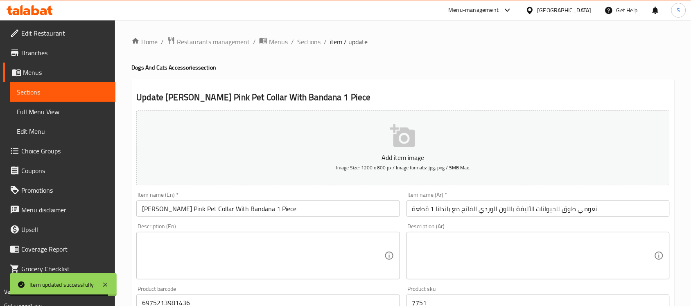
scroll to position [205, 0]
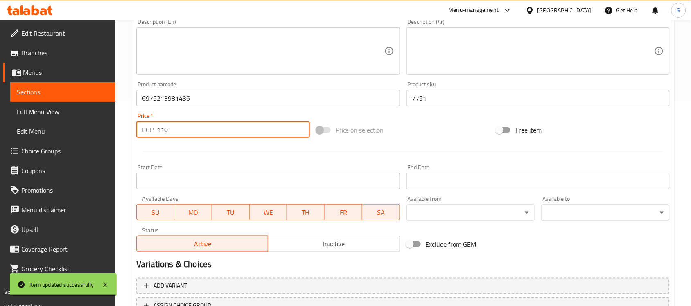
drag, startPoint x: 183, startPoint y: 129, endPoint x: 124, endPoint y: 128, distance: 59.0
click at [124, 128] on div "Home / Restaurants management / Menus / Sections / item / update Dogs And Cats …" at bounding box center [403, 94] width 576 height 559
paste input "38"
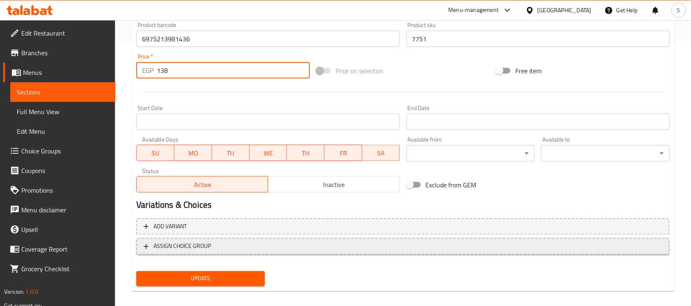
scroll to position [271, 0]
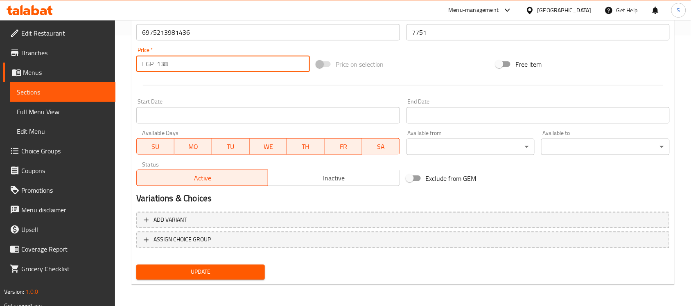
type input "138"
click at [217, 268] on span "Update" at bounding box center [200, 272] width 115 height 10
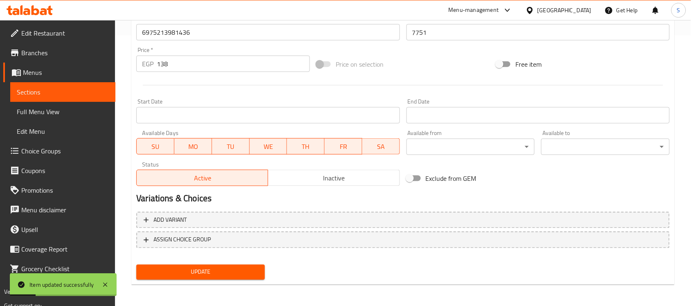
drag, startPoint x: 69, startPoint y: 92, endPoint x: 89, endPoint y: 93, distance: 20.5
click at [69, 92] on span "Sections" at bounding box center [63, 92] width 92 height 10
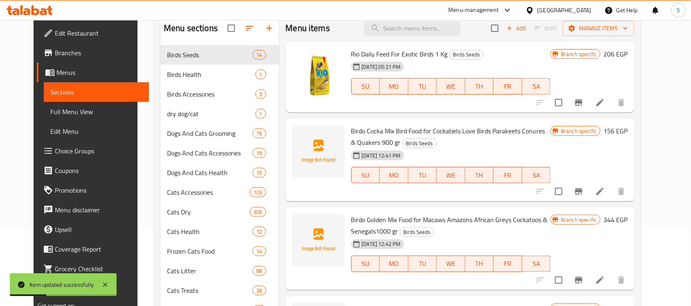
scroll to position [15, 0]
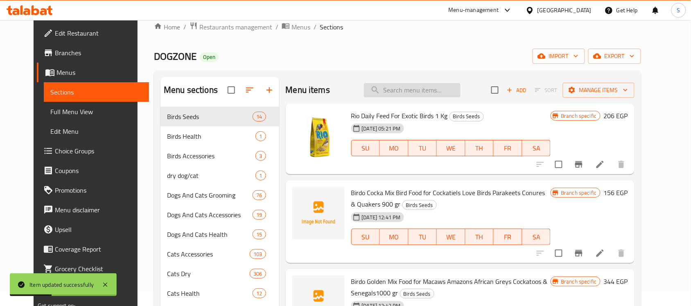
click at [441, 93] on input "search" at bounding box center [412, 90] width 97 height 14
paste input "6975213982044"
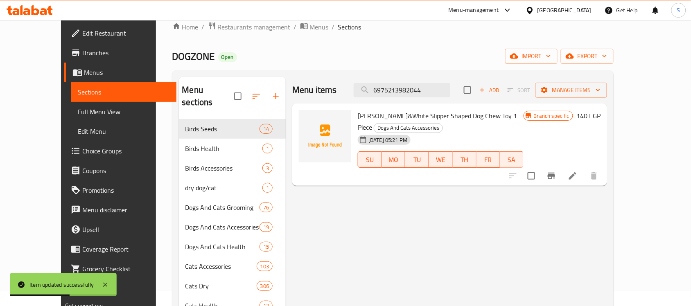
type input "6975213982044"
click at [578, 171] on icon at bounding box center [573, 176] width 10 height 10
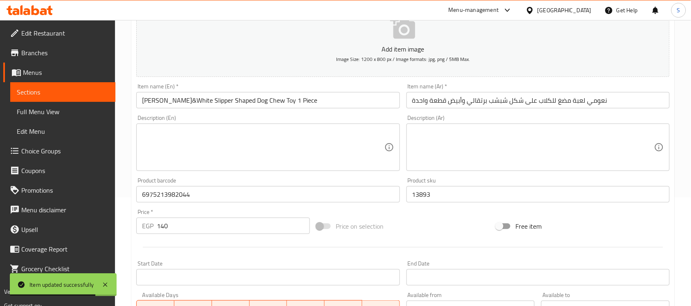
scroll to position [205, 0]
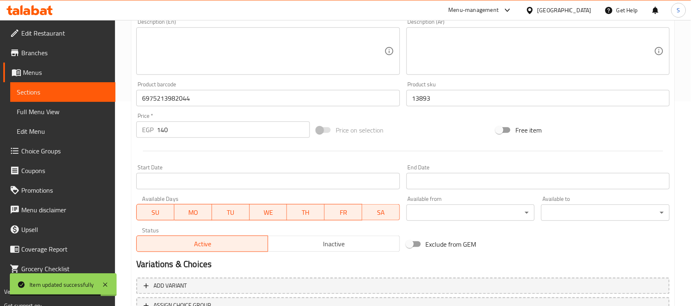
drag, startPoint x: 175, startPoint y: 133, endPoint x: 147, endPoint y: 132, distance: 27.4
click at [147, 132] on div "EGP 140 Price *" at bounding box center [223, 130] width 174 height 16
paste input "75"
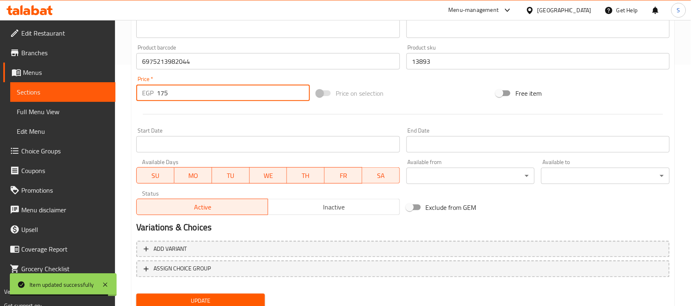
scroll to position [271, 0]
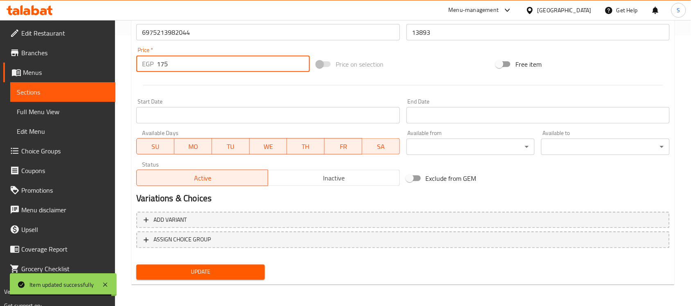
type input "175"
click at [208, 273] on span "Update" at bounding box center [200, 272] width 115 height 10
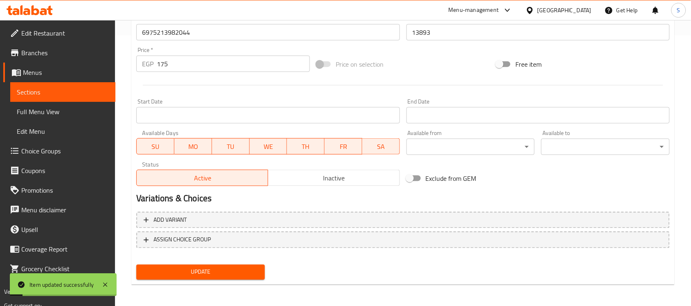
click at [71, 92] on span "Sections" at bounding box center [63, 92] width 92 height 10
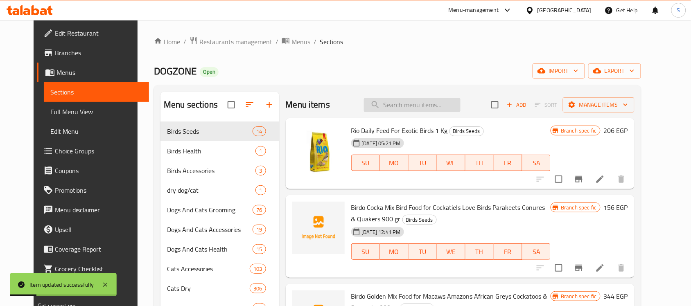
click at [449, 107] on input "search" at bounding box center [412, 105] width 97 height 14
paste input "512384010"
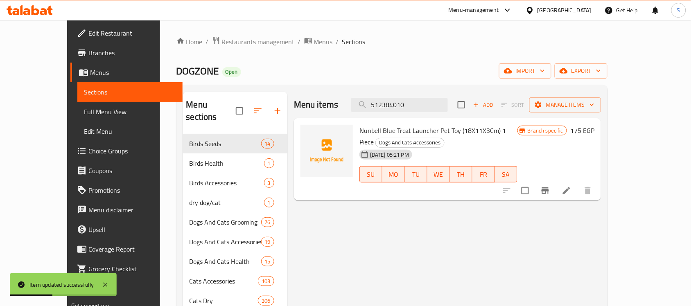
type input "512384010"
click at [572, 186] on icon at bounding box center [567, 191] width 10 height 10
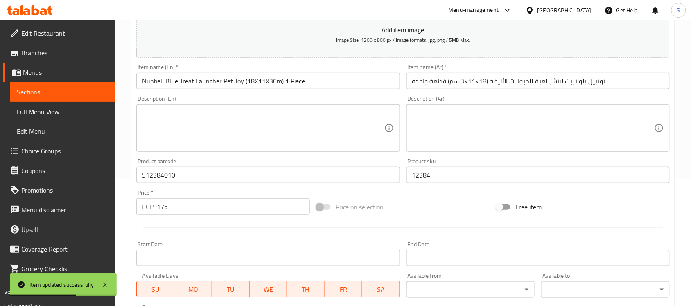
scroll to position [205, 0]
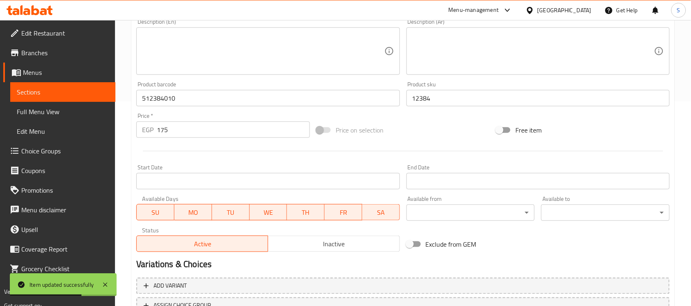
drag, startPoint x: 168, startPoint y: 135, endPoint x: 147, endPoint y: 135, distance: 20.5
click at [147, 135] on div "EGP 175 Price *" at bounding box center [223, 130] width 174 height 16
paste input "219"
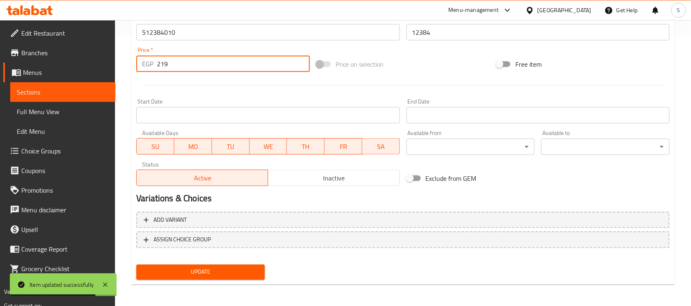
type input "219"
click at [211, 271] on span "Update" at bounding box center [200, 272] width 115 height 10
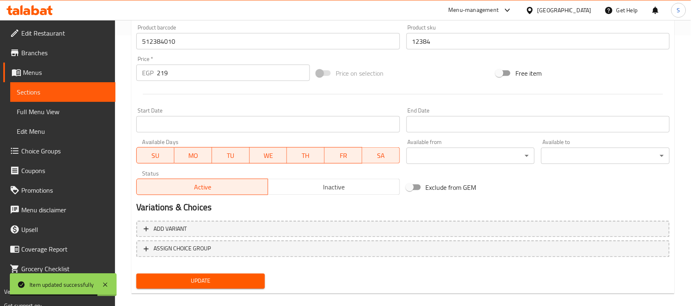
scroll to position [56, 0]
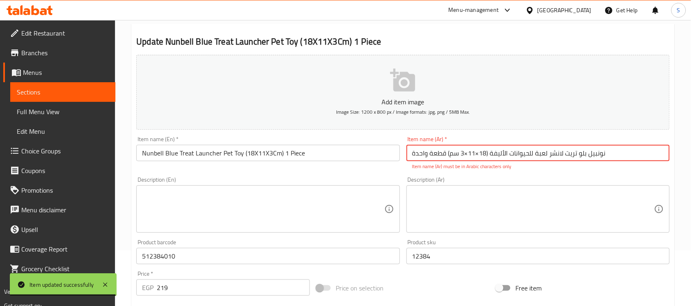
click at [476, 154] on input "نونبيل بلو تريت لانشر لعبة للحيوانات الأليفة (18×11×3 سم) قطعة واحدة" at bounding box center [538, 153] width 263 height 16
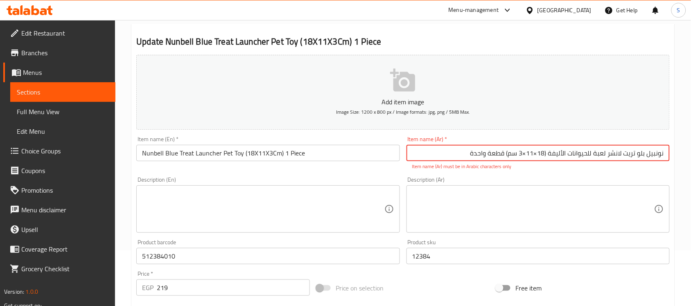
click at [535, 156] on input "نونبيل بلو تريت لانشر لعبة للحيوانات الأليفة (18×11×3 سم) قطعة واحدة" at bounding box center [538, 153] width 263 height 16
click at [525, 154] on input "نونبيل بلو تريت لانشر لعبة للحيوانات الأليفة (18*11×3 سم) قطعة واحدة" at bounding box center [538, 153] width 263 height 16
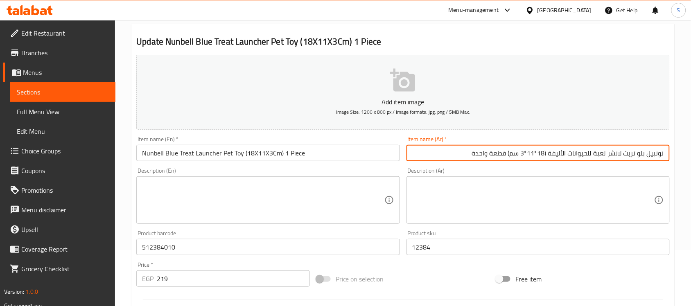
type input "نونبيل بلو تريت لانشر لعبة للحيوانات الأليفة (18*11*3 سم) قطعة واحدة"
click at [297, 194] on textarea at bounding box center [263, 200] width 242 height 39
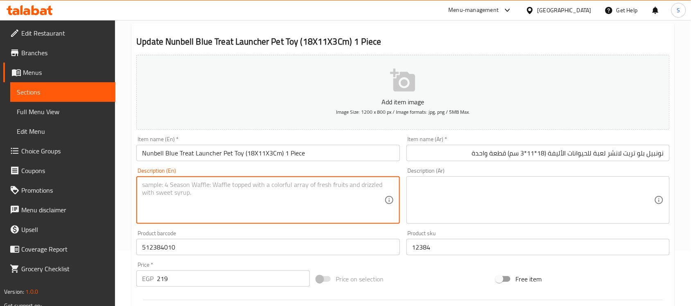
click at [509, 203] on textarea at bounding box center [533, 200] width 242 height 39
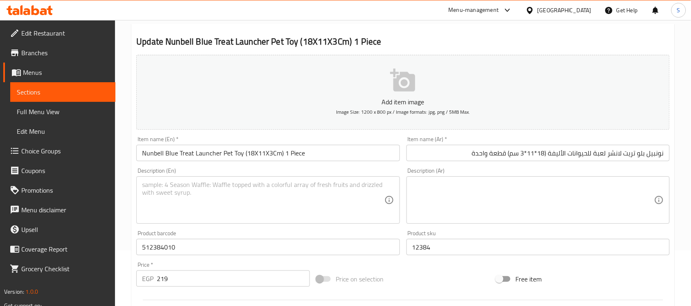
click at [439, 132] on div "Add item image Image Size: 1200 x 800 px / Image formats: jpg, png / 5MB Max." at bounding box center [403, 92] width 540 height 81
click at [357, 169] on div "Description (En) Description (En)" at bounding box center [267, 196] width 263 height 56
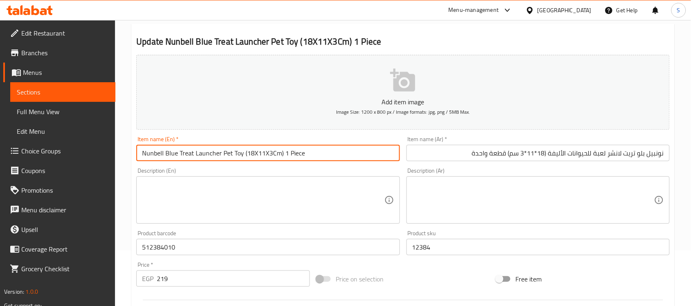
click at [359, 155] on input "Nunbell Blue Treat Launcher Pet Toy (18X11X3Cm) 1 Piece" at bounding box center [267, 153] width 263 height 16
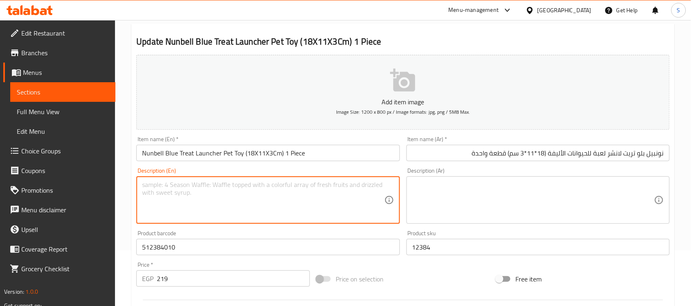
click at [284, 201] on textarea at bounding box center [263, 200] width 242 height 39
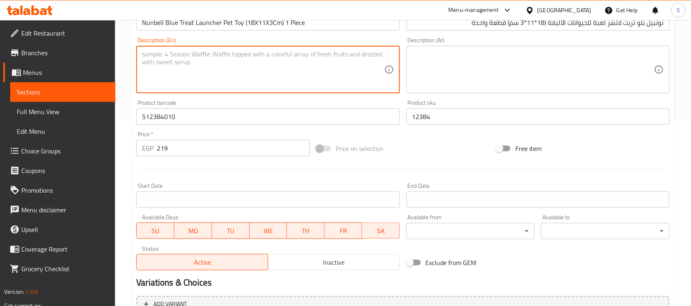
scroll to position [260, 0]
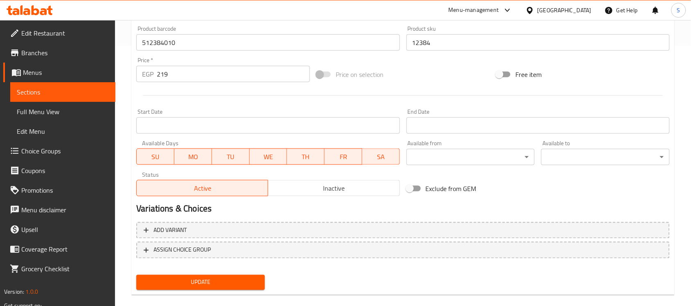
click at [202, 278] on span "Update" at bounding box center [200, 283] width 115 height 10
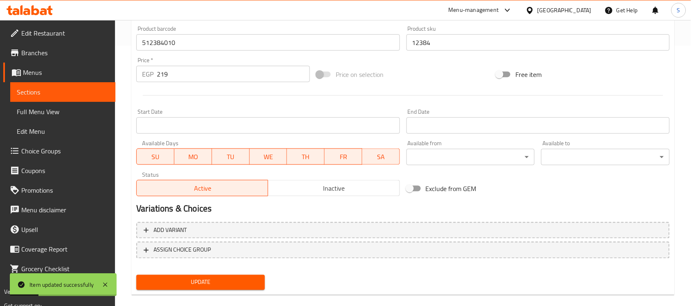
click at [46, 87] on span "Sections" at bounding box center [63, 92] width 92 height 10
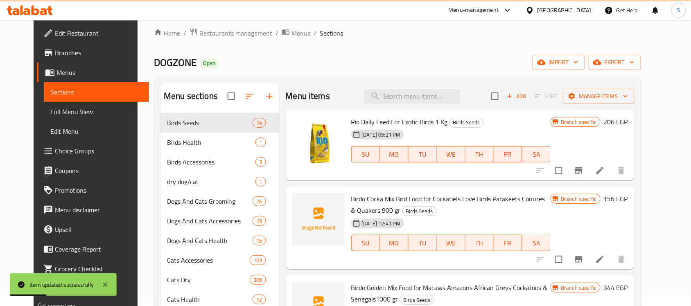
scroll to position [5, 0]
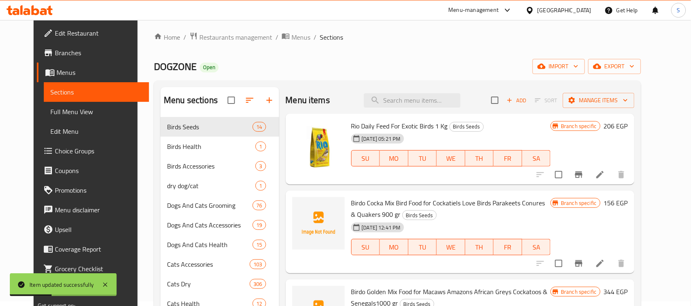
click at [423, 87] on div "Menu items Add Sort Manage items" at bounding box center [460, 100] width 349 height 27
click at [410, 100] on input "search" at bounding box center [412, 100] width 97 height 14
paste input "6091300000085"
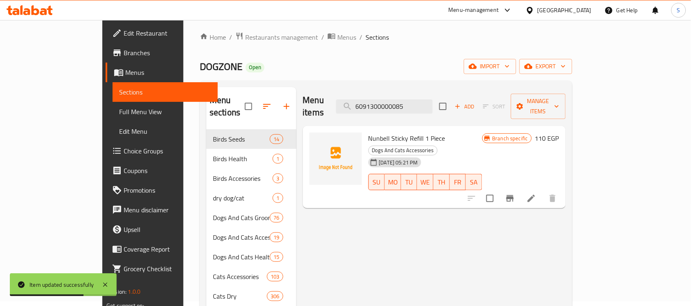
type input "6091300000085"
click at [536, 194] on icon at bounding box center [532, 199] width 10 height 10
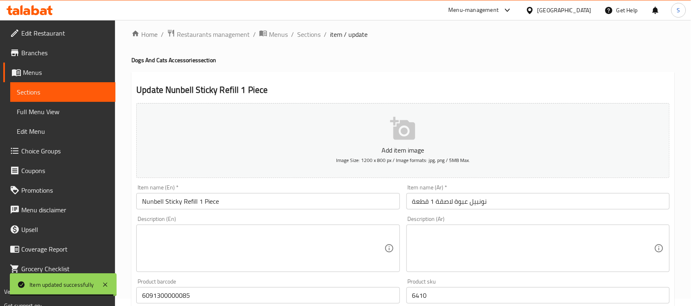
scroll to position [154, 0]
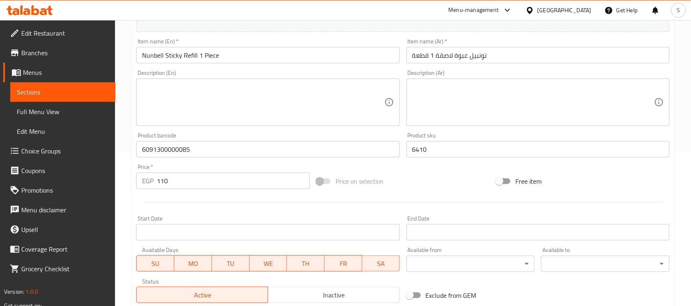
drag, startPoint x: 175, startPoint y: 178, endPoint x: 154, endPoint y: 174, distance: 21.6
click at [154, 174] on div "EGP 110 Price *" at bounding box center [223, 181] width 174 height 16
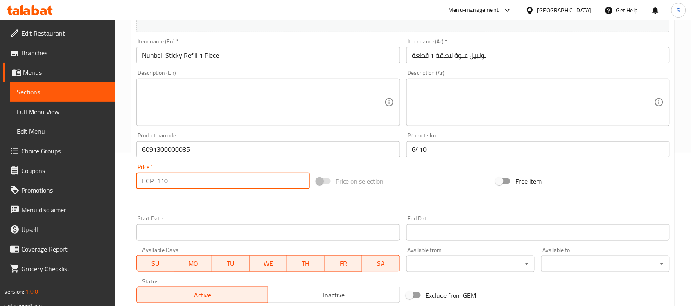
paste input "38"
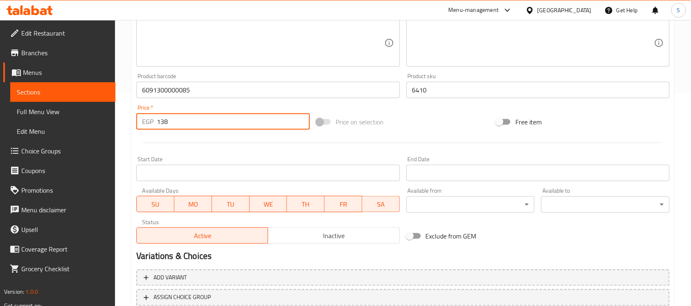
scroll to position [271, 0]
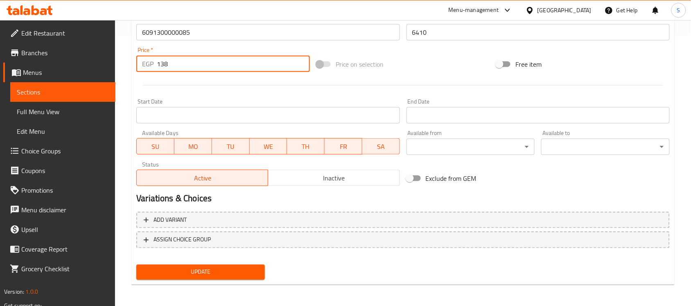
type input "138"
click at [211, 267] on span "Update" at bounding box center [200, 272] width 115 height 10
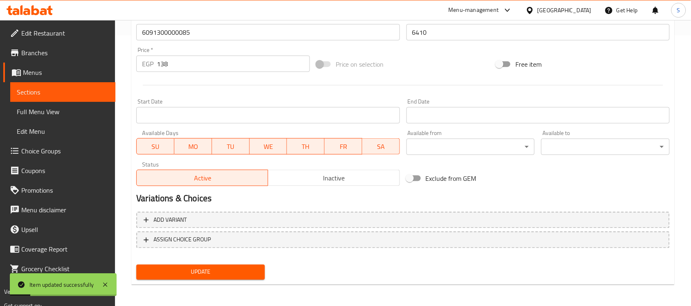
click at [67, 87] on span "Sections" at bounding box center [63, 92] width 92 height 10
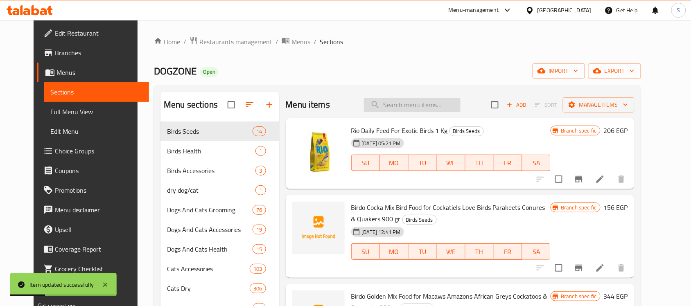
click at [445, 109] on input "search" at bounding box center [412, 105] width 97 height 14
paste input "6222019219776"
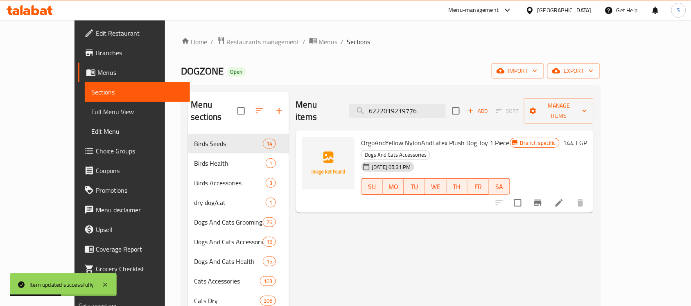
type input "6222019219776"
click at [564, 198] on icon at bounding box center [559, 203] width 10 height 10
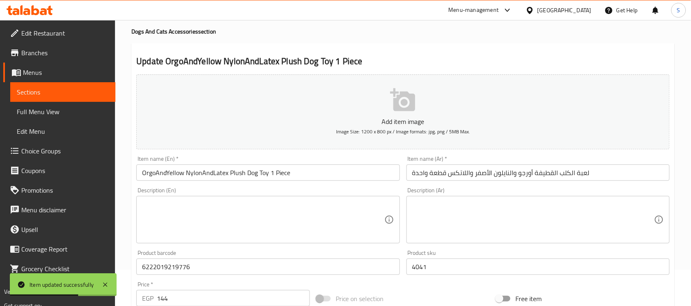
scroll to position [154, 0]
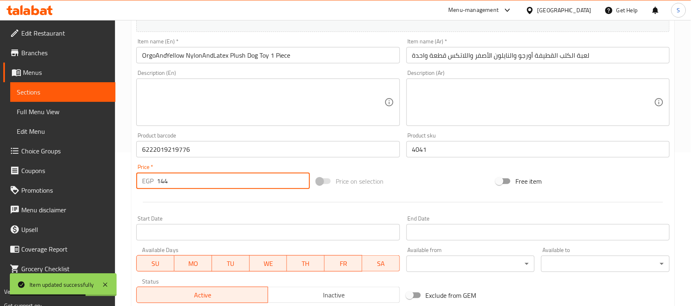
drag, startPoint x: 172, startPoint y: 188, endPoint x: 161, endPoint y: 181, distance: 13.9
click at [161, 181] on input "144" at bounding box center [233, 181] width 153 height 16
paste input "180"
drag, startPoint x: 201, startPoint y: 187, endPoint x: 147, endPoint y: 181, distance: 55.2
click at [147, 181] on div "EGP 1180 Price *" at bounding box center [223, 181] width 174 height 16
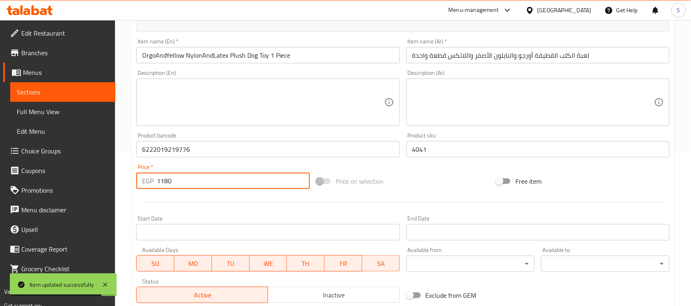
paste input "number"
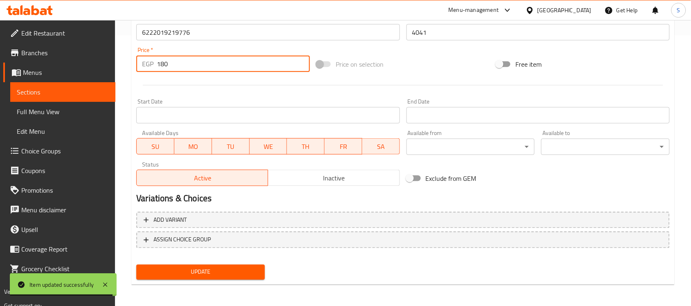
type input "180"
click at [226, 269] on span "Update" at bounding box center [200, 272] width 115 height 10
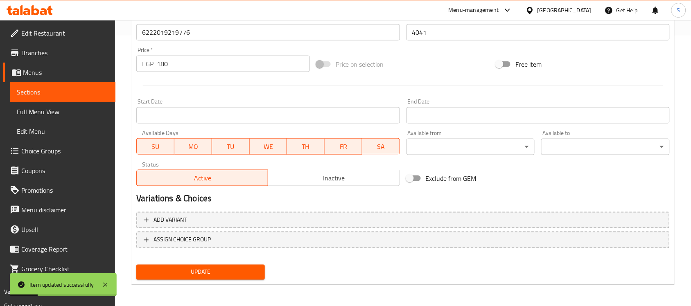
click at [81, 93] on span "Sections" at bounding box center [63, 92] width 92 height 10
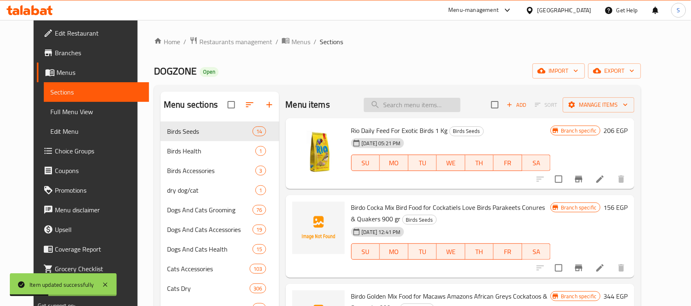
click at [445, 105] on input "search" at bounding box center [412, 105] width 97 height 14
paste input "6222019219813"
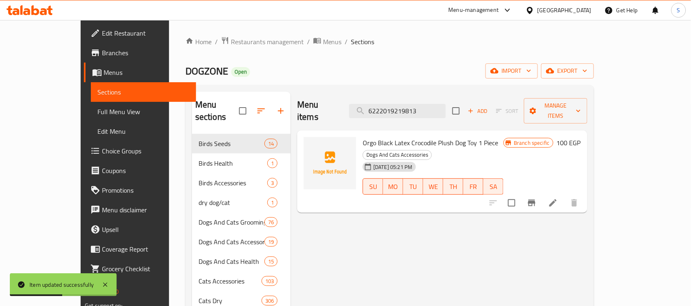
type input "6222019219813"
click at [558, 198] on icon at bounding box center [553, 203] width 10 height 10
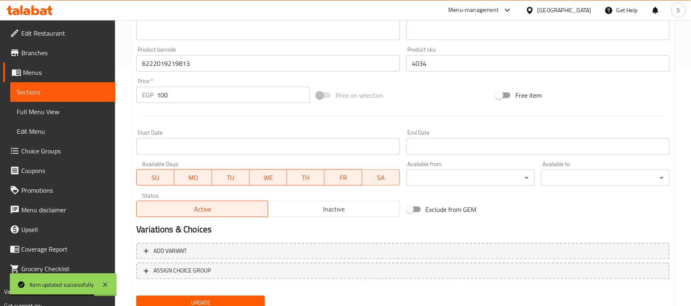
scroll to position [271, 0]
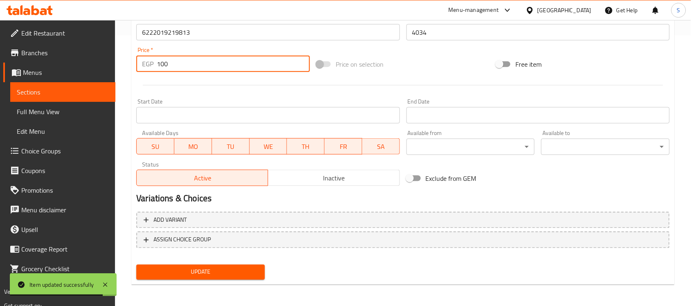
drag, startPoint x: 173, startPoint y: 68, endPoint x: 140, endPoint y: 66, distance: 33.2
click at [140, 66] on div "EGP 100 Price *" at bounding box center [223, 64] width 174 height 16
paste input "25"
type input "125"
click at [196, 257] on nav at bounding box center [403, 255] width 534 height 7
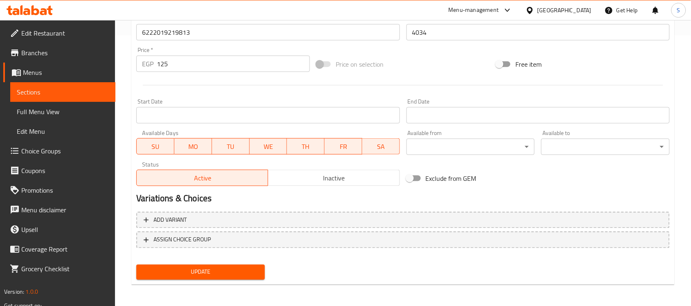
click at [191, 267] on span "Update" at bounding box center [200, 272] width 115 height 10
click at [42, 95] on span "Sections" at bounding box center [63, 92] width 92 height 10
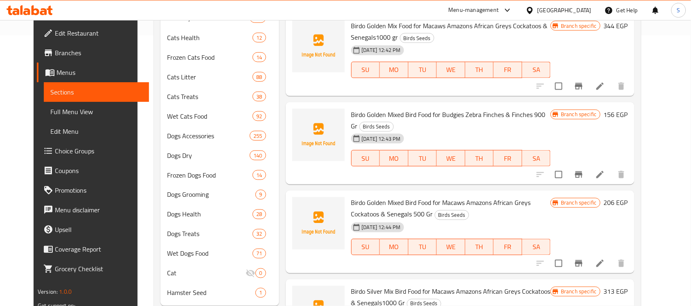
scroll to position [15, 0]
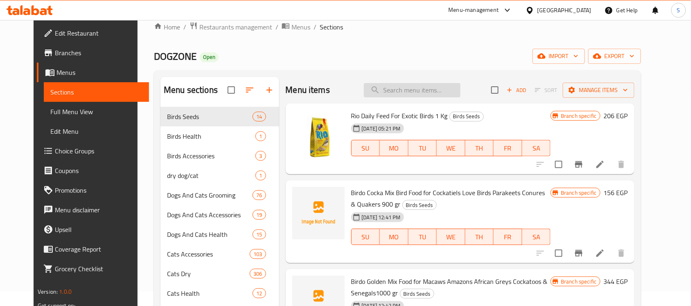
click at [432, 89] on input "search" at bounding box center [412, 90] width 97 height 14
paste input "6222019219769"
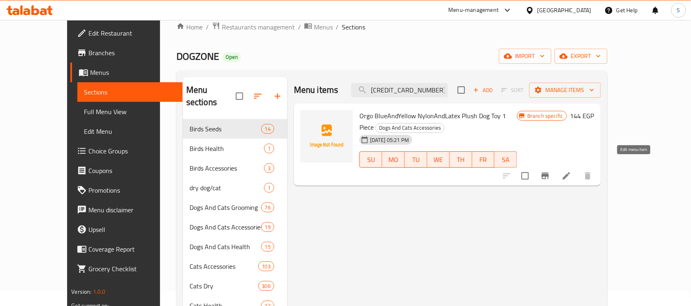
type input "6222019219769"
click at [572, 171] on icon at bounding box center [567, 176] width 10 height 10
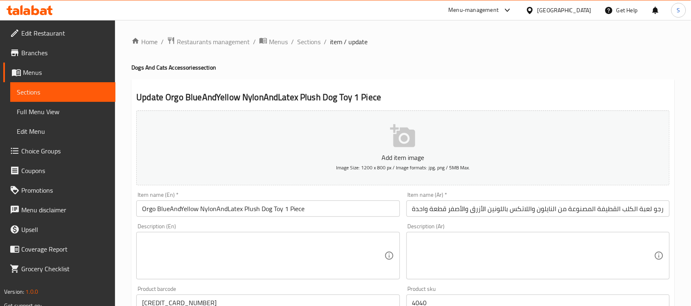
scroll to position [154, 0]
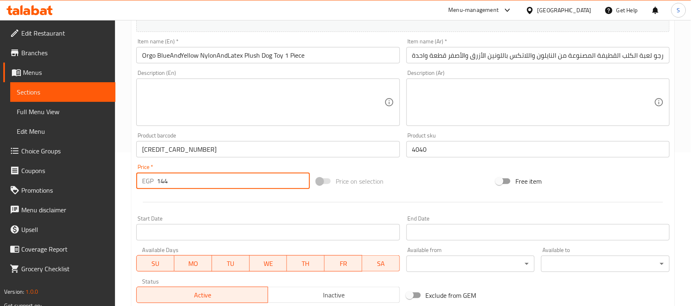
drag, startPoint x: 173, startPoint y: 186, endPoint x: 145, endPoint y: 183, distance: 28.4
click at [145, 183] on div "EGP 144 Price *" at bounding box center [223, 181] width 174 height 16
paste input "80"
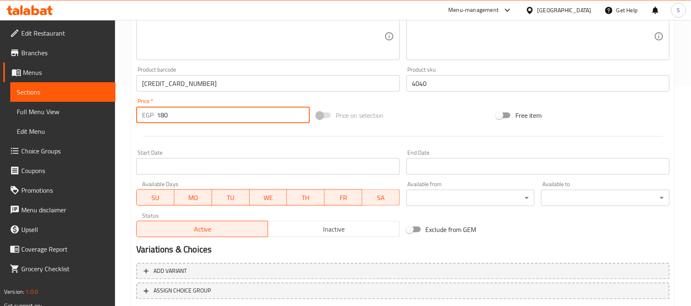
scroll to position [271, 0]
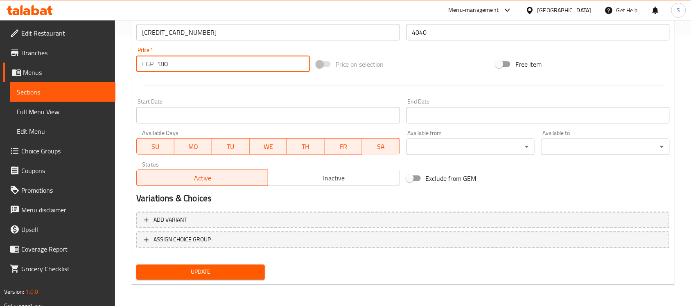
type input "180"
click at [208, 277] on button "Update" at bounding box center [200, 272] width 129 height 15
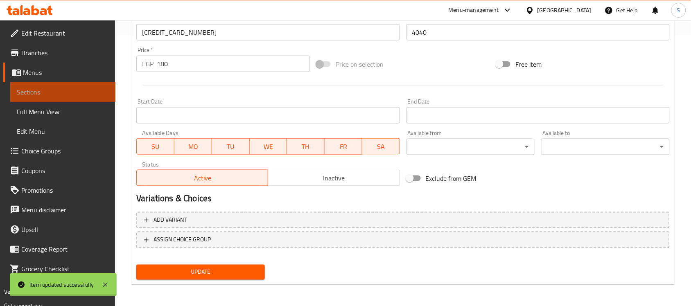
click at [97, 95] on span "Sections" at bounding box center [63, 92] width 92 height 10
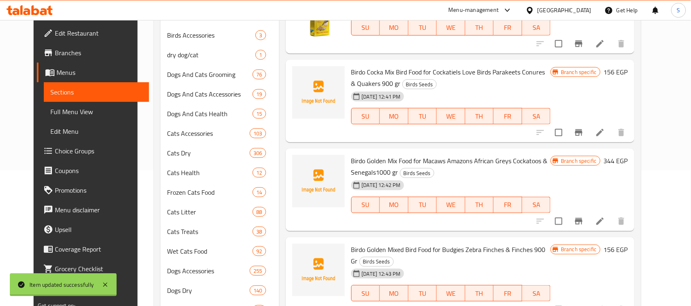
scroll to position [15, 0]
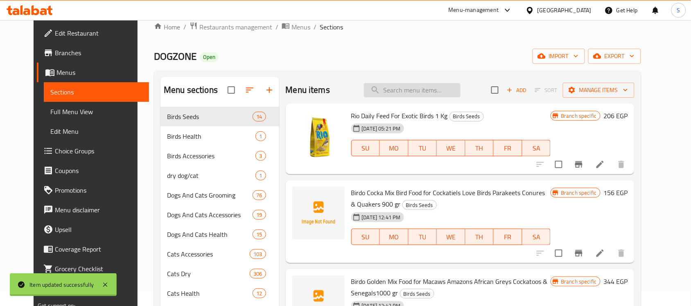
click at [450, 93] on input "search" at bounding box center [412, 90] width 97 height 14
paste input "6222019219691"
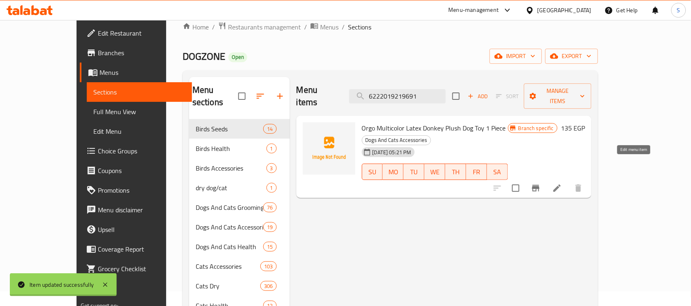
type input "6222019219691"
click at [561, 185] on icon at bounding box center [557, 188] width 7 height 7
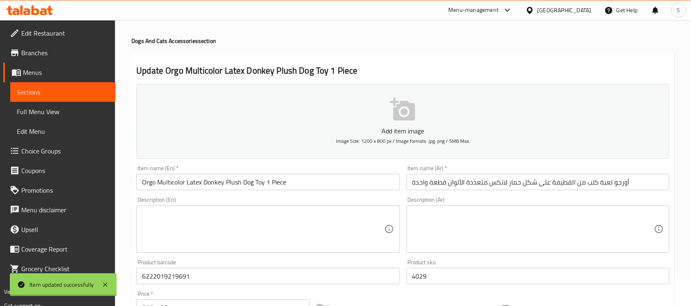
scroll to position [154, 0]
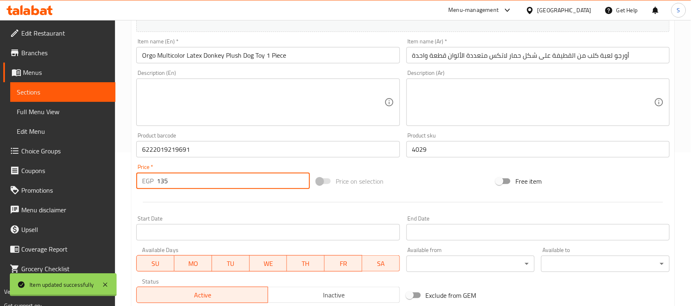
drag, startPoint x: 171, startPoint y: 182, endPoint x: 156, endPoint y: 185, distance: 14.9
click at [161, 183] on input "135" at bounding box center [233, 181] width 153 height 16
click at [189, 186] on input "135" at bounding box center [233, 181] width 153 height 16
drag, startPoint x: 192, startPoint y: 183, endPoint x: 122, endPoint y: 176, distance: 70.4
click at [122, 176] on div "Home / Restaurants management / Menus / Sections / item / update Dogs And Cats …" at bounding box center [403, 145] width 576 height 559
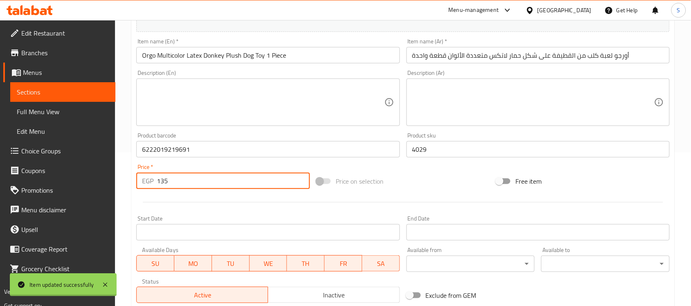
paste input "69"
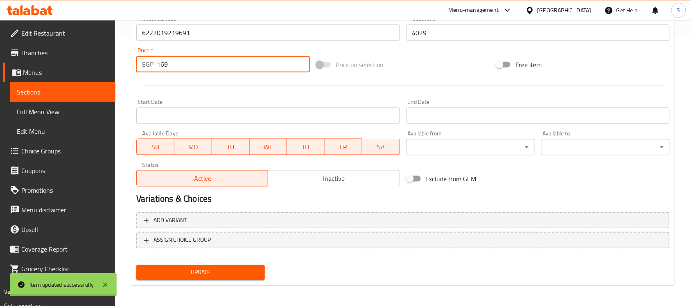
scroll to position [271, 0]
type input "169"
click at [199, 267] on span "Update" at bounding box center [200, 272] width 115 height 10
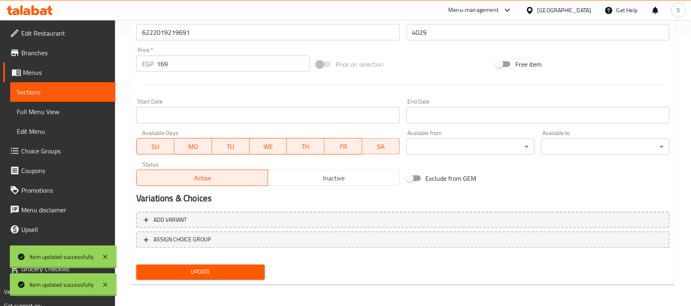
drag, startPoint x: 88, startPoint y: 92, endPoint x: 152, endPoint y: 11, distance: 102.9
click at [88, 92] on span "Sections" at bounding box center [63, 92] width 92 height 10
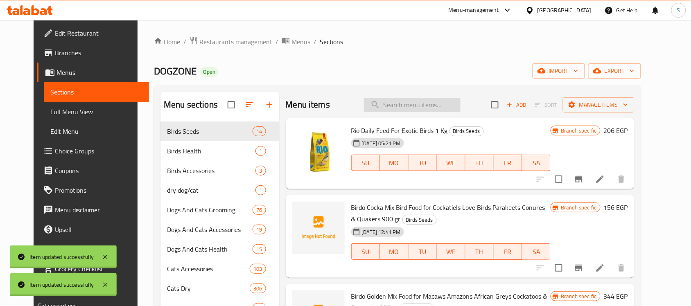
click at [419, 105] on input "search" at bounding box center [412, 105] width 97 height 14
paste input "8003507970939"
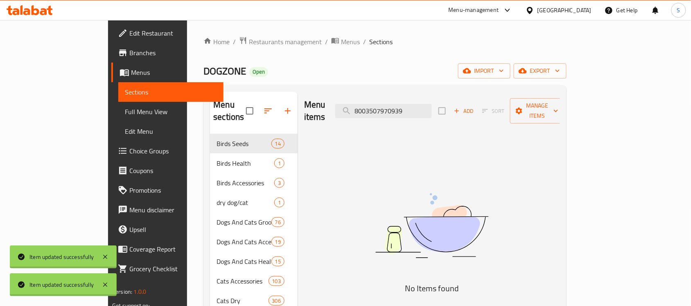
click at [412, 115] on div "Menu items 8003507970939 Add Sort Manage items" at bounding box center [432, 111] width 256 height 39
click at [426, 104] on input "8003507970939" at bounding box center [383, 111] width 97 height 14
paste input "1806"
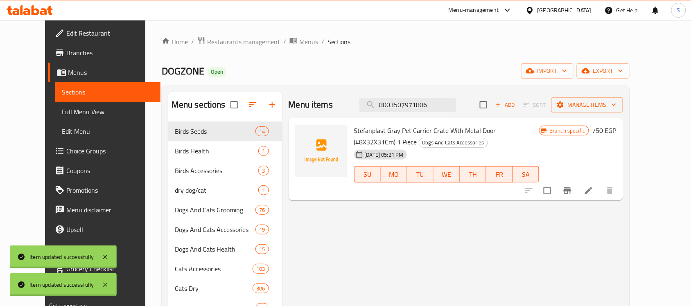
type input "8003507971806"
click at [594, 192] on icon at bounding box center [589, 191] width 10 height 10
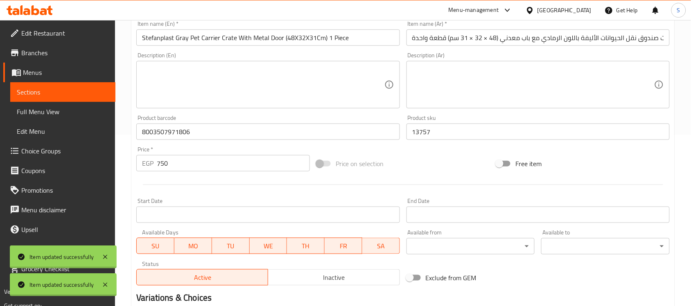
scroll to position [154, 0]
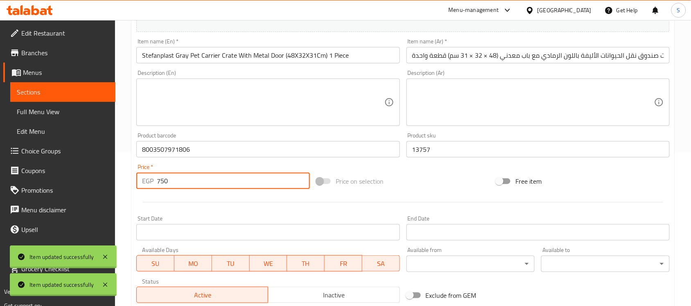
drag, startPoint x: 204, startPoint y: 187, endPoint x: 143, endPoint y: 181, distance: 61.7
click at [143, 181] on div "EGP 750 Price *" at bounding box center [223, 181] width 174 height 16
paste input "938"
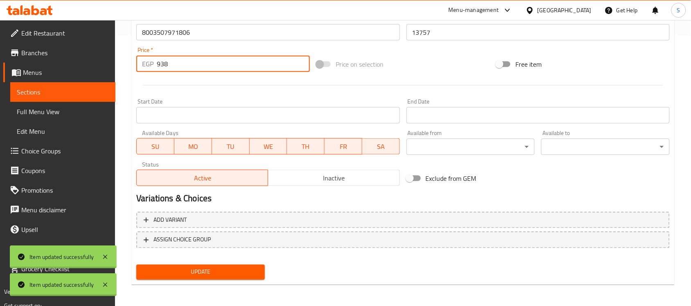
type input "938"
click at [261, 269] on button "Update" at bounding box center [200, 272] width 129 height 15
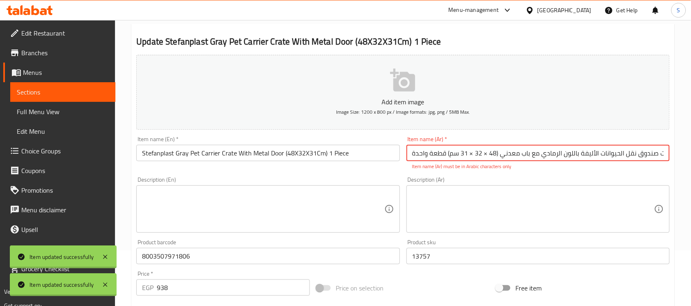
scroll to position [107, 0]
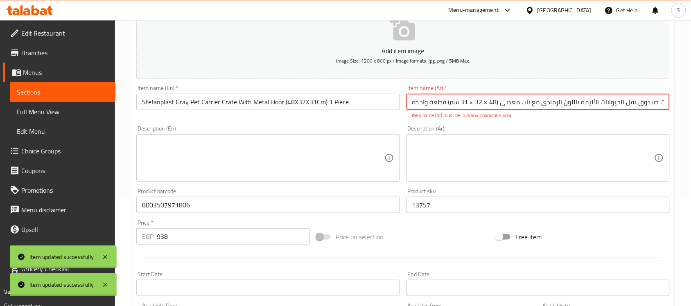
click at [484, 105] on input "ستيفان بلاست صندوق نقل الحيوانات الأليفة باللون الرمادي مع باب معدني (48 × 32 ×…" at bounding box center [538, 102] width 263 height 16
click at [470, 103] on input "ستيفان بلاست صندوق نقل الحيوانات الأليفة باللون الرمادي مع باب معدني (48 * 32 ×…" at bounding box center [538, 102] width 263 height 16
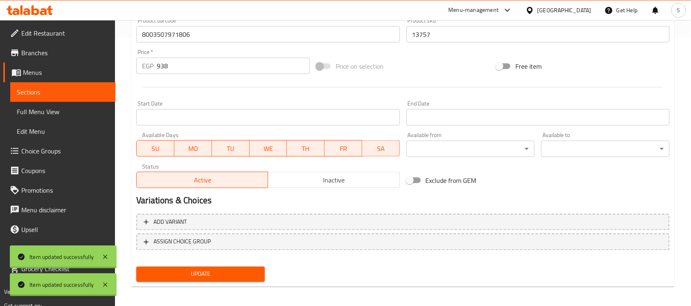
scroll to position [271, 0]
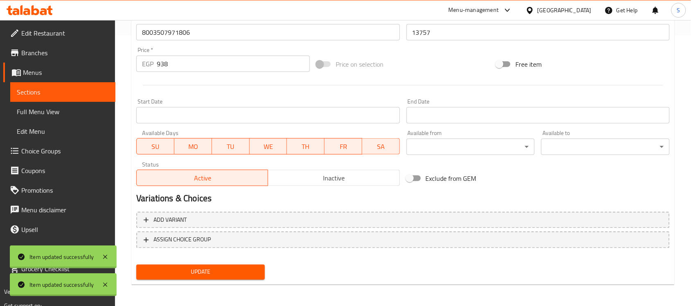
type input "ستيفان بلاست صندوق نقل الحيوانات الأليفة باللون الرمادي مع باب معدني (48 * 32 *…"
click at [216, 275] on span "Update" at bounding box center [200, 272] width 115 height 10
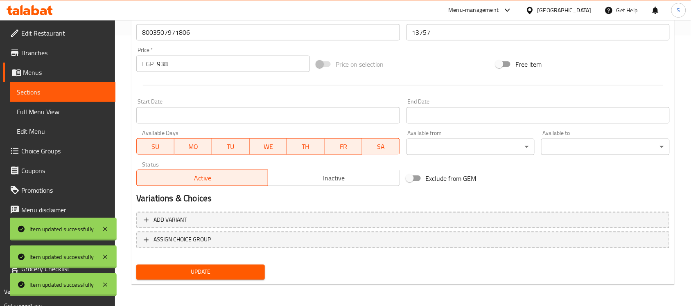
drag, startPoint x: 66, startPoint y: 95, endPoint x: 114, endPoint y: 22, distance: 88.1
click at [66, 95] on span "Sections" at bounding box center [63, 92] width 92 height 10
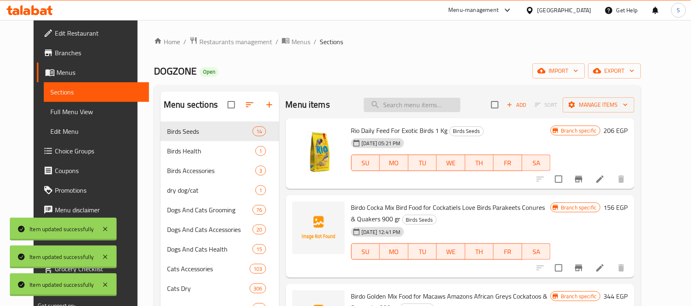
click at [442, 111] on input "search" at bounding box center [412, 105] width 97 height 14
paste input "8003507970922"
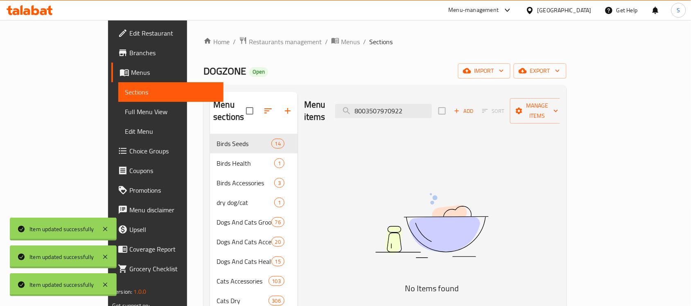
click at [396, 233] on img at bounding box center [432, 226] width 205 height 109
click at [432, 104] on input "8003507970922" at bounding box center [383, 111] width 97 height 14
paste input "1837"
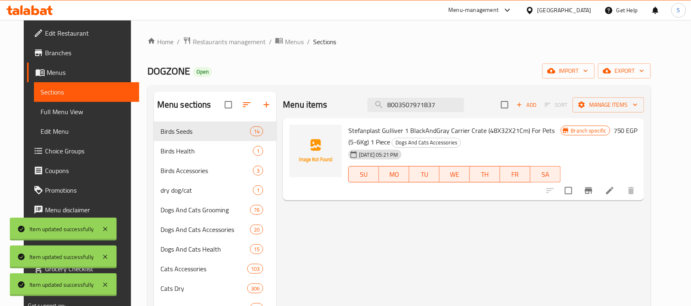
type input "8003507971837"
click at [615, 191] on icon at bounding box center [610, 191] width 10 height 10
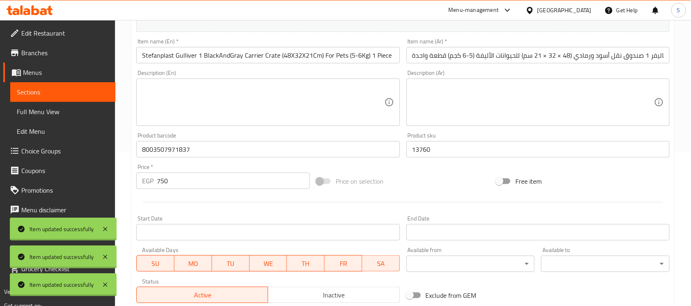
drag, startPoint x: 157, startPoint y: 179, endPoint x: 141, endPoint y: 176, distance: 15.7
click at [141, 176] on div "EGP 750 Price *" at bounding box center [223, 181] width 174 height 16
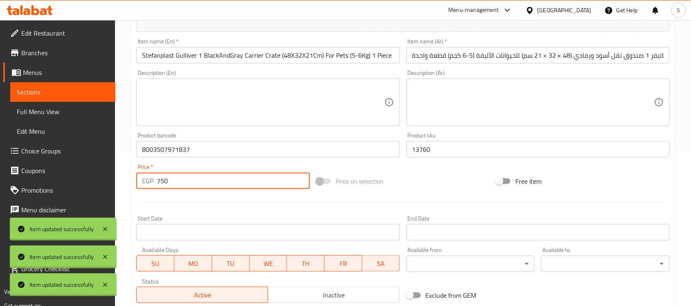
paste input "938"
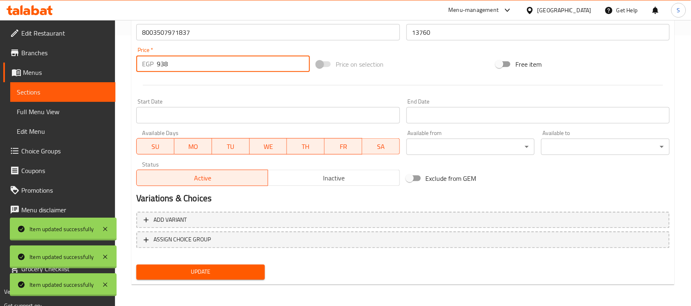
type input "938"
click at [213, 274] on span "Update" at bounding box center [200, 272] width 115 height 10
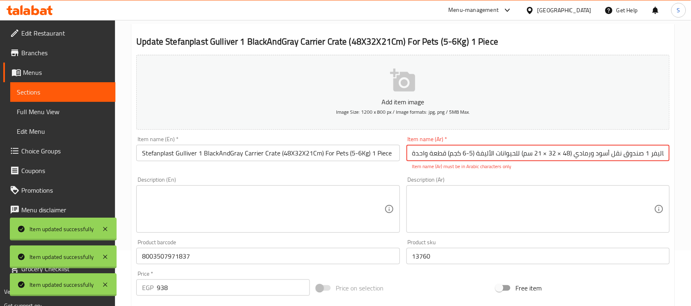
scroll to position [0, 40]
drag, startPoint x: 521, startPoint y: 154, endPoint x: 517, endPoint y: 155, distance: 4.1
click at [517, 155] on input "ستيفان بلاست جاليفر 1 صندوق نقل أسود ورمادي (48 × 32 × 21 سم) للحيوانات الأليفة…" at bounding box center [538, 153] width 263 height 16
click at [507, 154] on input "ستيفان بلاست جاليفر 1 صندوق نقل أسود ورمادي (48 * 32 × 21 سم) للحيوانات الأليفة…" at bounding box center [538, 153] width 263 height 16
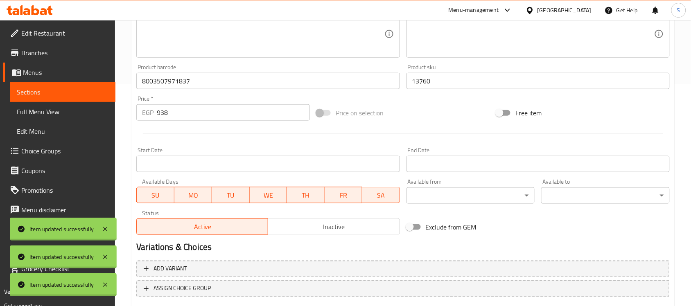
scroll to position [271, 0]
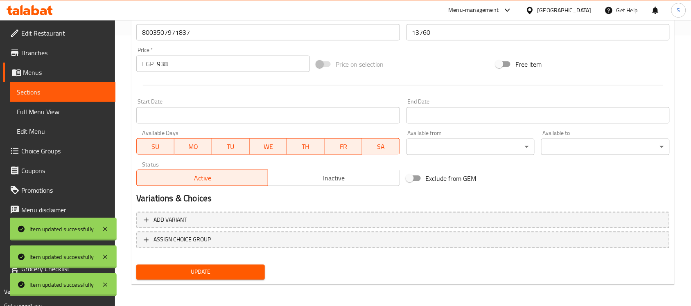
type input "ستيفان بلاست جاليفر 1 صندوق نقل أسود ورمادي (48 * 32 * 21 سم) للحيوانات الأليفة…"
click at [205, 269] on span "Update" at bounding box center [200, 272] width 115 height 10
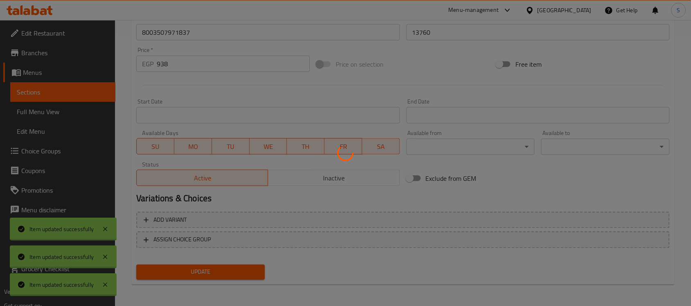
scroll to position [0, 0]
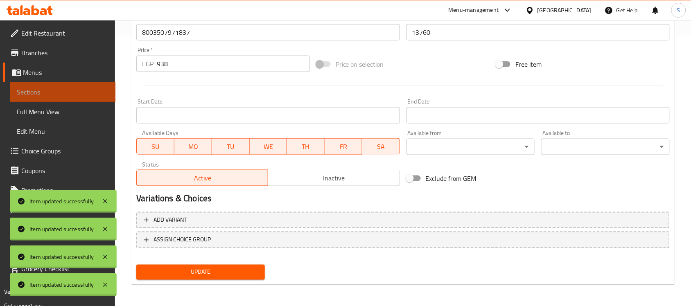
click at [88, 95] on span "Sections" at bounding box center [63, 92] width 92 height 10
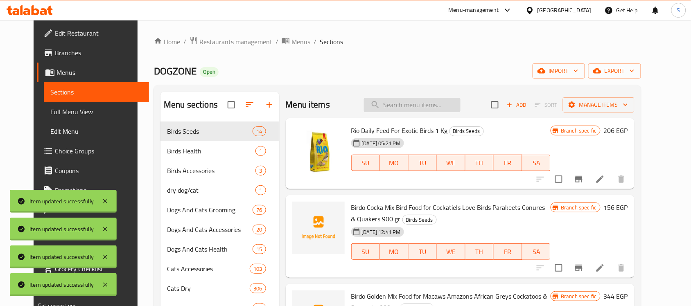
click at [406, 111] on input "search" at bounding box center [412, 105] width 97 height 14
paste input "8033776766735"
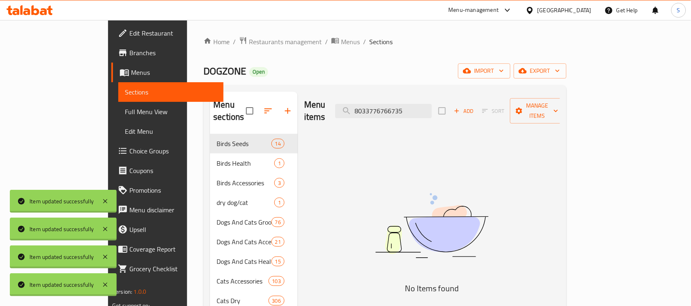
click at [511, 178] on img at bounding box center [432, 226] width 205 height 109
click at [425, 105] on input "8033776766735" at bounding box center [383, 111] width 97 height 14
click at [427, 109] on input "8033776766735" at bounding box center [383, 111] width 97 height 14
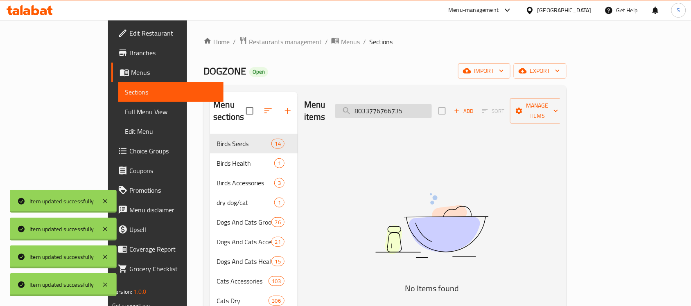
click at [427, 109] on input "8033776766735" at bounding box center [383, 111] width 97 height 14
click at [430, 219] on img at bounding box center [432, 226] width 205 height 109
click at [448, 95] on div "Menu items 8033776766735 Add Sort Manage items" at bounding box center [432, 111] width 256 height 39
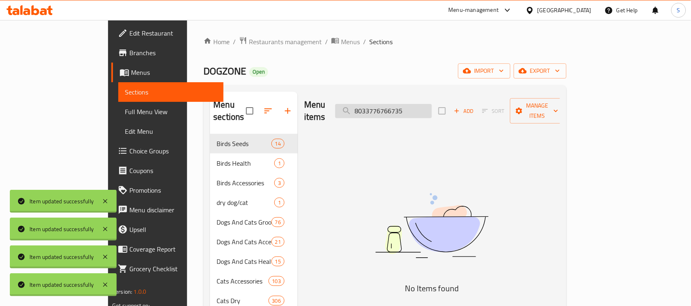
click at [432, 104] on input "8033776766735" at bounding box center [383, 111] width 97 height 14
paste input "22967064446"
type input "8022967064446"
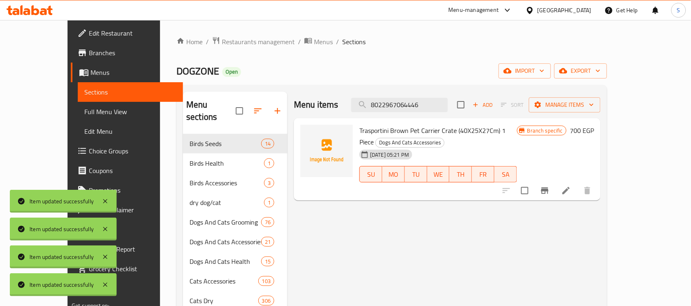
click at [571, 186] on icon at bounding box center [566, 191] width 10 height 10
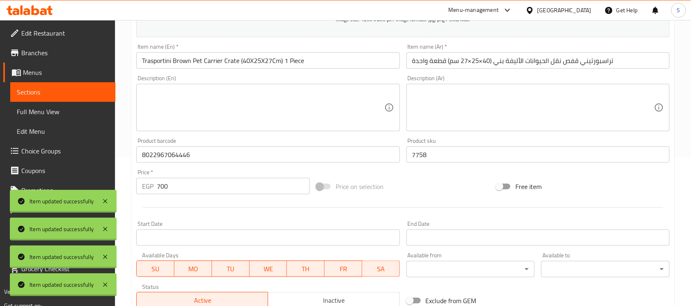
scroll to position [205, 0]
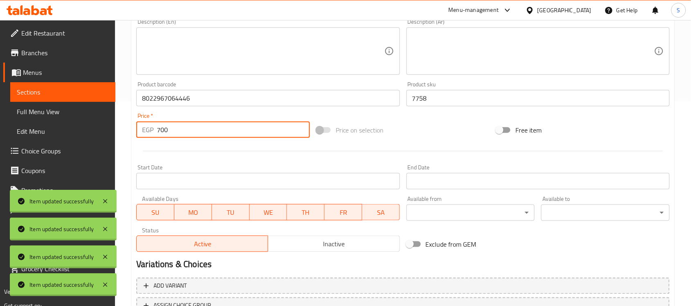
drag, startPoint x: 193, startPoint y: 136, endPoint x: 129, endPoint y: 126, distance: 64.6
click at [132, 127] on div "Update Trasportini Brown Pet Carrier Crate (40X25X27Cm) 1 Piece Add item image …" at bounding box center [402, 113] width 543 height 477
paste input "875"
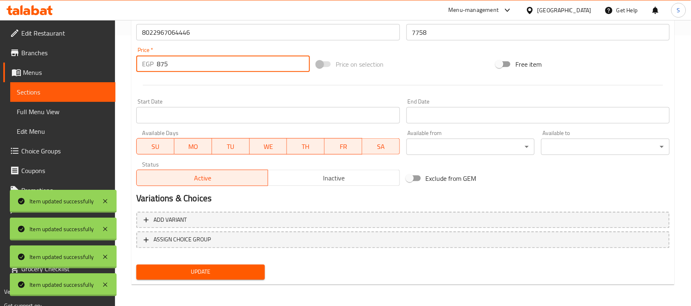
type input "875"
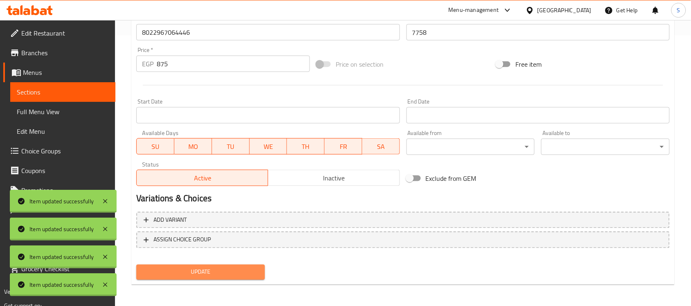
click at [186, 267] on span "Update" at bounding box center [200, 272] width 115 height 10
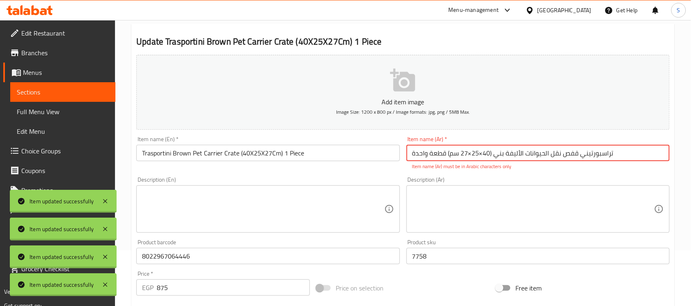
click at [479, 154] on input "تراسبورتيني قفص نقل الحيوانات الأليفة بني (40×25×27 سم) قطعة واحدة" at bounding box center [538, 153] width 263 height 16
click at [482, 154] on input "تراسبورتيني قفص نقل الحيوانات الأليفة بني (40×25×27 سم) قطعة واحدة" at bounding box center [538, 153] width 263 height 16
click at [535, 153] on input "تراسبورتيني قفص نقل الحيوانات الأليفة بني (40×25×27 سم) قطعة واحدة" at bounding box center [538, 153] width 263 height 16
click at [521, 154] on input "تراسبورتيني قفص نقل الحيوانات الأليفة بني (40*25×27 سم) قطعة واحدة" at bounding box center [538, 153] width 263 height 16
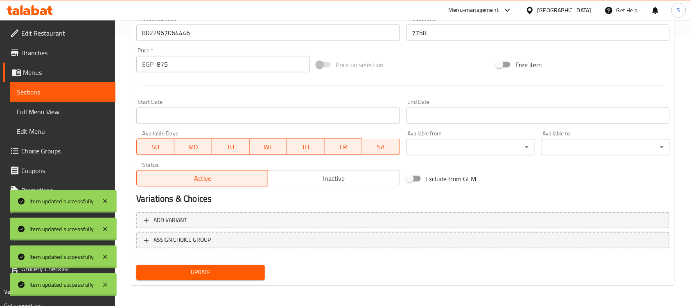
scroll to position [271, 0]
type input "تراسبورتيني قفص نقل الحيوانات الأليفة بني (40*25*27 سم) قطعة واحدة"
click at [215, 269] on span "Update" at bounding box center [200, 272] width 115 height 10
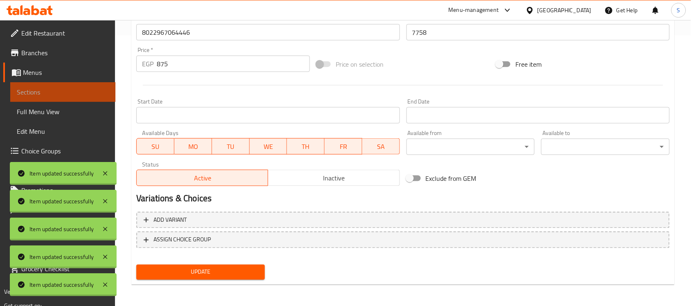
click at [68, 93] on span "Sections" at bounding box center [63, 92] width 92 height 10
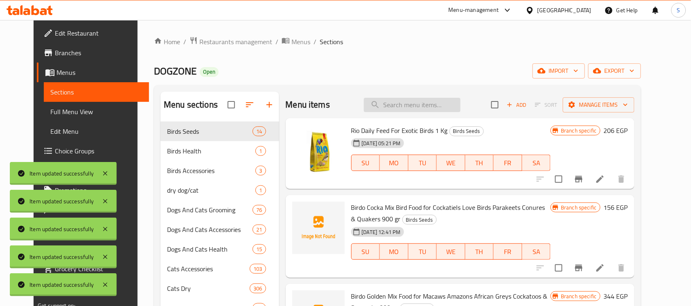
click at [442, 103] on input "search" at bounding box center [412, 105] width 97 height 14
paste input "913745010"
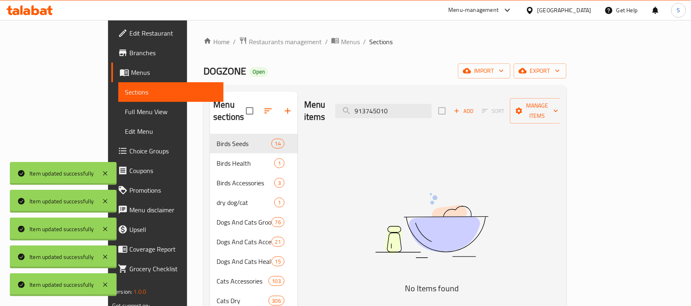
click at [444, 194] on img at bounding box center [432, 226] width 205 height 109
click at [417, 104] on input "913745010" at bounding box center [383, 111] width 97 height 14
paste input "8022967045711"
click at [104, 173] on icon at bounding box center [105, 174] width 10 height 10
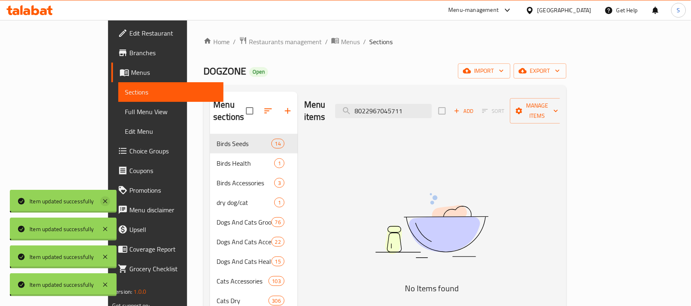
click at [106, 198] on icon at bounding box center [105, 202] width 10 height 10
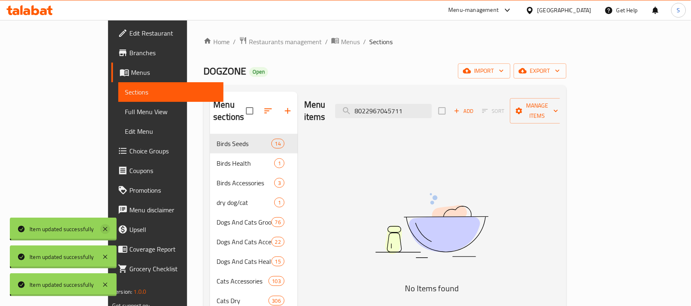
click at [103, 232] on icon at bounding box center [105, 229] width 10 height 10
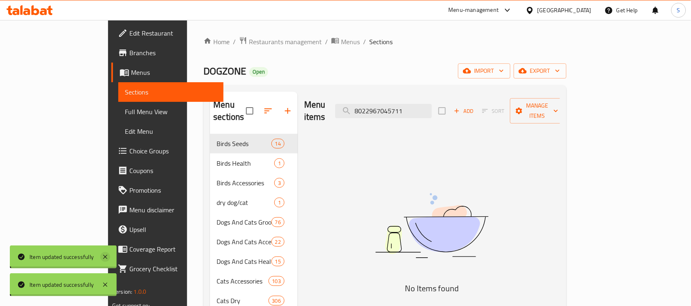
click at [102, 256] on icon at bounding box center [105, 257] width 10 height 10
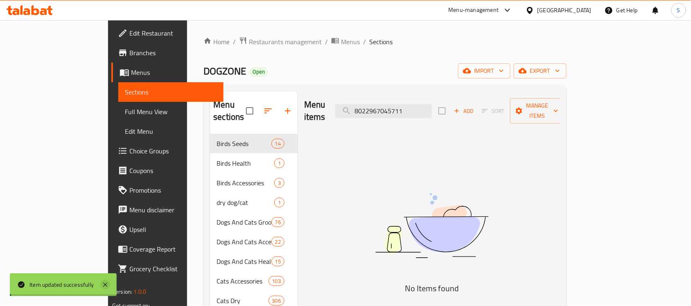
click at [105, 283] on icon at bounding box center [105, 285] width 10 height 10
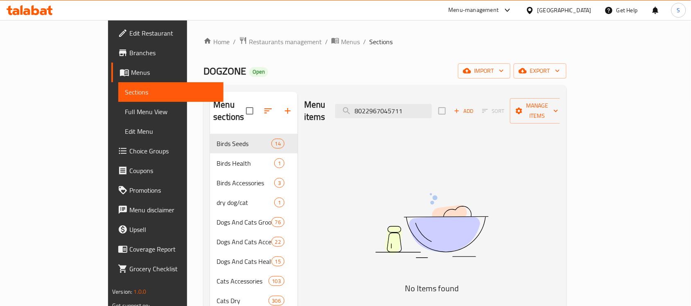
click at [494, 172] on img at bounding box center [432, 226] width 205 height 109
click at [432, 104] on input "8022967045711" at bounding box center [383, 111] width 97 height 14
paste input "6975213982044"
click at [432, 104] on input "6975213982044" at bounding box center [383, 111] width 97 height 14
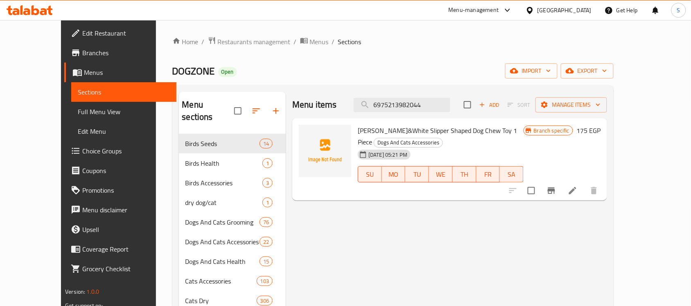
type input "6975213982044"
drag, startPoint x: 422, startPoint y: 136, endPoint x: 419, endPoint y: 125, distance: 11.1
click at [420, 127] on span "Naomi Orange&White Slipper Shaped Dog Chew Toy 1 Piece" at bounding box center [437, 136] width 159 height 24
click at [432, 104] on input "6975213982044" at bounding box center [402, 105] width 97 height 14
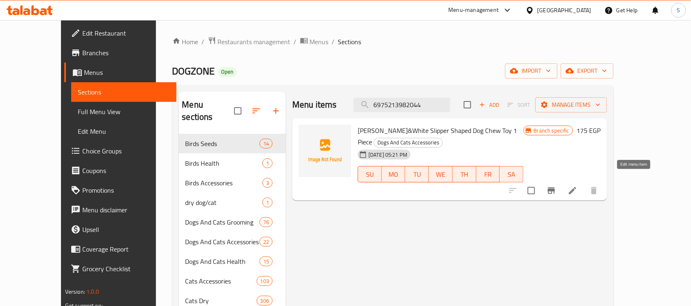
click at [578, 186] on icon at bounding box center [573, 191] width 10 height 10
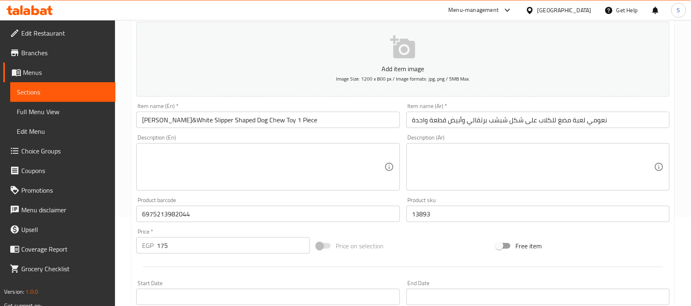
scroll to position [205, 0]
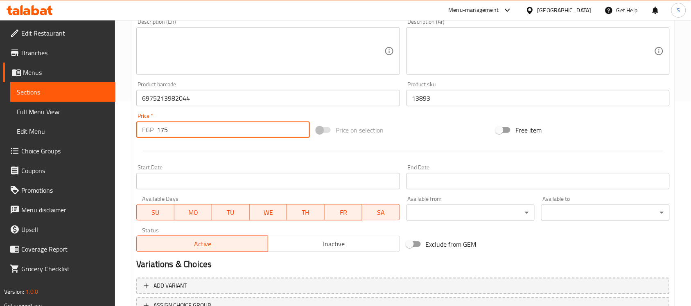
drag, startPoint x: 185, startPoint y: 133, endPoint x: 124, endPoint y: 127, distance: 61.7
click at [124, 127] on div "Home / Restaurants management / Menus / Sections / item / update Dogs And Cats …" at bounding box center [403, 94] width 576 height 559
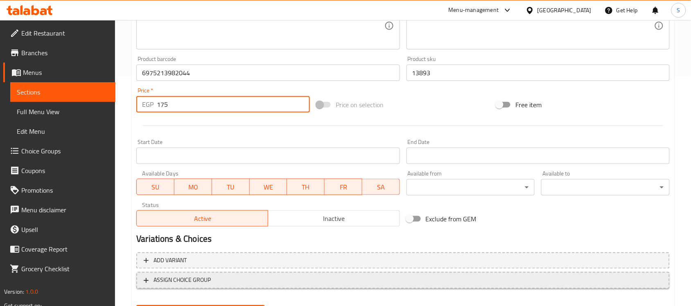
scroll to position [271, 0]
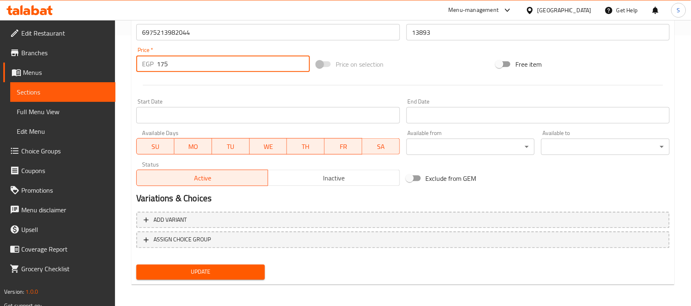
click at [212, 270] on span "Update" at bounding box center [200, 272] width 115 height 10
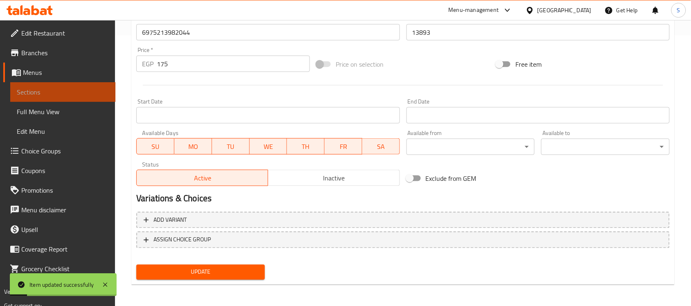
drag, startPoint x: 95, startPoint y: 91, endPoint x: 119, endPoint y: 90, distance: 24.2
click at [95, 91] on span "Sections" at bounding box center [63, 92] width 92 height 10
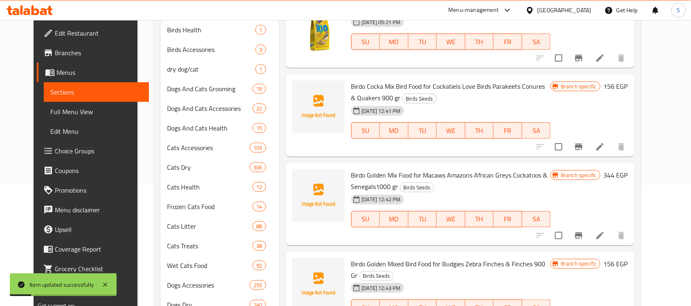
scroll to position [15, 0]
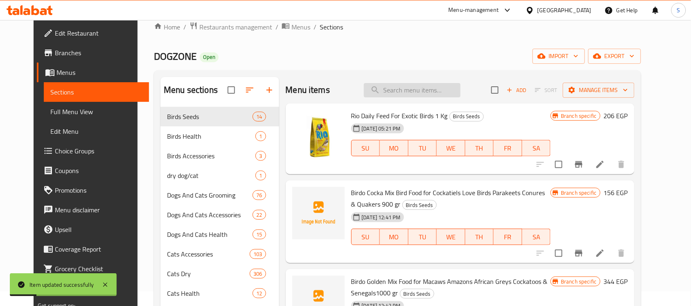
click at [428, 94] on input "search" at bounding box center [412, 90] width 97 height 14
paste input "63858010"
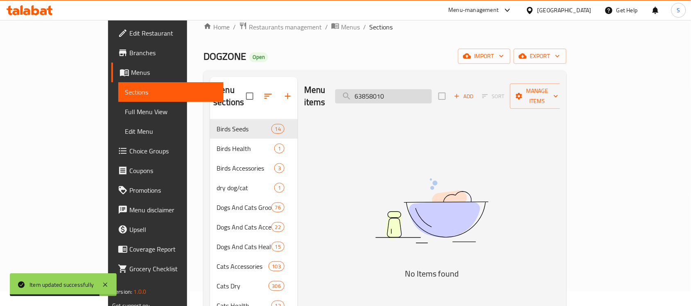
click at [420, 89] on input "63858010" at bounding box center [383, 96] width 97 height 14
paste input "56465"
click at [418, 181] on img at bounding box center [432, 211] width 205 height 109
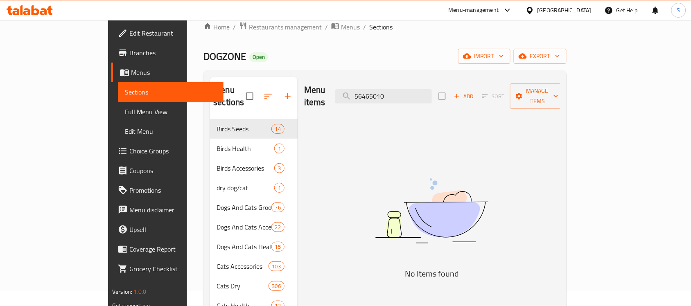
click at [414, 101] on div "Menu items 56465010 Add Sort Manage items" at bounding box center [432, 96] width 256 height 39
click at [421, 91] on input "56465010" at bounding box center [383, 96] width 97 height 14
paste input "6975213982099"
type input "6975213982099"
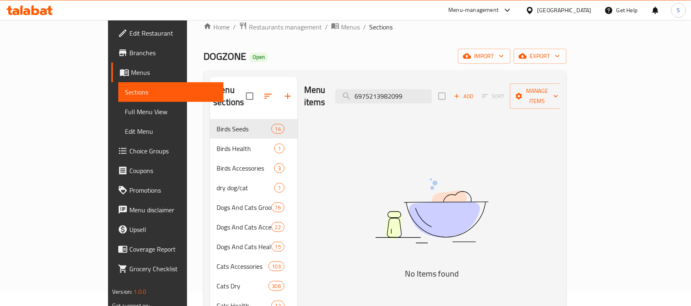
click at [412, 157] on img at bounding box center [432, 211] width 205 height 109
click at [432, 89] on input "6975213982099" at bounding box center [383, 96] width 97 height 14
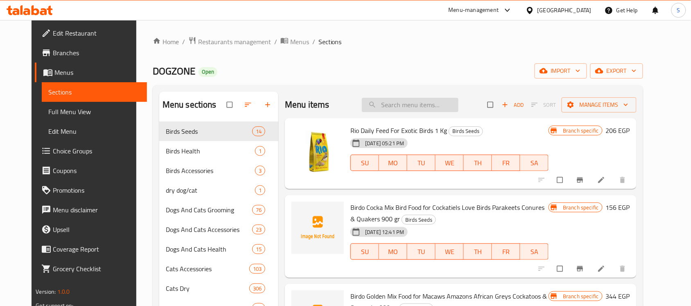
click at [383, 100] on input "search" at bounding box center [410, 105] width 97 height 14
paste input "6975213982099"
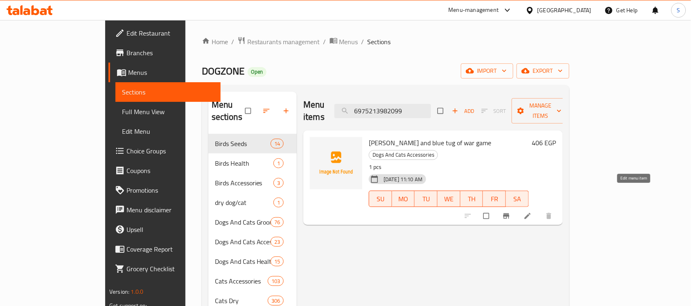
type input "6975213982099"
click at [531, 213] on icon at bounding box center [528, 216] width 6 height 6
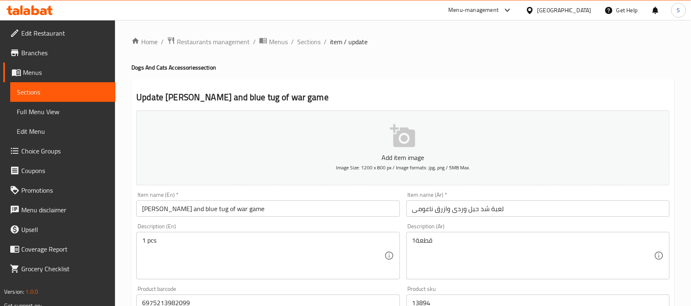
click at [83, 84] on link "Sections" at bounding box center [62, 92] width 105 height 20
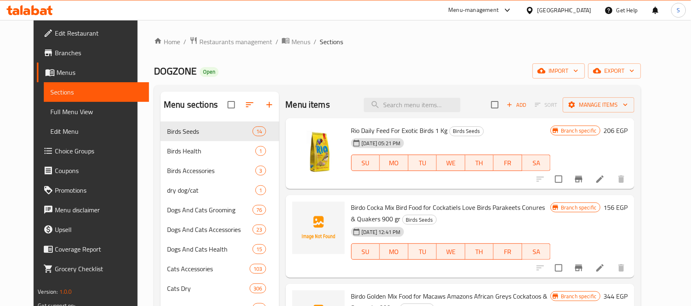
click at [472, 117] on div "Menu items Add Sort Manage items" at bounding box center [460, 105] width 349 height 27
click at [458, 106] on input "search" at bounding box center [412, 105] width 97 height 14
paste input "8003507973909"
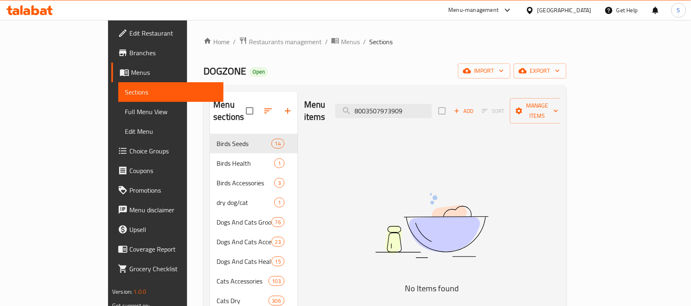
click at [492, 176] on img at bounding box center [432, 226] width 205 height 109
click at [432, 109] on input "8003507973909" at bounding box center [383, 111] width 97 height 14
paste input "16"
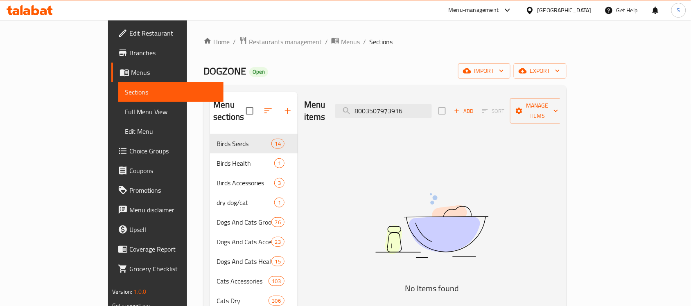
click at [427, 204] on img at bounding box center [432, 226] width 205 height 109
click at [407, 104] on input "8003507973916" at bounding box center [383, 111] width 97 height 14
click at [432, 104] on input "8003507973916" at bounding box center [383, 111] width 97 height 14
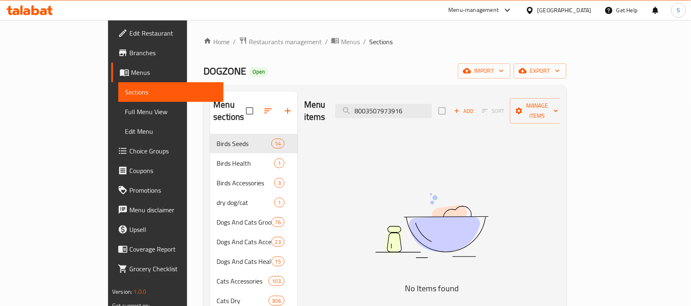
click at [399, 214] on img at bounding box center [432, 226] width 205 height 109
click at [405, 108] on input "8003507973916" at bounding box center [383, 111] width 97 height 14
paste input "6975213982228"
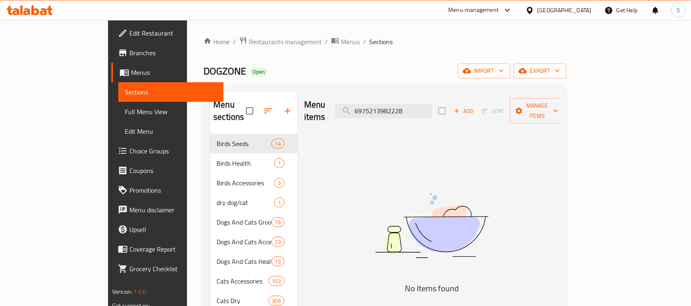
click at [423, 104] on input "6975213982228" at bounding box center [383, 111] width 97 height 14
click at [432, 105] on input "6975213982228" at bounding box center [383, 111] width 97 height 14
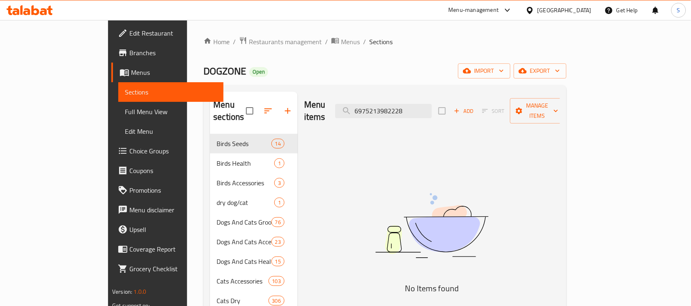
click at [451, 113] on div "Menu items 6975213982228 Add Sort Manage items" at bounding box center [432, 111] width 256 height 39
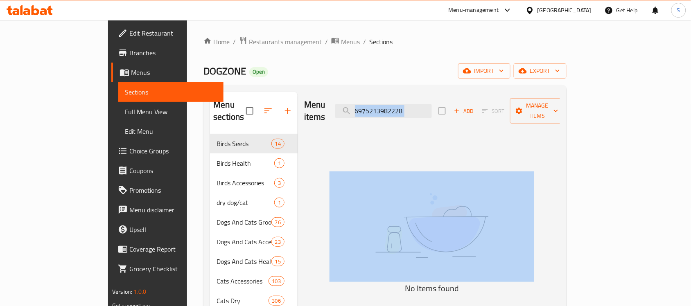
click at [451, 113] on div "Menu items 6975213982228 Add Sort Manage items" at bounding box center [432, 111] width 256 height 39
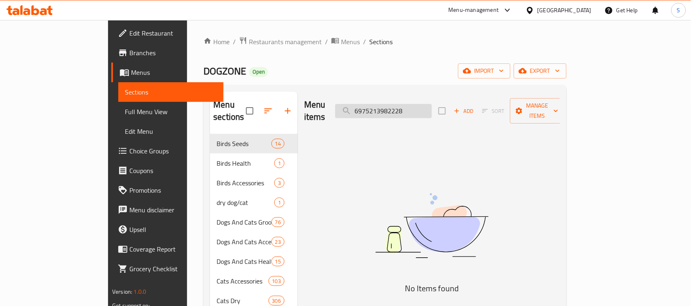
click at [432, 107] on input "6975213982228" at bounding box center [383, 111] width 97 height 14
paste input "1112330010"
click at [434, 113] on div "Menu items 1112330010 Add Sort Manage items" at bounding box center [432, 111] width 256 height 39
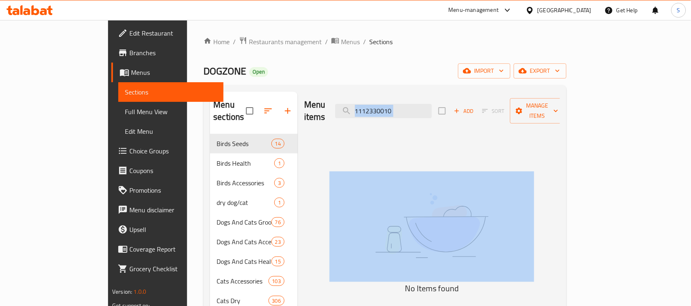
click at [434, 113] on div "Menu items 1112330010 Add Sort Manage items" at bounding box center [432, 111] width 256 height 39
drag, startPoint x: 432, startPoint y: 149, endPoint x: 364, endPoint y: 44, distance: 124.7
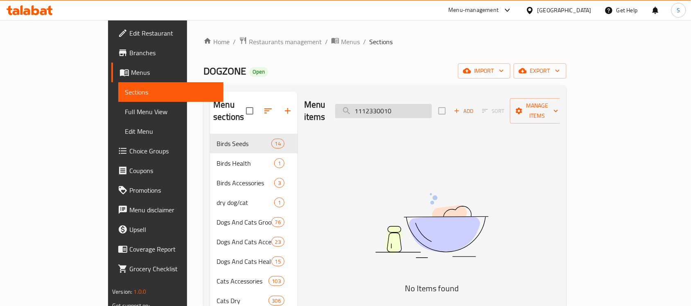
click at [430, 110] on input "1112330010" at bounding box center [383, 111] width 97 height 14
click at [432, 104] on input "1112330010" at bounding box center [383, 111] width 97 height 14
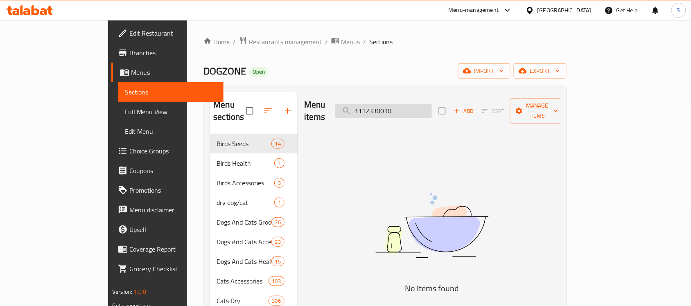
paste input "1"
click at [378, 242] on img at bounding box center [432, 226] width 205 height 109
click at [425, 104] on input "1112331010" at bounding box center [383, 111] width 97 height 14
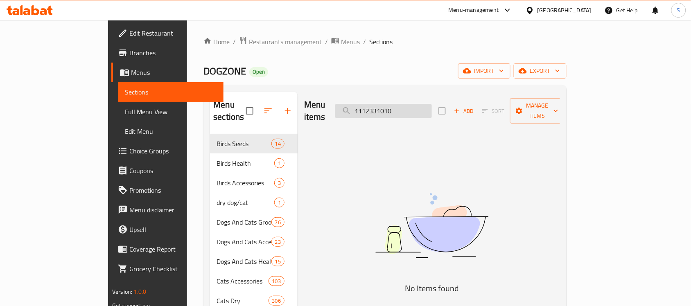
paste input "512505"
click at [423, 104] on input "512505010" at bounding box center [383, 111] width 97 height 14
click at [422, 111] on input "512505010" at bounding box center [383, 111] width 97 height 14
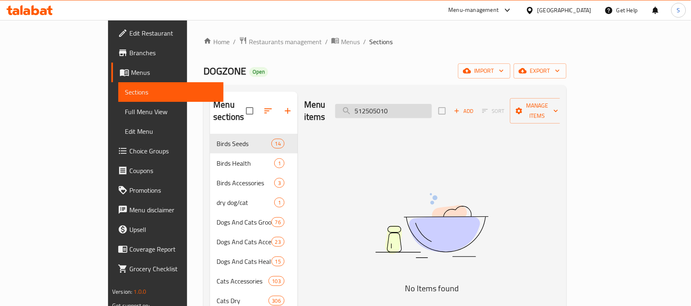
click at [422, 111] on input "512505010" at bounding box center [383, 111] width 97 height 14
paste input "8022967036177"
click at [417, 104] on input "8022967036177" at bounding box center [383, 111] width 97 height 14
click at [444, 95] on div "Menu items 8022967036177 Add Sort Manage items" at bounding box center [432, 111] width 256 height 39
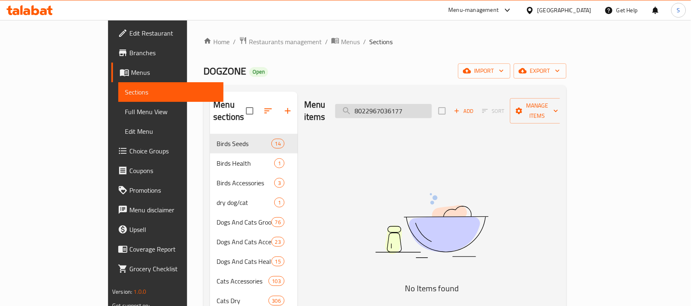
click at [432, 105] on input "8022967036177" at bounding box center [383, 111] width 97 height 14
paste input "5412087018864"
click at [432, 104] on input "5412087018864" at bounding box center [383, 111] width 97 height 14
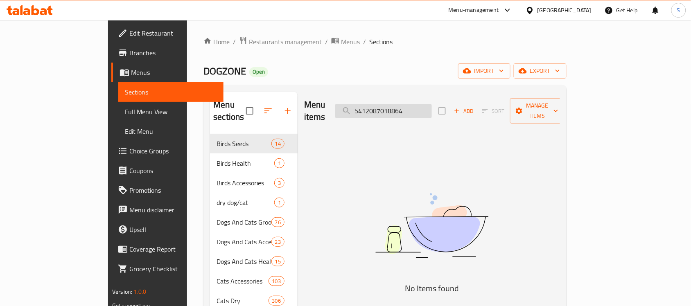
click at [432, 104] on input "5412087018864" at bounding box center [383, 111] width 97 height 14
click at [423, 111] on input "5412087018864" at bounding box center [383, 111] width 97 height 14
paste input "7508"
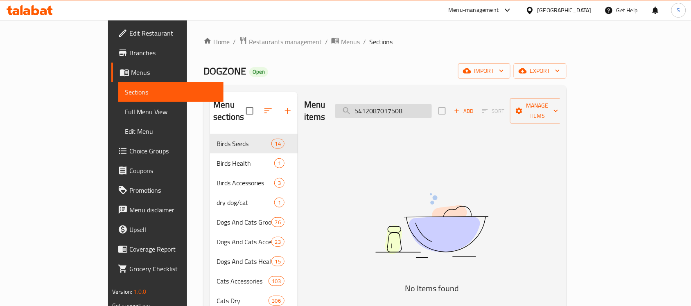
click at [432, 104] on input "5412087017508" at bounding box center [383, 111] width 97 height 14
click at [431, 173] on img at bounding box center [432, 226] width 205 height 109
click at [414, 113] on div "Menu items 5412087017508 Add Sort Manage items" at bounding box center [432, 111] width 256 height 39
click at [420, 107] on input "5412087017508" at bounding box center [383, 111] width 97 height 14
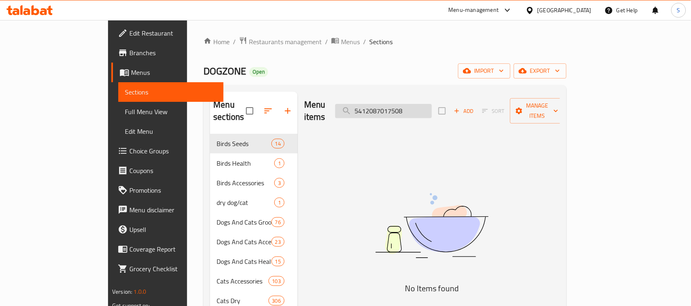
click at [420, 107] on input "5412087017508" at bounding box center [383, 111] width 97 height 14
paste input "850"
type input "5412087017850"
click at [392, 172] on img at bounding box center [432, 226] width 205 height 109
click at [422, 104] on input "5412087017850" at bounding box center [383, 111] width 97 height 14
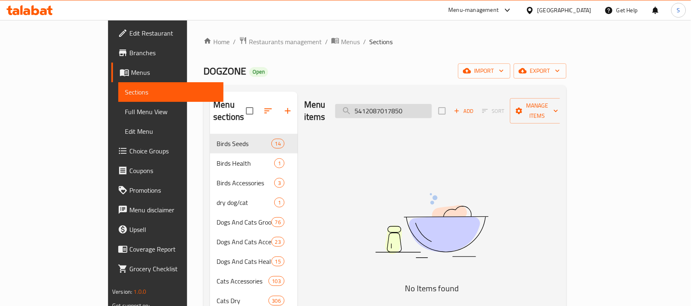
click at [422, 104] on input "5412087017850" at bounding box center [383, 111] width 97 height 14
paste input "search"
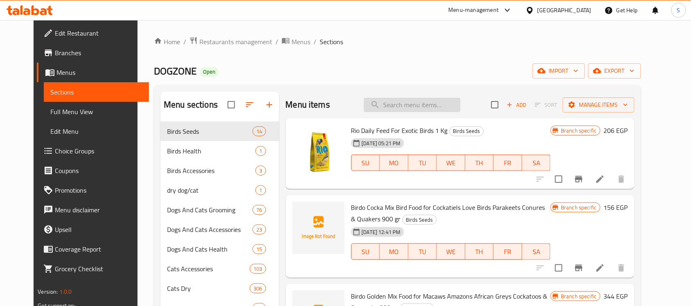
click at [426, 105] on input "search" at bounding box center [412, 105] width 97 height 14
paste input "search"
click at [413, 105] on input "search" at bounding box center [412, 105] width 97 height 14
paste input "5412087017850"
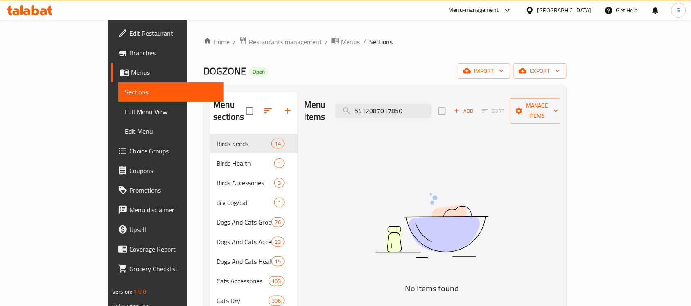
click at [441, 113] on div "Menu items 5412087017850 Add Sort Manage items" at bounding box center [432, 111] width 256 height 39
click at [432, 109] on input "5412087017850" at bounding box center [383, 111] width 97 height 14
paste input "21666"
click at [414, 108] on input "5412087021666" at bounding box center [383, 111] width 97 height 14
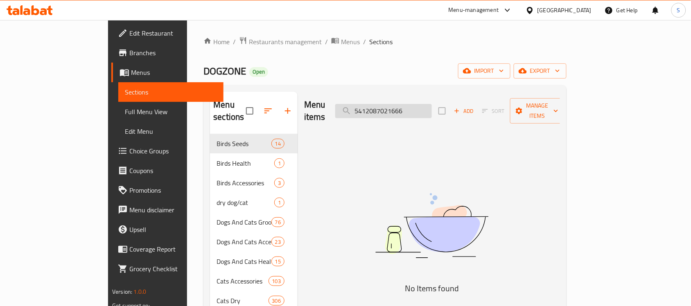
click at [414, 108] on input "5412087021666" at bounding box center [383, 111] width 97 height 14
paste input "73"
click at [442, 199] on img at bounding box center [432, 226] width 205 height 109
click at [403, 104] on input "5412087021673" at bounding box center [383, 111] width 97 height 14
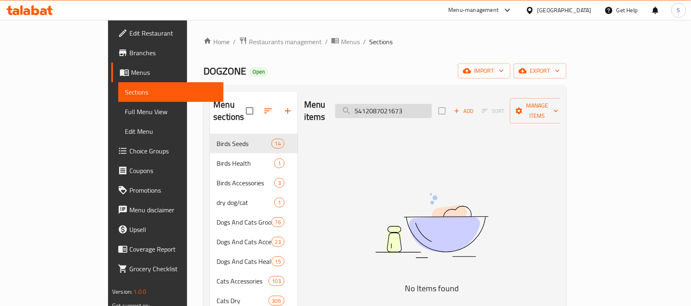
click at [403, 104] on input "5412087021673" at bounding box center [383, 111] width 97 height 14
paste input "5412087021673"
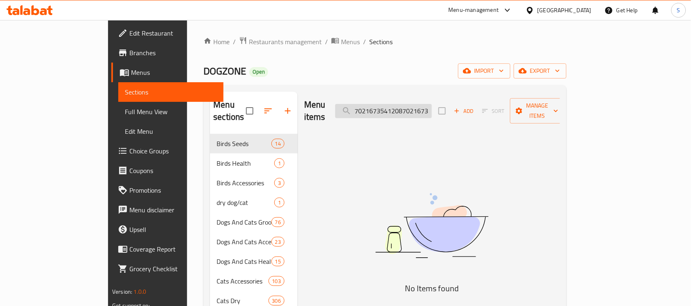
click at [403, 104] on input "541208702167354120870216735412087021673" at bounding box center [383, 111] width 97 height 14
type input "54120870216735412087021673"
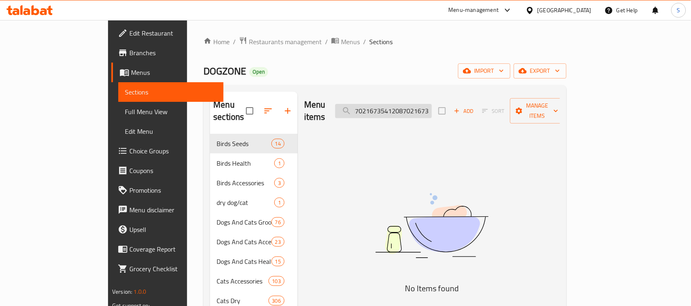
click at [403, 104] on input "54120870216735412087021673" at bounding box center [383, 111] width 97 height 14
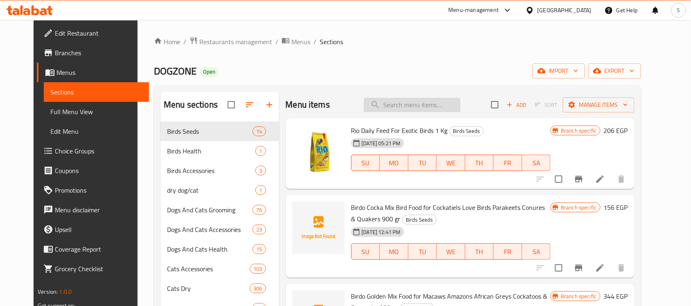
paste input "5412087021673"
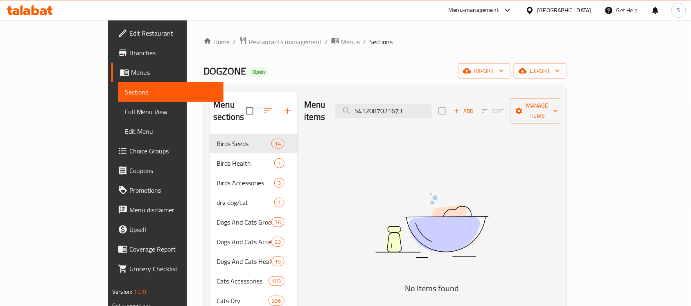
click at [432, 106] on input "5412087021673" at bounding box center [383, 111] width 97 height 14
paste input "17492"
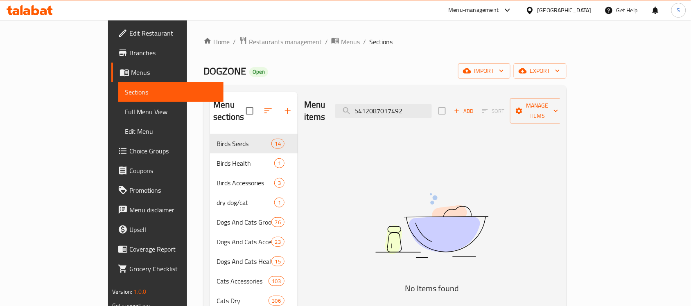
click at [413, 188] on img at bounding box center [432, 226] width 205 height 109
click at [432, 105] on input "5412087017492" at bounding box center [383, 111] width 97 height 14
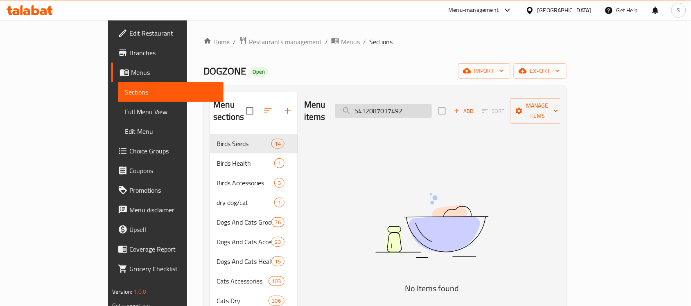
click at [432, 104] on input "5412087017492" at bounding box center [383, 111] width 97 height 14
paste input "6091300000436"
click at [432, 104] on input "6091300000436" at bounding box center [383, 111] width 97 height 14
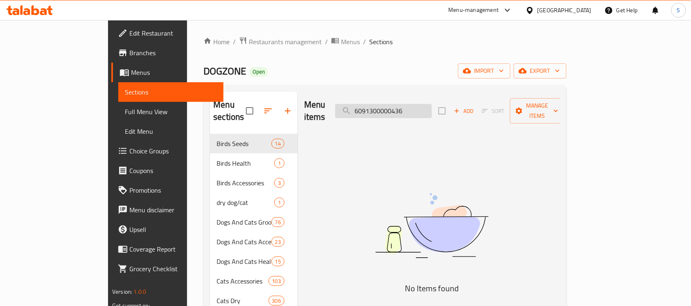
click at [432, 104] on input "6091300000436" at bounding box center [383, 111] width 97 height 14
click at [401, 107] on input "6091300000436" at bounding box center [383, 111] width 97 height 14
paste input "222019219332"
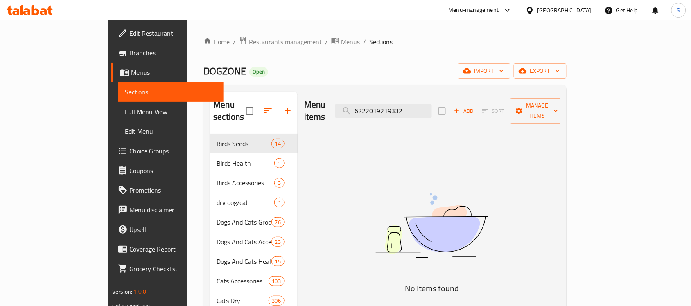
click at [421, 115] on div "Menu items 6222019219332 Add Sort Manage items" at bounding box center [432, 111] width 256 height 39
click at [422, 111] on input "6222019219332" at bounding box center [383, 111] width 97 height 14
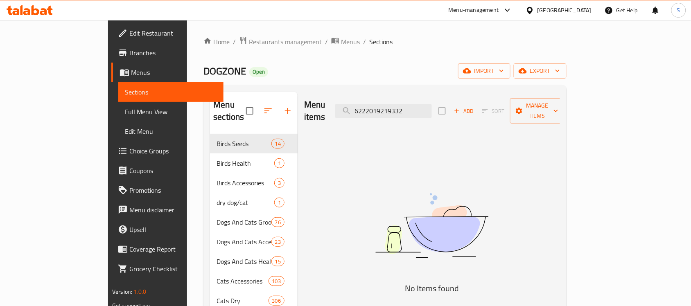
click at [390, 172] on img at bounding box center [432, 226] width 205 height 109
click at [386, 104] on input "6222019219332" at bounding box center [383, 111] width 97 height 14
click at [398, 104] on input "6222019219332" at bounding box center [383, 111] width 97 height 14
paste input "56580010"
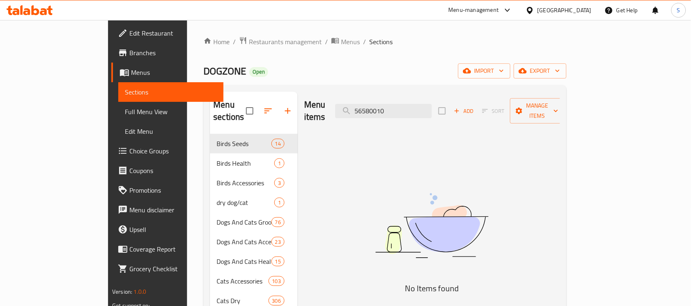
click at [400, 252] on img at bounding box center [432, 226] width 205 height 109
click at [423, 104] on input "56580010" at bounding box center [383, 111] width 97 height 14
paste input "6975213982341"
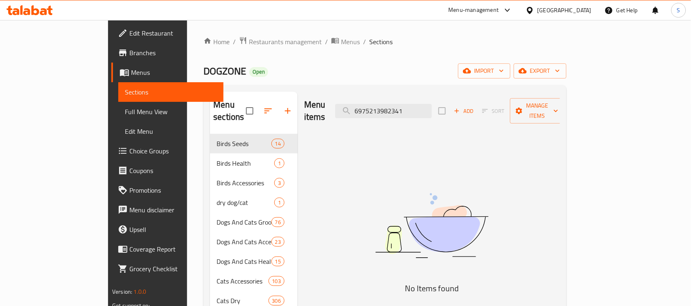
click at [421, 181] on img at bounding box center [432, 226] width 205 height 109
click at [425, 104] on input "6975213982341" at bounding box center [383, 111] width 97 height 14
paste input "65"
type input "6975213982365"
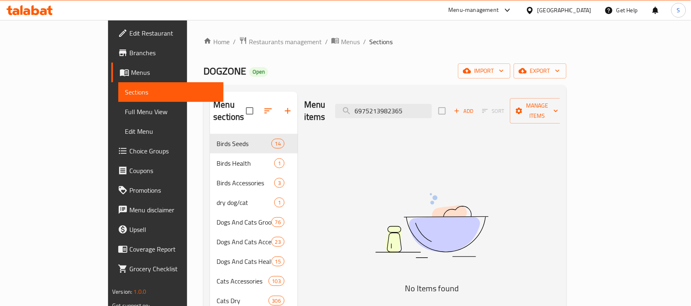
drag, startPoint x: 365, startPoint y: 237, endPoint x: 347, endPoint y: 59, distance: 179.0
click at [398, 105] on input "6975213982365" at bounding box center [383, 111] width 97 height 14
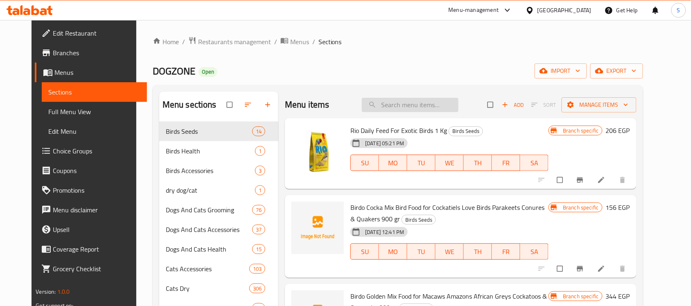
click at [412, 112] on input "search" at bounding box center [410, 105] width 97 height 14
paste input "6975213982365"
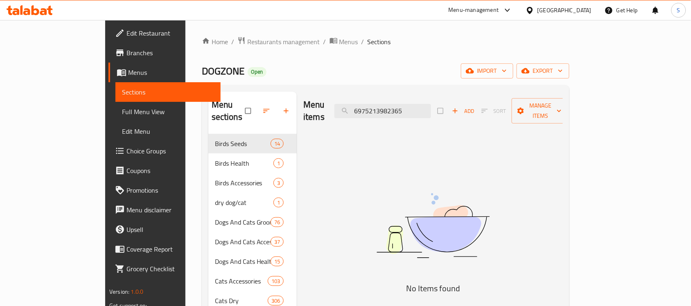
drag, startPoint x: 464, startPoint y: 208, endPoint x: 457, endPoint y: 190, distance: 19.3
click at [464, 208] on img at bounding box center [433, 226] width 205 height 109
click at [410, 95] on div "Menu items 6975213982365 Add Sort Manage items" at bounding box center [433, 111] width 260 height 39
click at [398, 104] on input "6975213982365" at bounding box center [383, 111] width 97 height 14
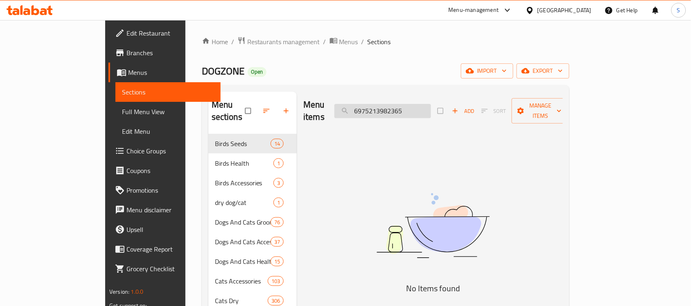
click at [398, 104] on input "6975213982365" at bounding box center [383, 111] width 97 height 14
paste input "مقص [PERSON_NAME]"
type input "مقص [PERSON_NAME]"
click at [431, 104] on input "مقص [PERSON_NAME]" at bounding box center [383, 111] width 97 height 14
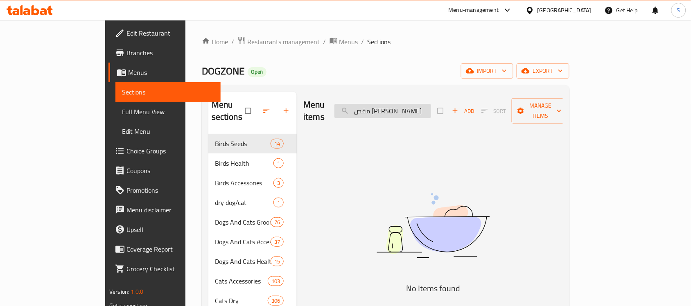
click at [431, 104] on input "مقص [PERSON_NAME]" at bounding box center [383, 111] width 97 height 14
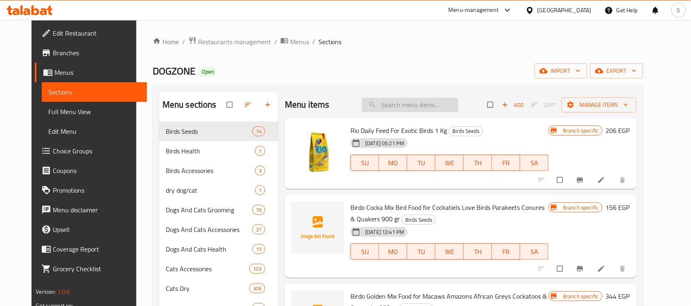
click at [402, 103] on input "search" at bounding box center [410, 105] width 97 height 14
paste input "5412087021703"
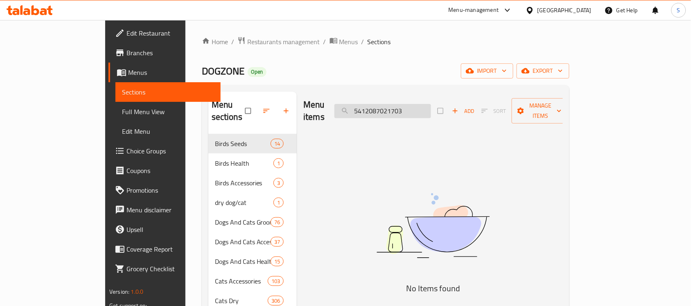
drag, startPoint x: 468, startPoint y: 101, endPoint x: 443, endPoint y: 102, distance: 24.6
click at [431, 104] on input "5412087021703" at bounding box center [383, 111] width 97 height 14
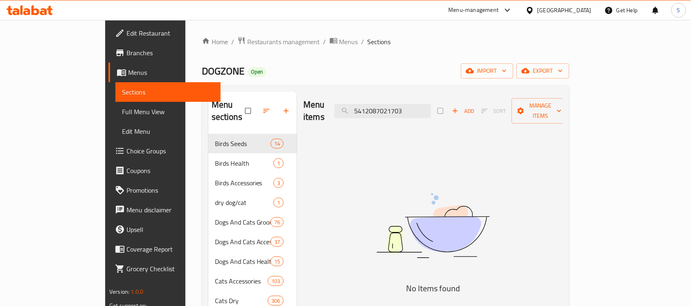
paste input "search"
type input "5412087021703"
click at [444, 113] on div "Menu items 5412087021703 Add Sort Manage items" at bounding box center [433, 111] width 260 height 39
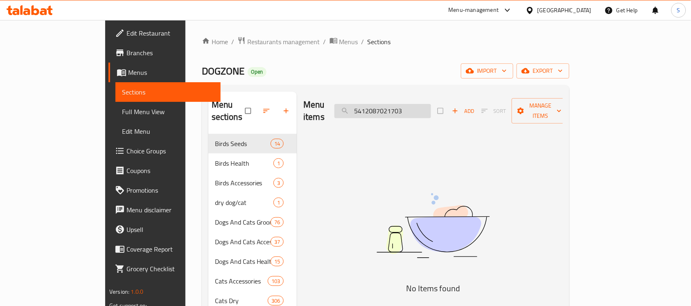
click at [431, 108] on input "5412087021703" at bounding box center [383, 111] width 97 height 14
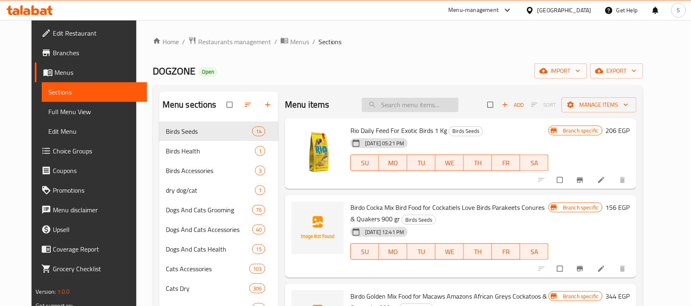
click at [454, 104] on input "search" at bounding box center [410, 105] width 97 height 14
paste input "5412087021703"
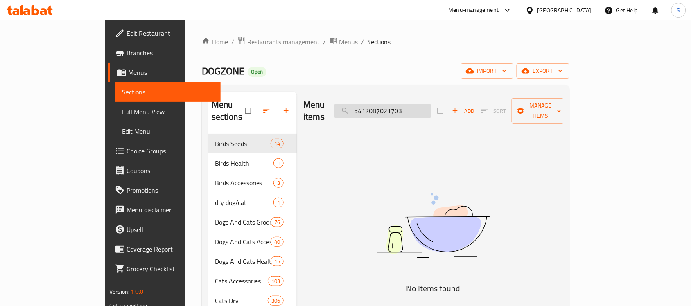
click at [431, 109] on input "5412087021703" at bounding box center [383, 111] width 97 height 14
paste input "18574"
click at [379, 172] on img at bounding box center [433, 226] width 205 height 109
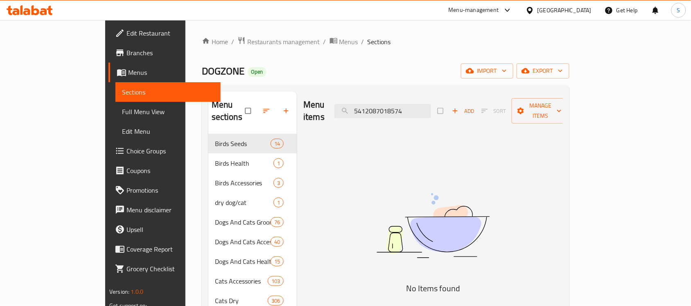
click at [401, 96] on div "Menu items 5412087018574 Add Sort Manage items" at bounding box center [433, 111] width 260 height 39
click at [400, 104] on input "5412087018574" at bounding box center [383, 111] width 97 height 14
paste input "888"
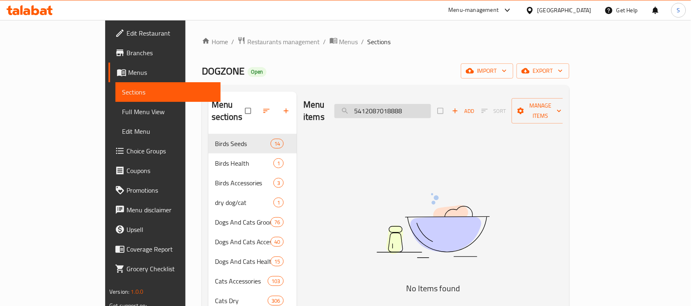
click at [431, 105] on input "5412087018888" at bounding box center [383, 111] width 97 height 14
paste input "3906"
click at [408, 111] on input "5412087013906" at bounding box center [383, 111] width 97 height 14
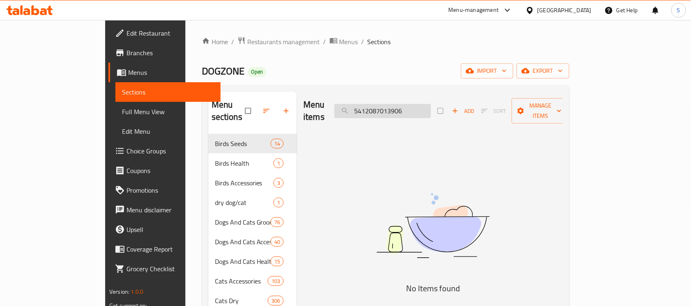
click at [408, 111] on input "5412087013906" at bounding box center [383, 111] width 97 height 14
paste input "190140"
click at [408, 111] on input "5412087190140" at bounding box center [383, 111] width 97 height 14
click at [415, 107] on input "5412087190140" at bounding box center [383, 111] width 97 height 14
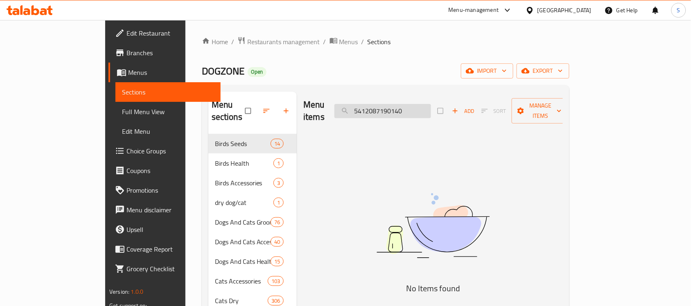
click at [415, 107] on input "5412087190140" at bounding box center [383, 111] width 97 height 14
paste input "018567"
click at [431, 104] on input "5412087018567" at bounding box center [383, 111] width 97 height 14
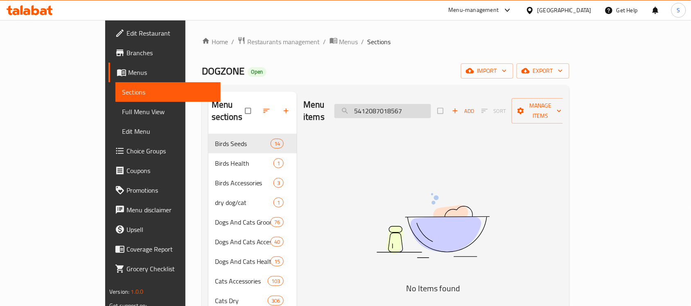
paste input "871"
click at [404, 104] on input "5412087018871" at bounding box center [383, 111] width 97 height 14
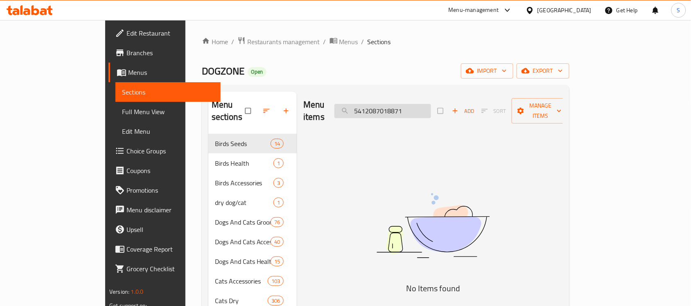
paste input "58"
click at [386, 197] on img at bounding box center [433, 226] width 205 height 109
click at [431, 112] on input "5412087018581" at bounding box center [383, 111] width 97 height 14
paste input "4125"
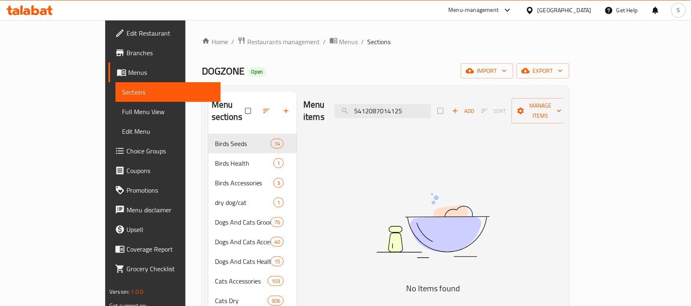
click at [431, 110] on input "5412087014125" at bounding box center [383, 111] width 97 height 14
paste input "8840"
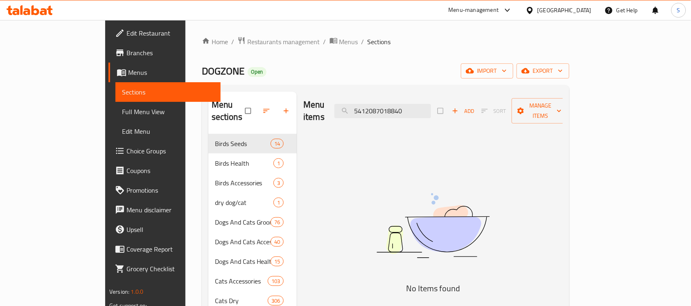
type input "5412087018840"
